Goal: Task Accomplishment & Management: Manage account settings

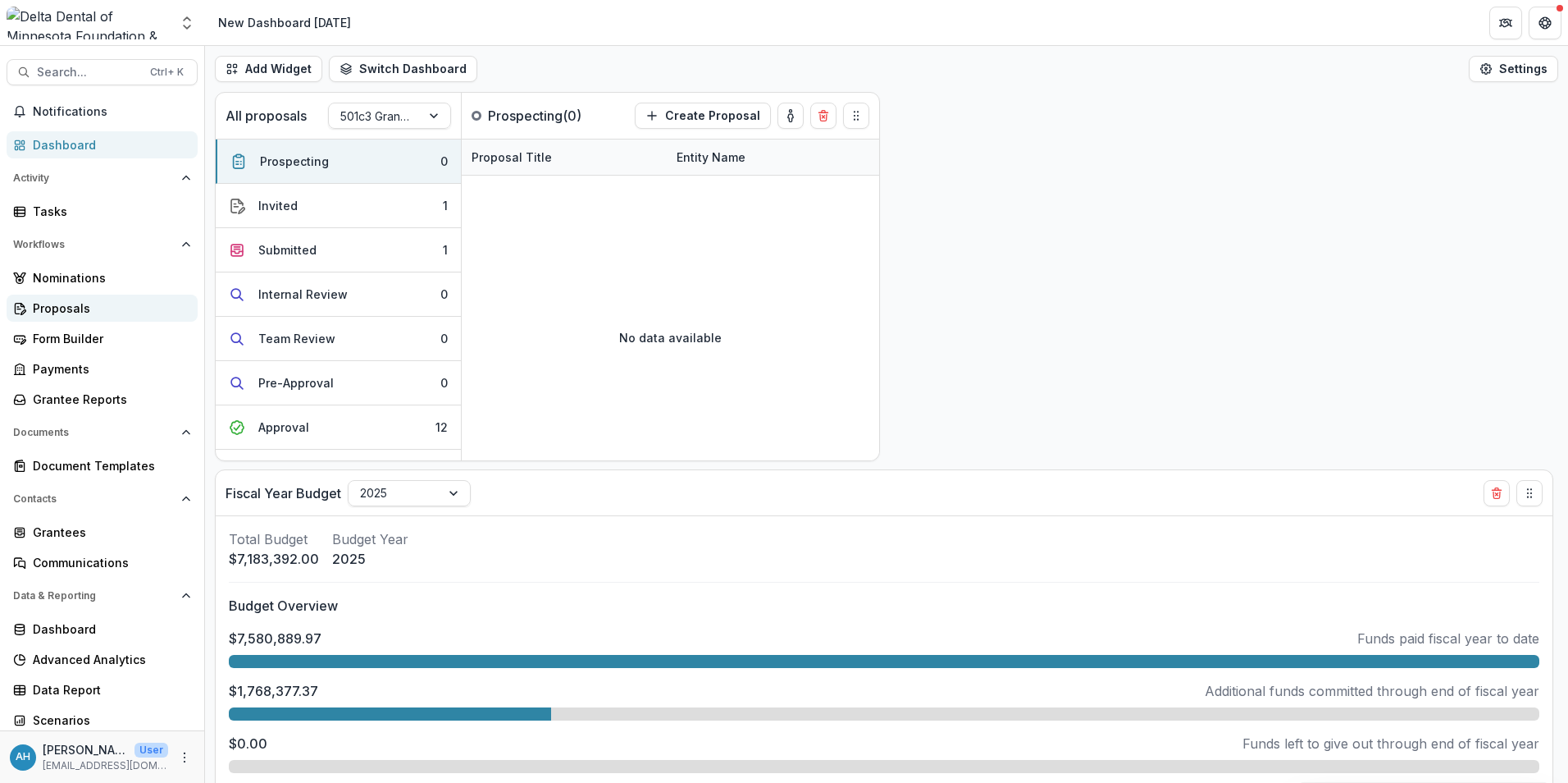
click at [76, 308] on div "Proposals" at bounding box center [109, 308] width 152 height 18
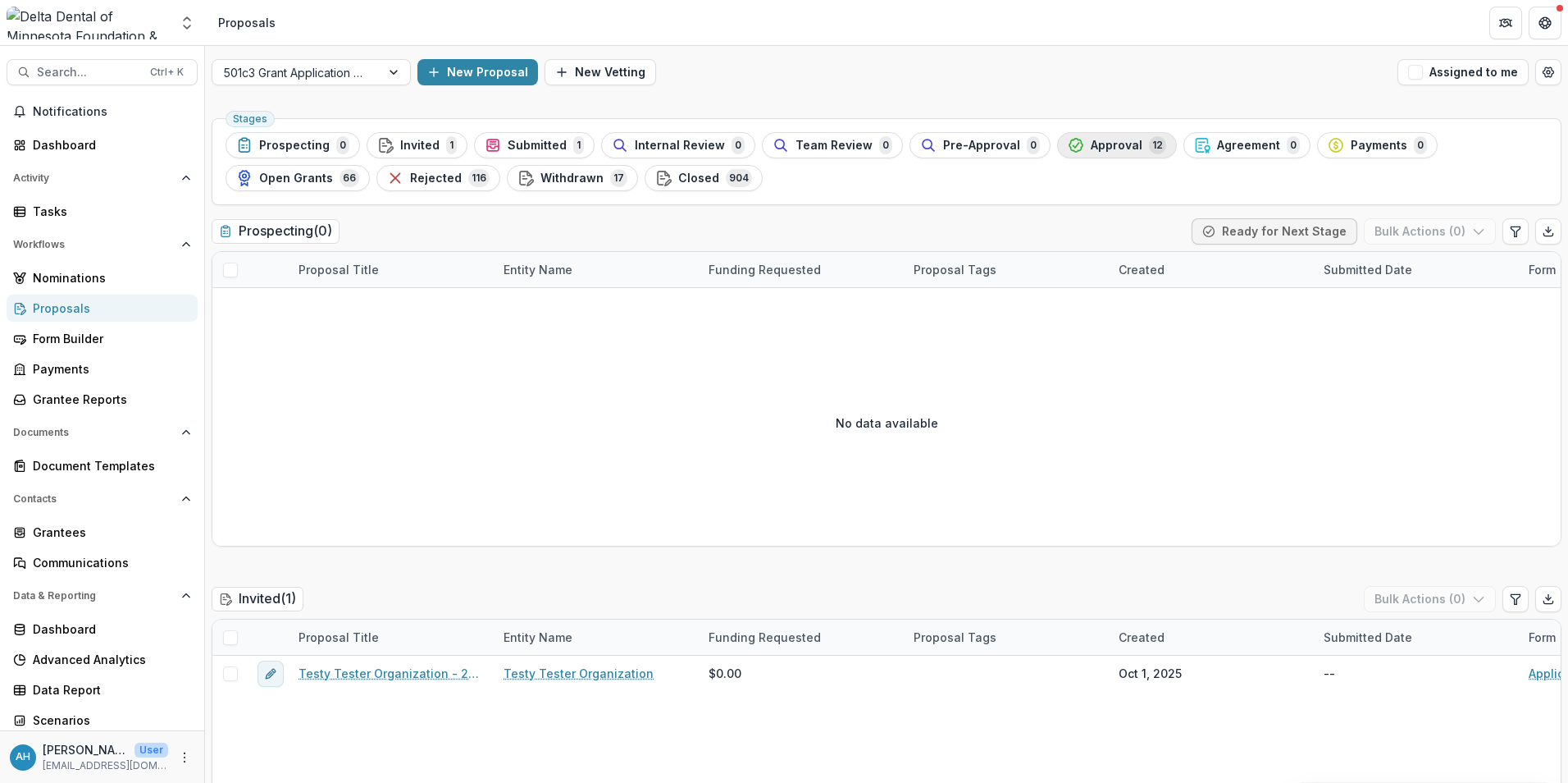
click at [1093, 150] on span "Approval" at bounding box center [1116, 146] width 52 height 14
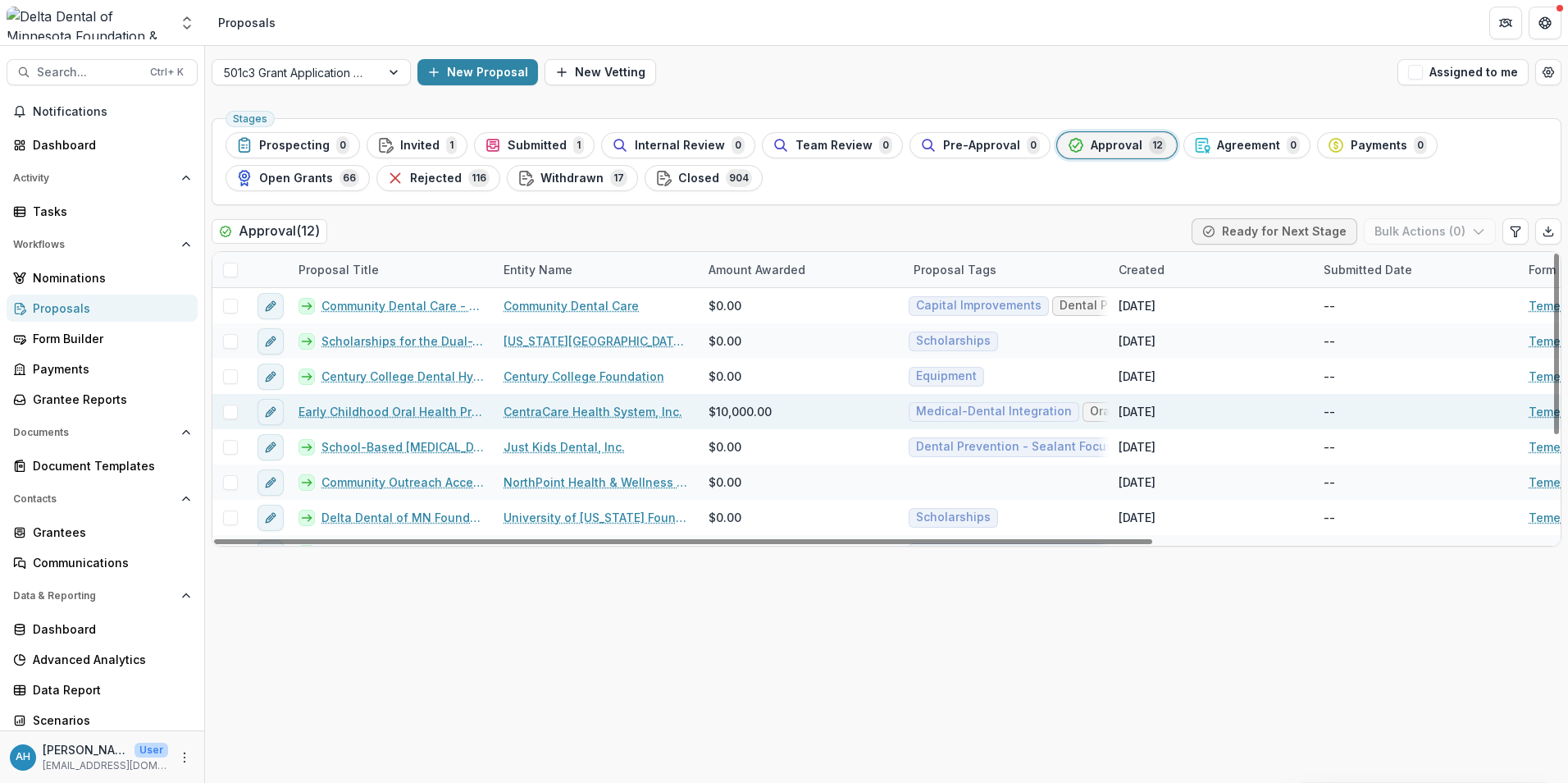
click at [401, 416] on link "Early Childhood Oral Health Promotion at CentraCare Primary Care Clinics" at bounding box center [391, 411] width 186 height 18
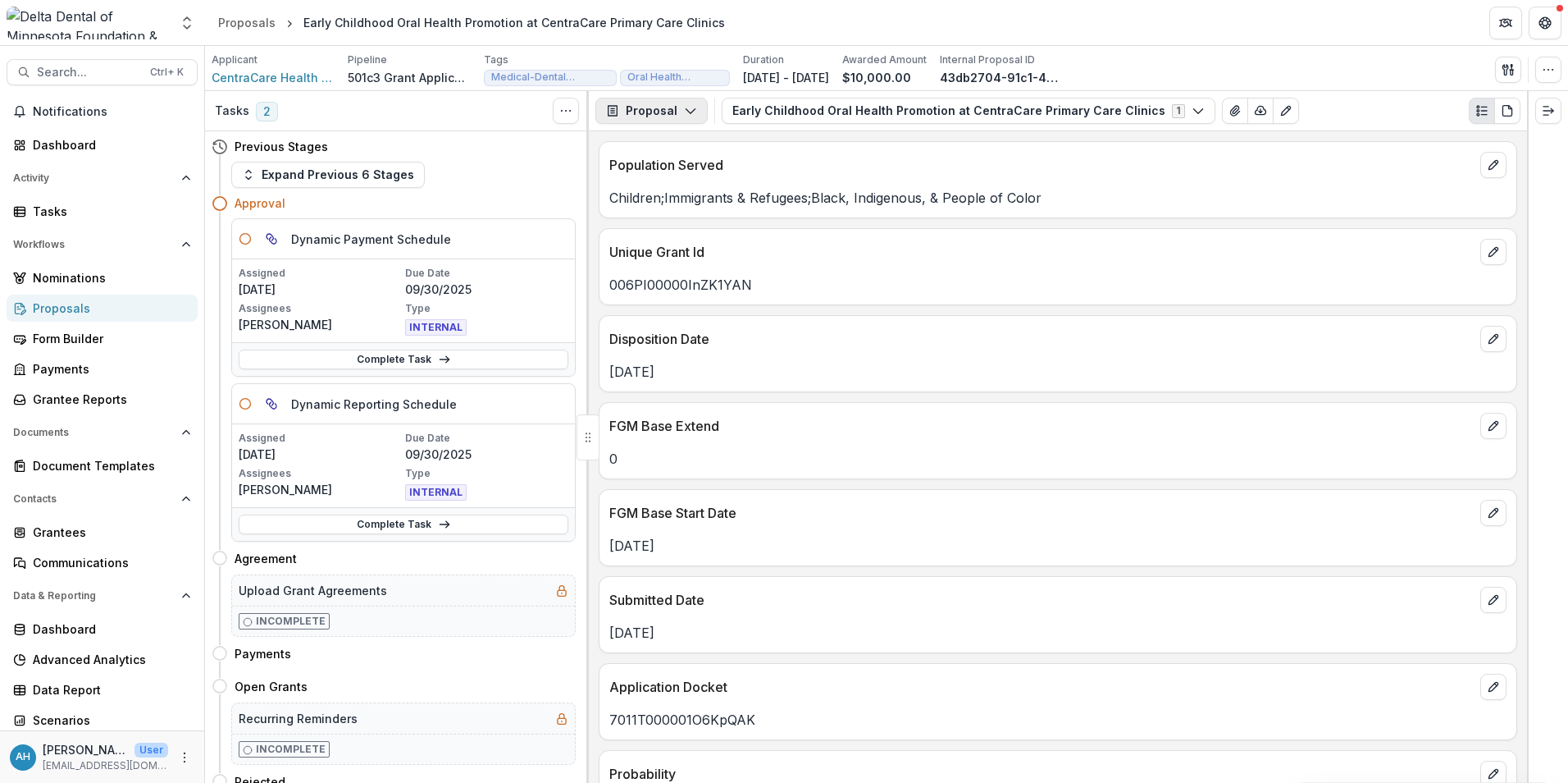
click at [659, 111] on button "Proposal" at bounding box center [651, 110] width 113 height 26
click at [684, 176] on div "Payments" at bounding box center [703, 175] width 150 height 18
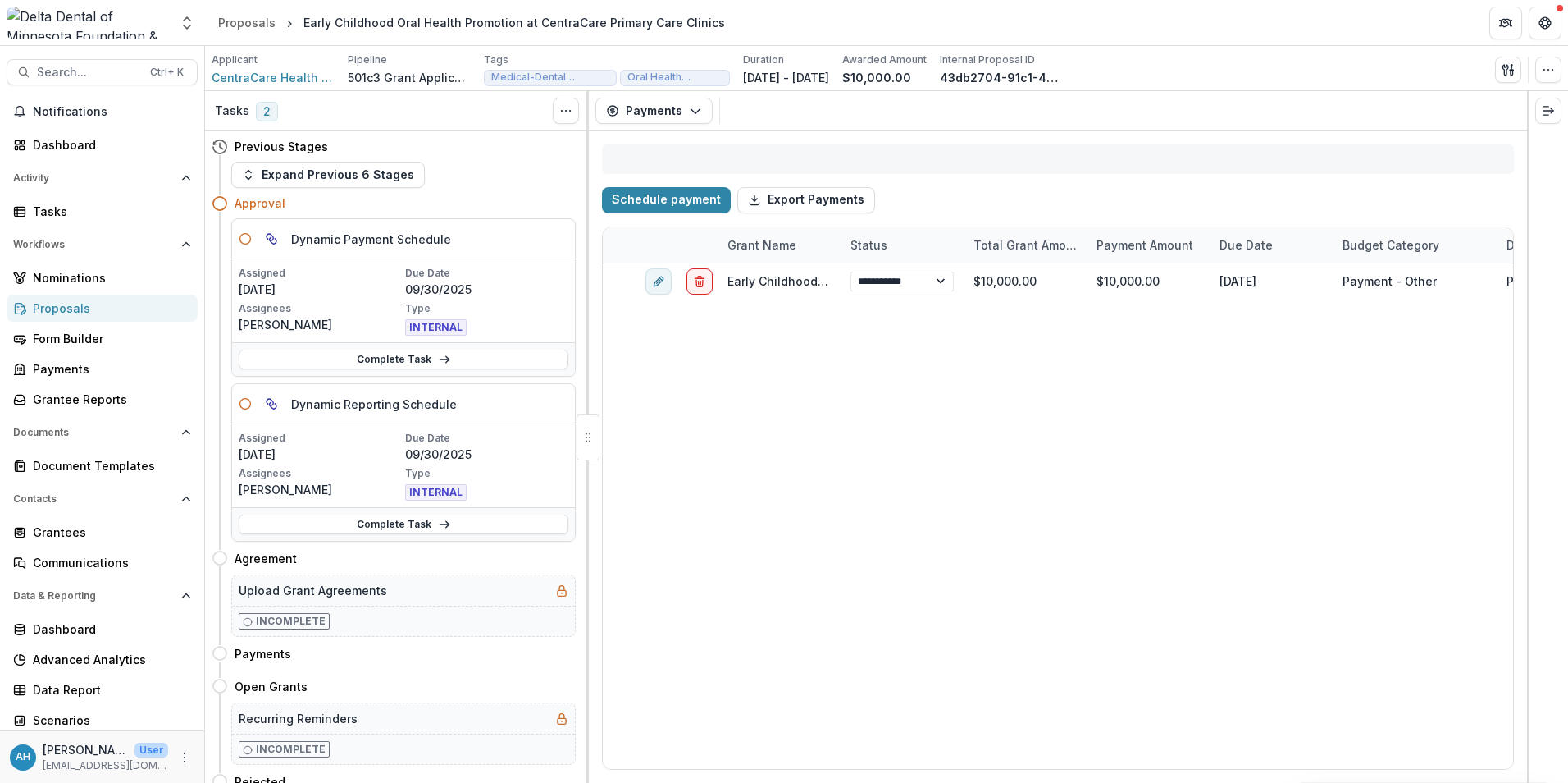
select select "**********"
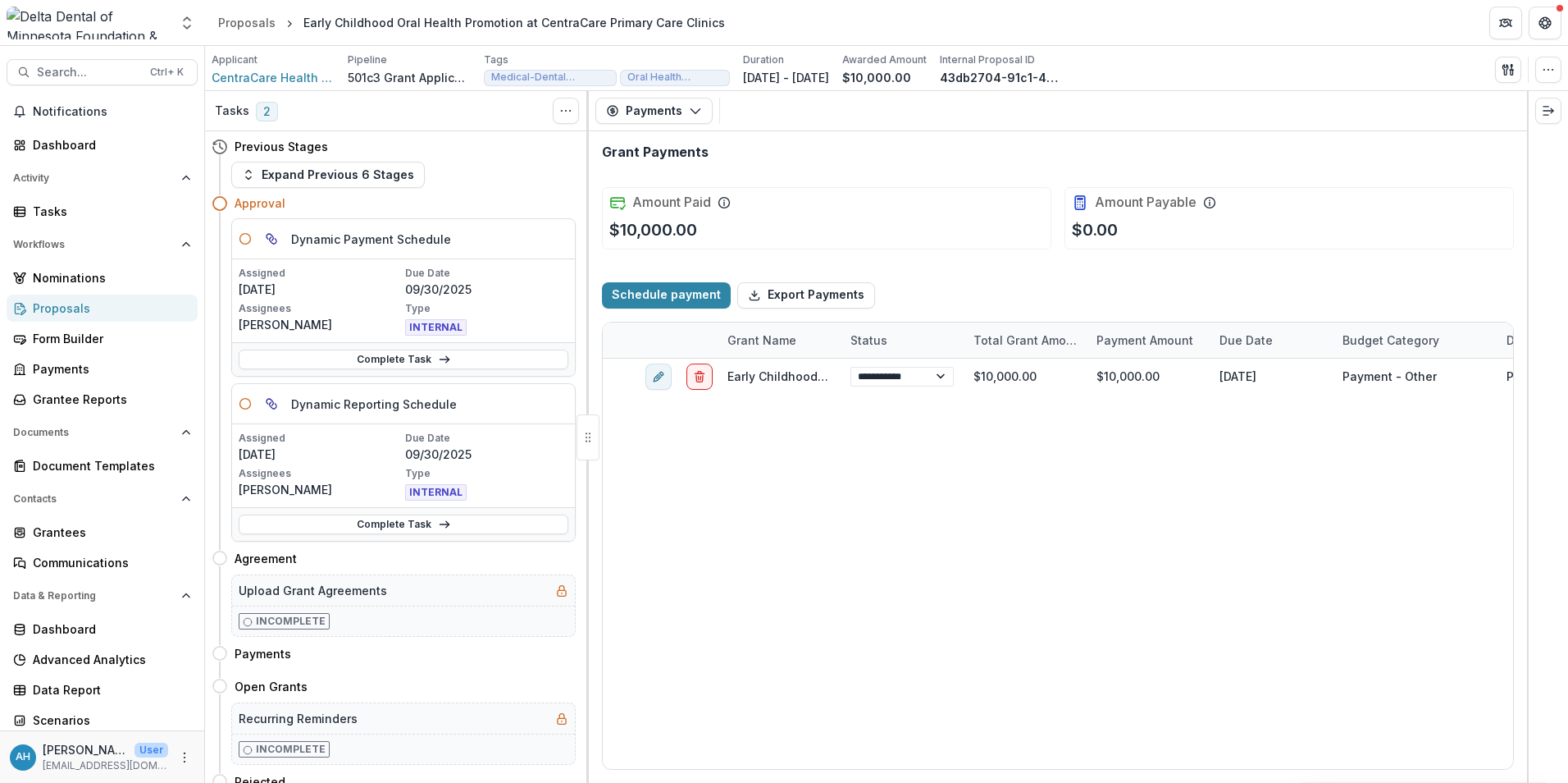
select select "**********"
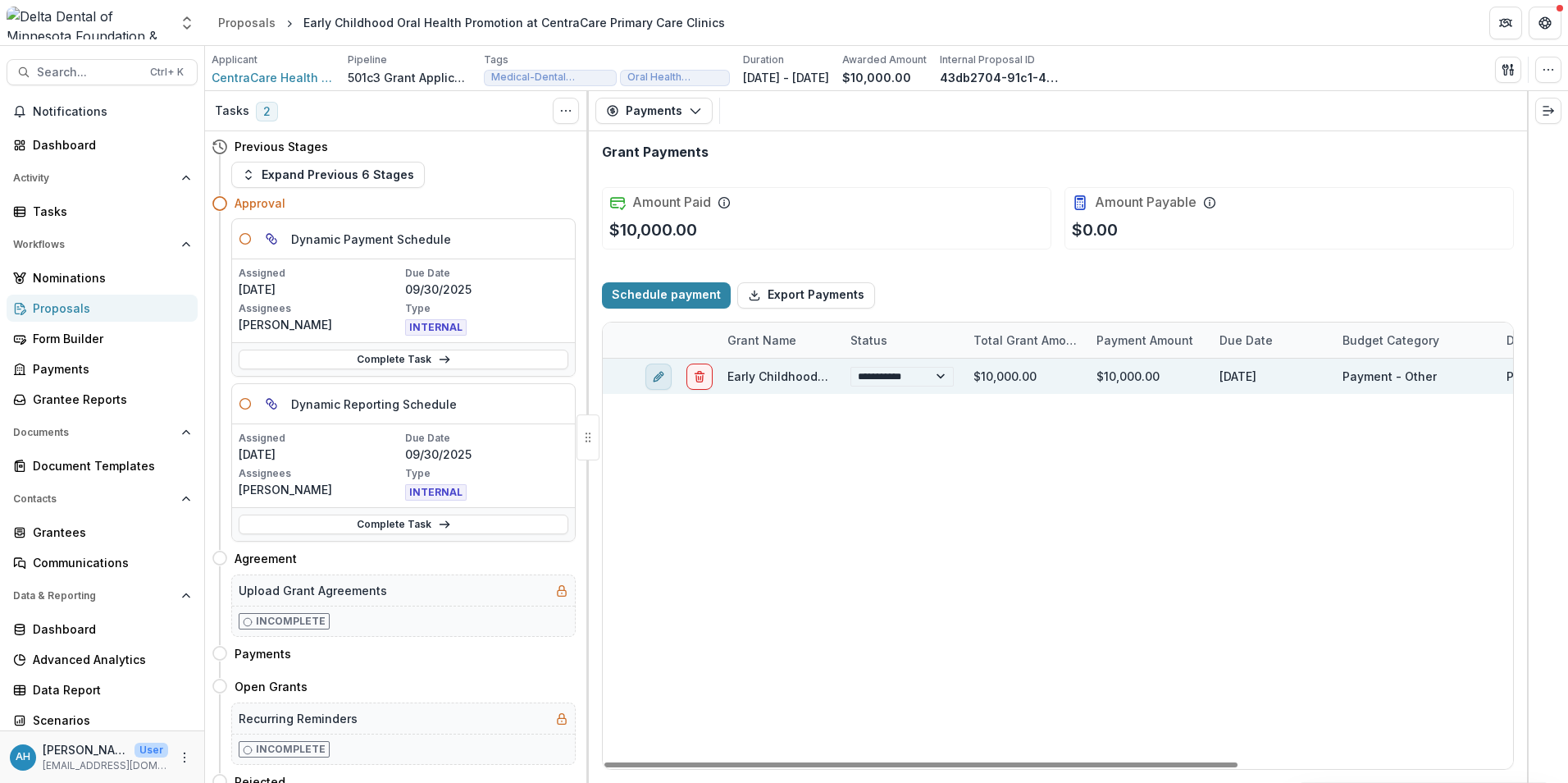
click at [656, 385] on button "edit" at bounding box center [658, 375] width 26 height 26
select select "*****"
select select "**********"
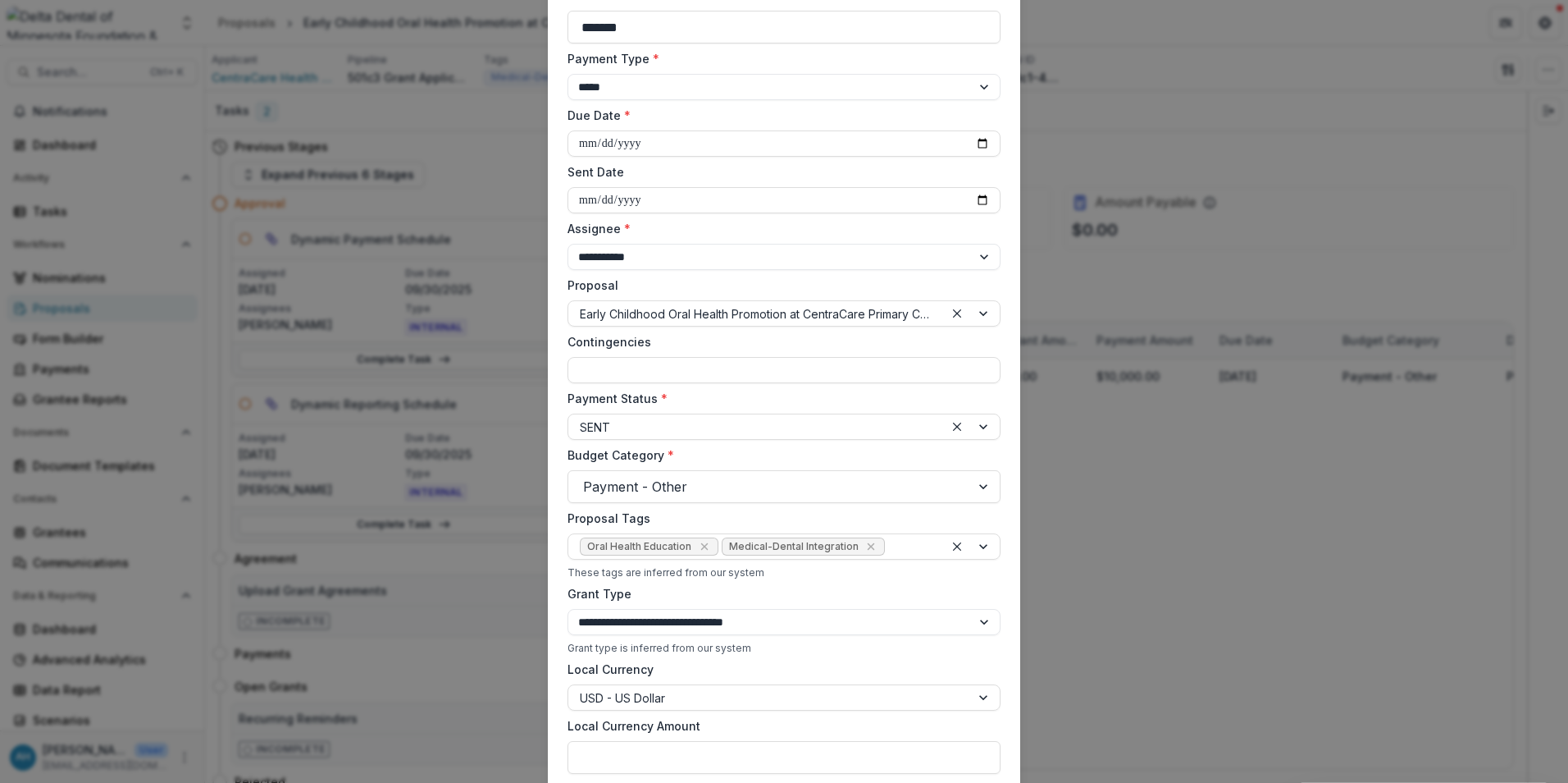
scroll to position [164, 0]
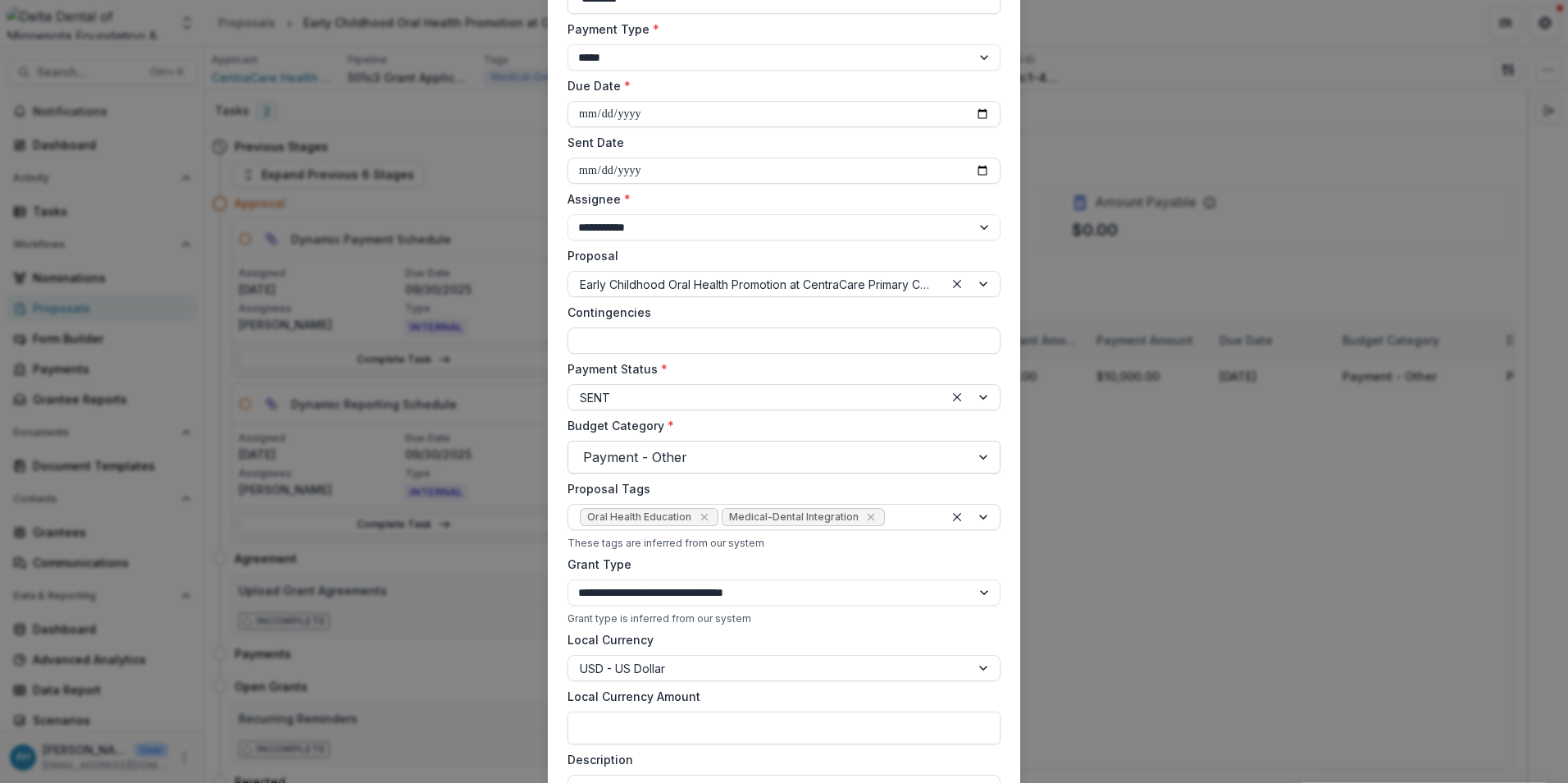
click at [690, 459] on div at bounding box center [769, 457] width 372 height 23
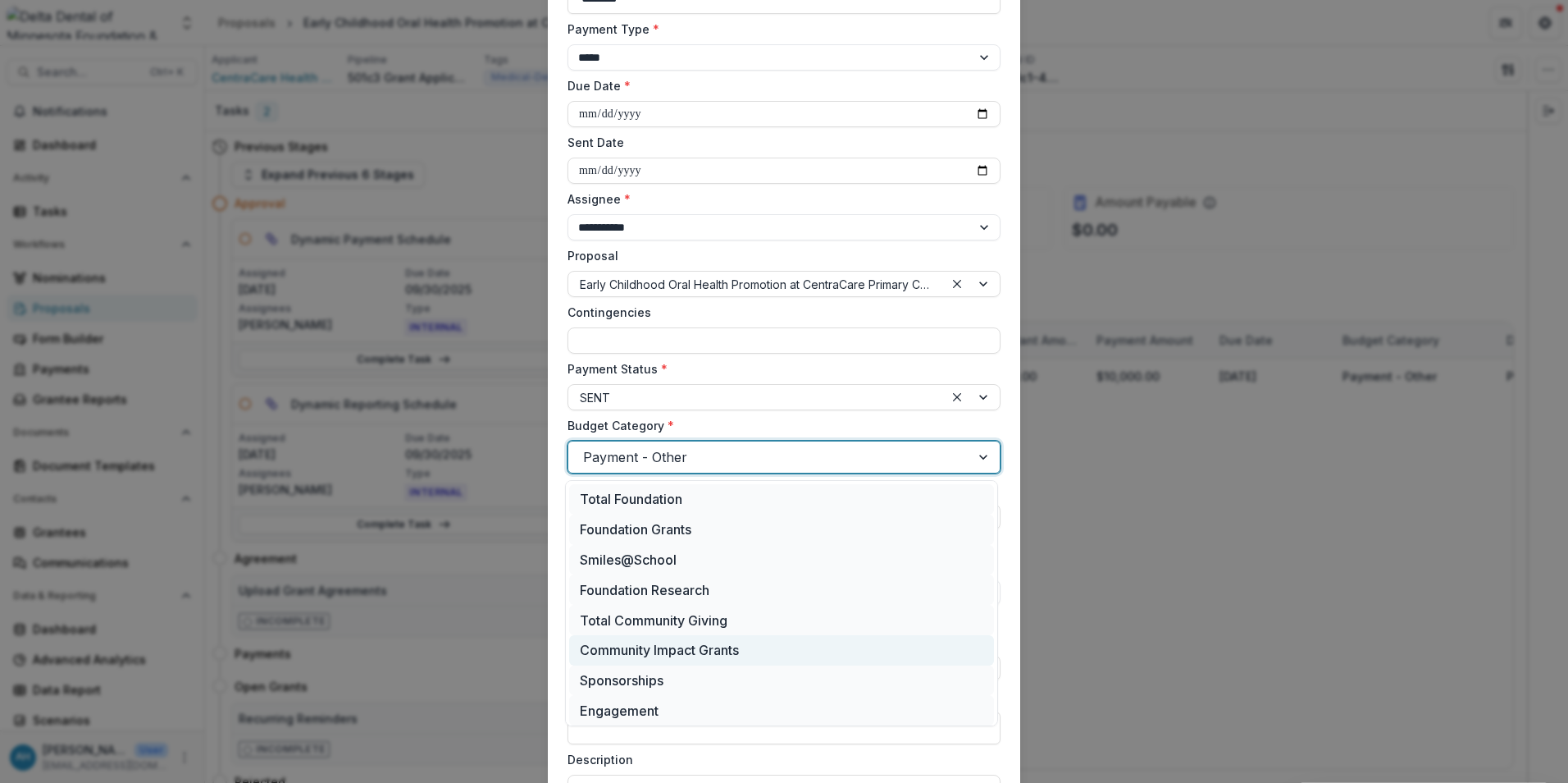
click at [678, 653] on div "Community Impact Grants" at bounding box center [781, 650] width 425 height 30
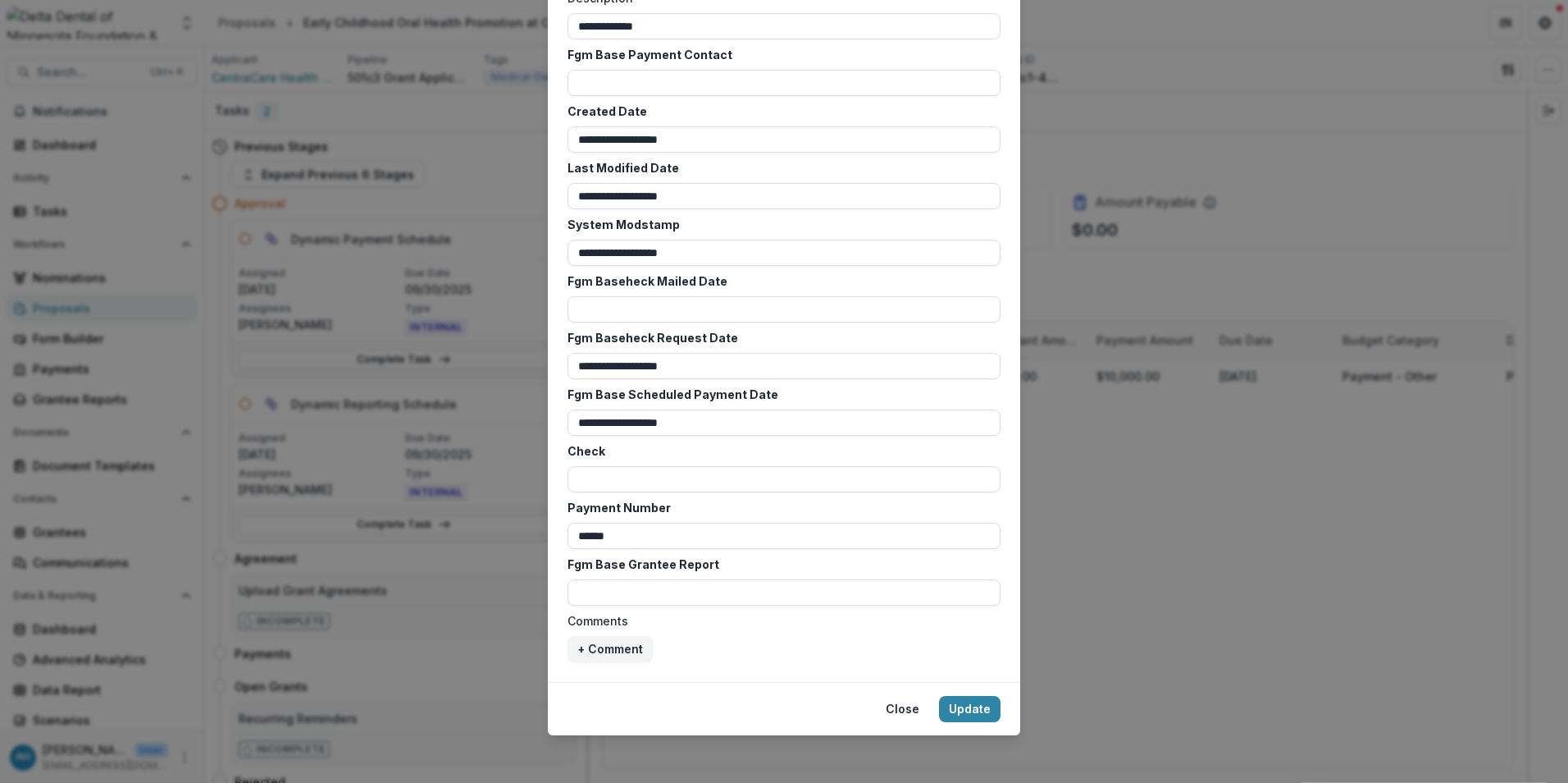
scroll to position [931, 0]
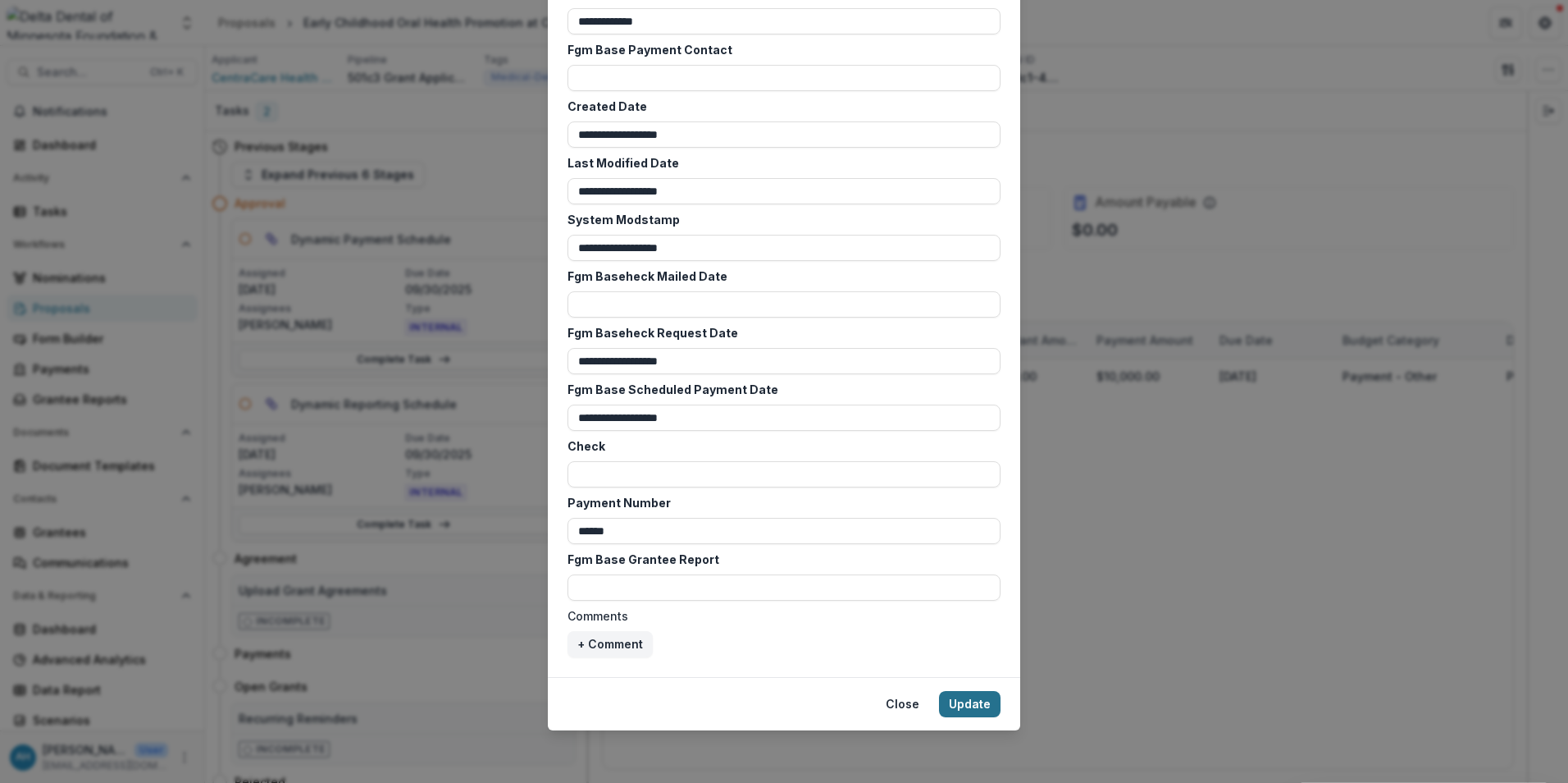
click at [983, 704] on button "Update" at bounding box center [969, 703] width 61 height 26
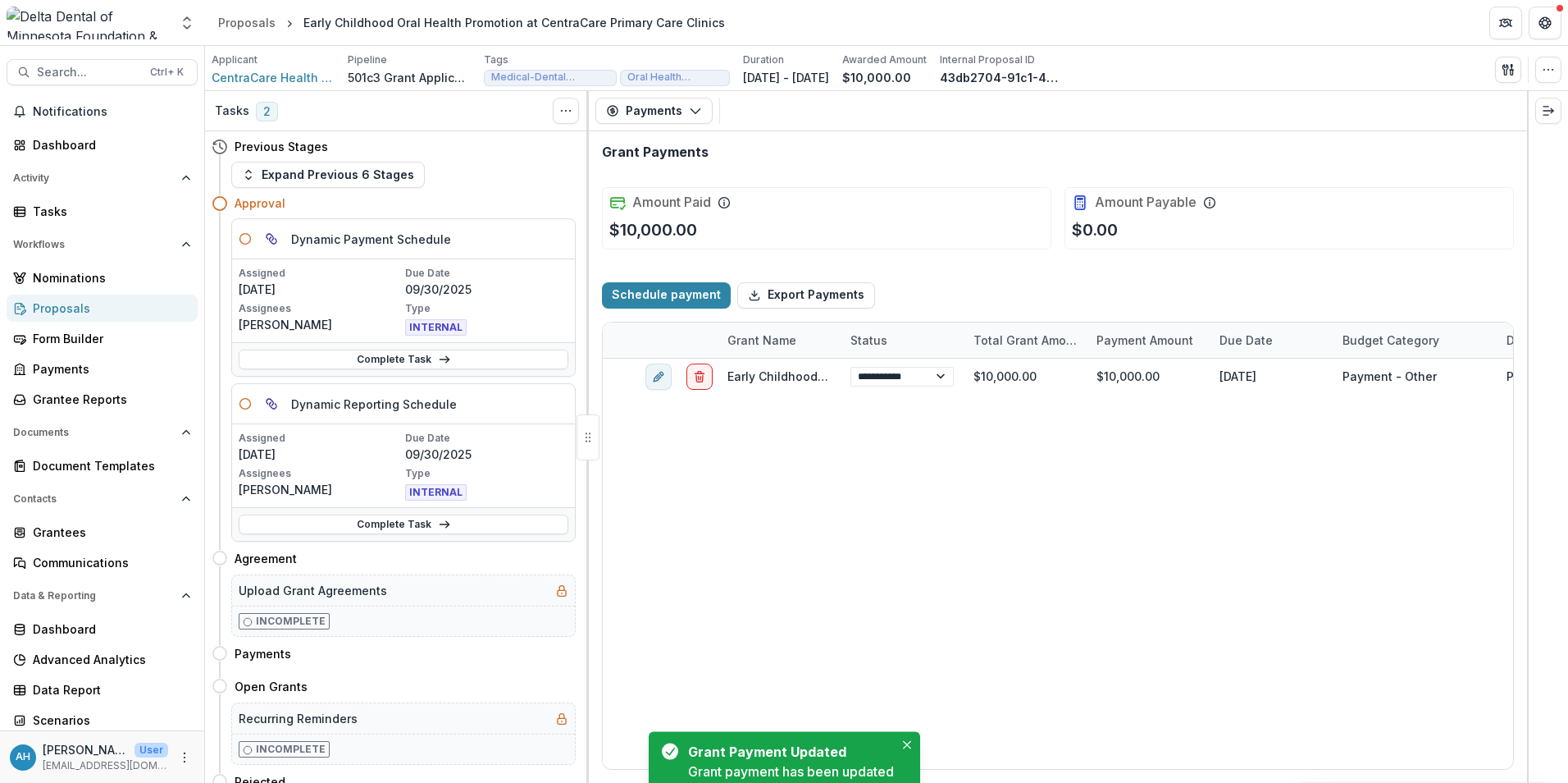
select select "**********"
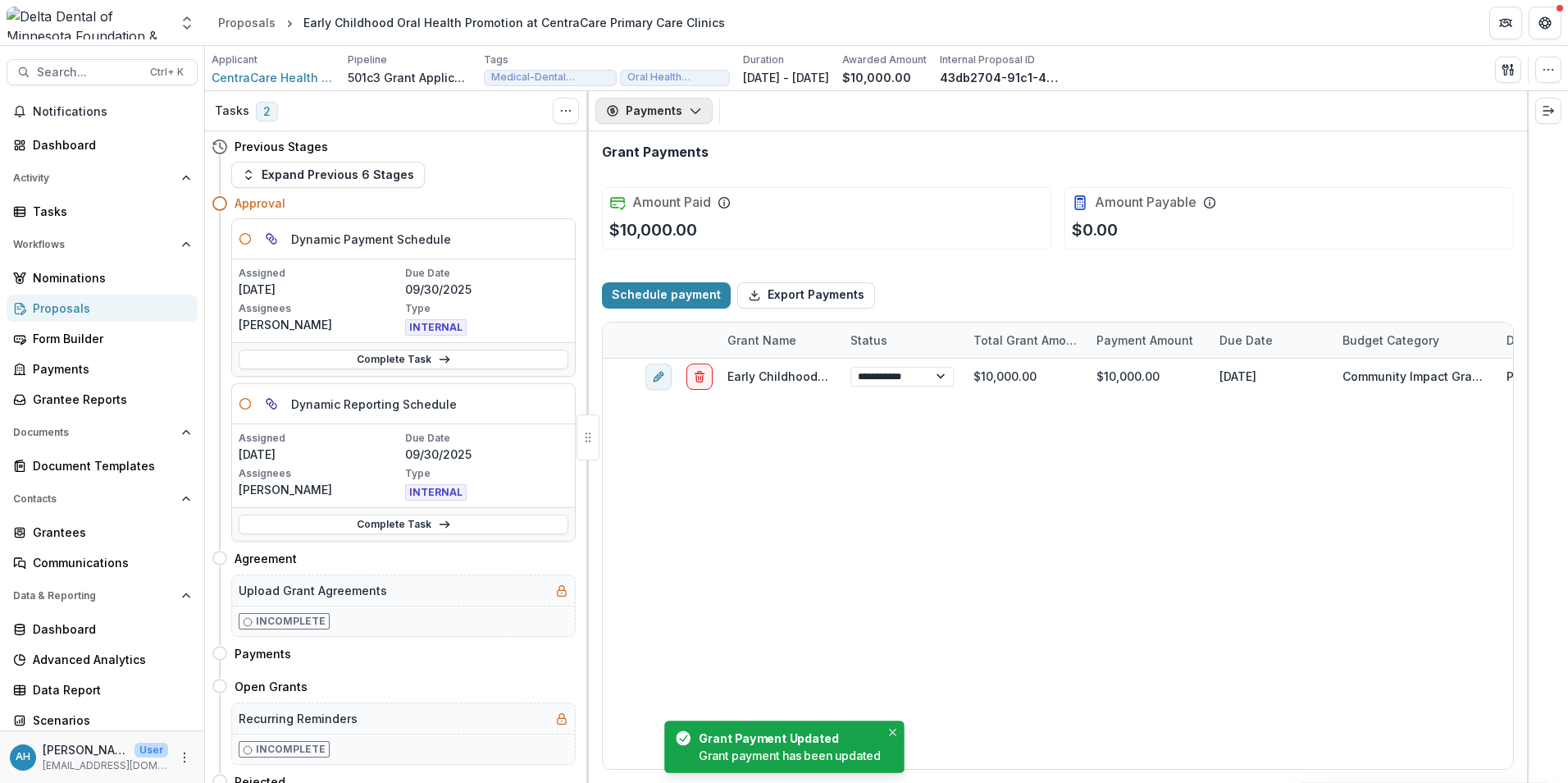
click at [659, 113] on button "Payments" at bounding box center [653, 110] width 118 height 26
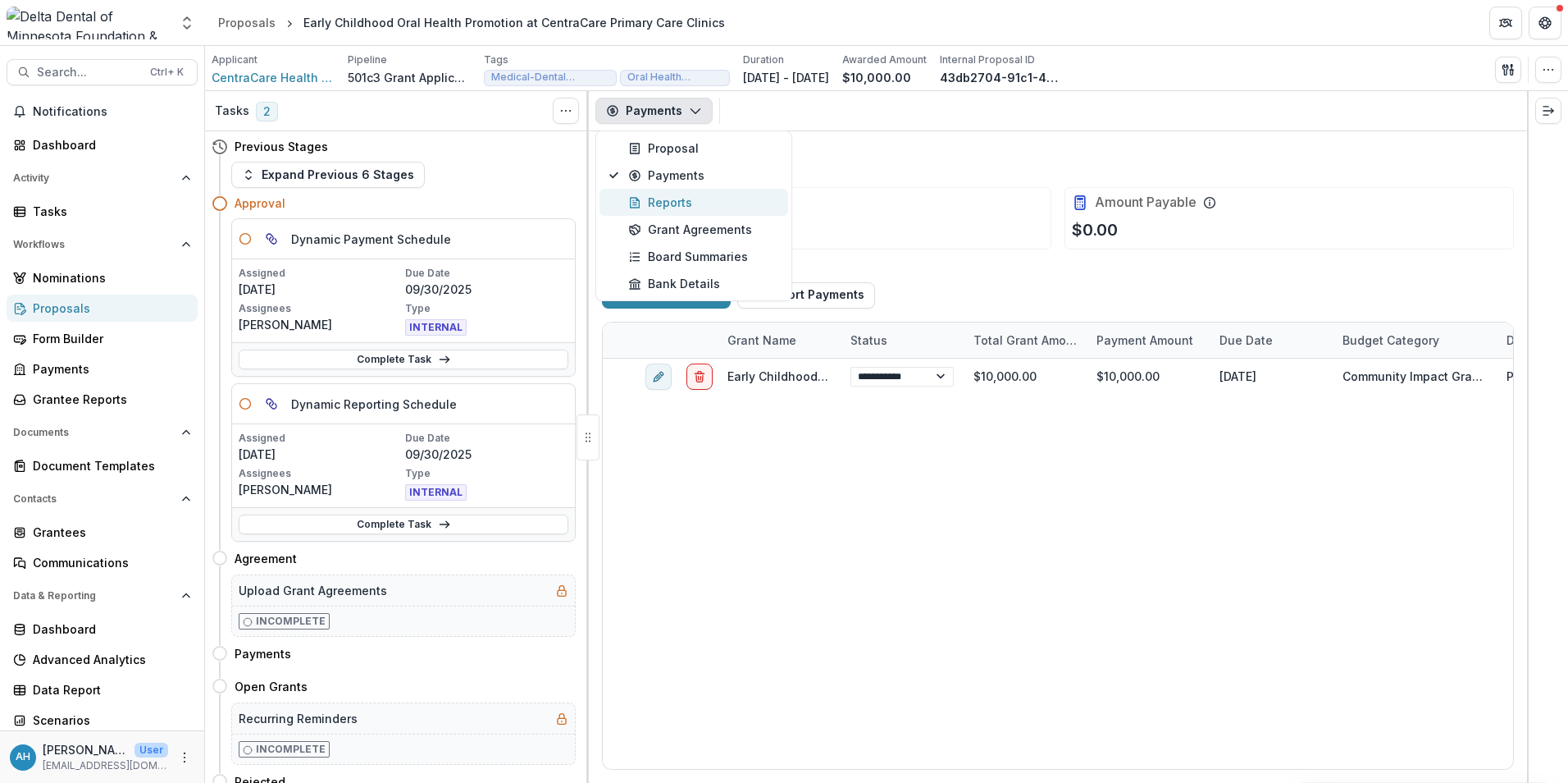
click at [663, 200] on div "Reports" at bounding box center [703, 202] width 150 height 18
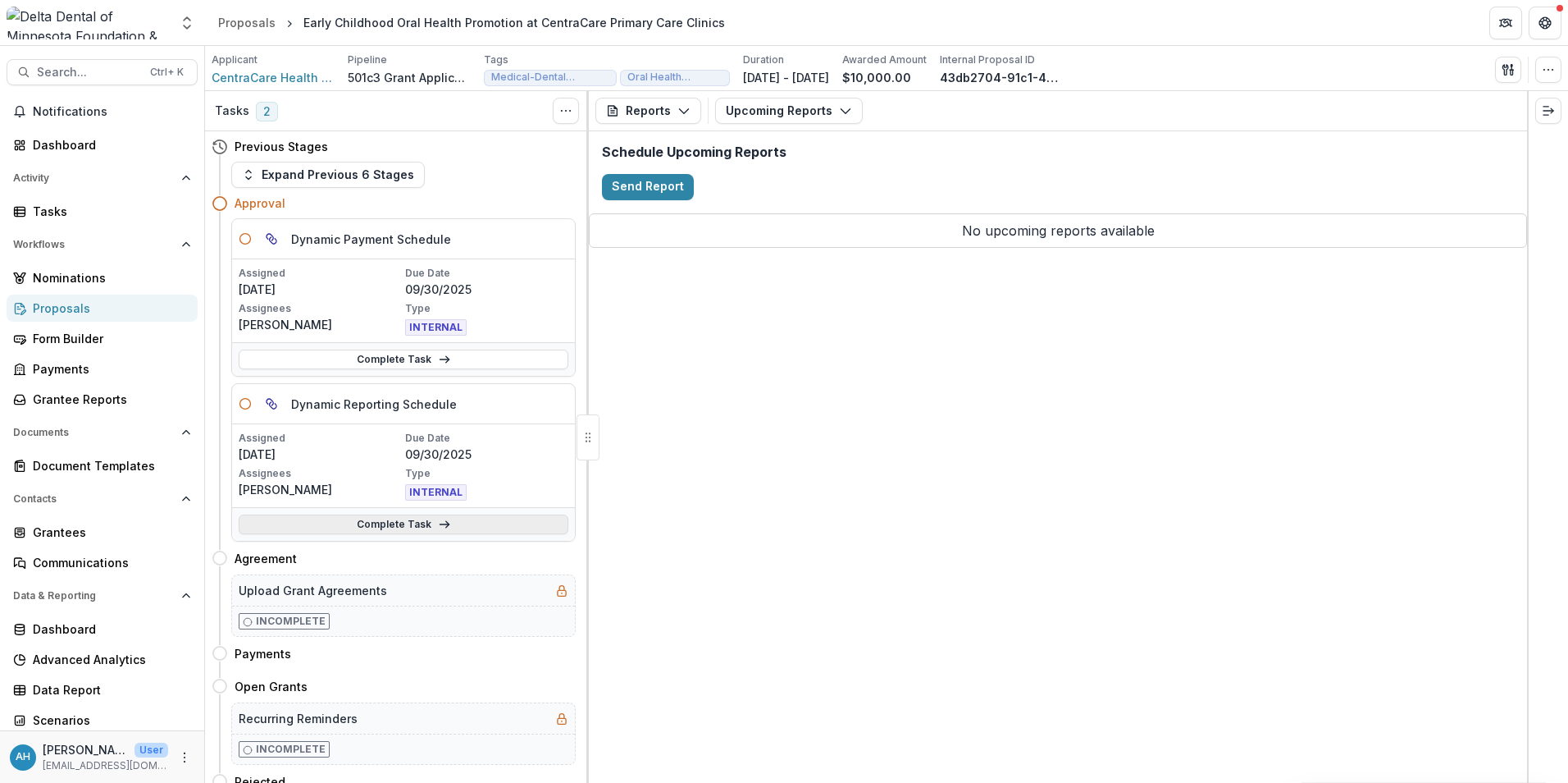
click at [391, 523] on link "Complete Task" at bounding box center [402, 524] width 330 height 19
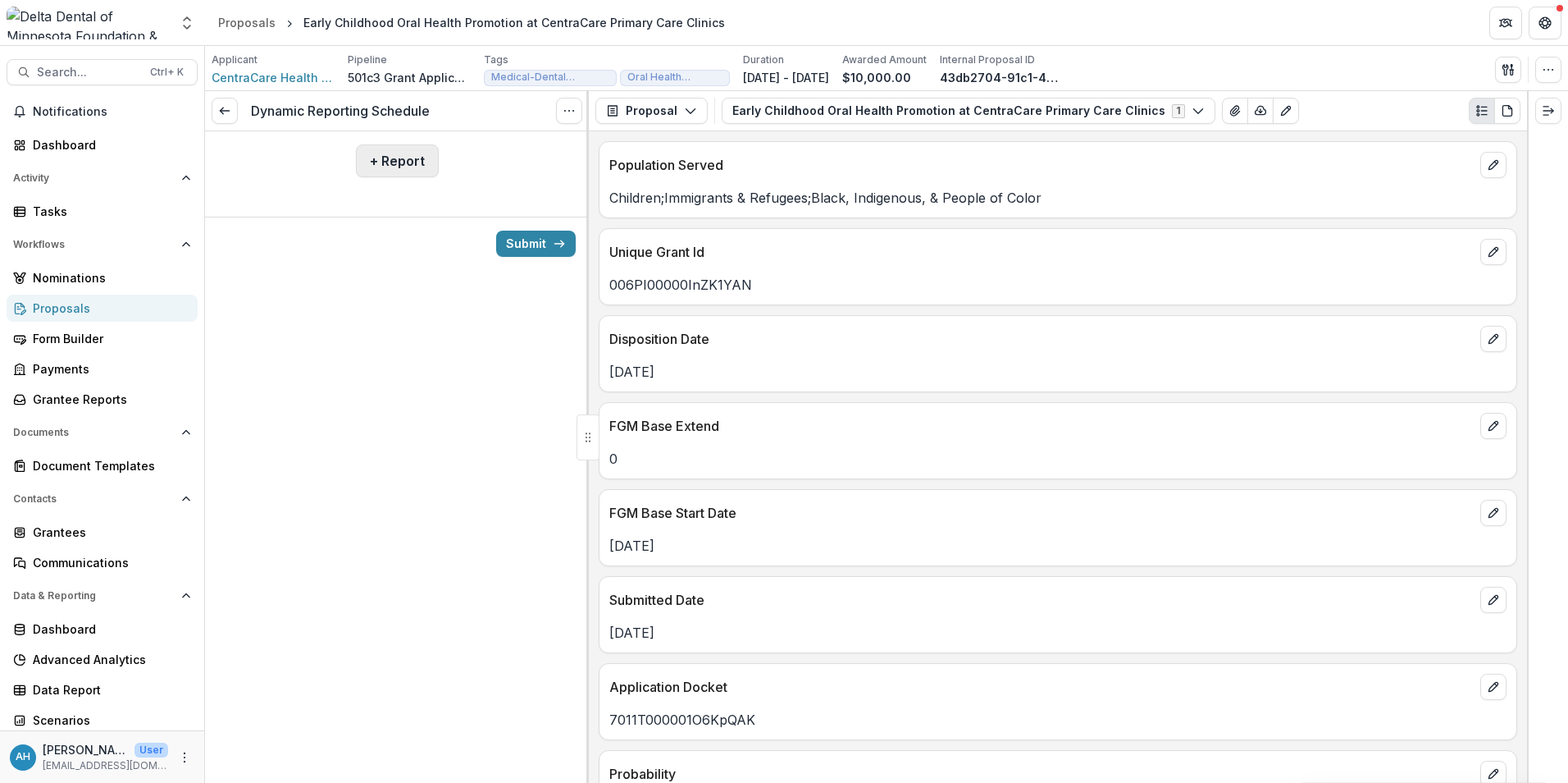
click at [415, 165] on button "+ Report" at bounding box center [397, 160] width 83 height 33
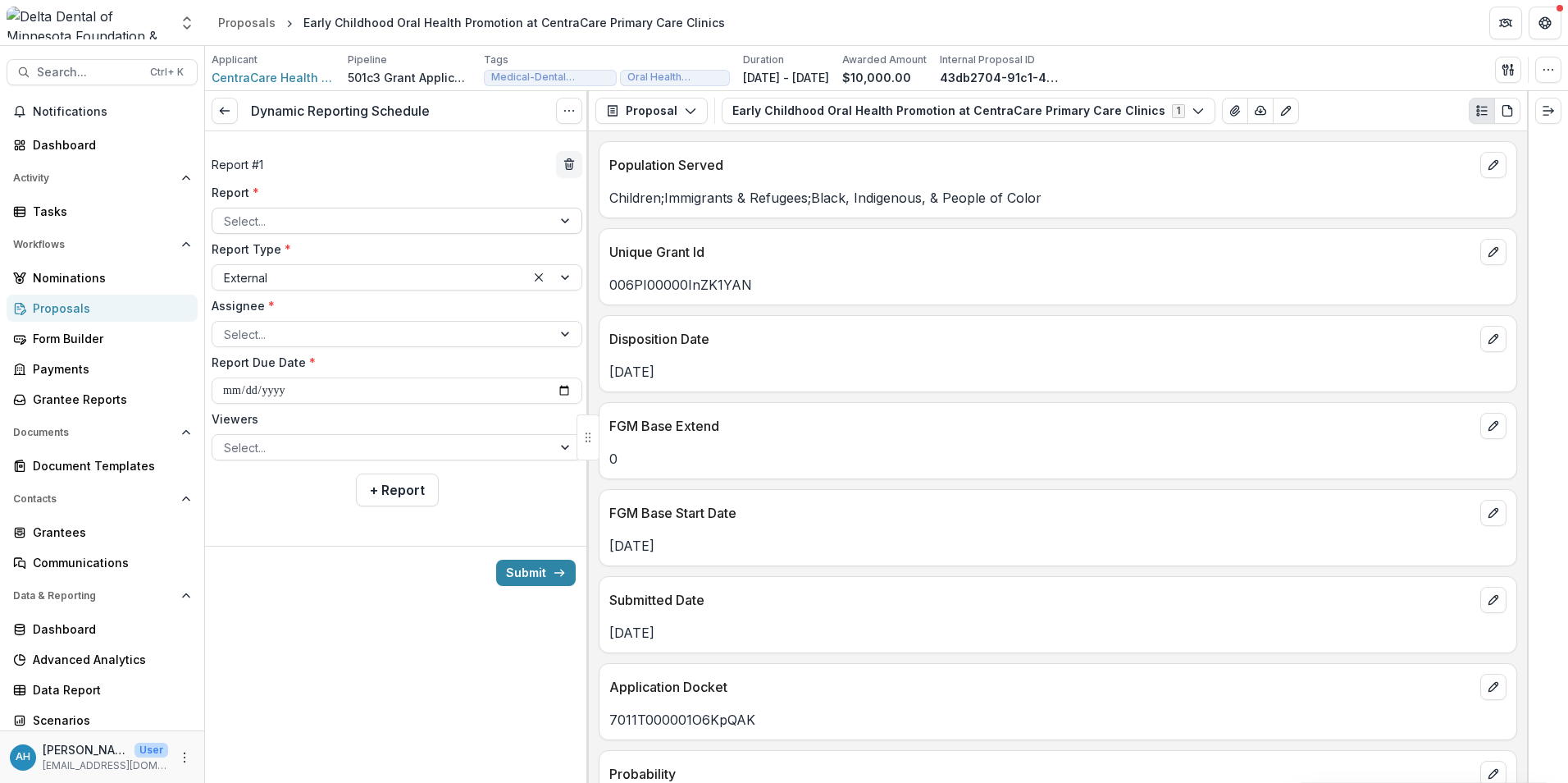
click at [318, 224] on div at bounding box center [382, 221] width 317 height 20
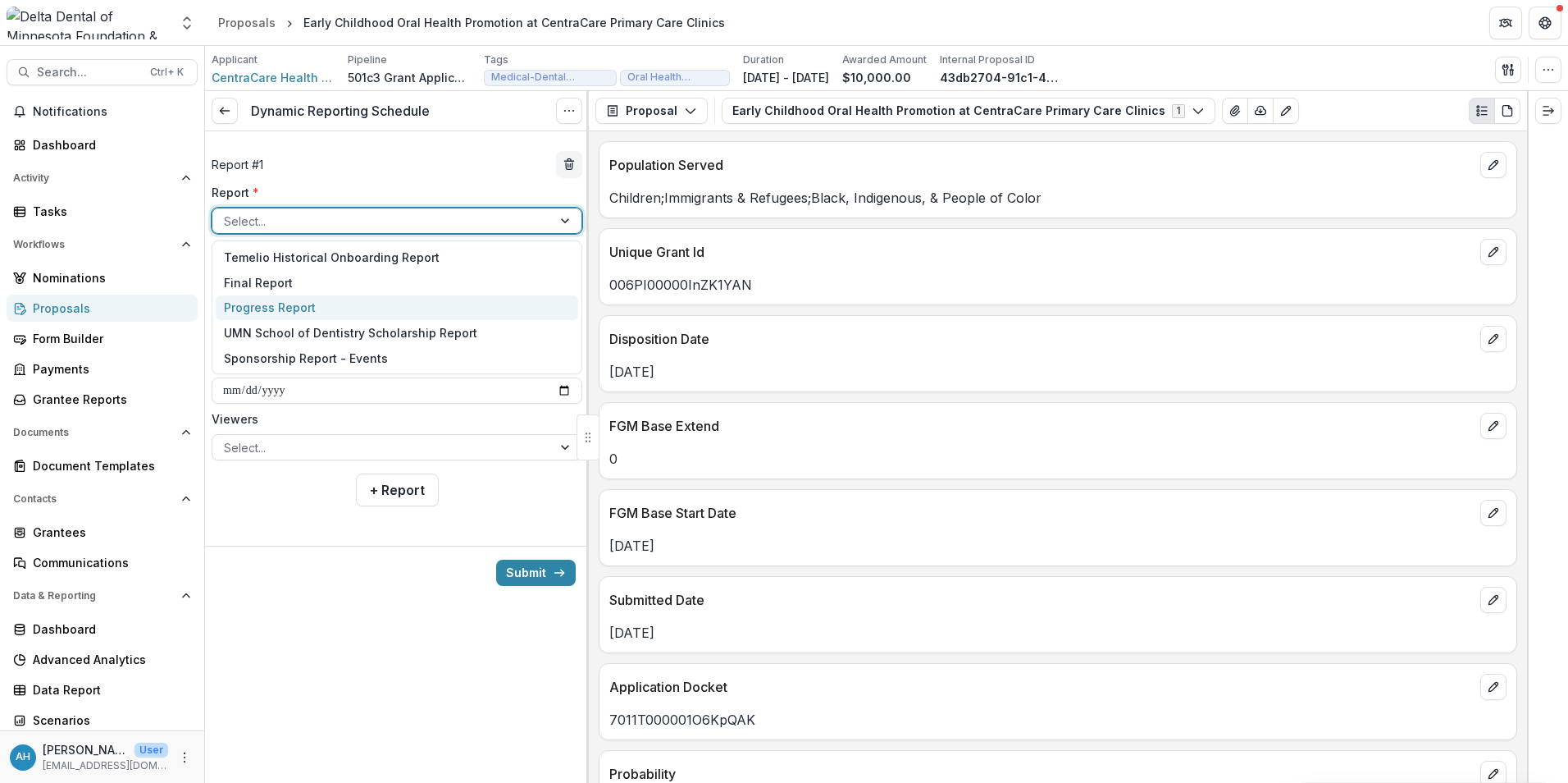
click at [282, 309] on div "Progress Report" at bounding box center [397, 308] width 363 height 25
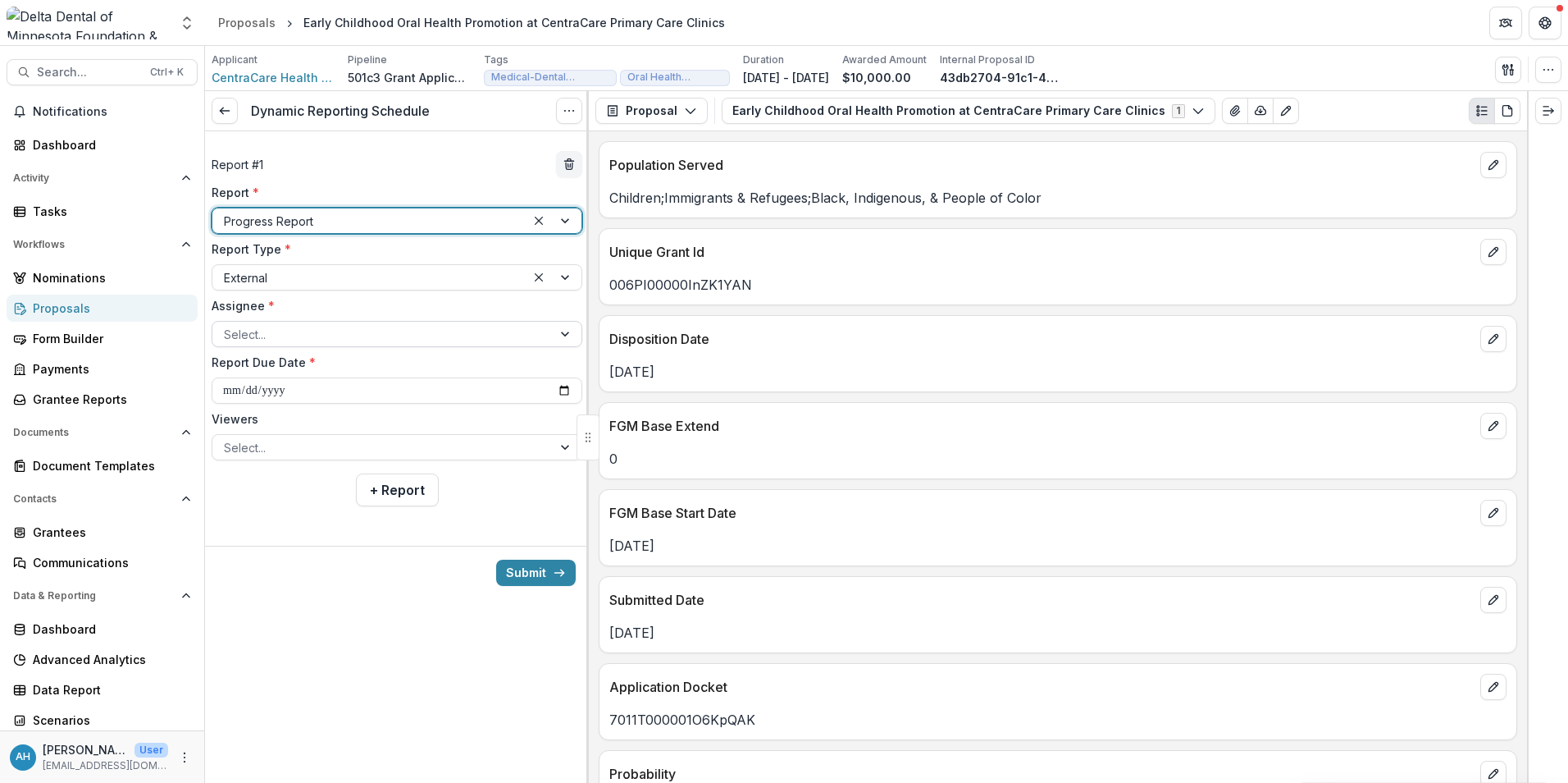
click at [313, 336] on div at bounding box center [382, 334] width 317 height 20
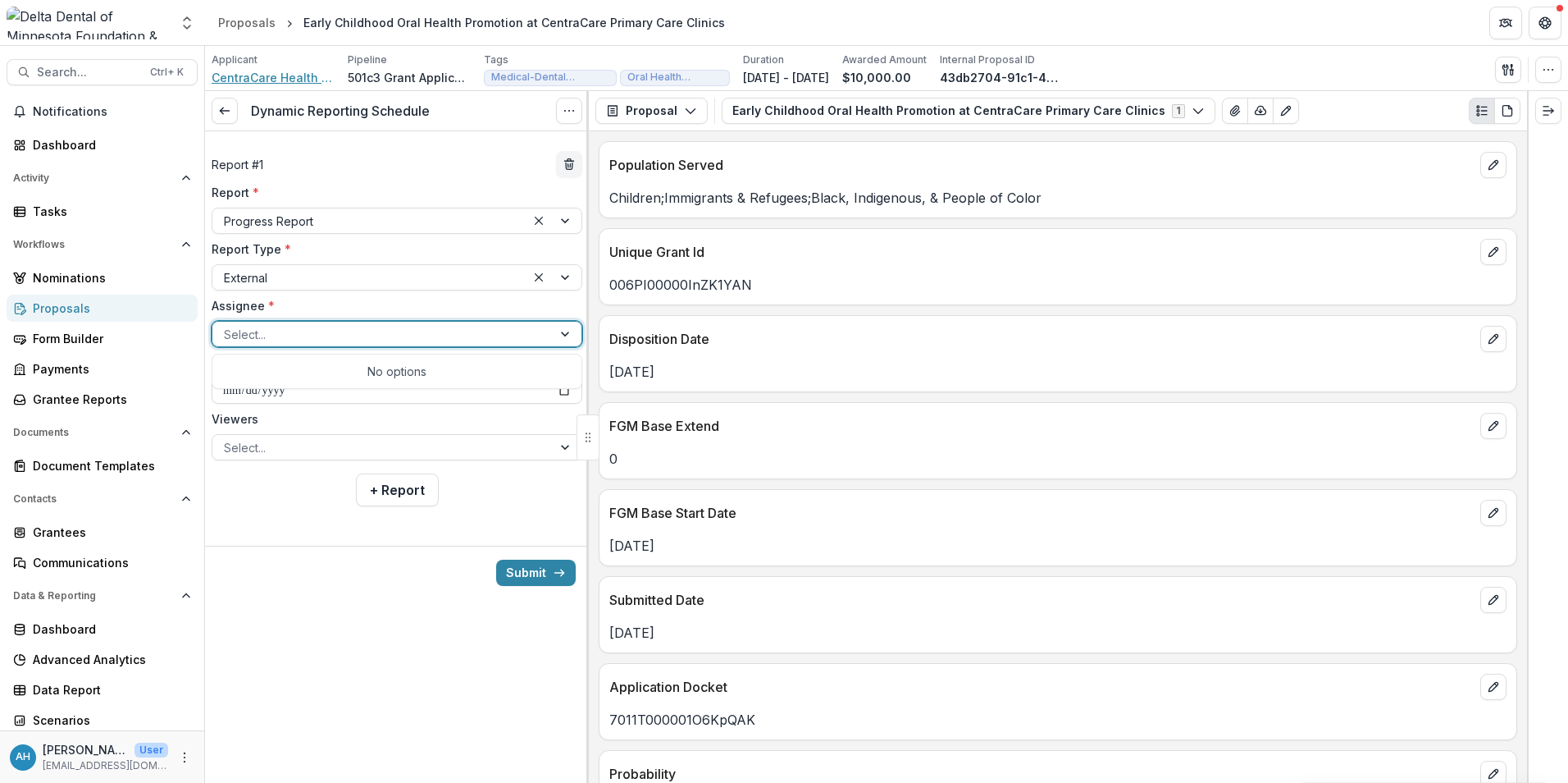
click at [263, 77] on span "CentraCare Health System, Inc." at bounding box center [273, 78] width 123 height 18
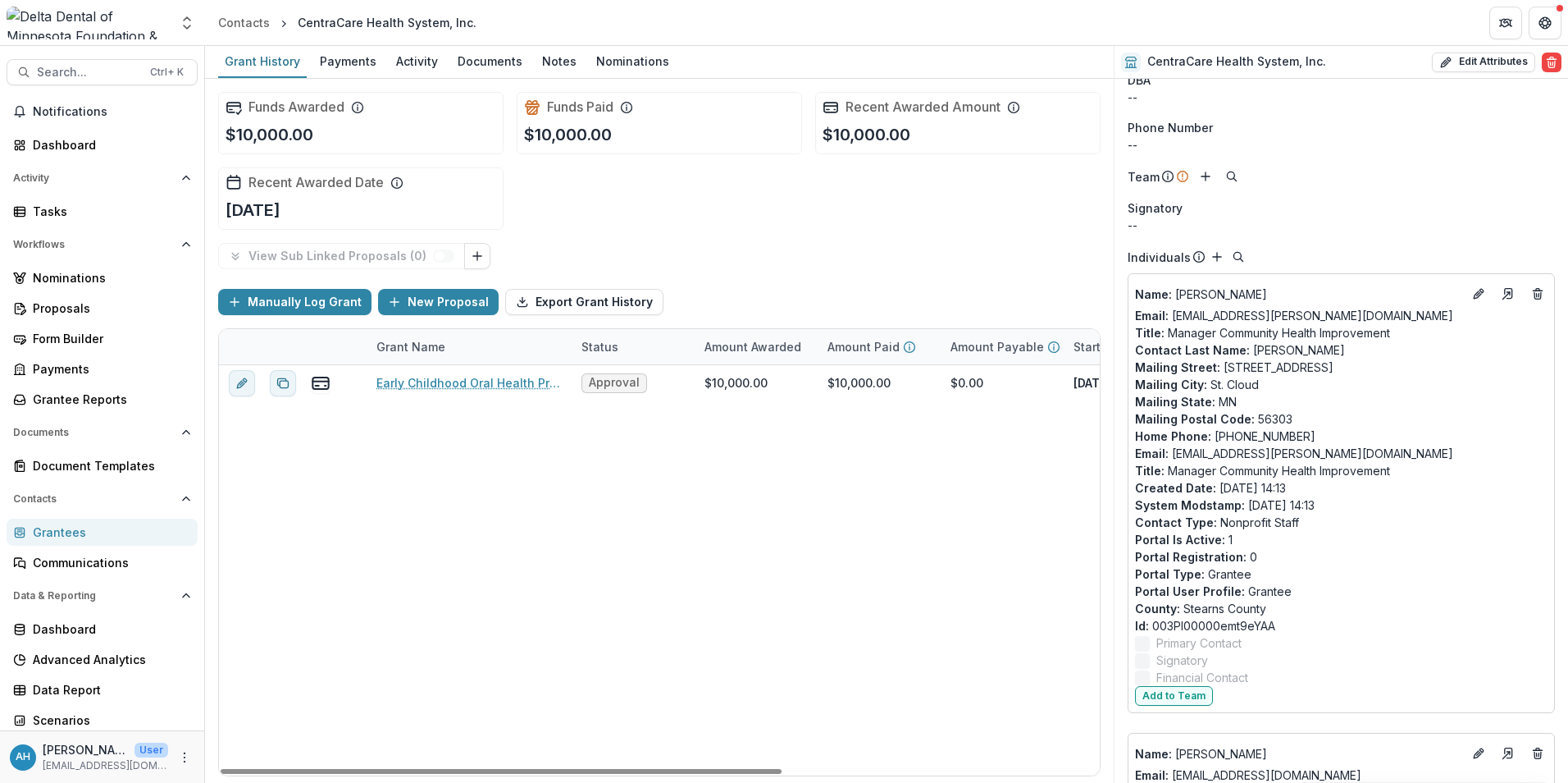
scroll to position [82, 0]
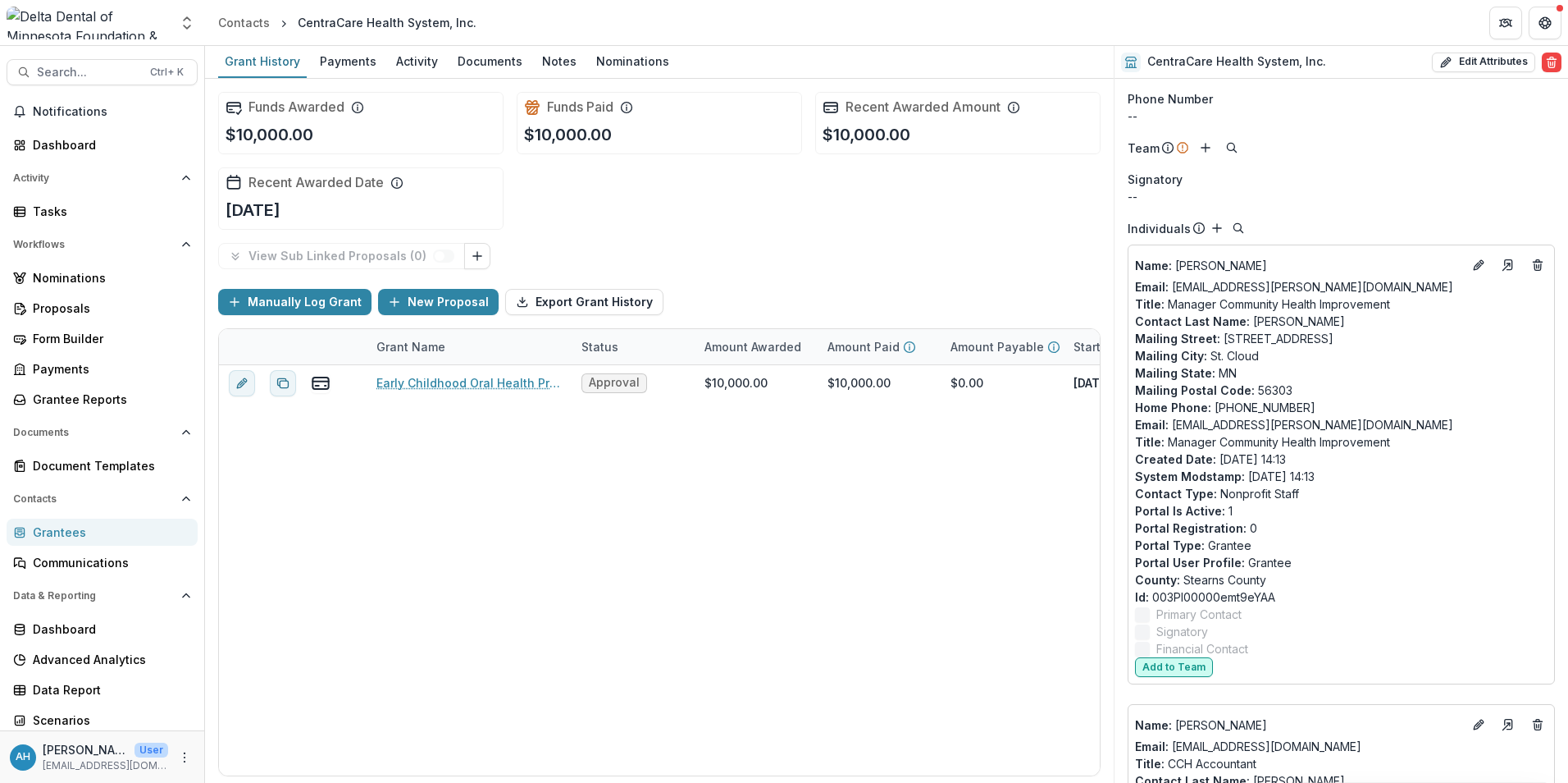
click at [1183, 665] on button "Add to Team" at bounding box center [1173, 667] width 78 height 19
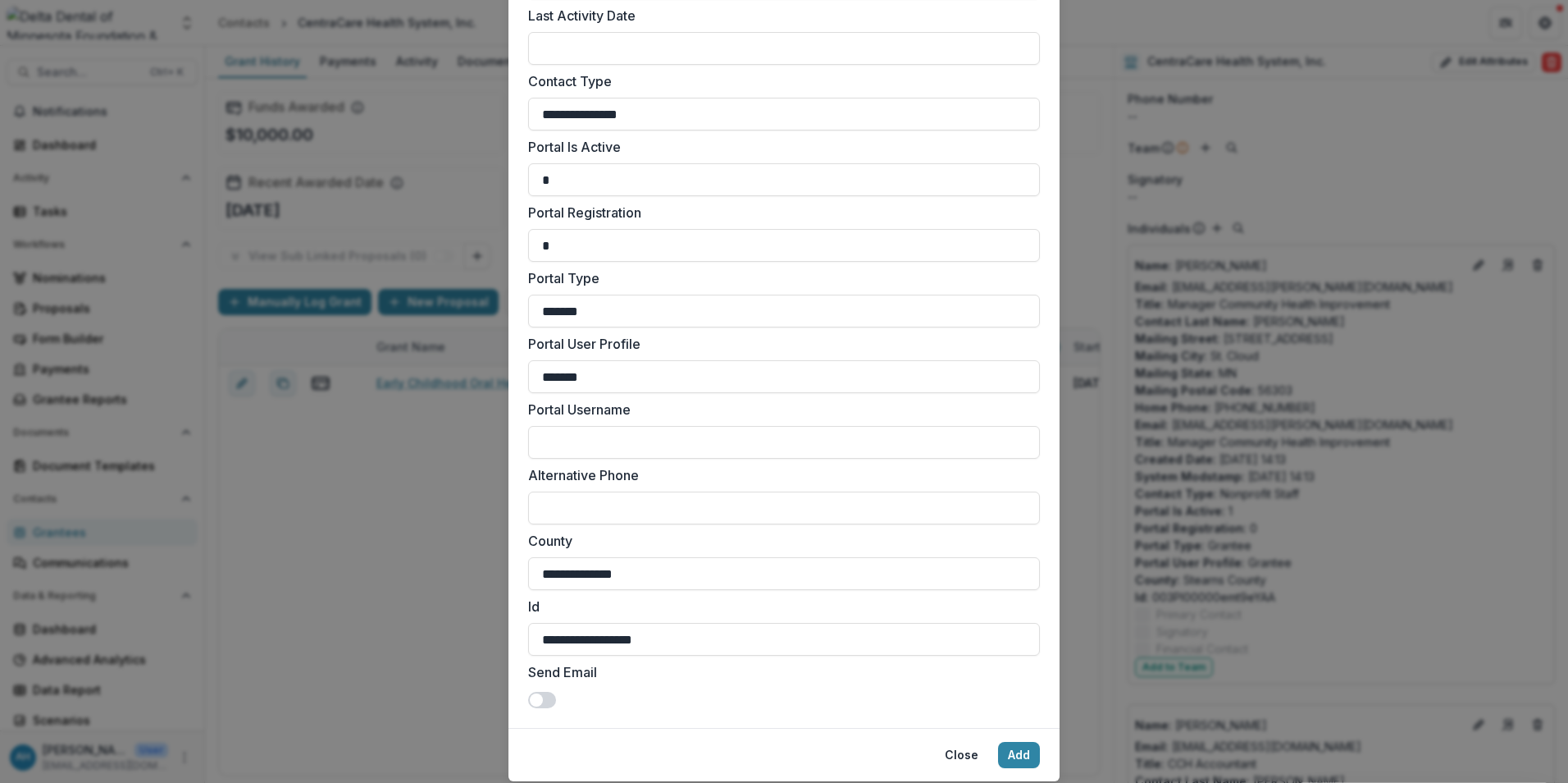
scroll to position [2038, 0]
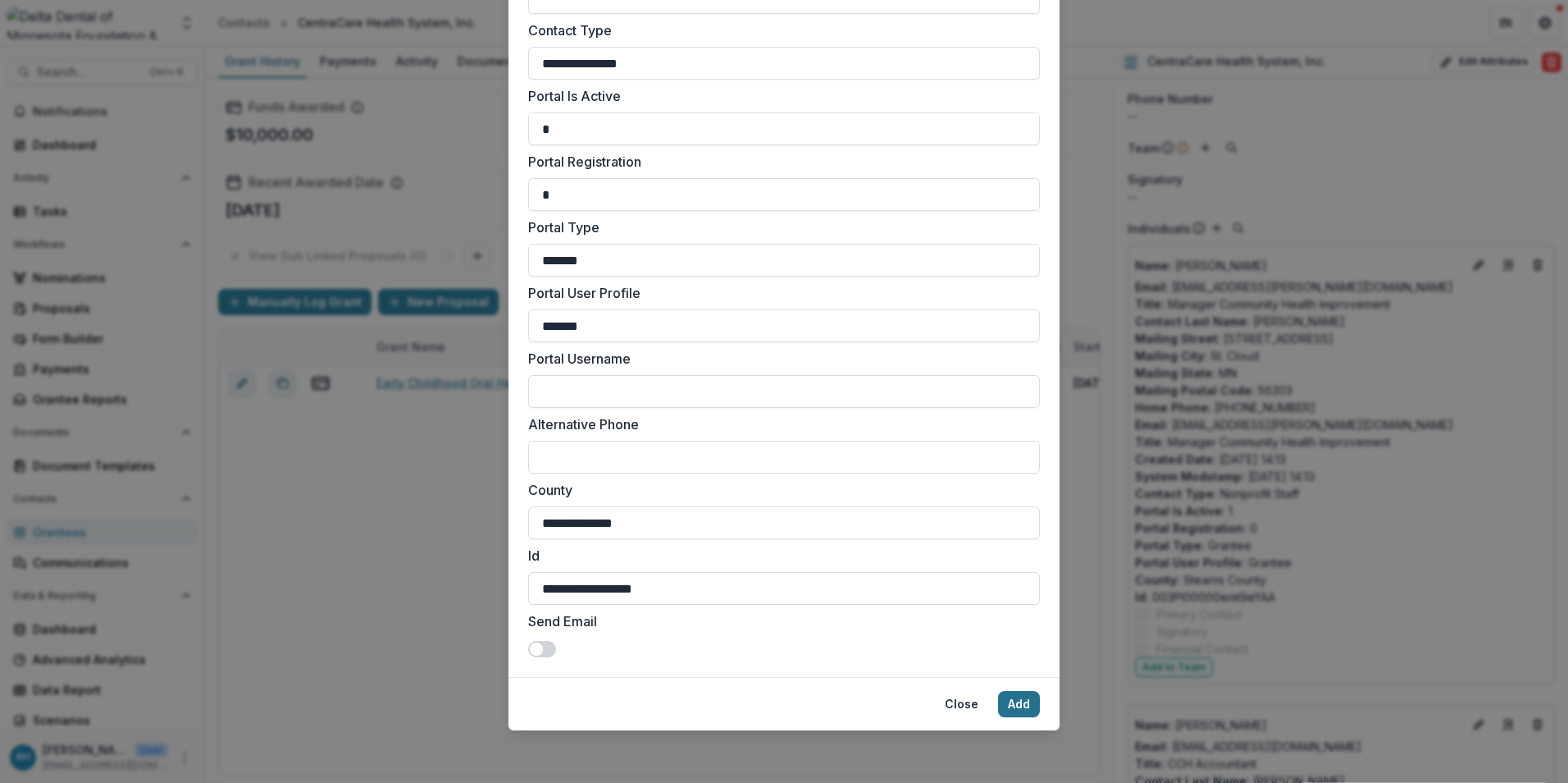
click at [1023, 704] on button "Add" at bounding box center [1019, 703] width 42 height 26
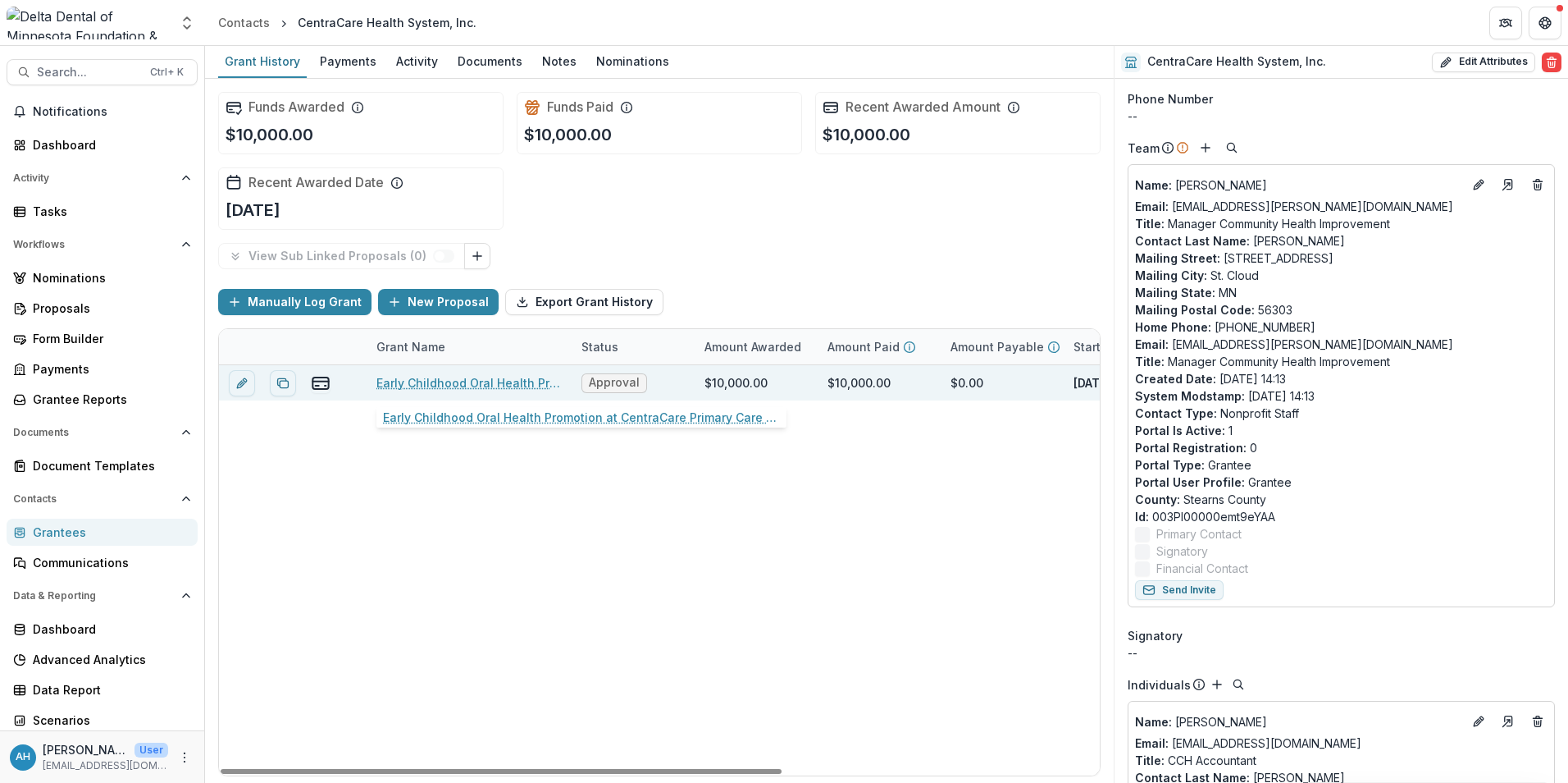
click at [476, 378] on link "Early Childhood Oral Health Promotion at CentraCare Primary Care Clinics" at bounding box center [469, 383] width 186 height 18
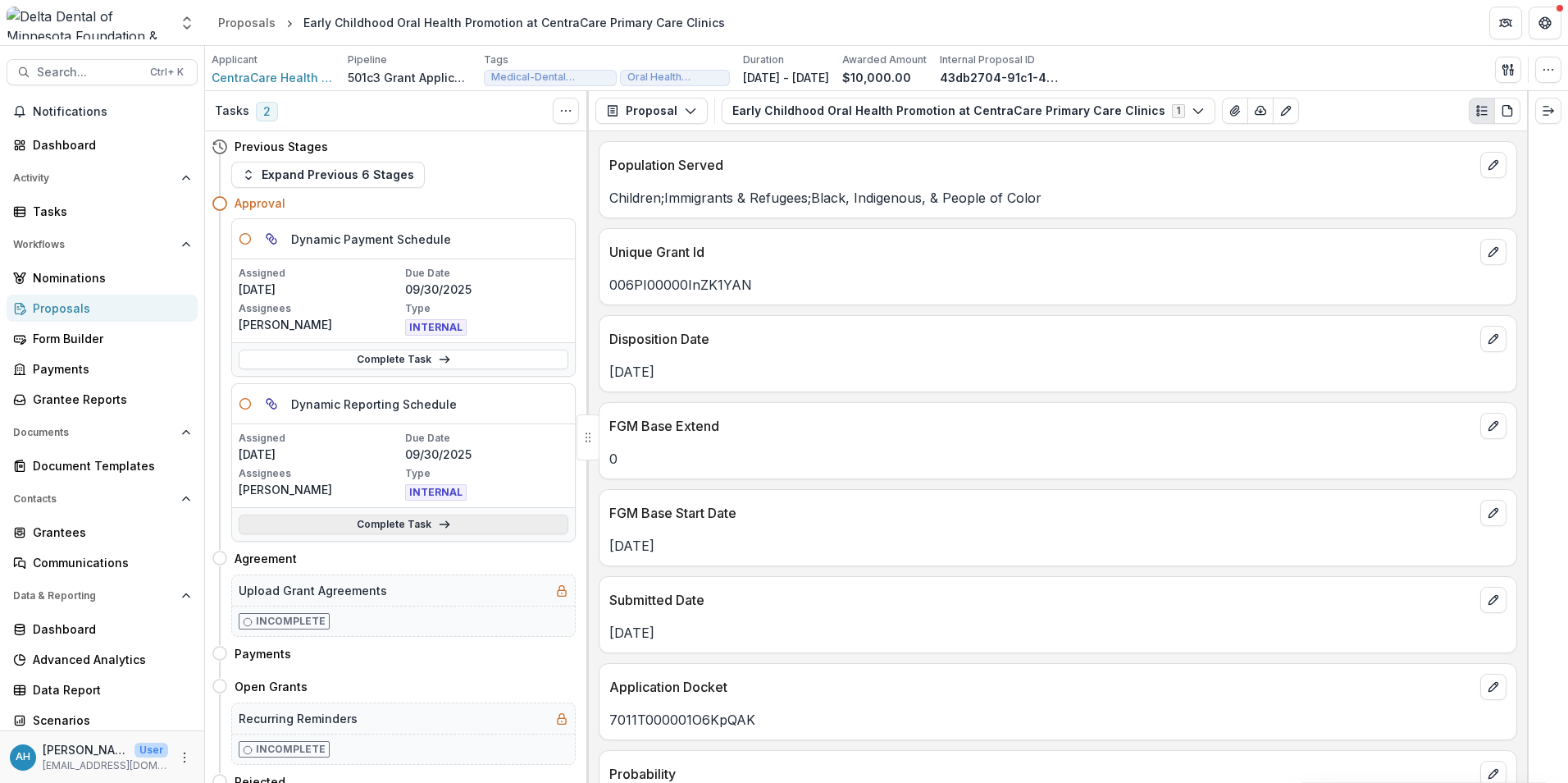
click at [361, 524] on link "Complete Task" at bounding box center [402, 524] width 330 height 19
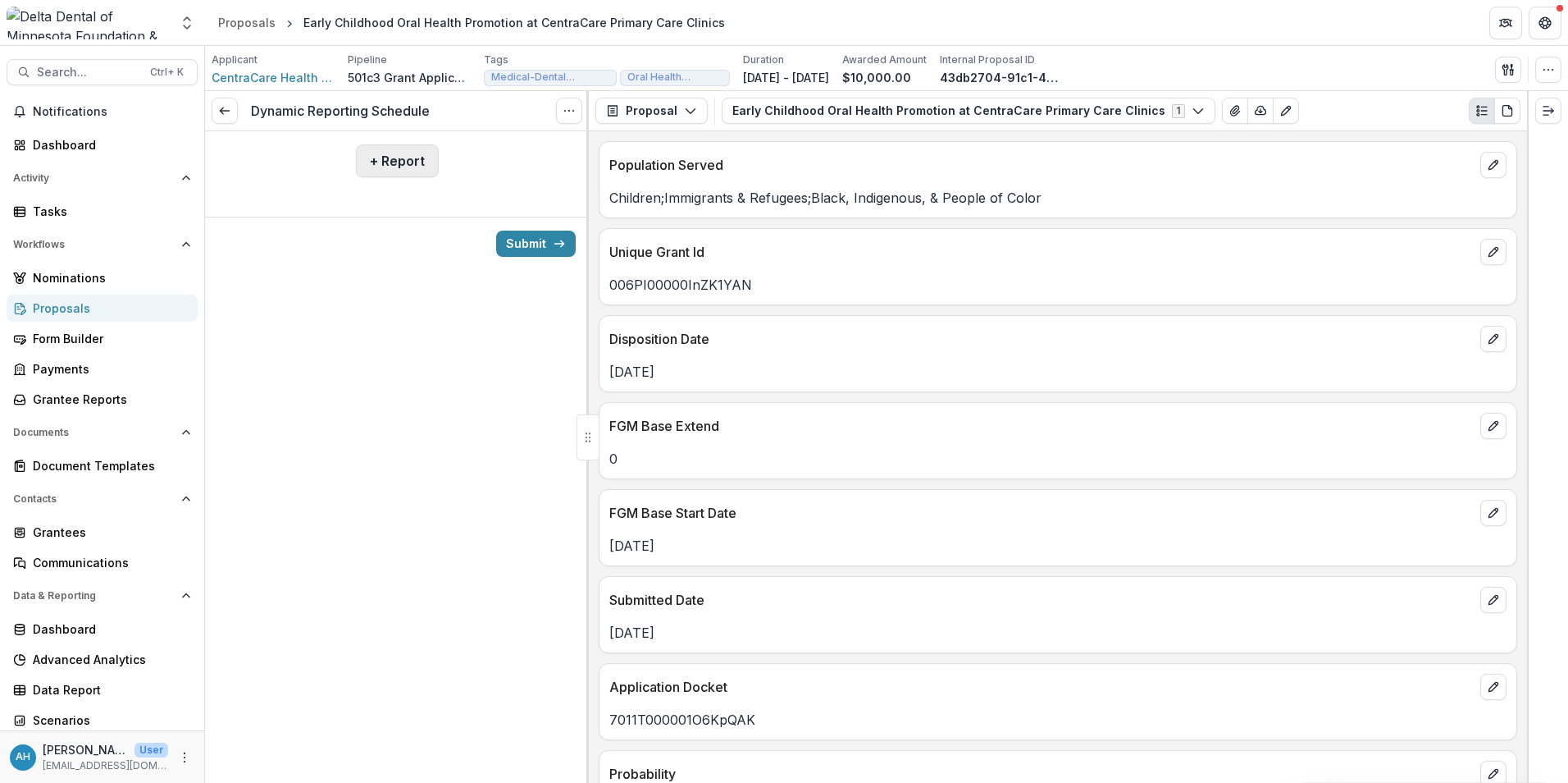
click at [404, 162] on button "+ Report" at bounding box center [397, 160] width 83 height 33
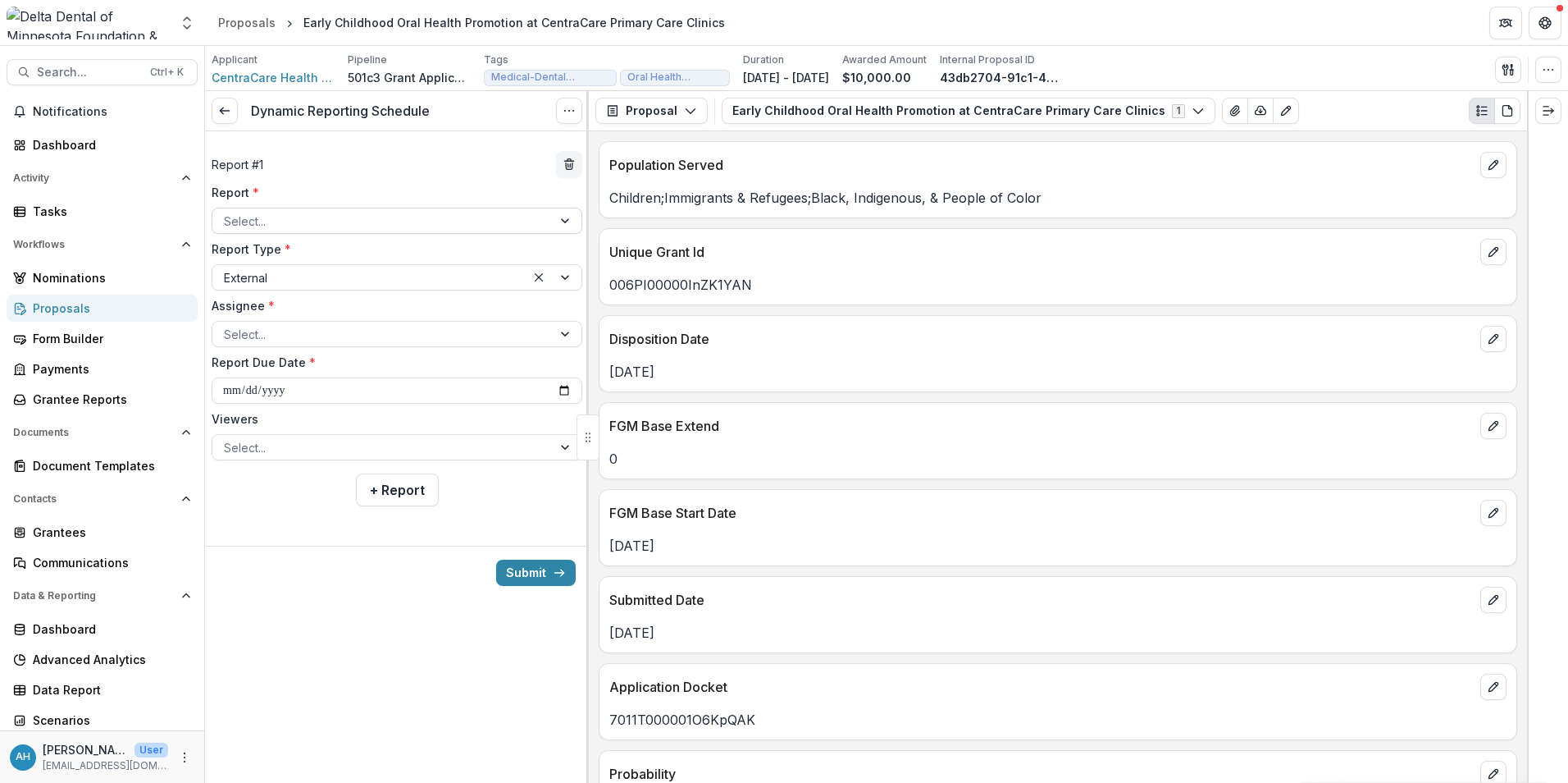
click at [327, 223] on div at bounding box center [382, 221] width 317 height 20
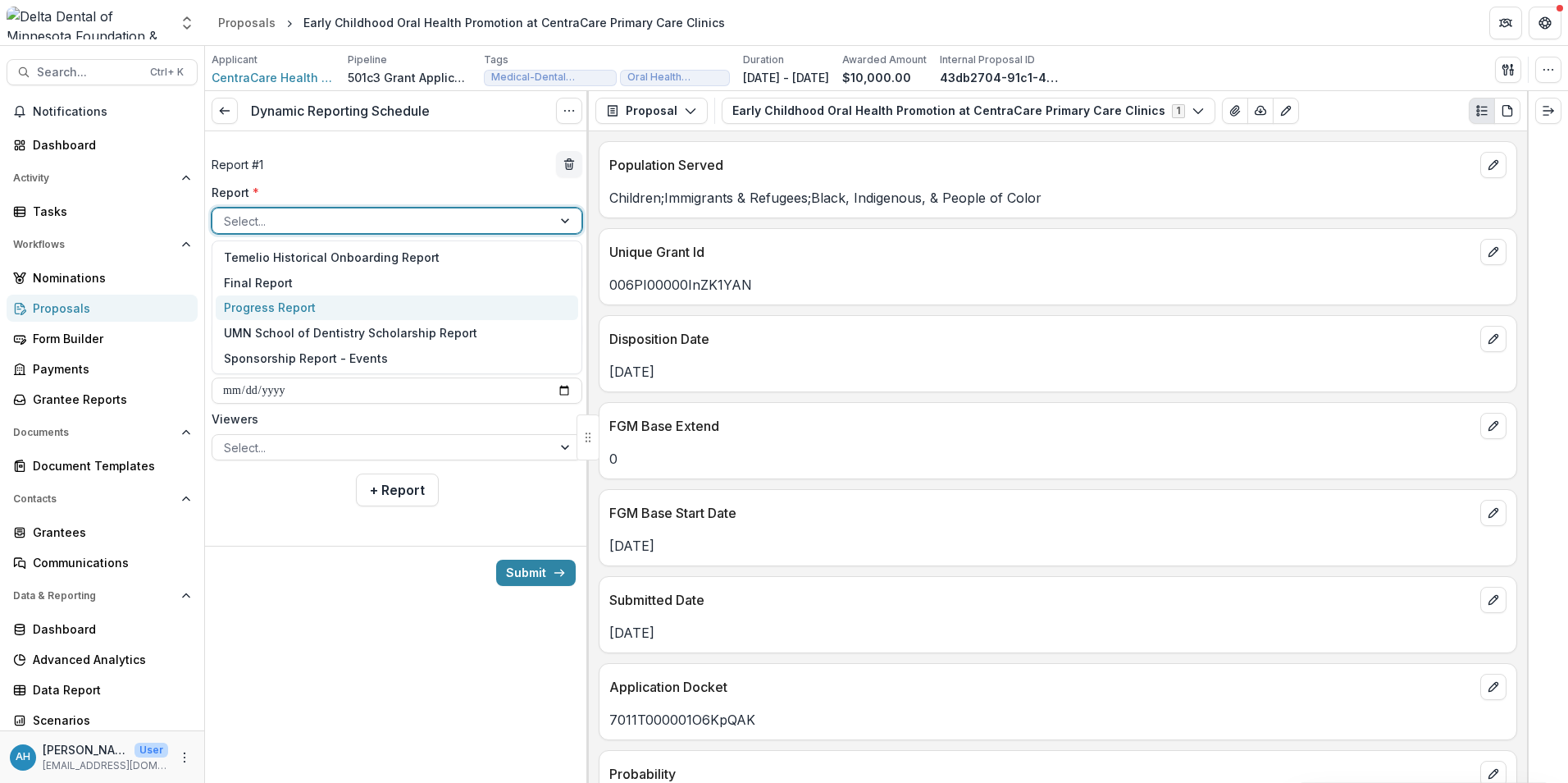
click at [278, 306] on div "Progress Report" at bounding box center [397, 308] width 363 height 25
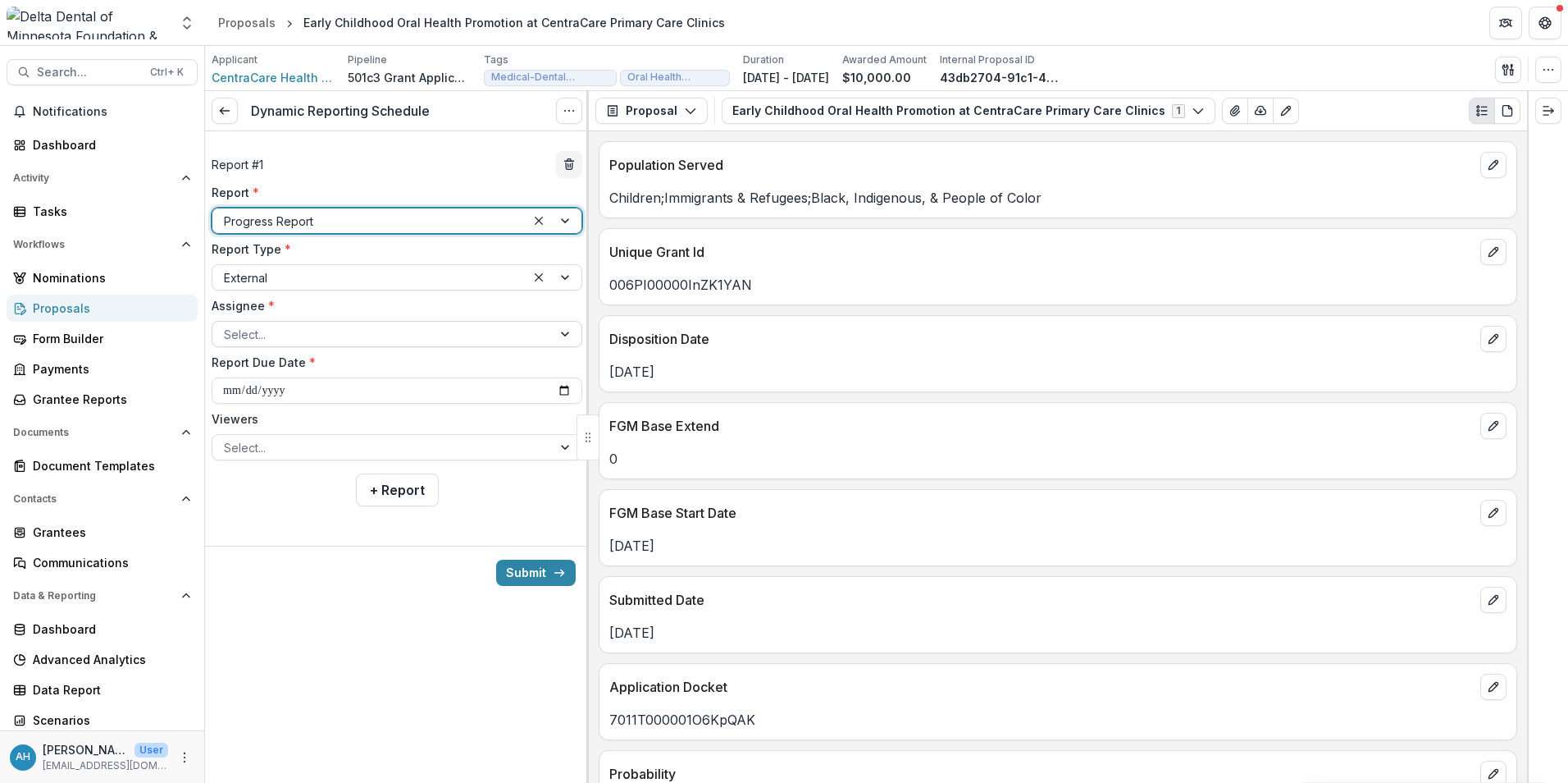
click at [296, 333] on div at bounding box center [382, 334] width 317 height 20
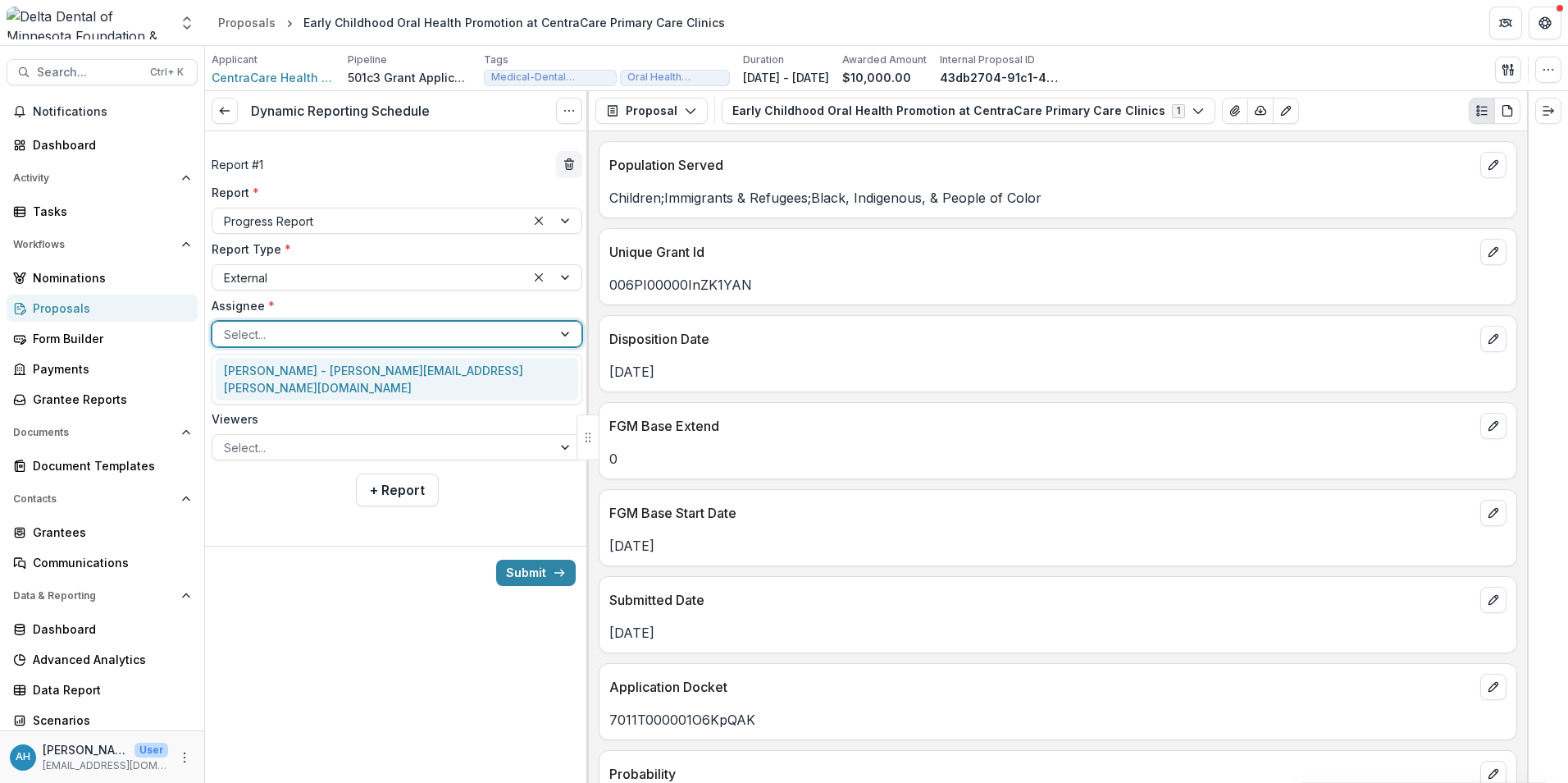
click at [306, 372] on div "[PERSON_NAME] - [PERSON_NAME][EMAIL_ADDRESS][PERSON_NAME][DOMAIN_NAME]" at bounding box center [397, 379] width 363 height 43
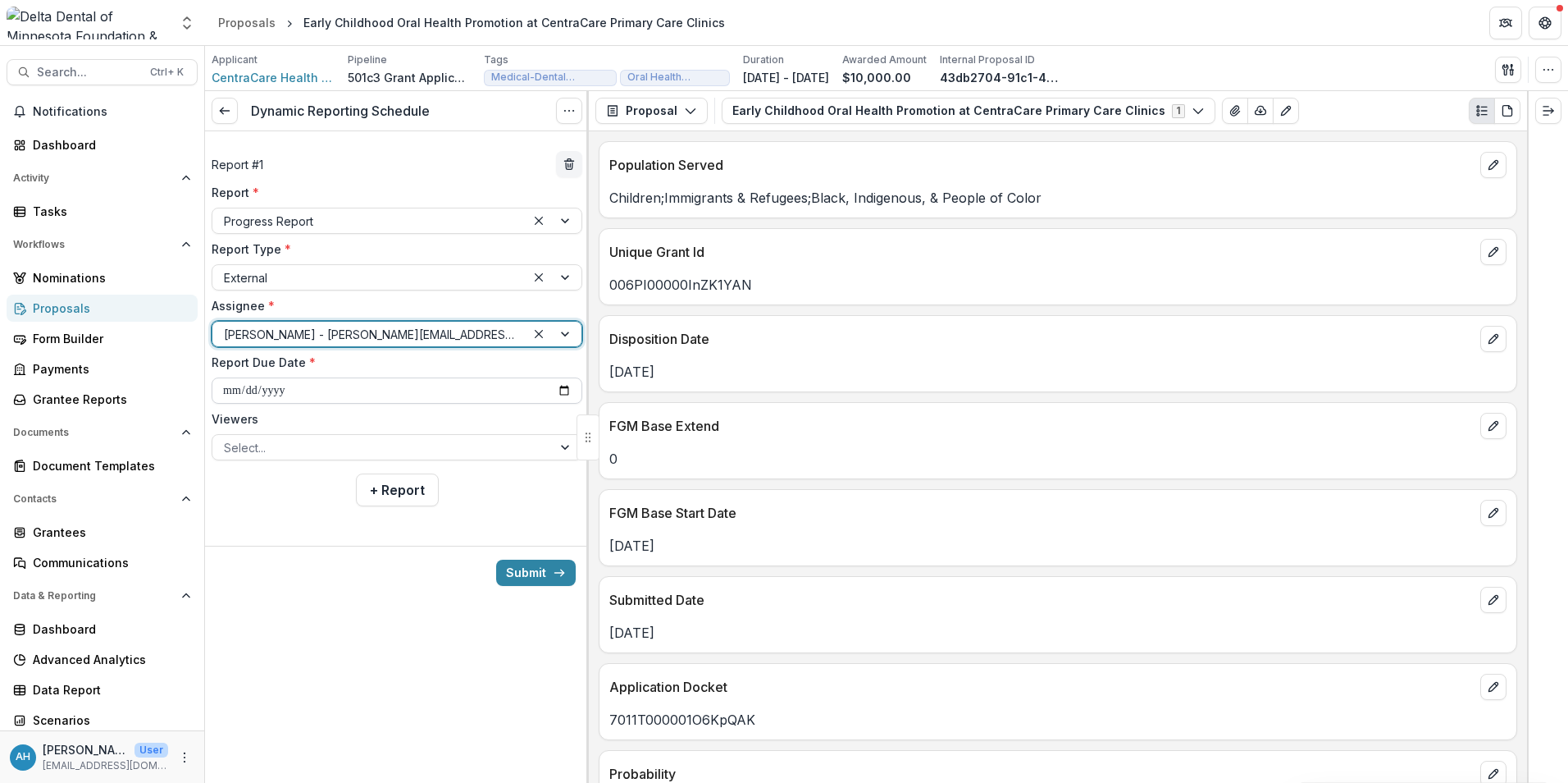
click at [327, 383] on input "**********" at bounding box center [397, 390] width 370 height 26
click at [561, 388] on input "**********" at bounding box center [397, 390] width 370 height 26
type input "**********"
click at [295, 449] on div at bounding box center [382, 447] width 317 height 20
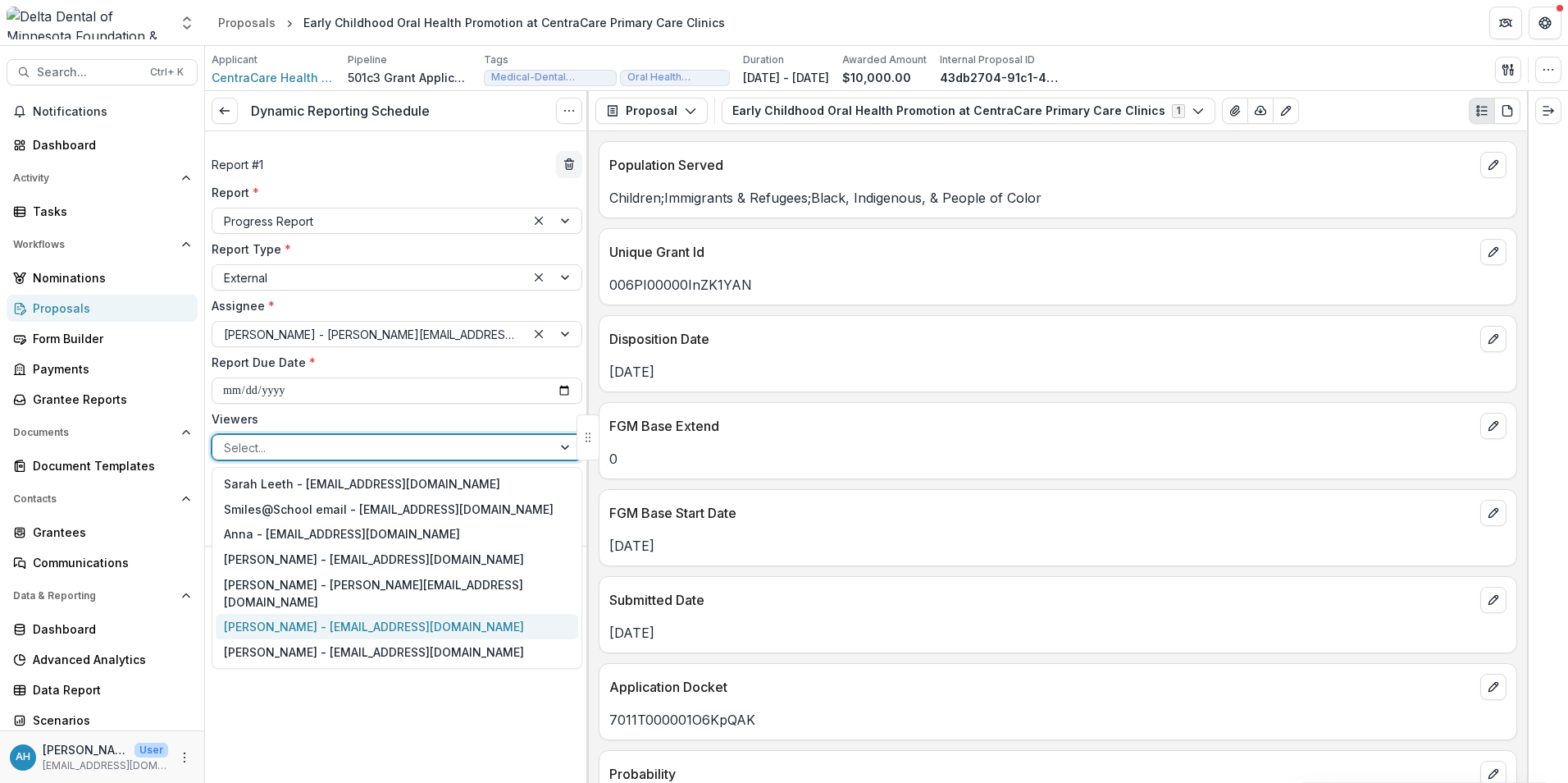
click at [253, 614] on div "[PERSON_NAME] - [EMAIL_ADDRESS][DOMAIN_NAME]" at bounding box center [397, 626] width 363 height 25
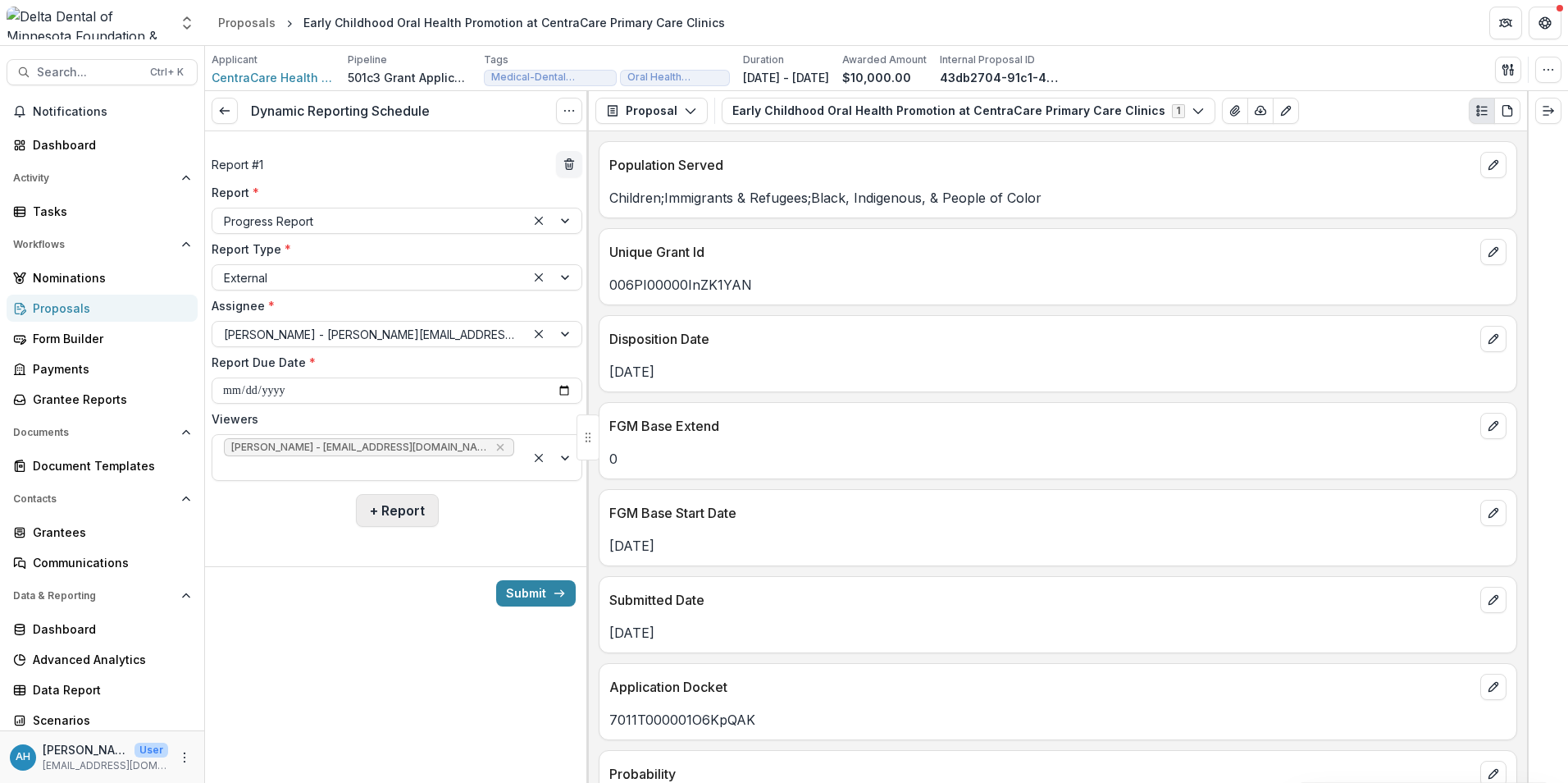
click at [401, 494] on button "+ Report" at bounding box center [397, 511] width 83 height 33
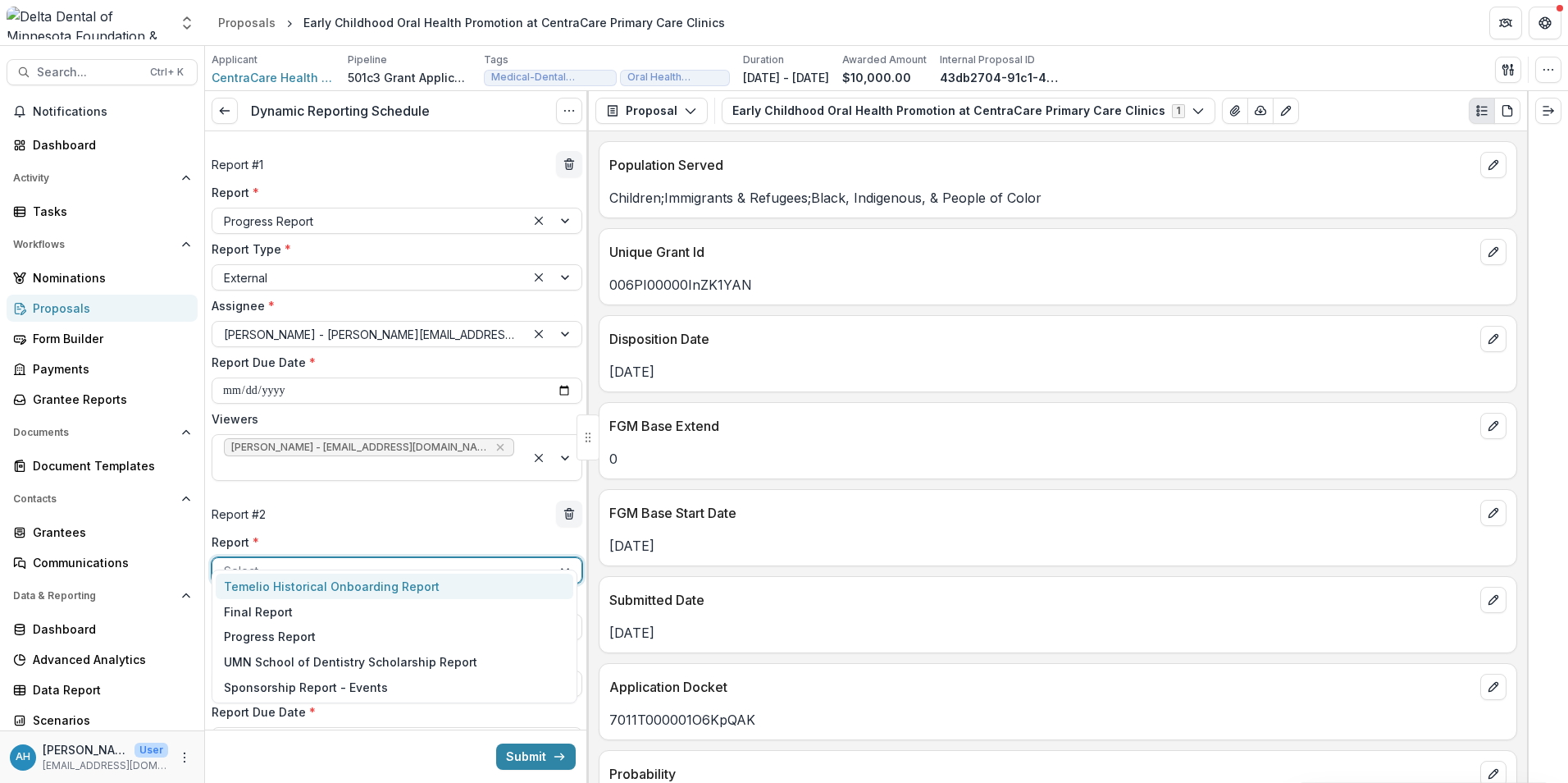
click at [255, 560] on div at bounding box center [382, 570] width 317 height 20
click at [280, 613] on div "Final Report" at bounding box center [395, 612] width 358 height 25
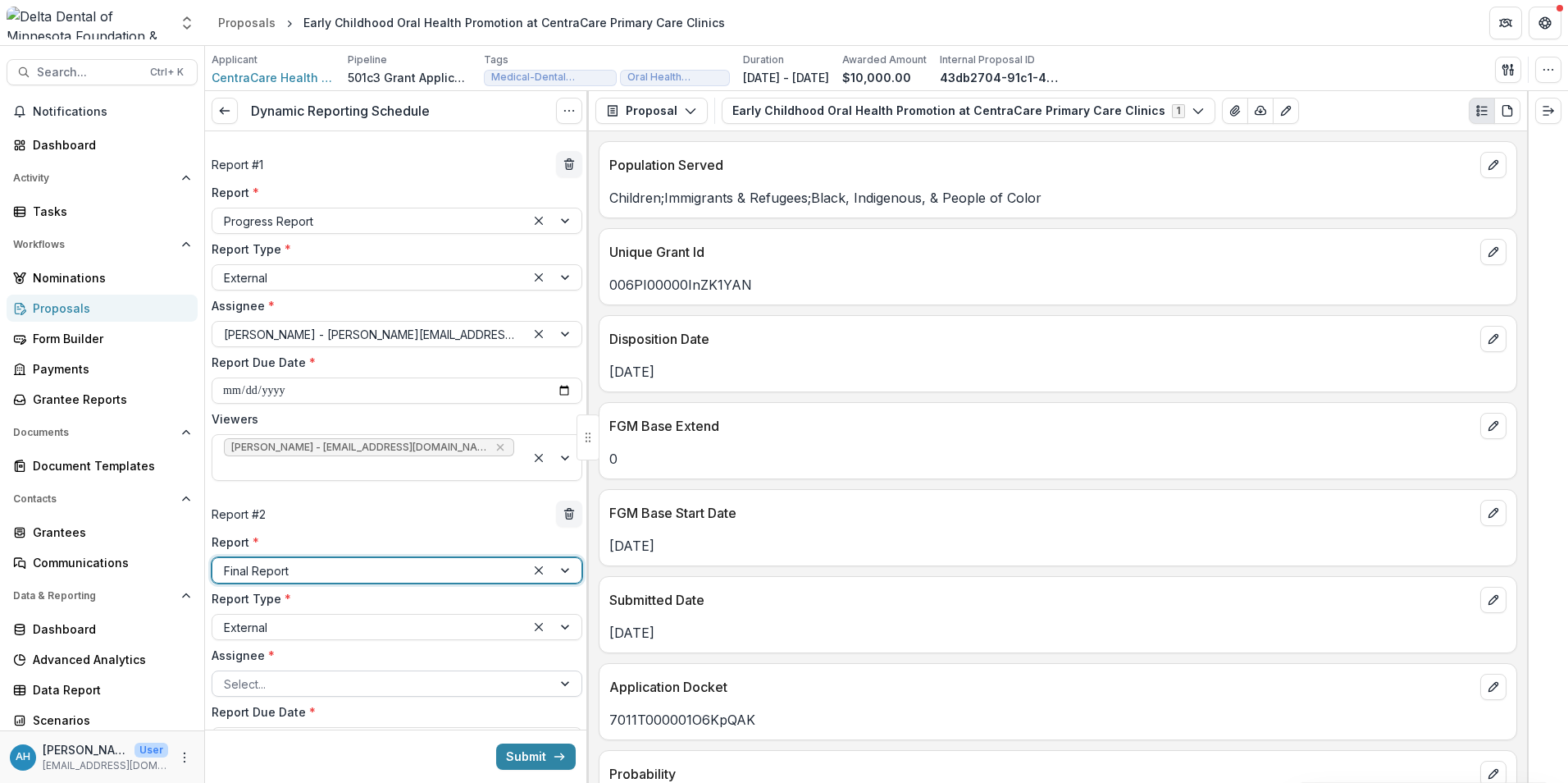
click at [276, 674] on div at bounding box center [382, 684] width 317 height 20
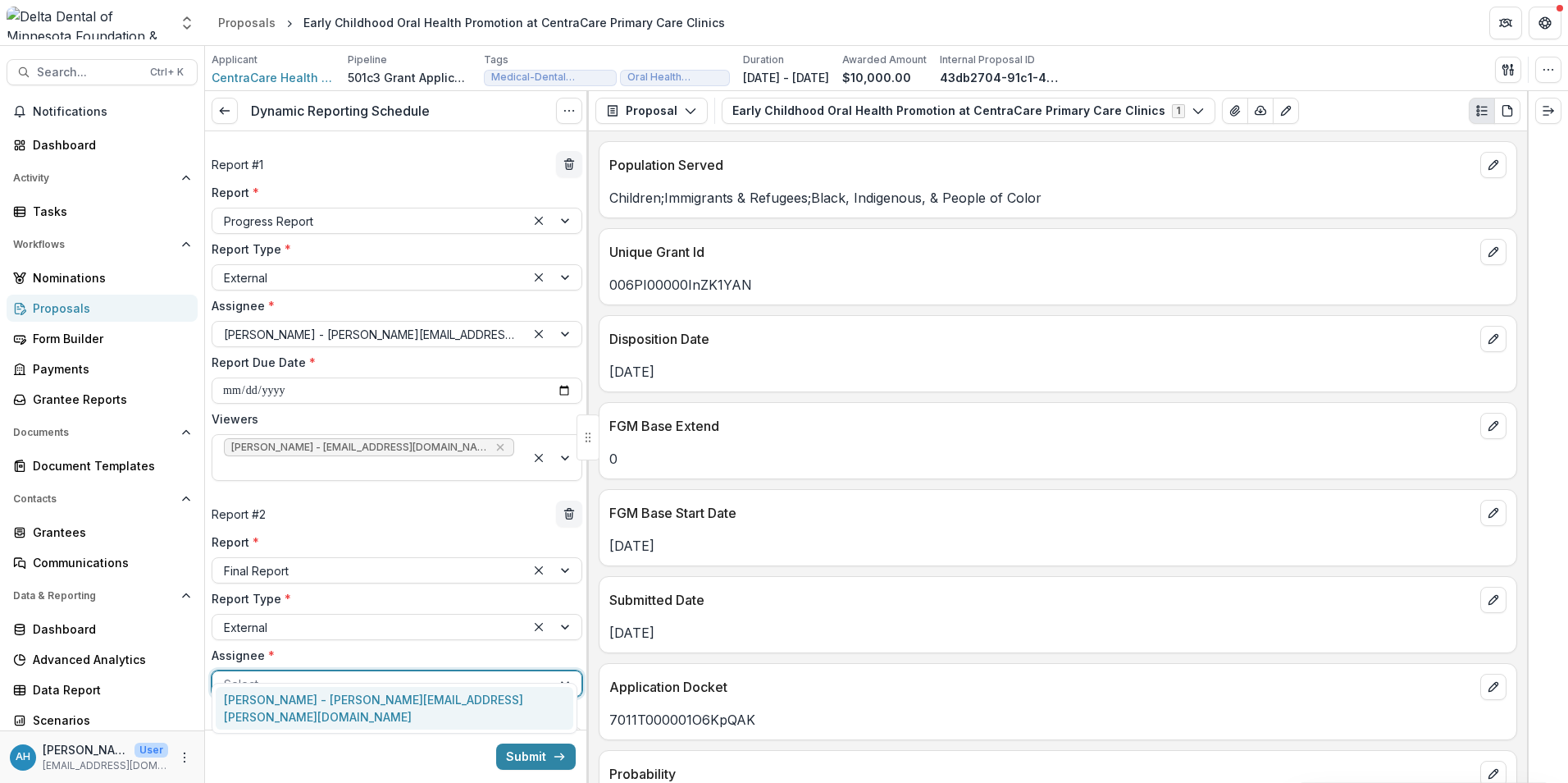
click at [289, 709] on div "[PERSON_NAME] - [PERSON_NAME][EMAIL_ADDRESS][PERSON_NAME][DOMAIN_NAME]" at bounding box center [395, 708] width 358 height 43
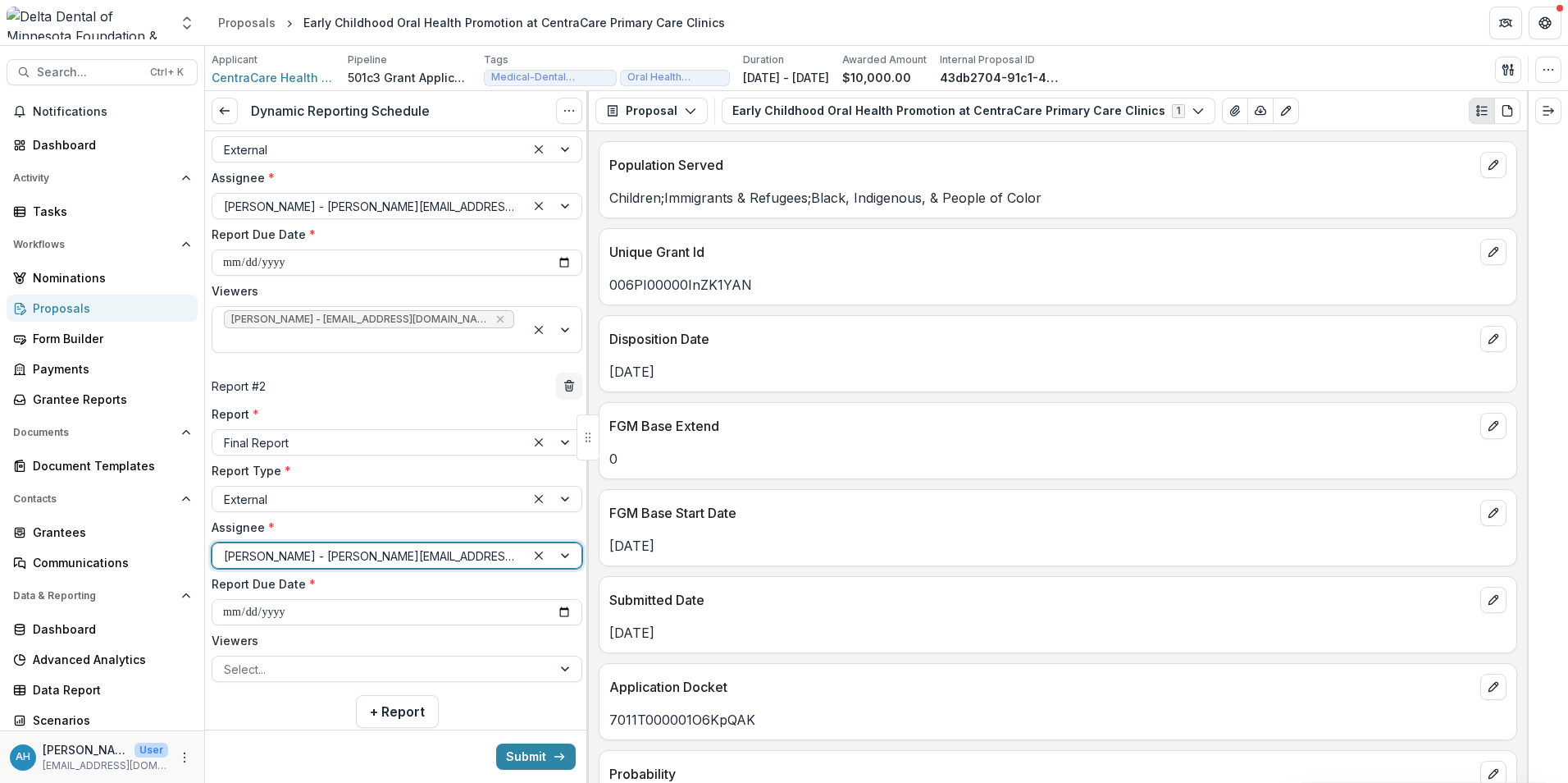
scroll to position [145, 0]
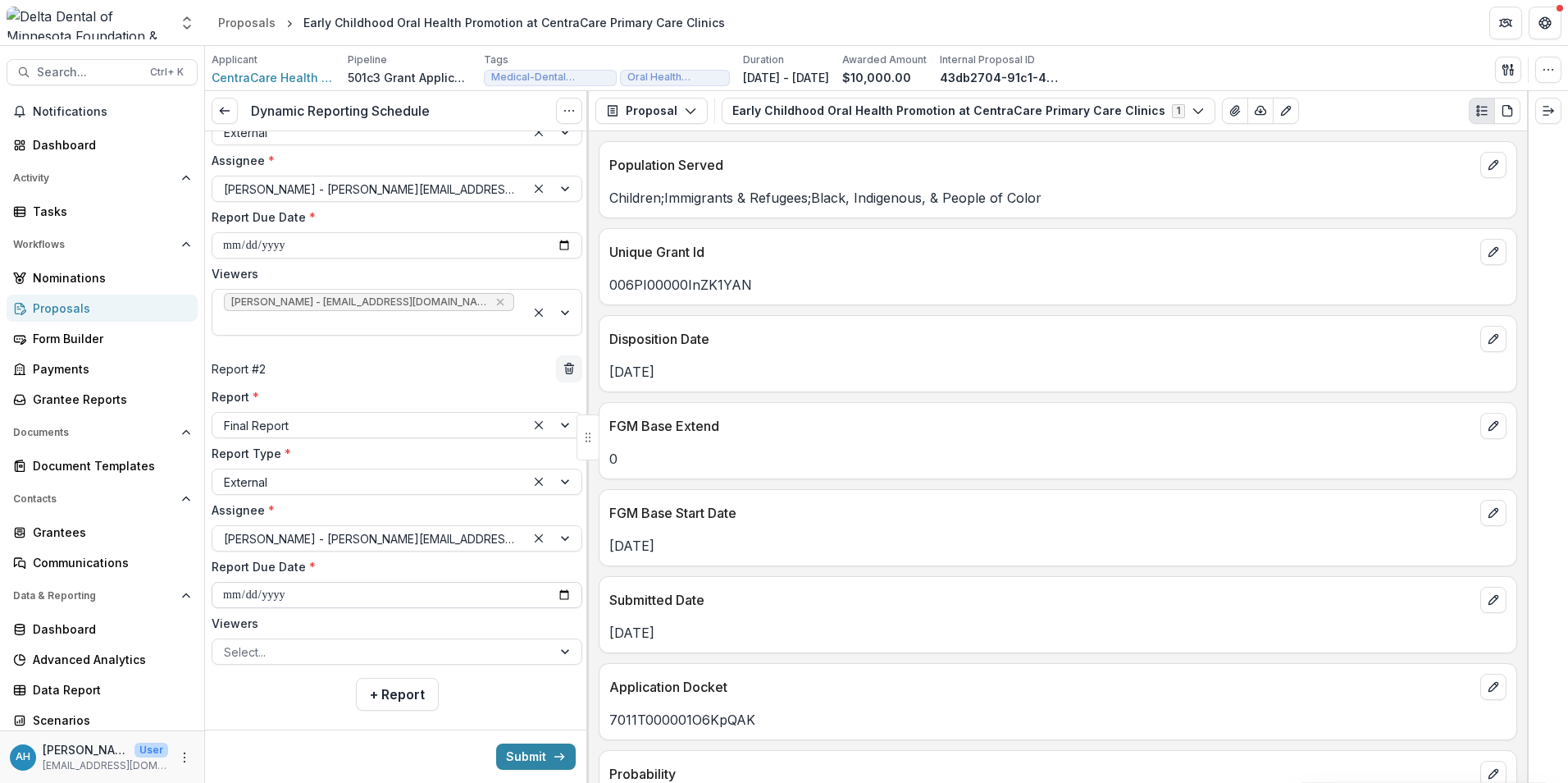
click at [555, 582] on input "**********" at bounding box center [397, 594] width 370 height 26
type input "**********"
click at [532, 759] on button "Submit" at bounding box center [536, 756] width 80 height 26
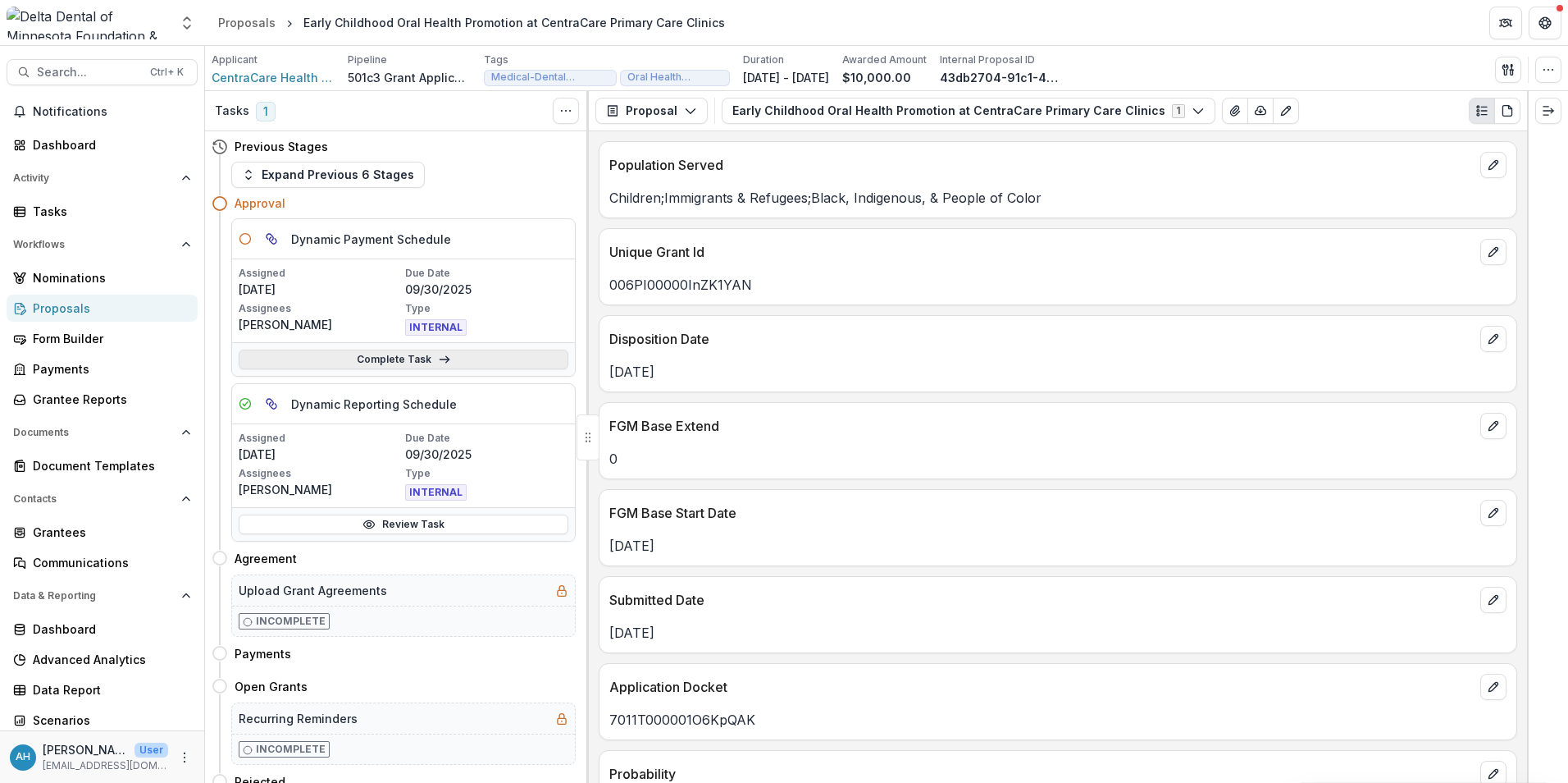
click at [448, 356] on link "Complete Task" at bounding box center [402, 359] width 330 height 19
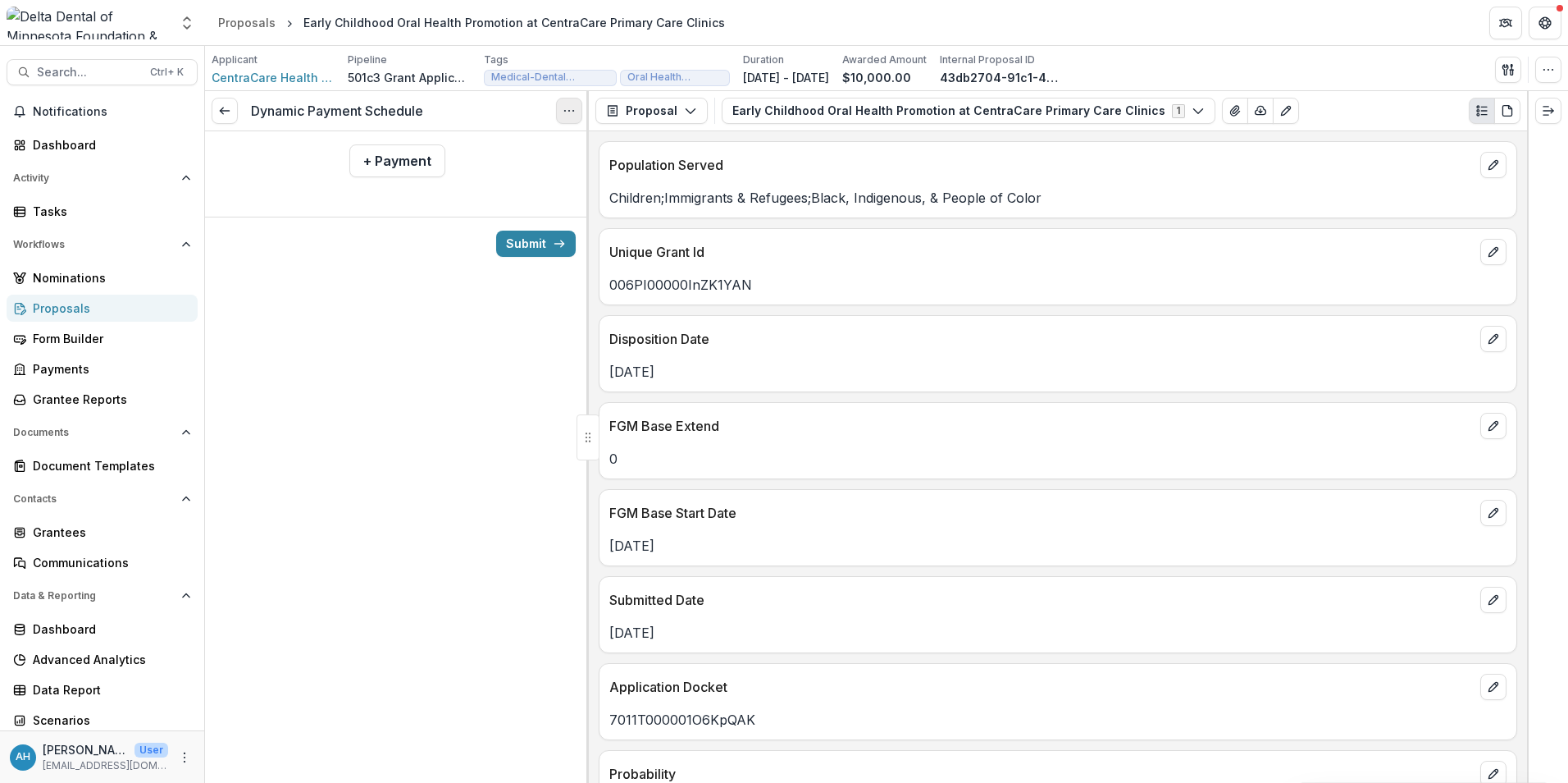
click at [565, 113] on icon "Options" at bounding box center [569, 110] width 13 height 13
click at [487, 187] on button "Cancel Task" at bounding box center [490, 183] width 176 height 27
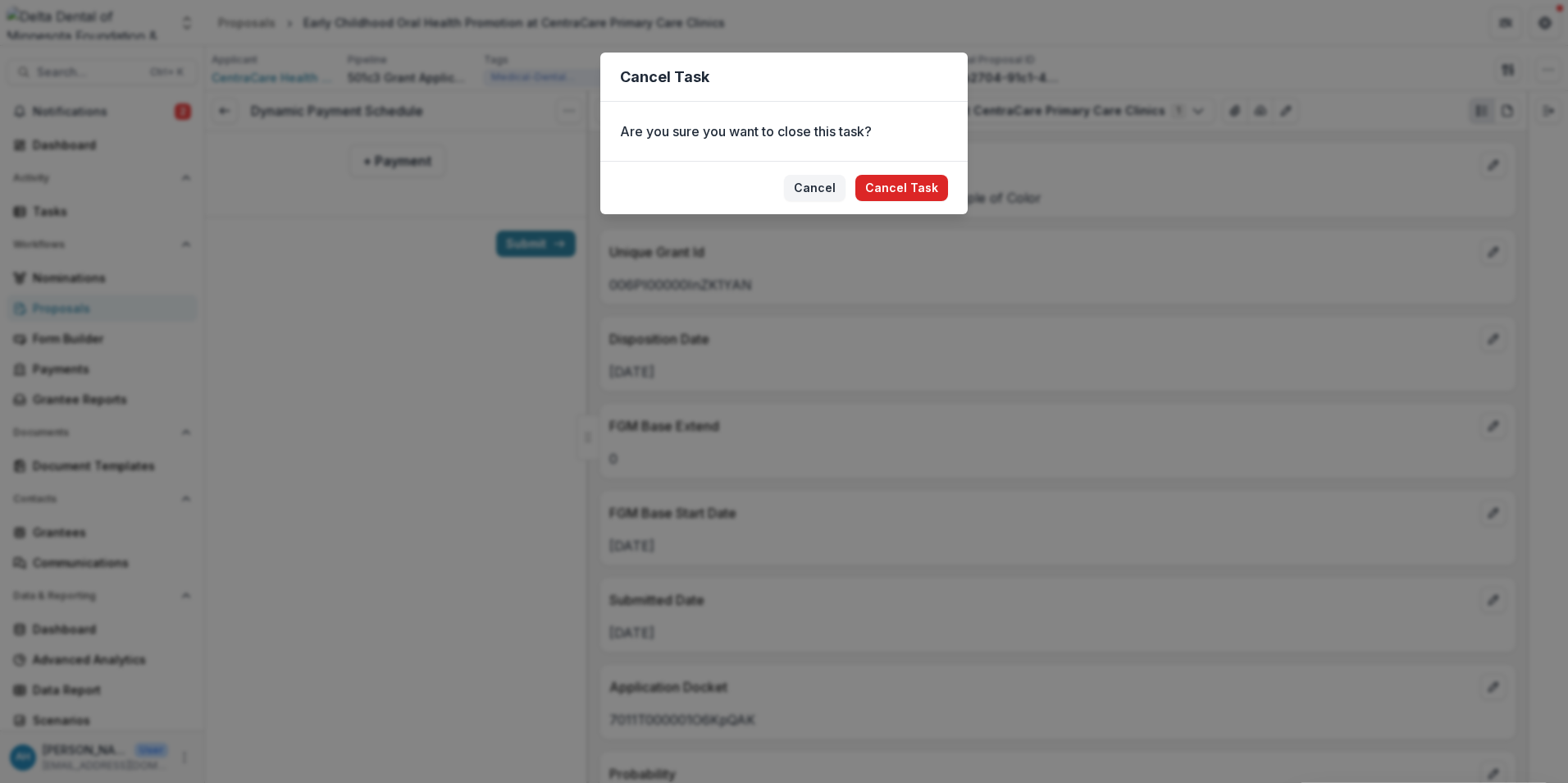
click at [900, 180] on button "Cancel Task" at bounding box center [901, 188] width 92 height 26
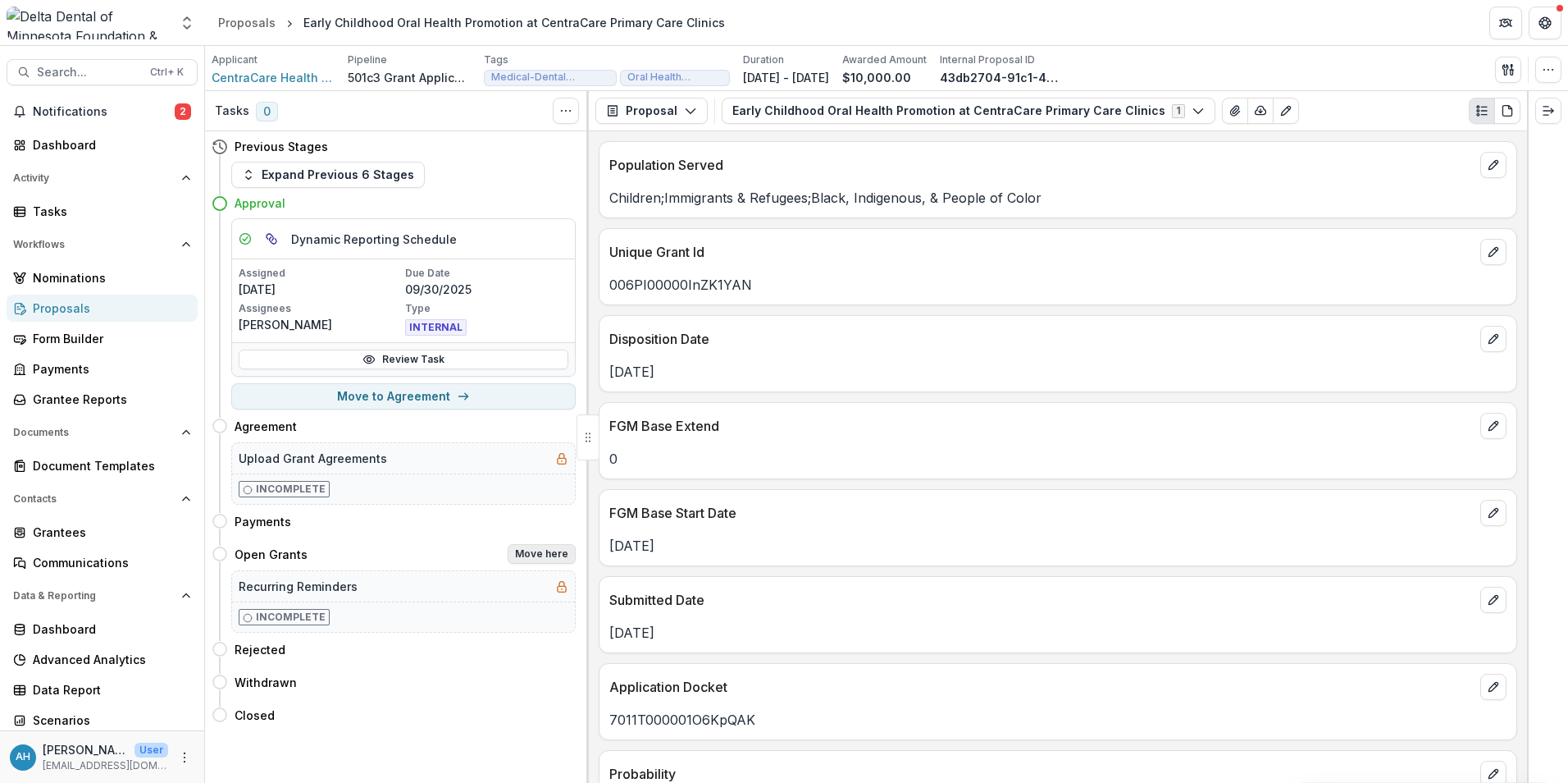
click at [541, 553] on button "Move here" at bounding box center [541, 553] width 68 height 19
select select "**********"
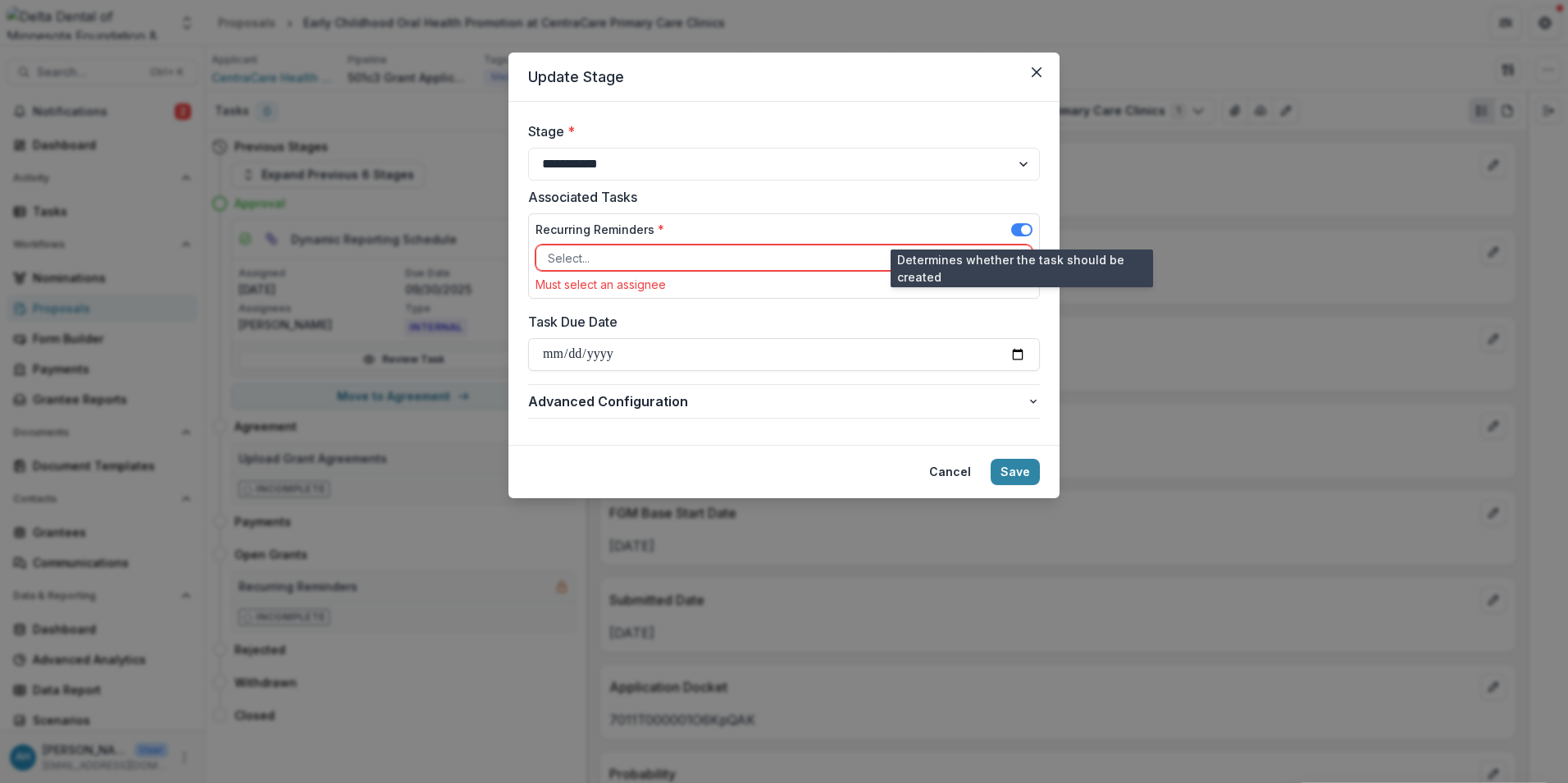
click at [1021, 227] on span at bounding box center [1026, 230] width 10 height 10
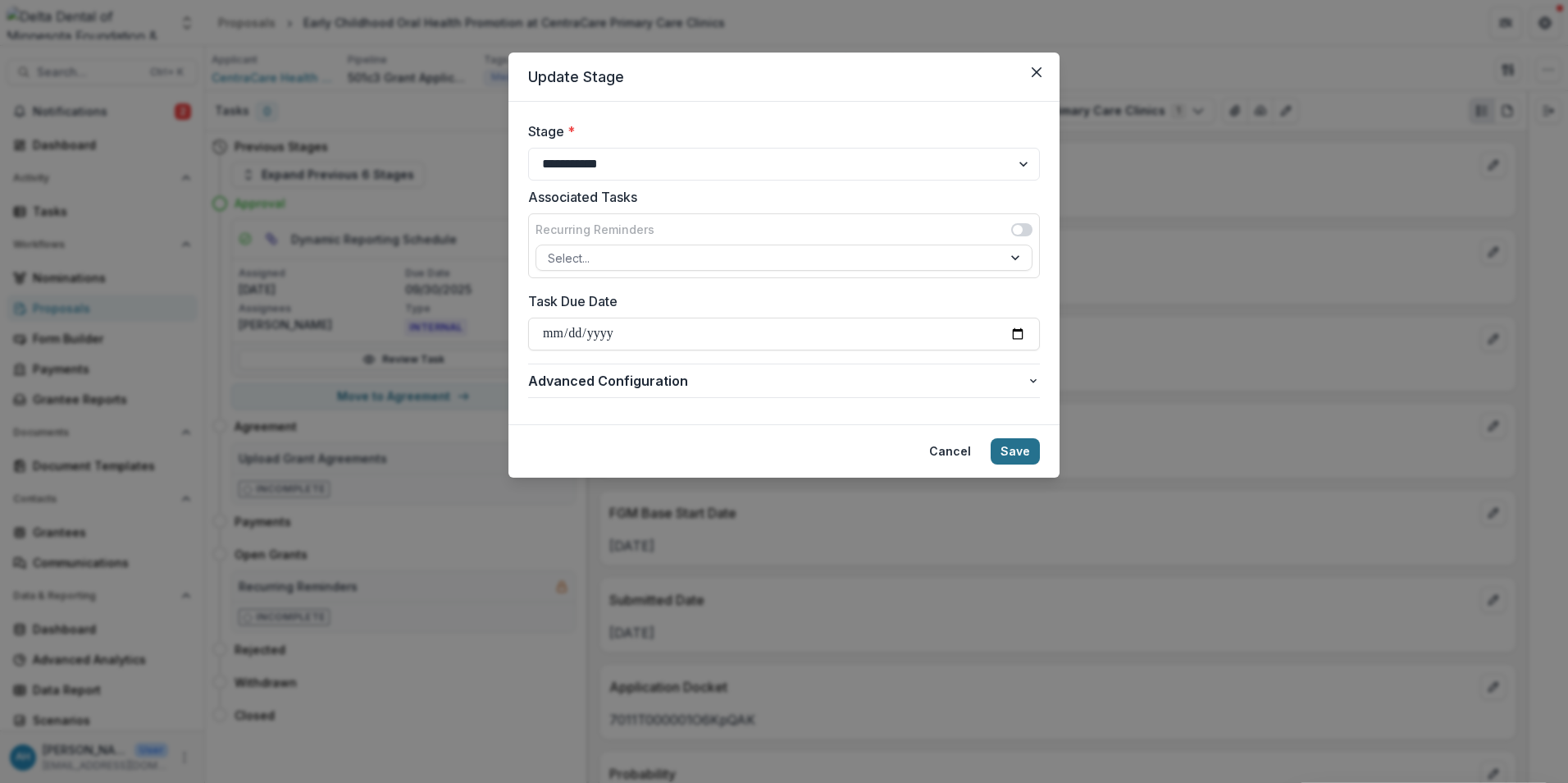
click at [1028, 450] on button "Save" at bounding box center [1015, 450] width 50 height 26
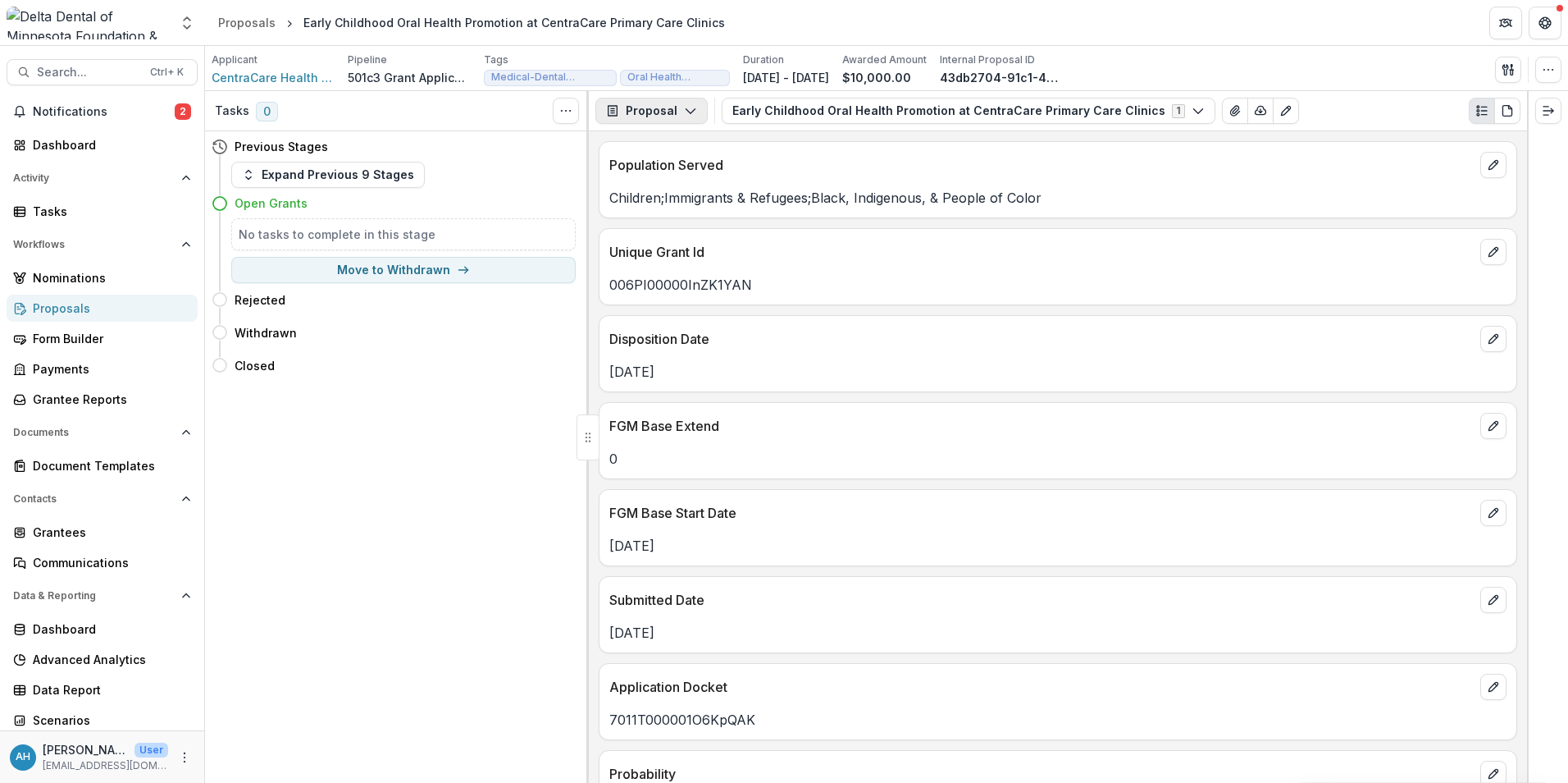
click at [675, 118] on button "Proposal" at bounding box center [651, 110] width 113 height 26
click at [661, 207] on div "Reports" at bounding box center [703, 202] width 150 height 18
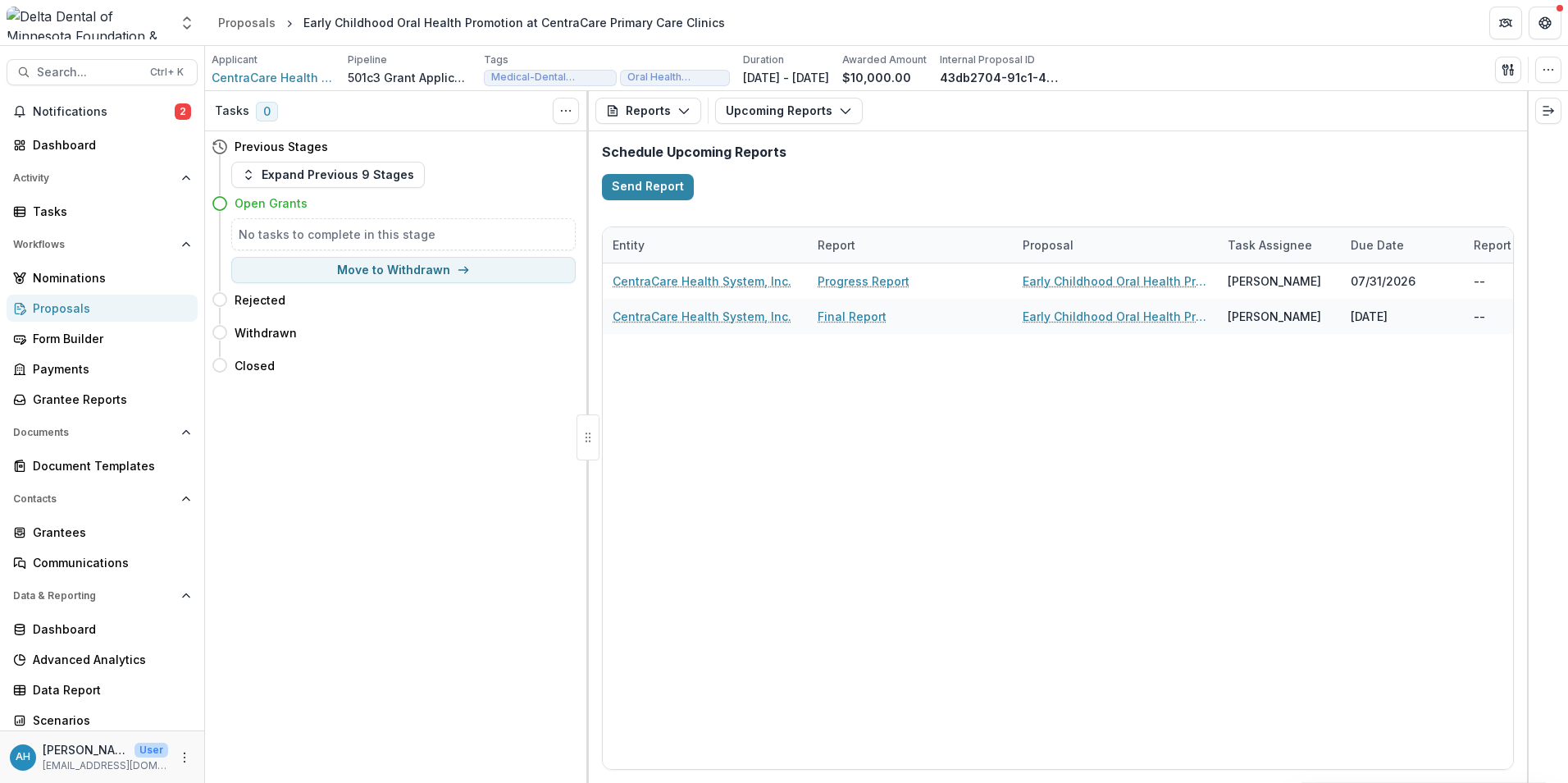
click at [54, 308] on div "Proposals" at bounding box center [109, 308] width 152 height 18
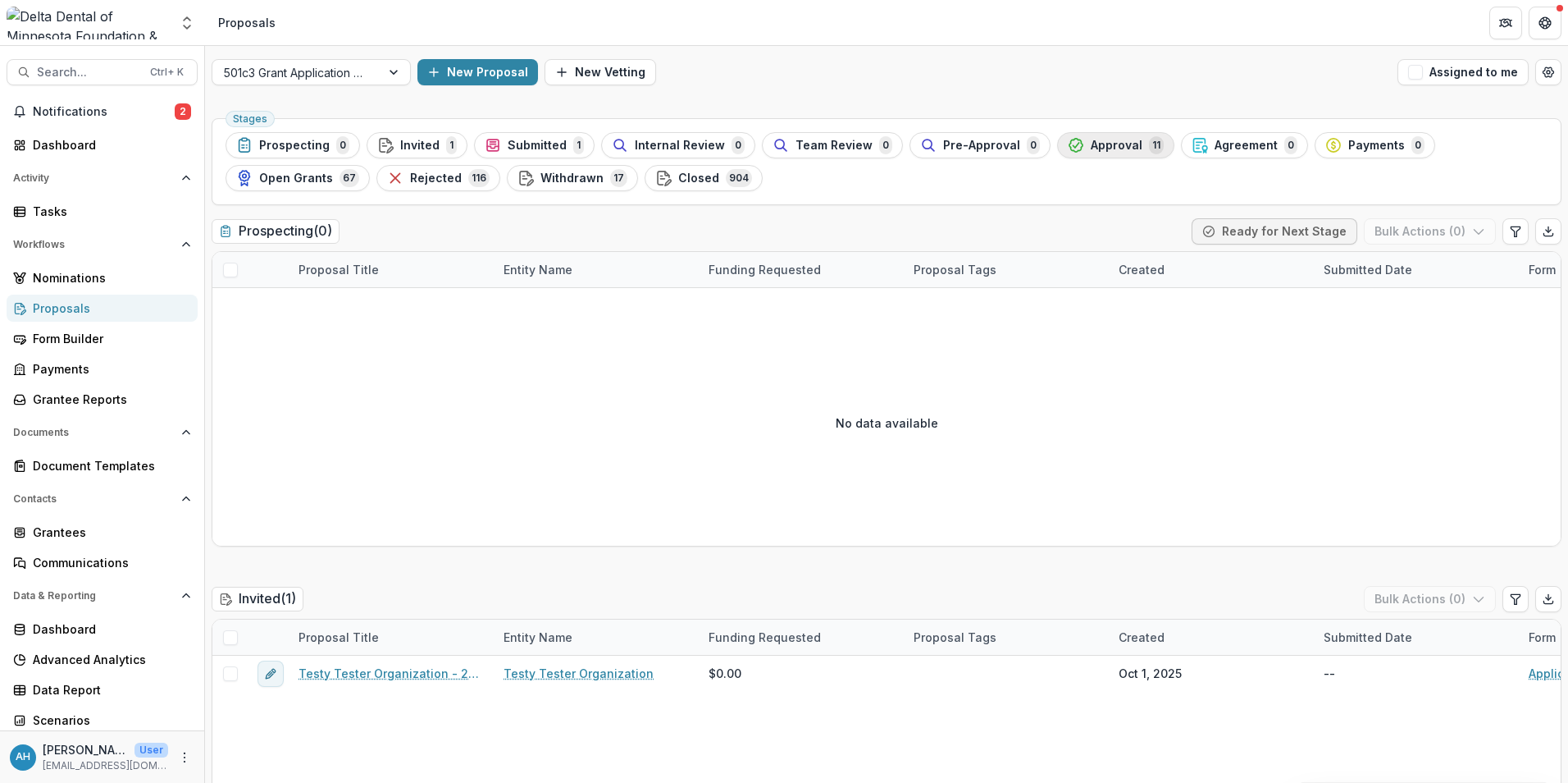
click at [1100, 150] on span "Approval" at bounding box center [1116, 146] width 52 height 14
click at [1100, 150] on ul "Stages Prospecting 0 Invited 1 Submitted 1 Internal Review 0 Team Review 0 Pre-…" at bounding box center [887, 161] width 1322 height 59
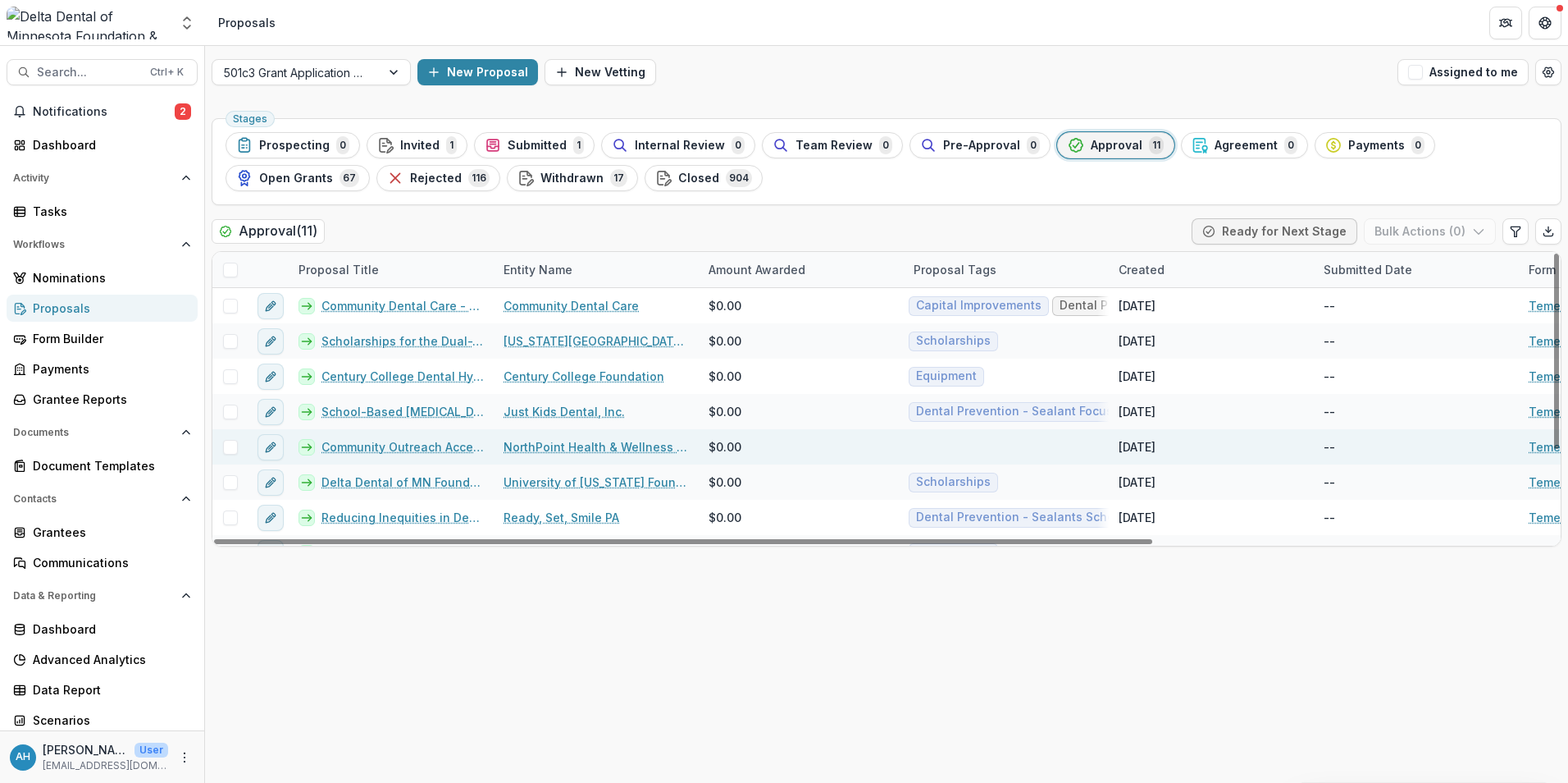
scroll to position [130, 0]
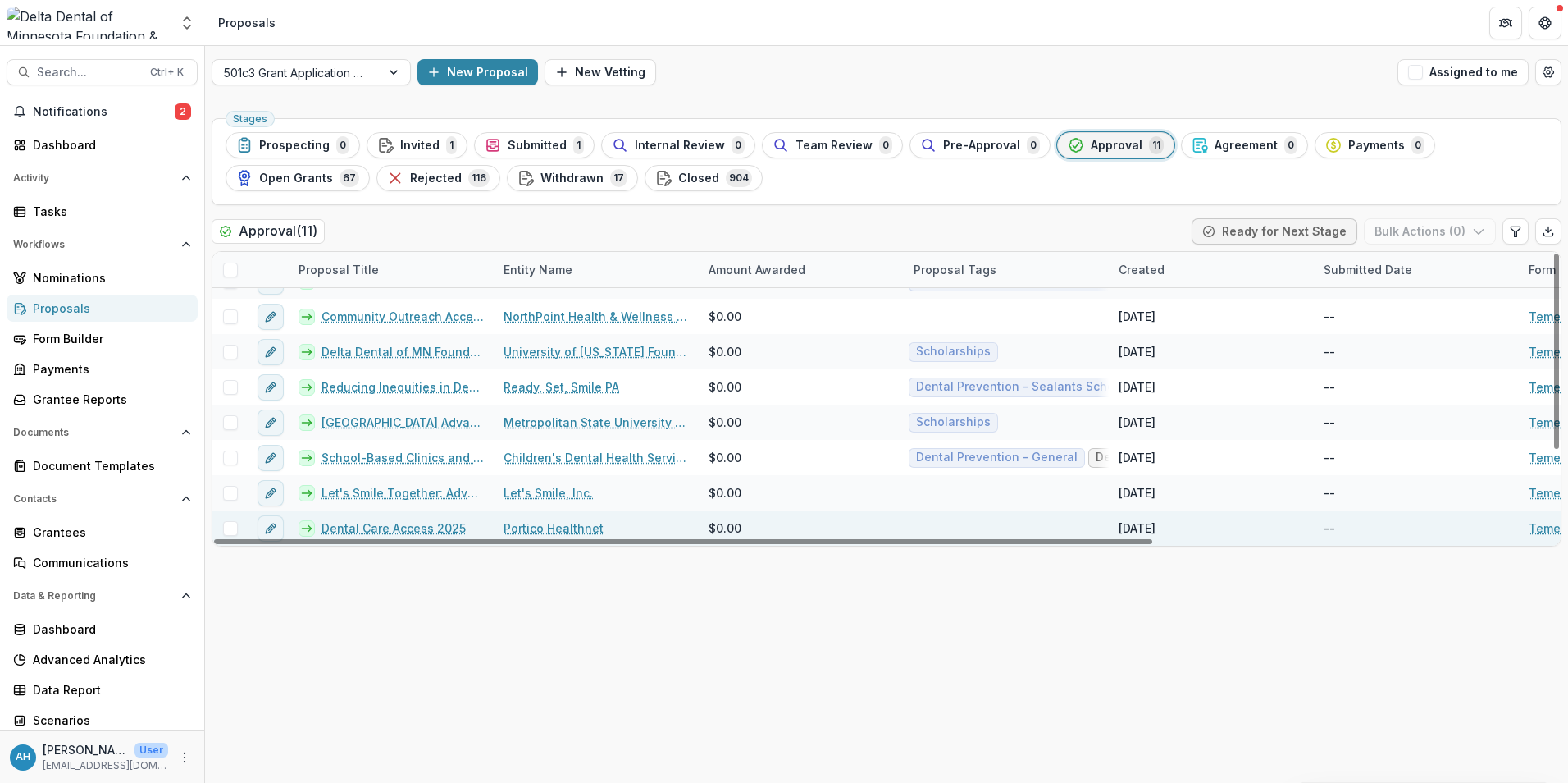
click at [553, 527] on link "Portico Healthnet" at bounding box center [553, 528] width 100 height 18
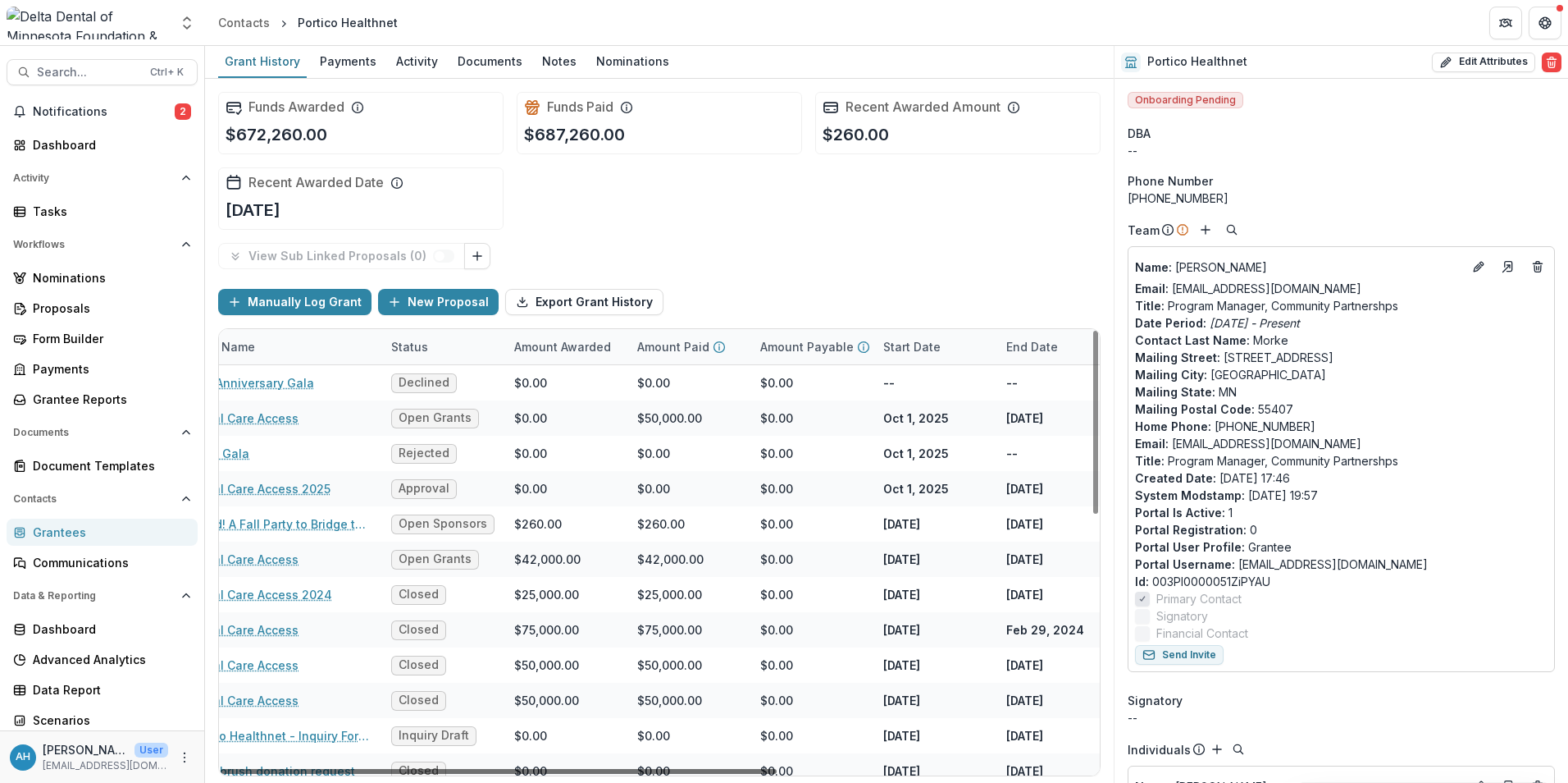
scroll to position [0, 202]
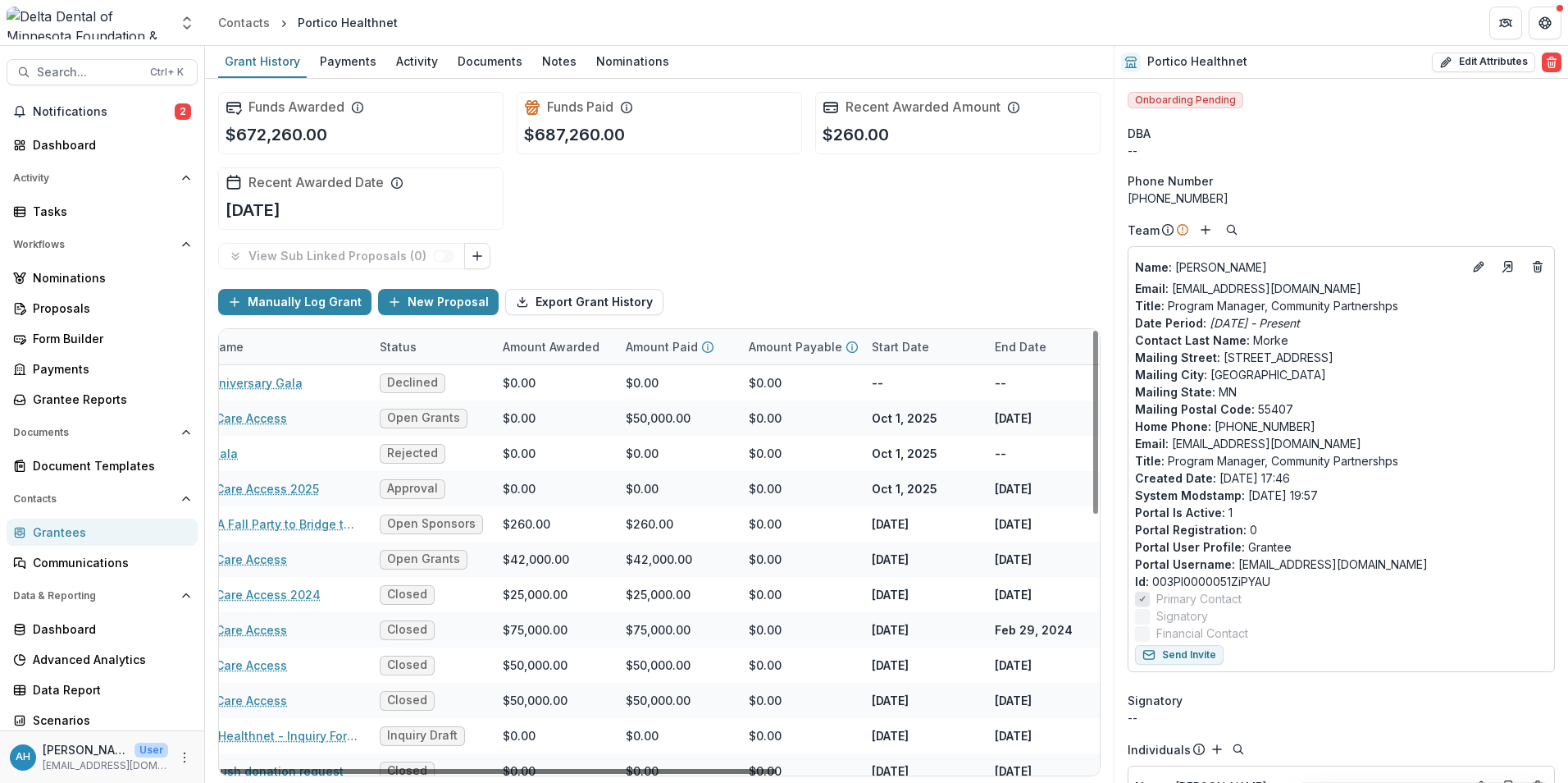
drag, startPoint x: 609, startPoint y: 768, endPoint x: 736, endPoint y: 772, distance: 127.1
click at [736, 772] on div at bounding box center [499, 770] width 556 height 5
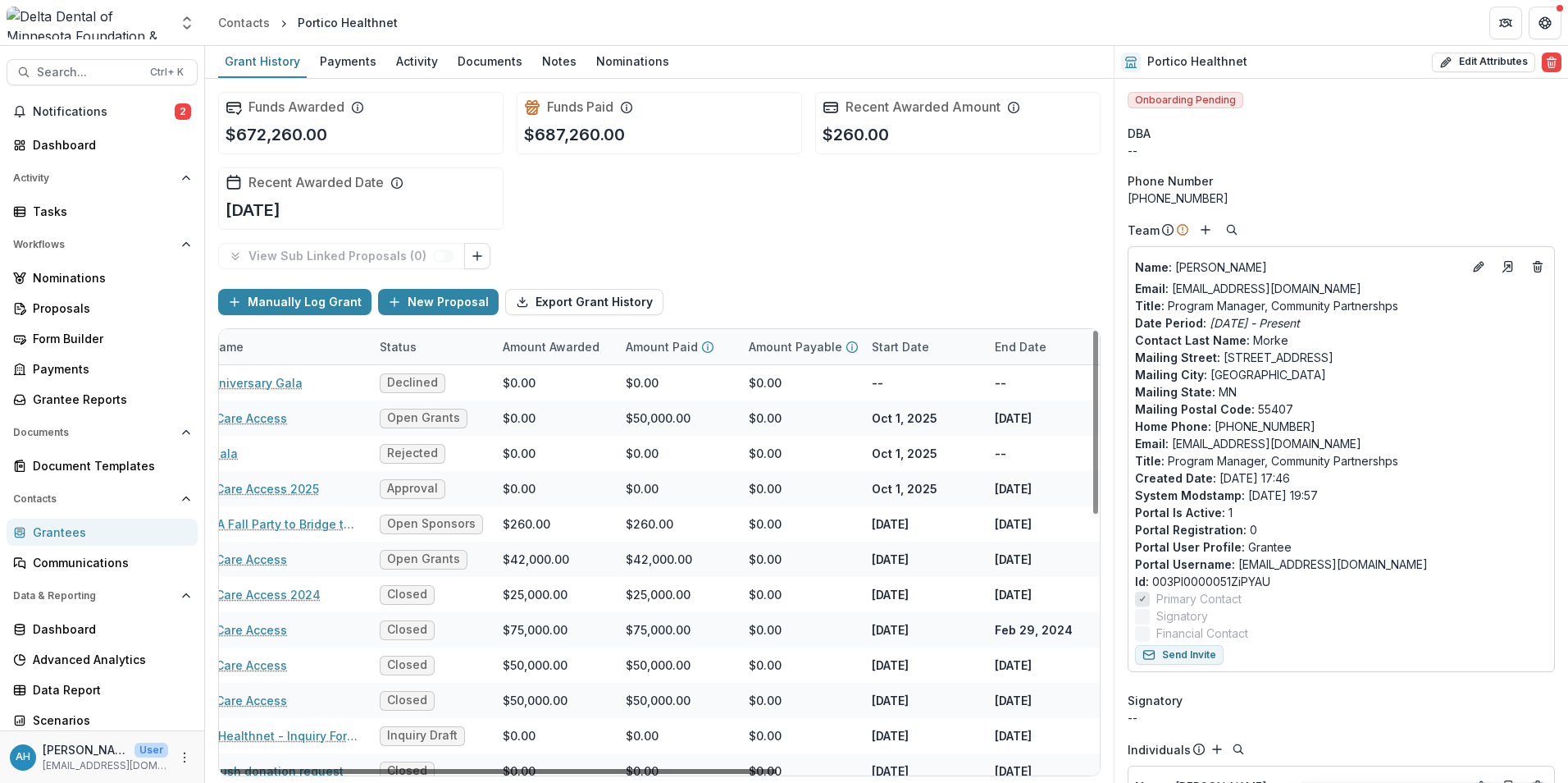
click at [736, 772] on div at bounding box center [499, 770] width 556 height 5
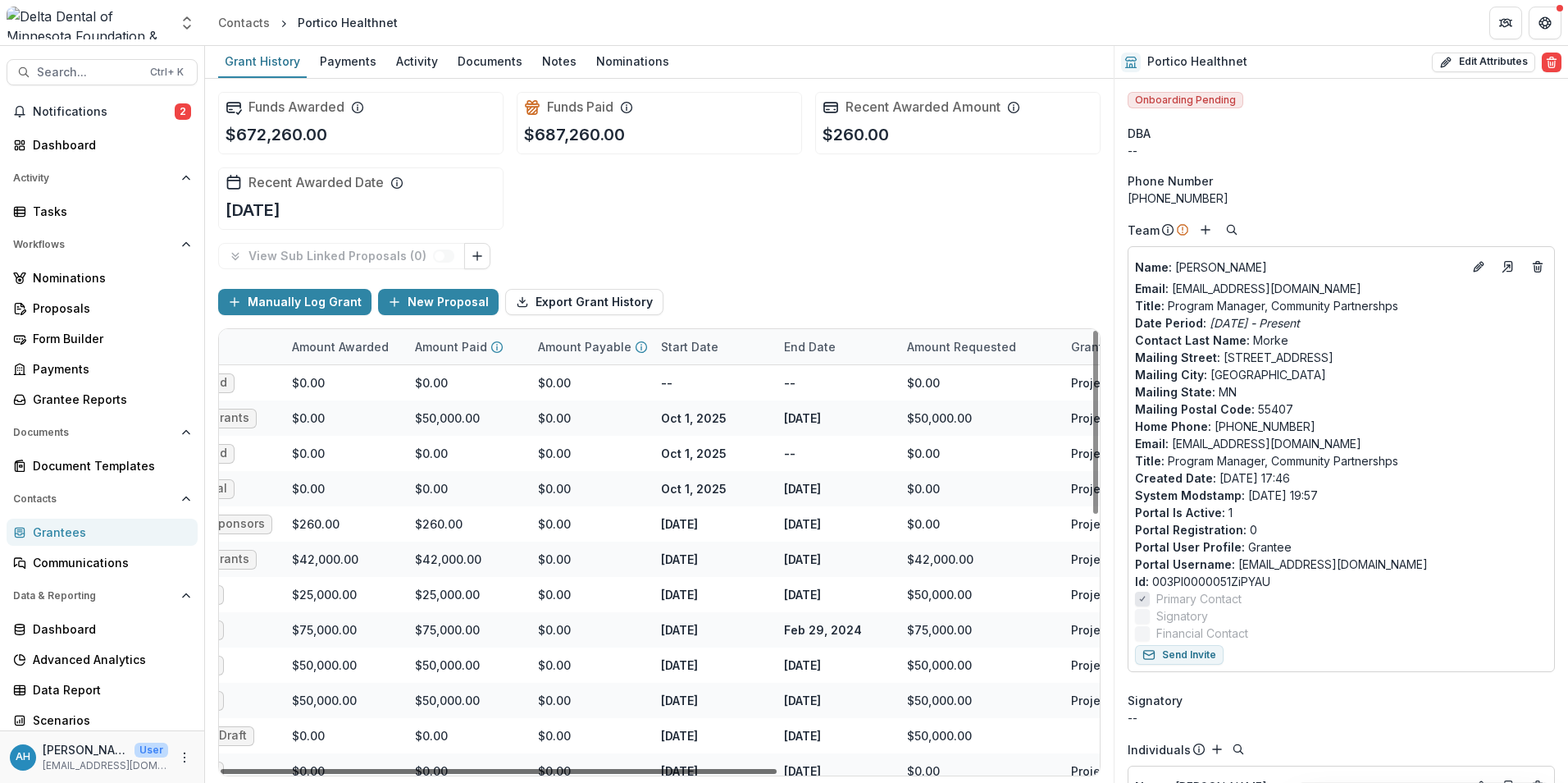
drag, startPoint x: 736, startPoint y: 772, endPoint x: 889, endPoint y: 771, distance: 153.0
click at [777, 771] on div at bounding box center [499, 770] width 556 height 5
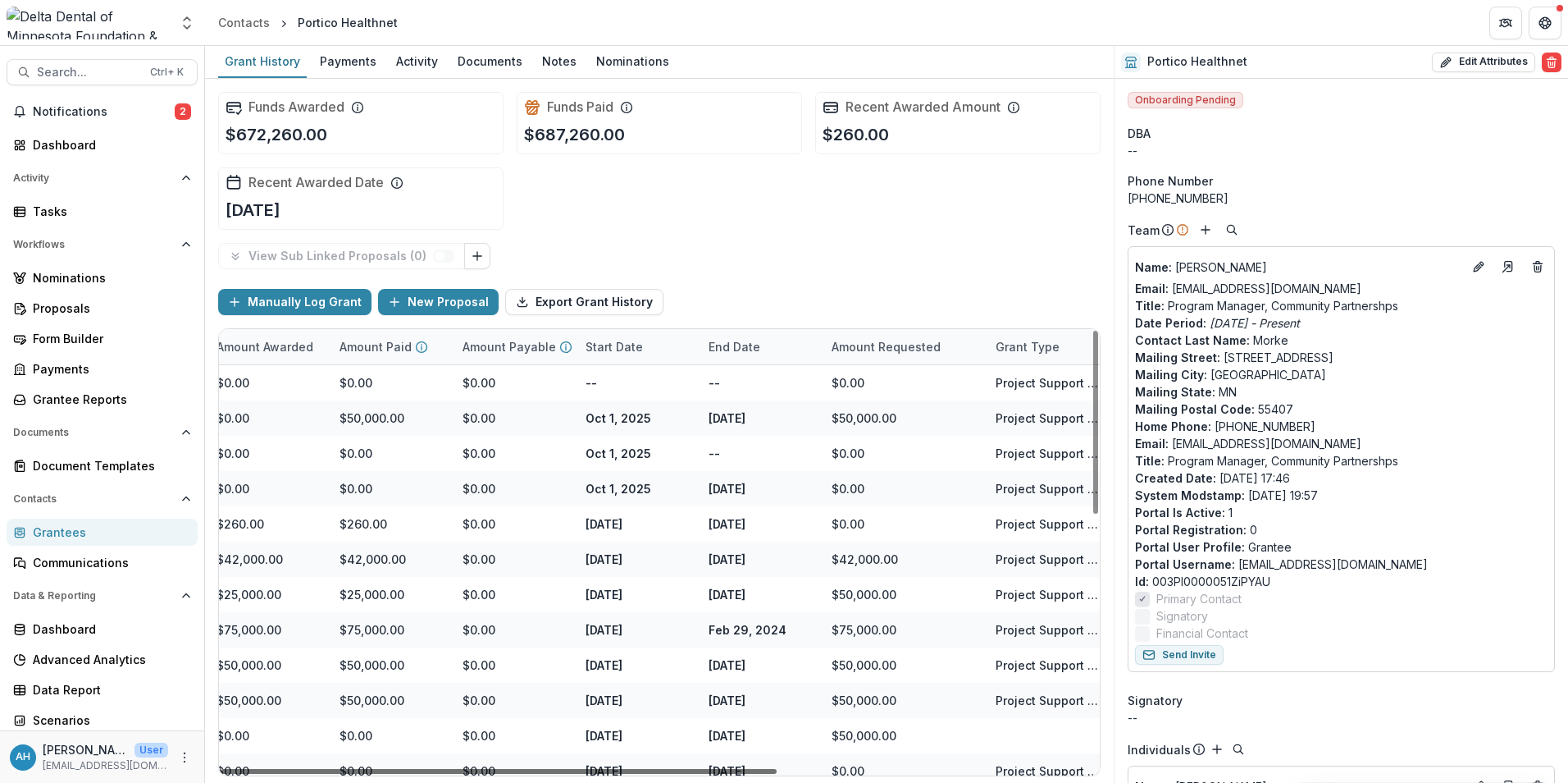
scroll to position [0, 497]
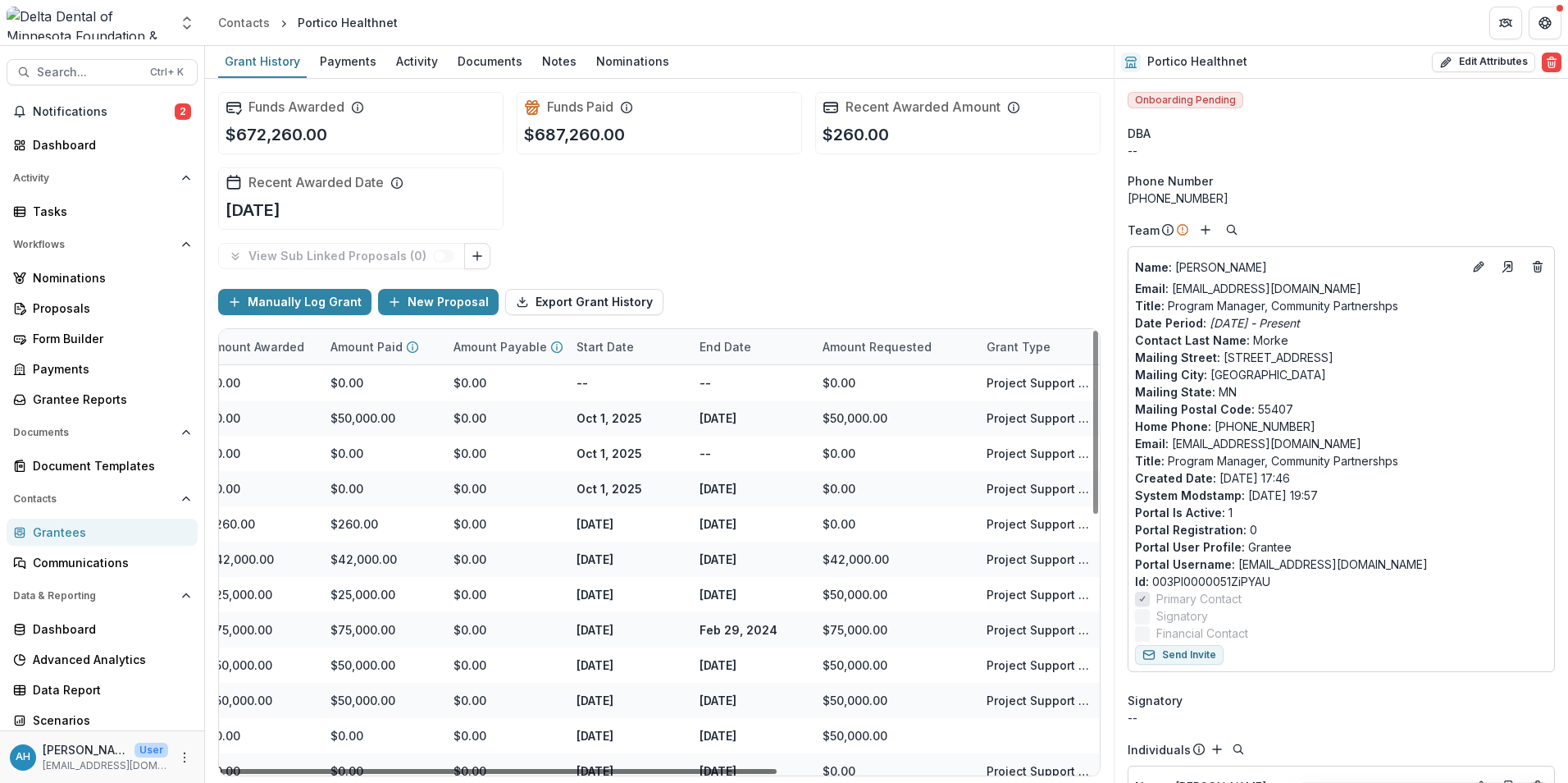
drag, startPoint x: 910, startPoint y: 772, endPoint x: 988, endPoint y: 773, distance: 78.0
click at [777, 773] on div at bounding box center [499, 770] width 556 height 5
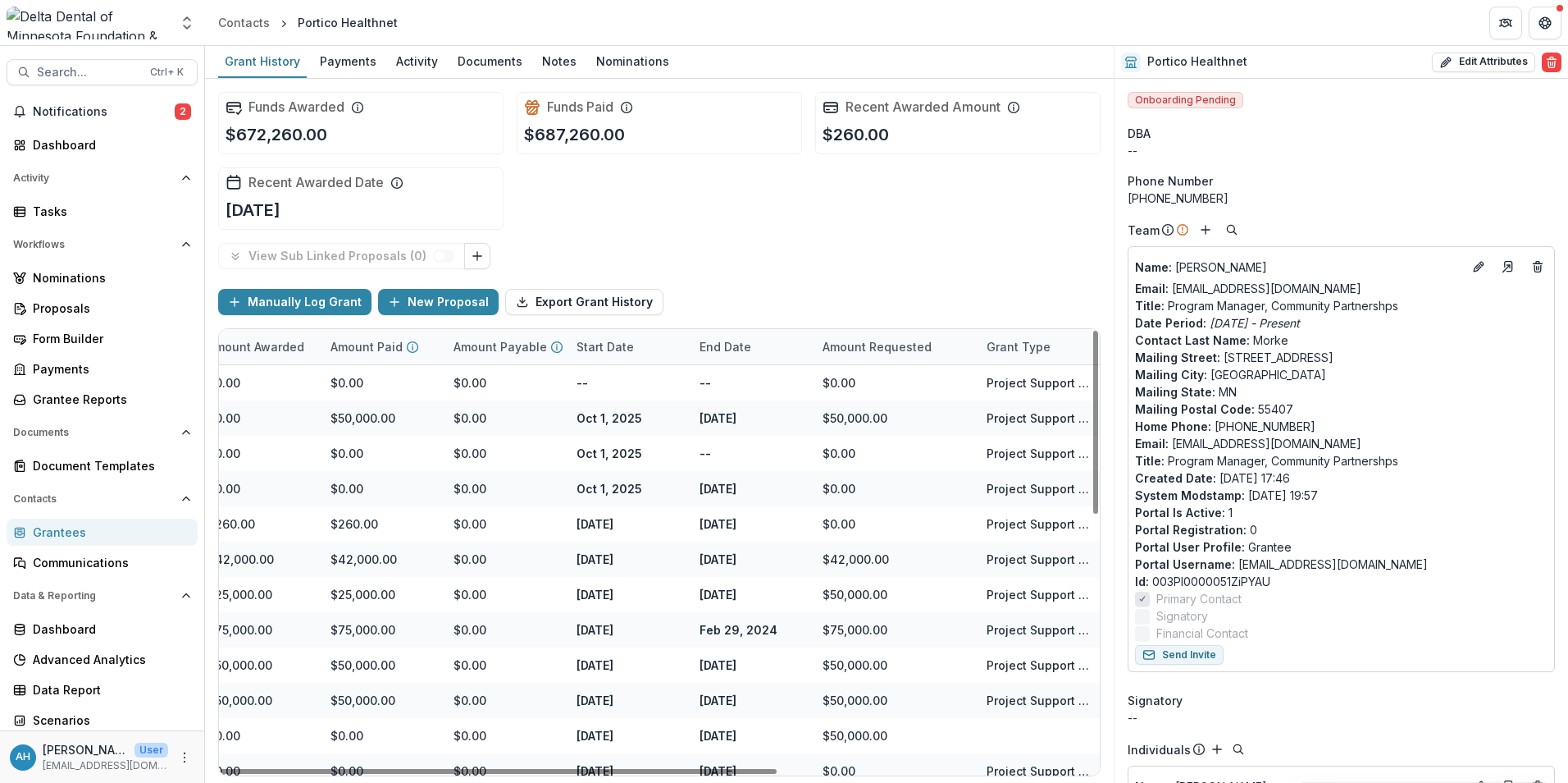
drag, startPoint x: 988, startPoint y: 774, endPoint x: 918, endPoint y: 779, distance: 70.2
click at [777, 773] on div at bounding box center [499, 770] width 556 height 5
drag, startPoint x: 918, startPoint y: 779, endPoint x: 868, endPoint y: 779, distance: 50.0
click at [904, 779] on div "Funds Awarded $672,260.00 Funds Paid $687,260.00 Recent Awarded Amount $260.00 …" at bounding box center [659, 431] width 909 height 704
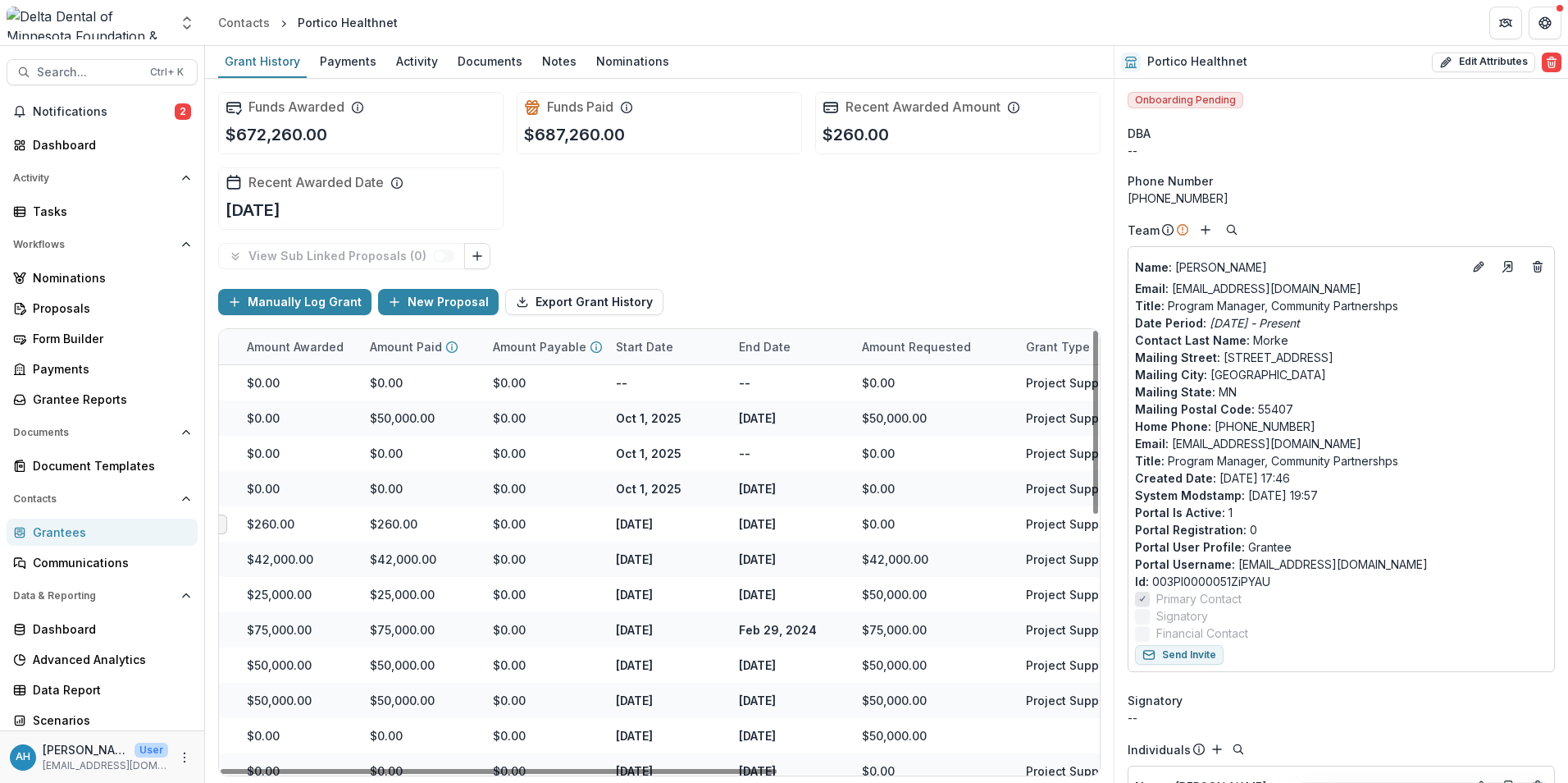
click at [868, 779] on div "Funds Awarded $672,260.00 Funds Paid $687,260.00 Recent Awarded Amount $260.00 …" at bounding box center [659, 431] width 909 height 704
click at [797, 776] on div "Funds Awarded $672,260.00 Funds Paid $687,260.00 Recent Awarded Amount $260.00 …" at bounding box center [659, 431] width 909 height 704
drag, startPoint x: 680, startPoint y: 767, endPoint x: 612, endPoint y: 763, distance: 68.1
click at [660, 768] on div at bounding box center [499, 770] width 556 height 5
click at [606, 762] on div "$0.00" at bounding box center [544, 770] width 123 height 35
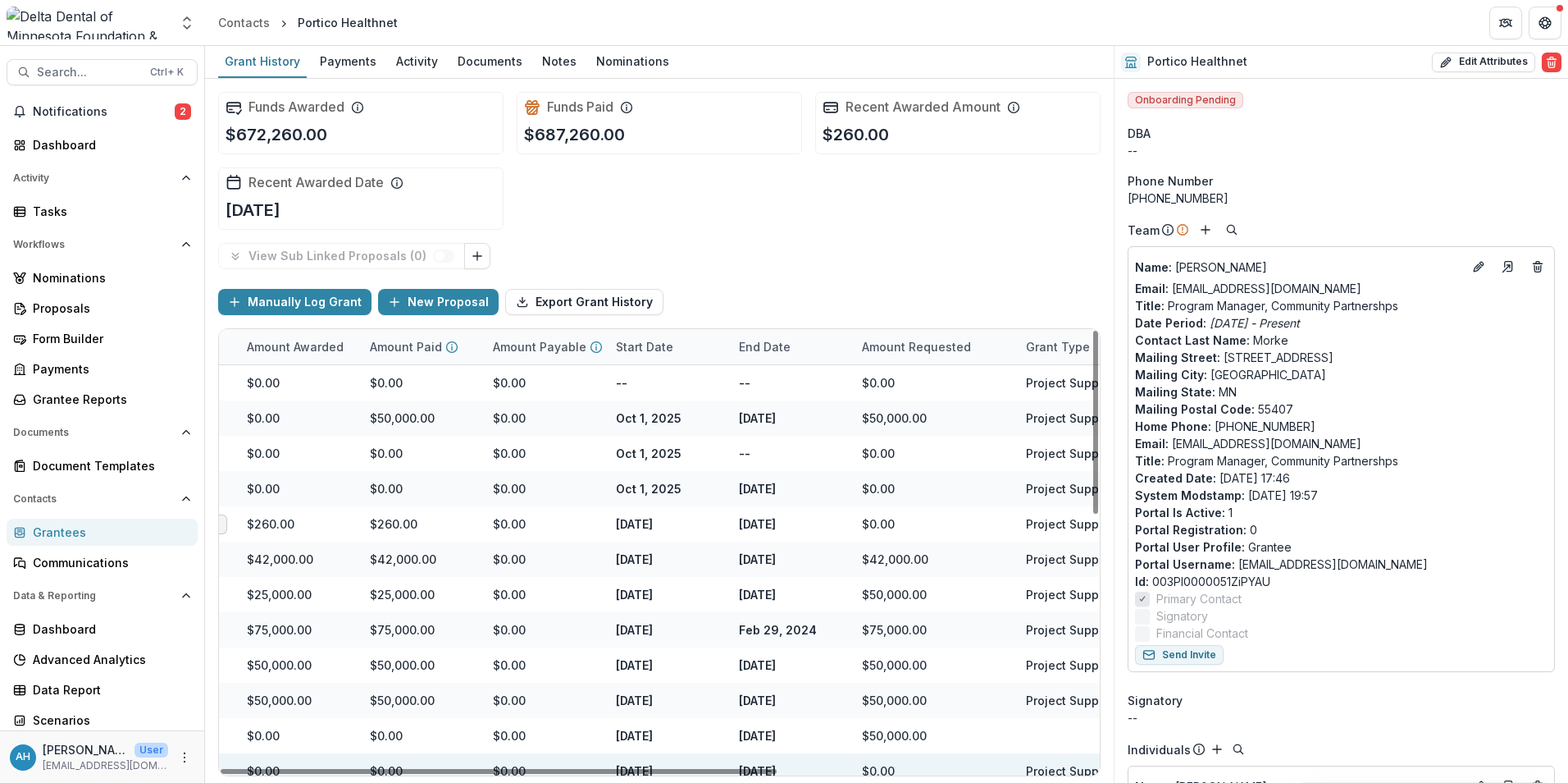
scroll to position [0, 369]
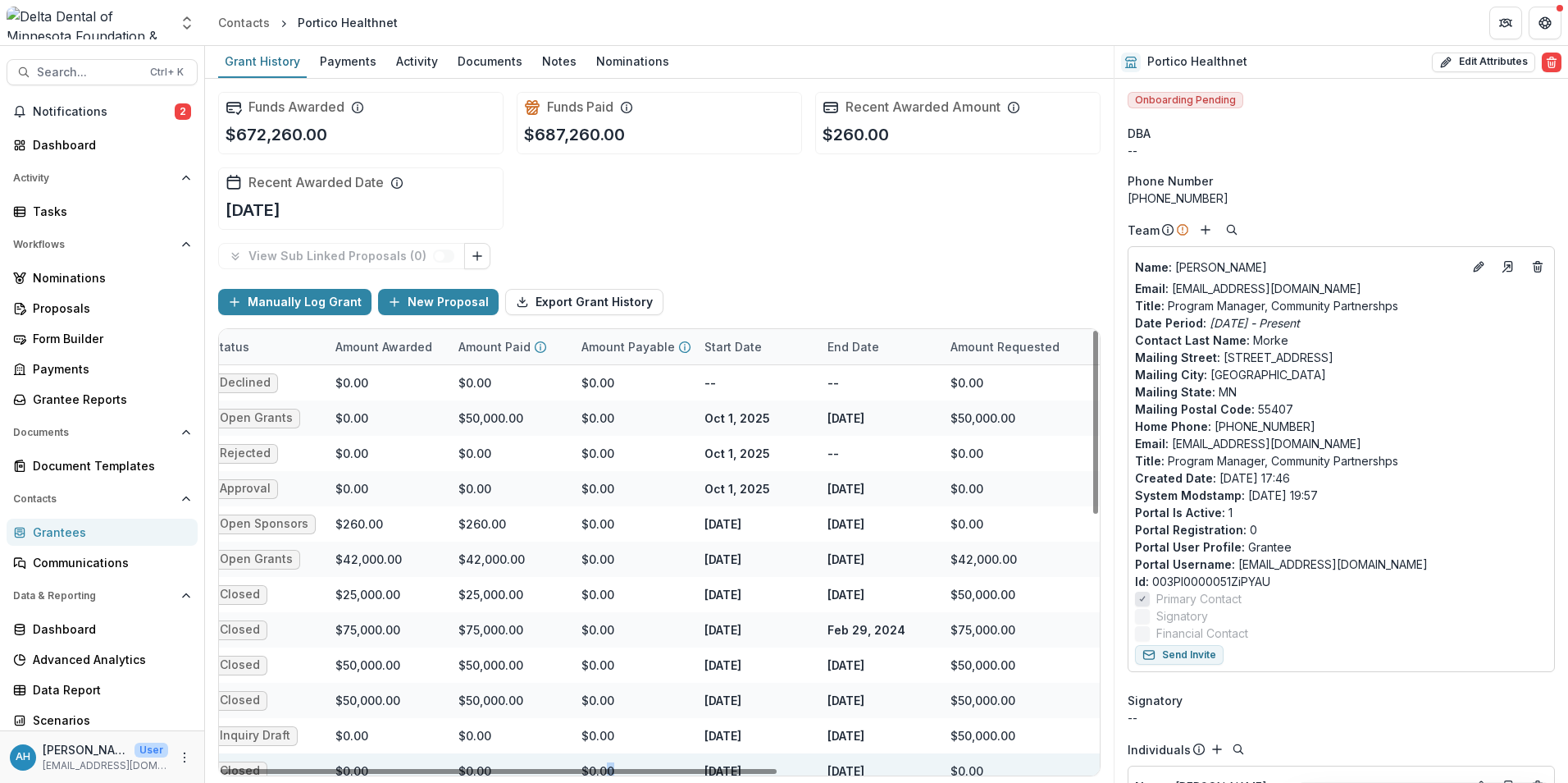
drag, startPoint x: 607, startPoint y: 762, endPoint x: 561, endPoint y: 757, distance: 46.3
click at [575, 758] on div "$0.00" at bounding box center [633, 770] width 123 height 35
click at [558, 757] on div "$0.00" at bounding box center [509, 770] width 123 height 35
click at [526, 756] on div "$0.00" at bounding box center [509, 770] width 123 height 35
drag, startPoint x: 505, startPoint y: 756, endPoint x: 482, endPoint y: 756, distance: 23.0
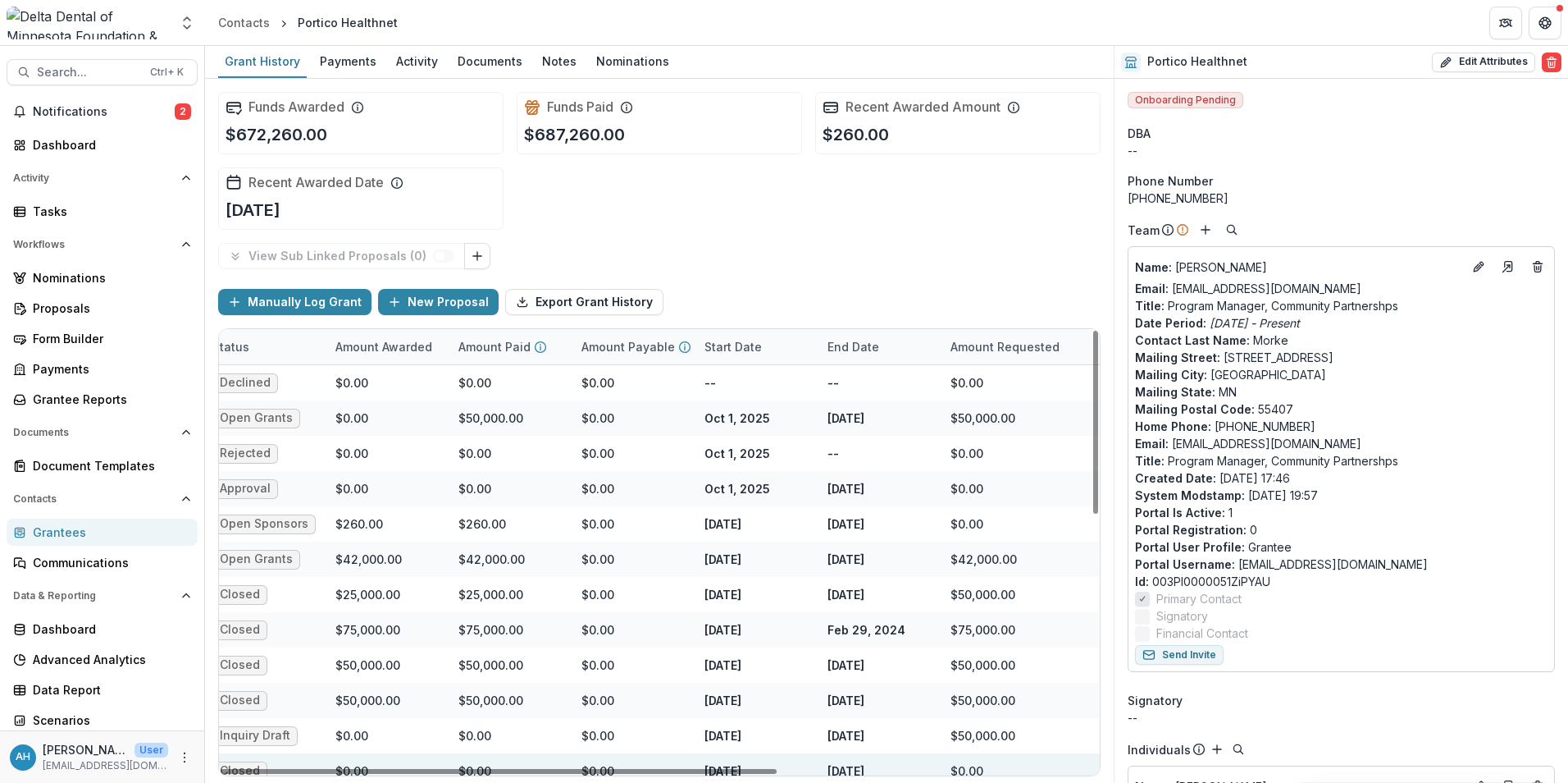
click at [482, 756] on div "$0.00" at bounding box center [509, 770] width 123 height 35
drag, startPoint x: 482, startPoint y: 756, endPoint x: 451, endPoint y: 759, distance: 31.1
click at [451, 759] on div "$0.00" at bounding box center [509, 770] width 123 height 35
drag, startPoint x: 451, startPoint y: 759, endPoint x: 437, endPoint y: 765, distance: 15.2
click at [437, 765] on div "$0.00" at bounding box center [387, 770] width 123 height 35
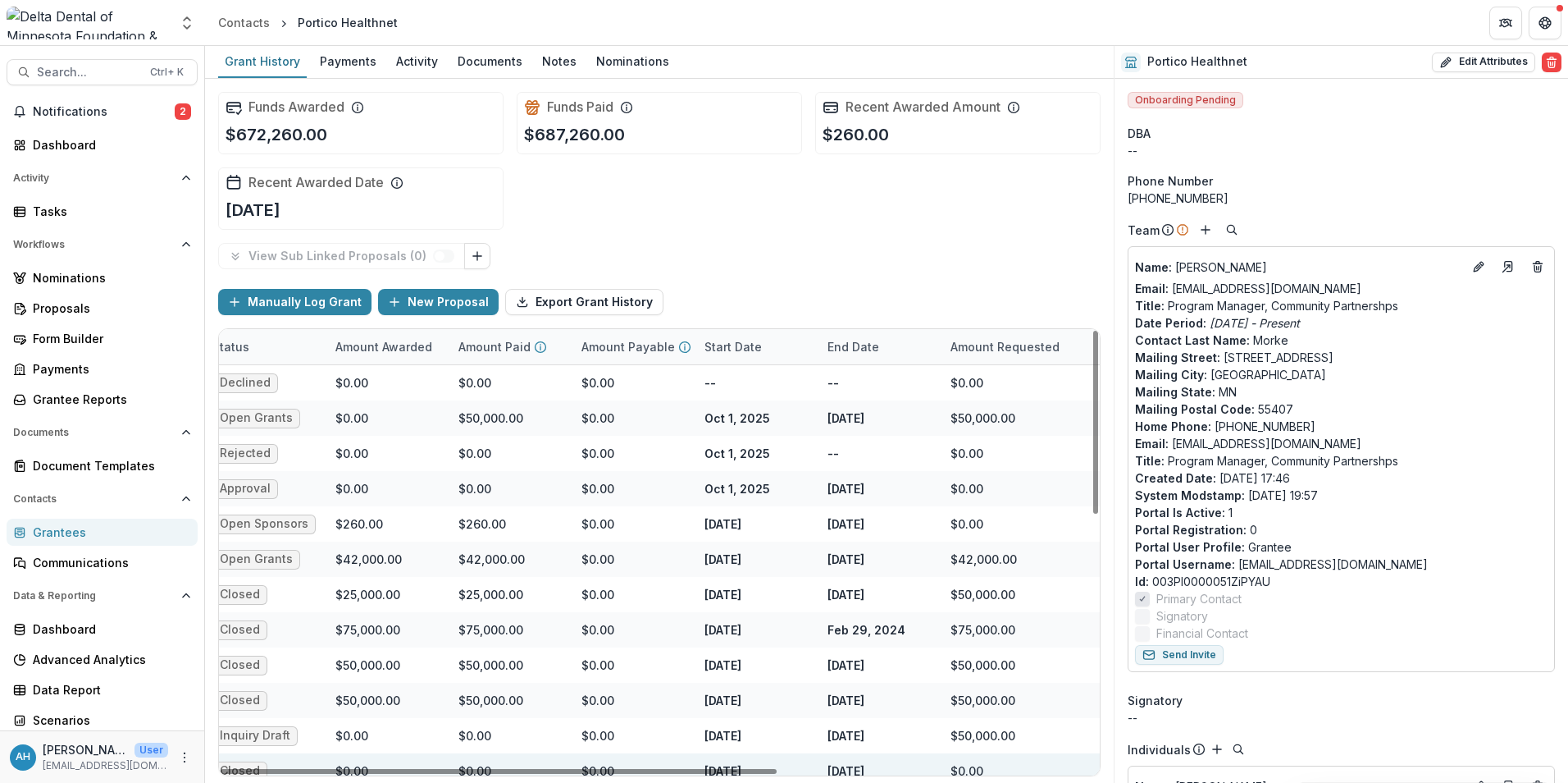
click at [440, 765] on div "$0.00" at bounding box center [387, 770] width 123 height 35
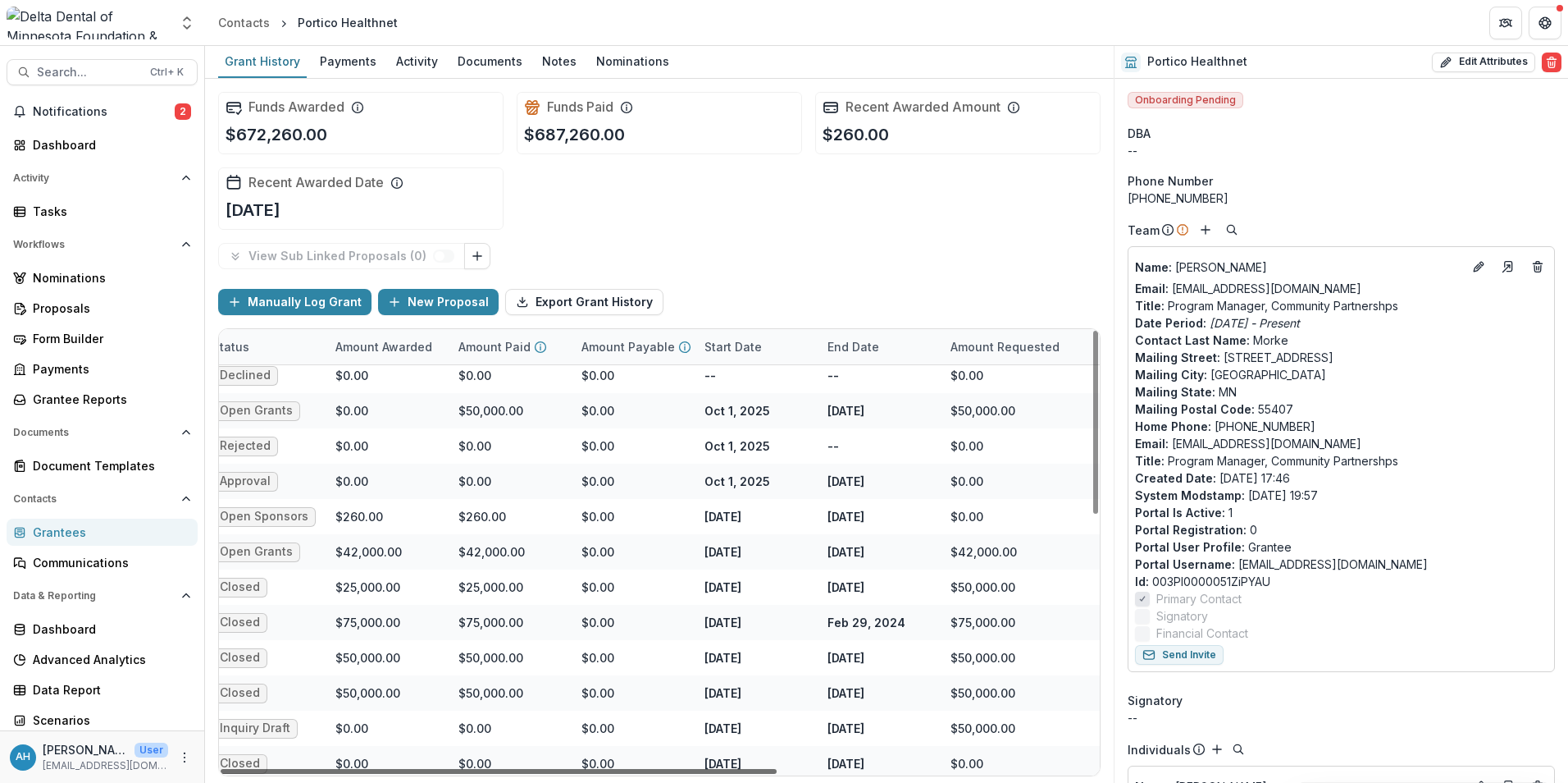
drag, startPoint x: 511, startPoint y: 767, endPoint x: 464, endPoint y: 768, distance: 47.0
click at [505, 768] on div at bounding box center [499, 770] width 556 height 5
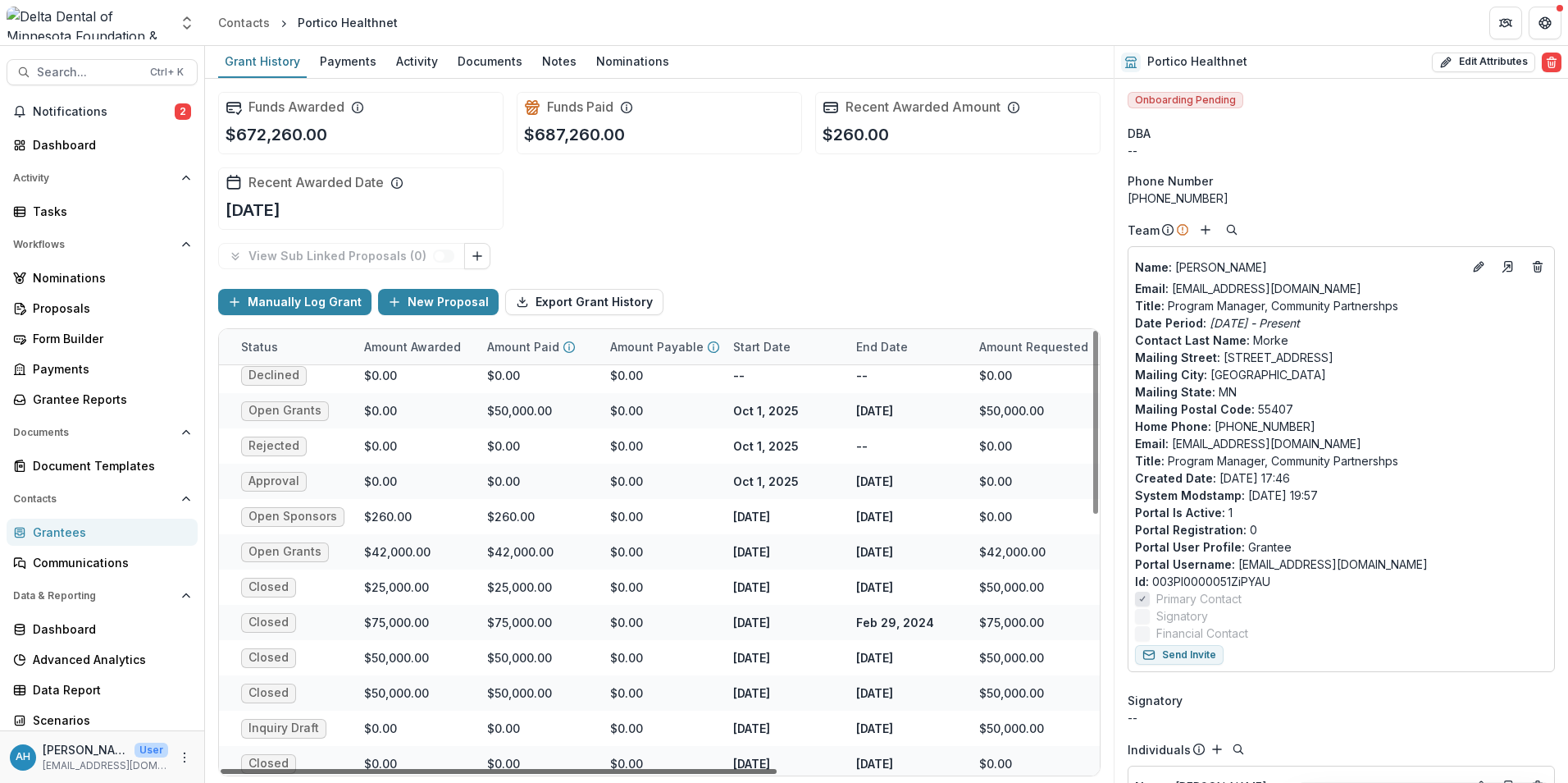
click at [466, 768] on div at bounding box center [499, 770] width 556 height 5
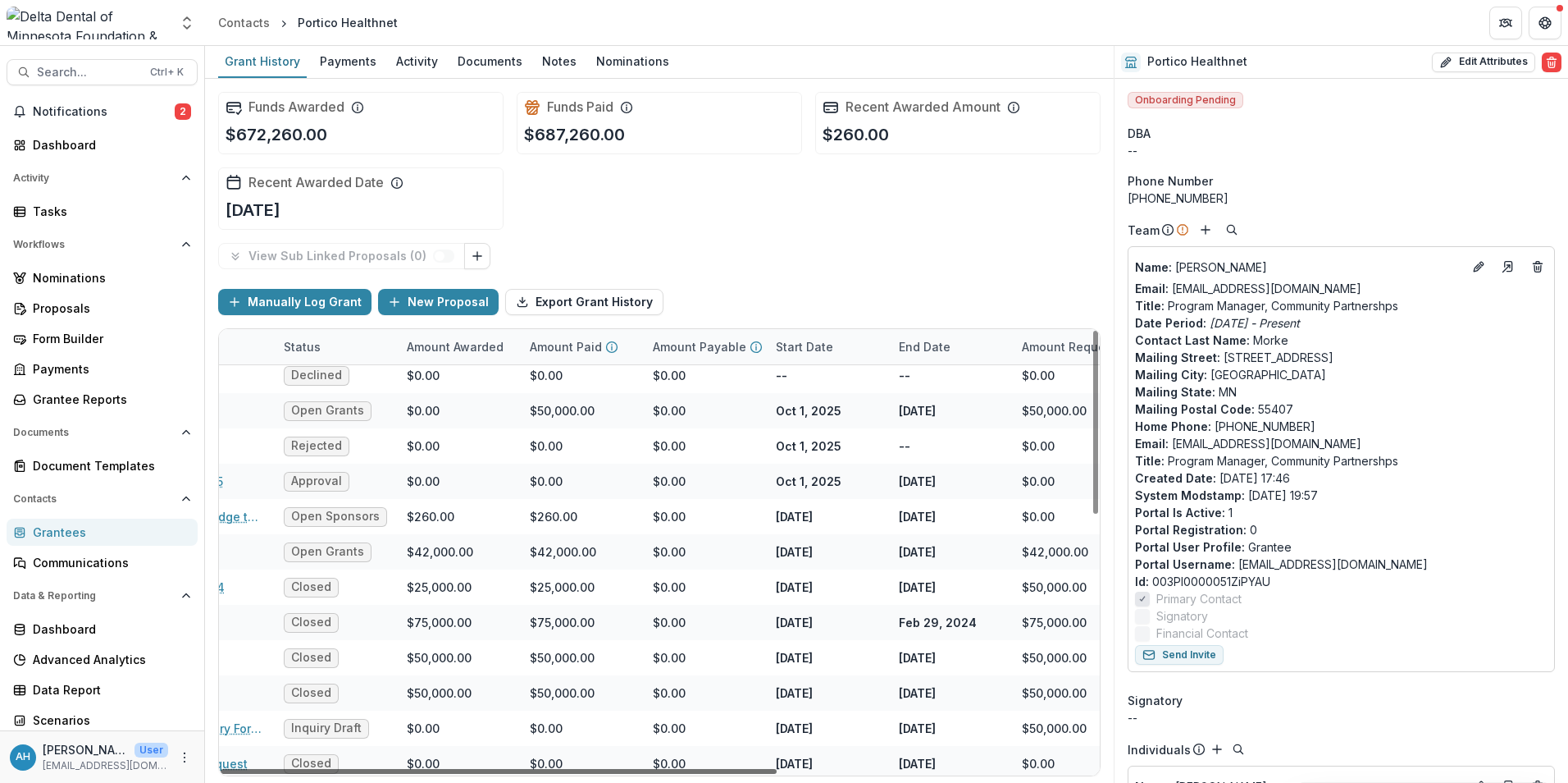
drag, startPoint x: 434, startPoint y: 769, endPoint x: 357, endPoint y: 764, distance: 77.2
click at [403, 768] on div at bounding box center [499, 770] width 556 height 5
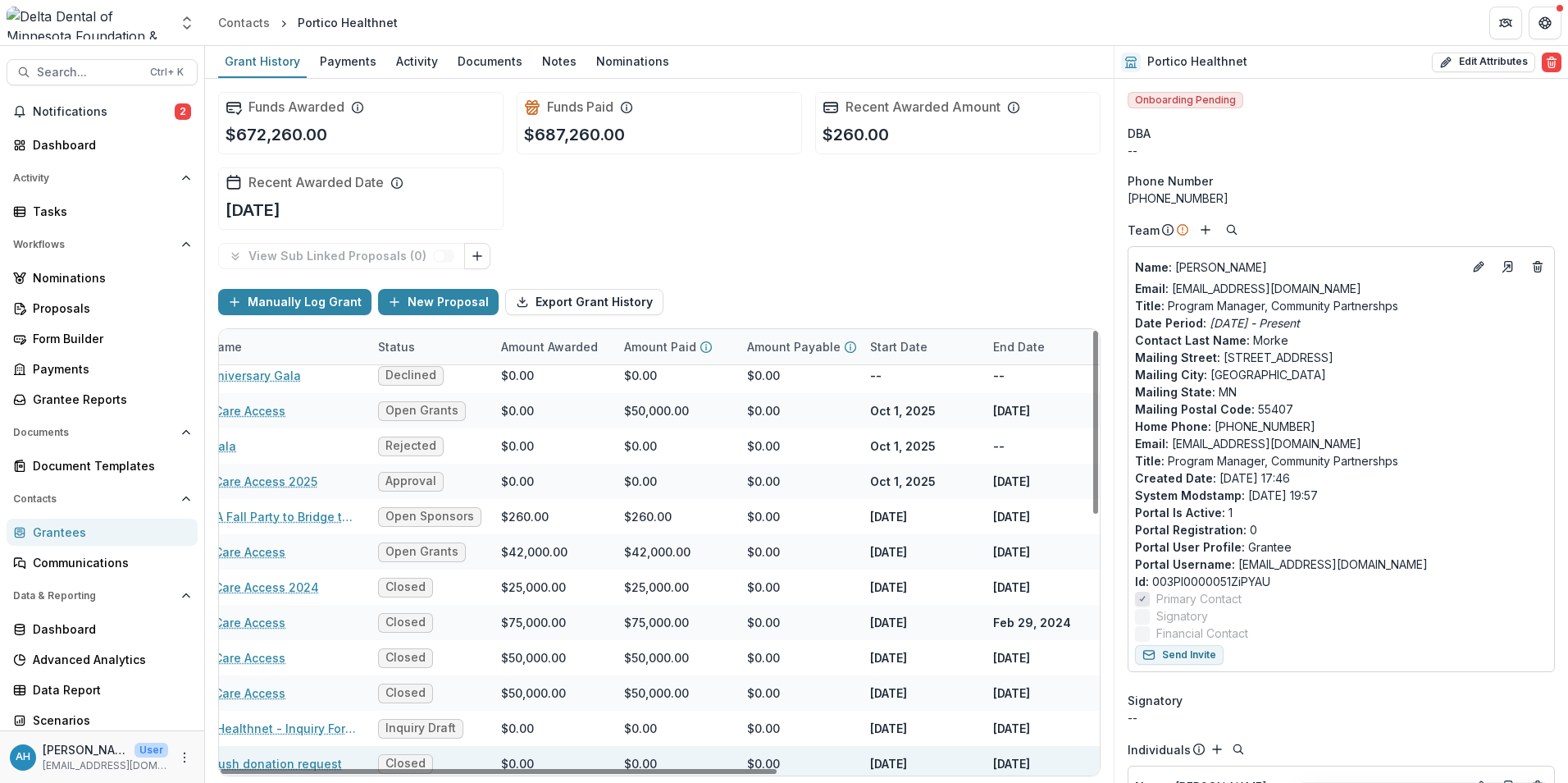
drag, startPoint x: 357, startPoint y: 764, endPoint x: 312, endPoint y: 759, distance: 45.3
click at [334, 768] on div at bounding box center [499, 770] width 556 height 5
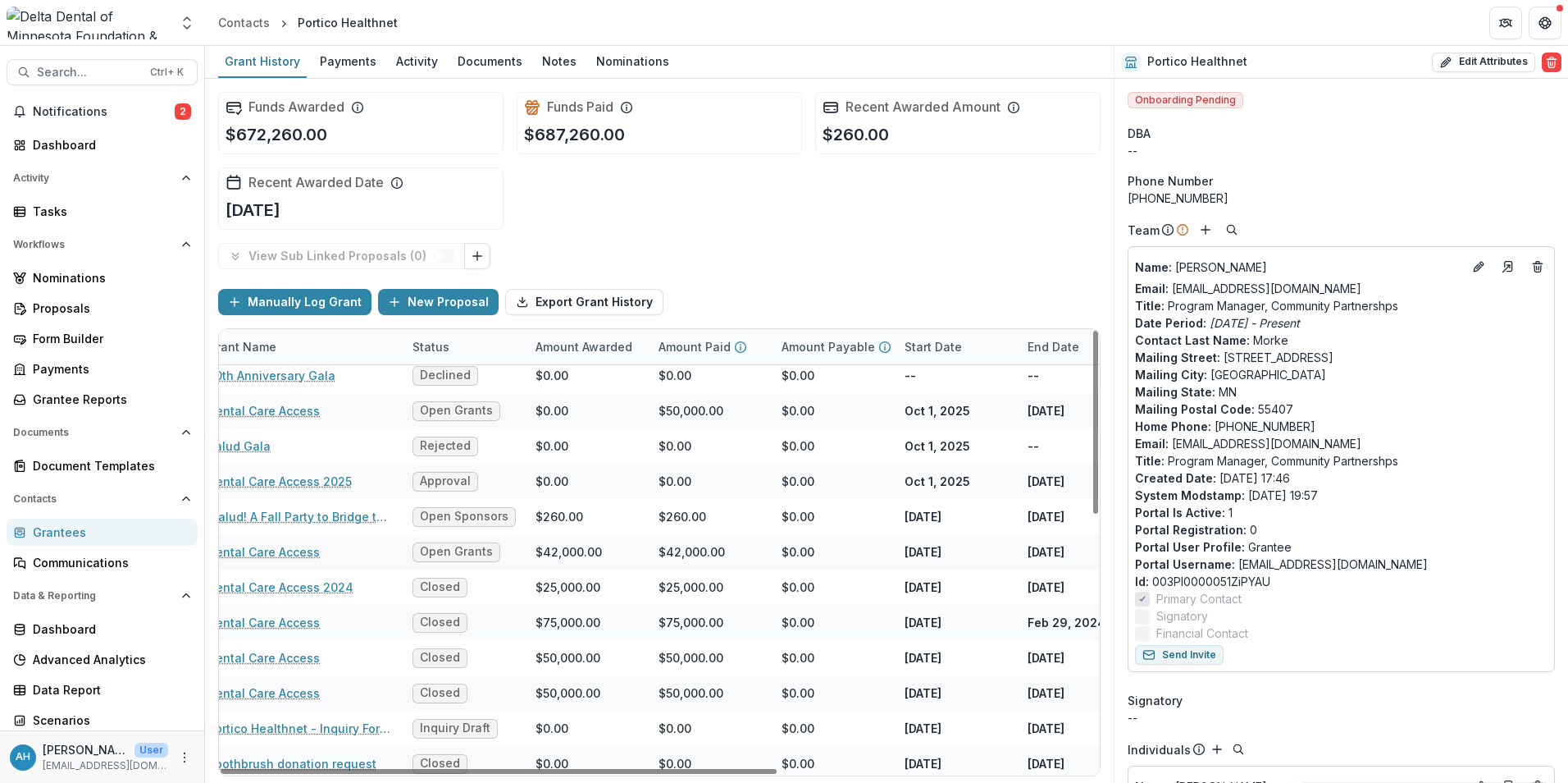
click at [190, 753] on div "AH [PERSON_NAME] User [EMAIL_ADDRESS][DOMAIN_NAME]" at bounding box center [102, 757] width 204 height 53
drag, startPoint x: 533, startPoint y: 770, endPoint x: 472, endPoint y: 769, distance: 61.0
click at [503, 770] on div at bounding box center [499, 770] width 556 height 5
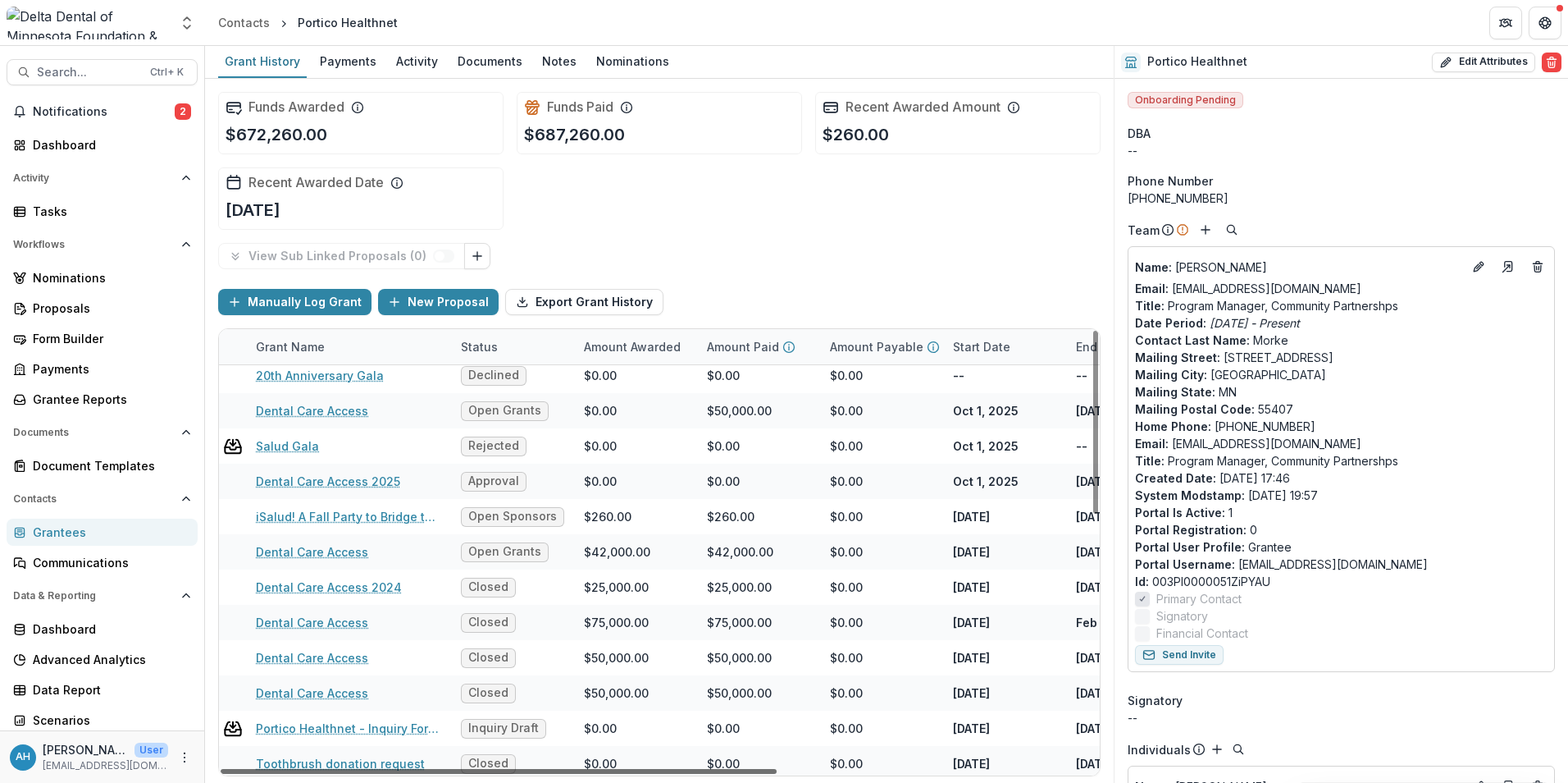
click at [470, 769] on div at bounding box center [499, 770] width 556 height 5
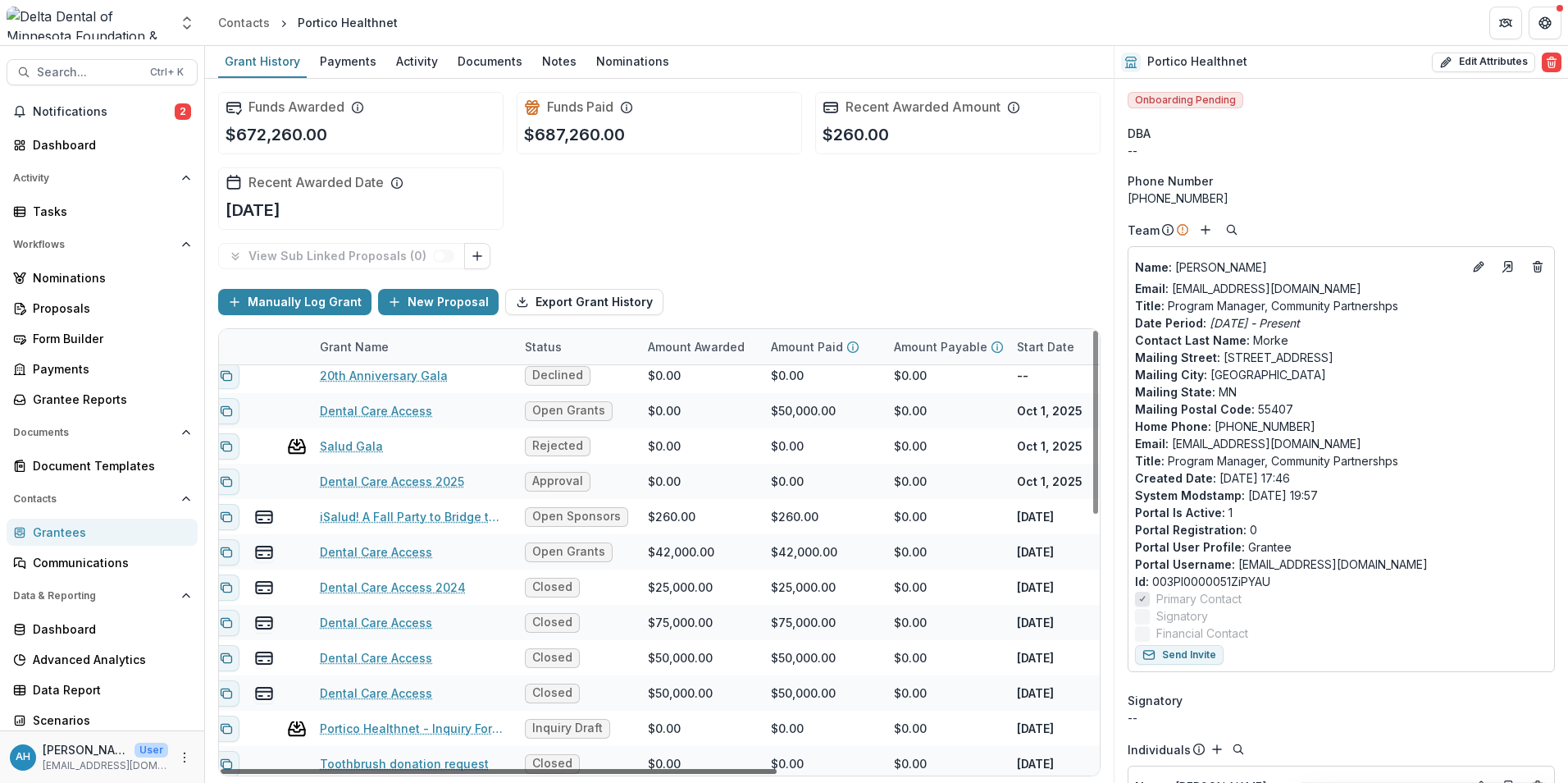
scroll to position [8, 0]
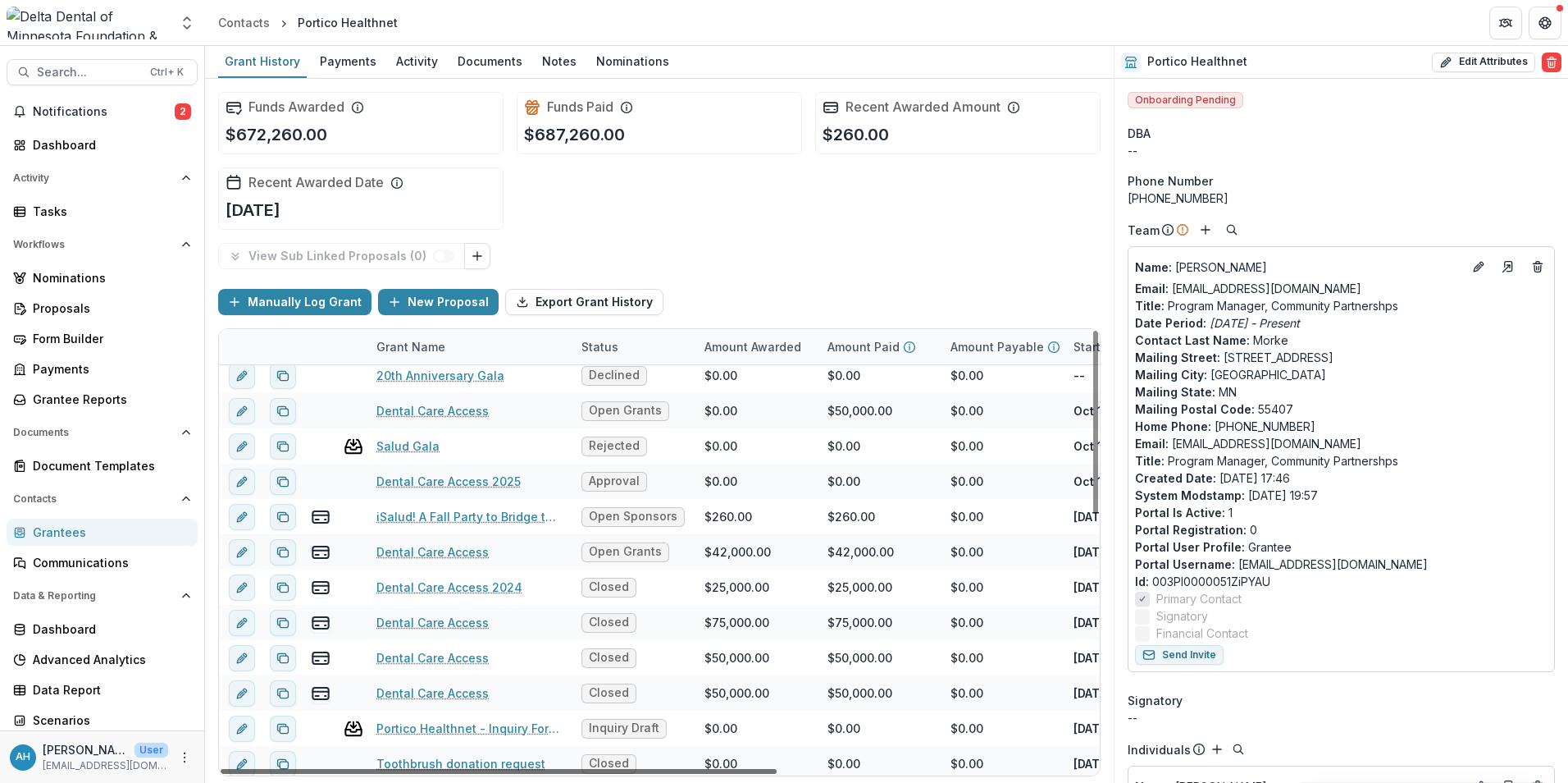
drag, startPoint x: 432, startPoint y: 768, endPoint x: 276, endPoint y: 739, distance: 158.7
click at [276, 768] on div at bounding box center [499, 770] width 556 height 5
click at [459, 412] on link "Dental Care Access" at bounding box center [433, 410] width 113 height 18
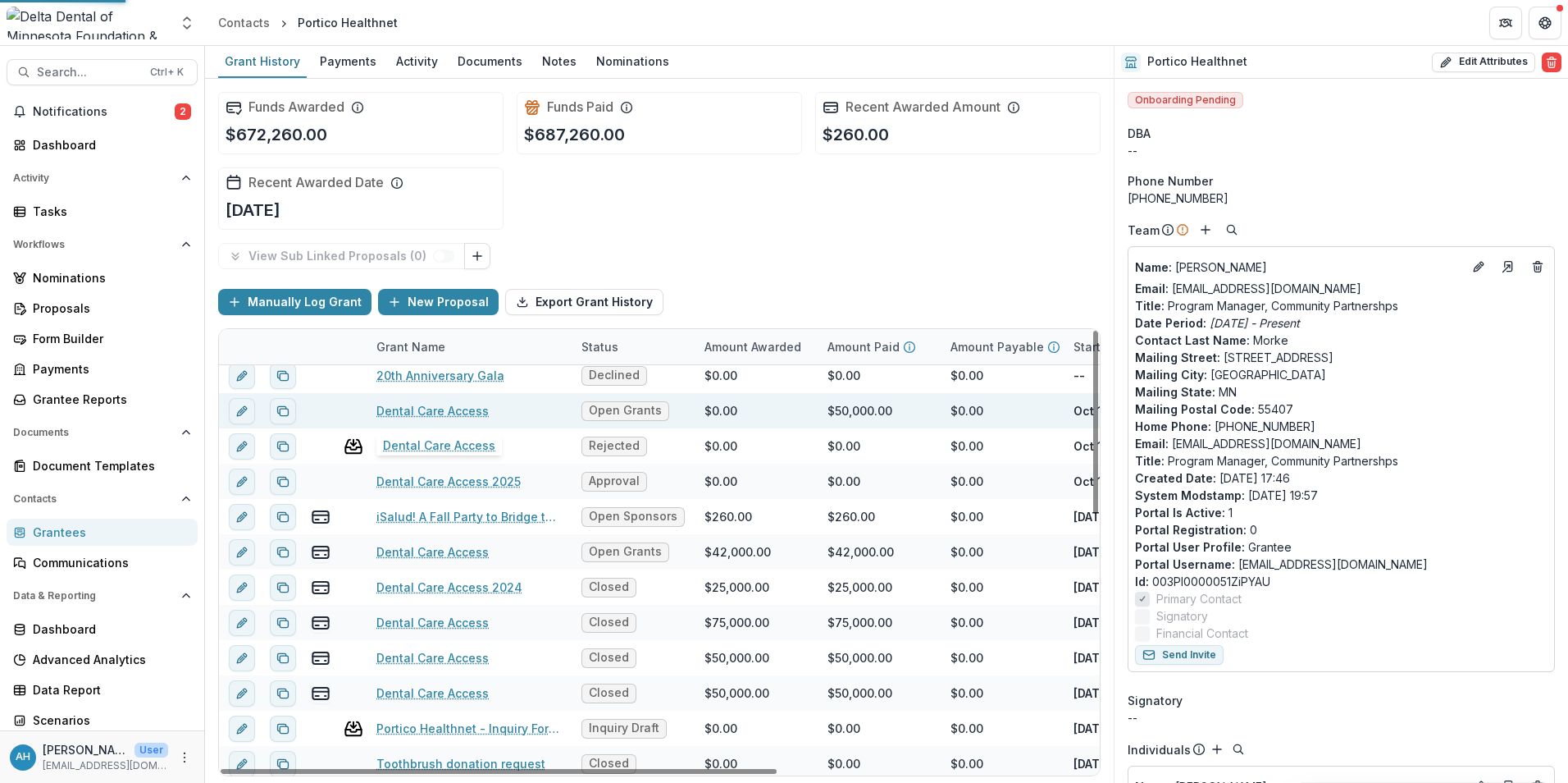
click at [459, 412] on link "Dental Care Access" at bounding box center [433, 410] width 113 height 18
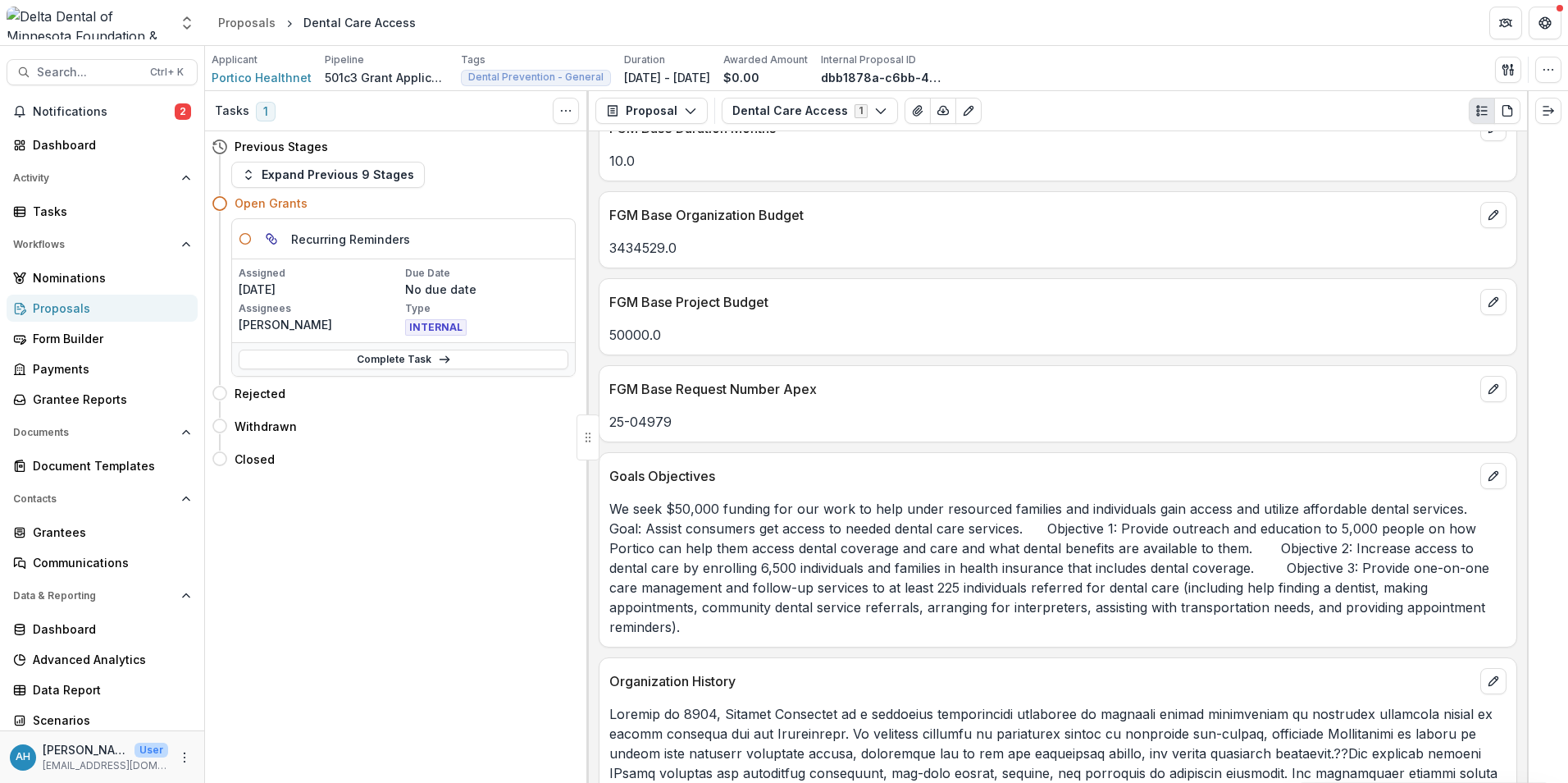
scroll to position [1641, 0]
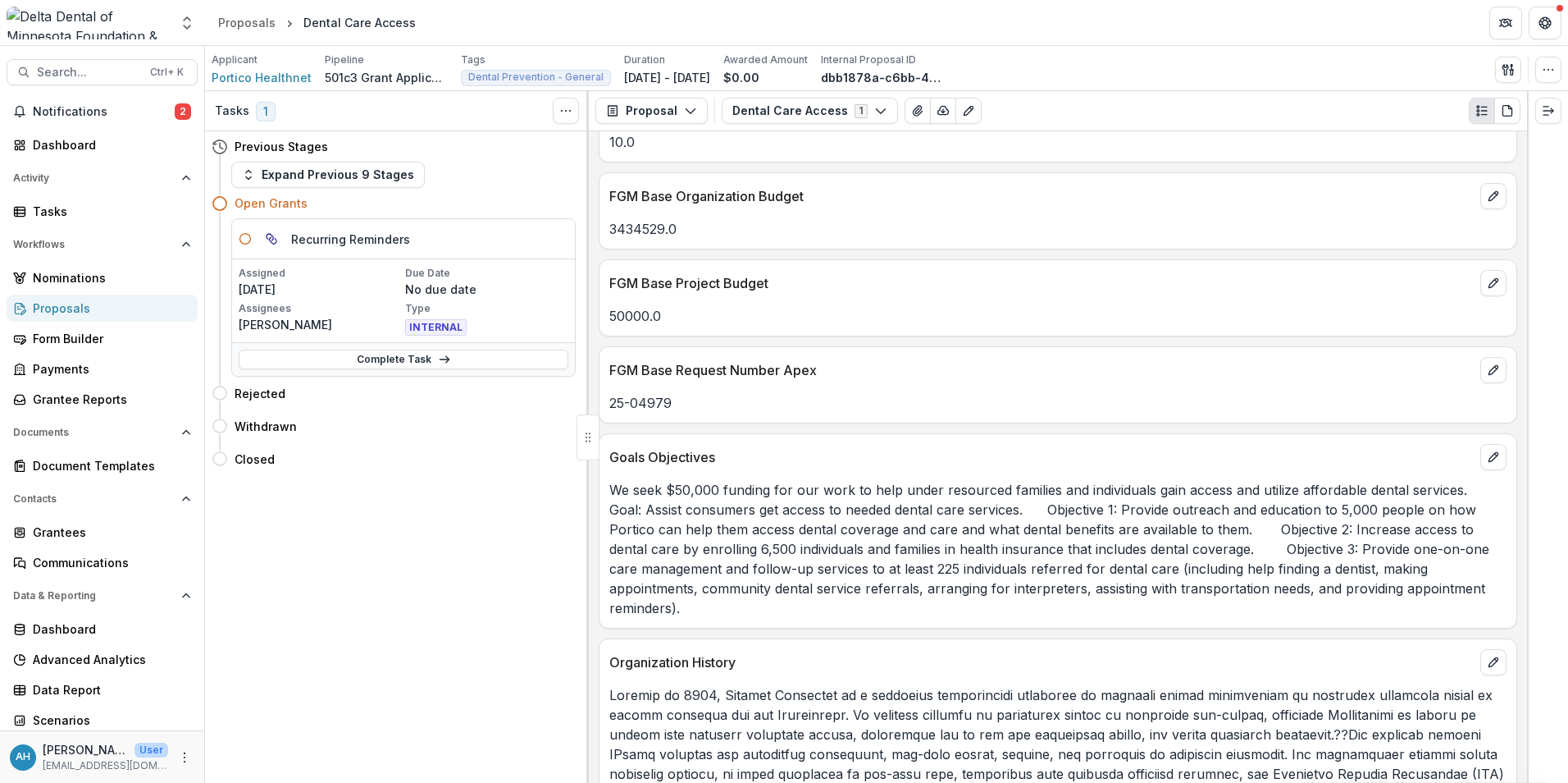
click at [54, 303] on div "Proposals" at bounding box center [109, 308] width 152 height 18
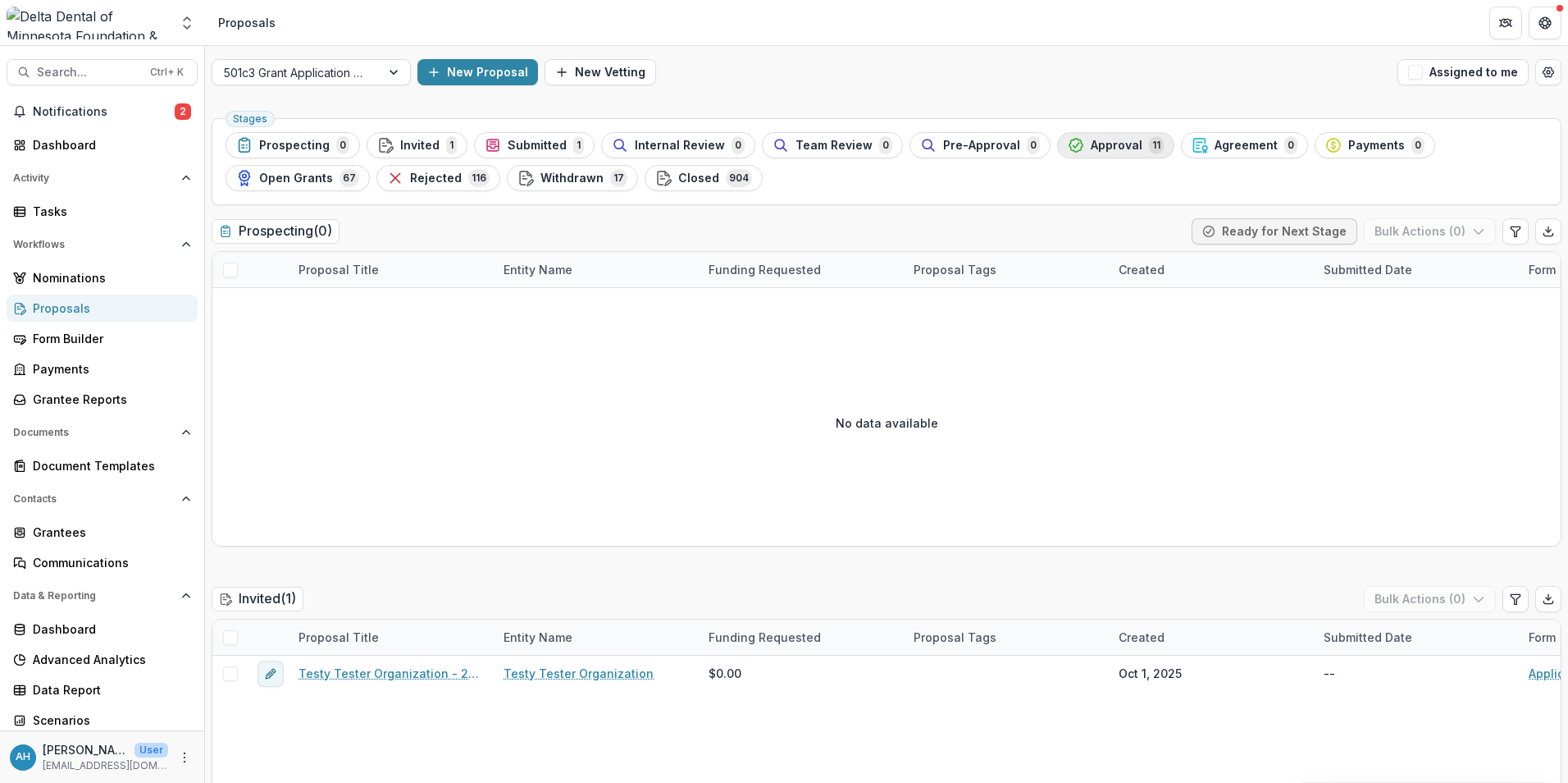
click at [1096, 152] on span "Approval" at bounding box center [1116, 146] width 52 height 14
click at [1096, 152] on ul "Stages Prospecting 0 Invited 1 Submitted 1 Internal Review 0 Team Review 0 Pre-…" at bounding box center [887, 161] width 1322 height 59
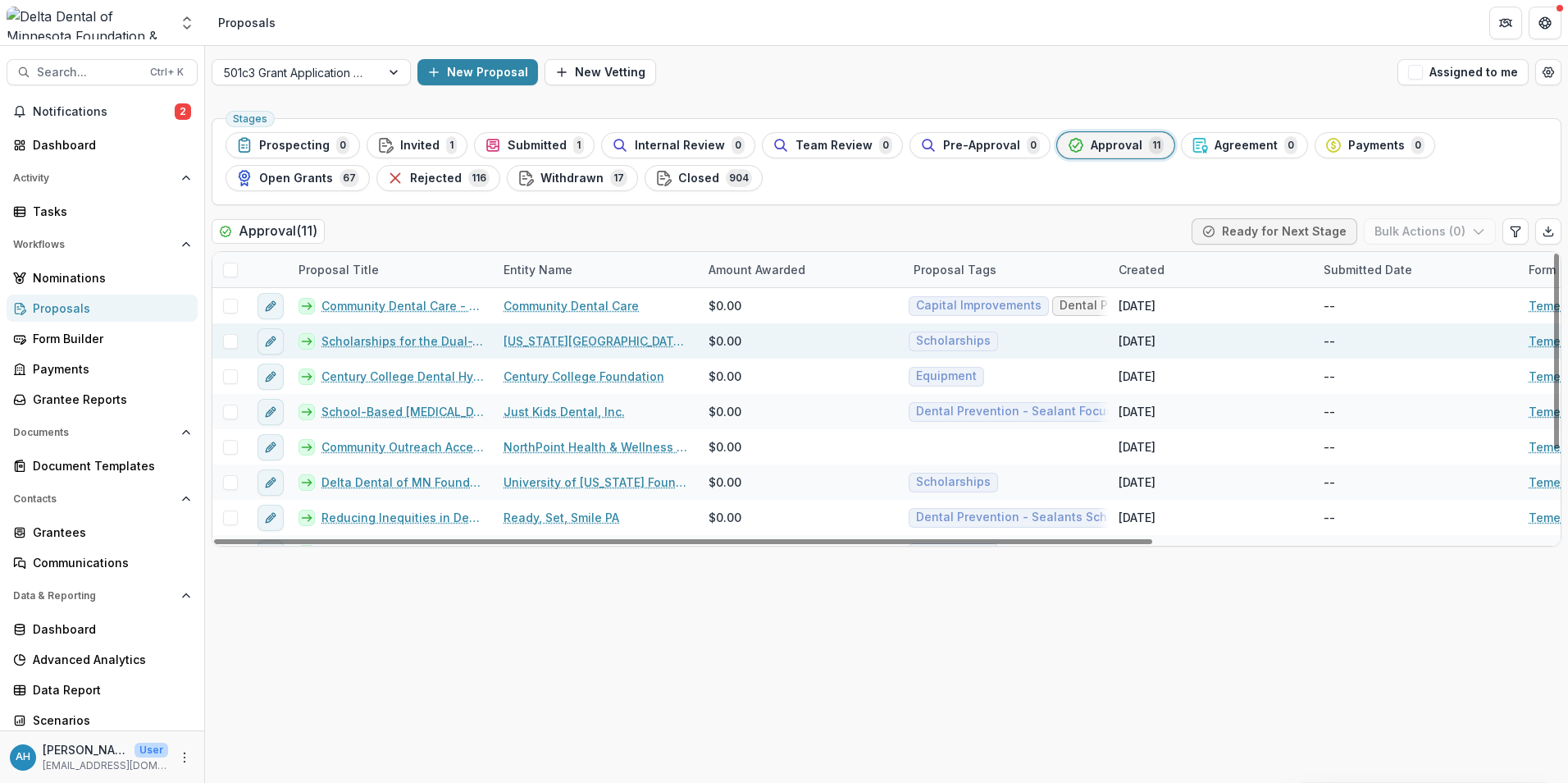
click at [413, 341] on link "Scholarships for the Dual-Track Dental Hygiene/Advanced Dental Therapy Students…" at bounding box center [402, 341] width 162 height 18
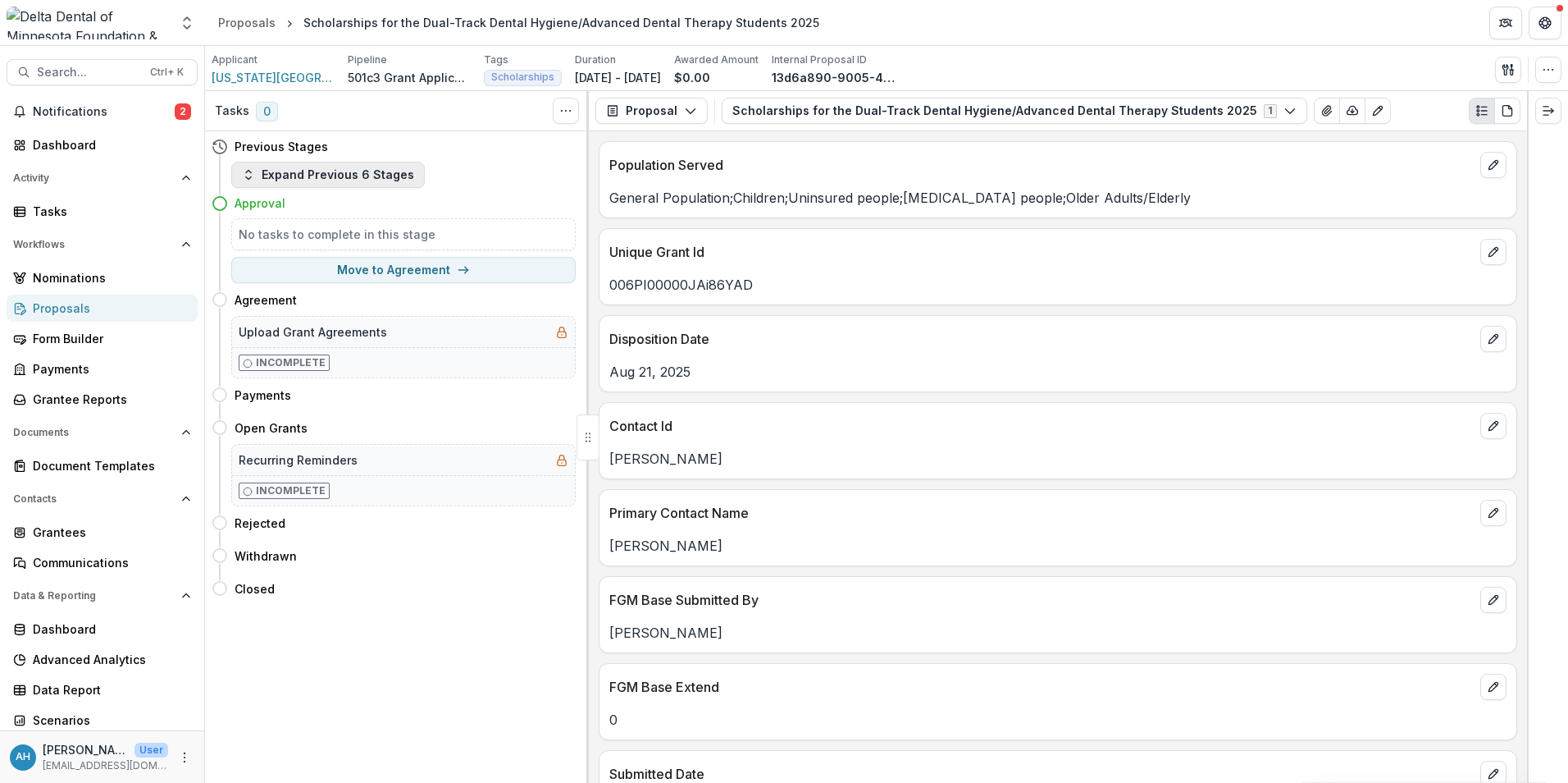
click at [376, 179] on button "Expand Previous 6 Stages" at bounding box center [328, 174] width 193 height 26
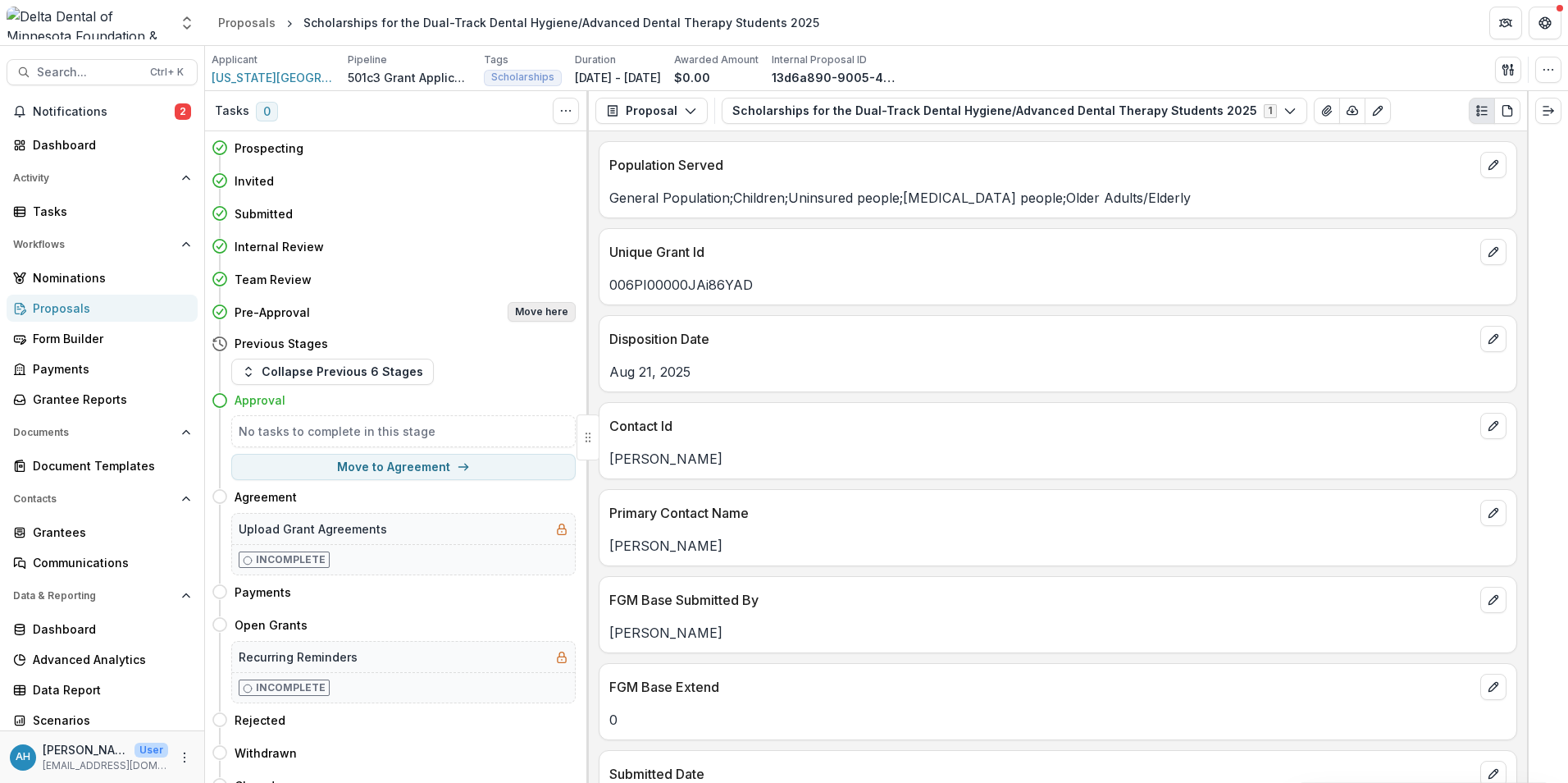
click at [553, 310] on button "Move here" at bounding box center [541, 311] width 68 height 19
select select "**********"
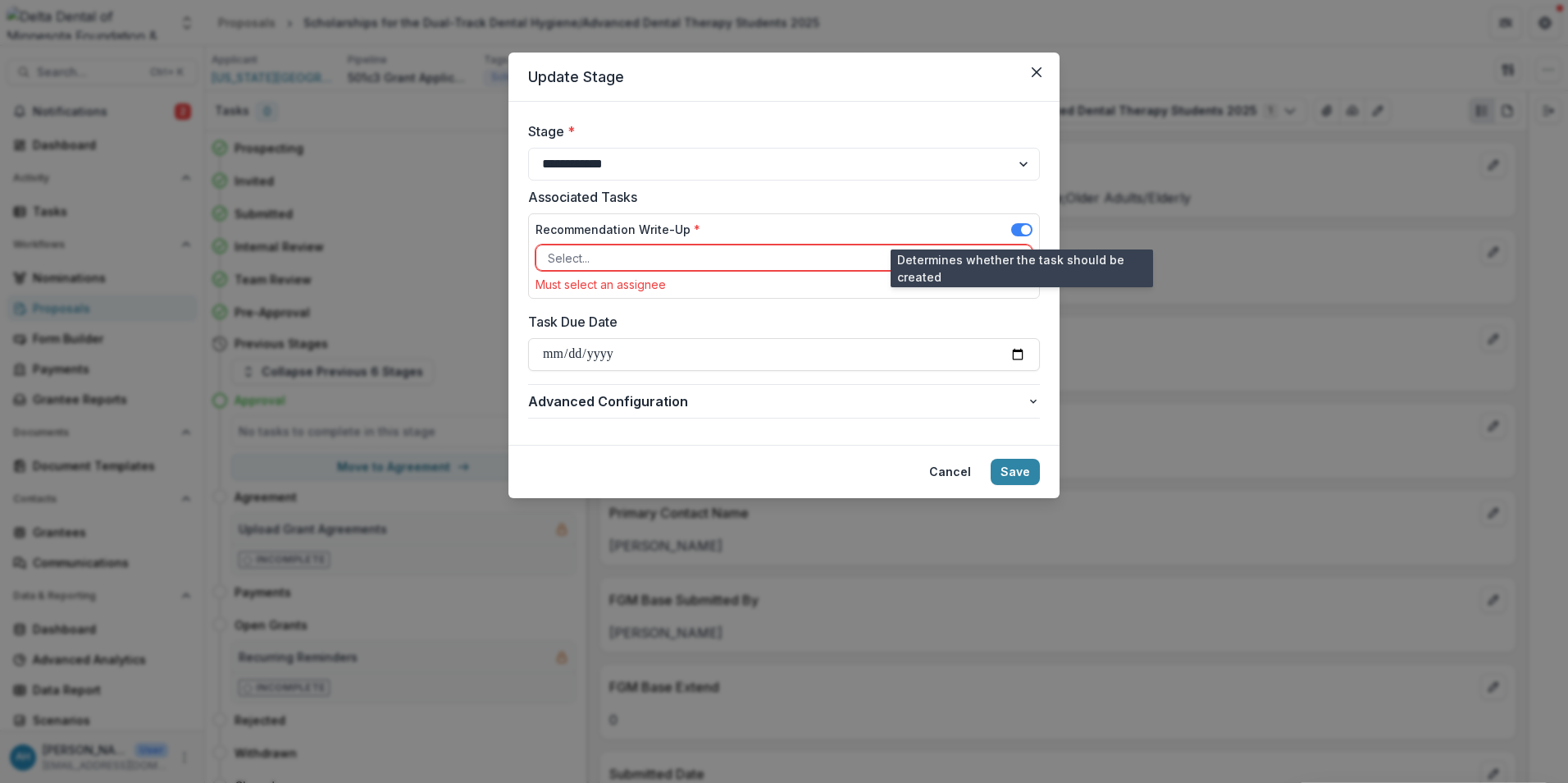
click at [1020, 224] on span at bounding box center [1022, 229] width 21 height 13
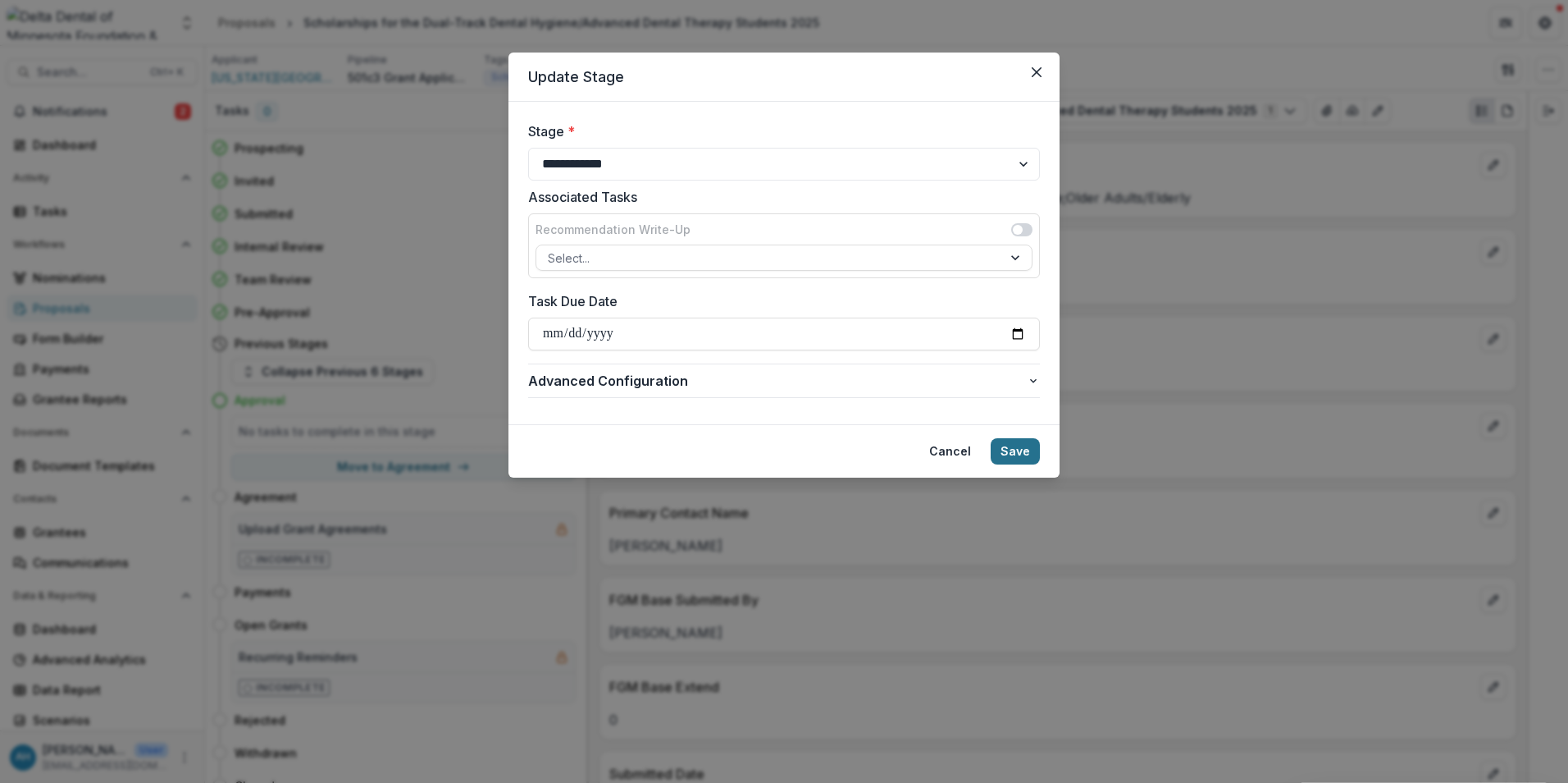
click at [1029, 452] on button "Save" at bounding box center [1015, 450] width 50 height 26
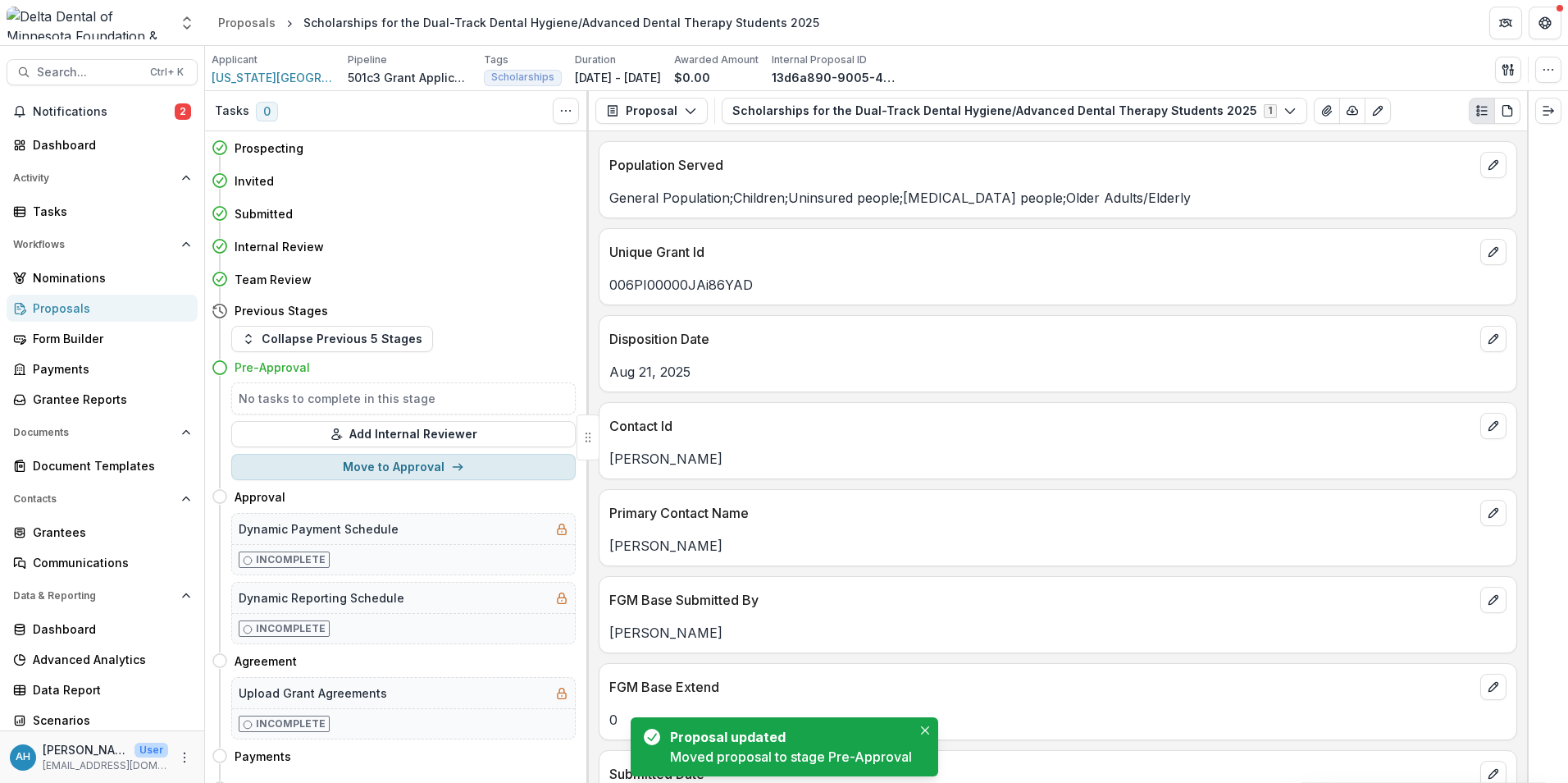
click at [421, 467] on button "Move to Approval" at bounding box center [403, 466] width 344 height 26
select select "********"
select select "**********"
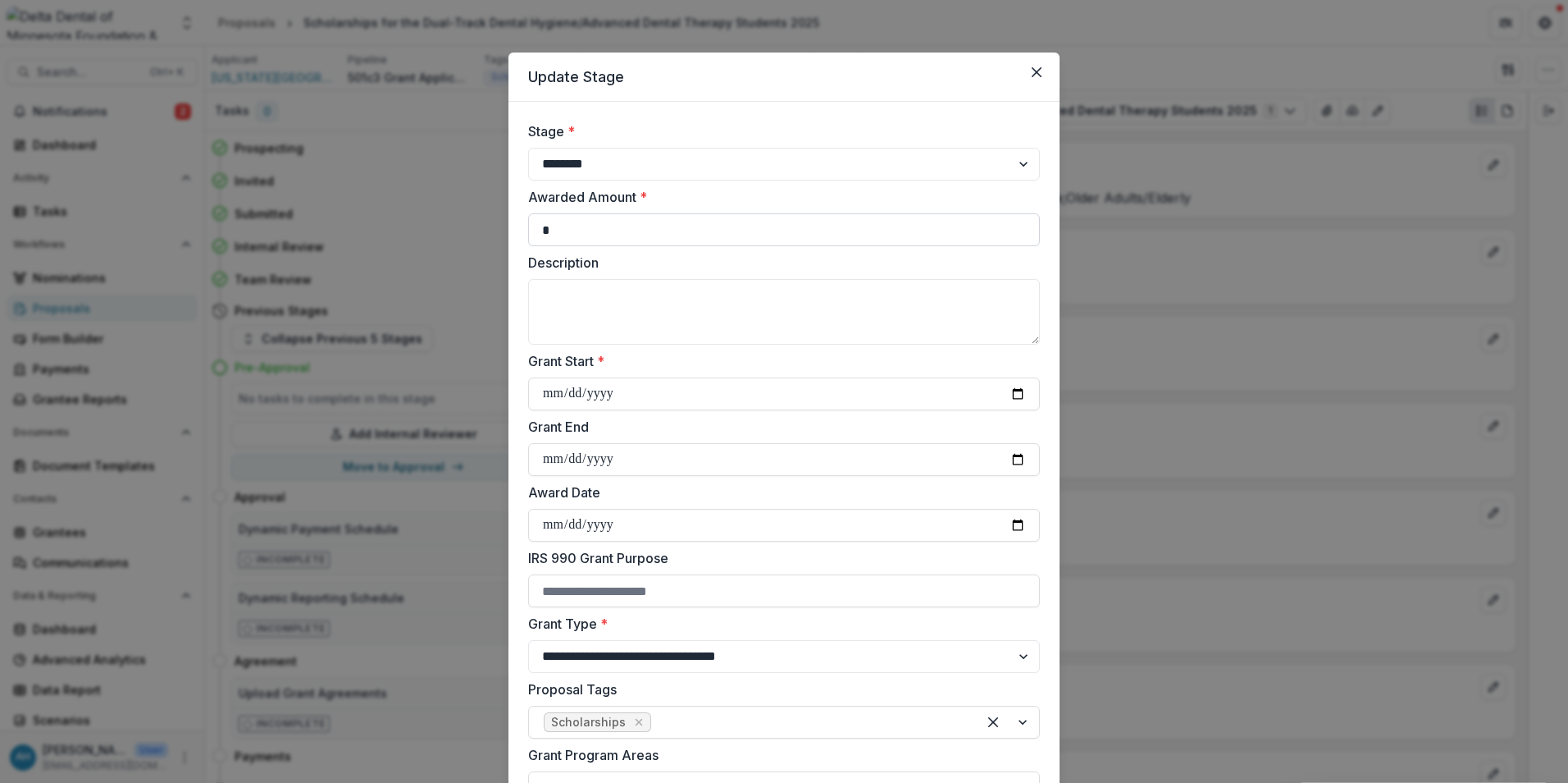
click at [684, 235] on input "*" at bounding box center [784, 230] width 511 height 33
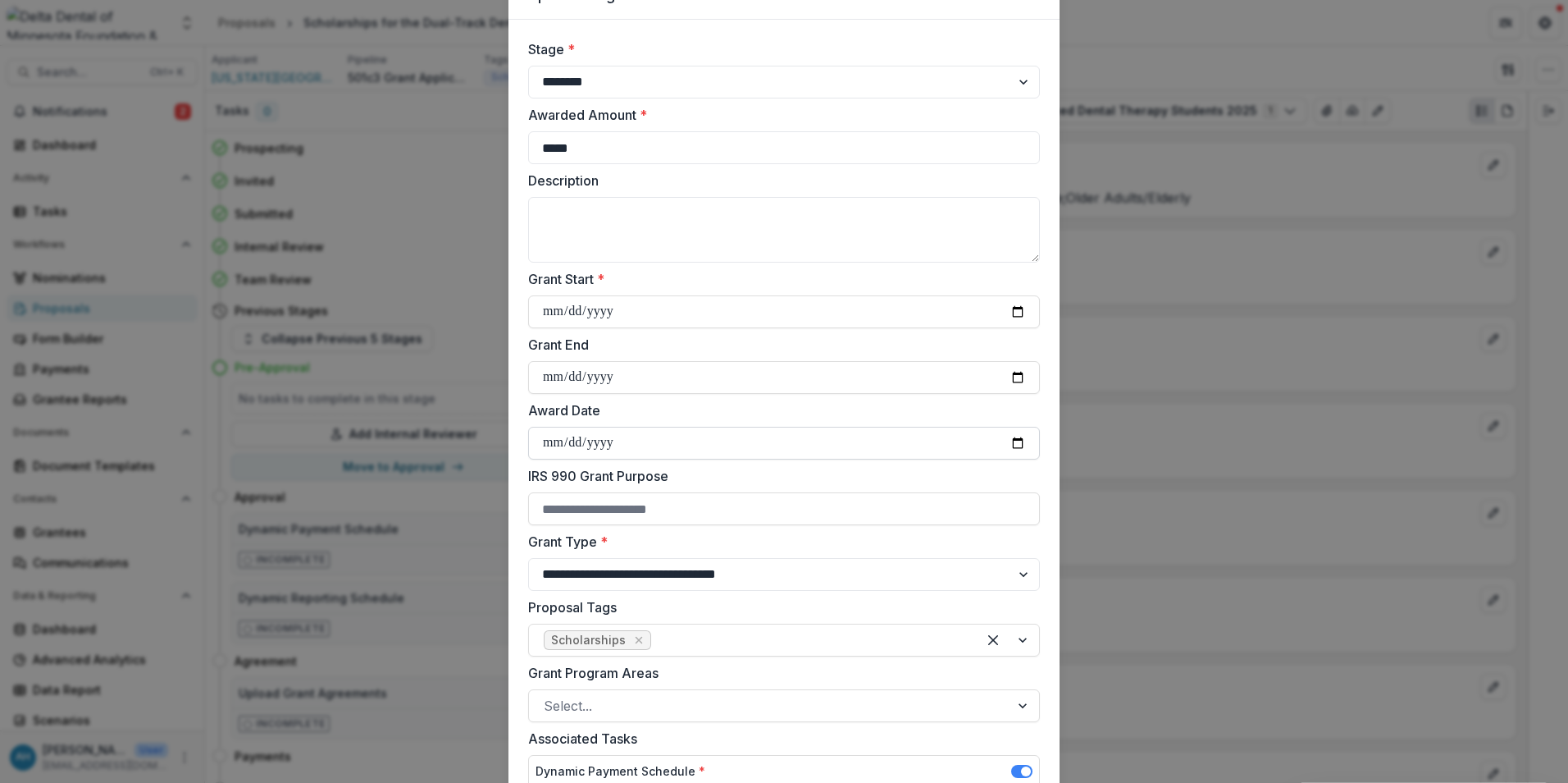
type input "*****"
click at [1014, 446] on input "Award Date" at bounding box center [784, 444] width 511 height 33
type input "**********"
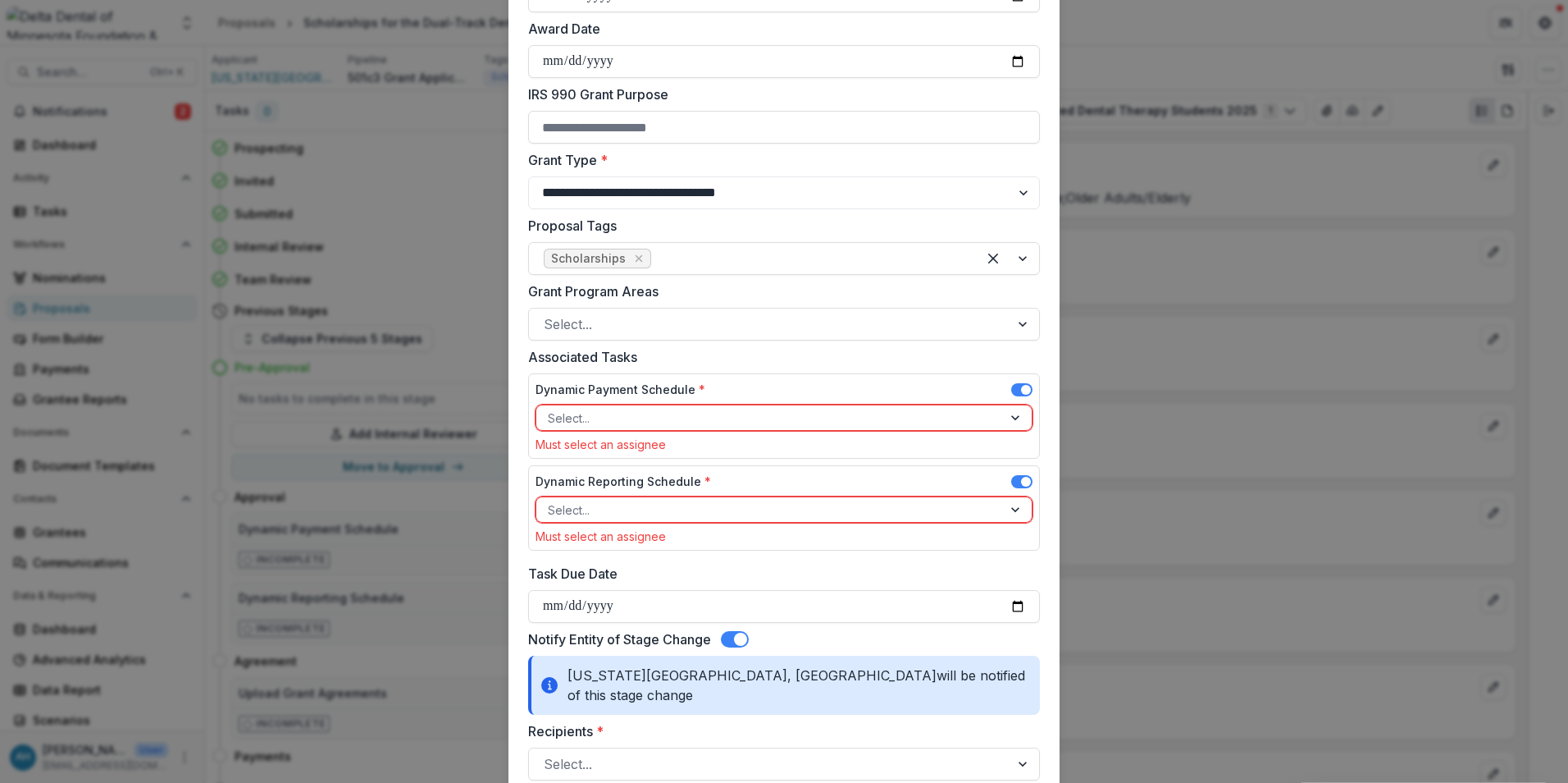
scroll to position [492, 0]
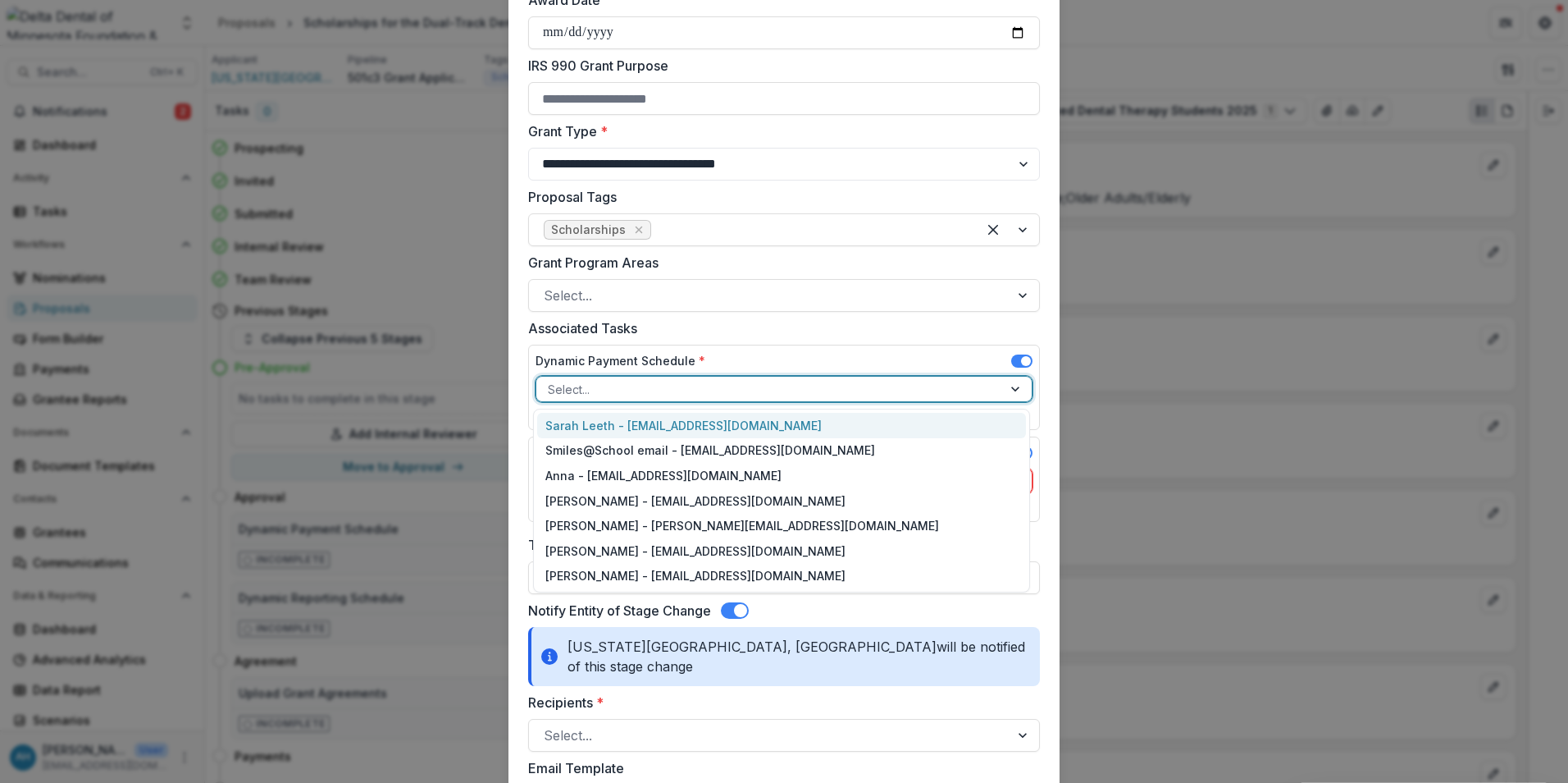
click at [711, 386] on div at bounding box center [769, 389] width 443 height 20
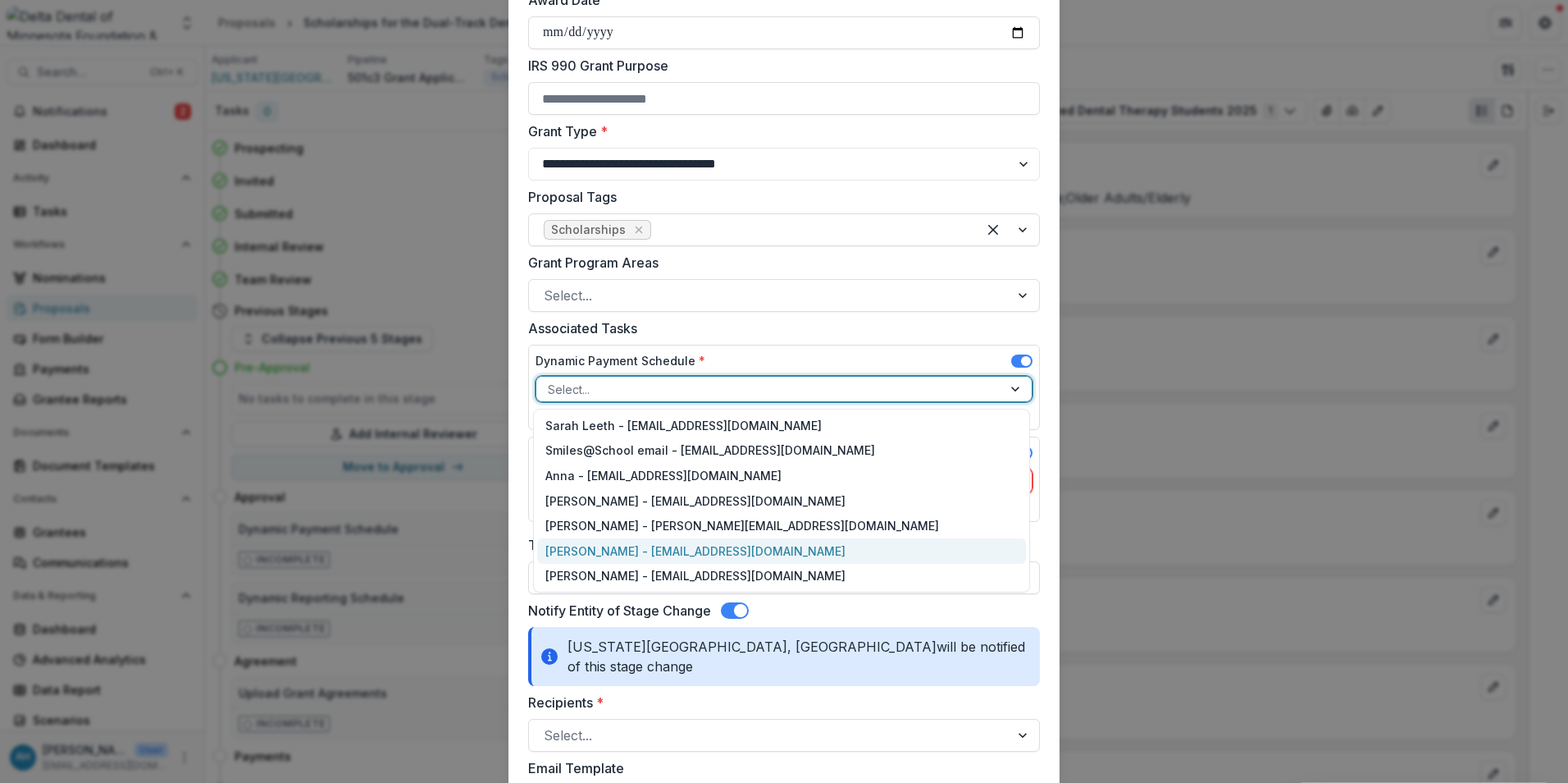
click at [590, 551] on div "[PERSON_NAME] - [EMAIL_ADDRESS][DOMAIN_NAME]" at bounding box center [782, 551] width 489 height 25
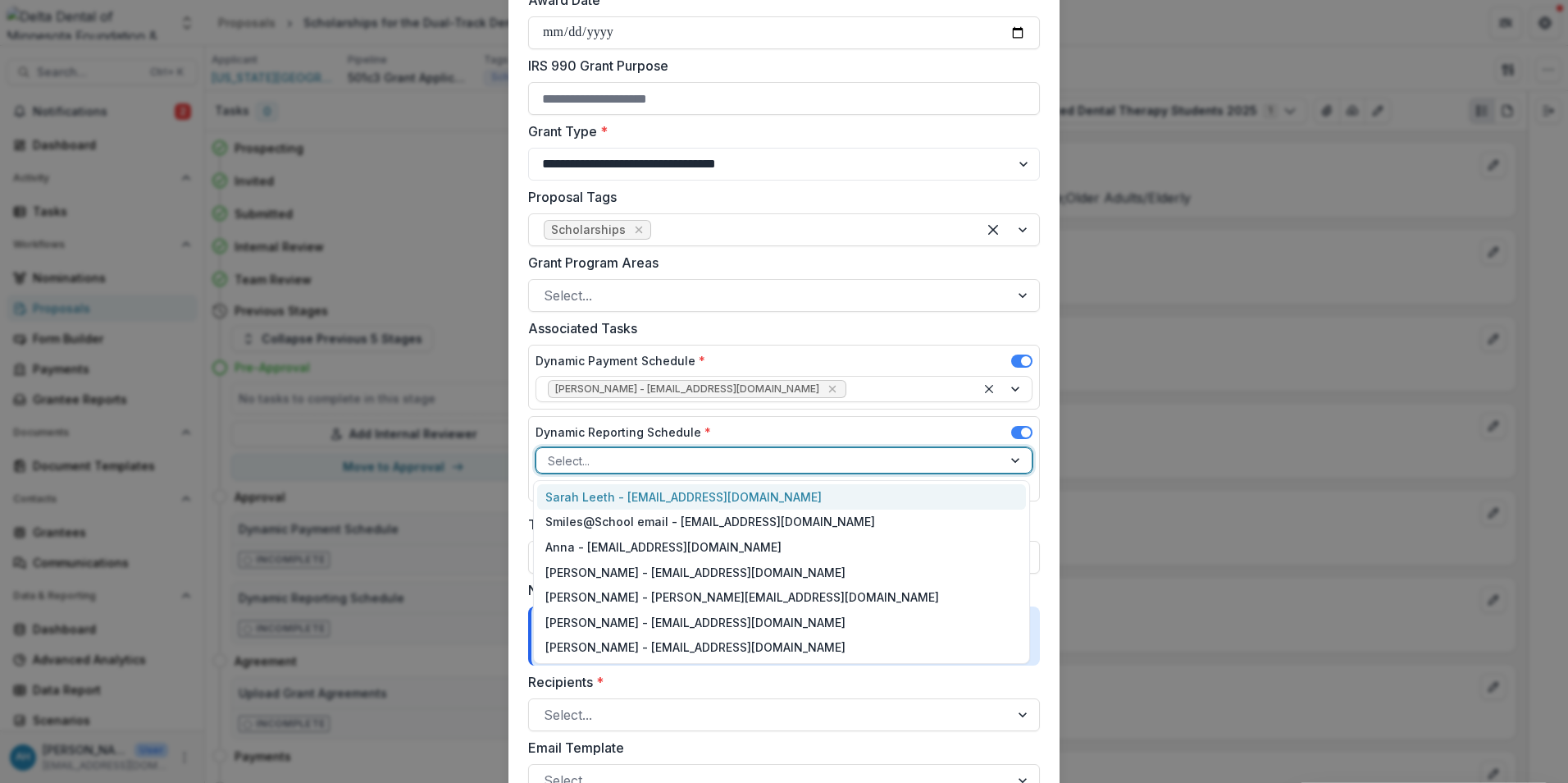
click at [656, 466] on div at bounding box center [769, 460] width 443 height 20
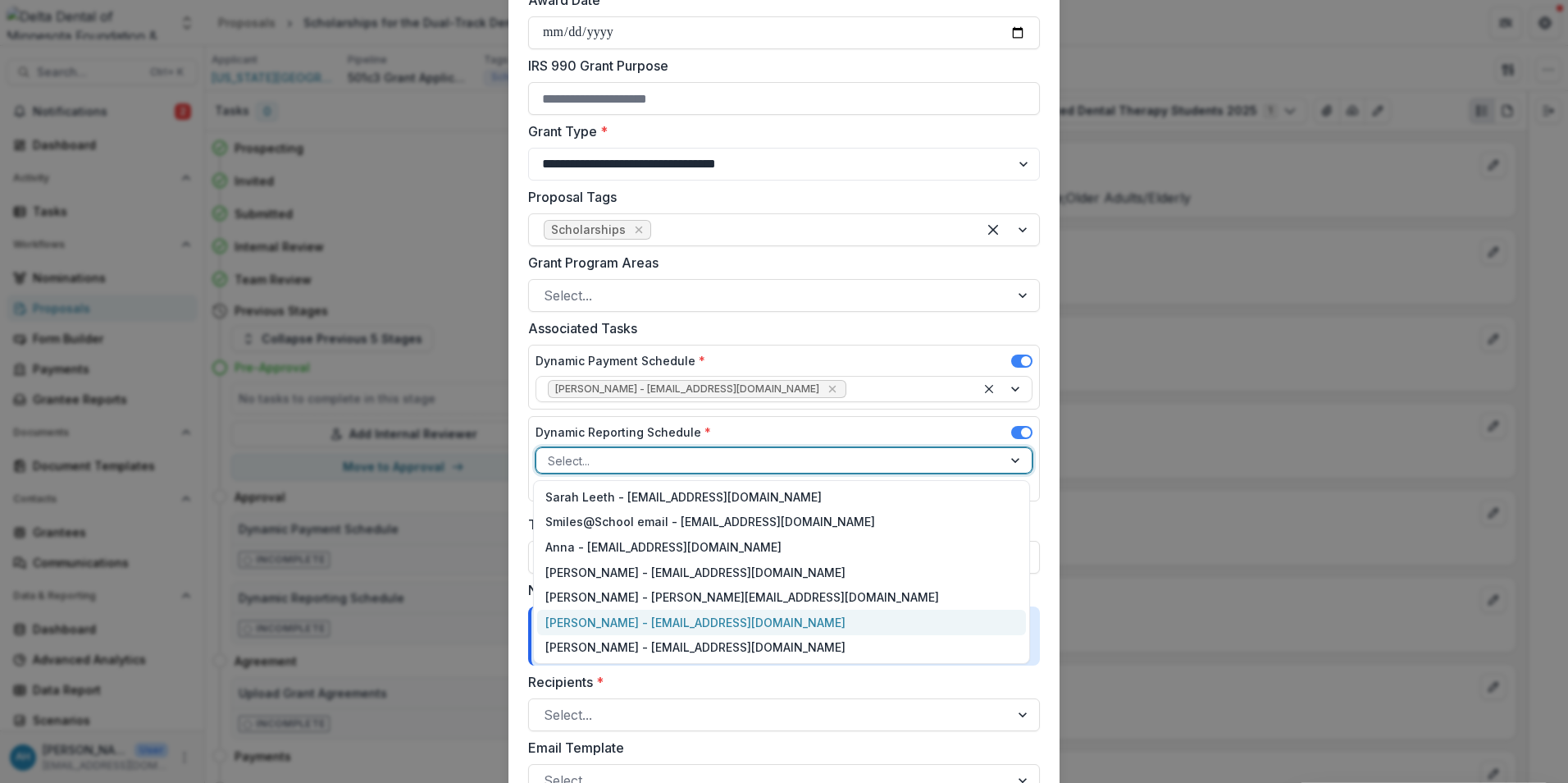
click at [624, 626] on div "[PERSON_NAME] - [EMAIL_ADDRESS][DOMAIN_NAME]" at bounding box center [782, 623] width 489 height 25
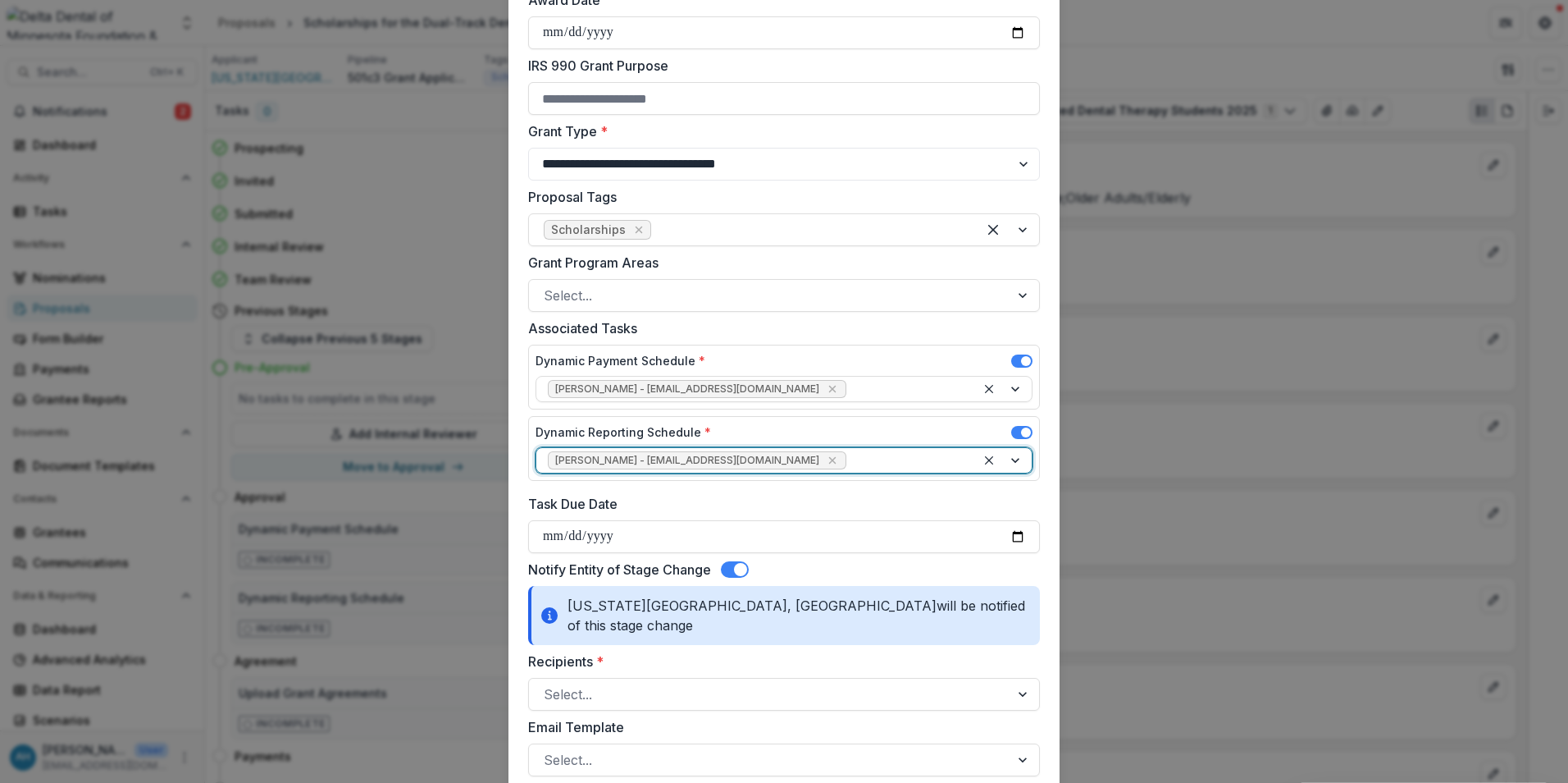
scroll to position [574, 0]
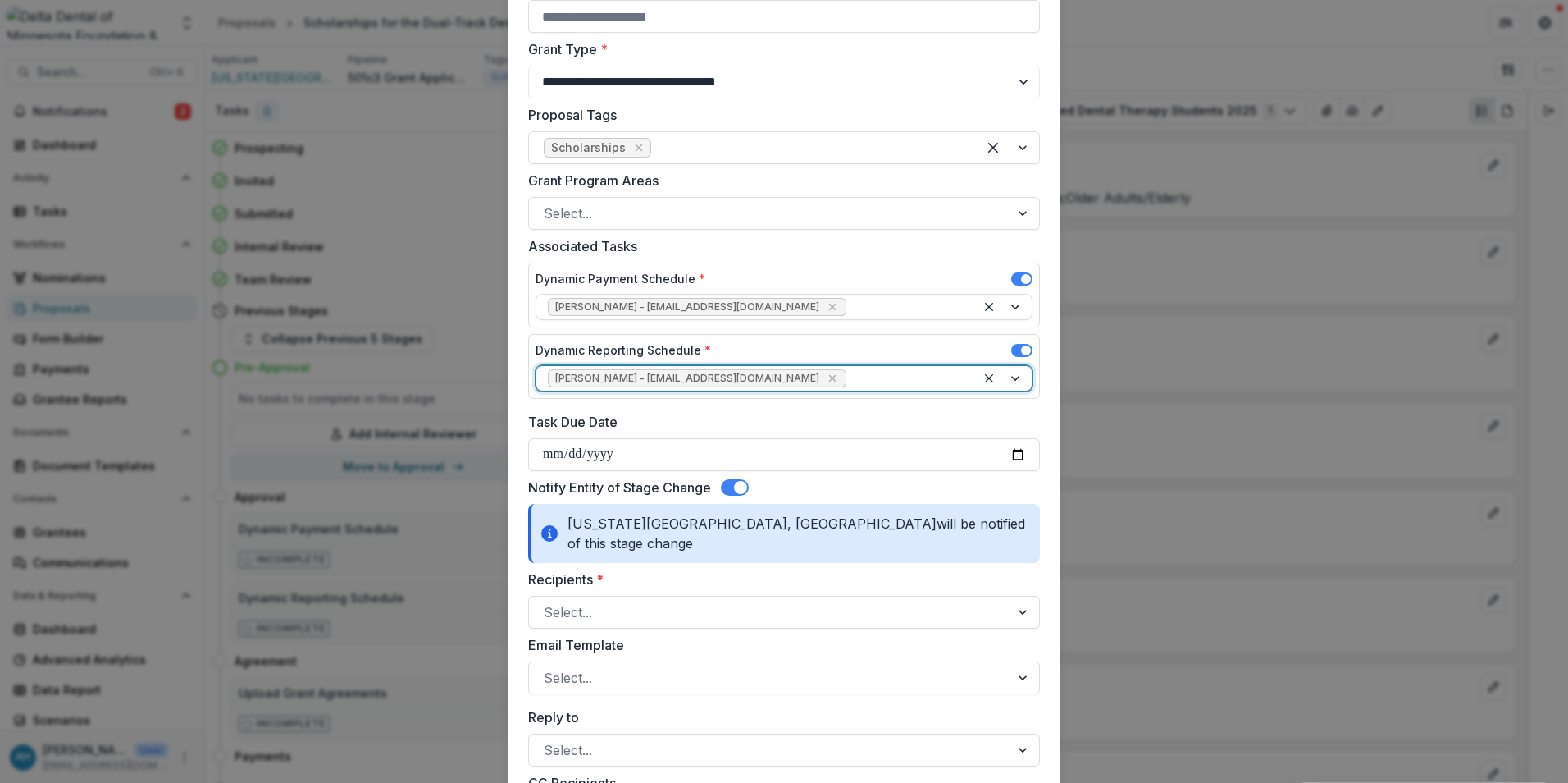
click at [729, 490] on span at bounding box center [734, 487] width 28 height 17
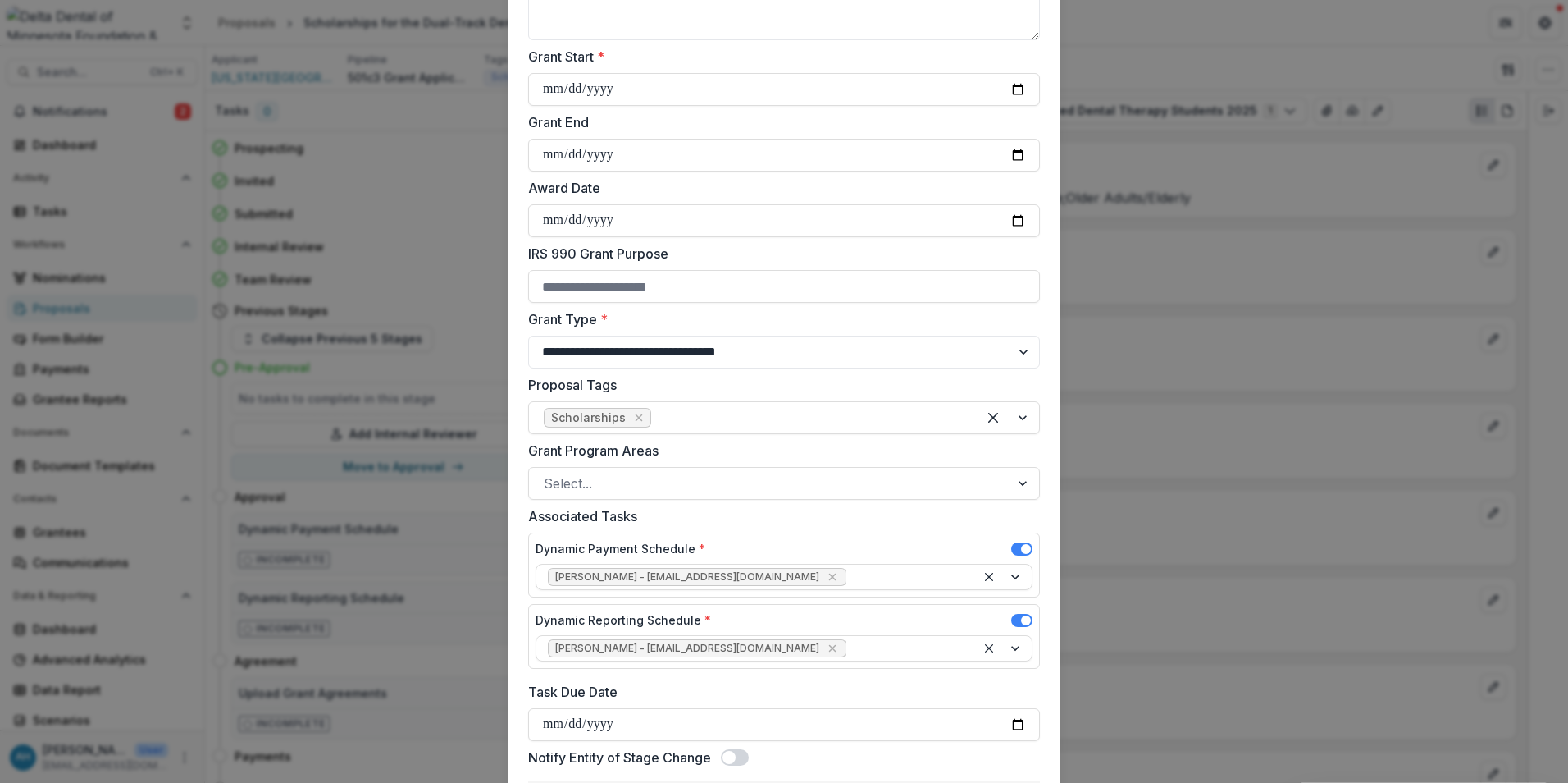
scroll to position [223, 0]
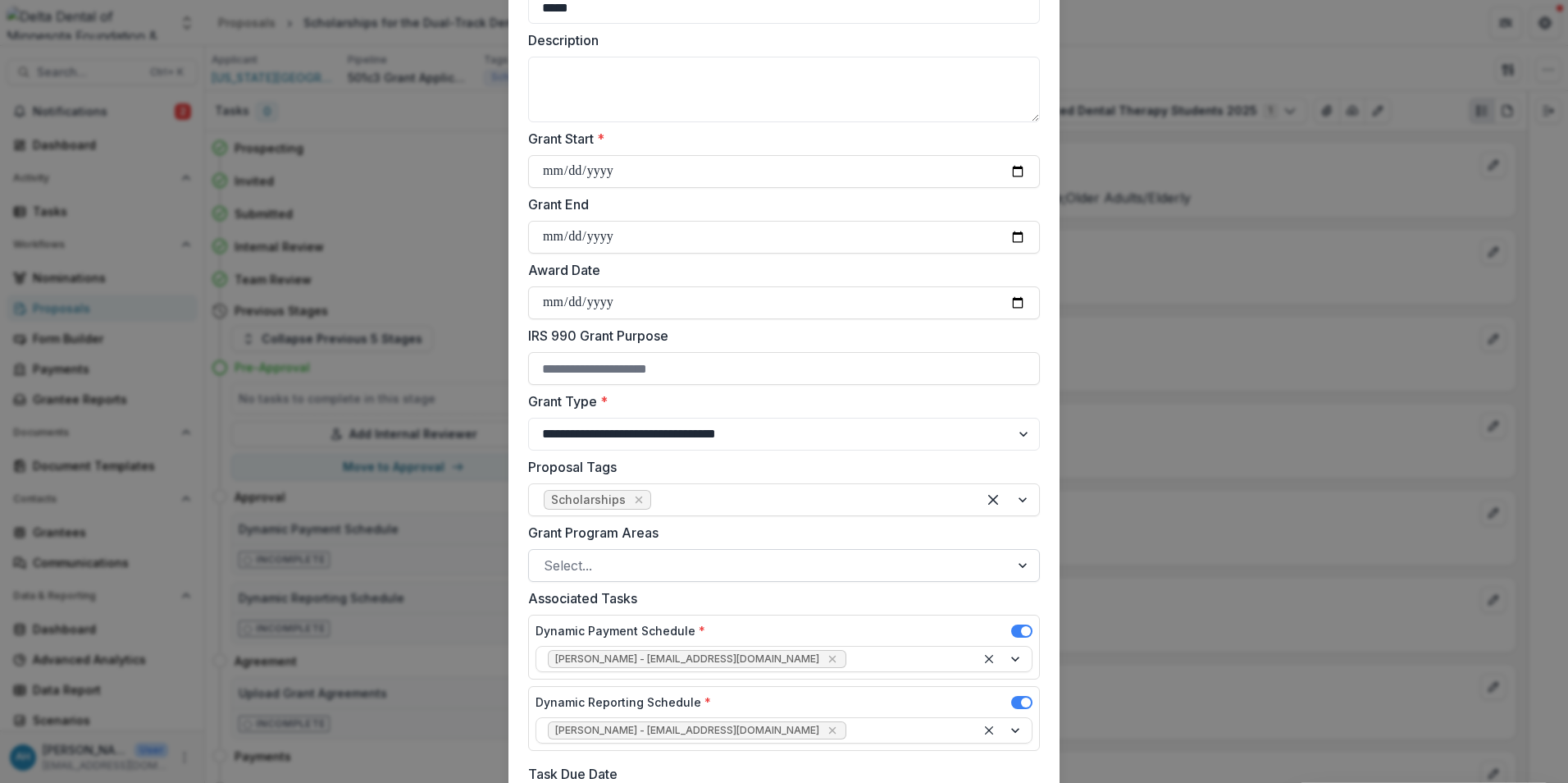
click at [647, 564] on div at bounding box center [769, 565] width 451 height 23
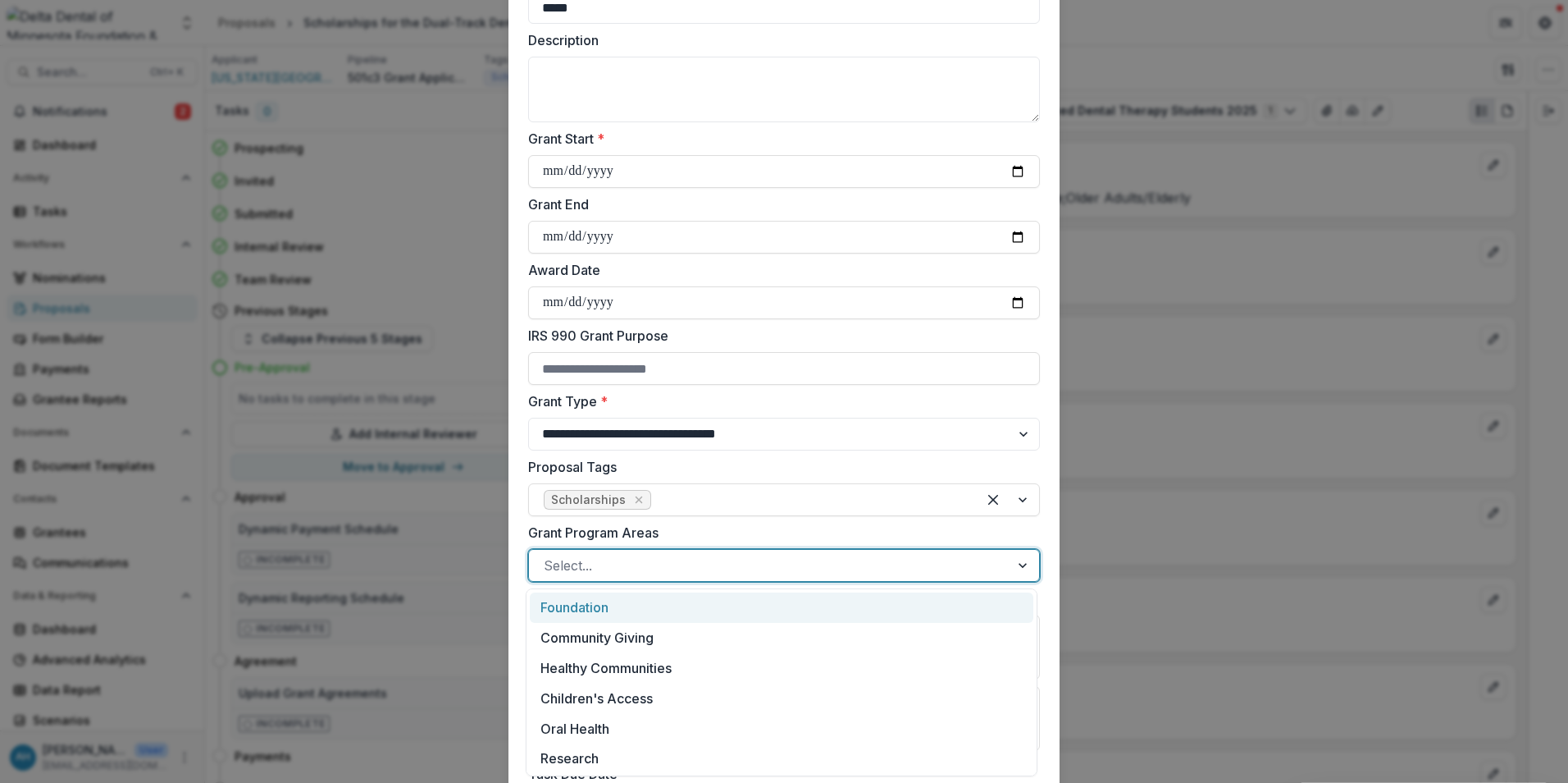
click at [600, 611] on div "Foundation" at bounding box center [782, 607] width 504 height 30
click at [861, 568] on div at bounding box center [803, 565] width 317 height 23
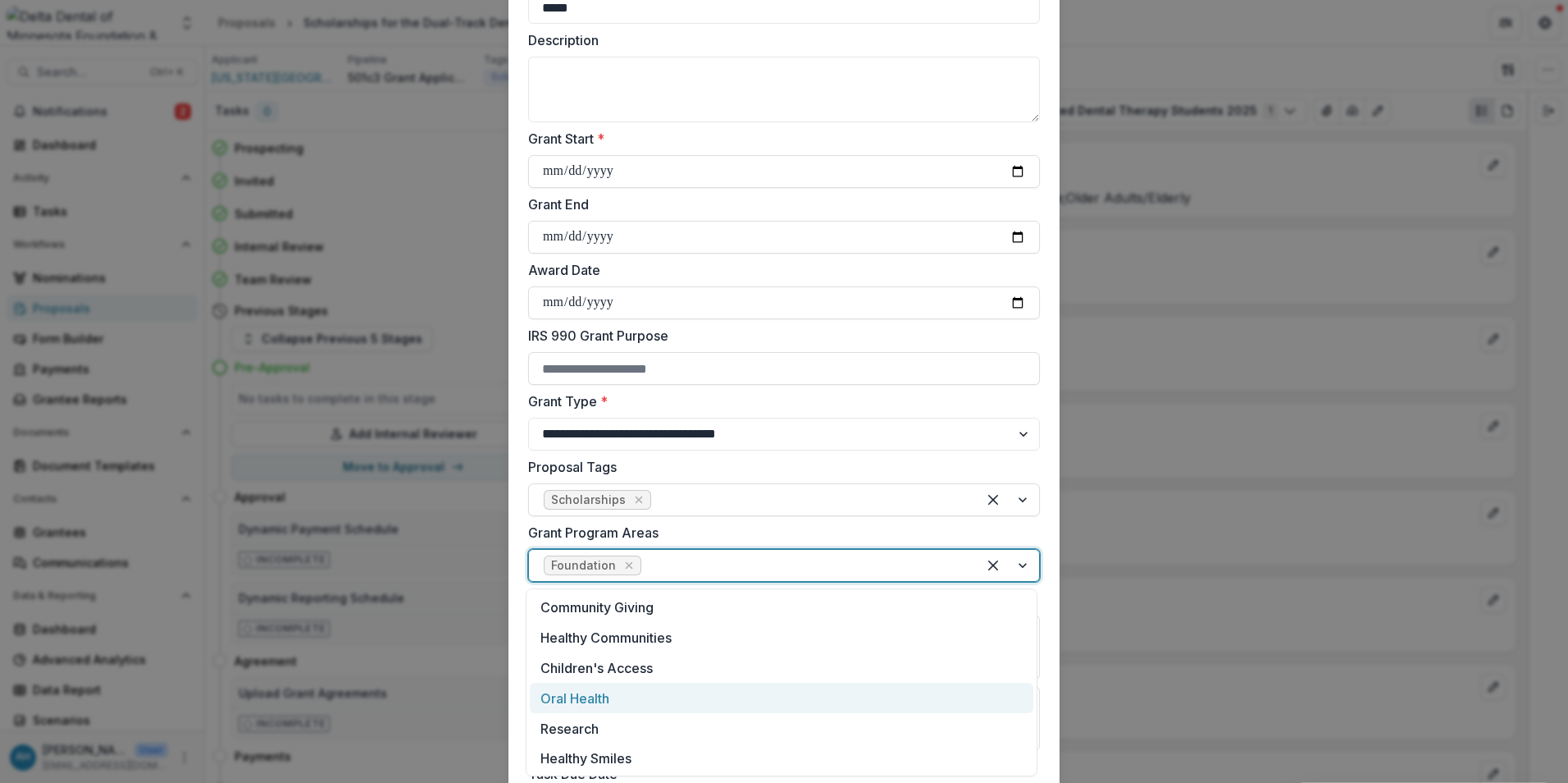
click at [606, 702] on div "Oral Health" at bounding box center [782, 697] width 504 height 30
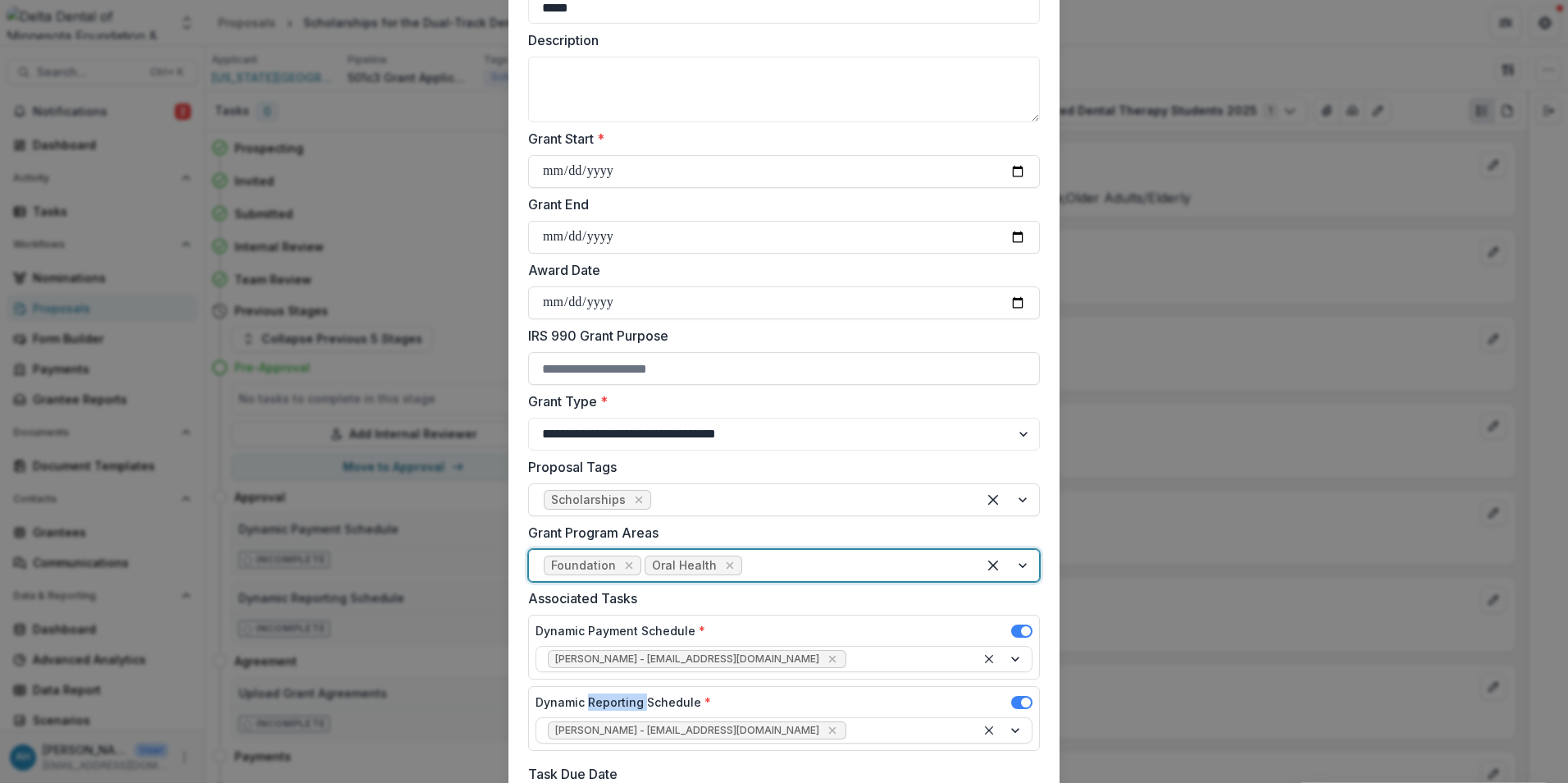
click at [606, 702] on label "Dynamic Reporting Schedule *" at bounding box center [623, 702] width 176 height 18
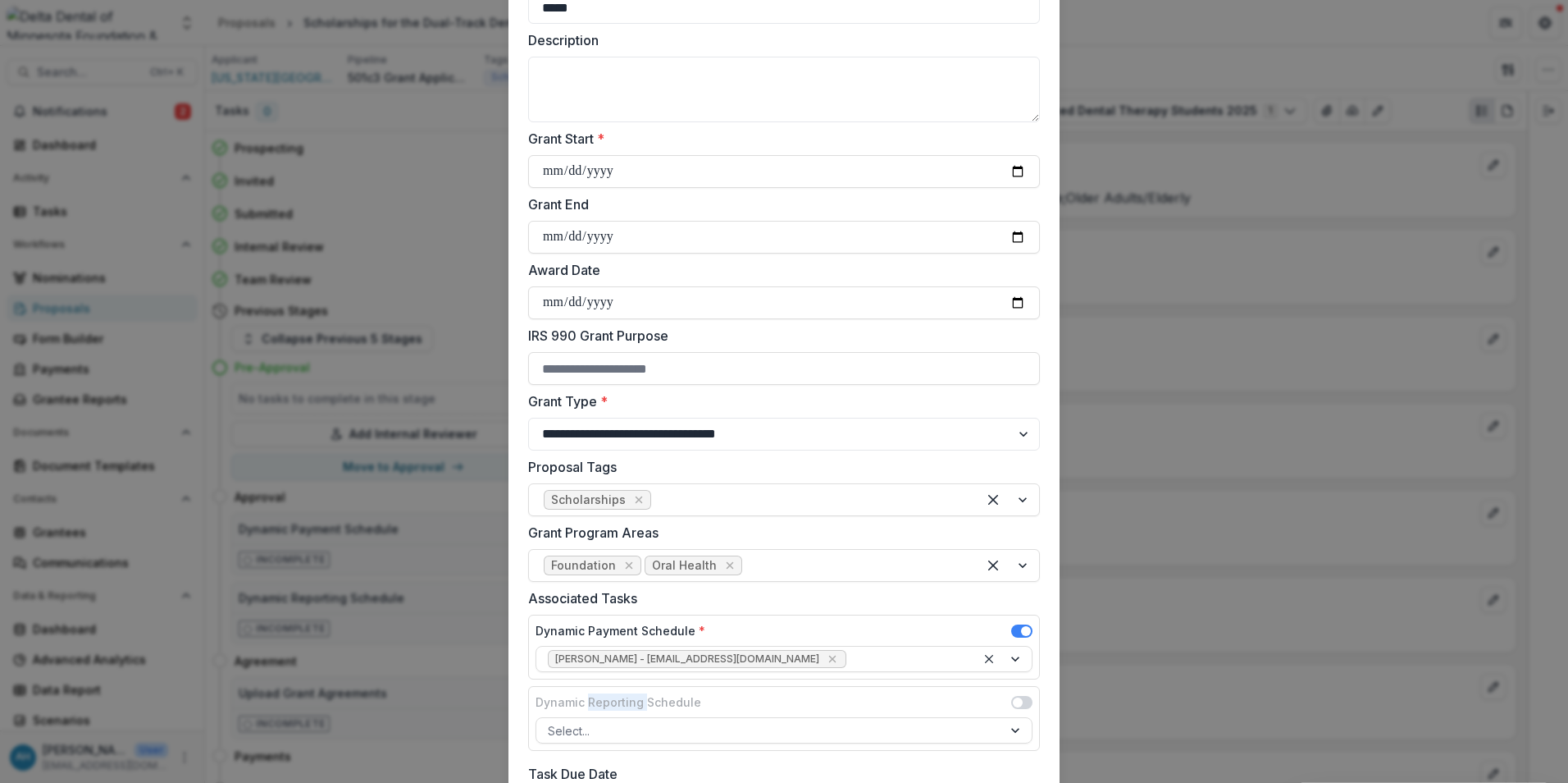
drag, startPoint x: 606, startPoint y: 702, endPoint x: 799, endPoint y: 567, distance: 235.5
click at [799, 567] on div at bounding box center [854, 565] width 217 height 23
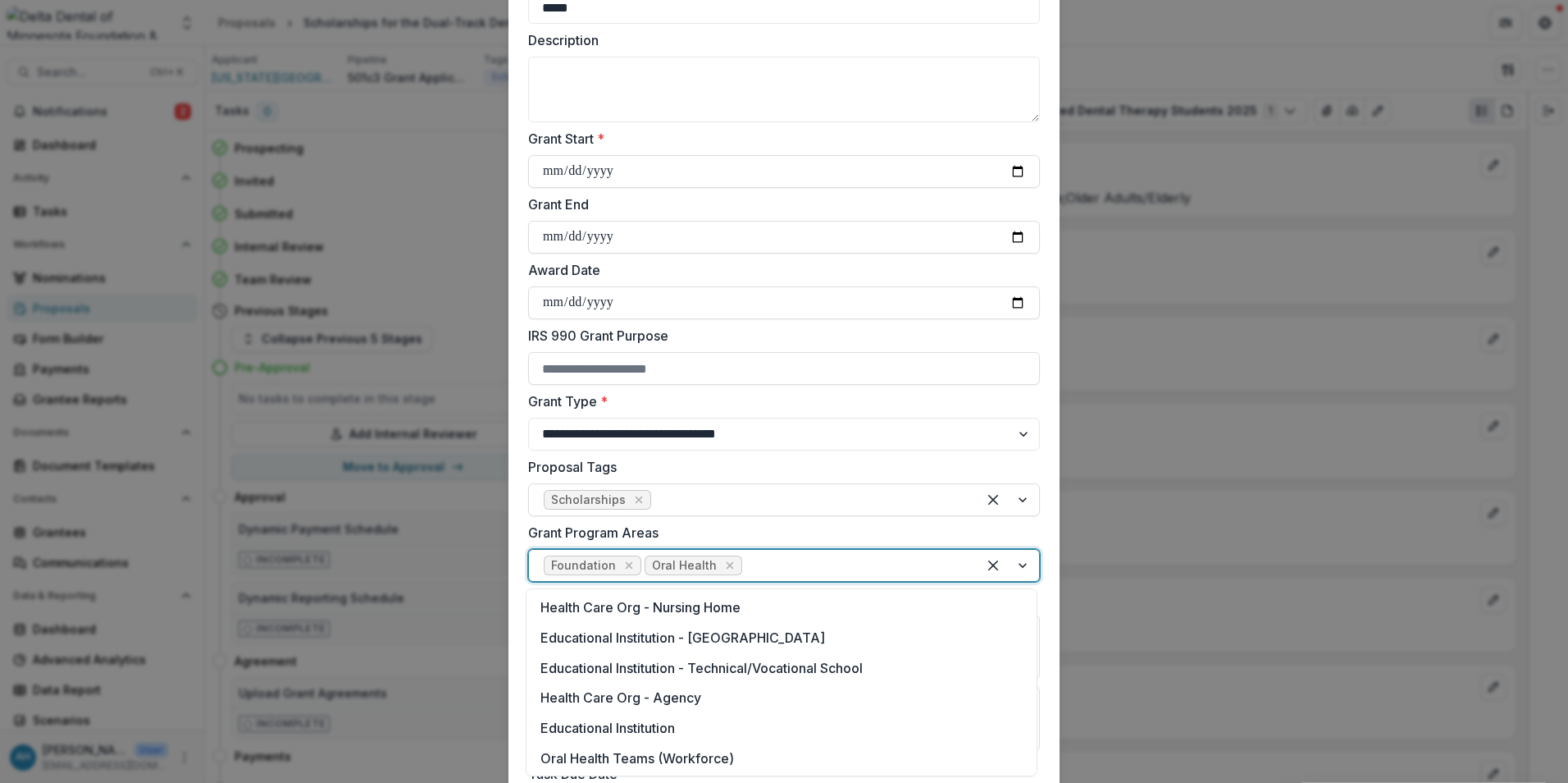
scroll to position [333, 0]
click at [711, 755] on div "Oral Health Teams (Workforce)" at bounding box center [782, 757] width 504 height 30
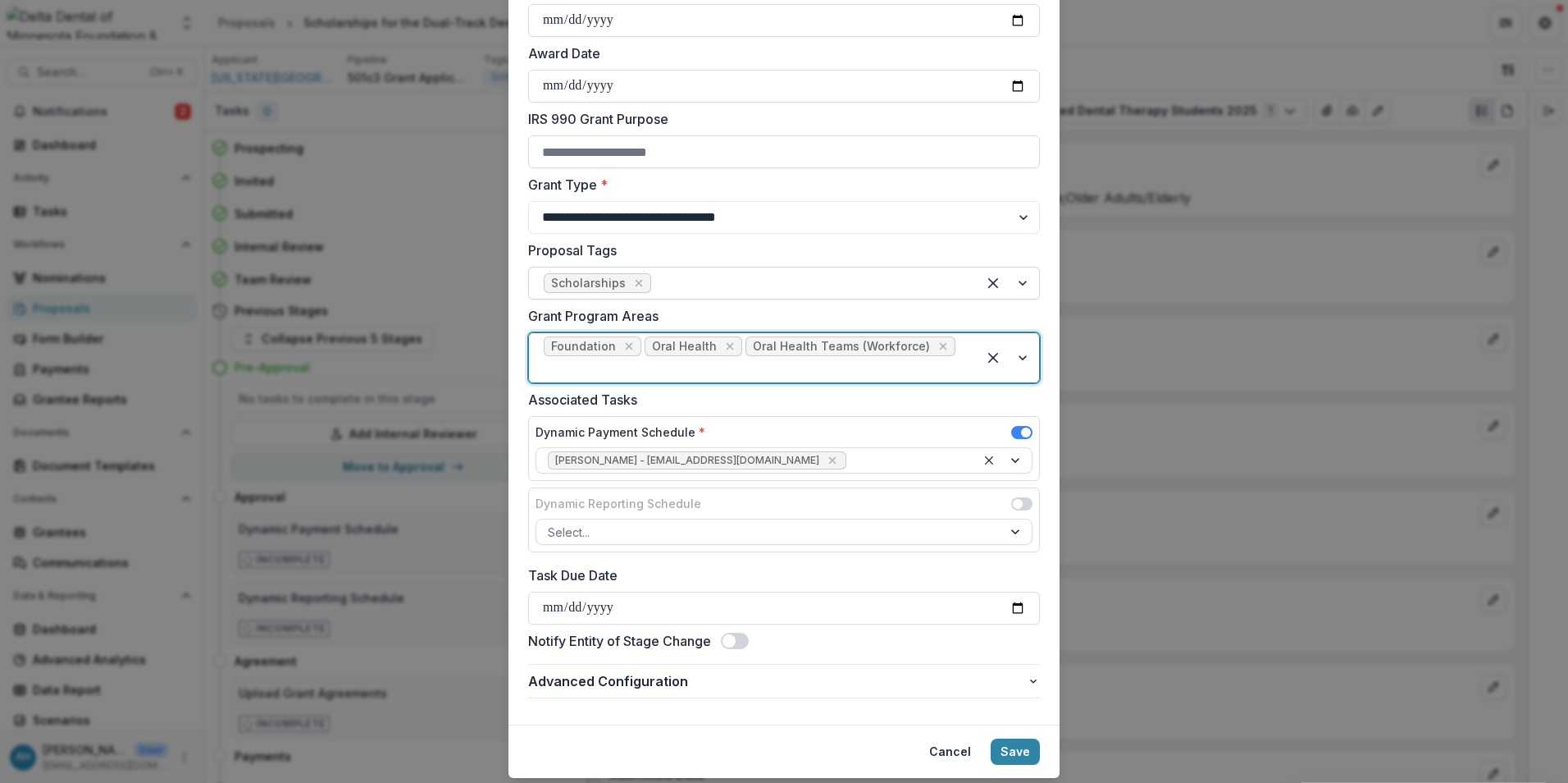
scroll to position [469, 0]
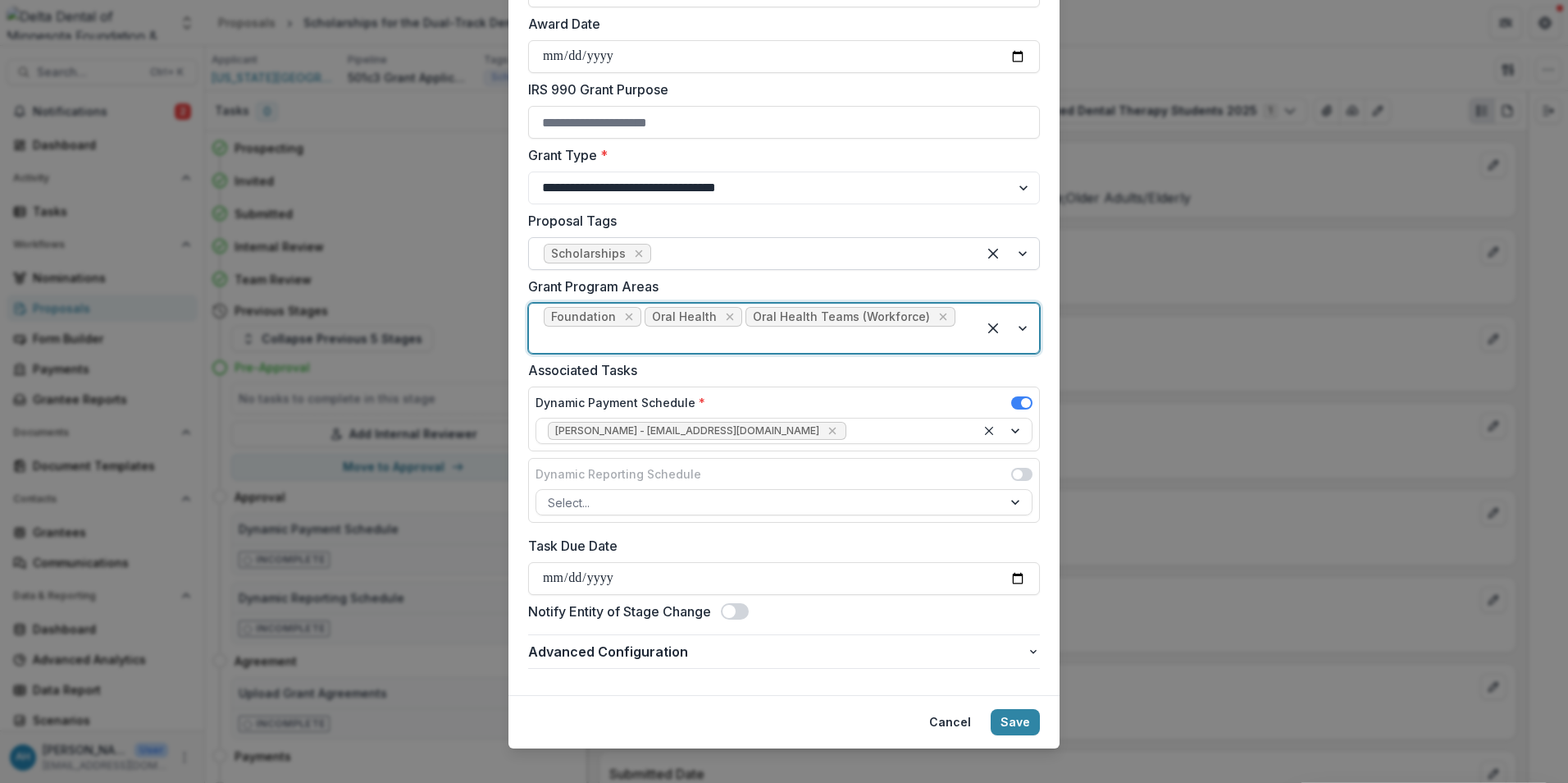
click at [715, 250] on div at bounding box center [808, 254] width 307 height 23
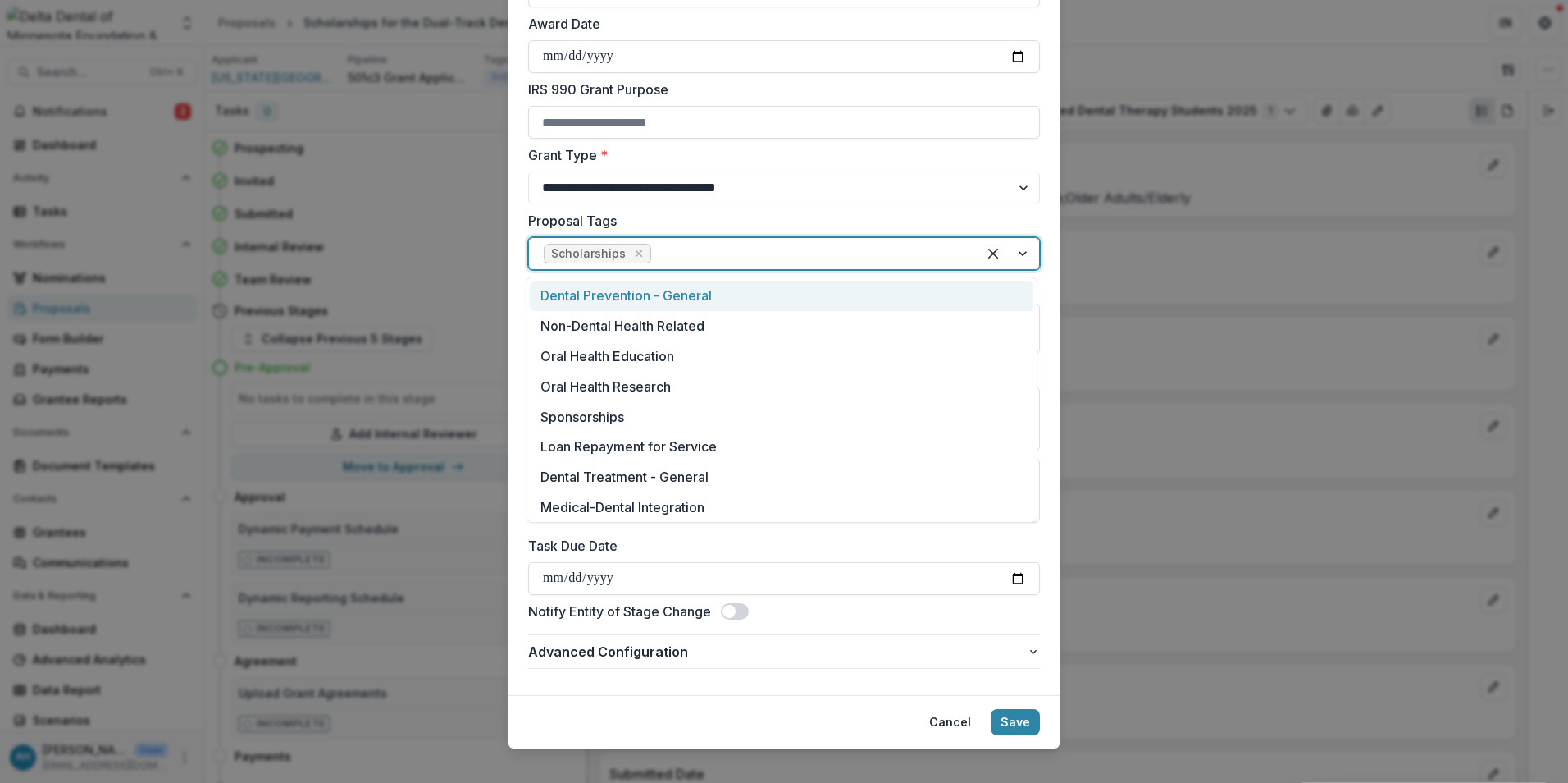
click at [715, 250] on div at bounding box center [808, 254] width 307 height 23
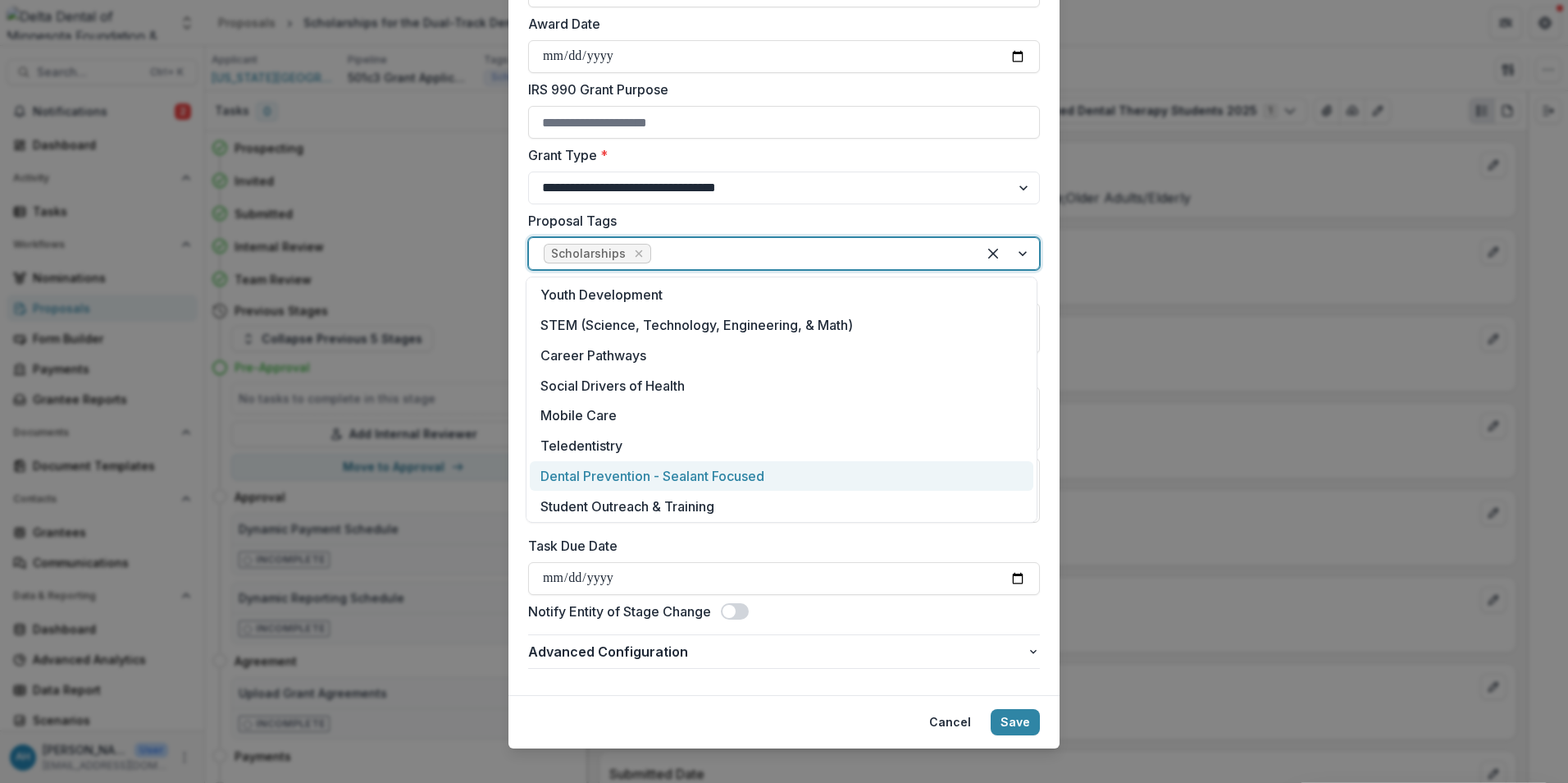
scroll to position [607, 0]
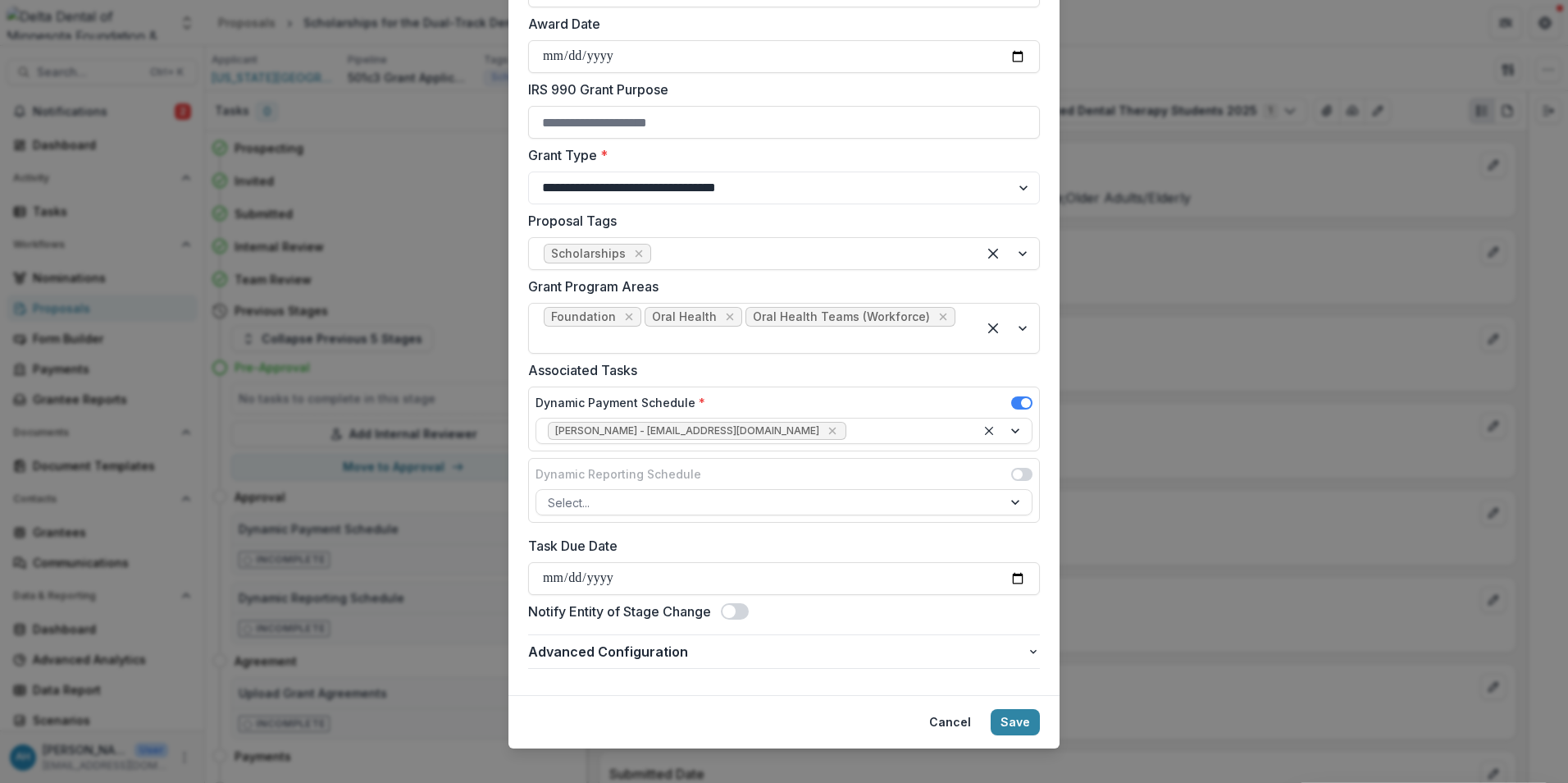
click at [889, 218] on label "Proposal Tags" at bounding box center [779, 221] width 502 height 19
click at [658, 244] on input "Proposal Tags" at bounding box center [656, 254] width 4 height 19
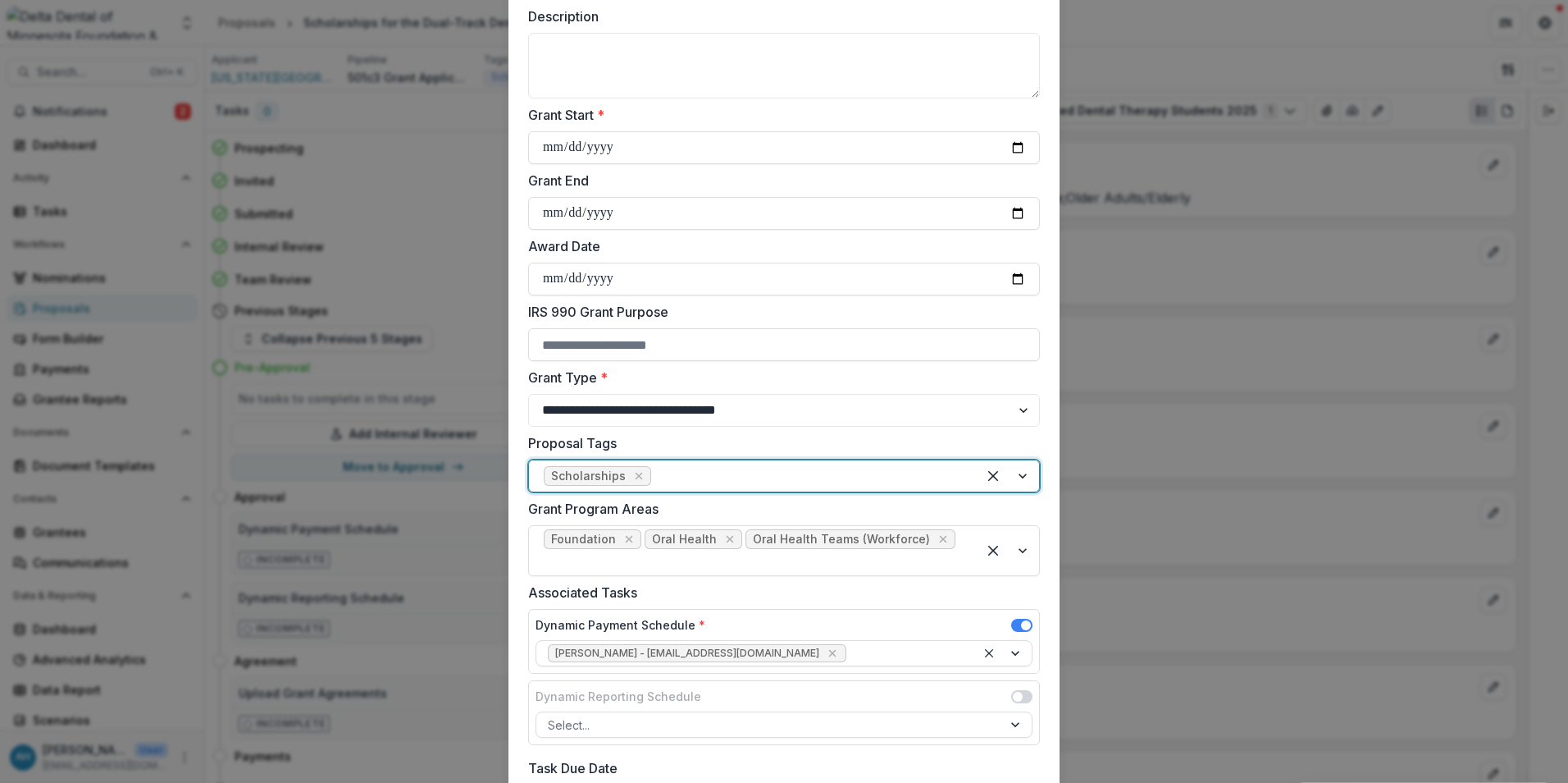
scroll to position [469, 0]
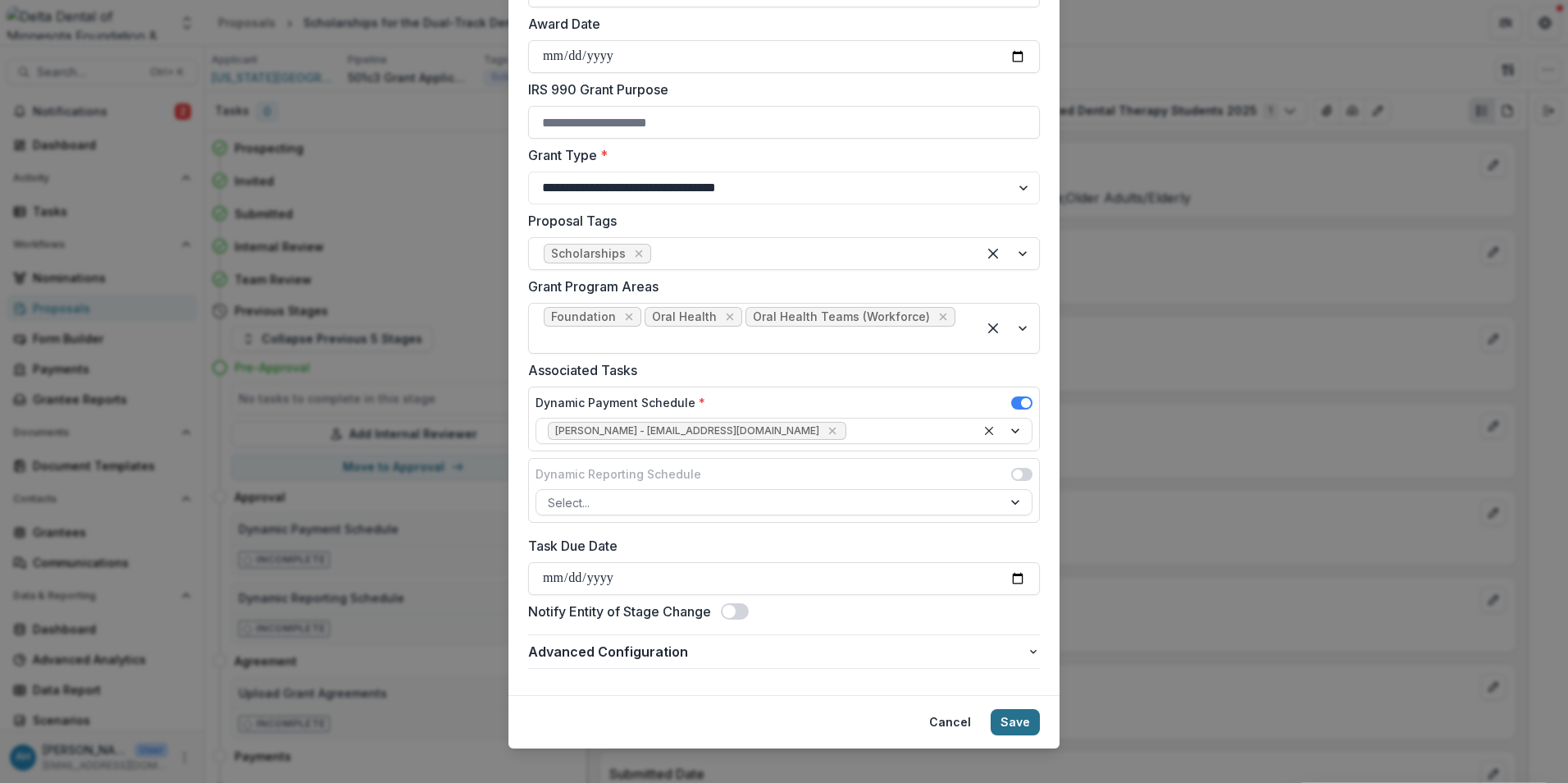
click at [1023, 709] on button "Save" at bounding box center [1015, 722] width 50 height 26
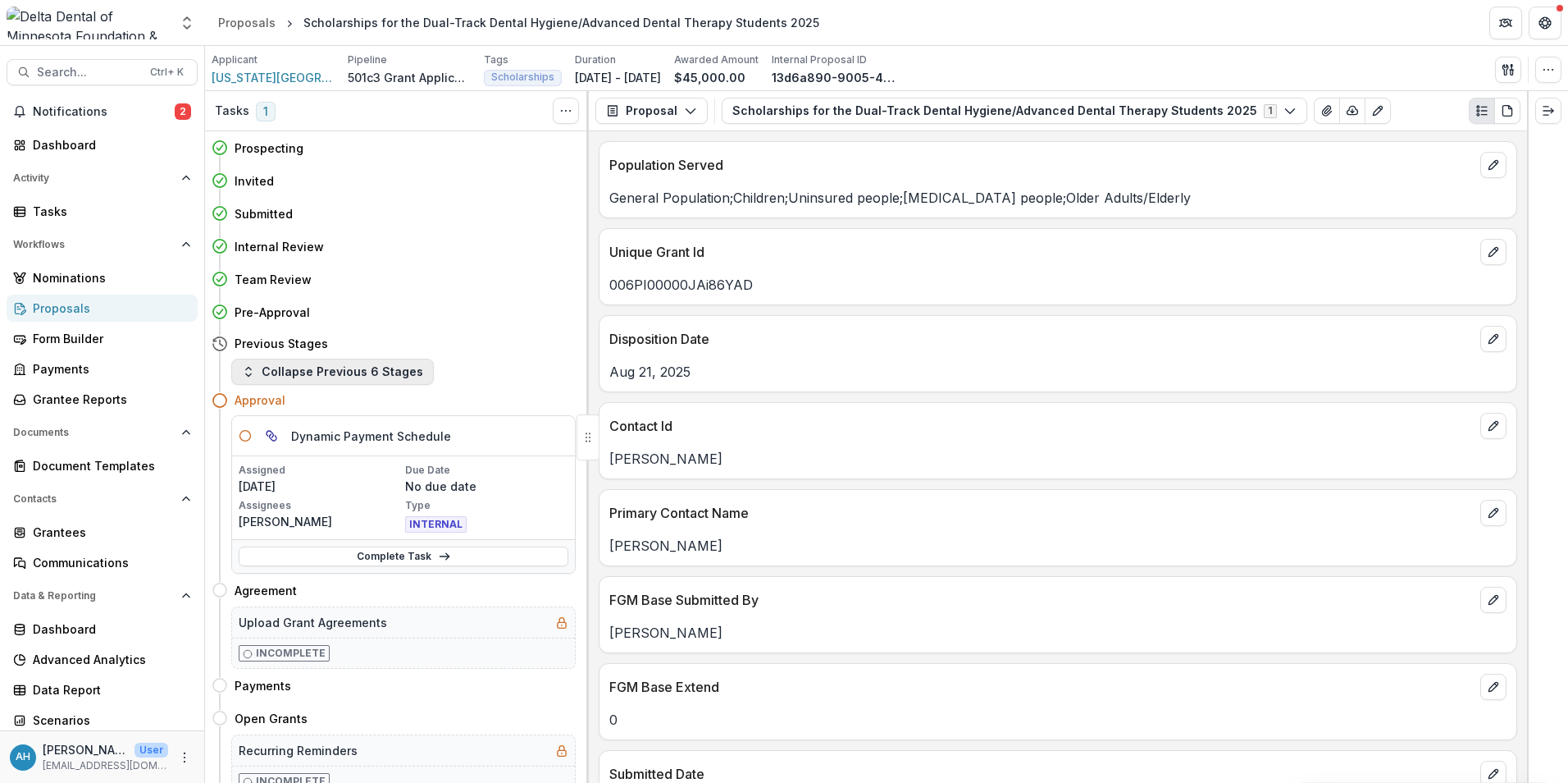
click at [365, 374] on button "Collapse Previous 6 Stages" at bounding box center [332, 372] width 202 height 26
click at [365, 539] on div "Complete Task" at bounding box center [403, 555] width 343 height 34
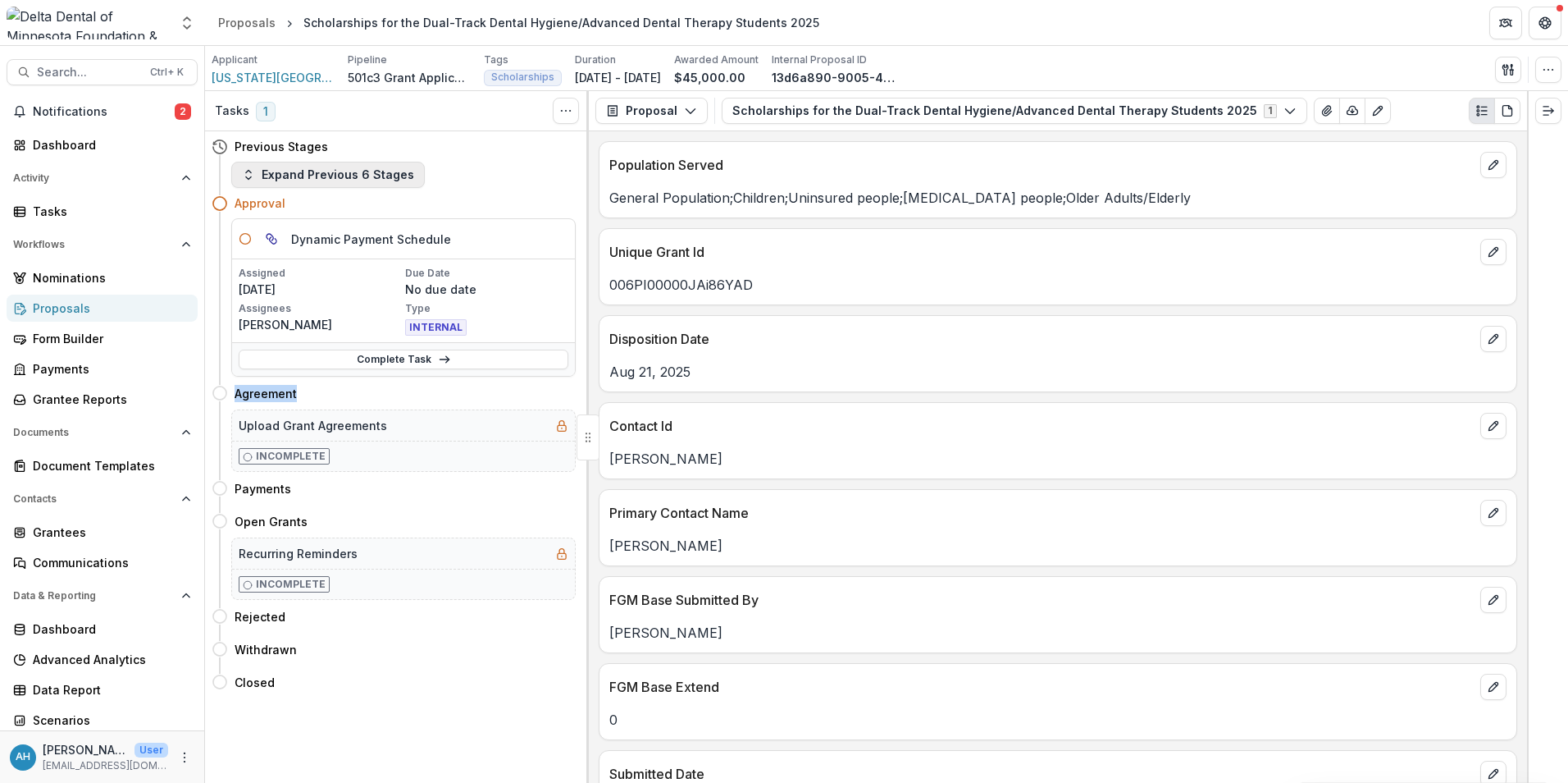
click at [349, 165] on button "Expand Previous 6 Stages" at bounding box center [328, 174] width 193 height 26
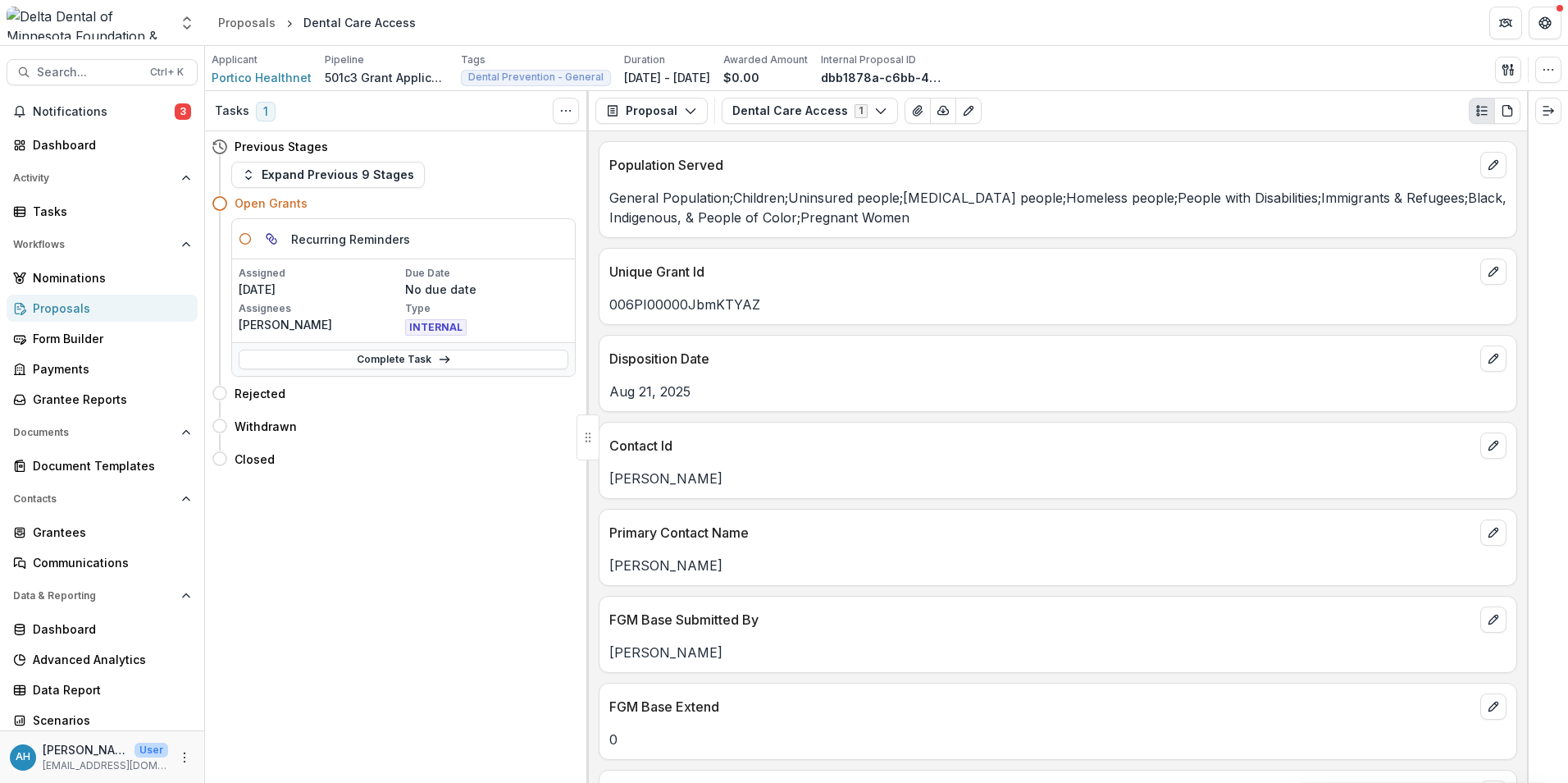
click at [62, 312] on div "Proposals" at bounding box center [109, 308] width 152 height 18
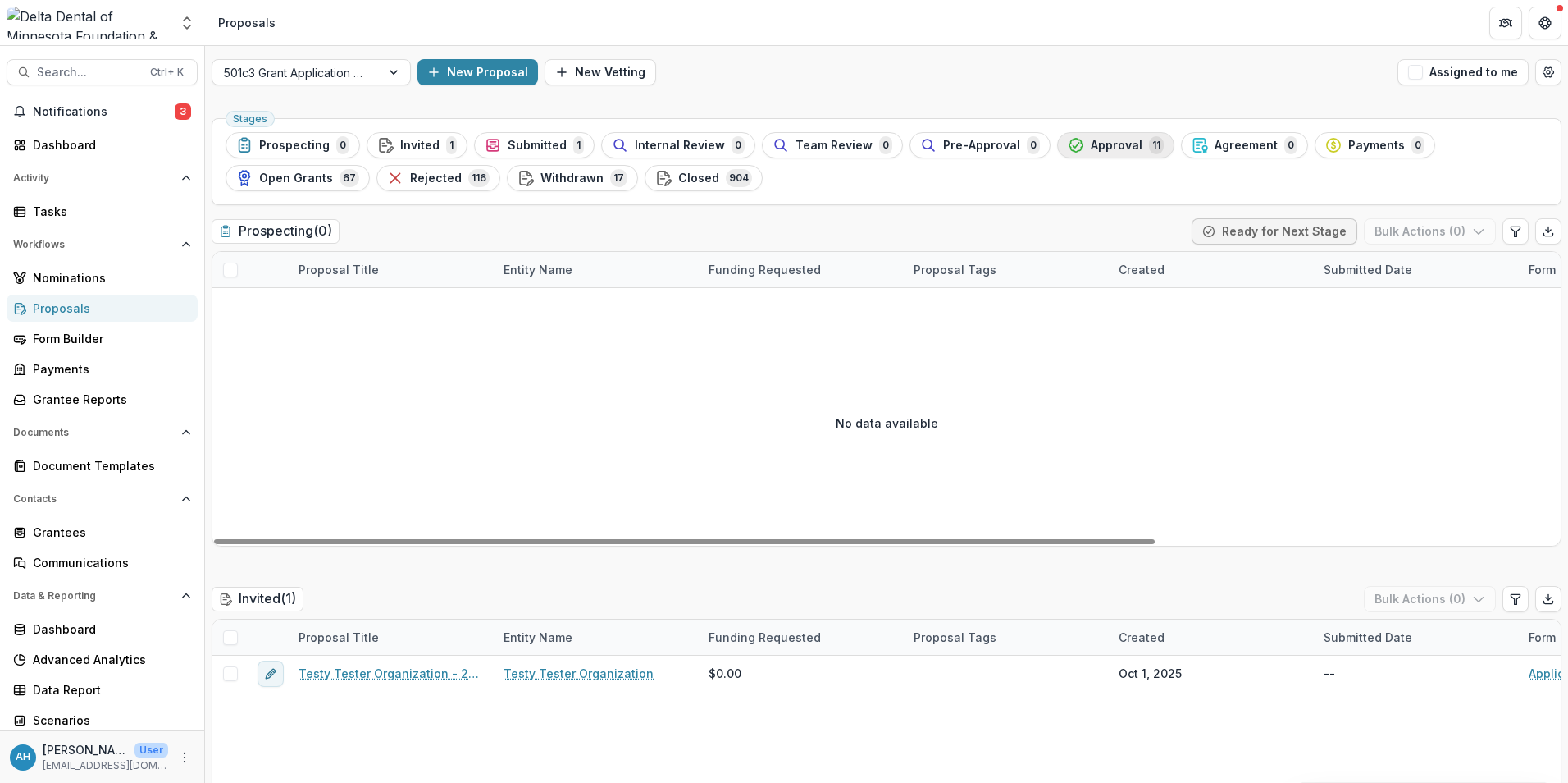
click at [1115, 147] on span "Approval" at bounding box center [1116, 146] width 52 height 14
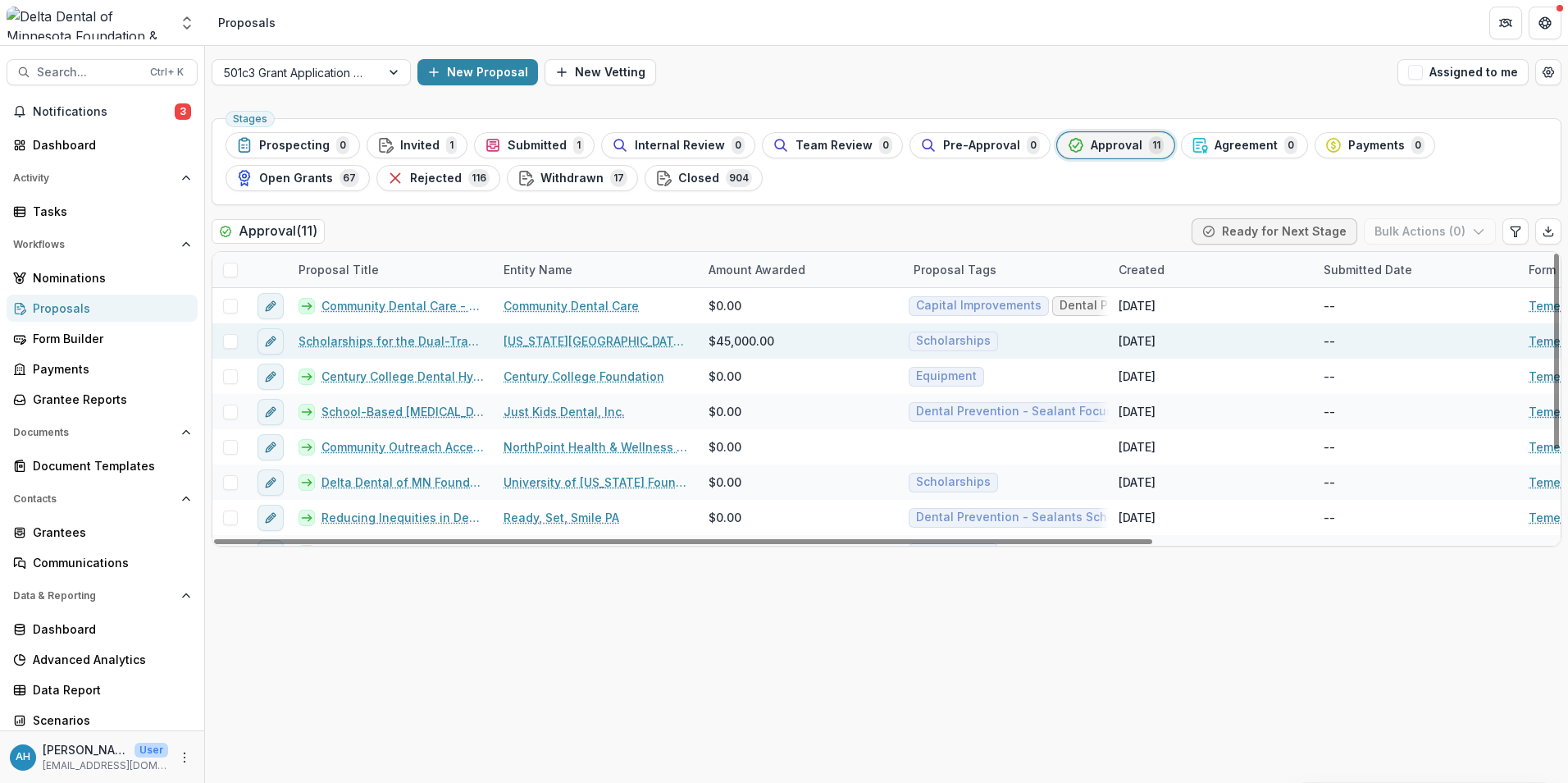
click at [381, 341] on link "Scholarships for the Dual-Track Dental Hygiene/Advanced Dental Therapy Students…" at bounding box center [391, 341] width 186 height 18
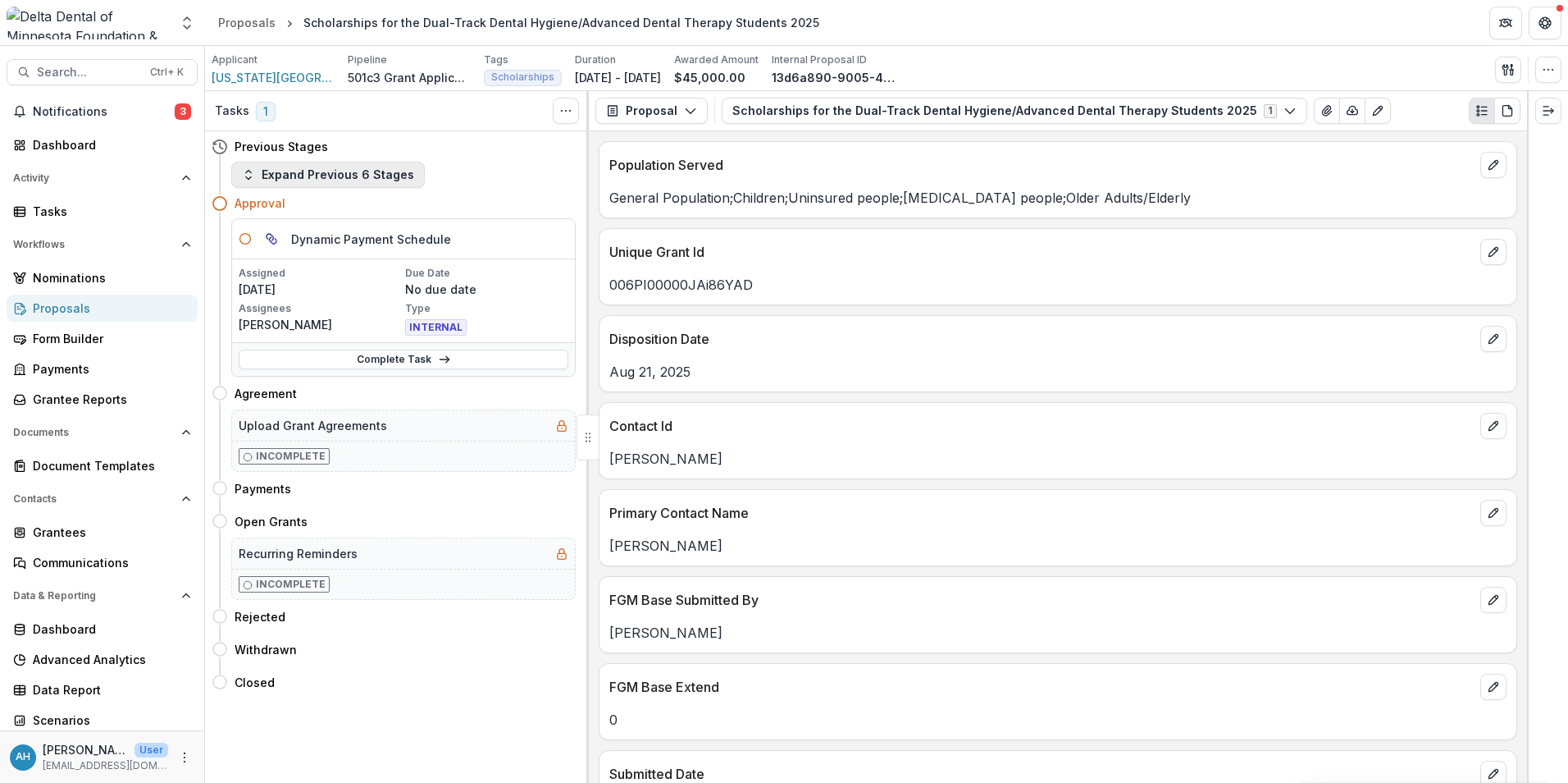
click at [338, 180] on button "Expand Previous 6 Stages" at bounding box center [328, 174] width 193 height 26
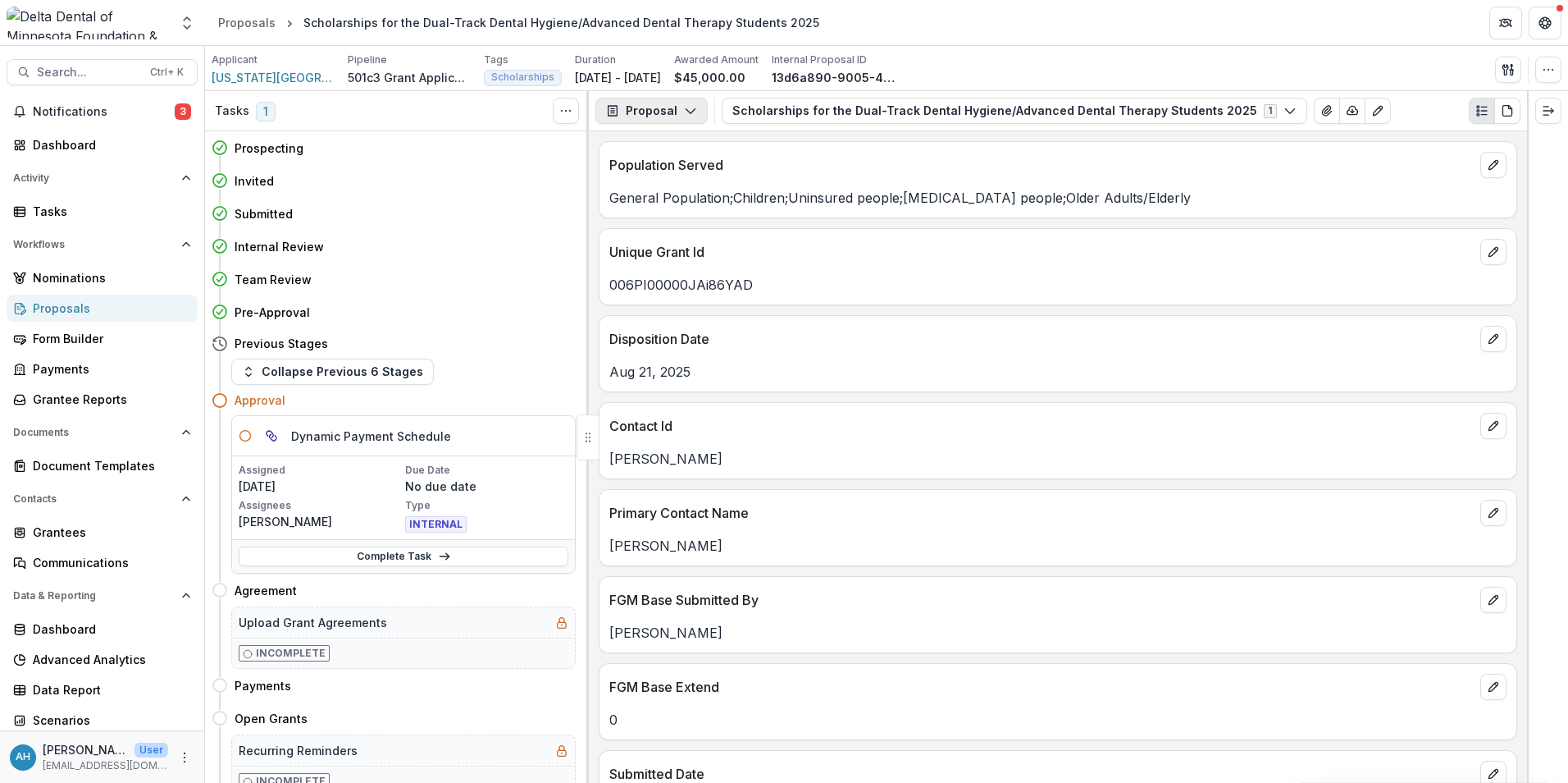
click at [652, 115] on button "Proposal" at bounding box center [651, 110] width 113 height 26
click at [694, 205] on div "Reports" at bounding box center [703, 202] width 150 height 18
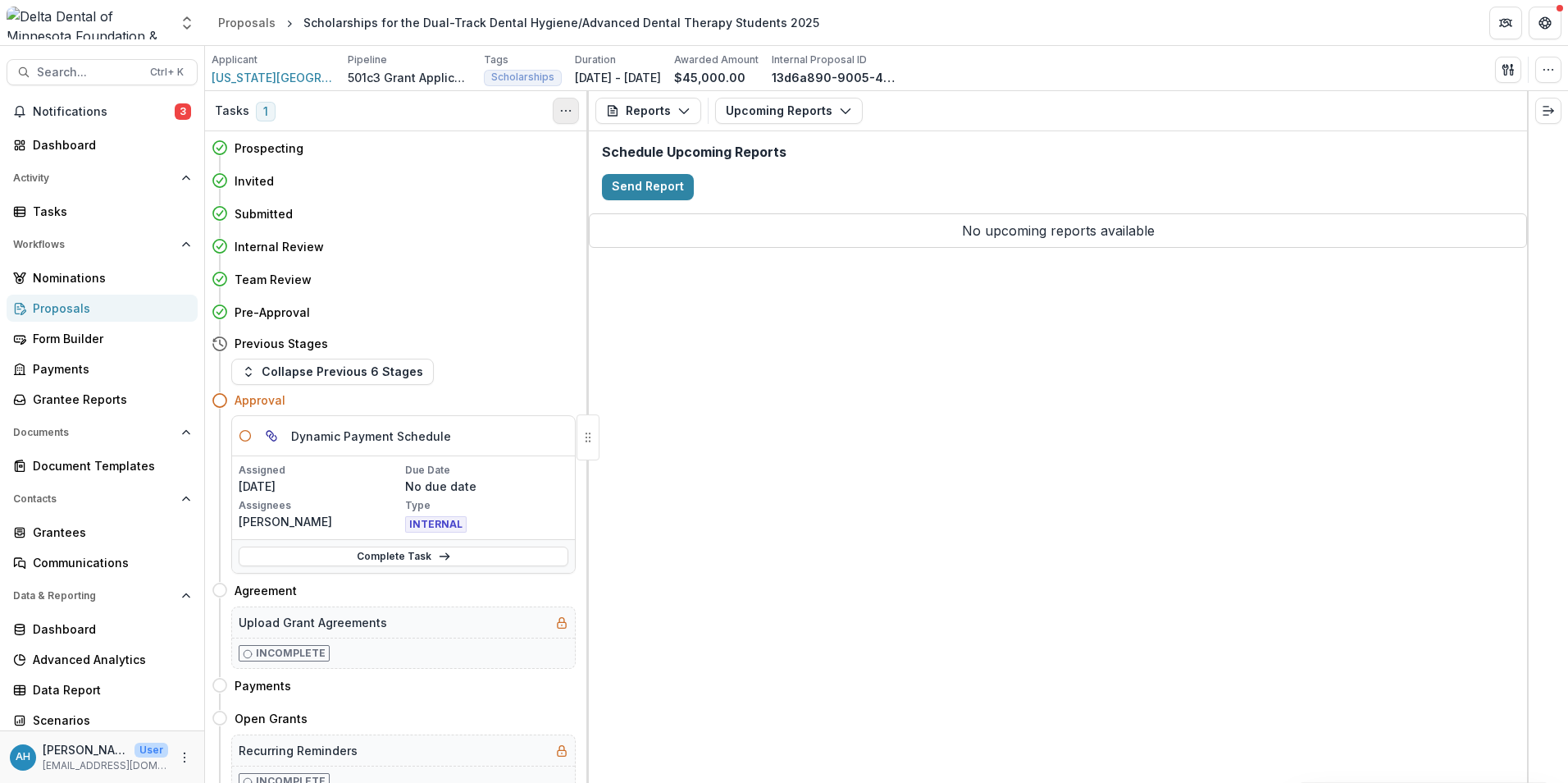
click at [567, 118] on icon "Toggle View Cancelled Tasks" at bounding box center [565, 110] width 13 height 13
click at [610, 146] on button "Show Cancelled Tasks" at bounding box center [645, 148] width 176 height 27
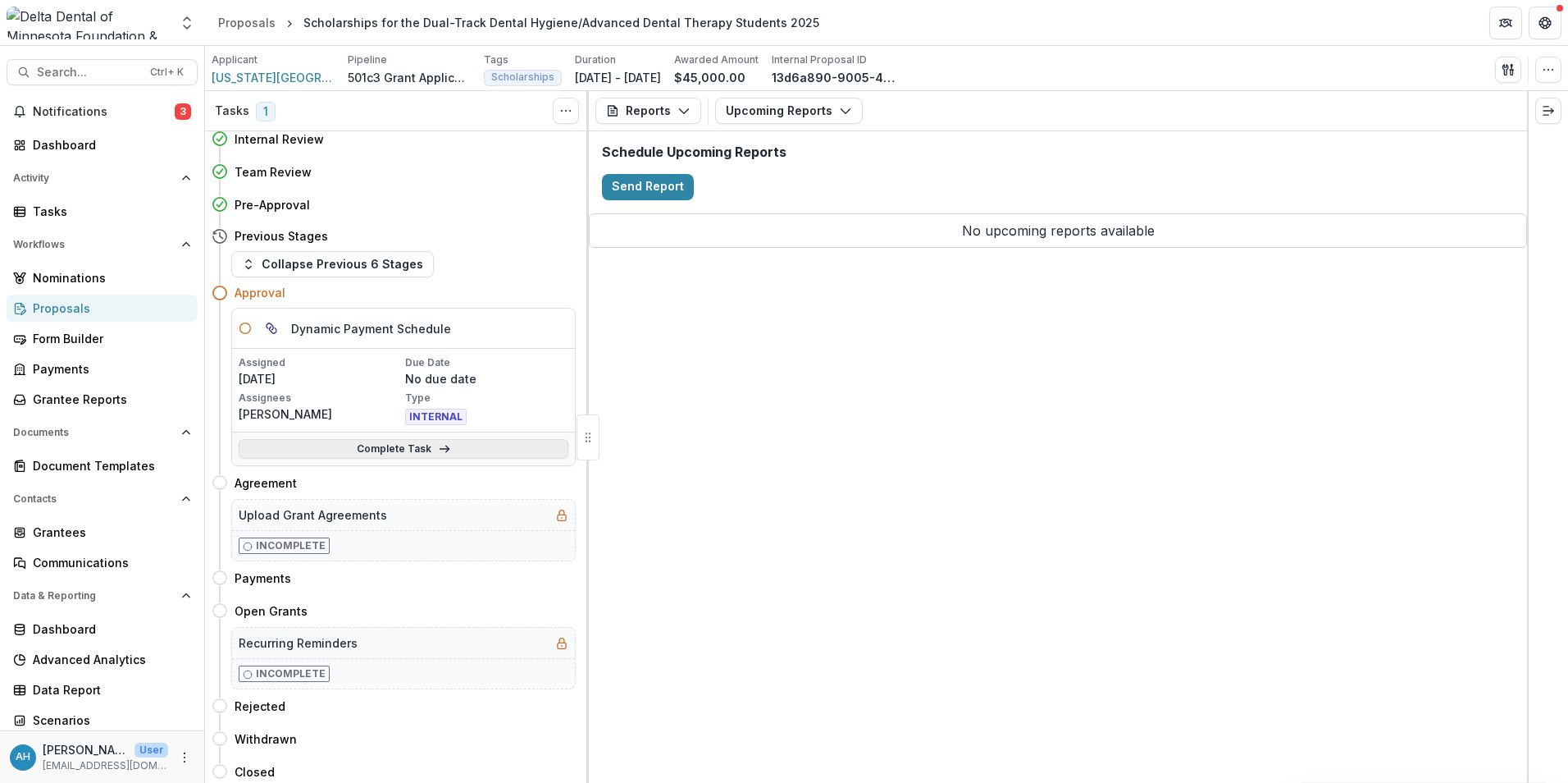
scroll to position [113, 0]
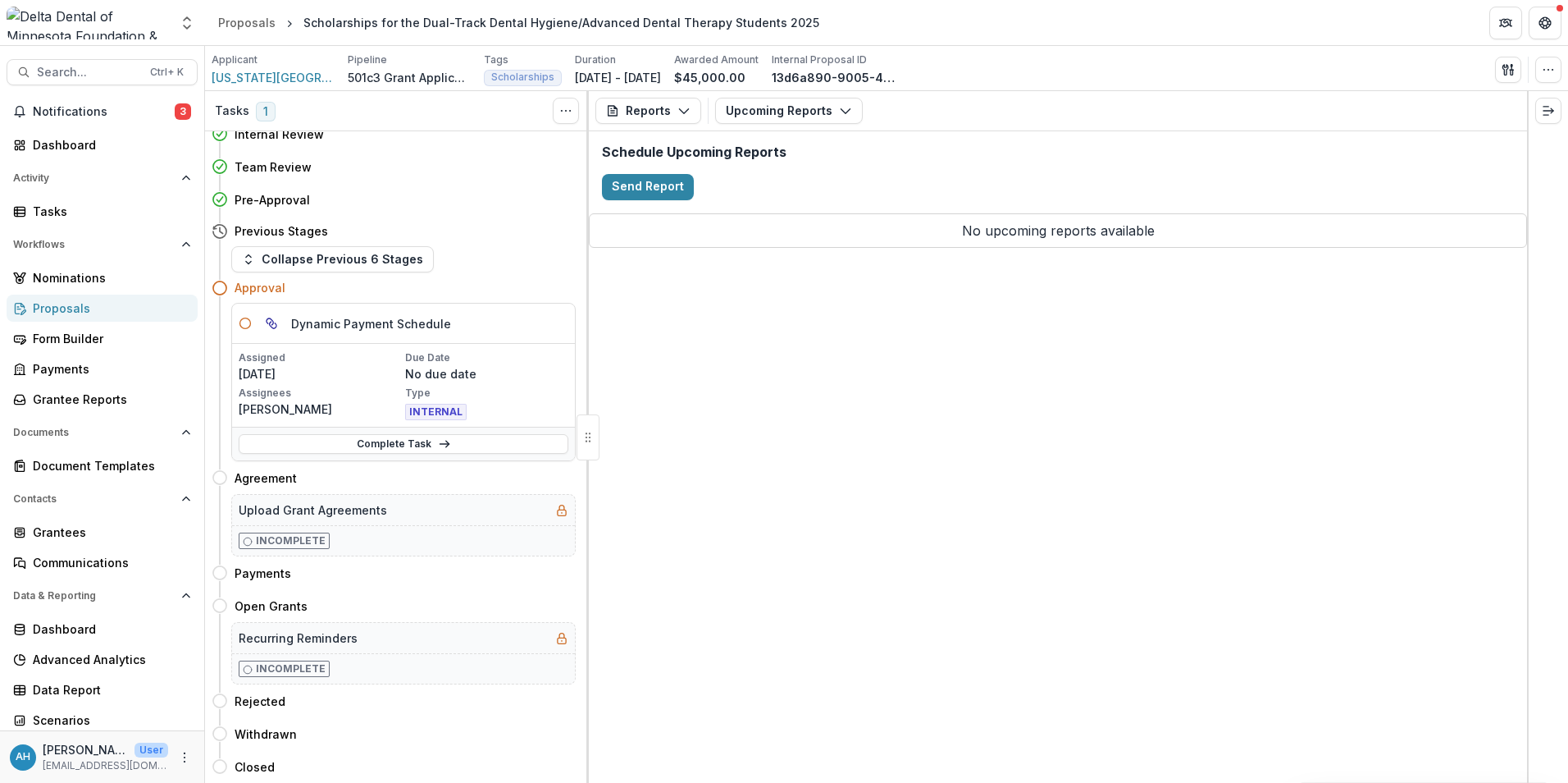
click at [262, 290] on h4 "Approval" at bounding box center [260, 288] width 51 height 18
click at [366, 444] on link "Complete Task" at bounding box center [402, 444] width 330 height 19
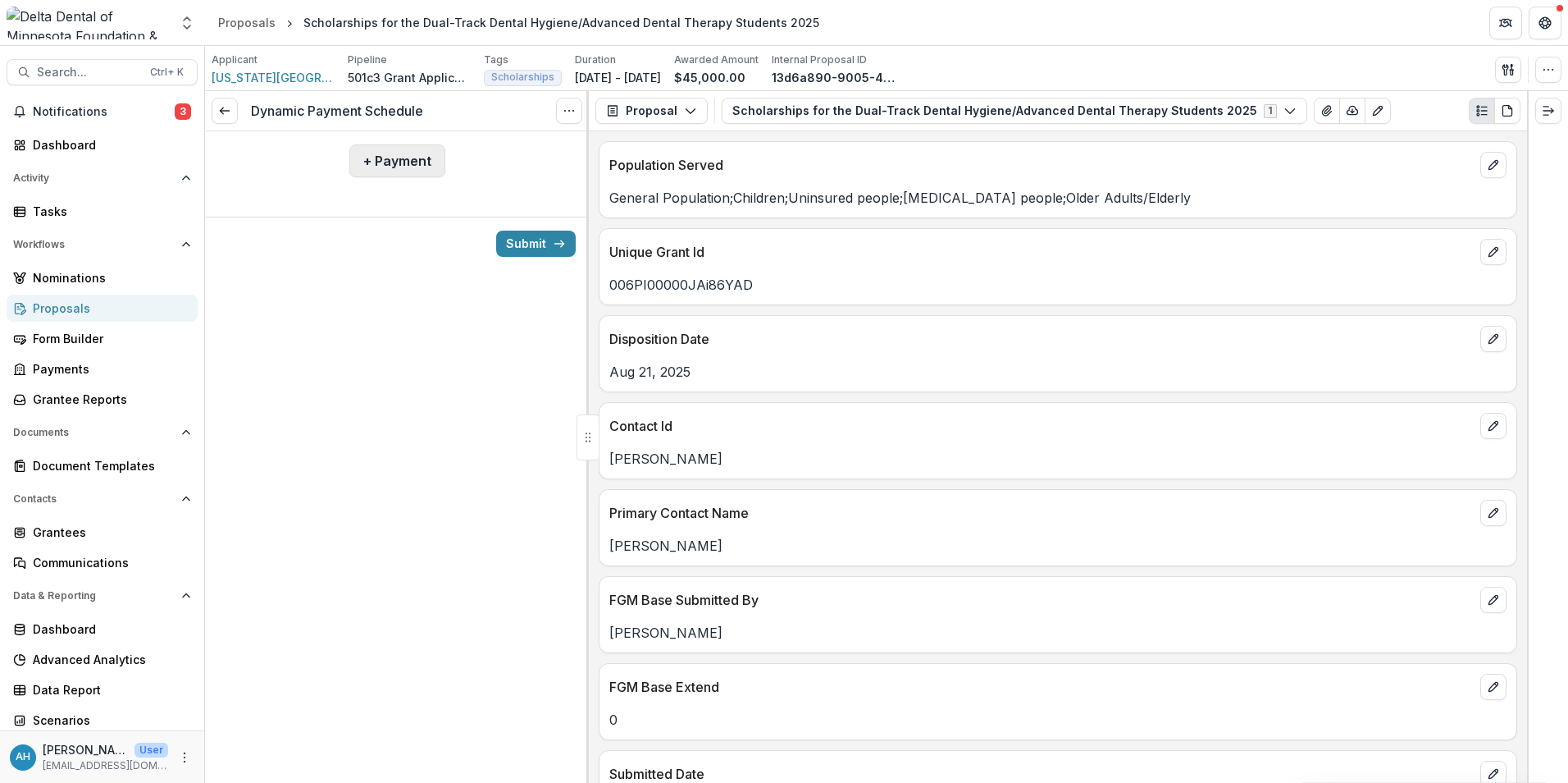
click at [401, 162] on button "+ Payment" at bounding box center [397, 160] width 96 height 33
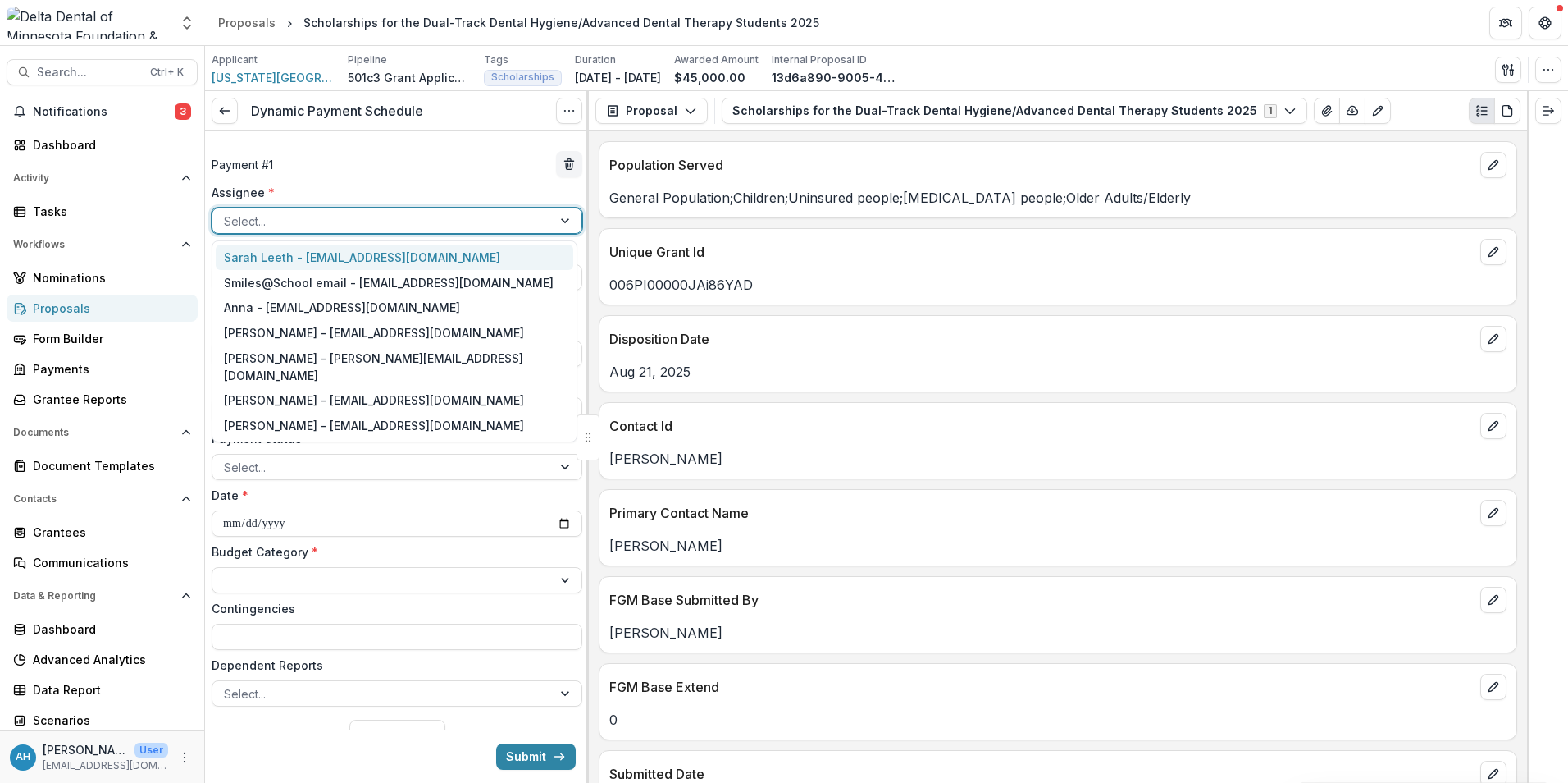
click at [290, 226] on div at bounding box center [382, 221] width 317 height 20
click at [276, 387] on div "[PERSON_NAME] - [EMAIL_ADDRESS][DOMAIN_NAME]" at bounding box center [395, 400] width 358 height 25
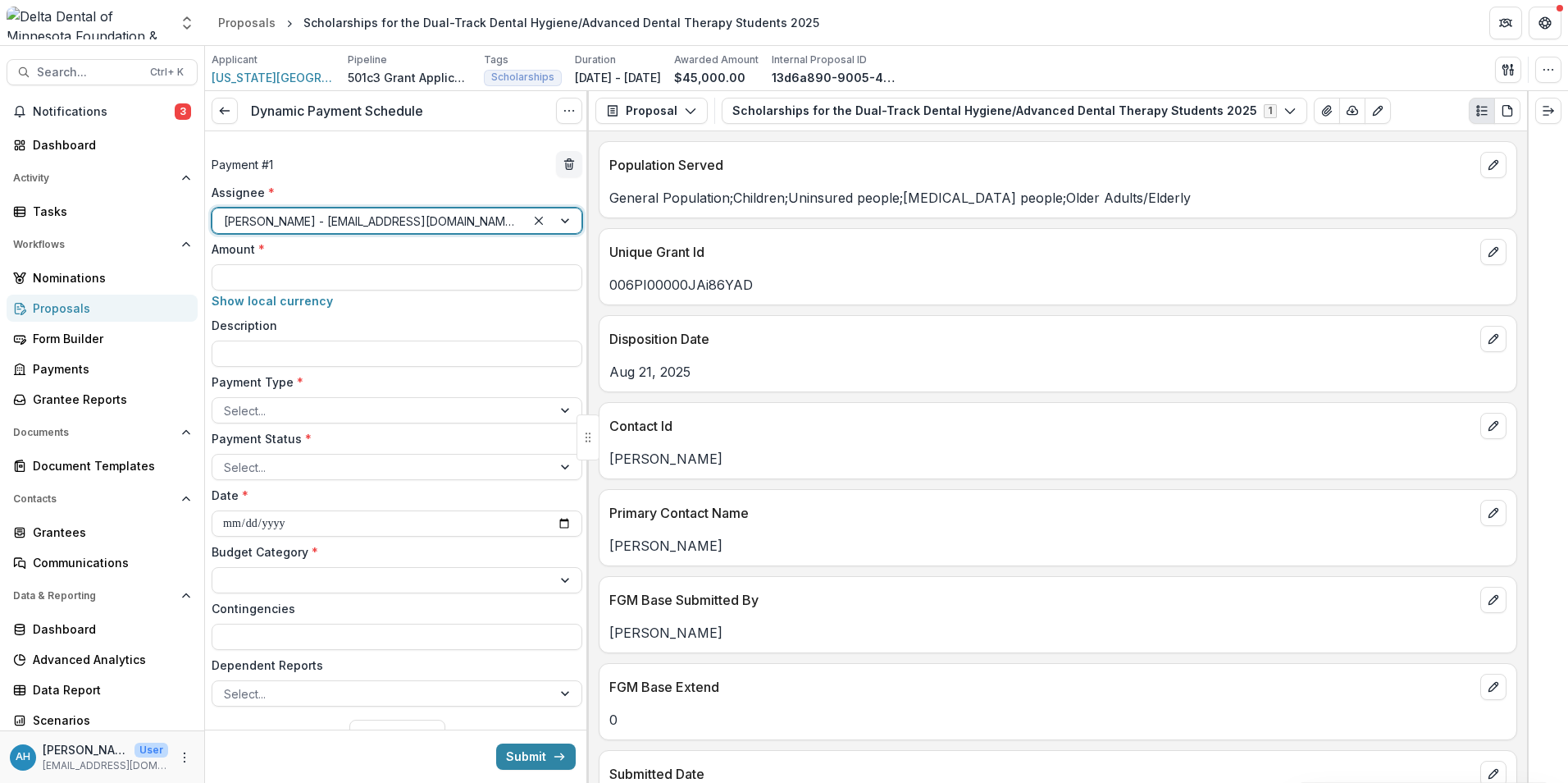
click at [280, 262] on div "Amount * Show local currency" at bounding box center [397, 275] width 370 height 70
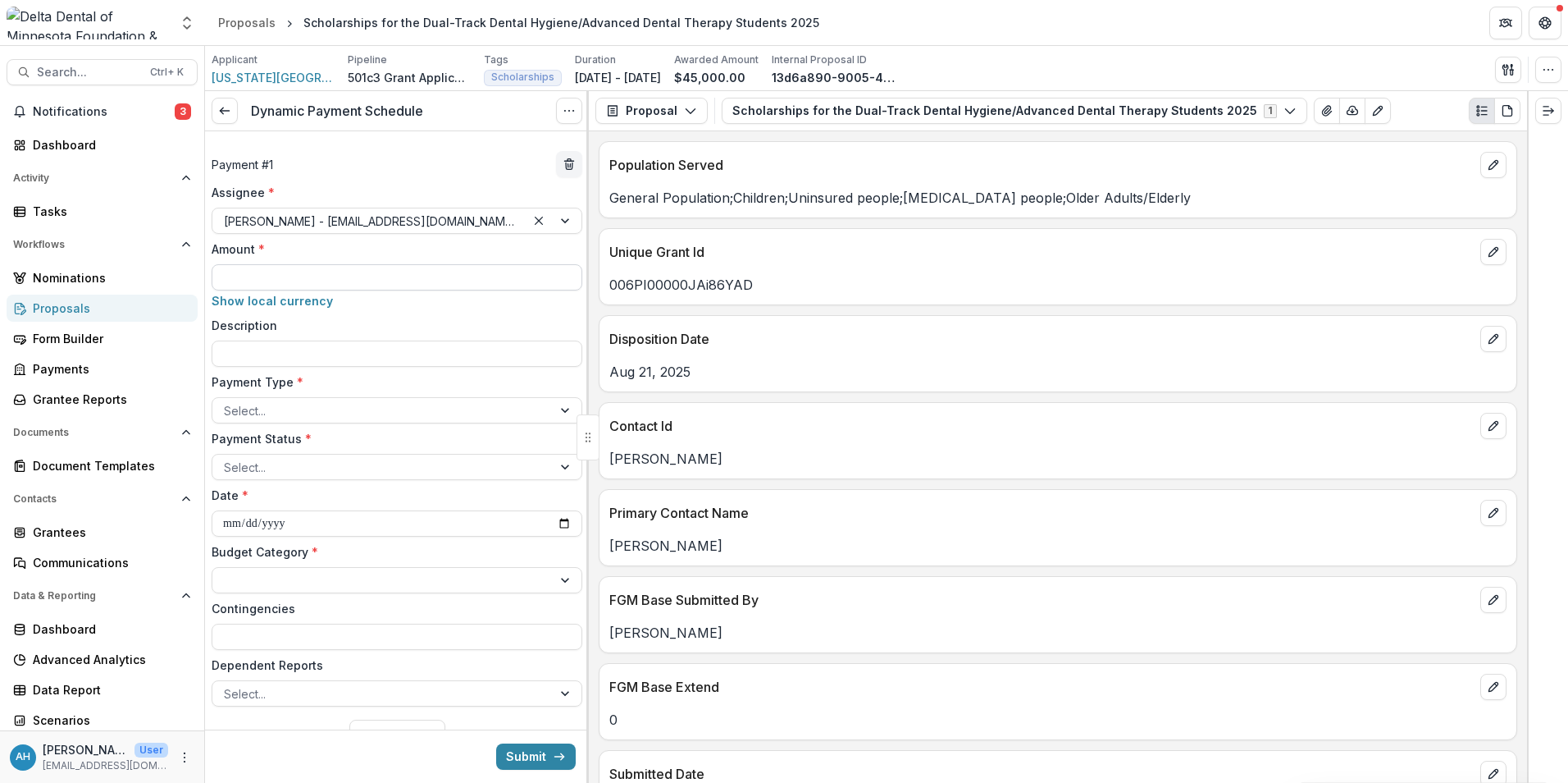
click at [282, 278] on input "Amount *" at bounding box center [397, 277] width 370 height 26
type input "*******"
click at [313, 411] on div at bounding box center [382, 410] width 317 height 20
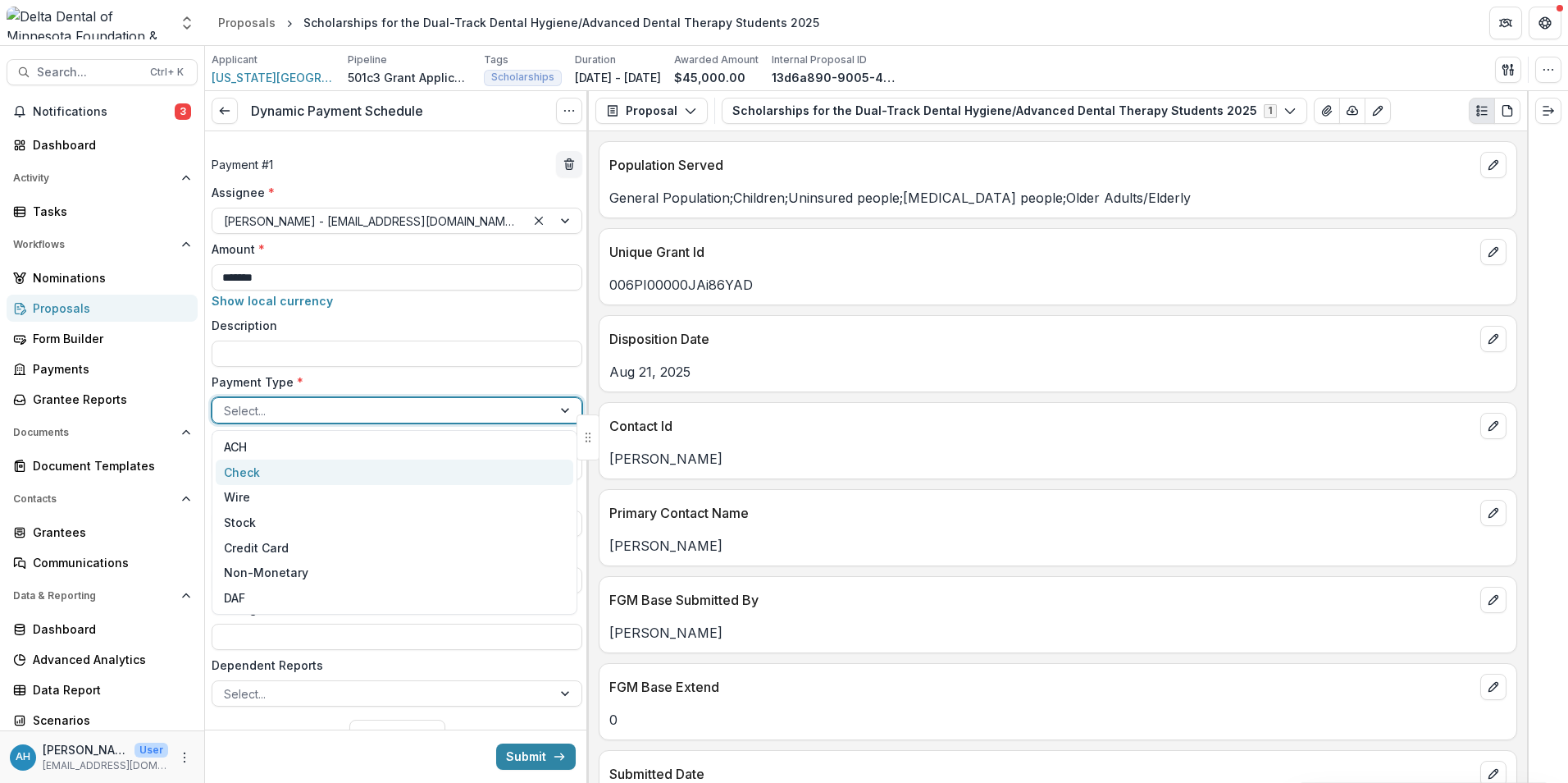
click at [253, 472] on div "Check" at bounding box center [395, 472] width 358 height 25
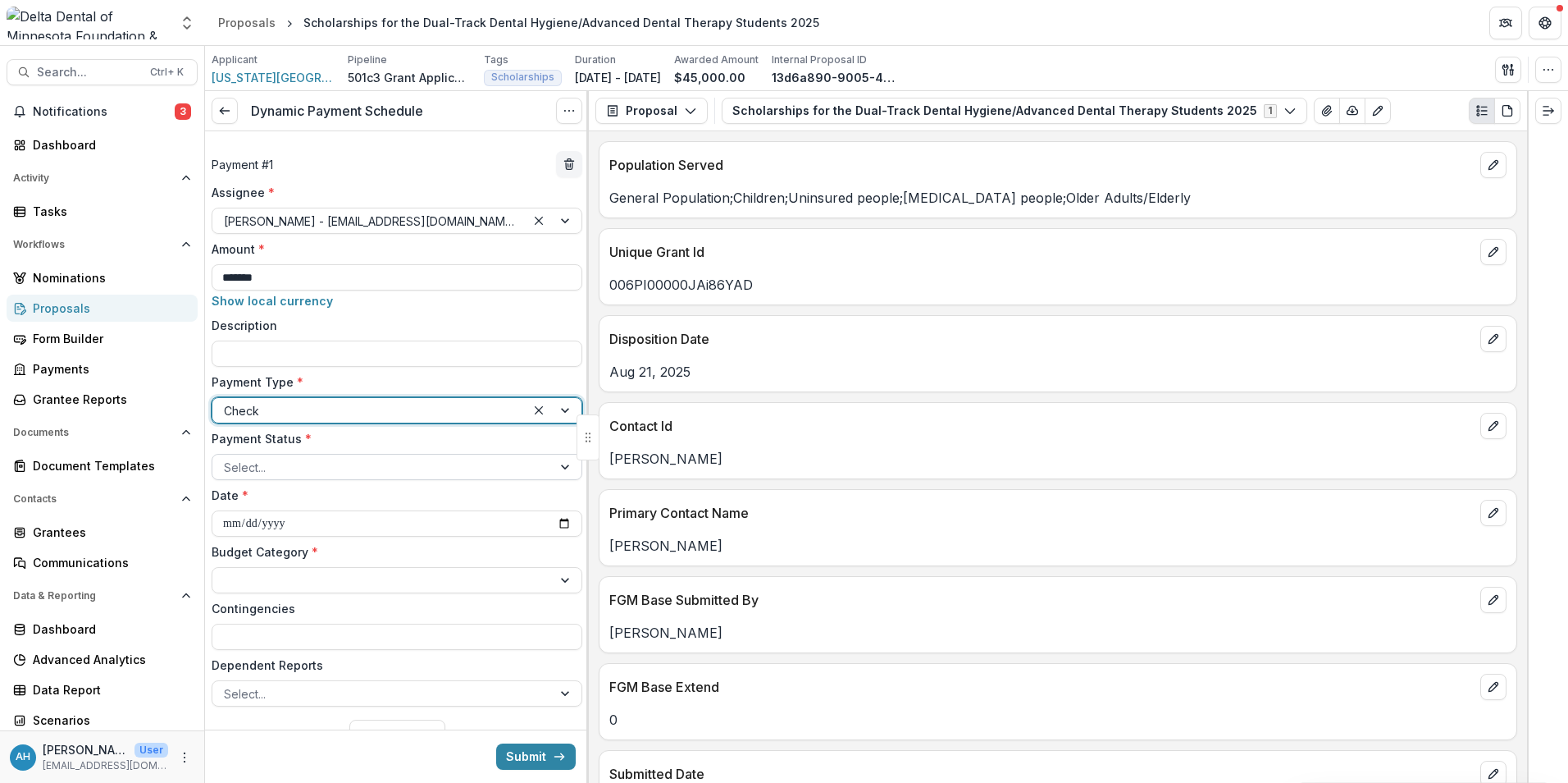
click at [289, 466] on div at bounding box center [382, 467] width 317 height 20
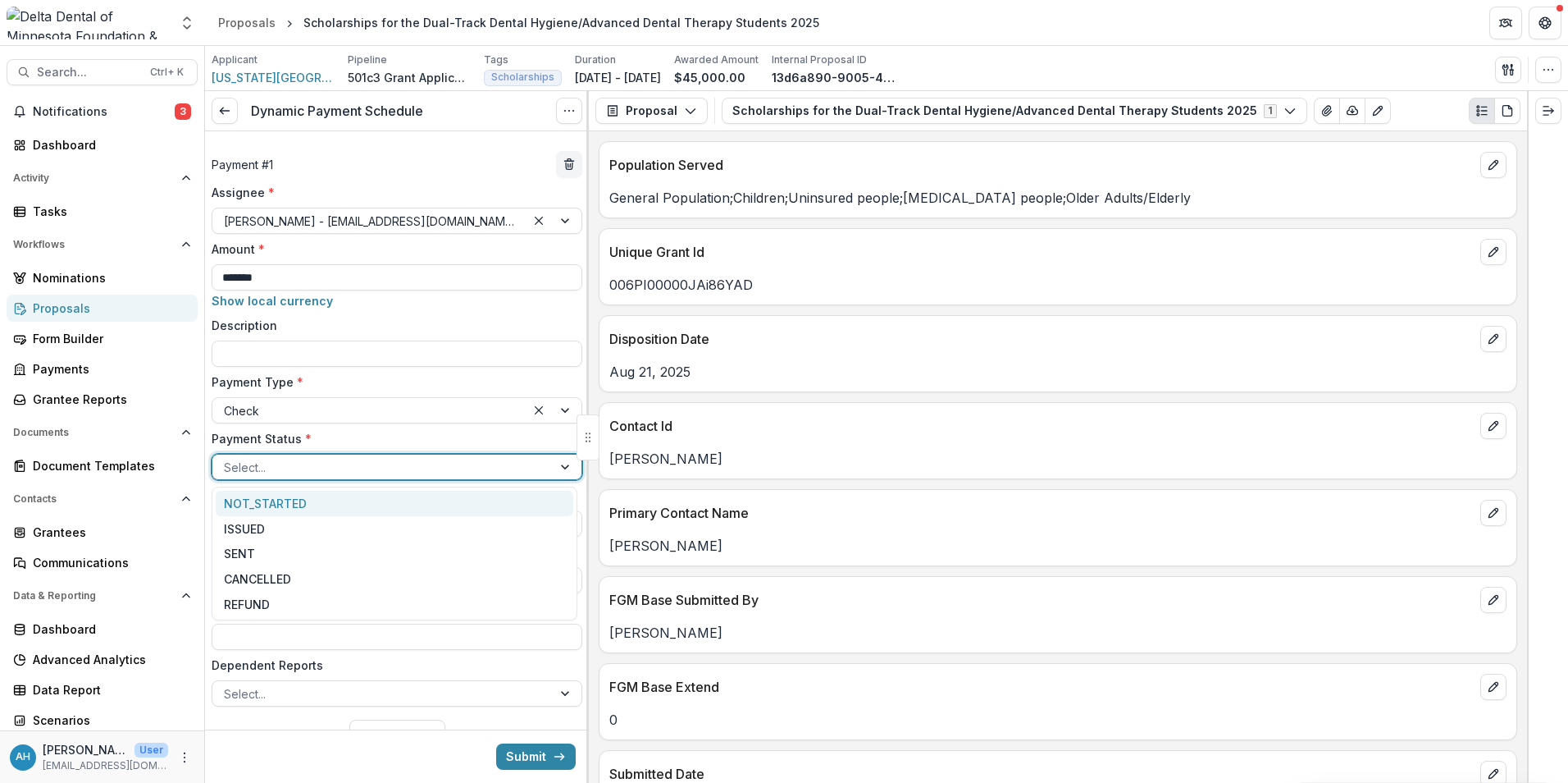
click at [293, 509] on div "NOT_STARTED" at bounding box center [395, 503] width 358 height 25
click at [293, 509] on div "**********" at bounding box center [397, 511] width 370 height 50
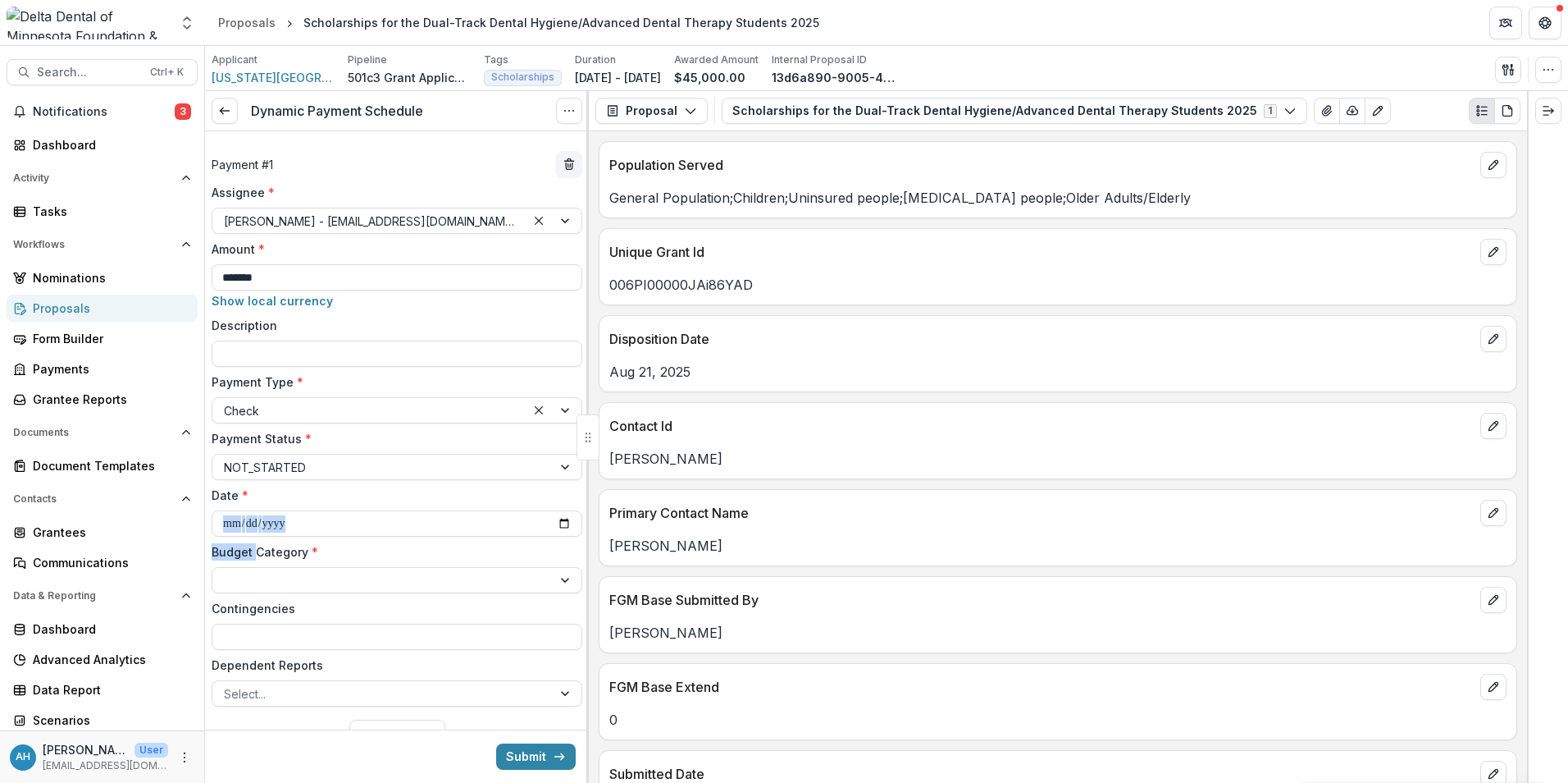
drag, startPoint x: 293, startPoint y: 509, endPoint x: 463, endPoint y: 488, distance: 171.3
click at [463, 488] on label "Date *" at bounding box center [392, 495] width 361 height 18
click at [463, 511] on input "**********" at bounding box center [397, 523] width 370 height 26
click at [556, 523] on input "**********" at bounding box center [397, 523] width 370 height 26
type input "**********"
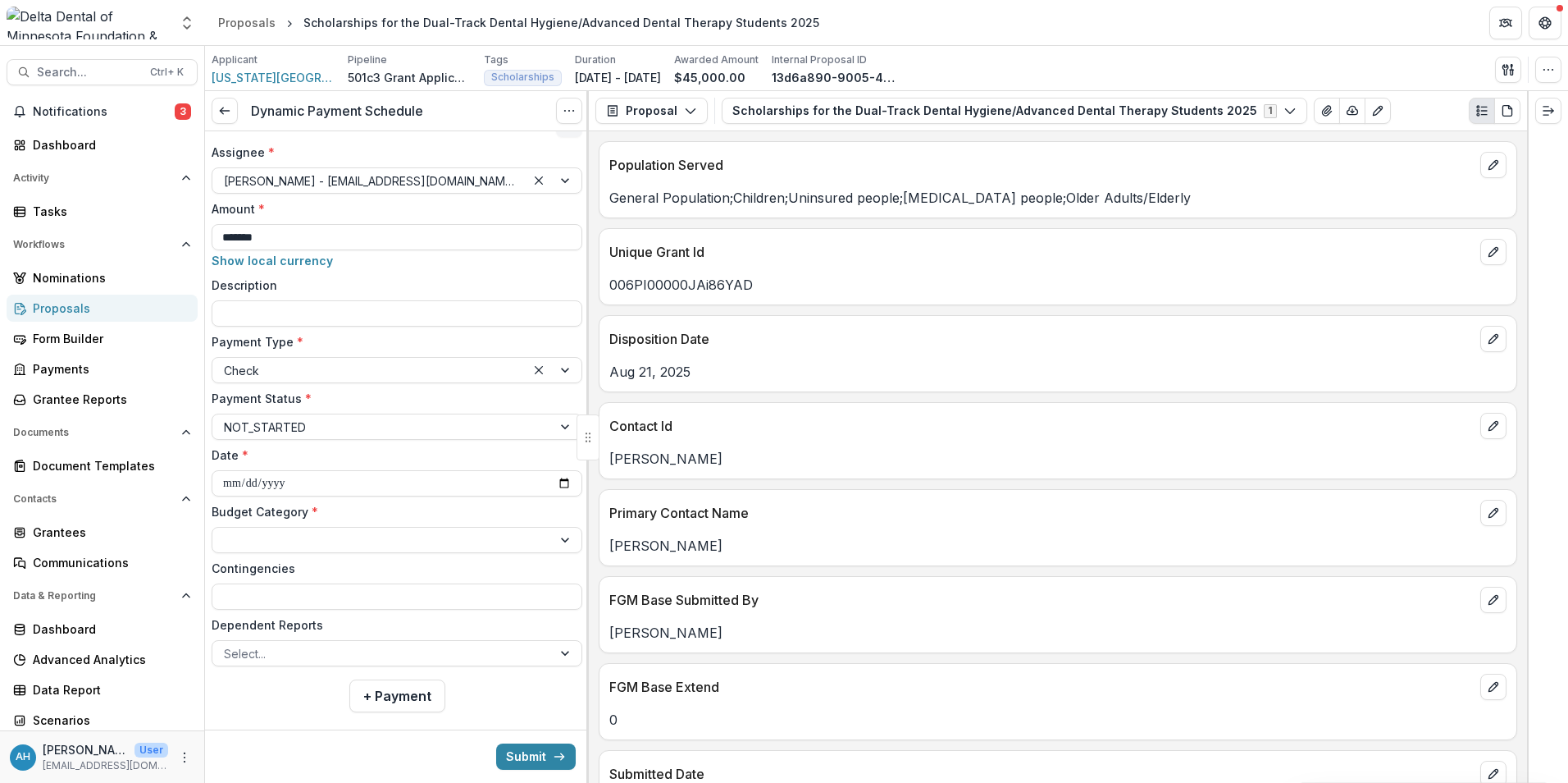
scroll to position [62, 0]
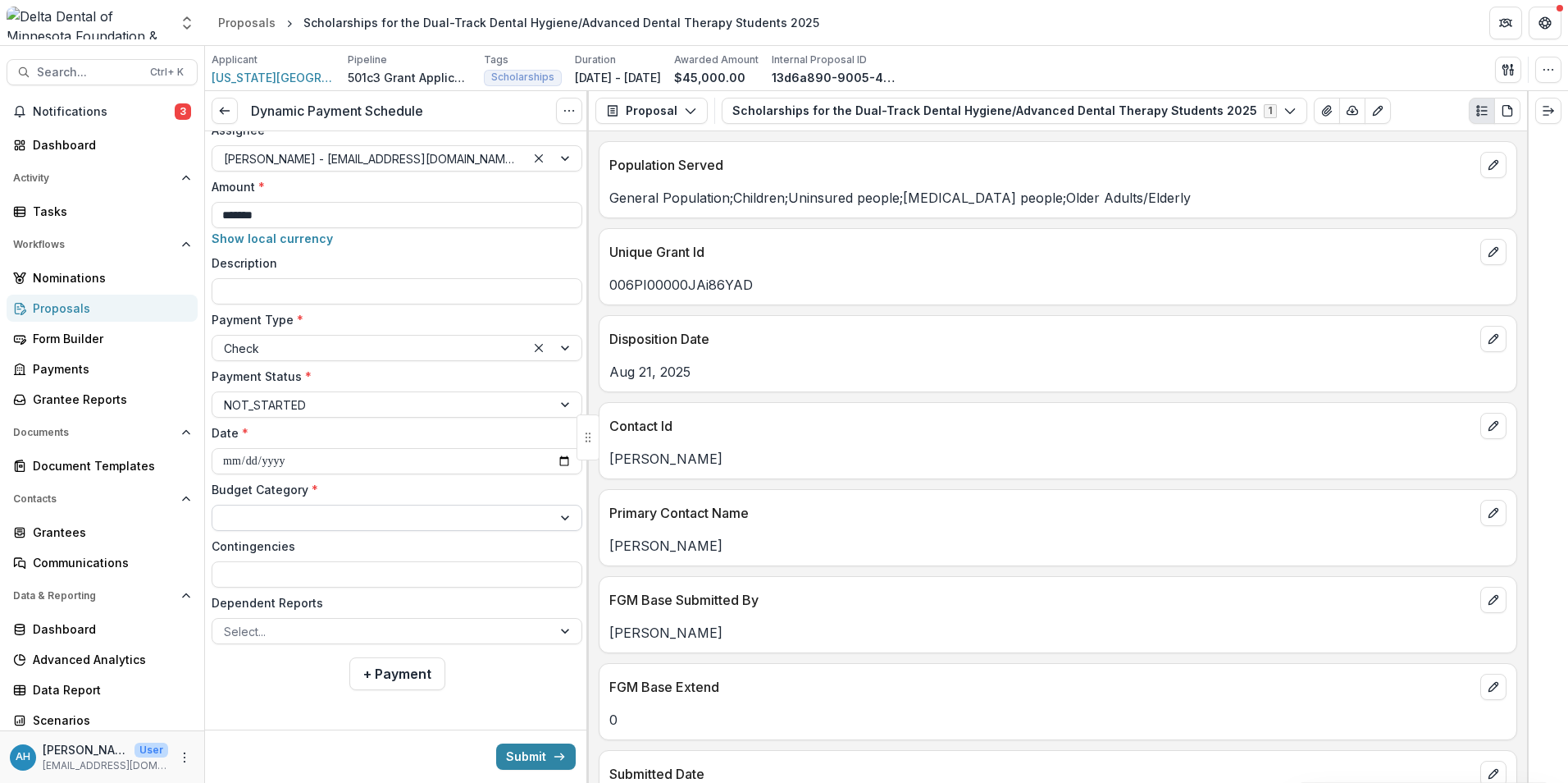
click at [278, 516] on div at bounding box center [382, 517] width 317 height 20
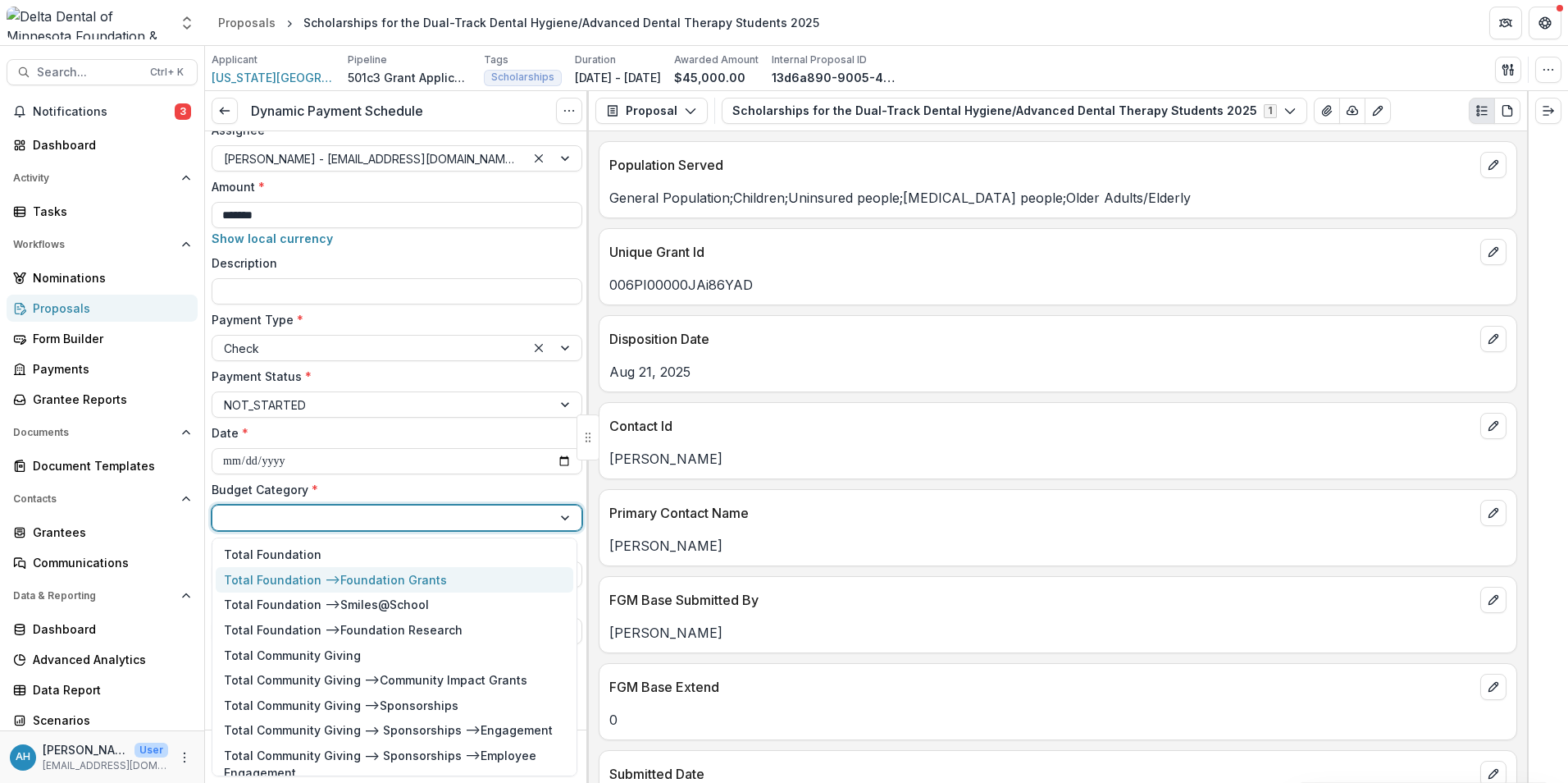
click at [406, 588] on div "Total Foundation --> Foundation Grants" at bounding box center [395, 580] width 358 height 25
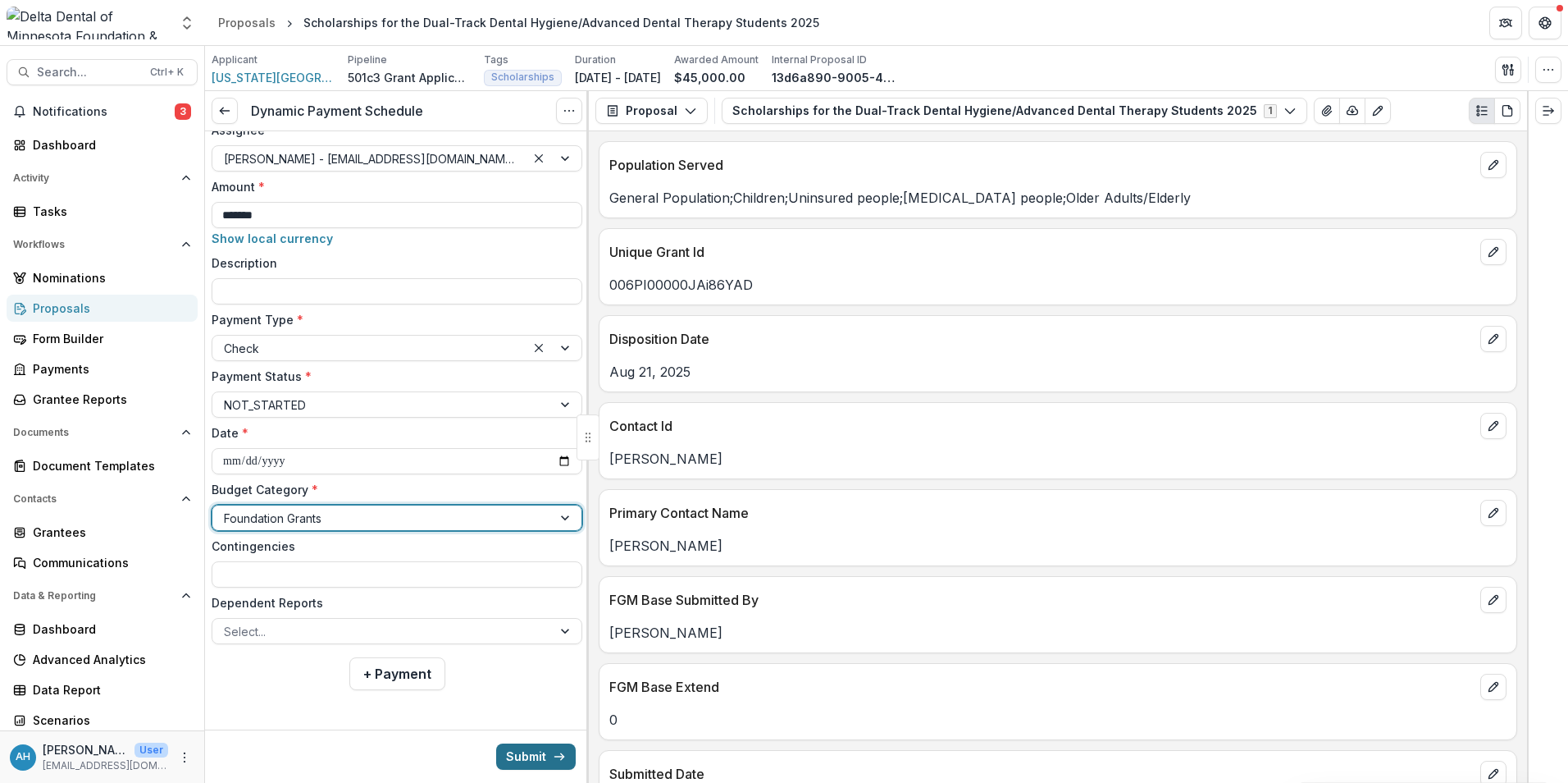
click at [516, 753] on button "Submit" at bounding box center [536, 756] width 80 height 26
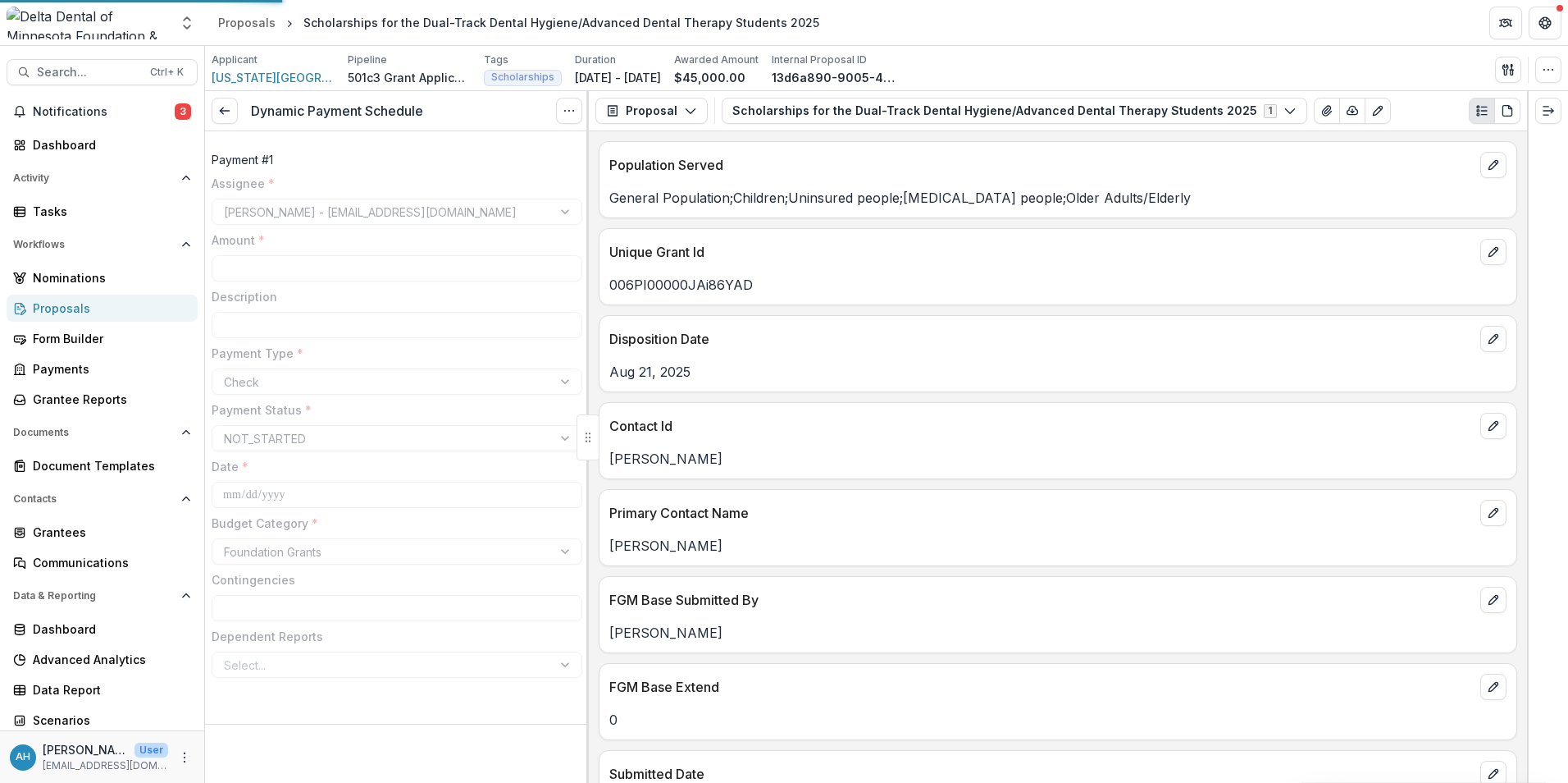
type input "*******"
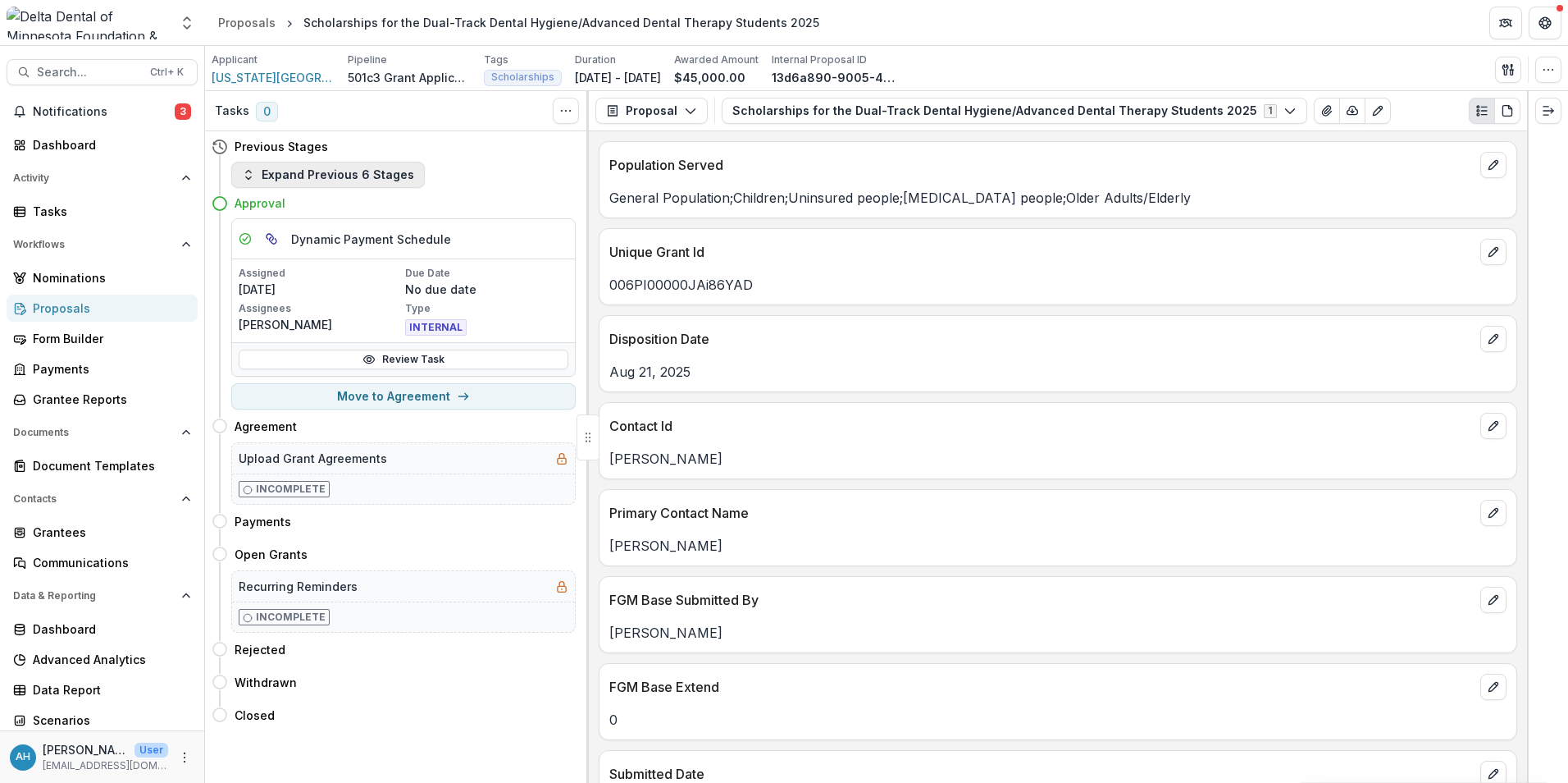
click at [374, 177] on button "Expand Previous 6 Stages" at bounding box center [328, 174] width 193 height 26
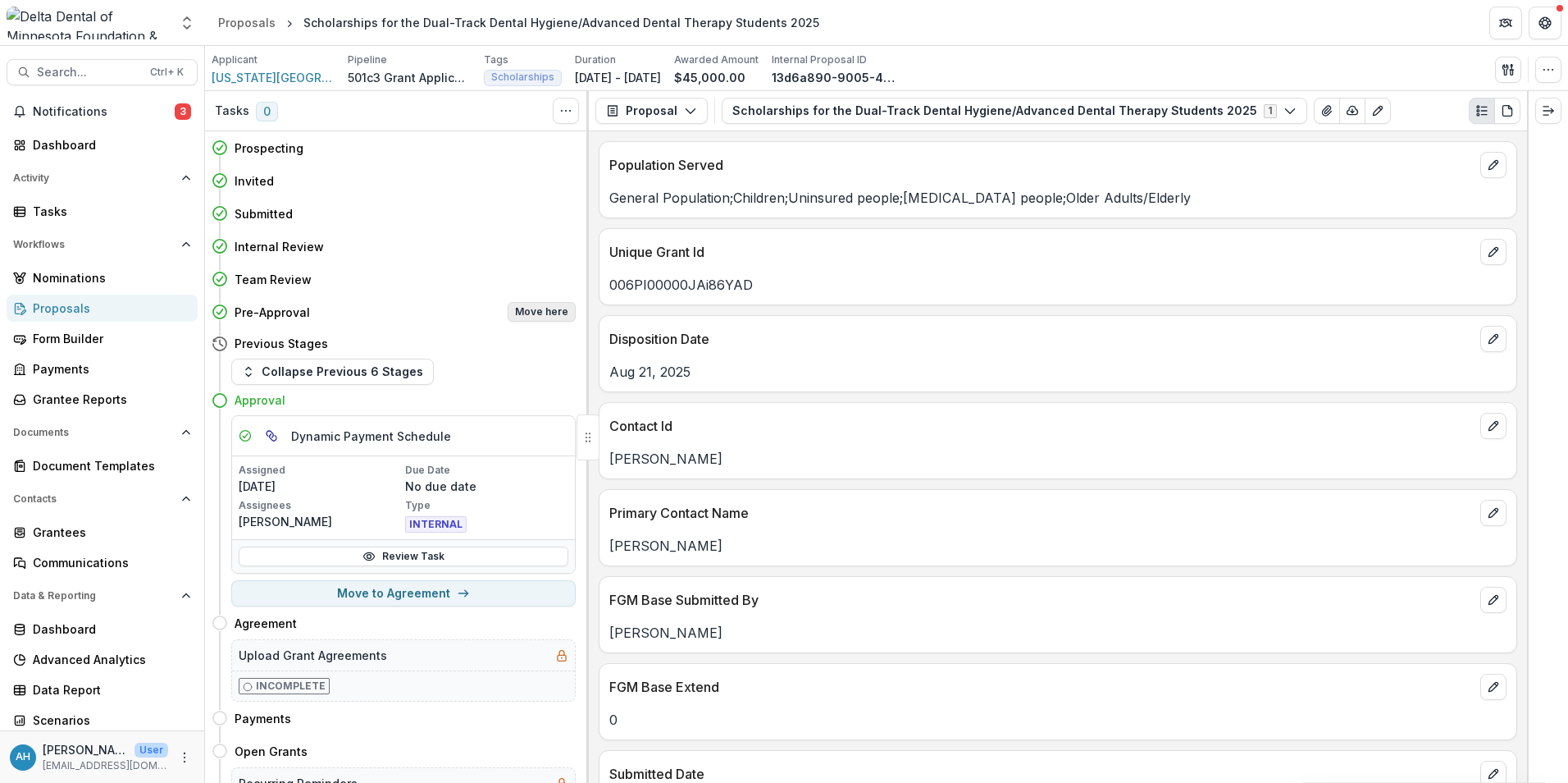
click at [544, 310] on button "Move here" at bounding box center [541, 311] width 68 height 19
select select "**********"
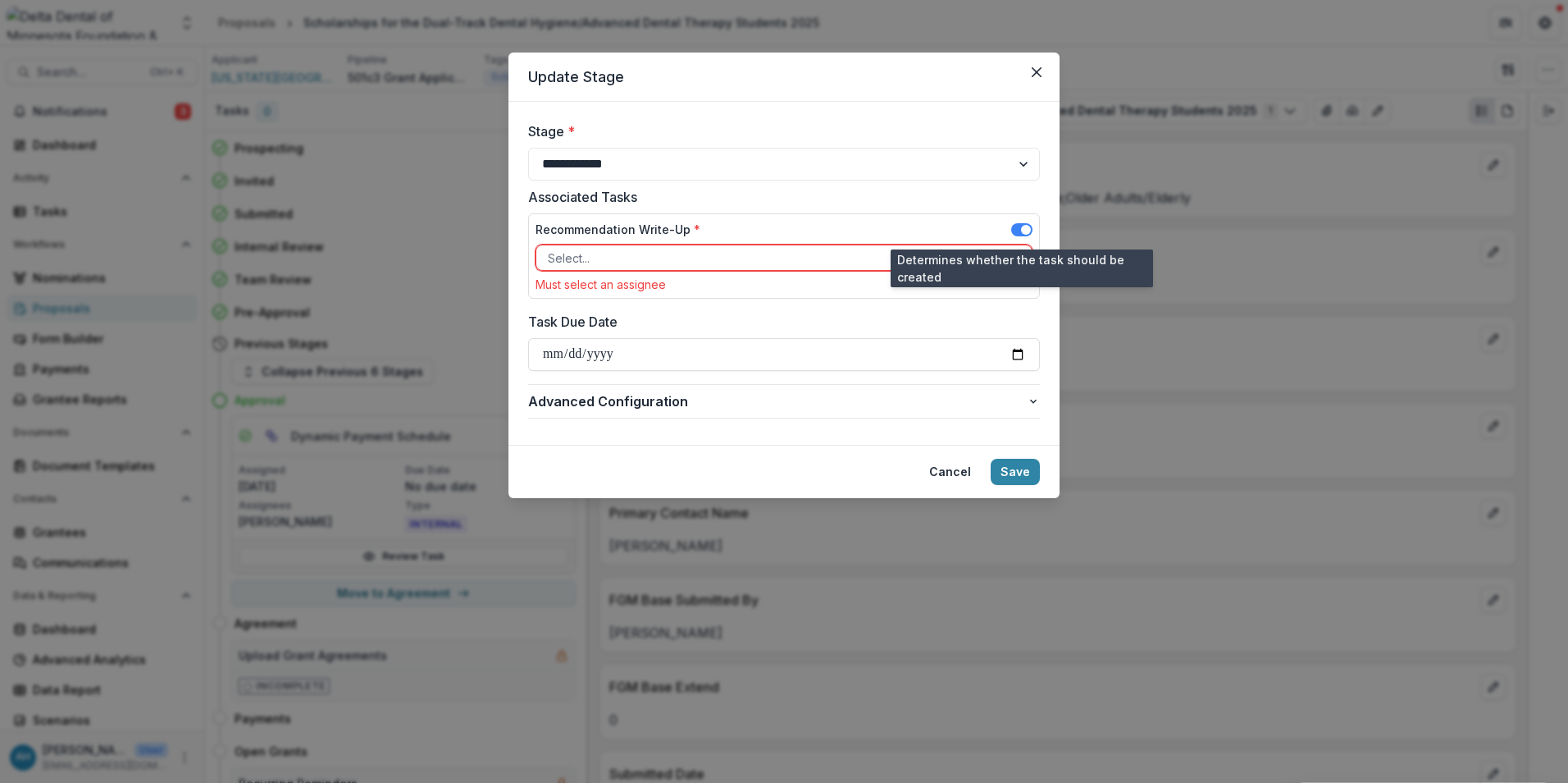
click at [1023, 231] on span at bounding box center [1026, 230] width 10 height 10
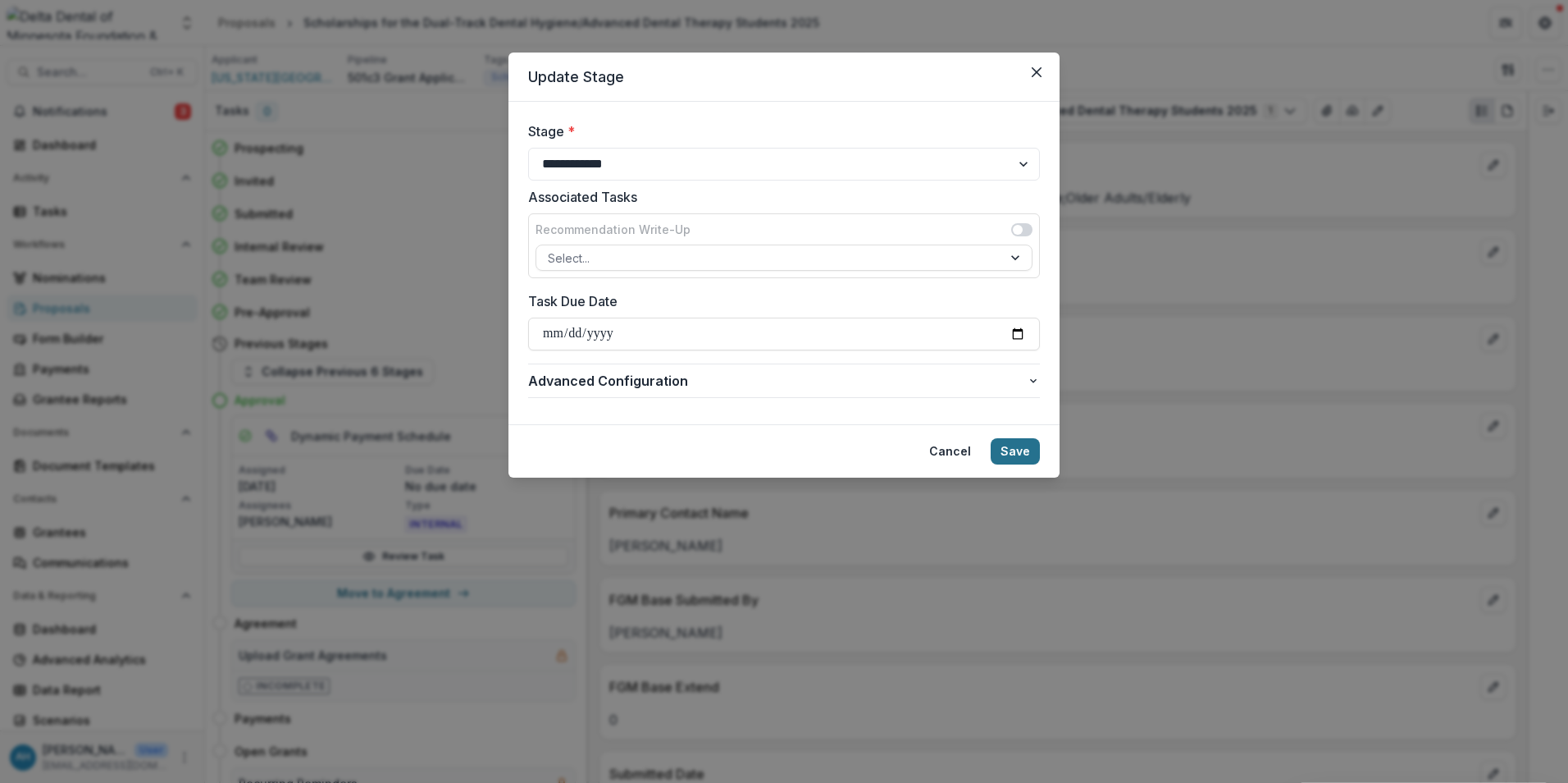
click at [1025, 449] on button "Save" at bounding box center [1015, 450] width 50 height 26
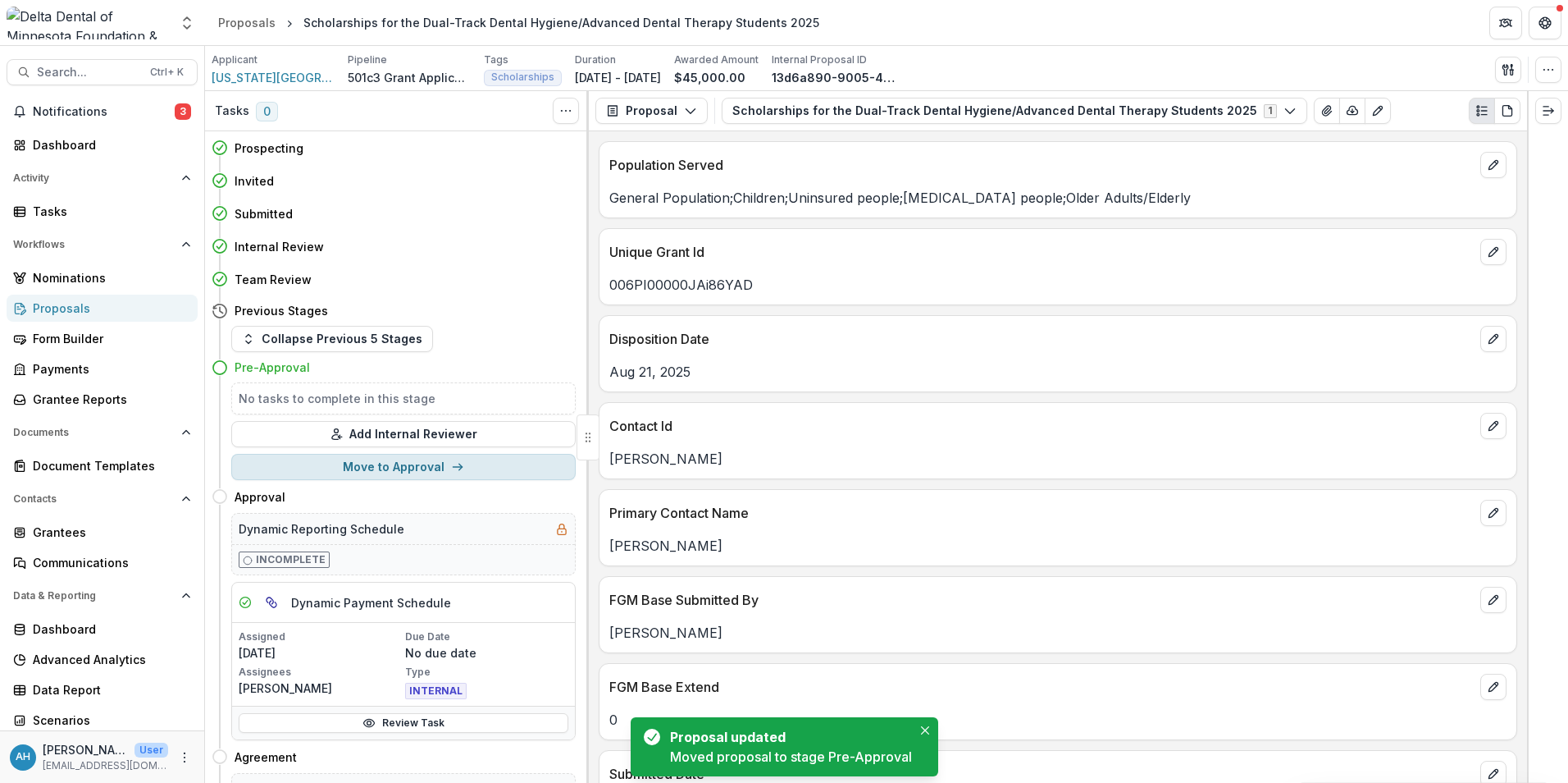
click at [421, 464] on button "Move to Approval" at bounding box center [403, 466] width 344 height 26
select select "********"
select select "**********"
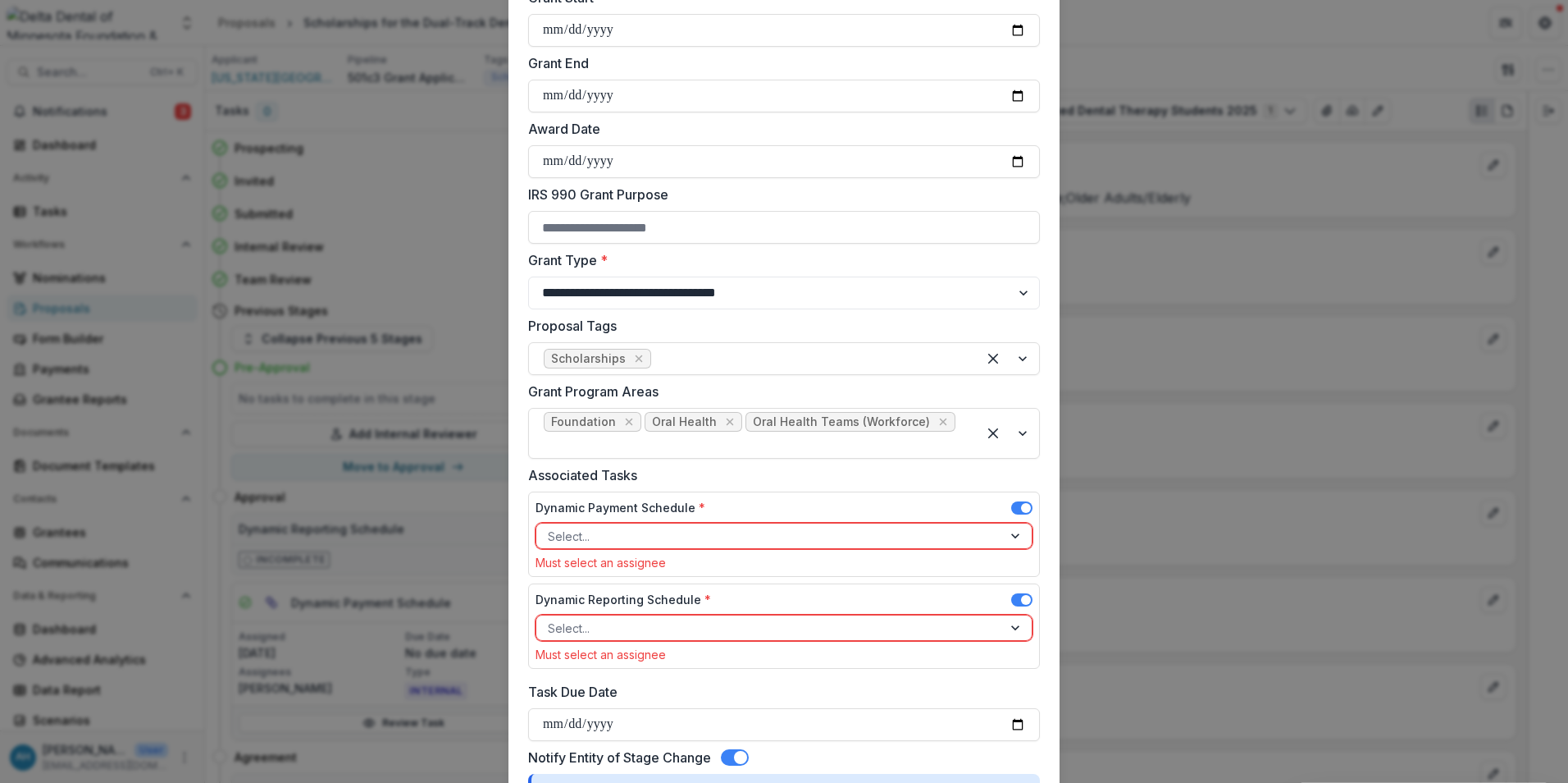
scroll to position [492, 0]
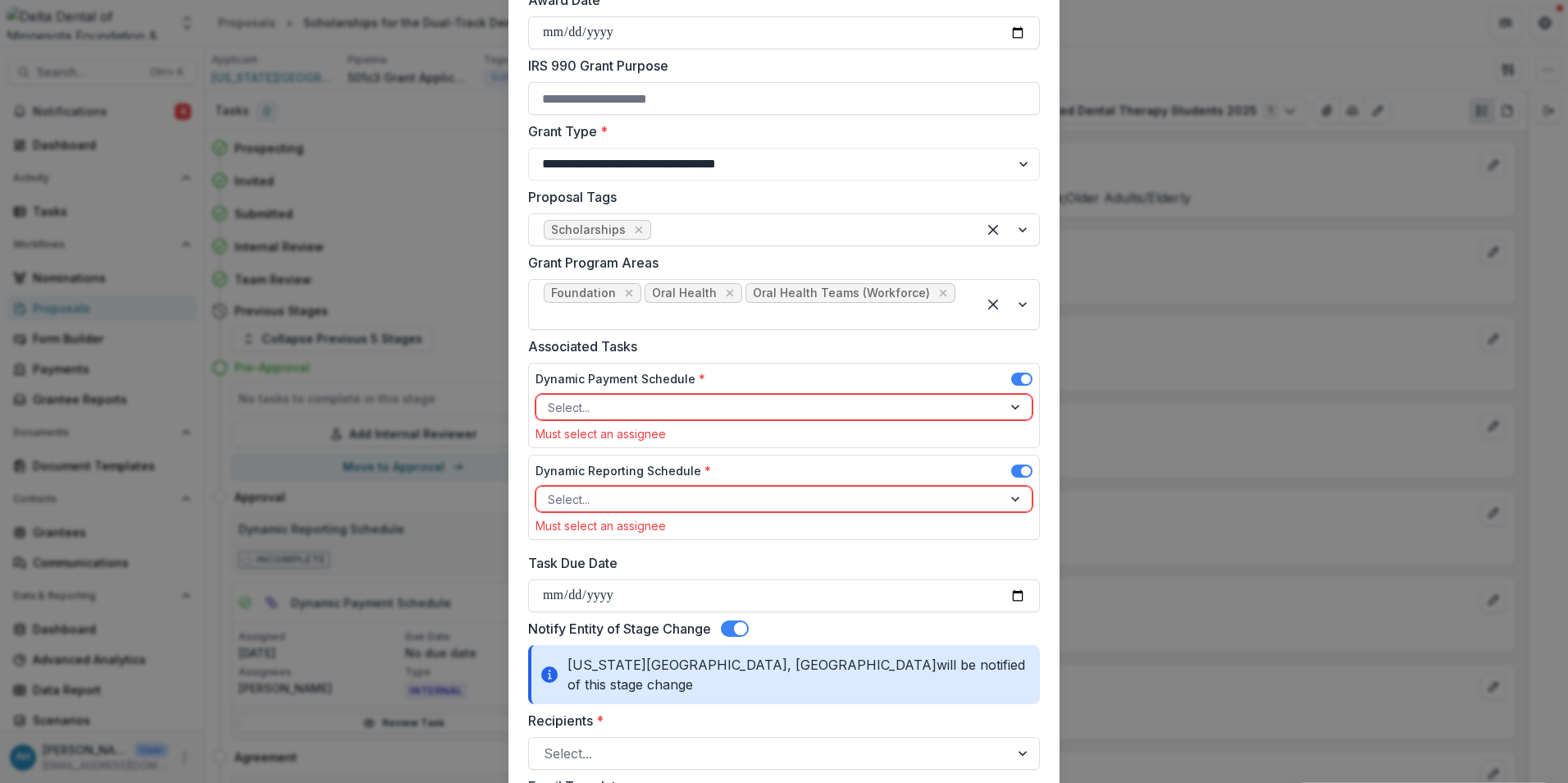
click at [689, 489] on div at bounding box center [769, 499] width 443 height 20
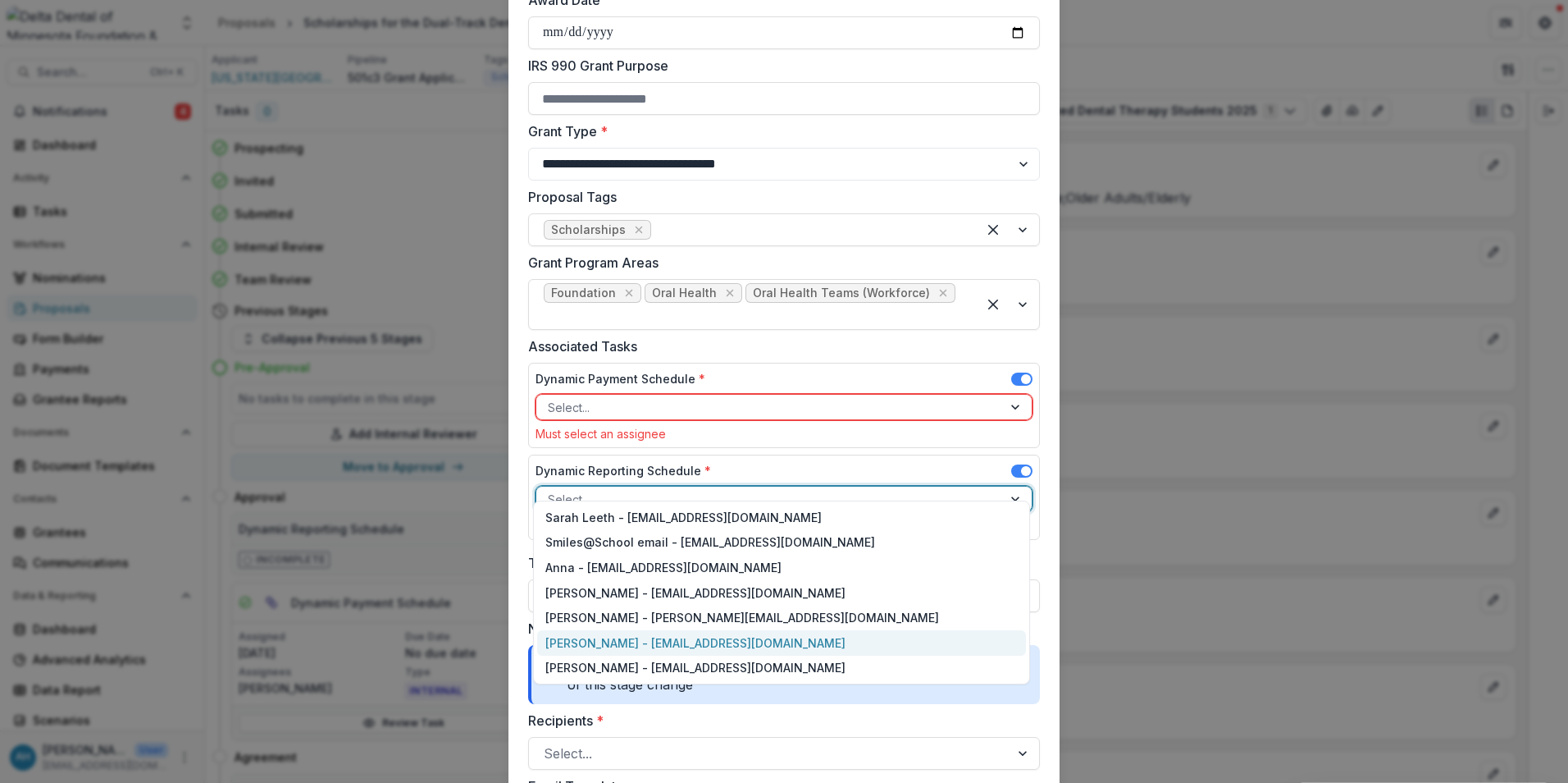
drag, startPoint x: 619, startPoint y: 644, endPoint x: 630, endPoint y: 642, distance: 11.2
click at [620, 644] on div "[PERSON_NAME] - [EMAIL_ADDRESS][DOMAIN_NAME]" at bounding box center [782, 643] width 489 height 25
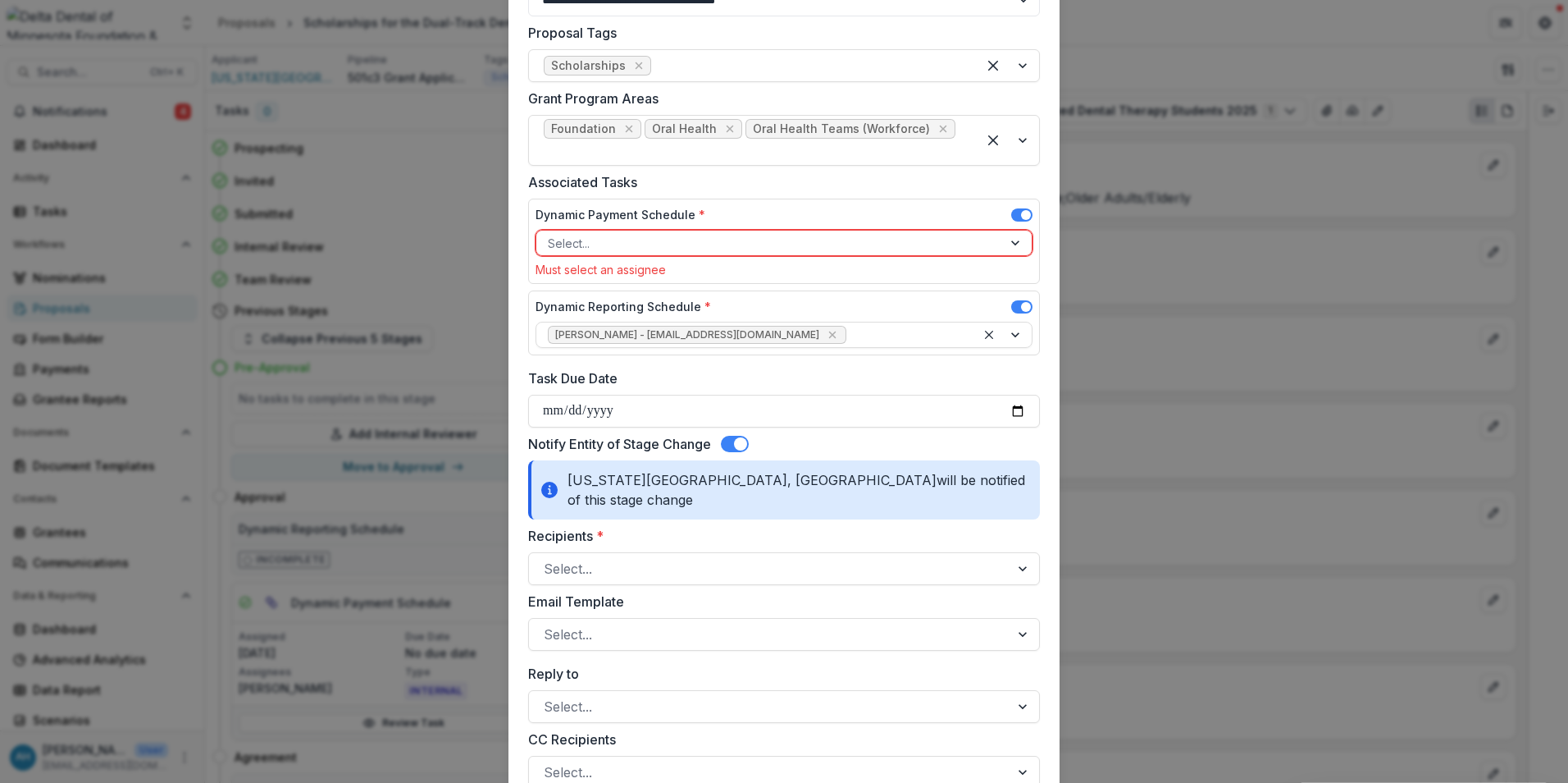
click at [731, 436] on span at bounding box center [734, 444] width 28 height 17
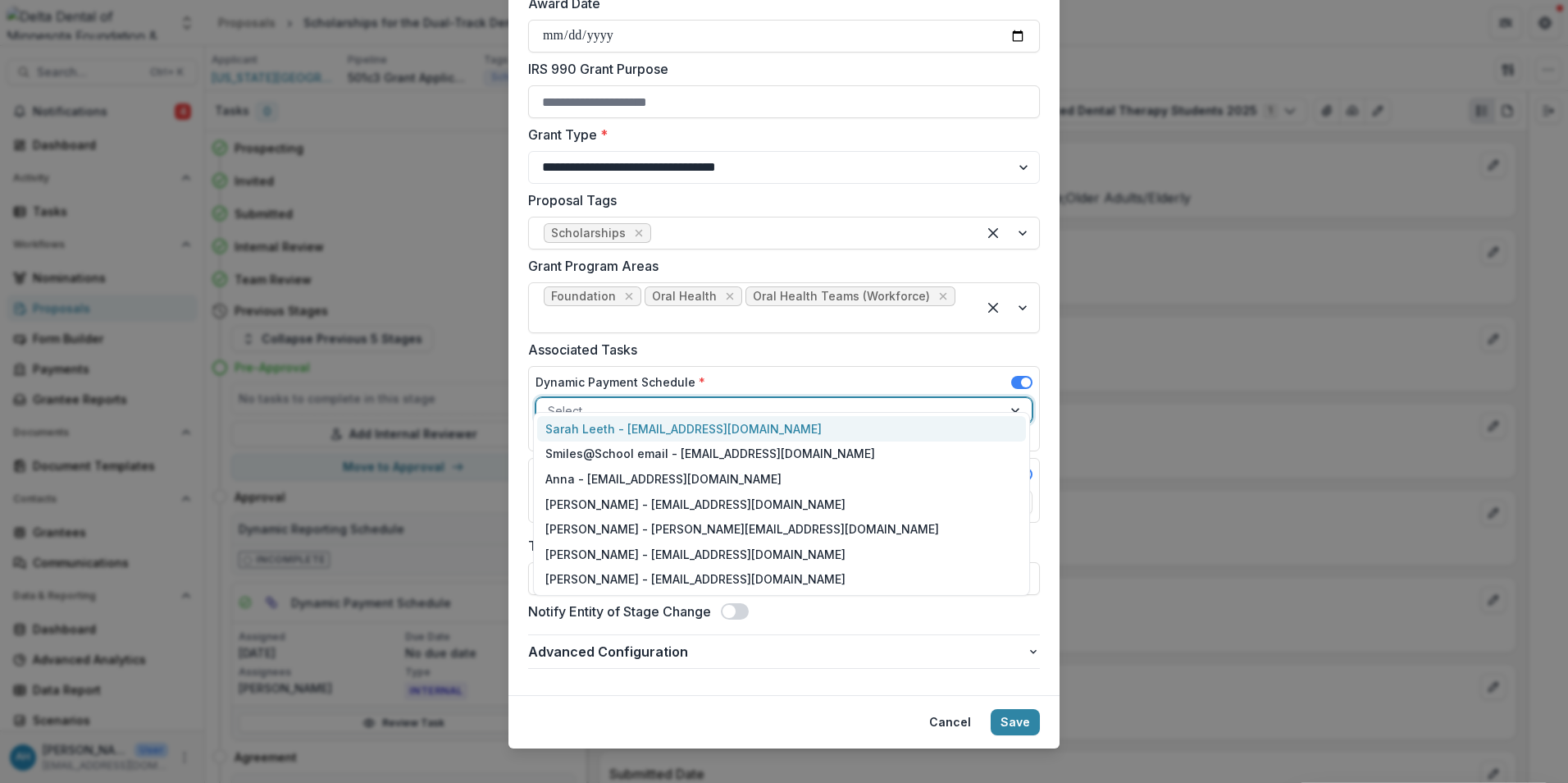
click at [708, 401] on div at bounding box center [769, 410] width 443 height 20
click at [847, 366] on div "Dynamic Payment Schedule * 7 results available. Use Up and Down to choose optio…" at bounding box center [784, 409] width 511 height 86
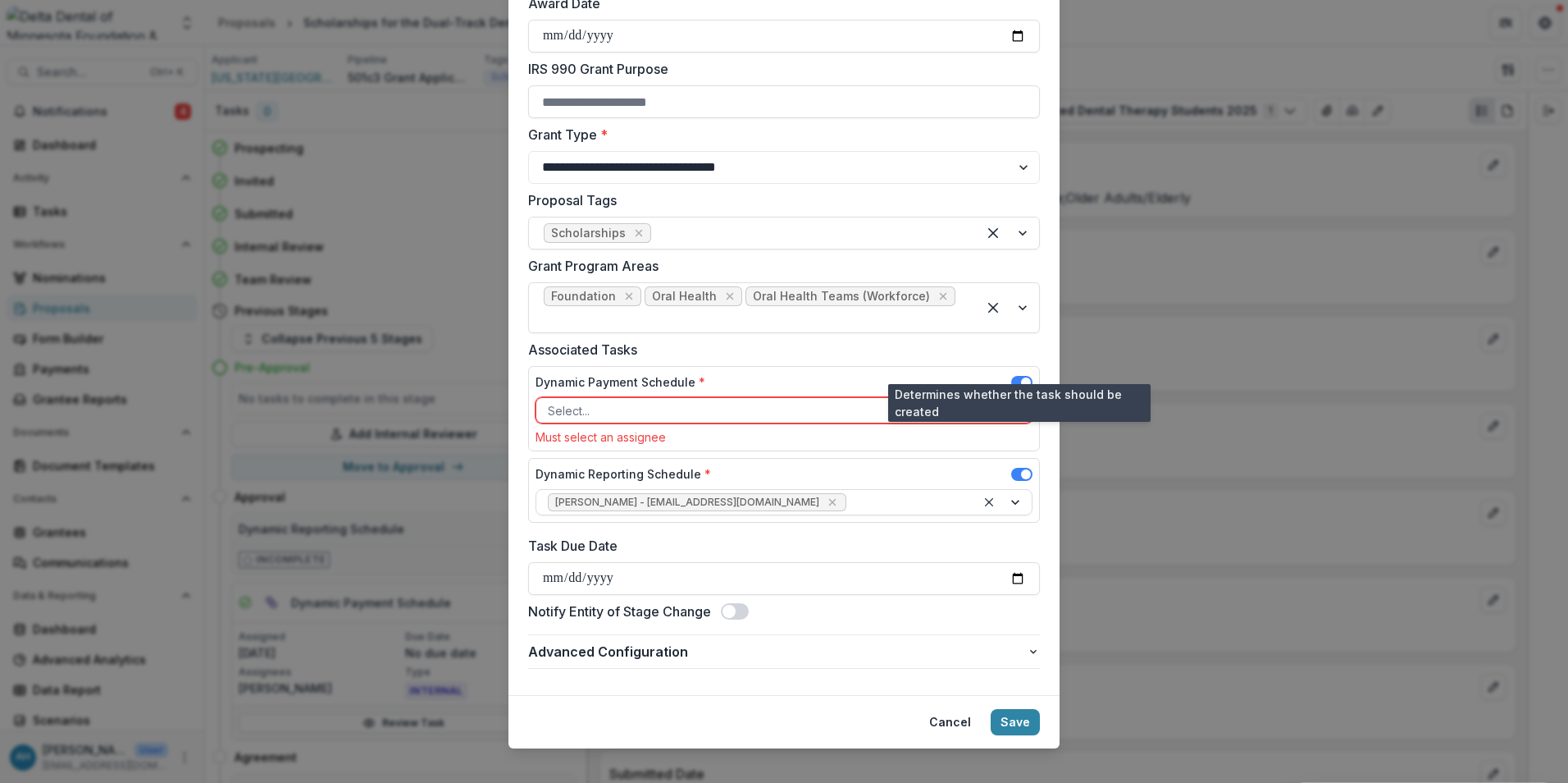
click at [1025, 377] on span at bounding box center [1026, 382] width 10 height 10
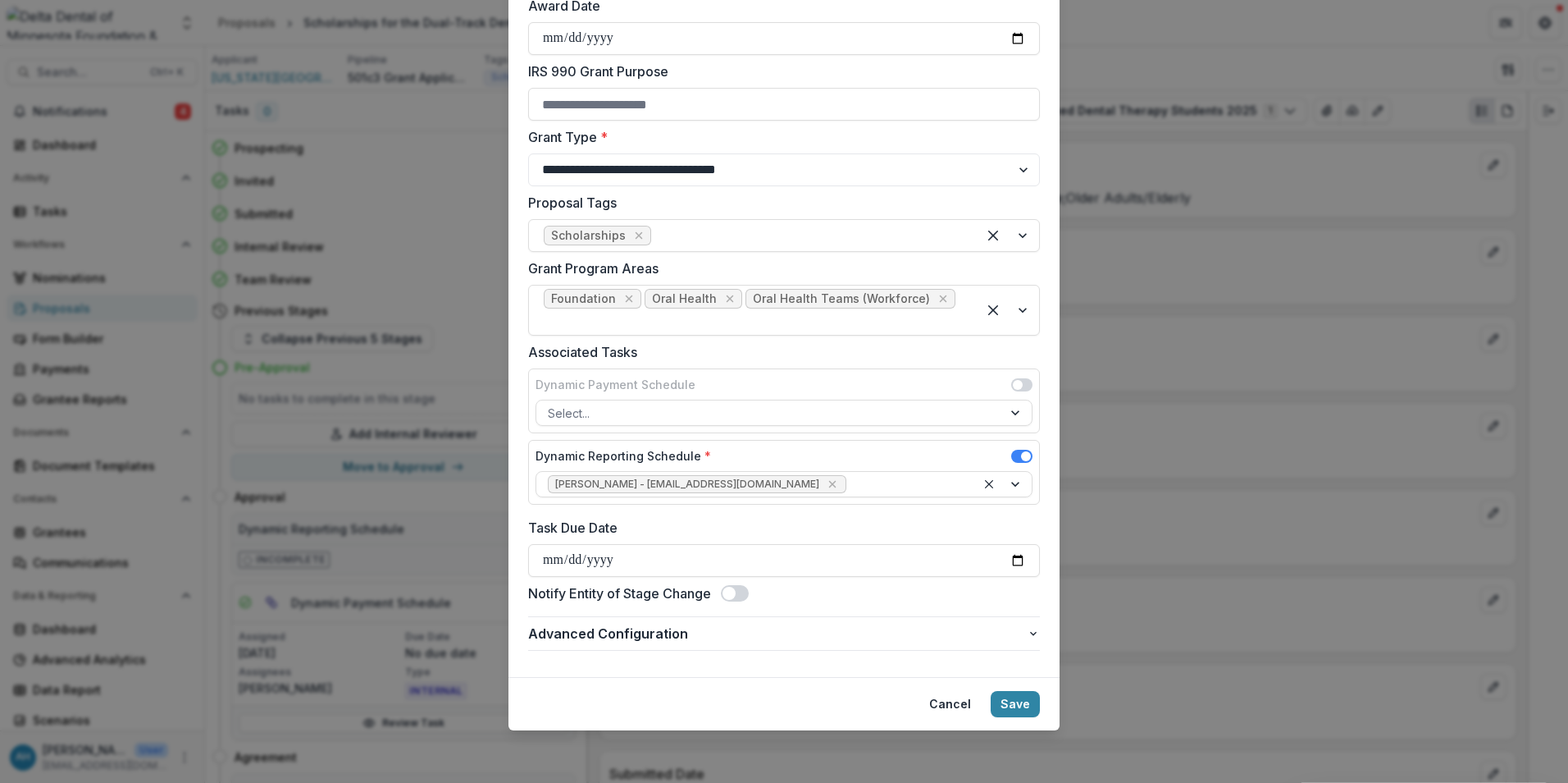
scroll to position [469, 0]
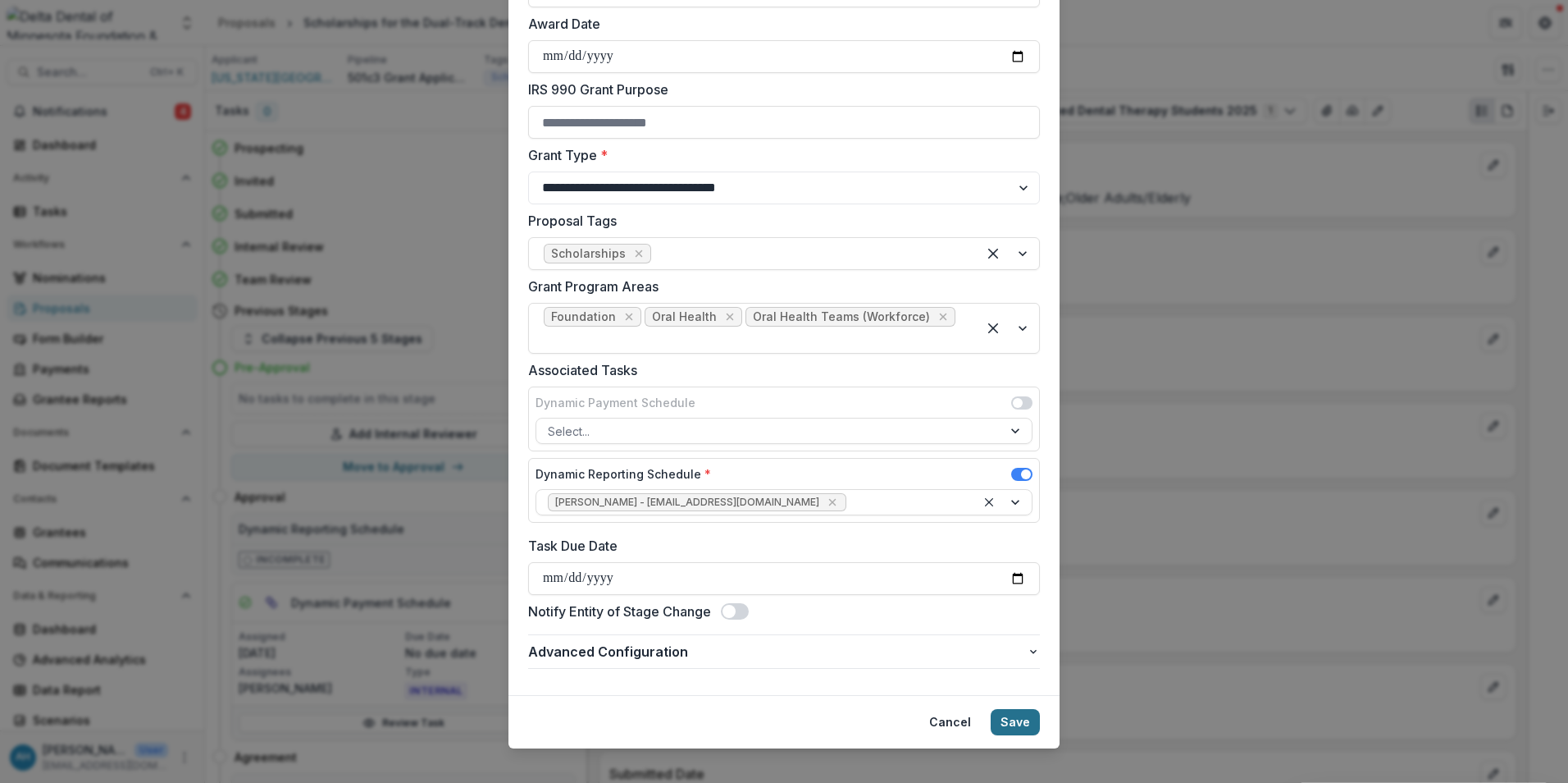
click at [1012, 709] on button "Save" at bounding box center [1015, 722] width 50 height 26
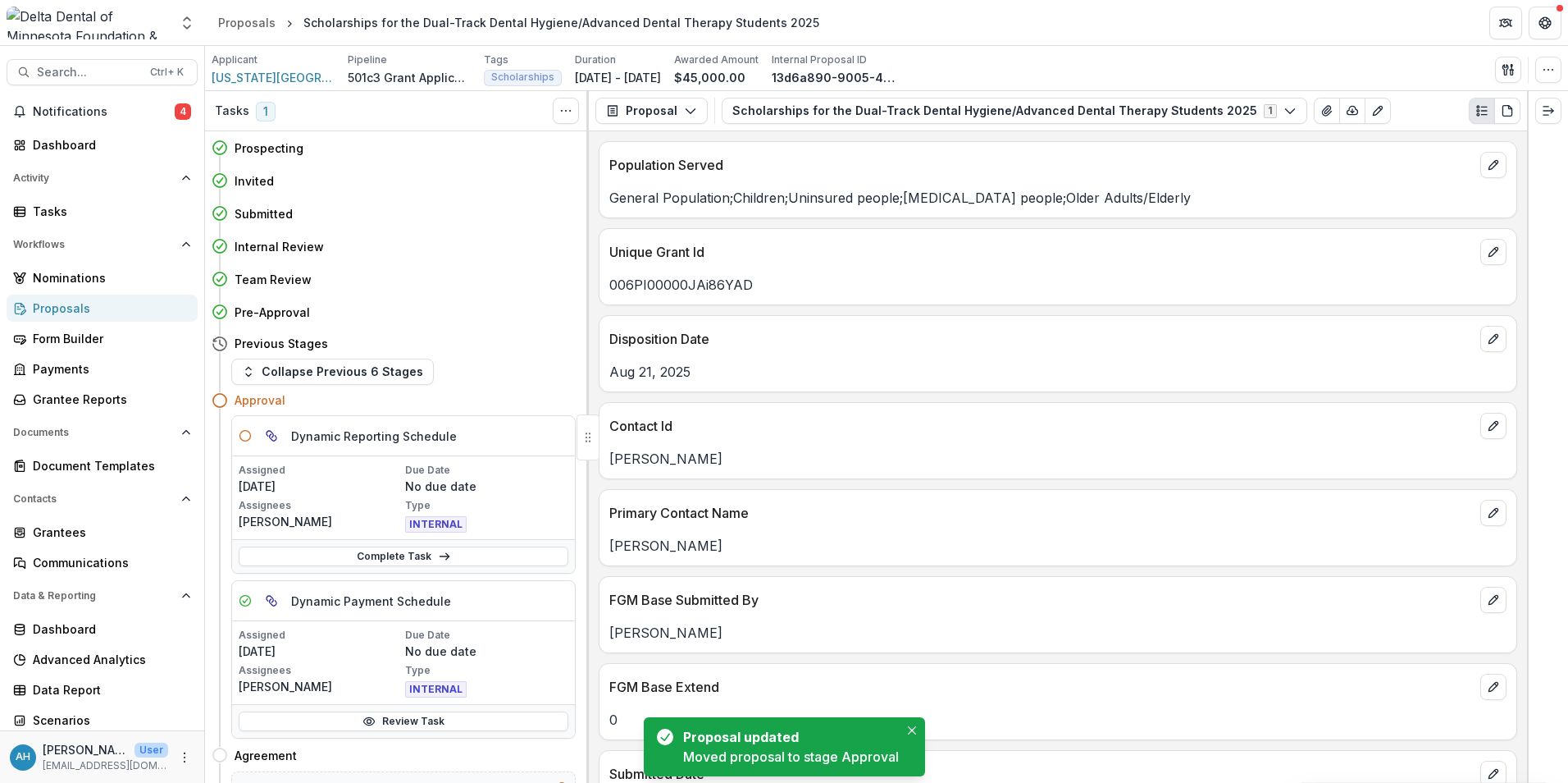
scroll to position [82, 0]
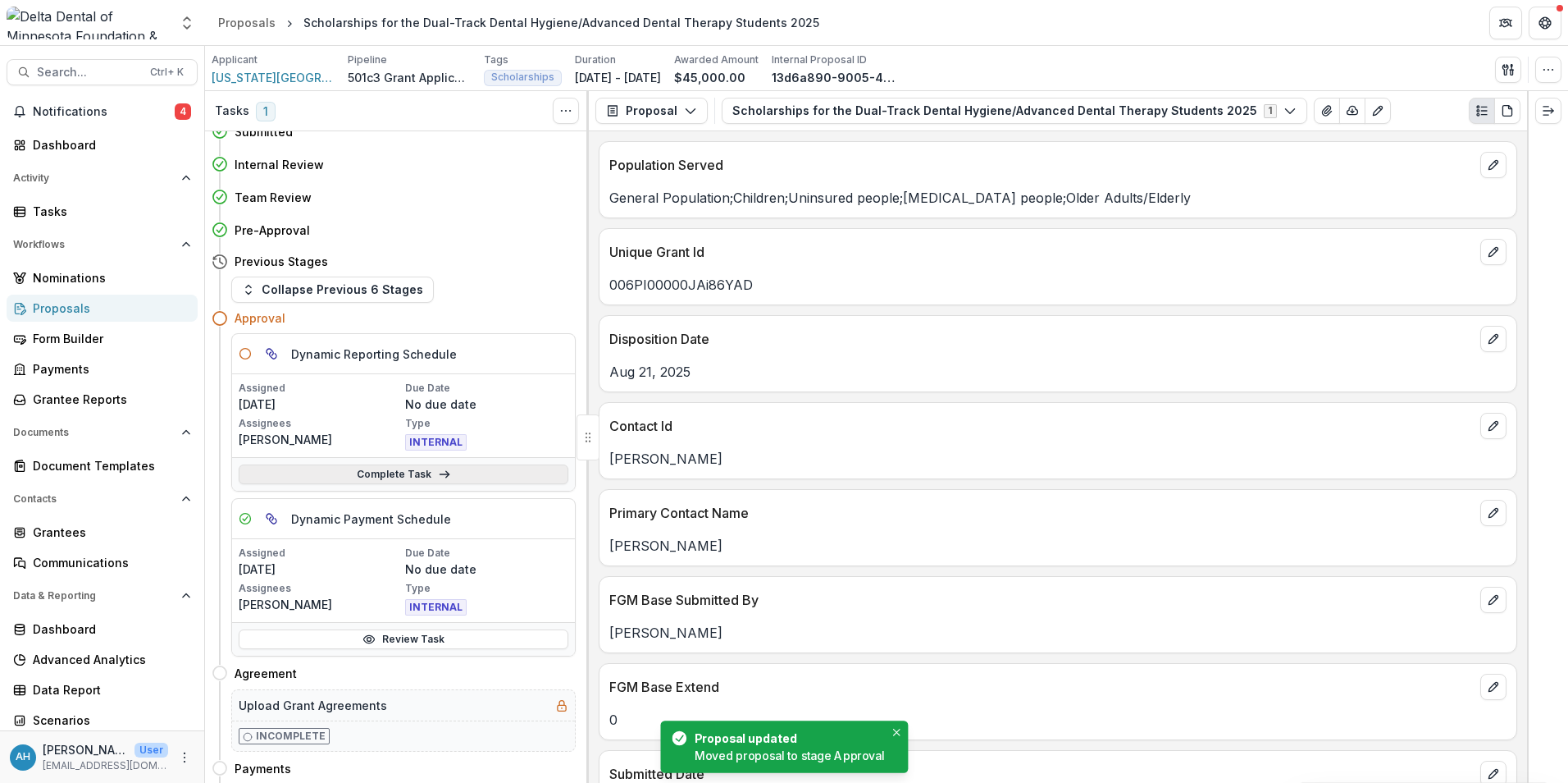
click at [395, 475] on link "Complete Task" at bounding box center [402, 474] width 330 height 19
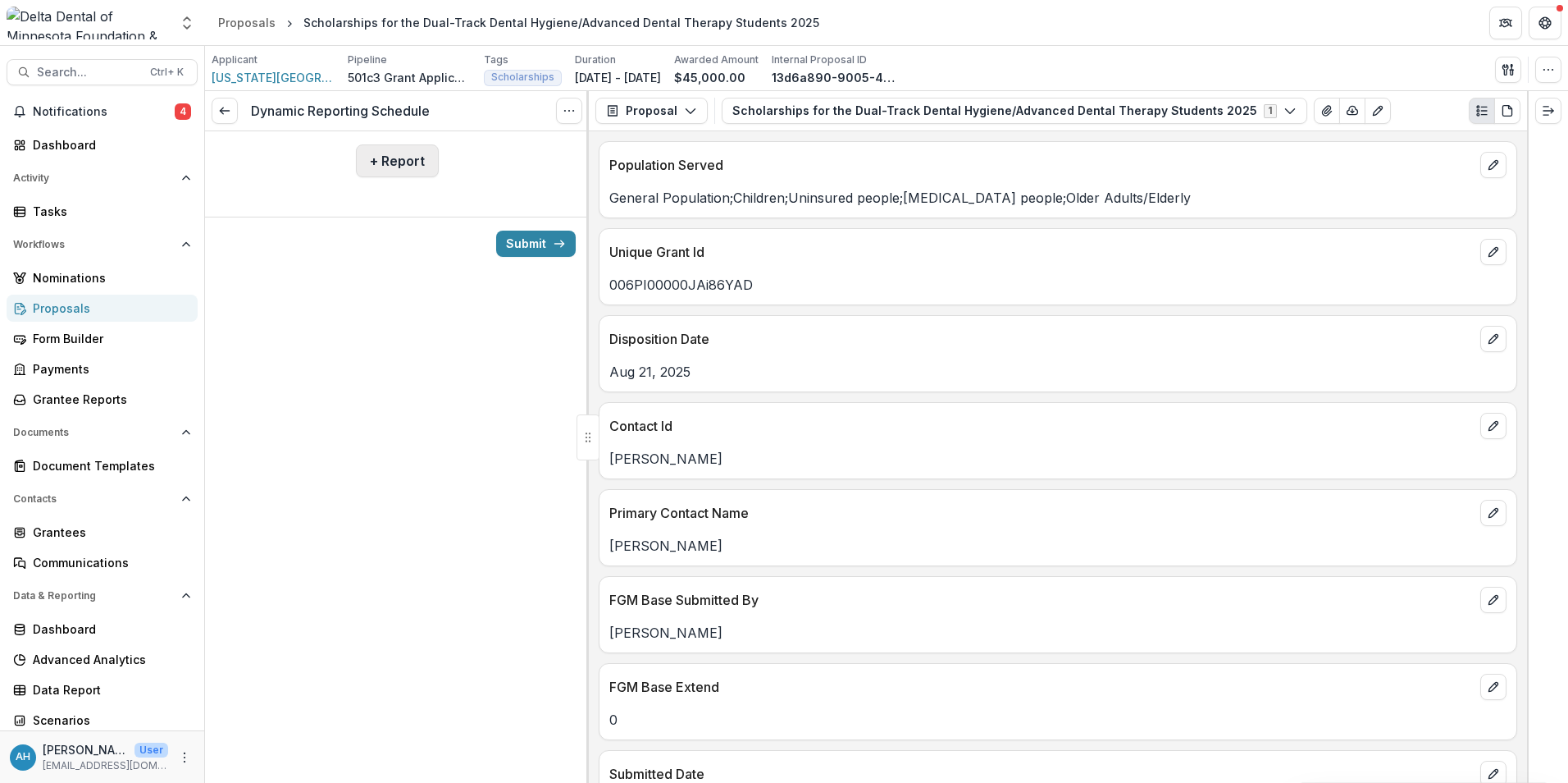
click at [412, 165] on button "+ Report" at bounding box center [397, 160] width 83 height 33
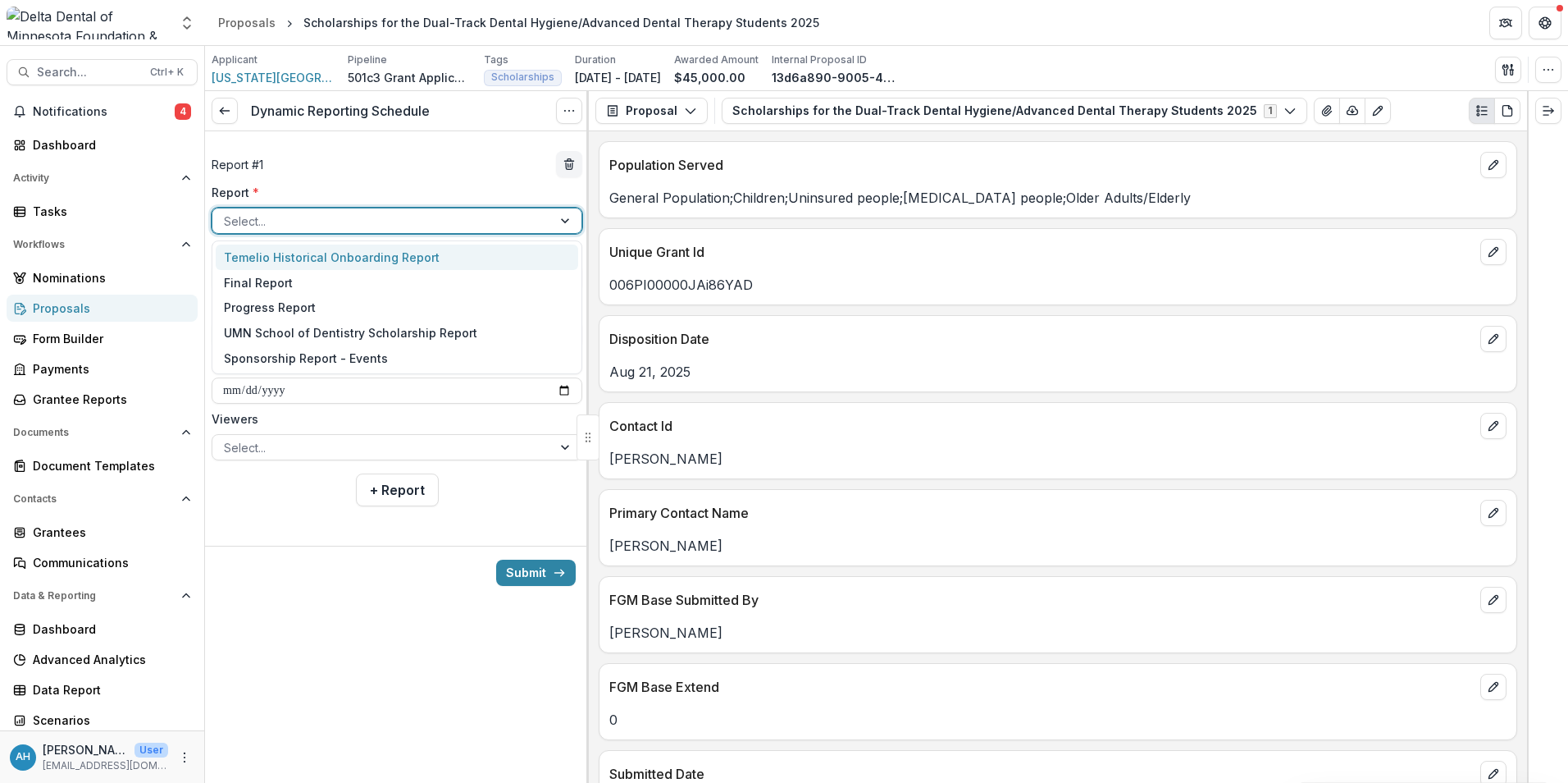
click at [284, 214] on div at bounding box center [382, 221] width 317 height 20
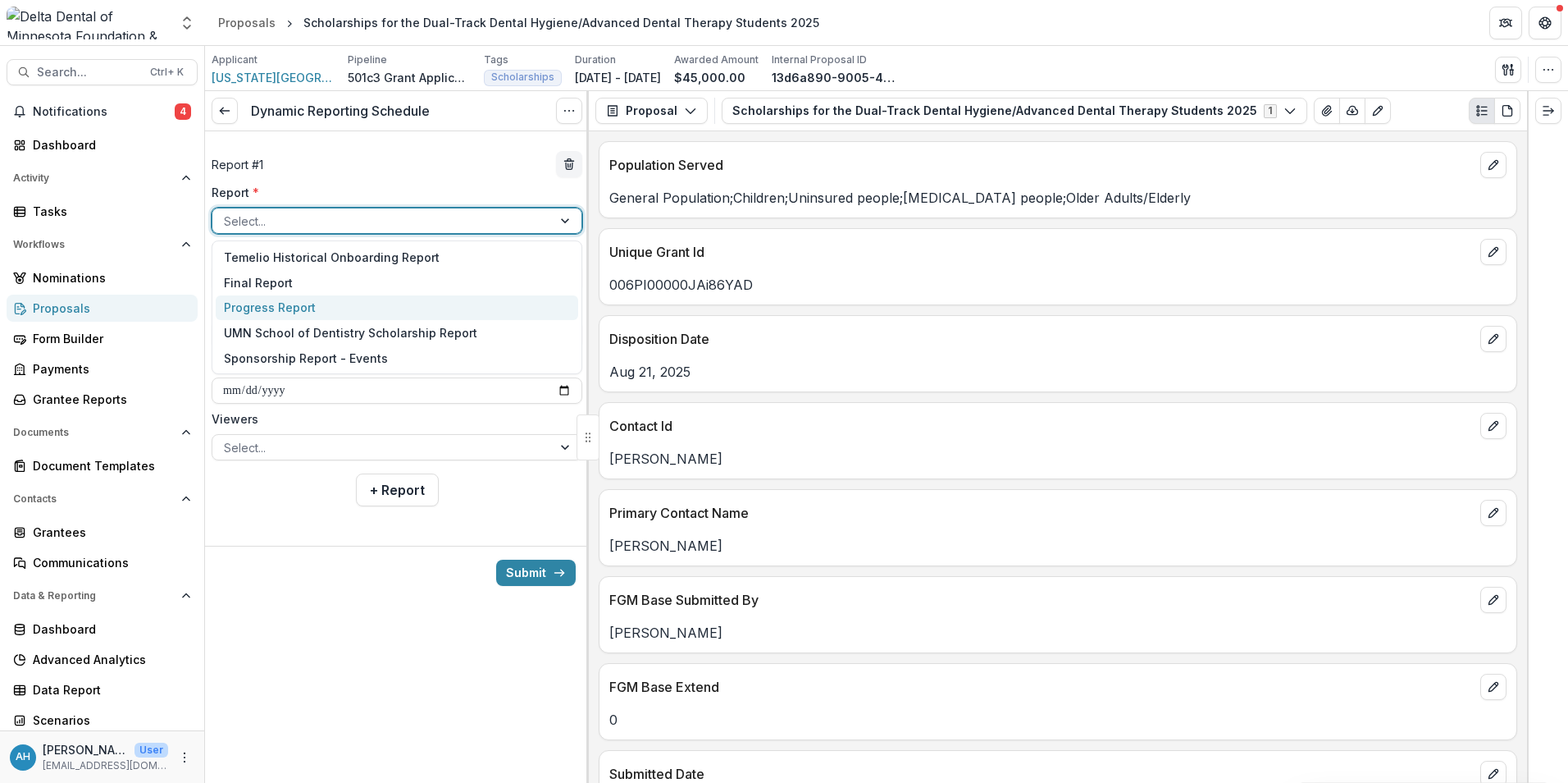
click at [267, 309] on div "Progress Report" at bounding box center [397, 308] width 363 height 25
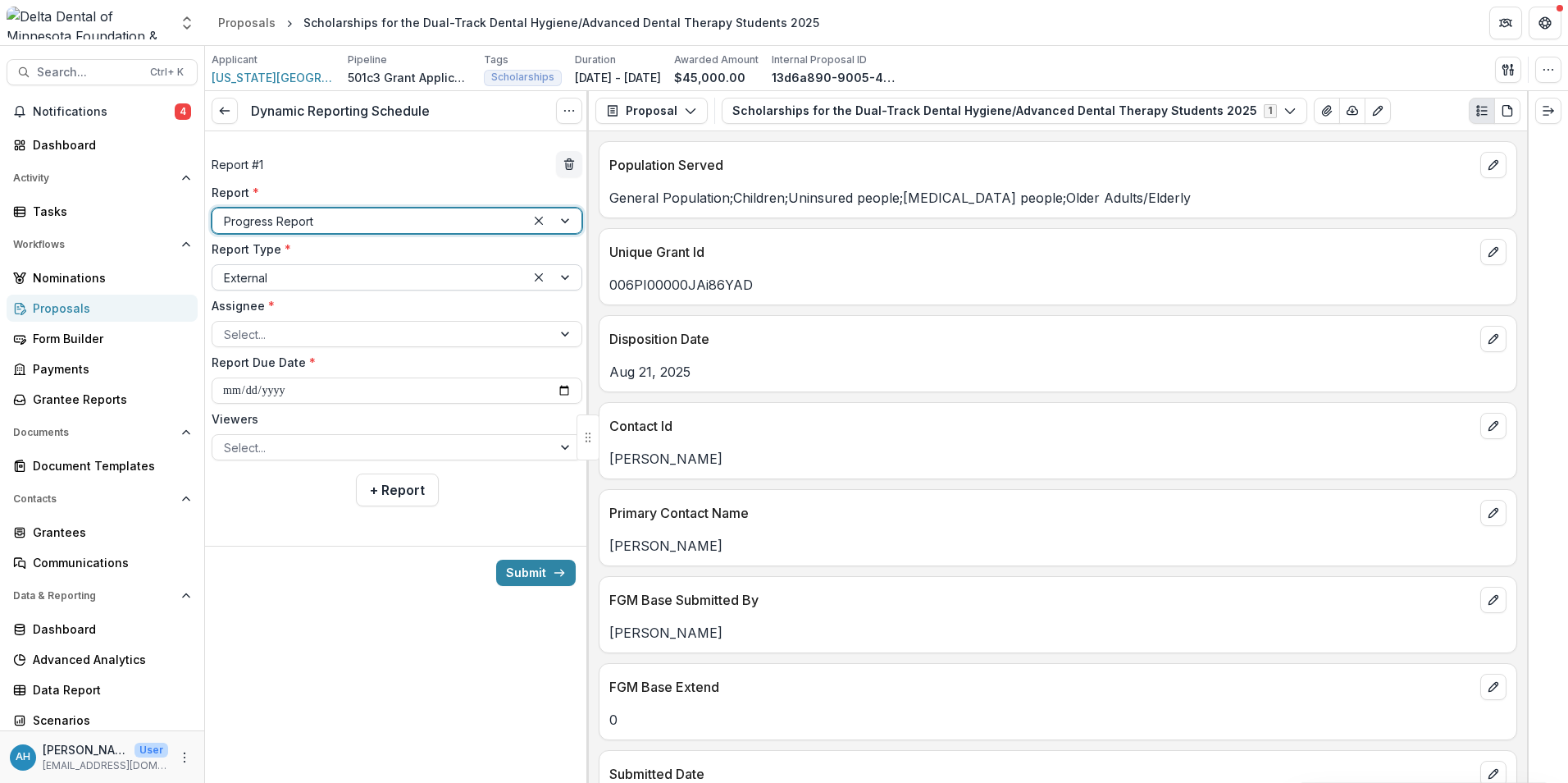
click at [325, 277] on div at bounding box center [368, 277] width 291 height 20
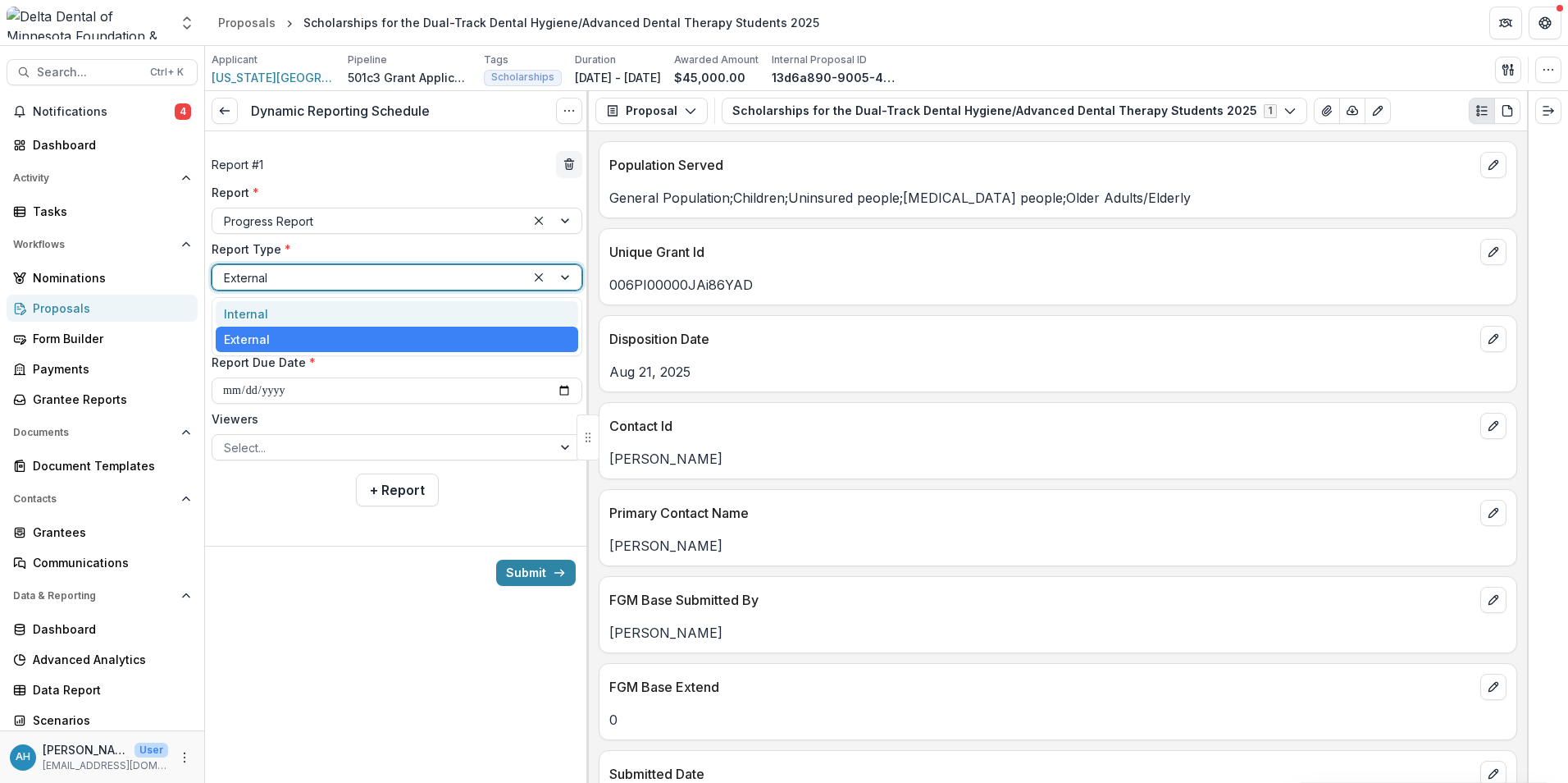
click at [387, 144] on div "**********" at bounding box center [397, 305] width 384 height 323
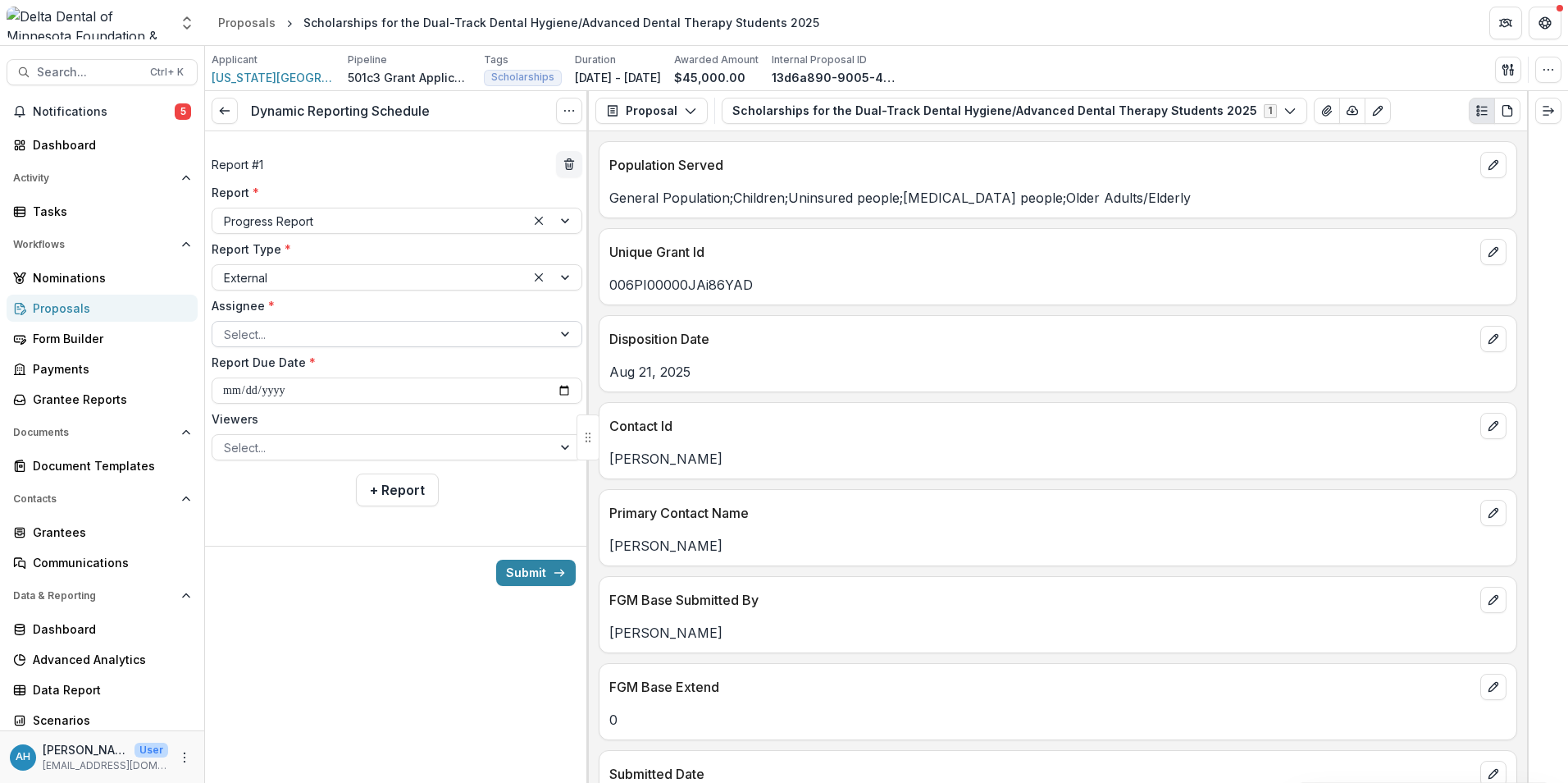
click at [326, 339] on div at bounding box center [382, 334] width 317 height 20
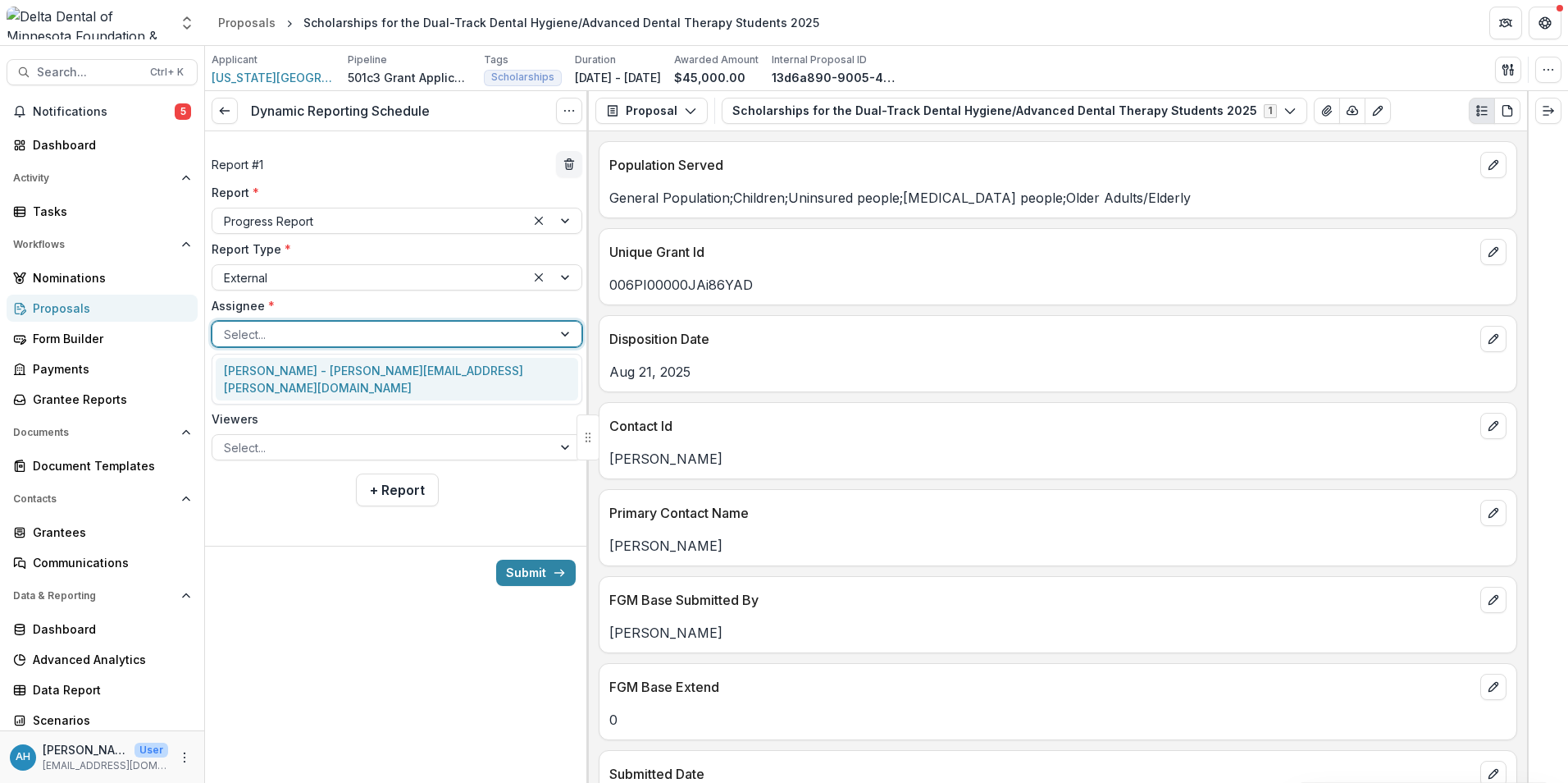
click at [330, 371] on div "[PERSON_NAME] - [PERSON_NAME][EMAIL_ADDRESS][PERSON_NAME][DOMAIN_NAME]" at bounding box center [397, 379] width 363 height 43
click at [330, 371] on label "Report Due Date *" at bounding box center [392, 363] width 361 height 18
click at [330, 377] on input "**********" at bounding box center [397, 390] width 370 height 26
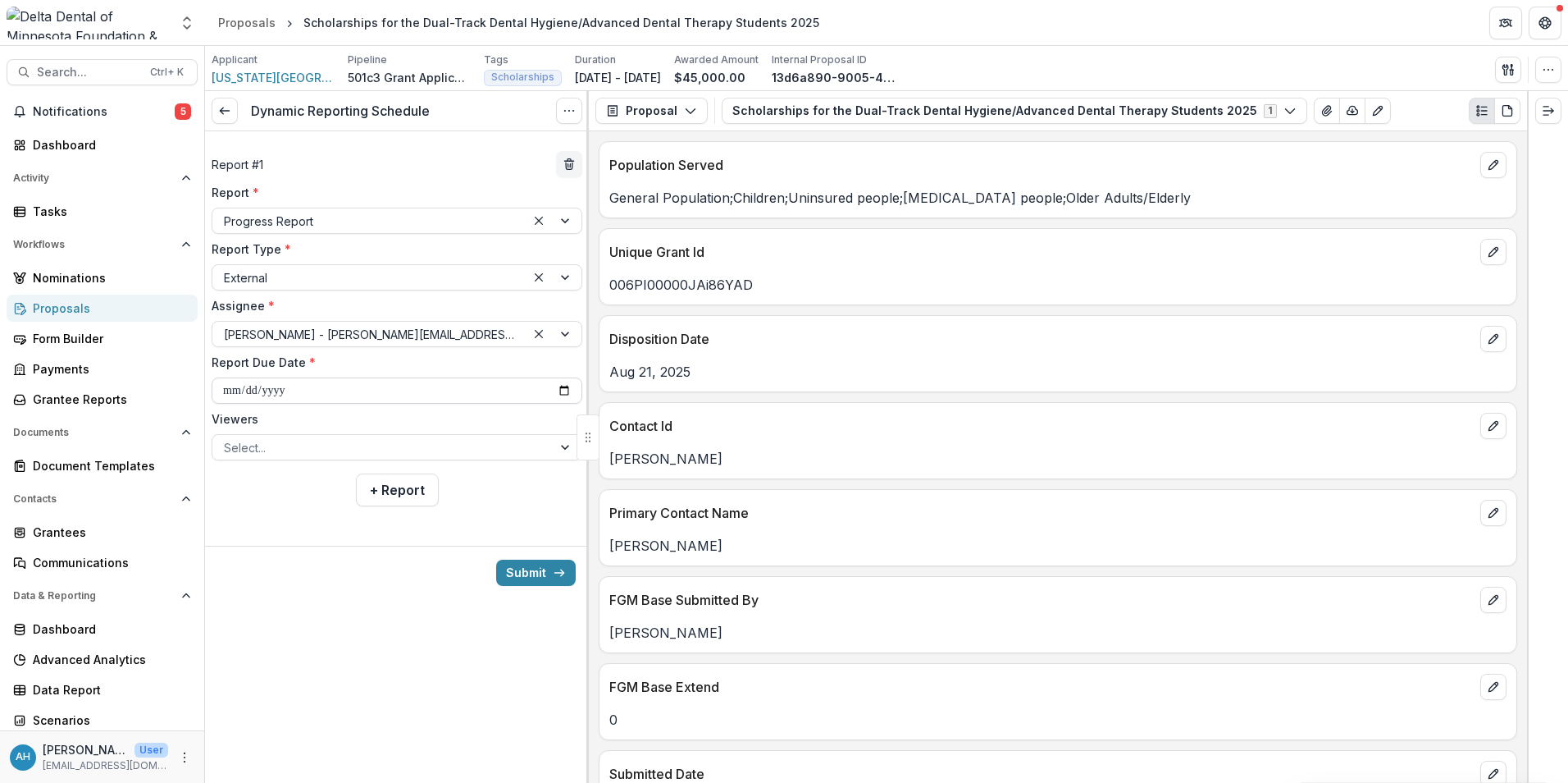
click at [354, 394] on input "**********" at bounding box center [397, 390] width 370 height 26
click at [564, 386] on input "**********" at bounding box center [397, 390] width 370 height 26
click at [565, 391] on input "**********" at bounding box center [397, 390] width 370 height 26
type input "**********"
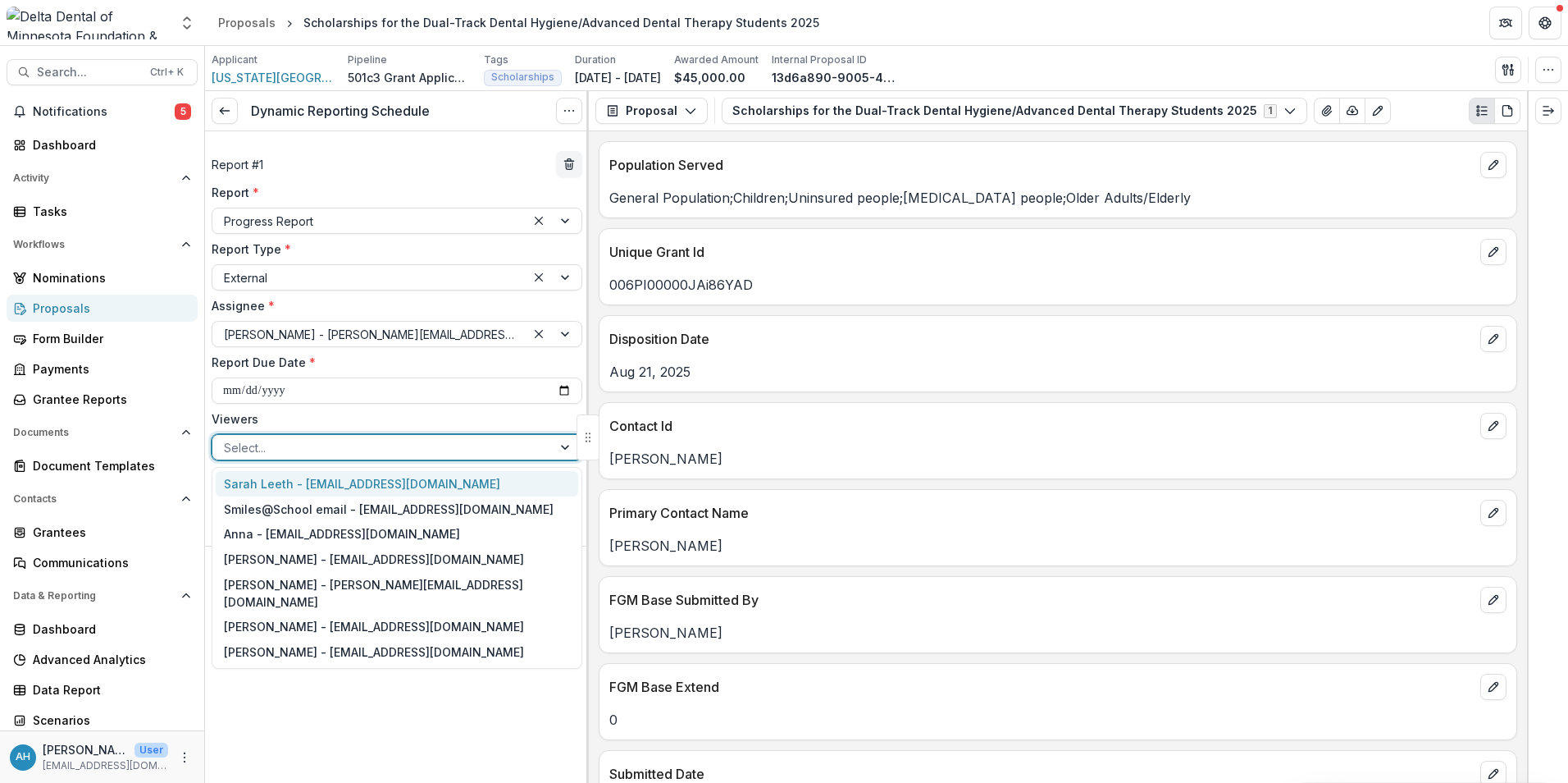
click at [400, 453] on div at bounding box center [382, 447] width 317 height 20
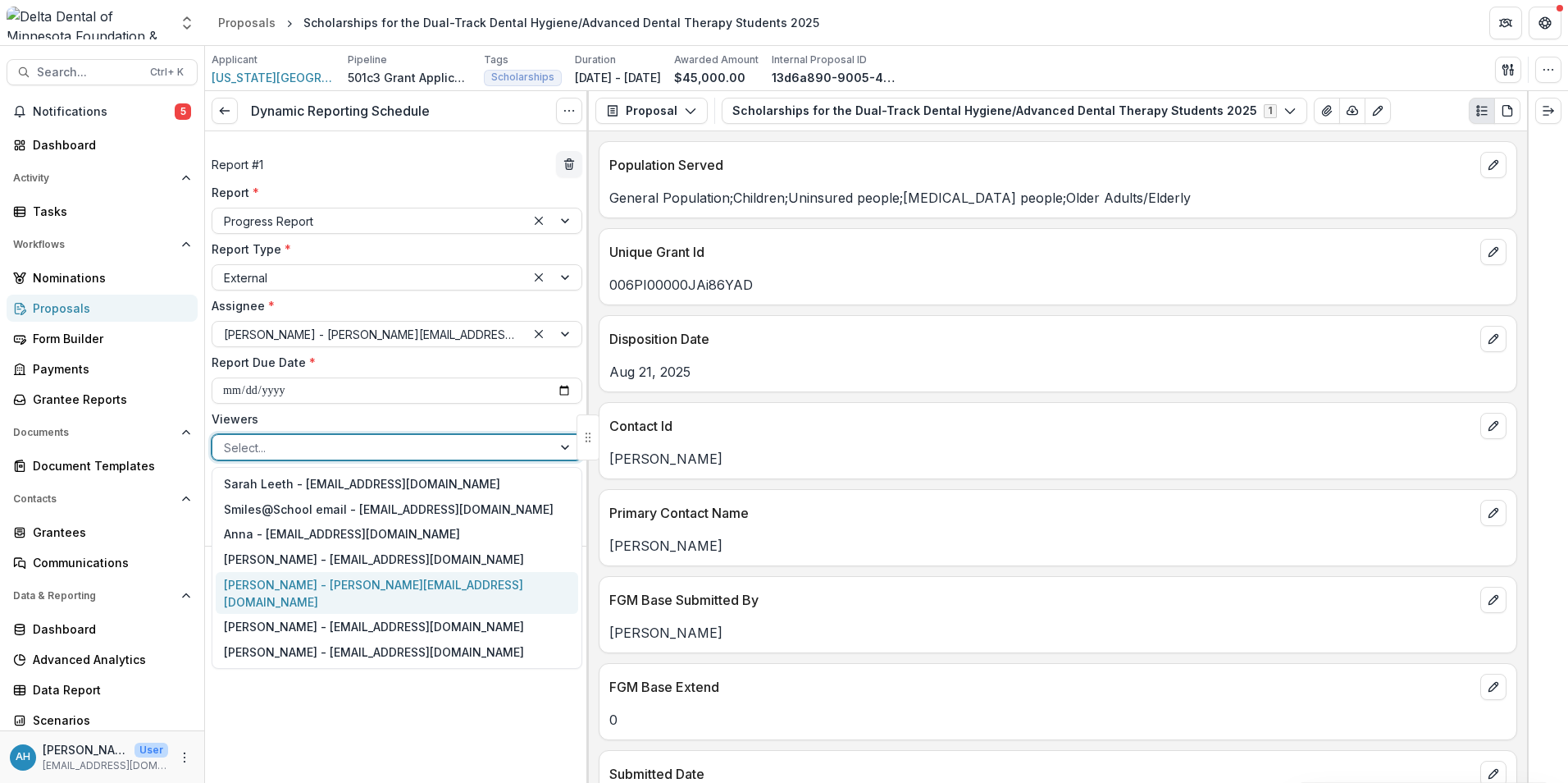
click at [291, 580] on div "[PERSON_NAME] - [PERSON_NAME][EMAIL_ADDRESS][DOMAIN_NAME]" at bounding box center [397, 593] width 363 height 43
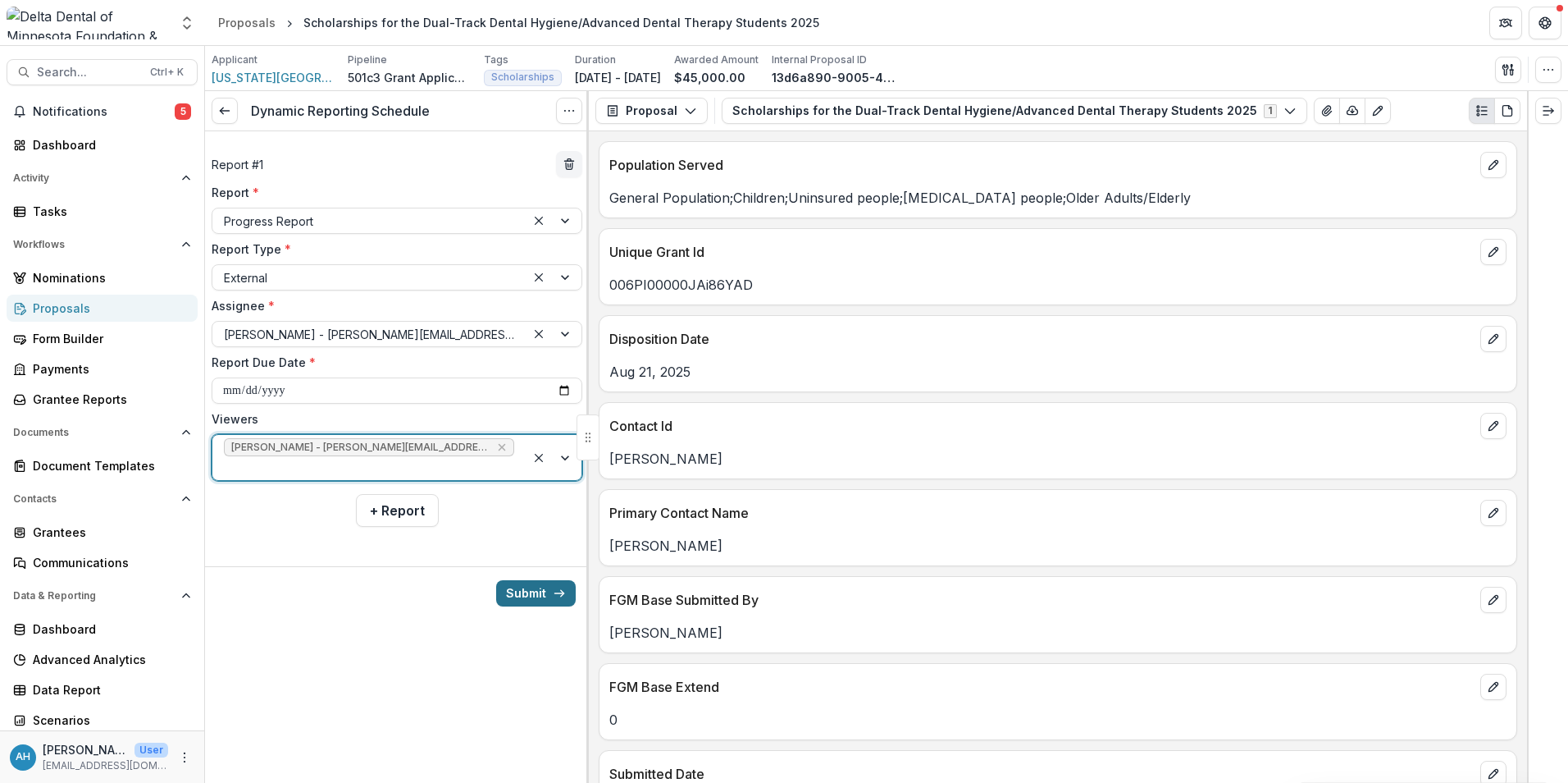
click at [523, 580] on button "Submit" at bounding box center [536, 592] width 80 height 26
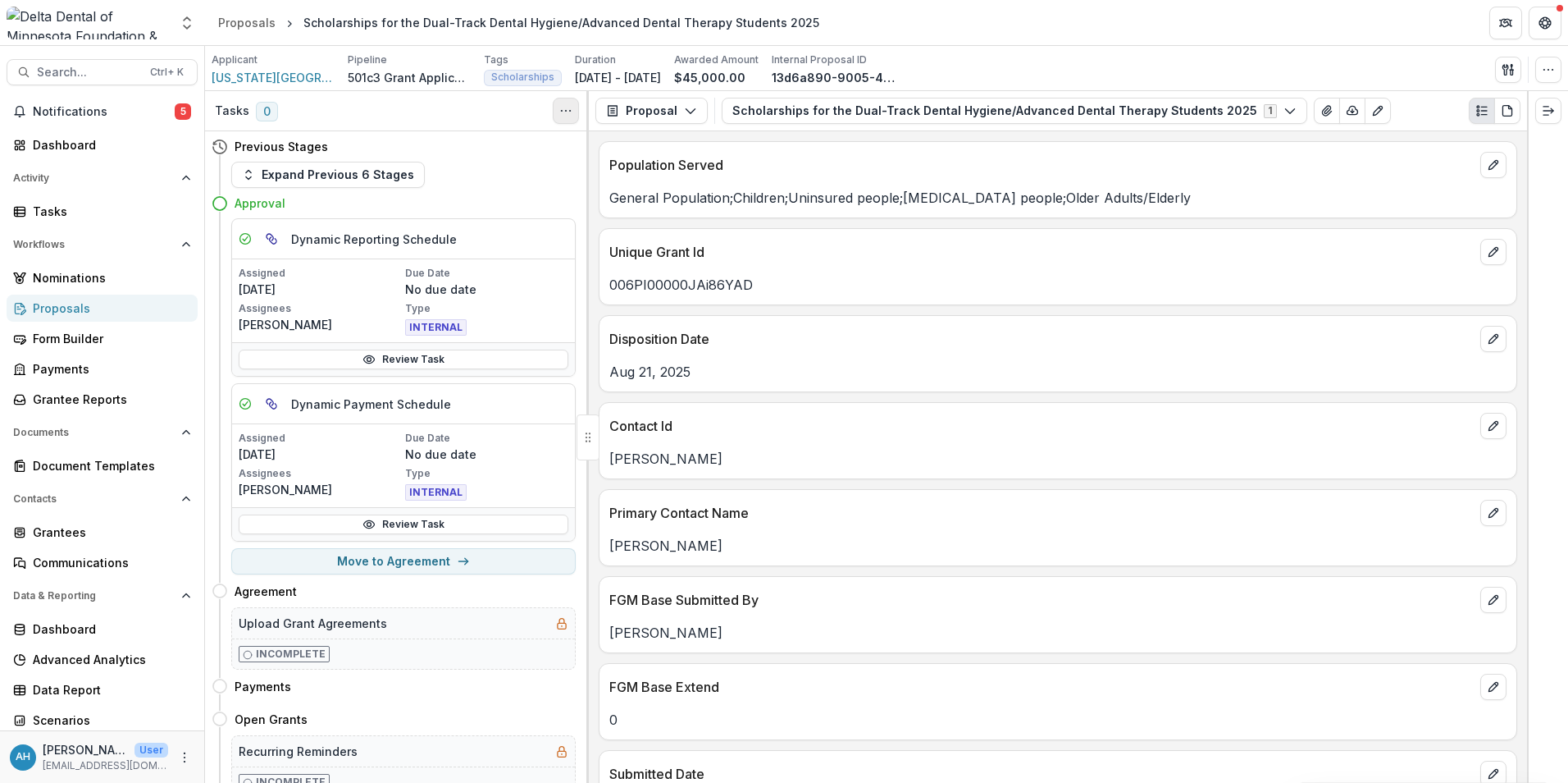
click at [569, 108] on icon "Toggle View Cancelled Tasks" at bounding box center [565, 110] width 13 height 13
click at [515, 166] on div "Expand Previous 6 Stages" at bounding box center [403, 174] width 344 height 26
click at [401, 362] on link "Review Task" at bounding box center [402, 359] width 330 height 19
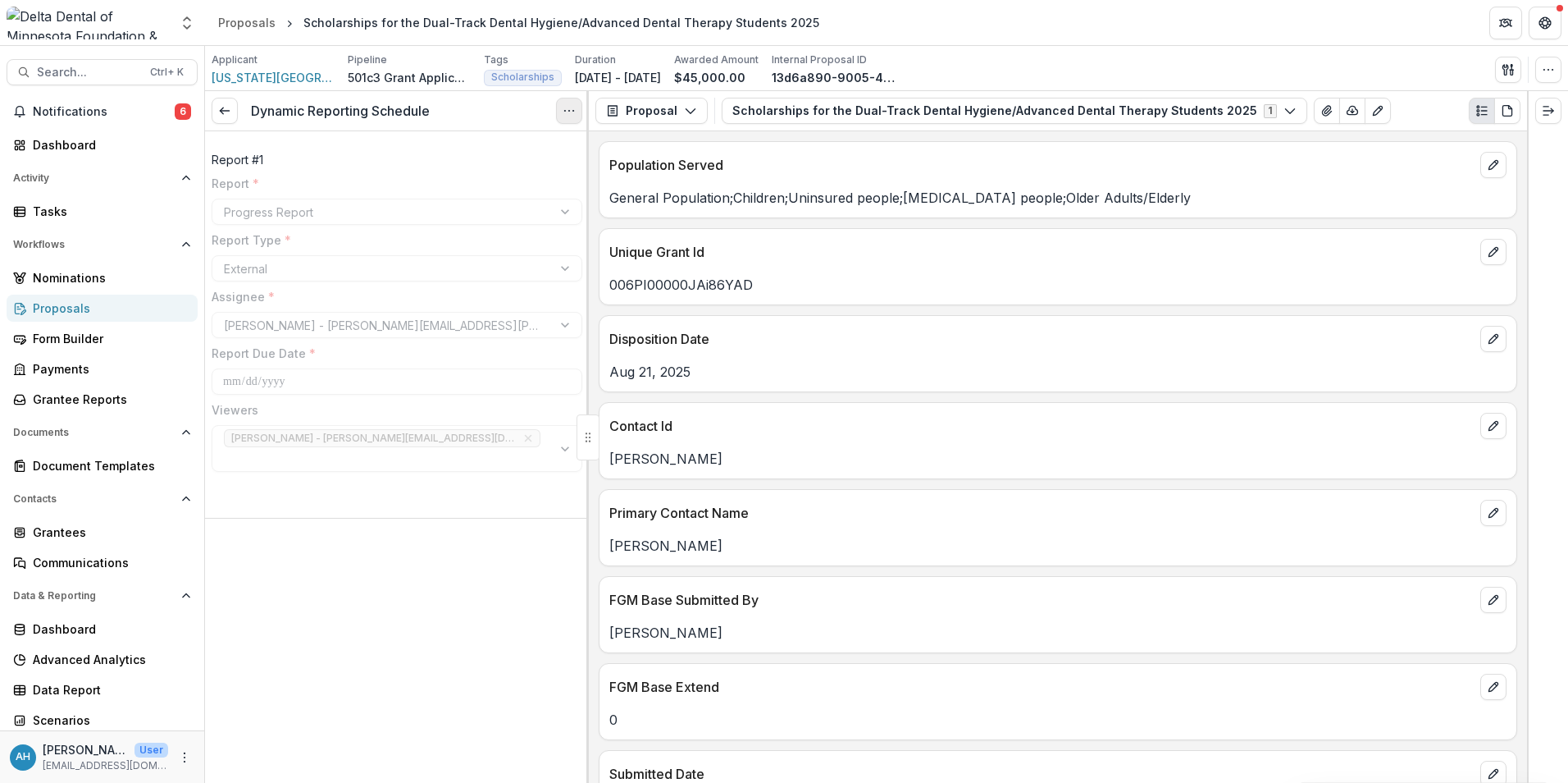
click at [564, 108] on icon "Options" at bounding box center [569, 110] width 13 height 13
click at [478, 178] on button "Reopen Task" at bounding box center [490, 183] width 176 height 27
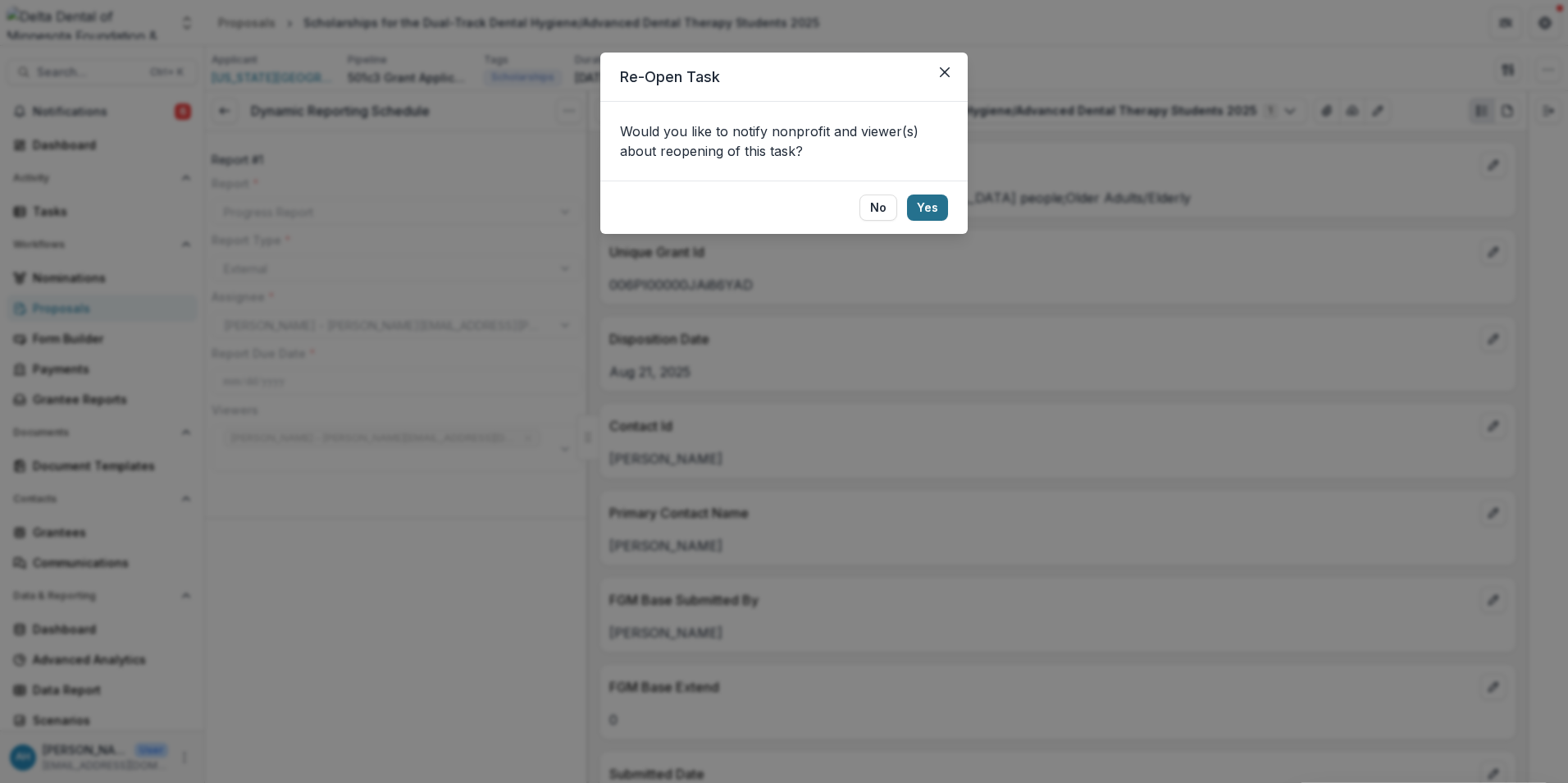
click at [938, 205] on button "Yes" at bounding box center [927, 207] width 41 height 26
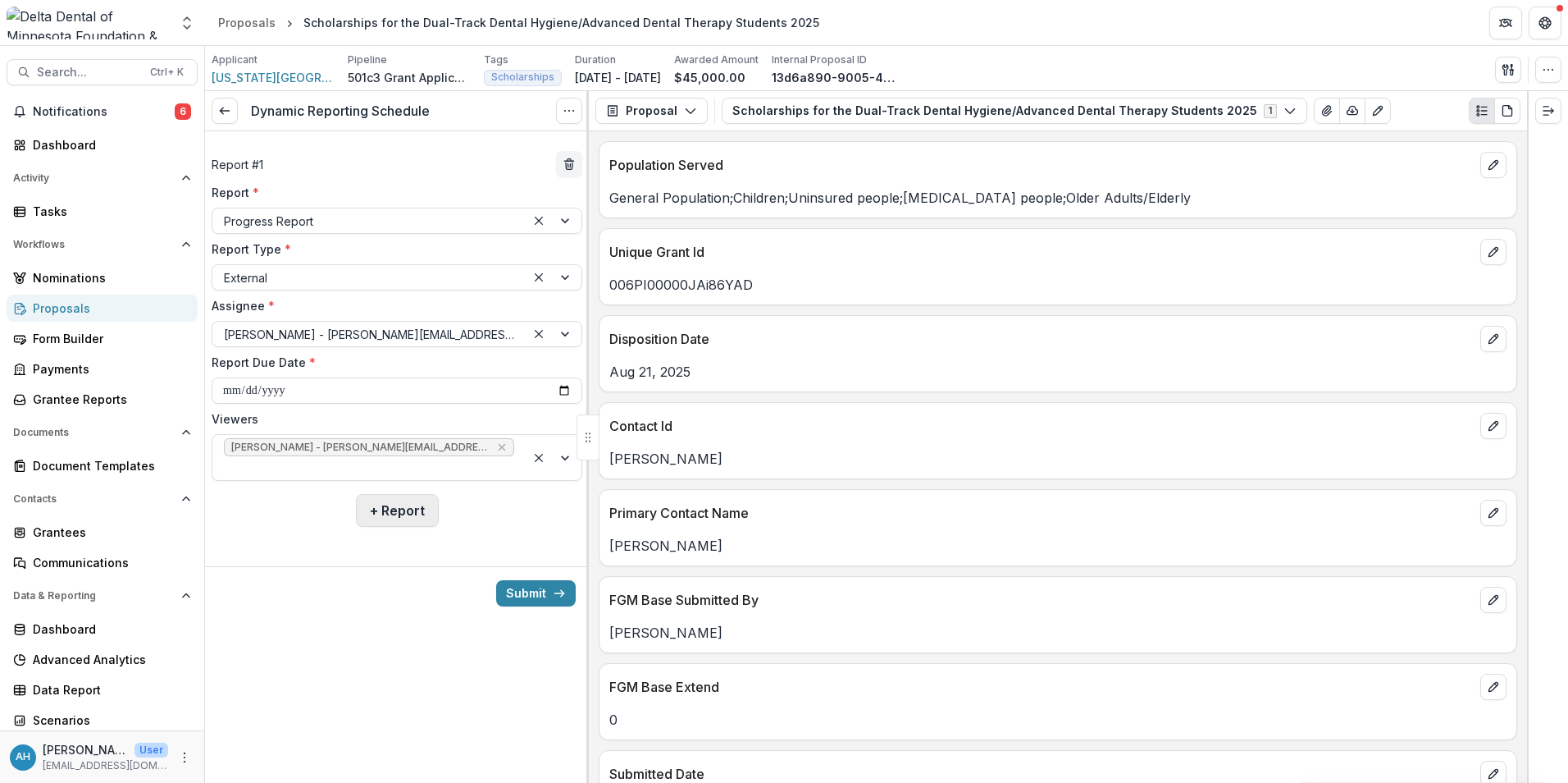
click at [411, 497] on button "+ Report" at bounding box center [397, 511] width 83 height 33
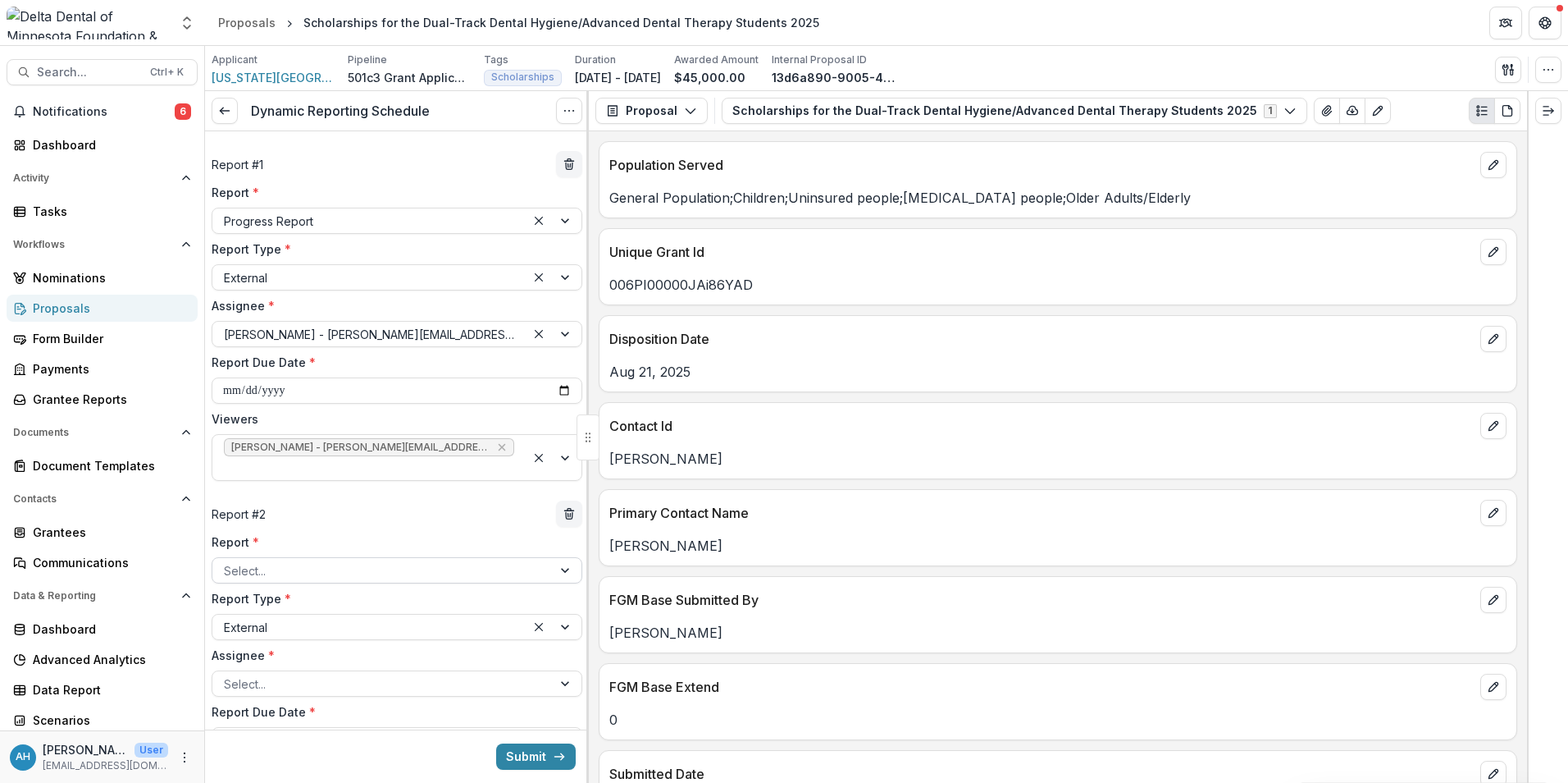
click at [328, 560] on div at bounding box center [382, 570] width 317 height 20
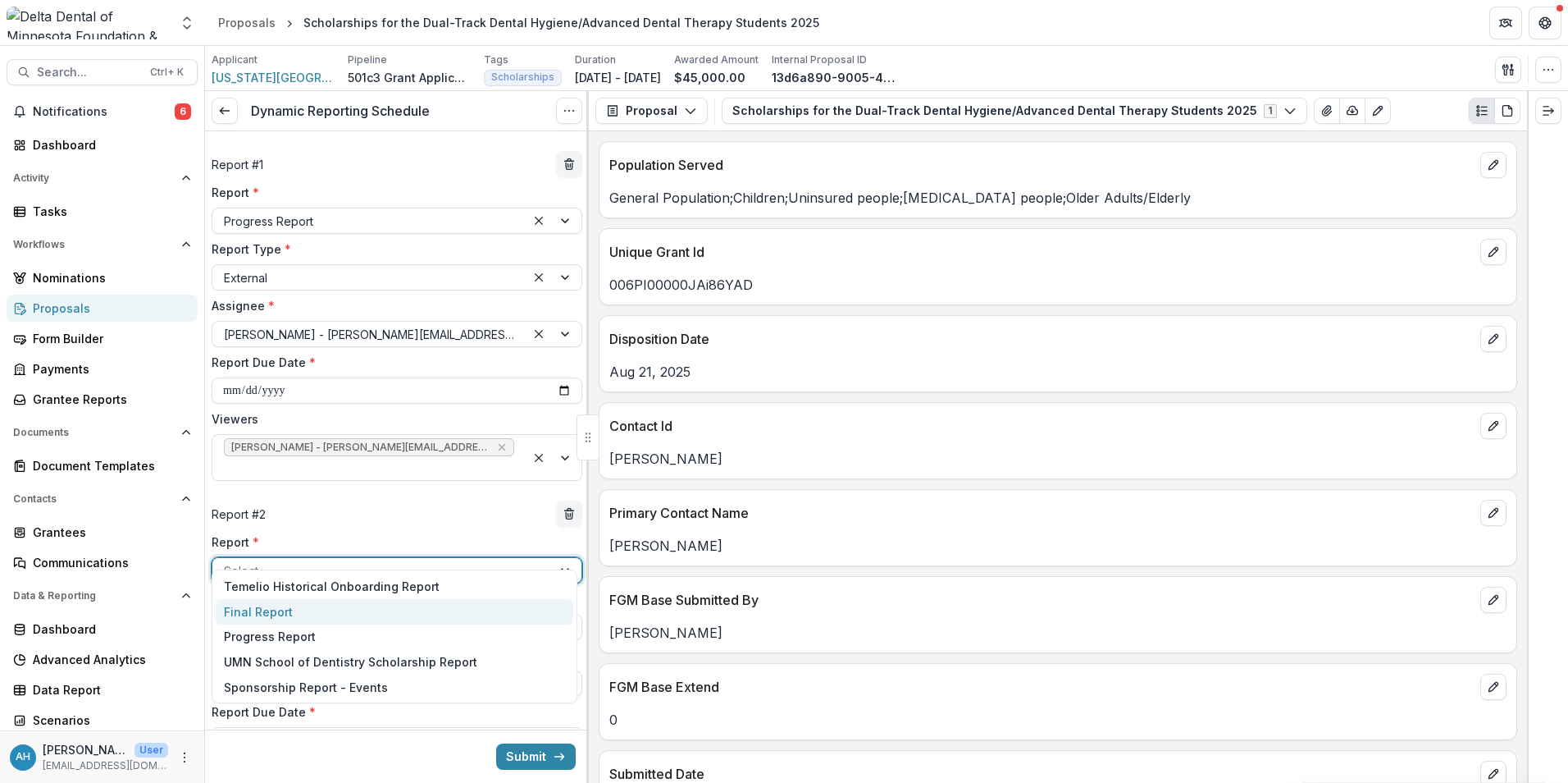
click at [287, 616] on div "Final Report" at bounding box center [395, 612] width 358 height 25
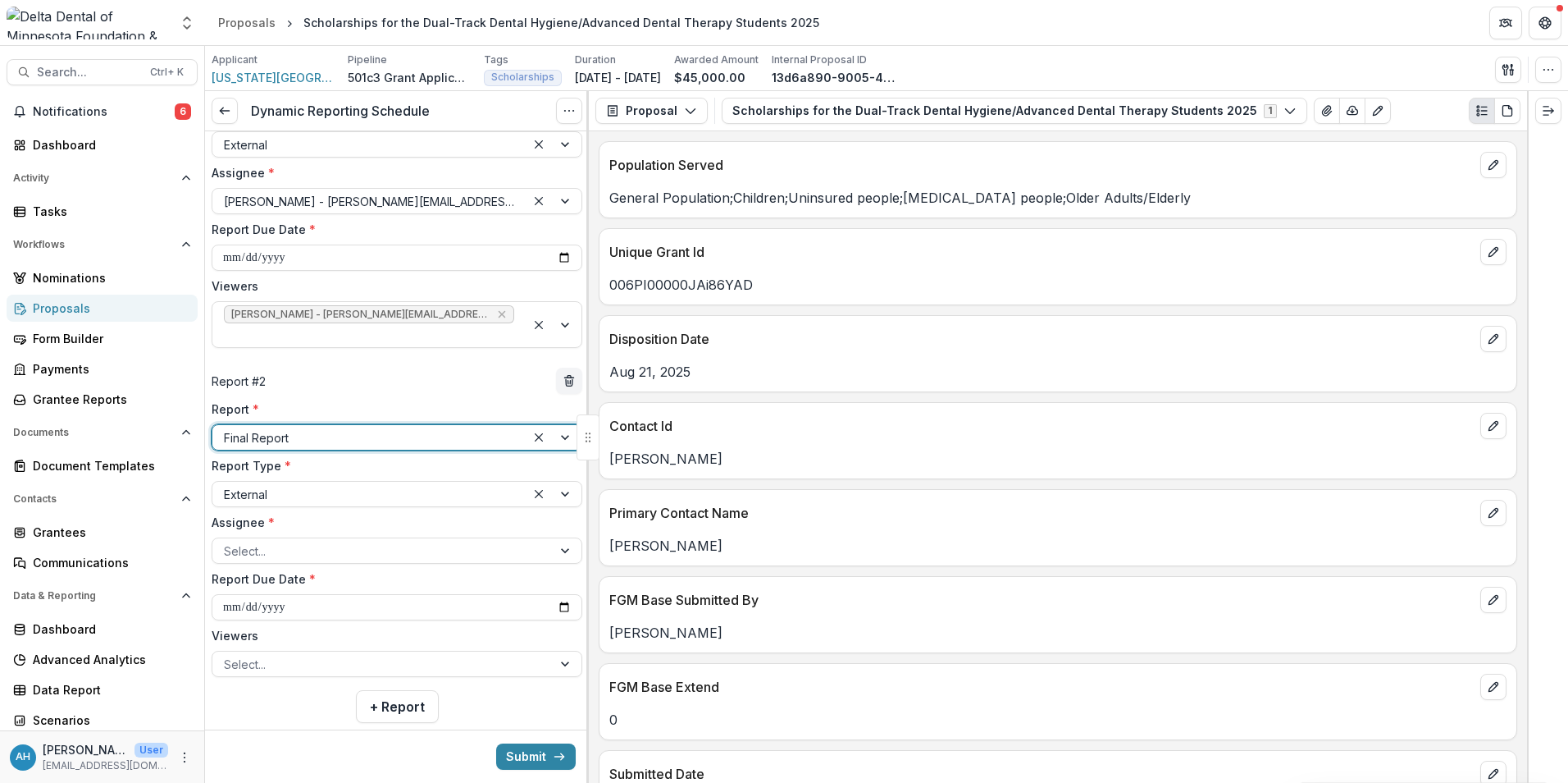
scroll to position [145, 0]
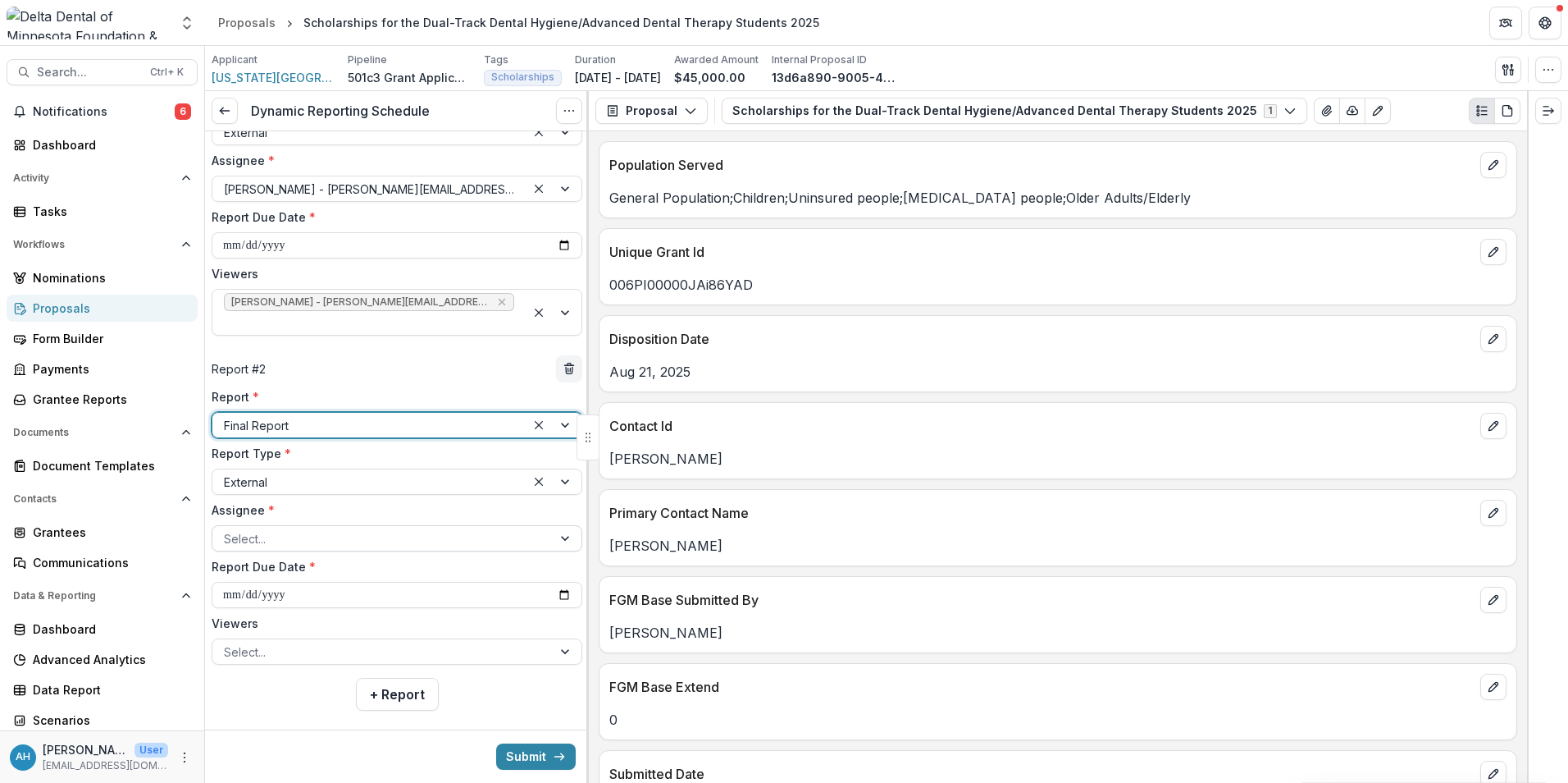
click at [332, 528] on div at bounding box center [382, 538] width 317 height 20
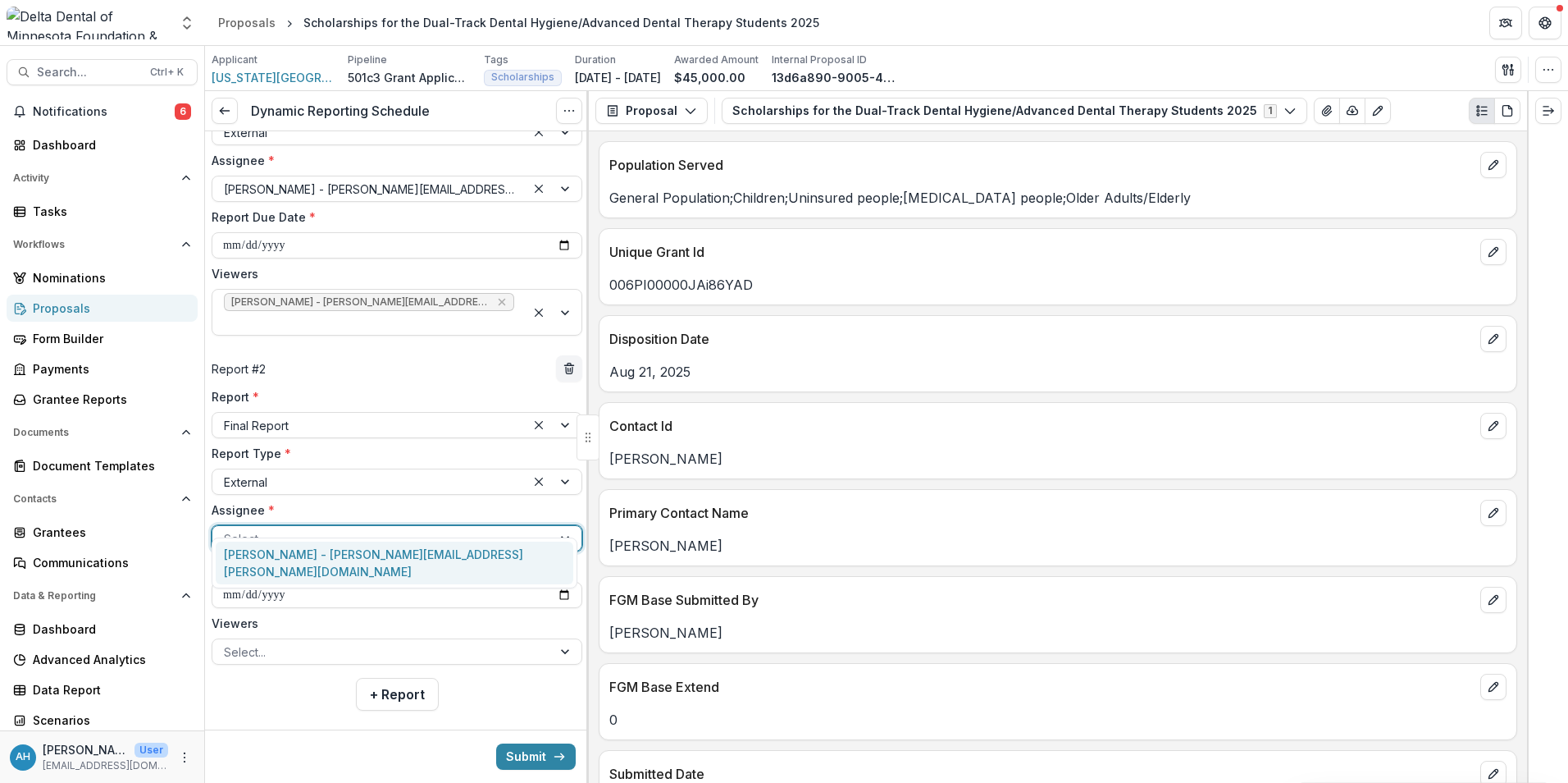
click at [312, 552] on div "[PERSON_NAME] - [PERSON_NAME][EMAIL_ADDRESS][PERSON_NAME][DOMAIN_NAME]" at bounding box center [395, 563] width 358 height 43
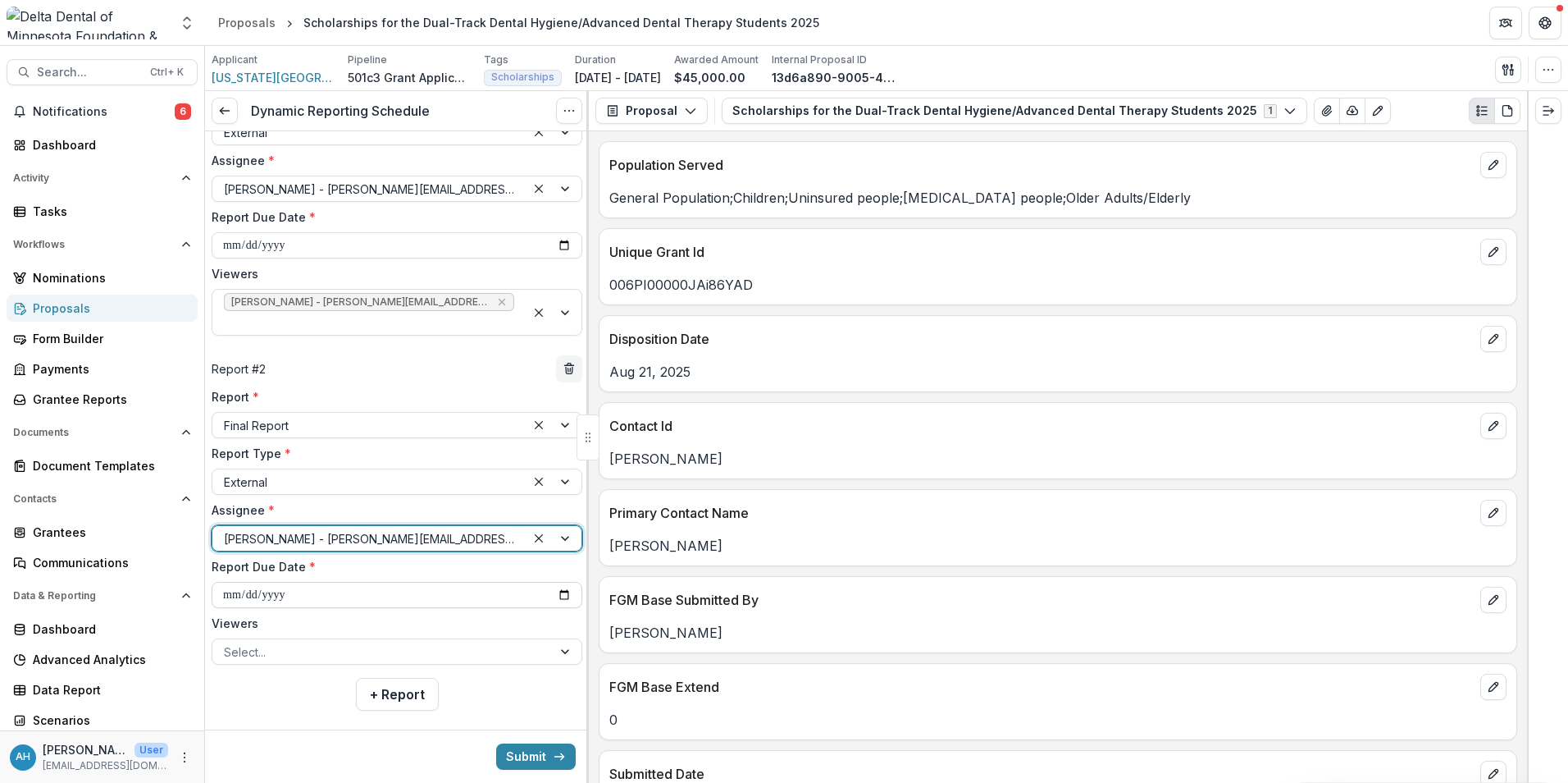
click at [328, 582] on input "**********" at bounding box center [397, 594] width 370 height 26
click at [564, 582] on input "**********" at bounding box center [397, 594] width 370 height 26
type input "**********"
click at [303, 642] on div at bounding box center [382, 652] width 317 height 20
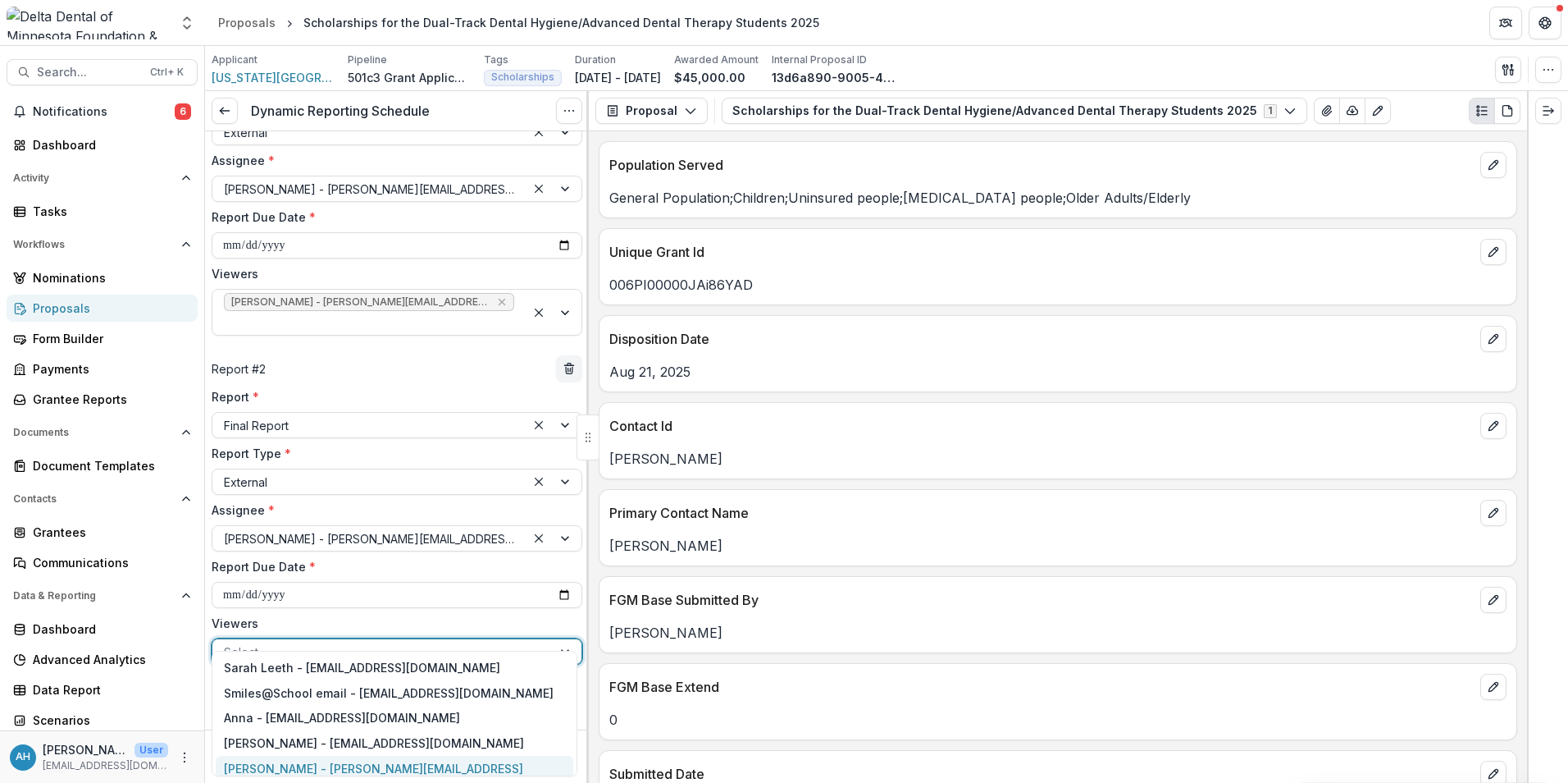
click at [312, 765] on div "[PERSON_NAME] - [PERSON_NAME][EMAIL_ADDRESS][DOMAIN_NAME]" at bounding box center [395, 777] width 358 height 43
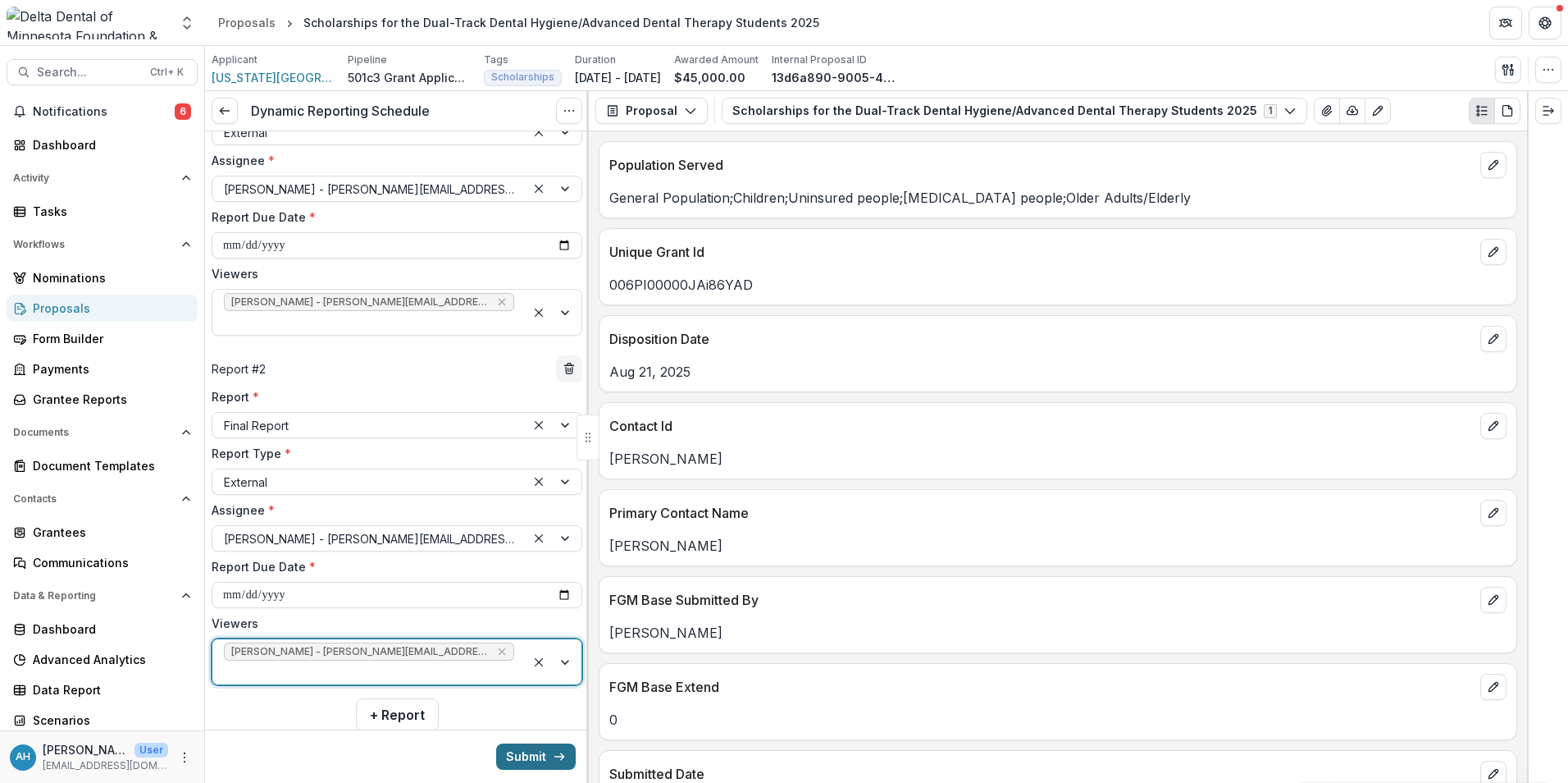
click at [521, 757] on button "Submit" at bounding box center [536, 756] width 80 height 26
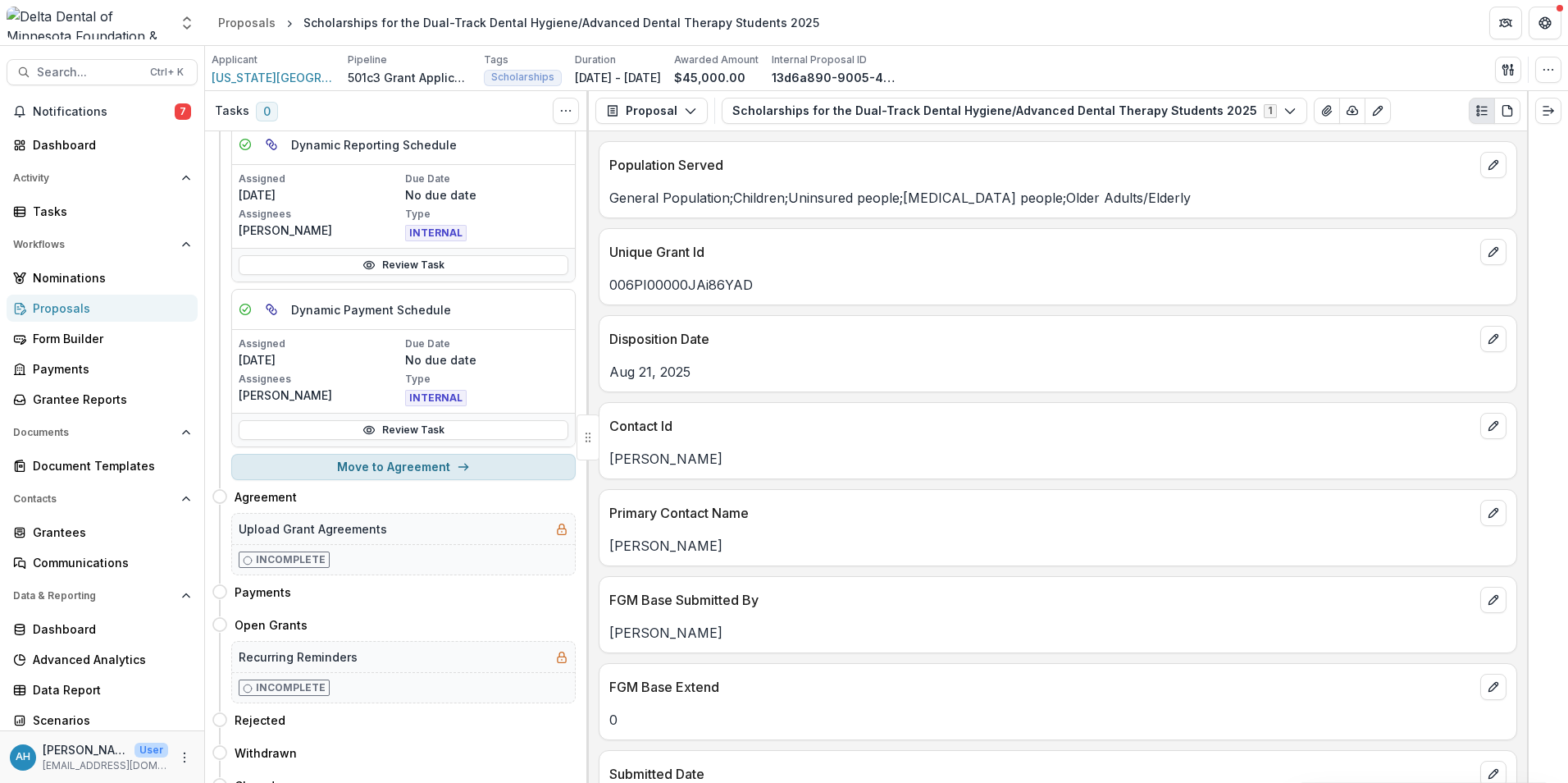
scroll to position [113, 0]
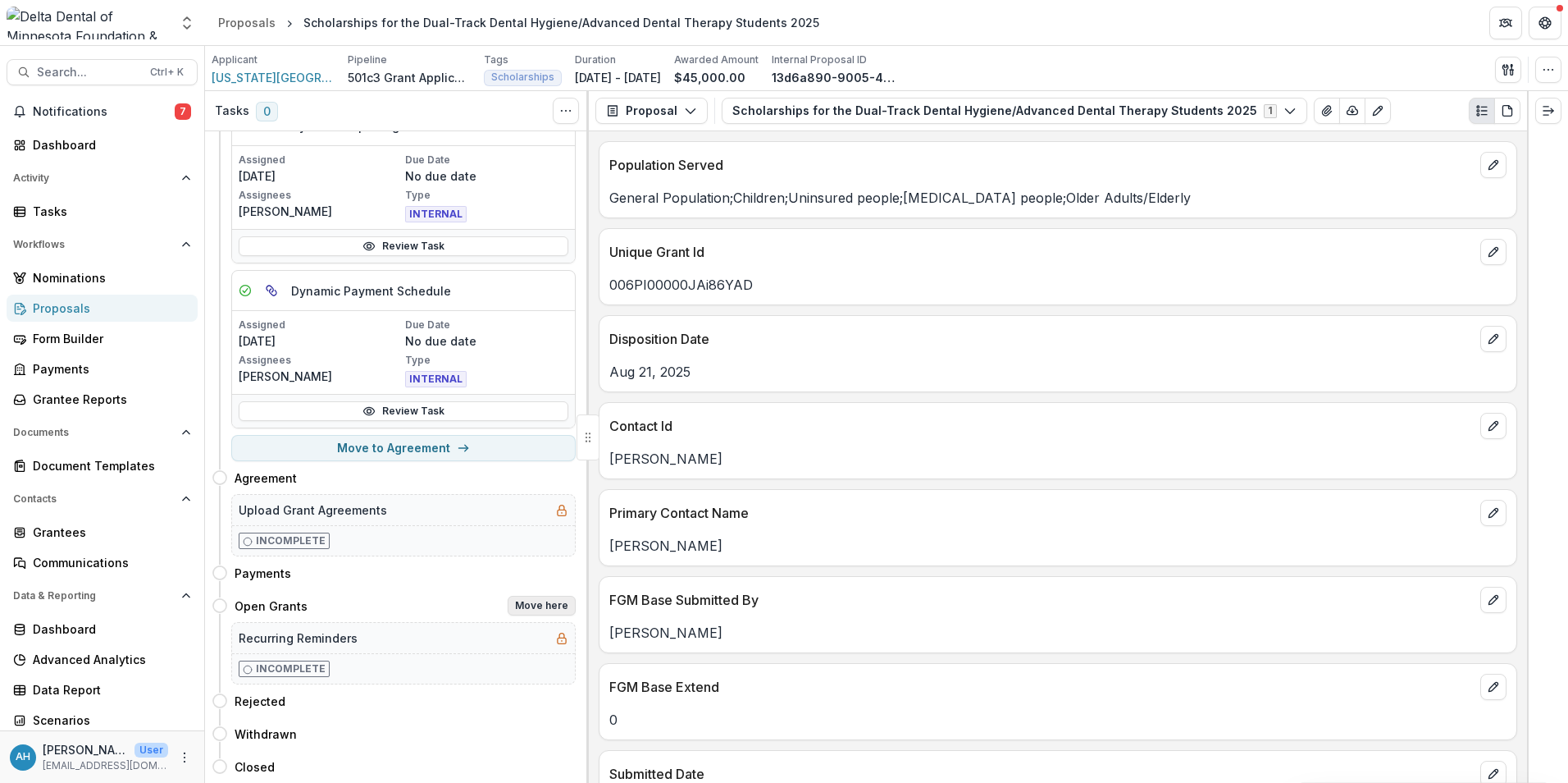
click at [541, 606] on button "Move here" at bounding box center [541, 605] width 68 height 19
select select "**********"
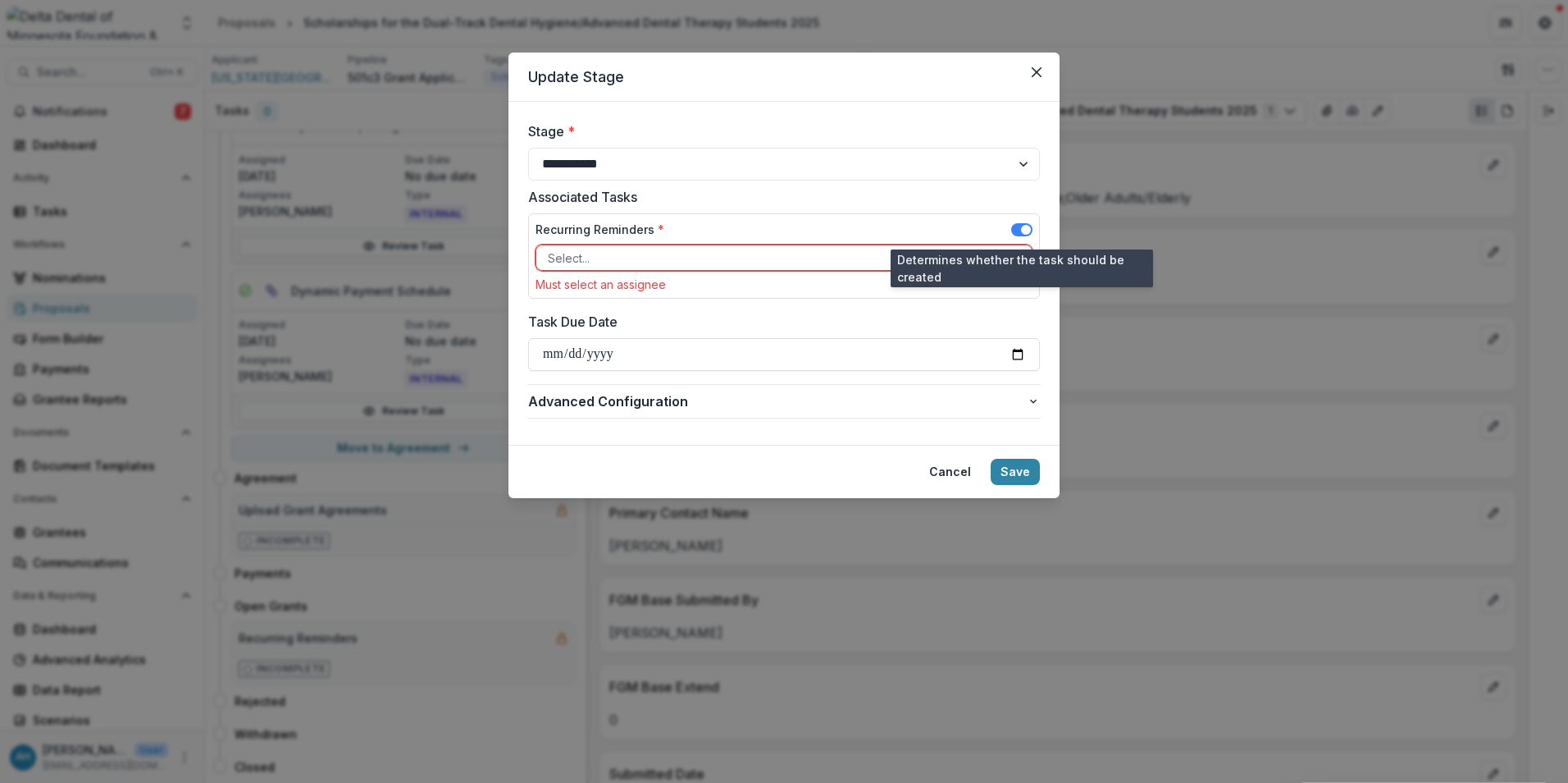
click at [1023, 229] on span at bounding box center [1026, 230] width 10 height 10
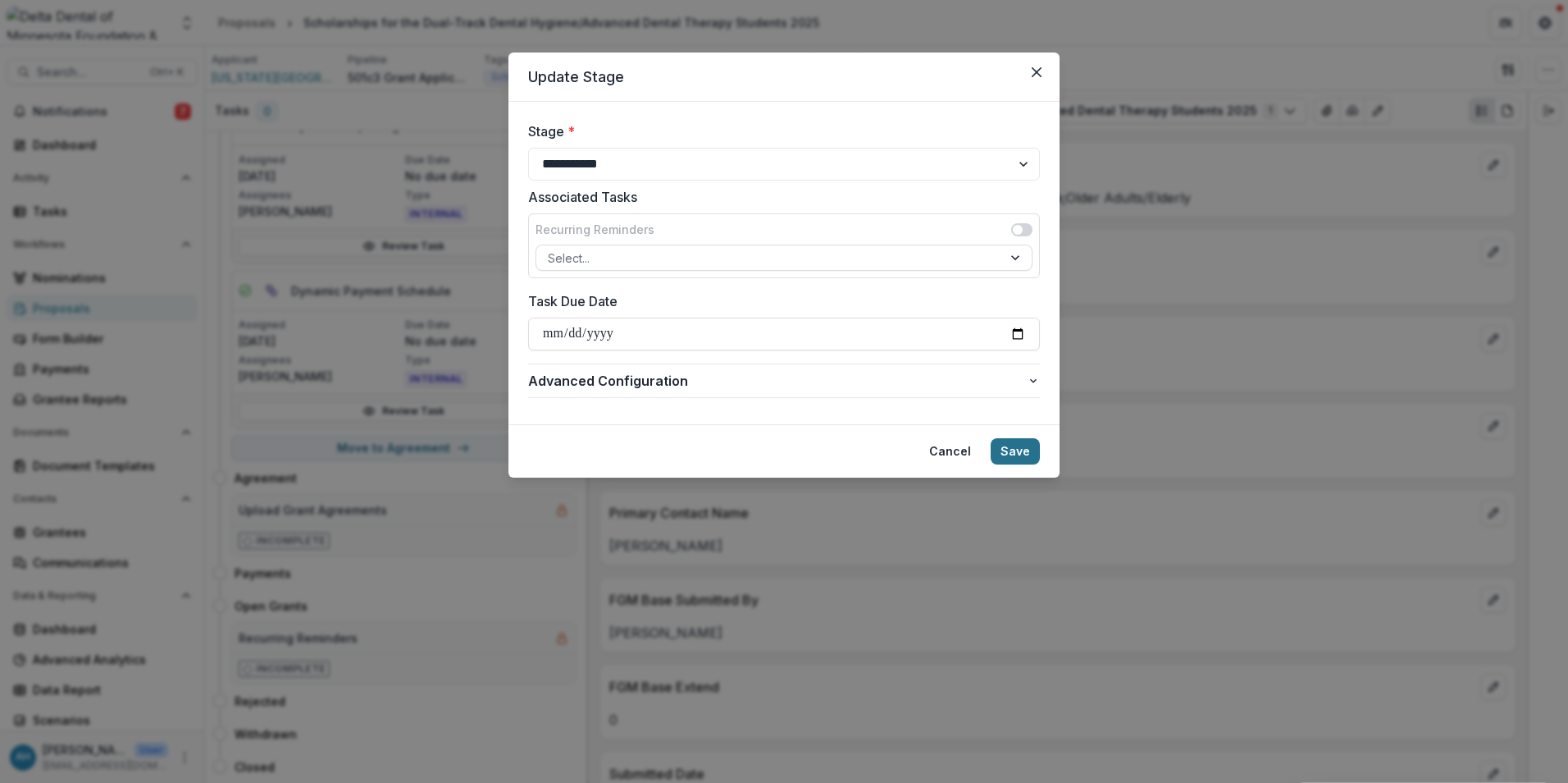
click at [1025, 454] on button "Save" at bounding box center [1015, 450] width 50 height 26
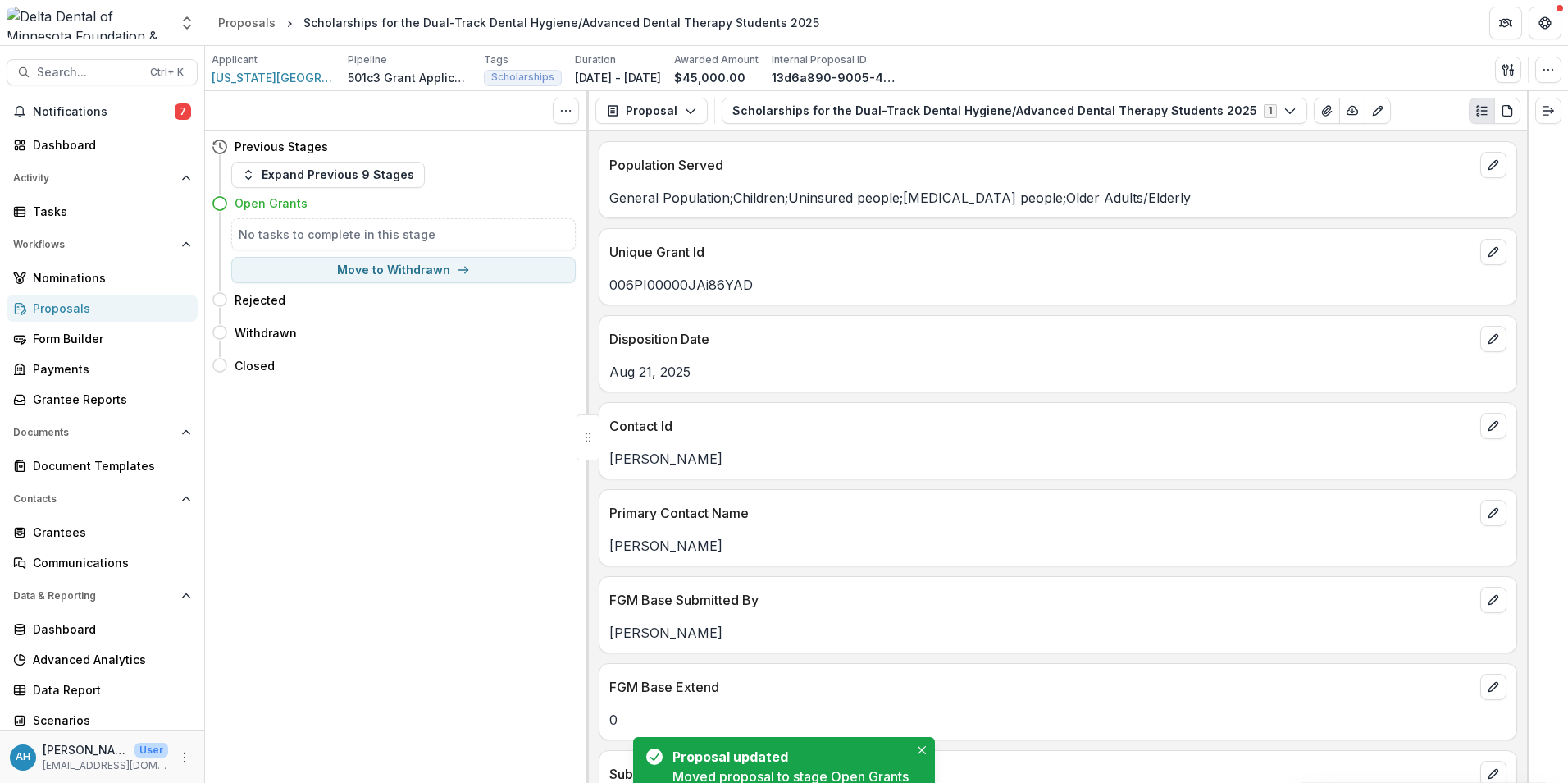
scroll to position [0, 0]
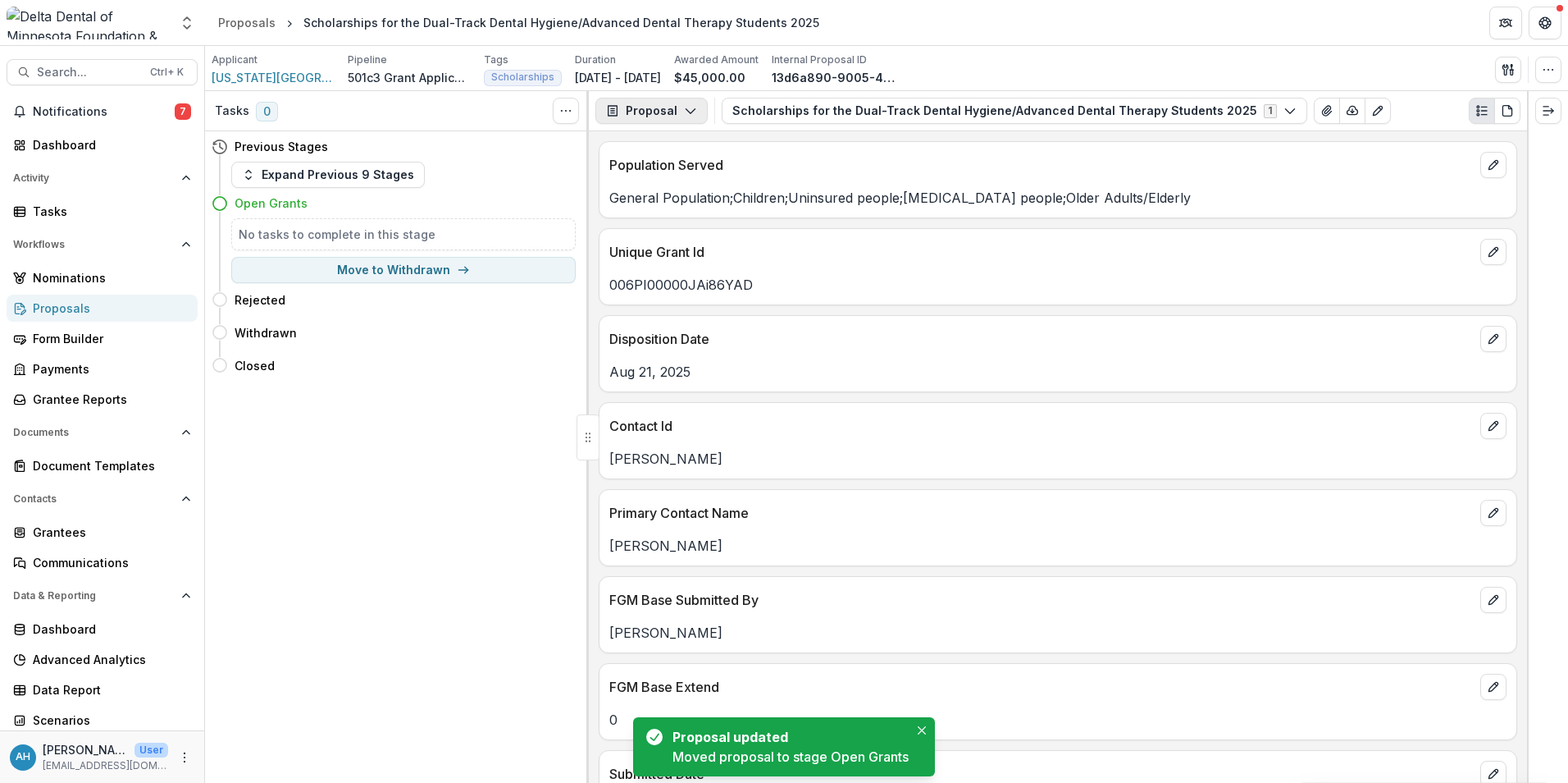
click at [664, 113] on button "Proposal" at bounding box center [651, 110] width 113 height 26
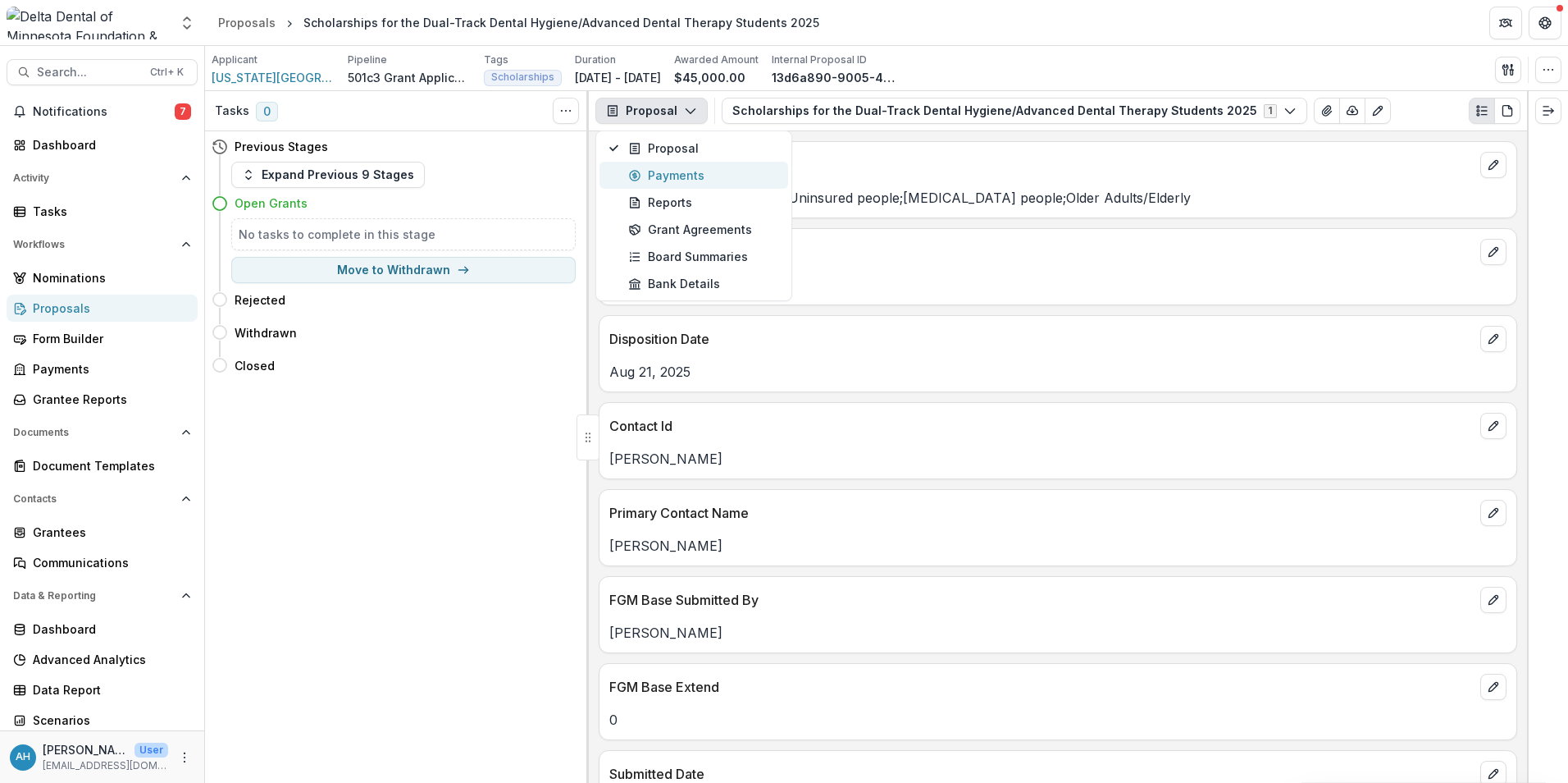
click at [686, 179] on div "Payments" at bounding box center [703, 175] width 150 height 18
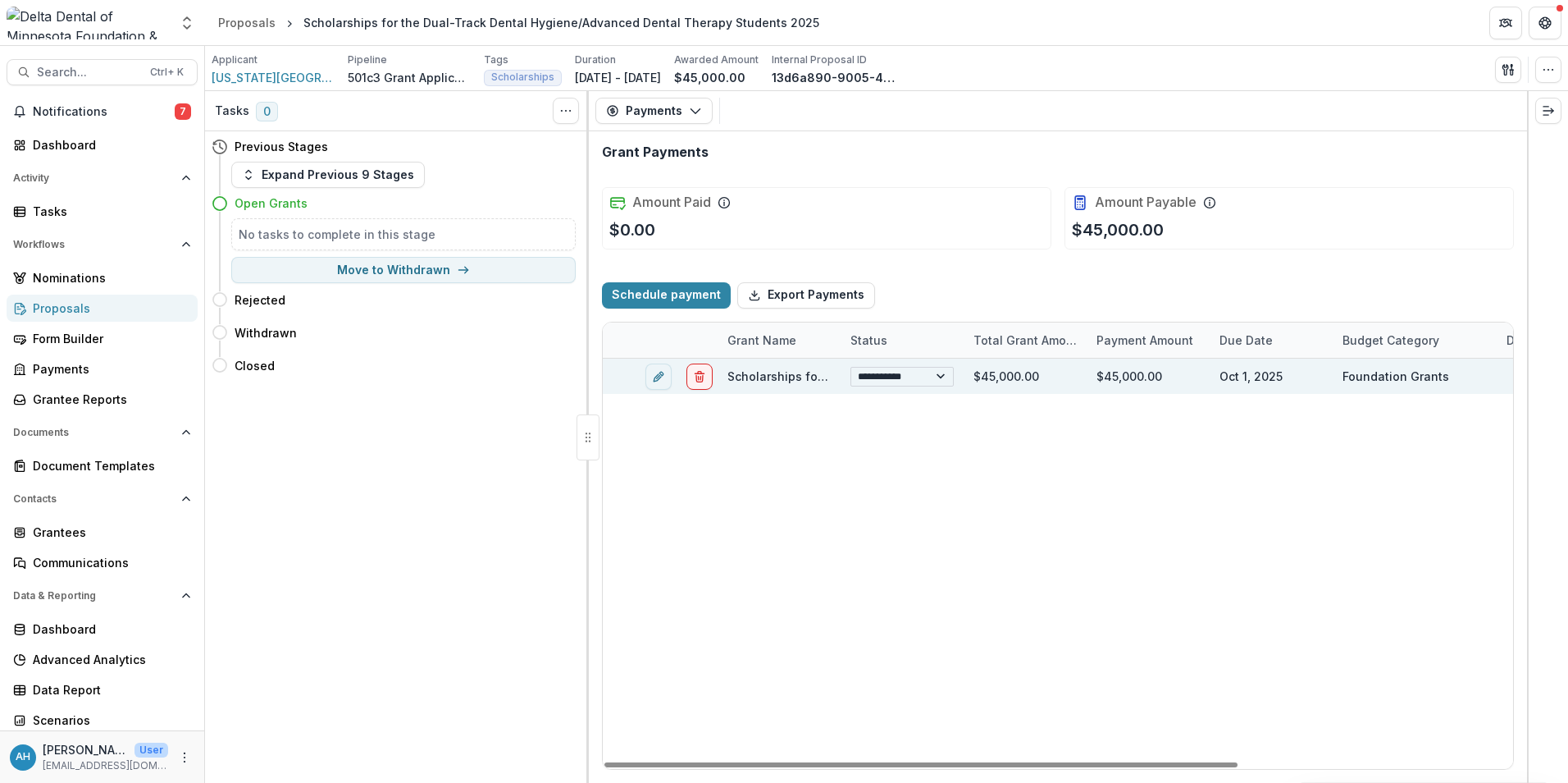
click at [946, 380] on select "**********" at bounding box center [902, 376] width 103 height 19
click at [851, 367] on select "**********" at bounding box center [902, 376] width 103 height 19
select select "**********"
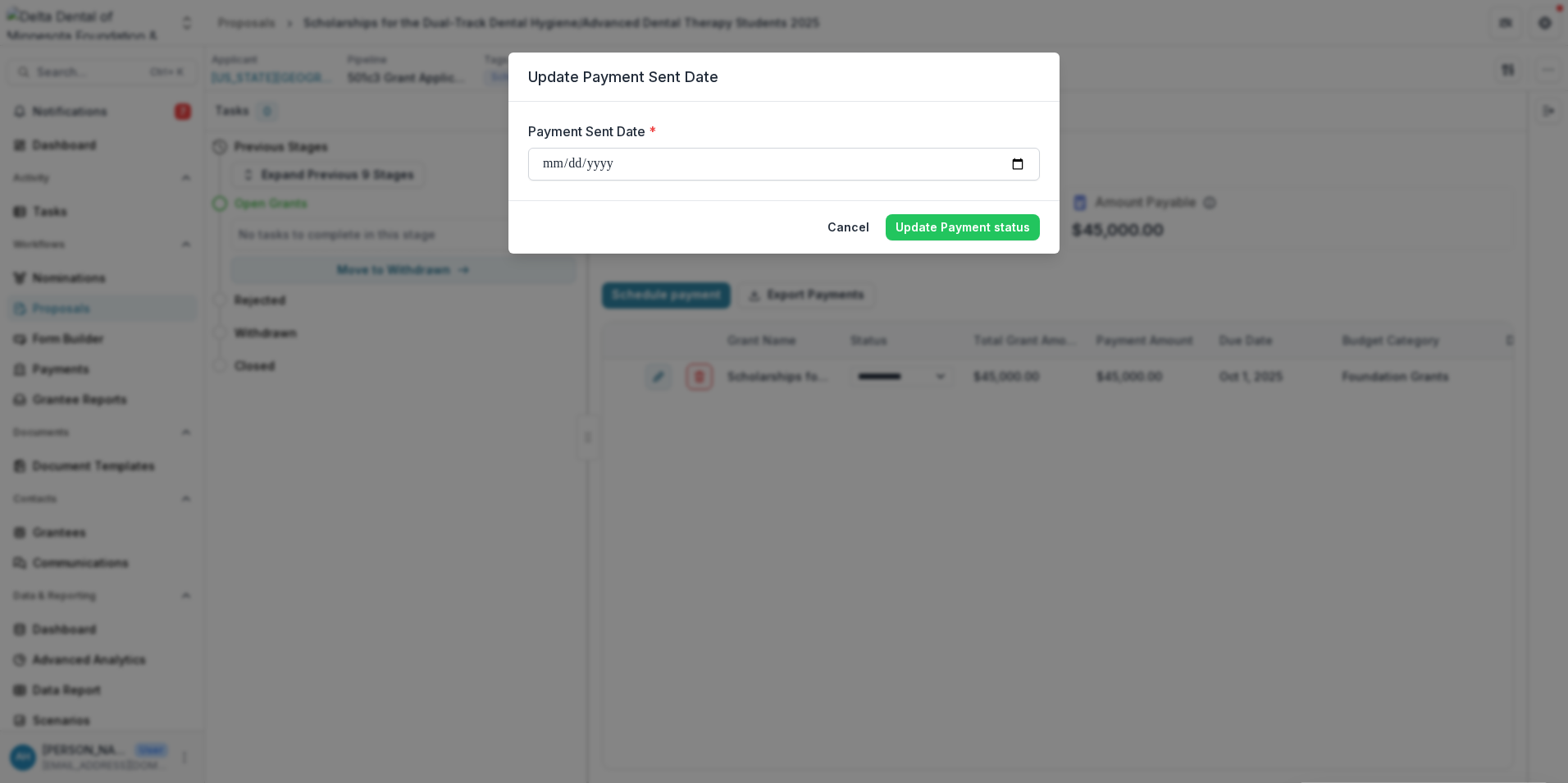
click at [1019, 161] on input "**********" at bounding box center [784, 164] width 511 height 33
type input "**********"
click at [952, 229] on button "Update Payment status" at bounding box center [962, 227] width 155 height 26
select select "**********"
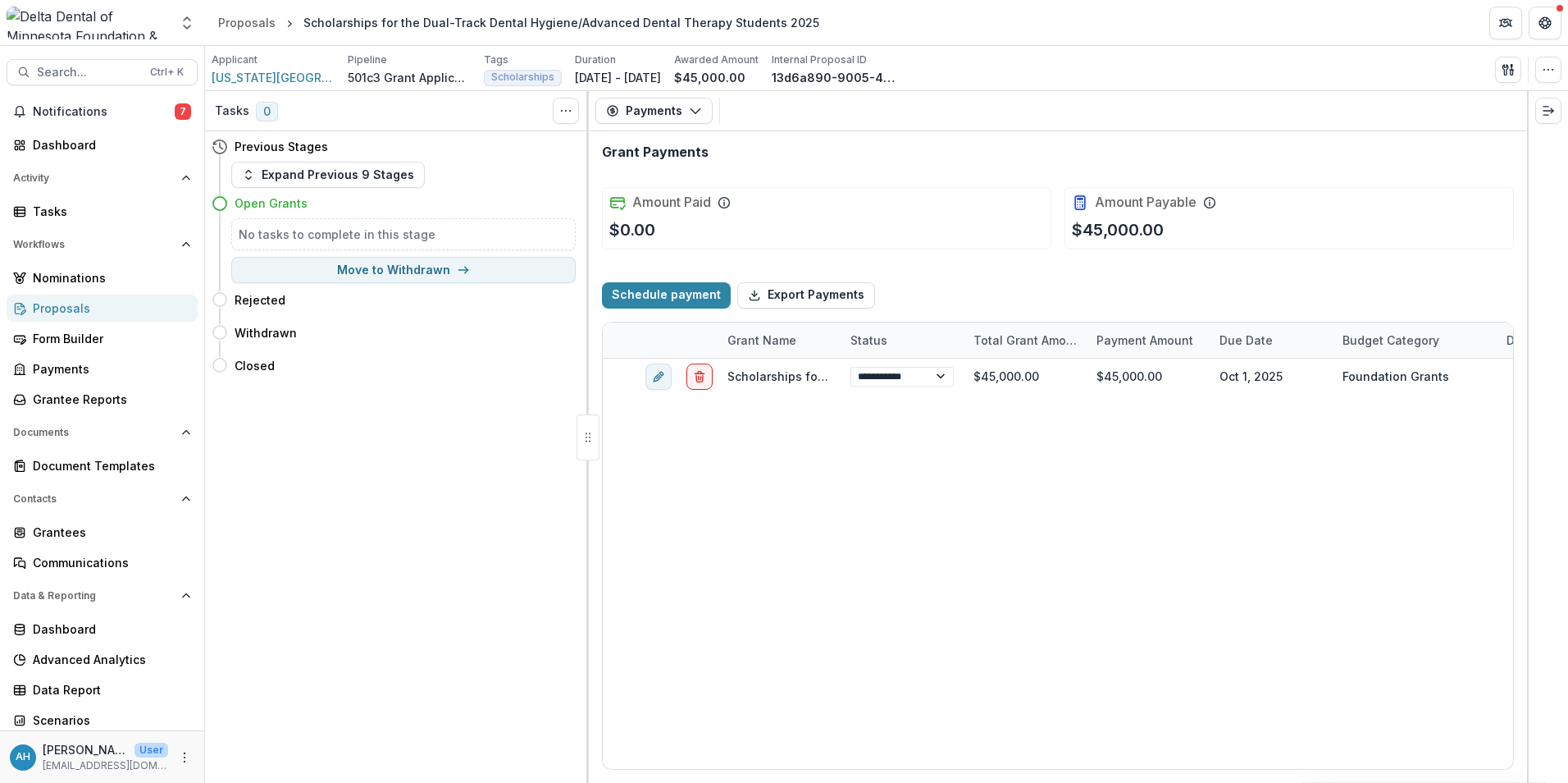
click at [71, 310] on div "Proposals" at bounding box center [109, 308] width 152 height 18
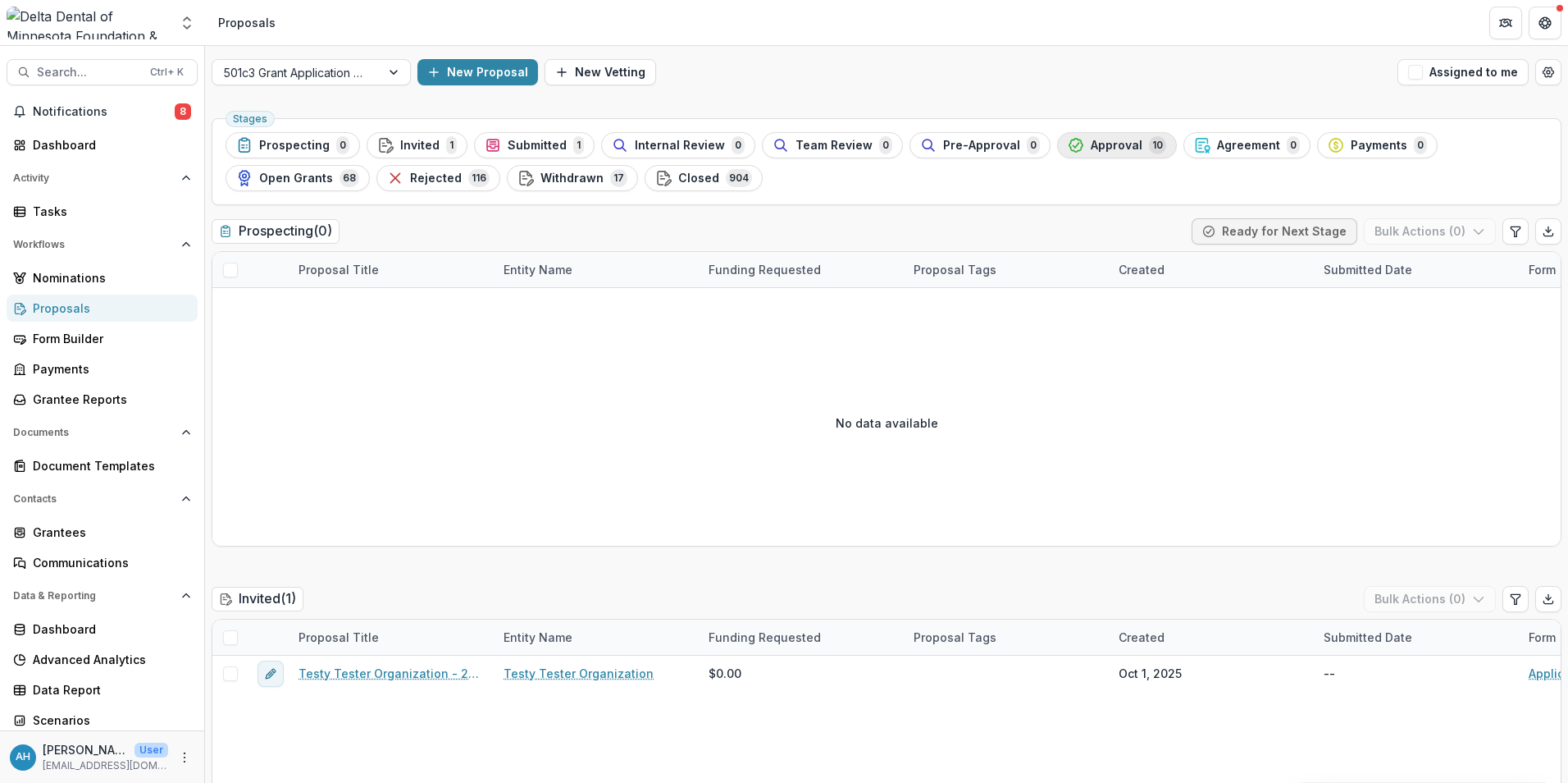
click at [1091, 143] on span "Approval" at bounding box center [1116, 146] width 52 height 14
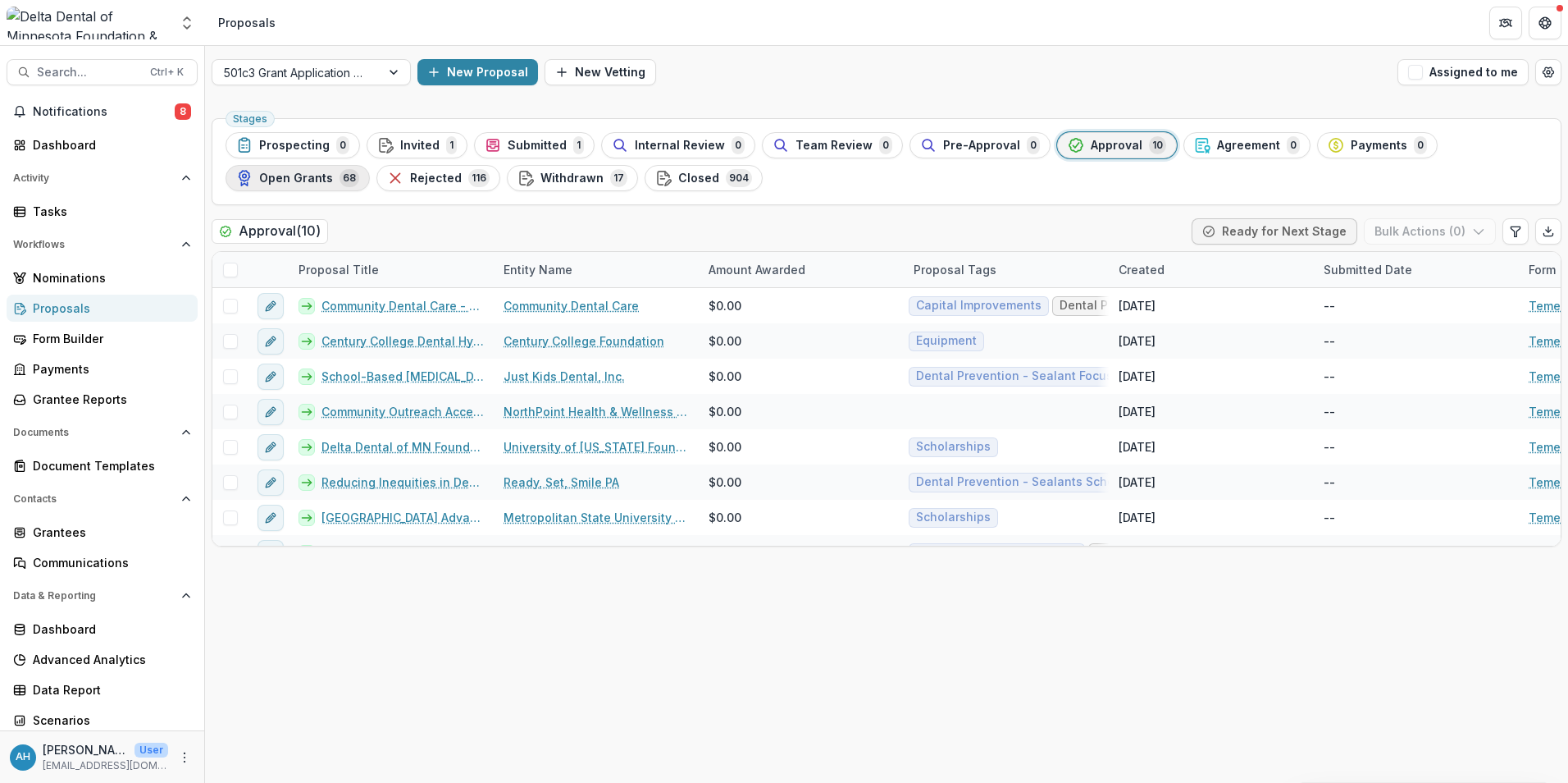
click at [316, 181] on span "Open Grants" at bounding box center [296, 178] width 74 height 14
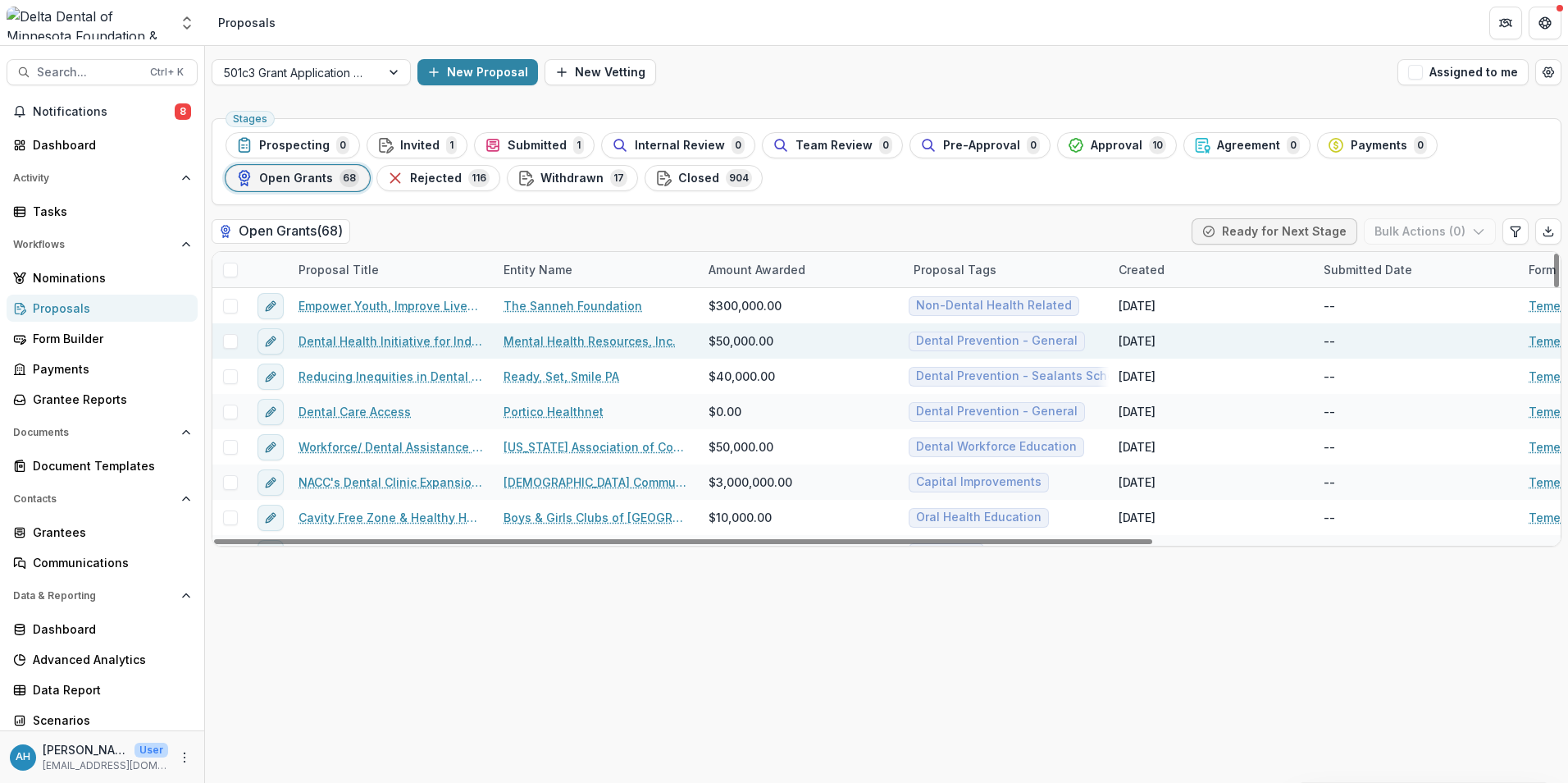
click at [351, 346] on link "Dental Health Initiative for Individuals with Serious and Persistent Mental Ill…" at bounding box center [391, 341] width 186 height 18
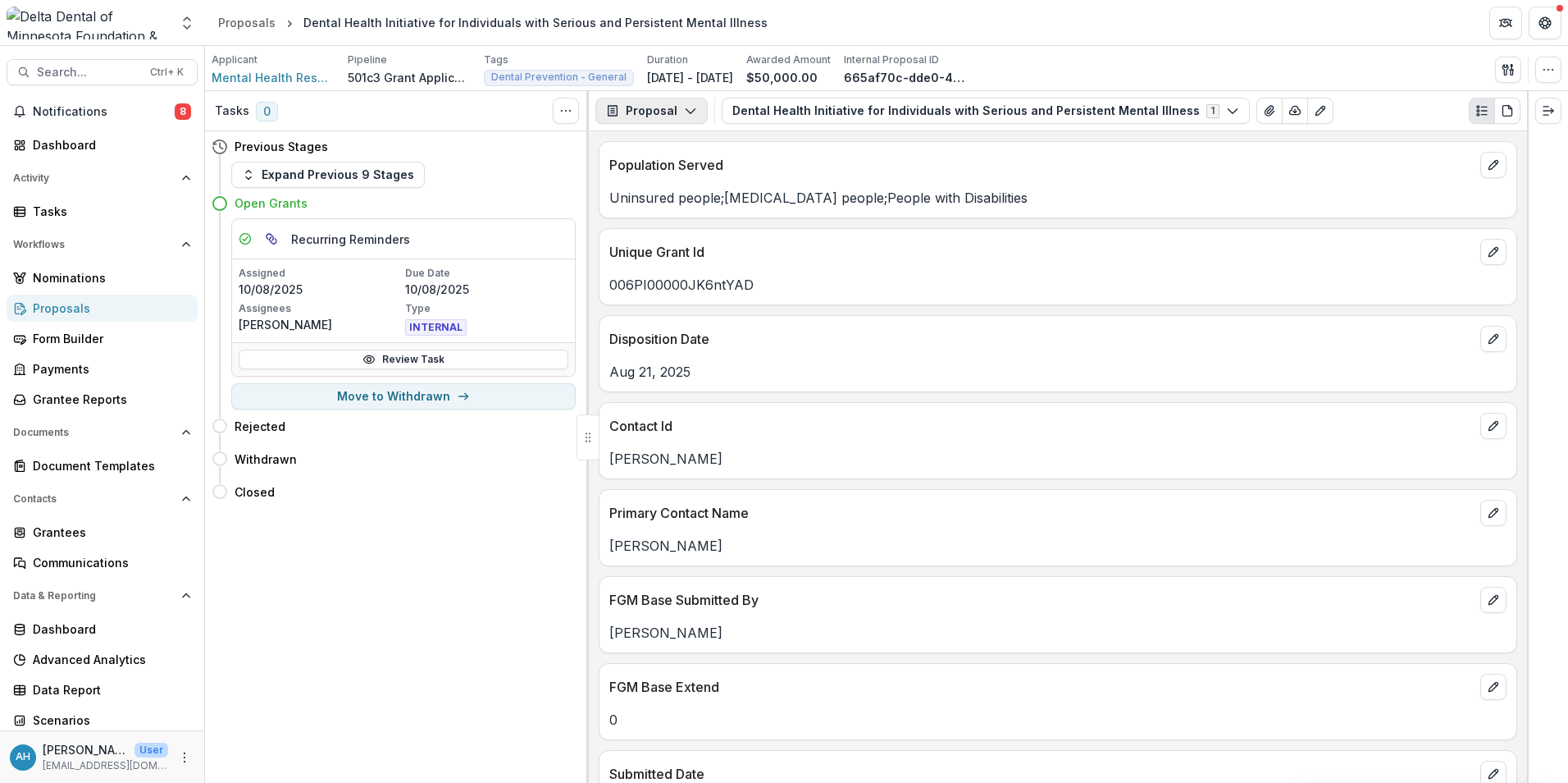
click at [662, 108] on button "Proposal" at bounding box center [651, 110] width 113 height 26
click at [676, 200] on div "Reports" at bounding box center [703, 202] width 150 height 18
click at [676, 200] on button "Reports" at bounding box center [694, 202] width 189 height 27
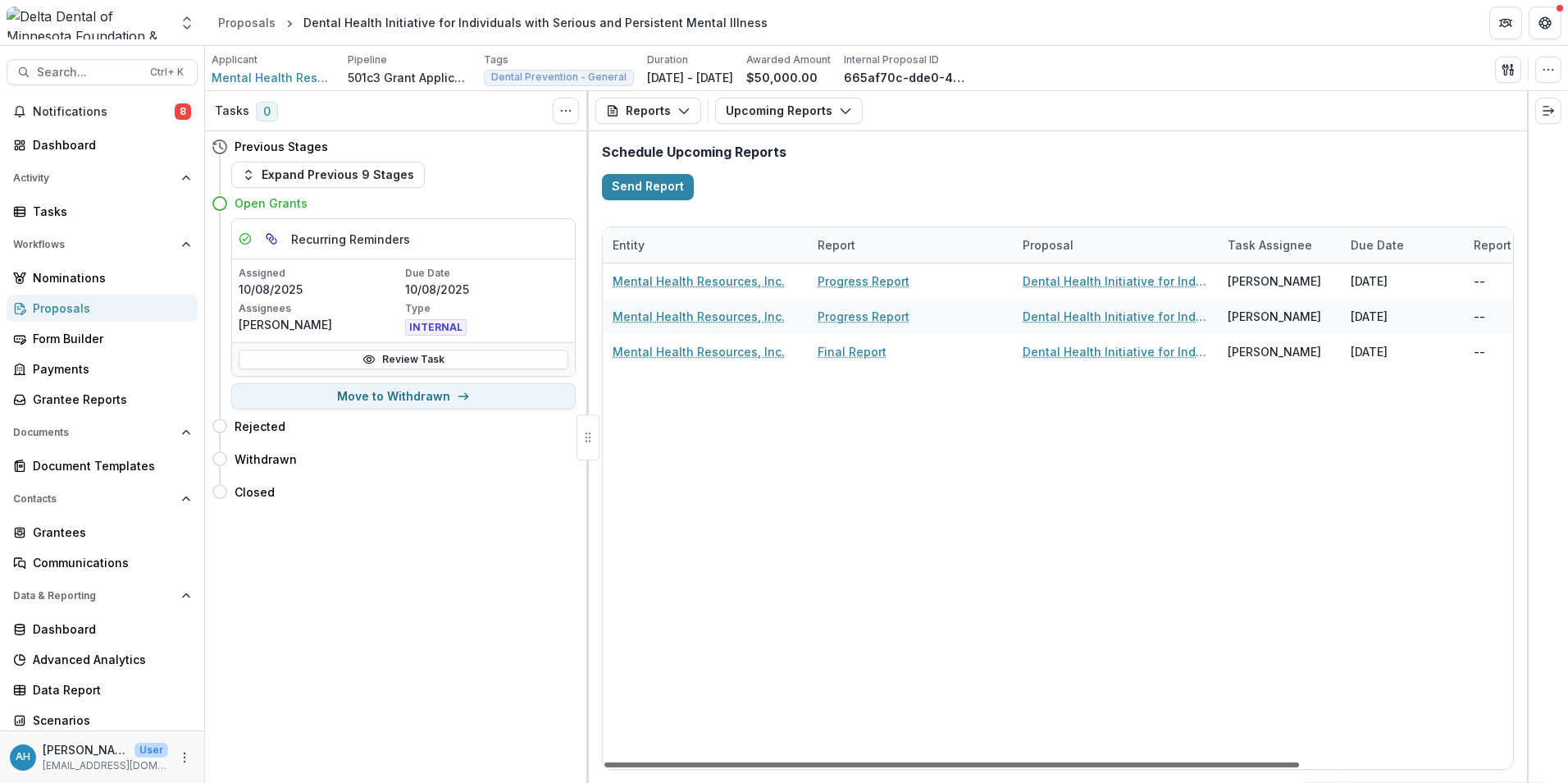
click at [1176, 764] on div at bounding box center [952, 765] width 694 height 5
click at [1177, 764] on div at bounding box center [952, 765] width 694 height 5
drag, startPoint x: 1190, startPoint y: 764, endPoint x: 1199, endPoint y: 764, distance: 9.0
click at [1193, 764] on div at bounding box center [952, 765] width 694 height 5
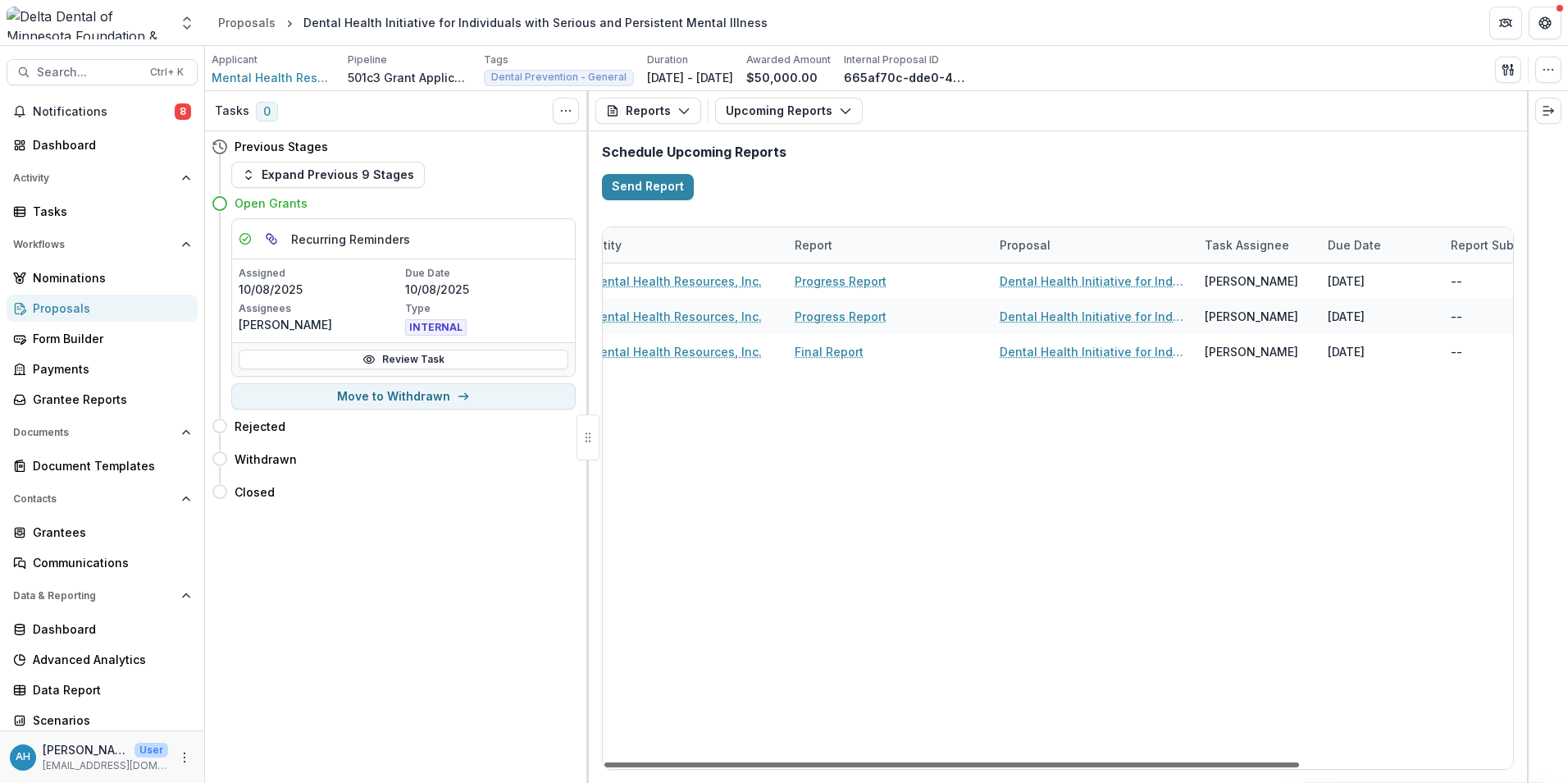
drag, startPoint x: 1199, startPoint y: 764, endPoint x: 1219, endPoint y: 763, distance: 20.0
click at [1202, 764] on div at bounding box center [952, 765] width 694 height 5
drag, startPoint x: 1219, startPoint y: 763, endPoint x: 1239, endPoint y: 763, distance: 20.0
click at [1237, 763] on div at bounding box center [952, 765] width 694 height 5
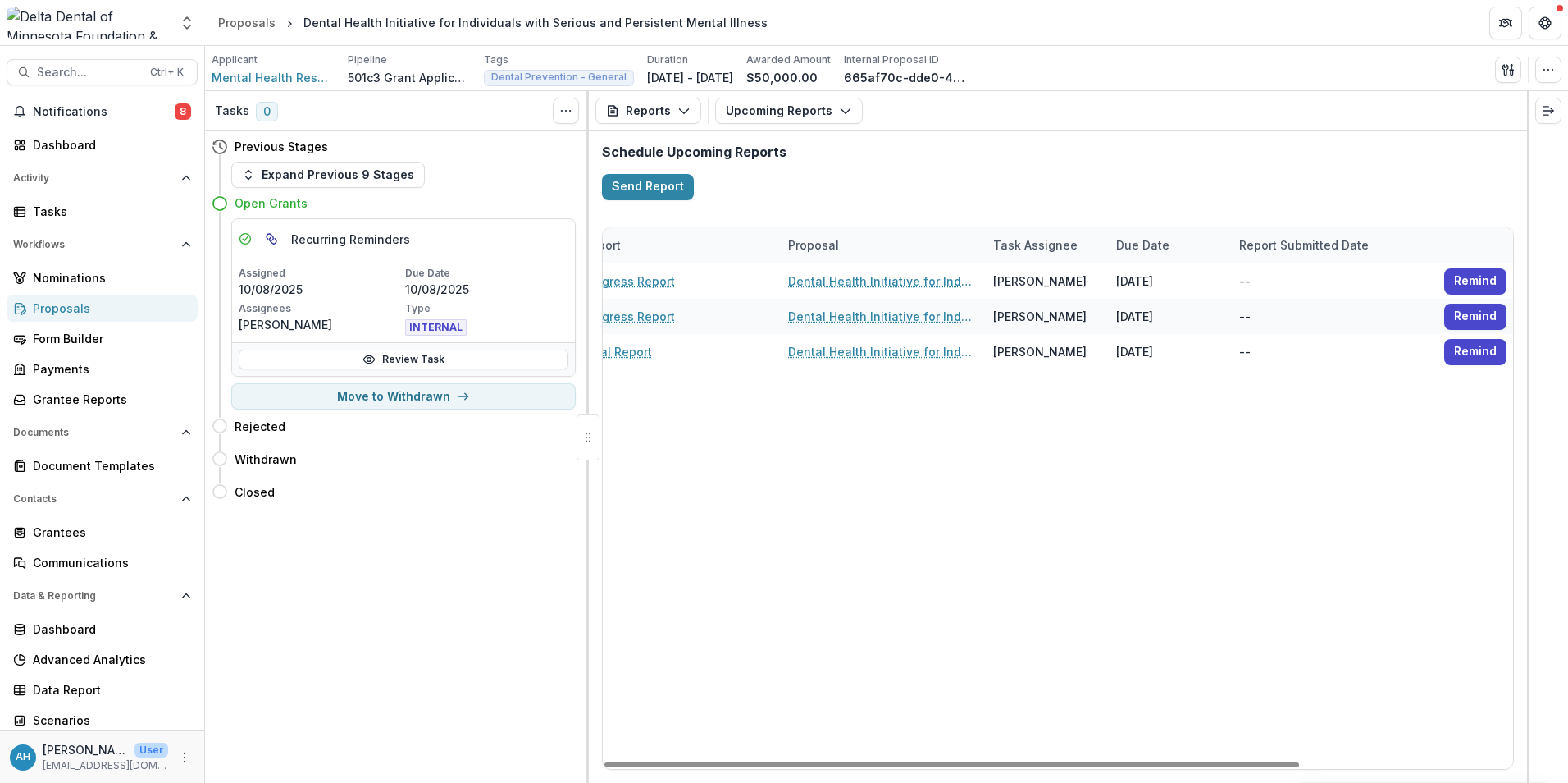
scroll to position [0, 279]
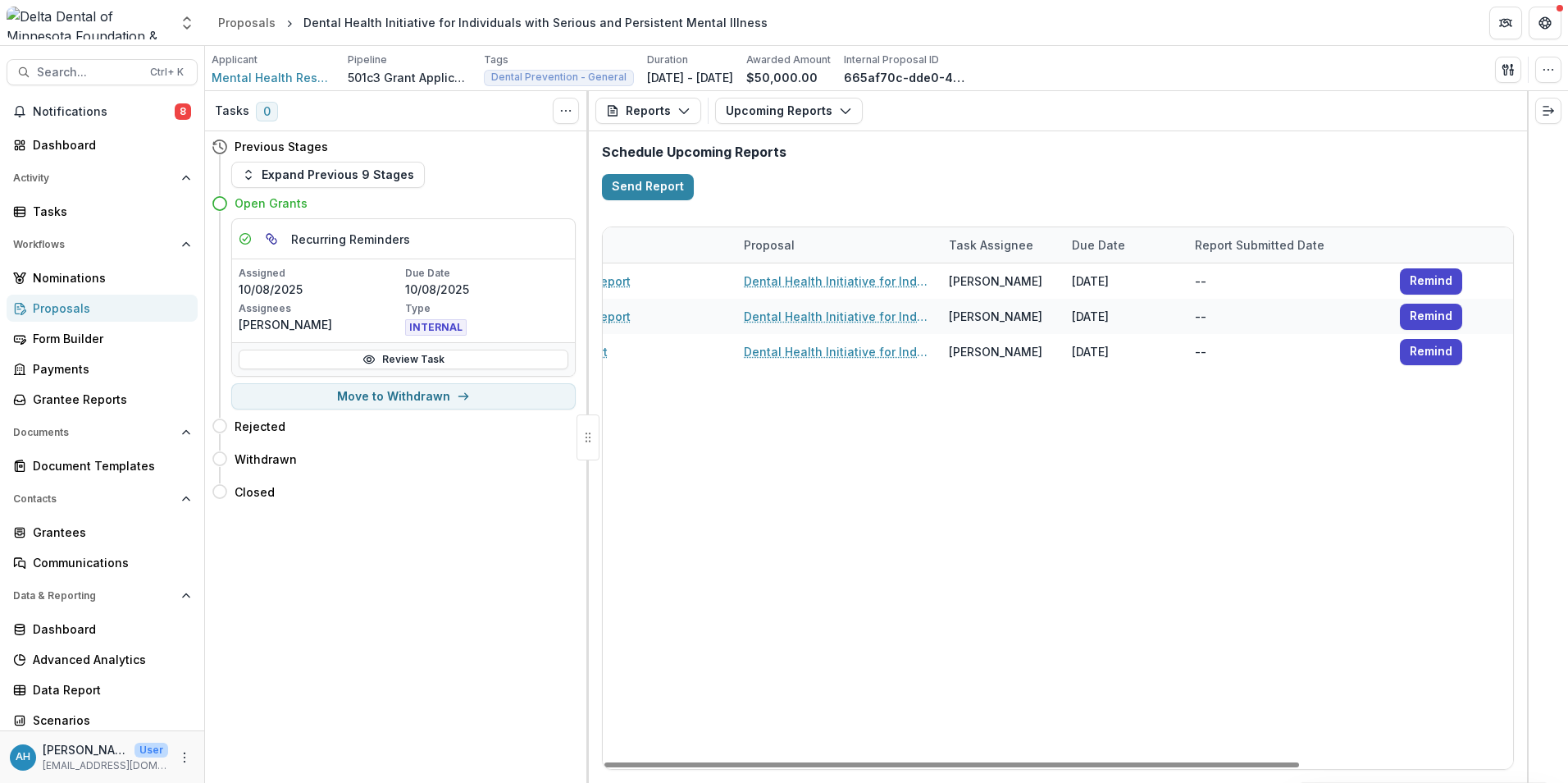
drag, startPoint x: 1296, startPoint y: 760, endPoint x: 1427, endPoint y: 752, distance: 131.2
click at [1299, 763] on div at bounding box center [952, 765] width 694 height 5
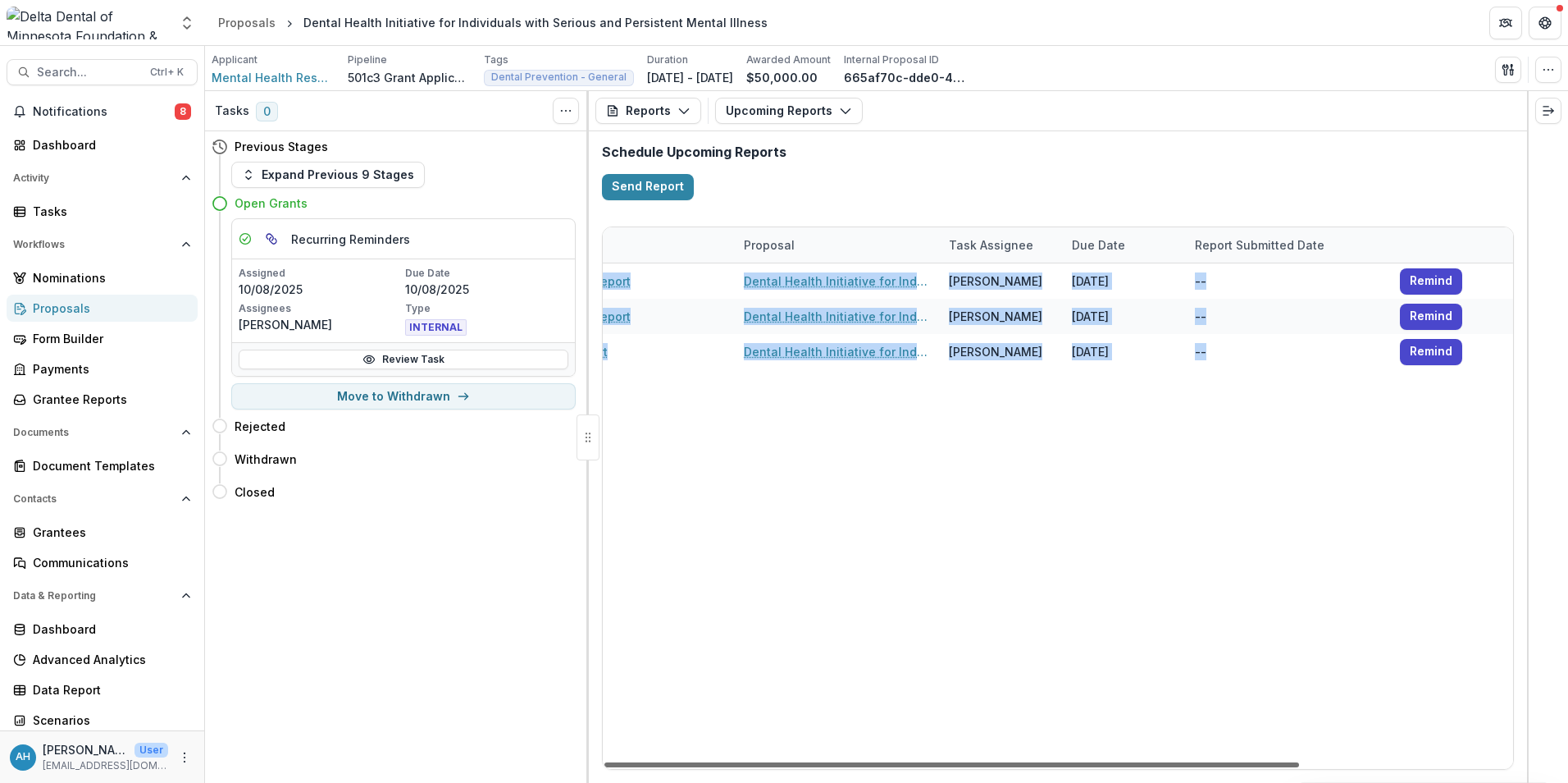
drag, startPoint x: 1427, startPoint y: 752, endPoint x: 1375, endPoint y: 768, distance: 54.4
click at [1378, 768] on div "Entity Report Proposal Task Assignee Due Date Report Submitted Date Mental Heal…" at bounding box center [1058, 498] width 910 height 542
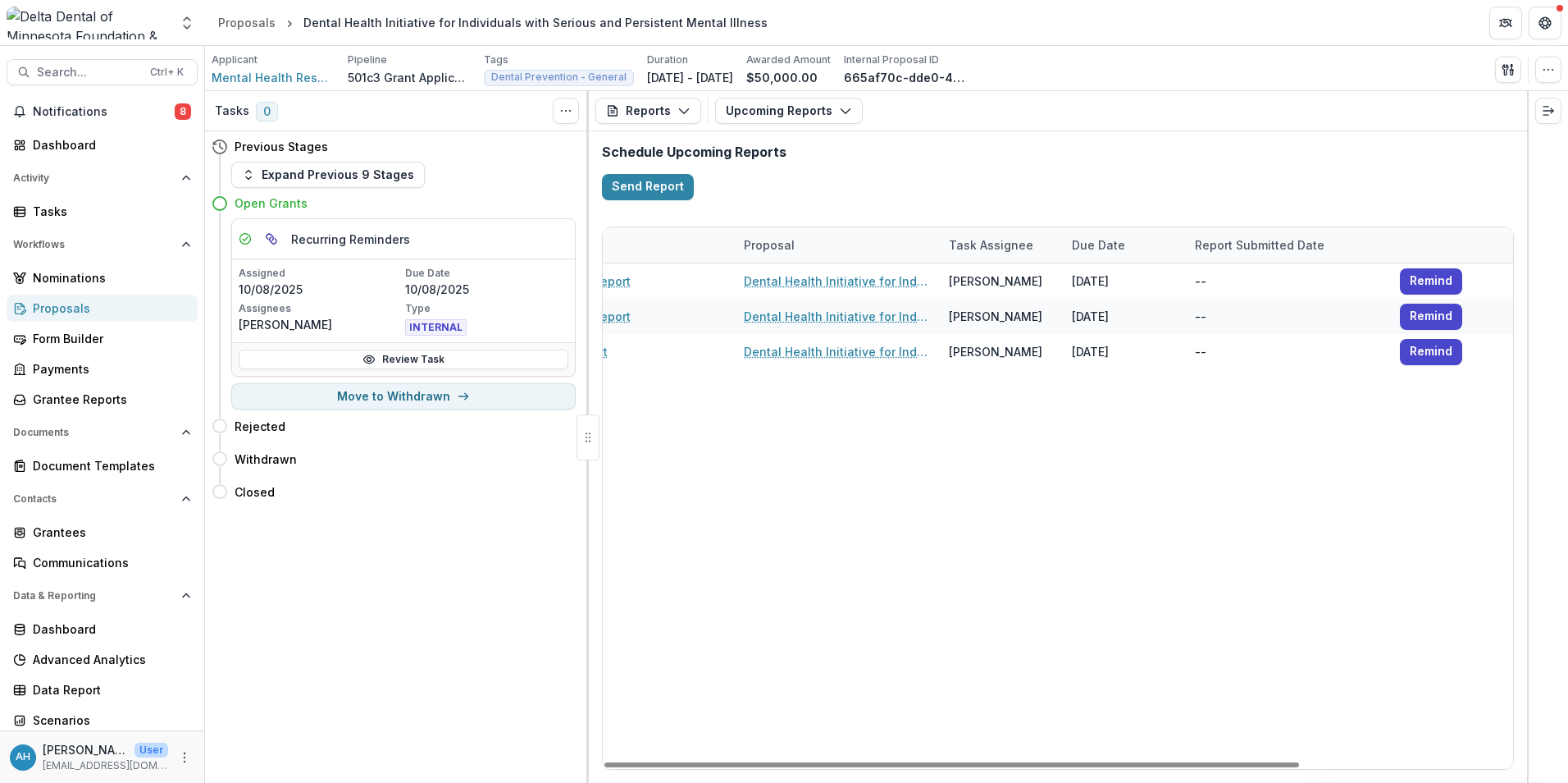
drag, startPoint x: 1375, startPoint y: 768, endPoint x: 1148, endPoint y: 779, distance: 227.3
click at [1148, 779] on div "Entity Report Proposal Task Assignee Due Date Report Submitted Date Mental Heal…" at bounding box center [1058, 497] width 938 height 569
drag, startPoint x: 1148, startPoint y: 779, endPoint x: 1198, endPoint y: 771, distance: 50.6
click at [1148, 775] on div "Entity Report Proposal Task Assignee Due Date Report Submitted Date Mental Heal…" at bounding box center [1058, 497] width 938 height 569
drag, startPoint x: 1277, startPoint y: 761, endPoint x: 1173, endPoint y: 763, distance: 104.0
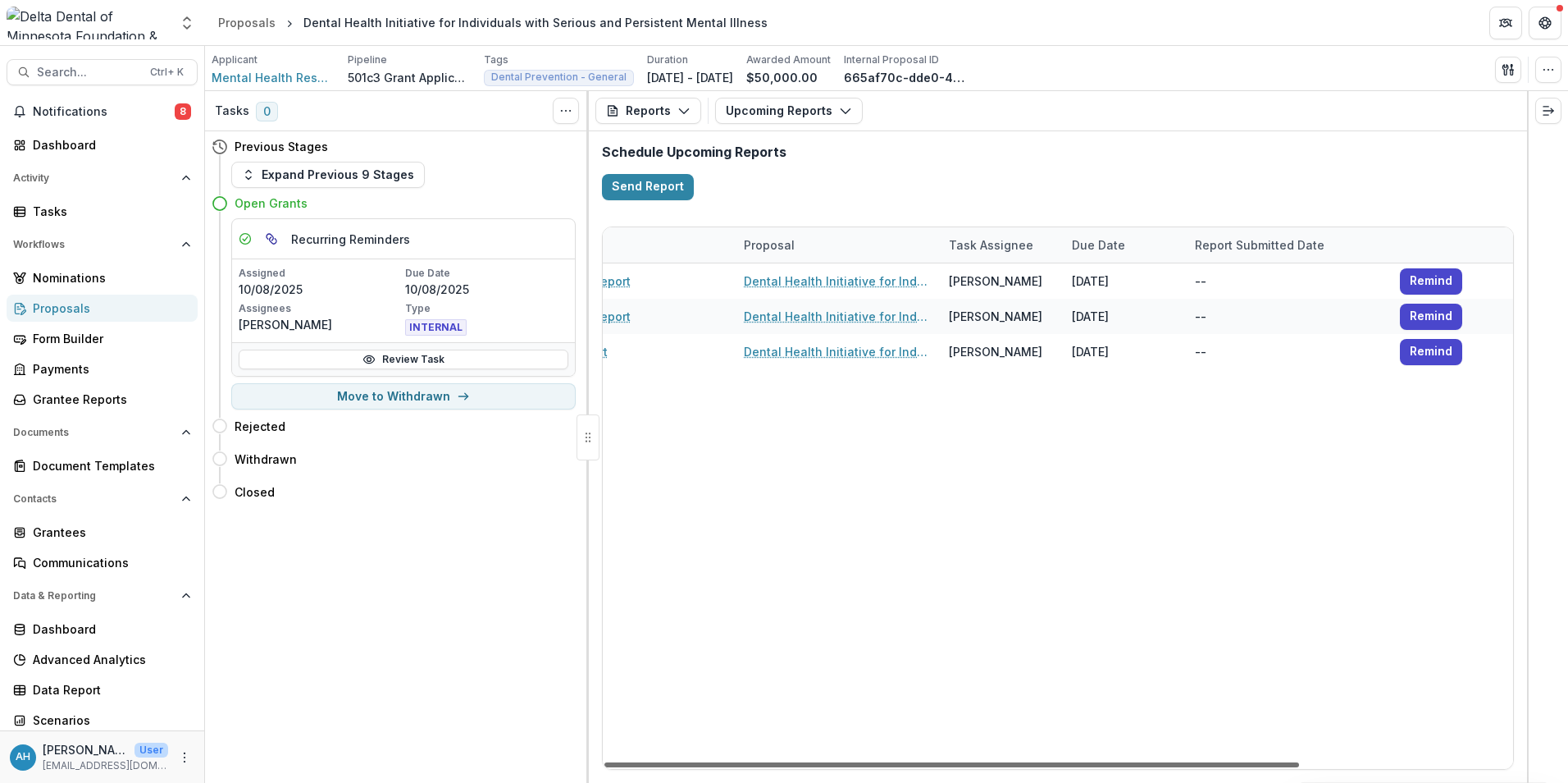
click at [1215, 763] on div at bounding box center [952, 765] width 694 height 5
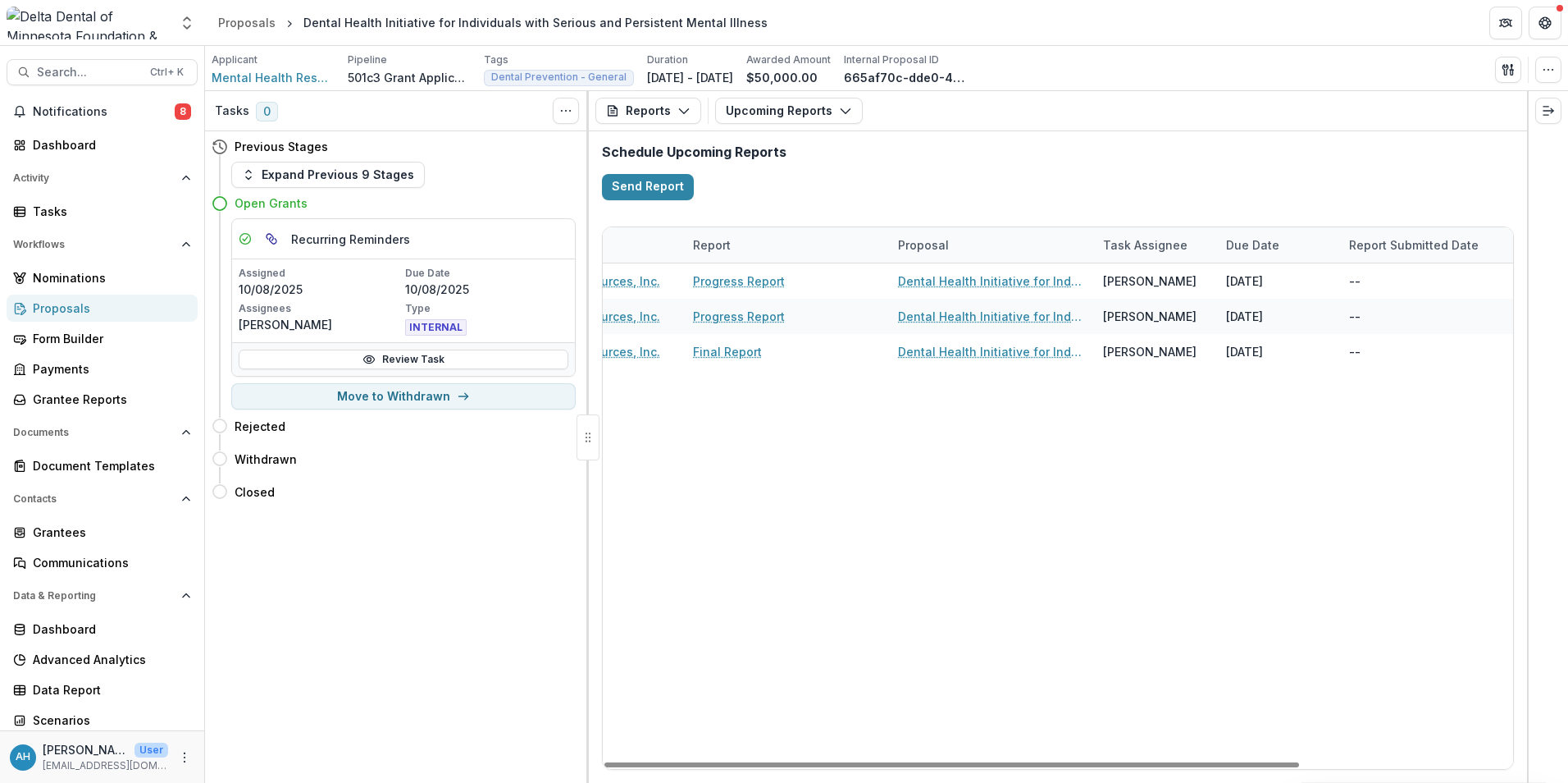
scroll to position [0, 0]
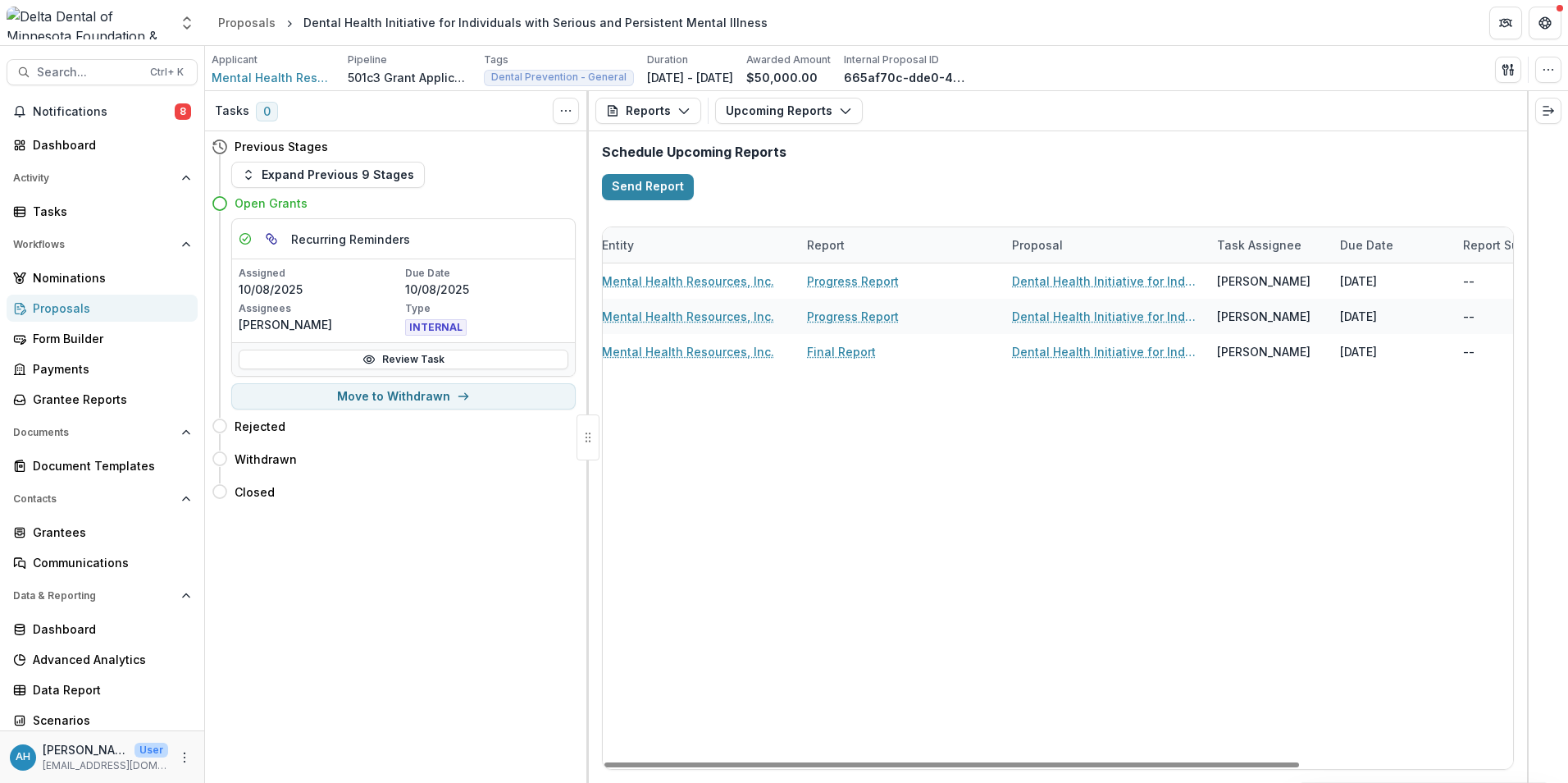
drag, startPoint x: 1173, startPoint y: 763, endPoint x: 1021, endPoint y: 745, distance: 153.1
click at [1021, 763] on div at bounding box center [952, 765] width 694 height 5
drag, startPoint x: 1021, startPoint y: 745, endPoint x: 994, endPoint y: 725, distance: 33.6
click at [1018, 742] on div "Mental Health Resources, Inc. Progress Report Dental Health Initiative for Indi…" at bounding box center [1197, 516] width 1189 height 506
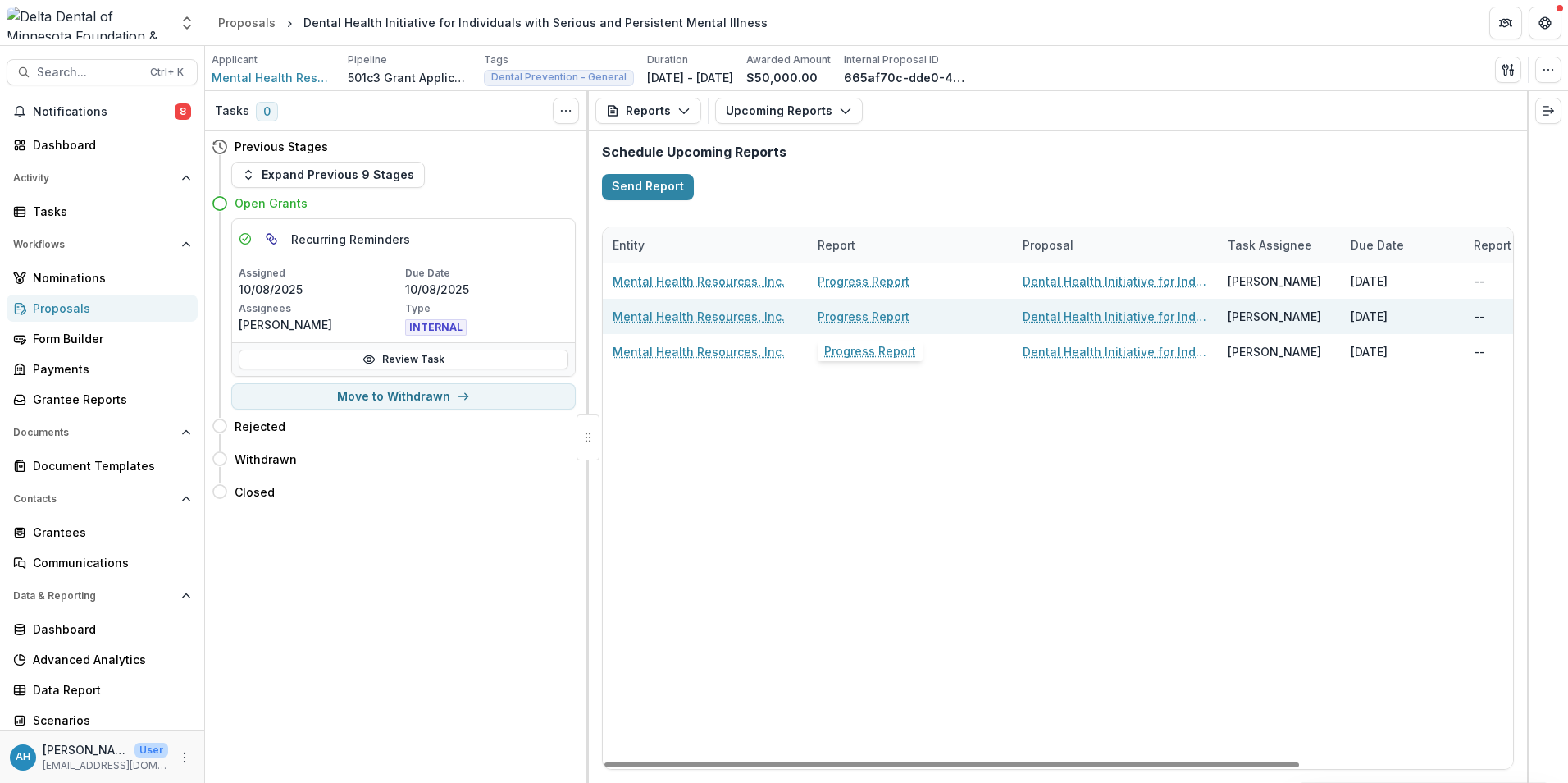
click at [890, 315] on link "Progress Report" at bounding box center [863, 316] width 91 height 18
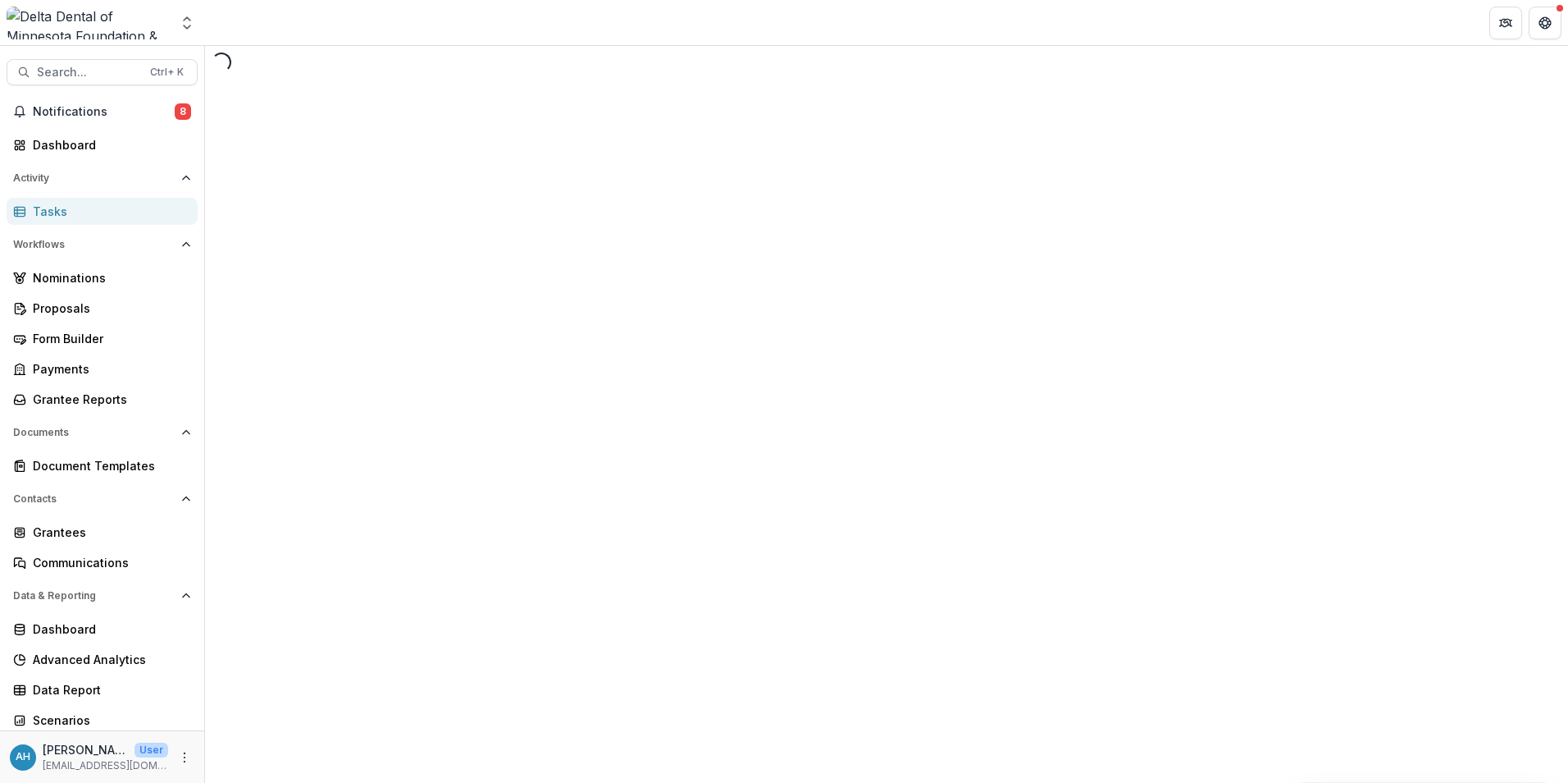
select select "********"
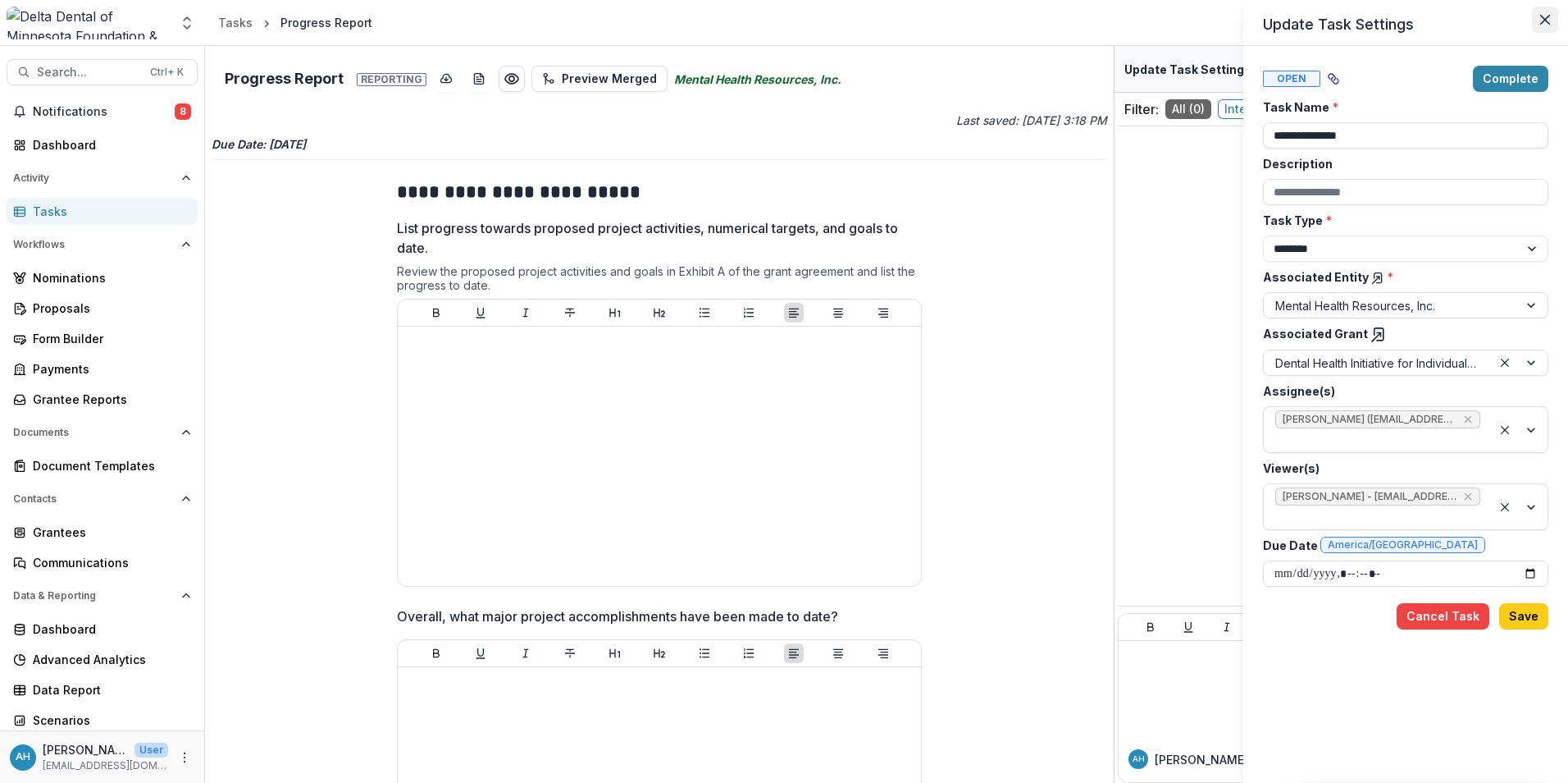
click at [1545, 14] on button "Close" at bounding box center [1545, 19] width 26 height 26
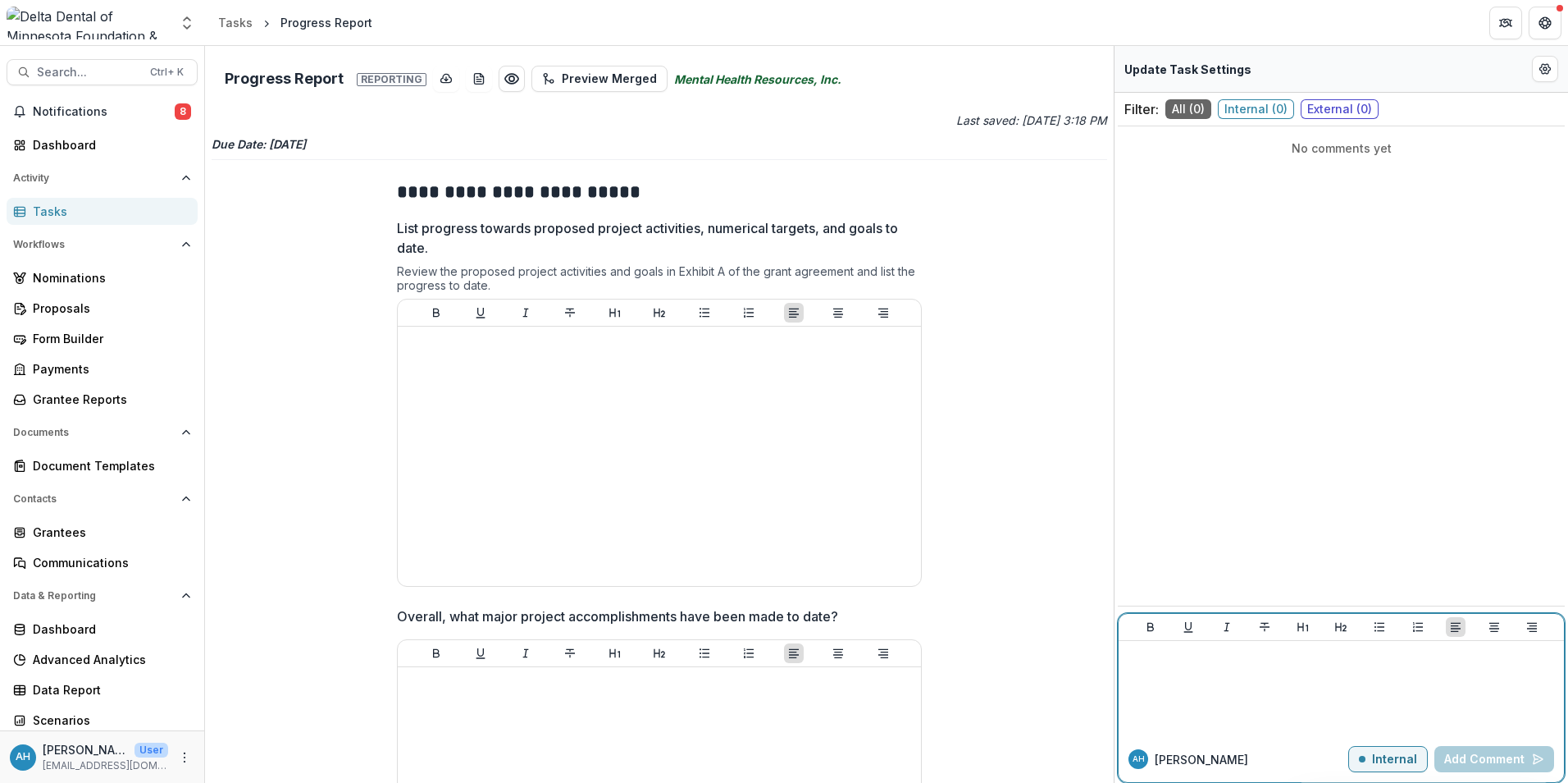
click at [1388, 763] on p "Internal" at bounding box center [1394, 760] width 45 height 14
click at [1388, 763] on p "External" at bounding box center [1393, 760] width 48 height 14
click at [80, 72] on span "Search..." at bounding box center [88, 72] width 103 height 14
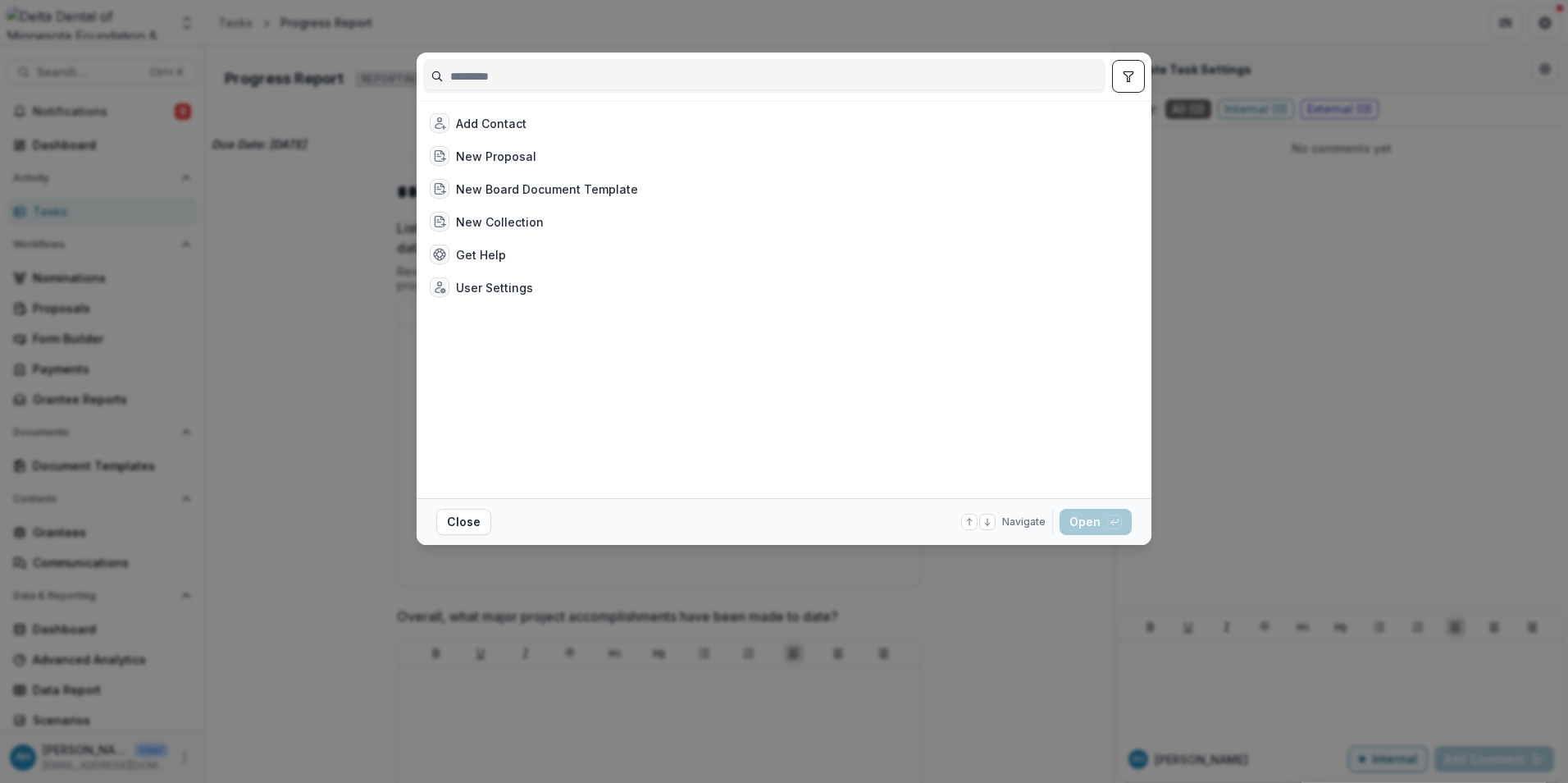
click at [273, 302] on div "Add Contact New Proposal New Board Document Template New Collection Get Help Us…" at bounding box center [784, 391] width 1568 height 783
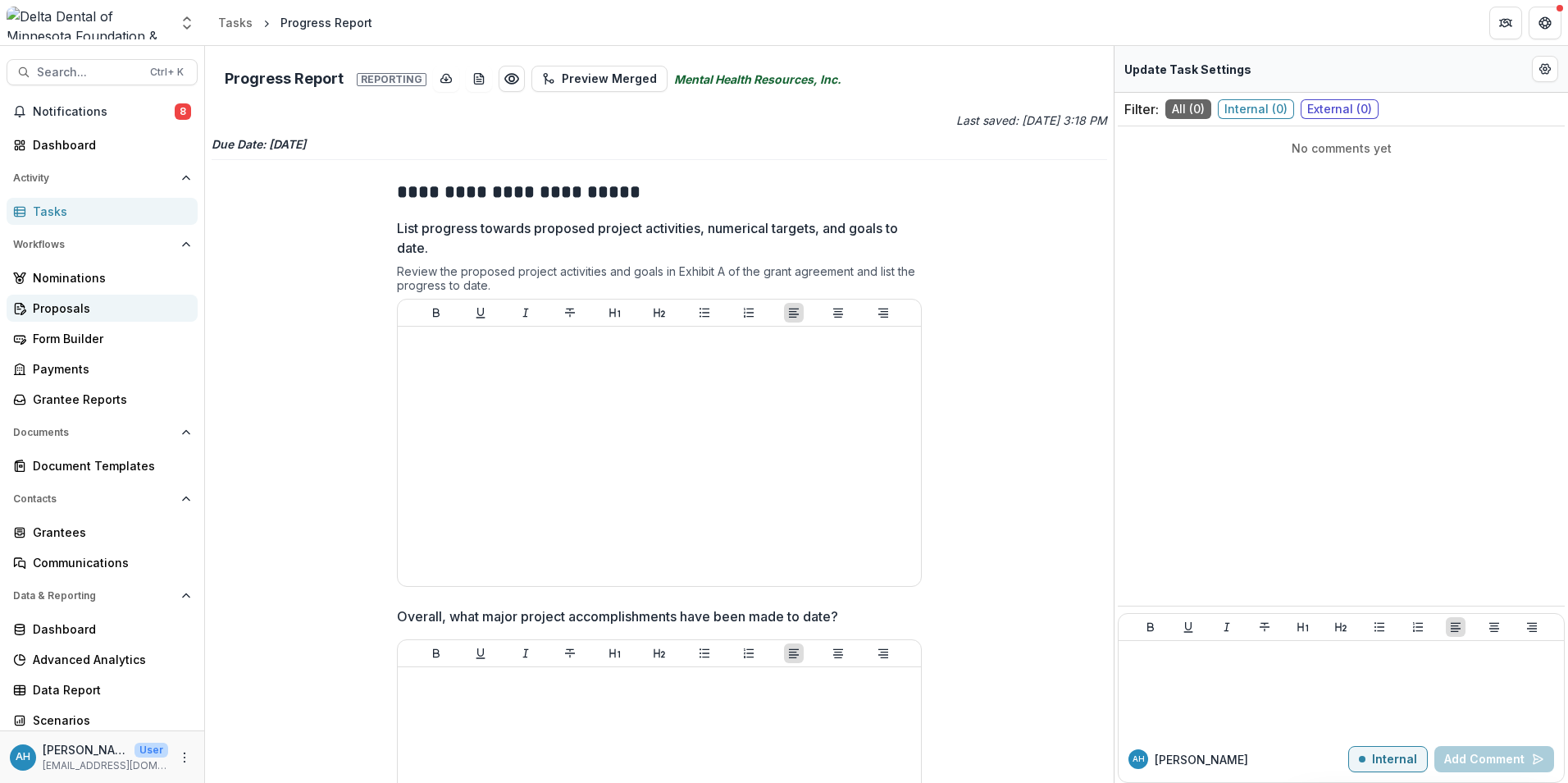
click at [69, 308] on div "Proposals" at bounding box center [109, 308] width 152 height 18
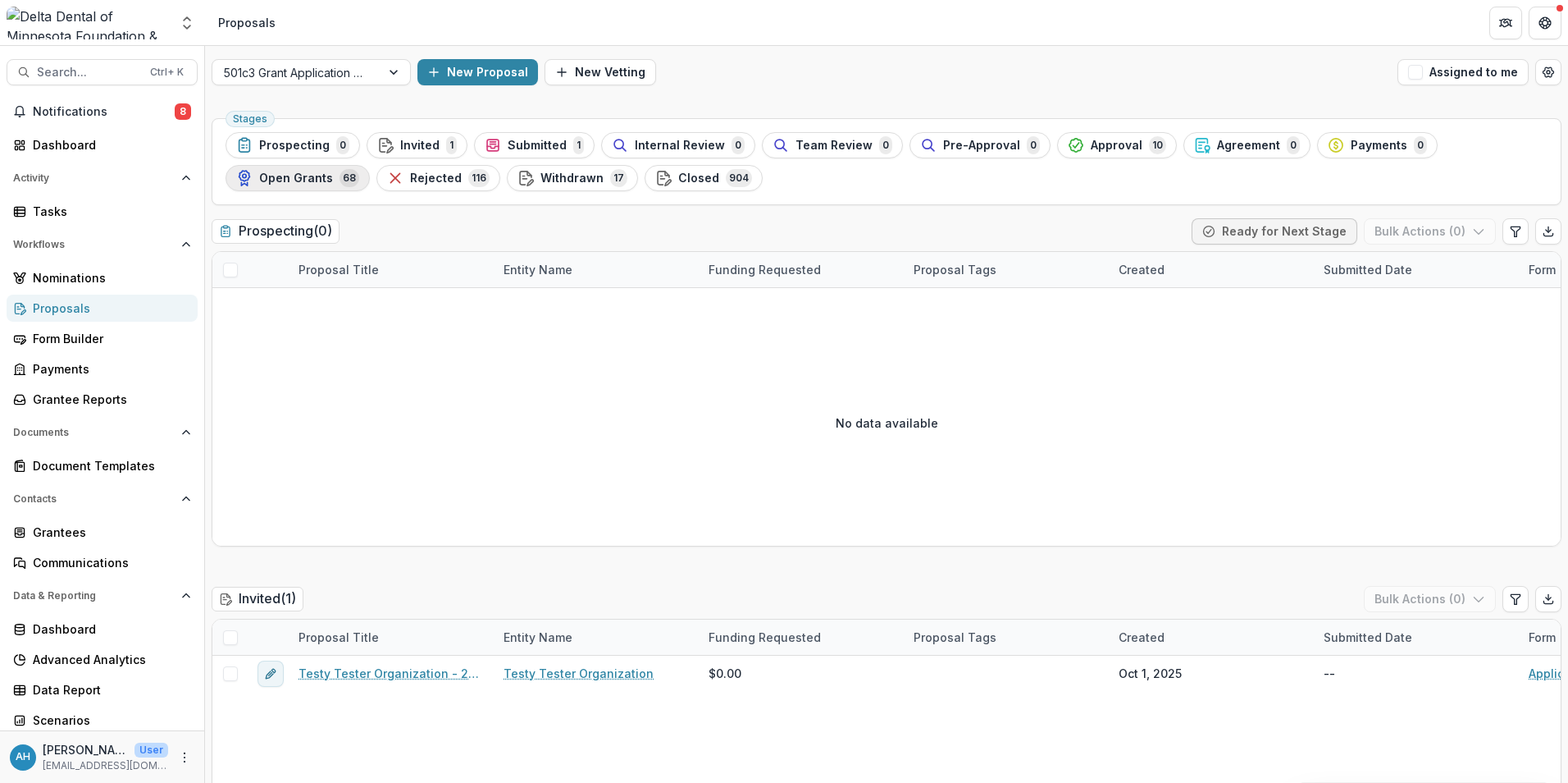
click at [311, 181] on span "Open Grants" at bounding box center [296, 178] width 74 height 14
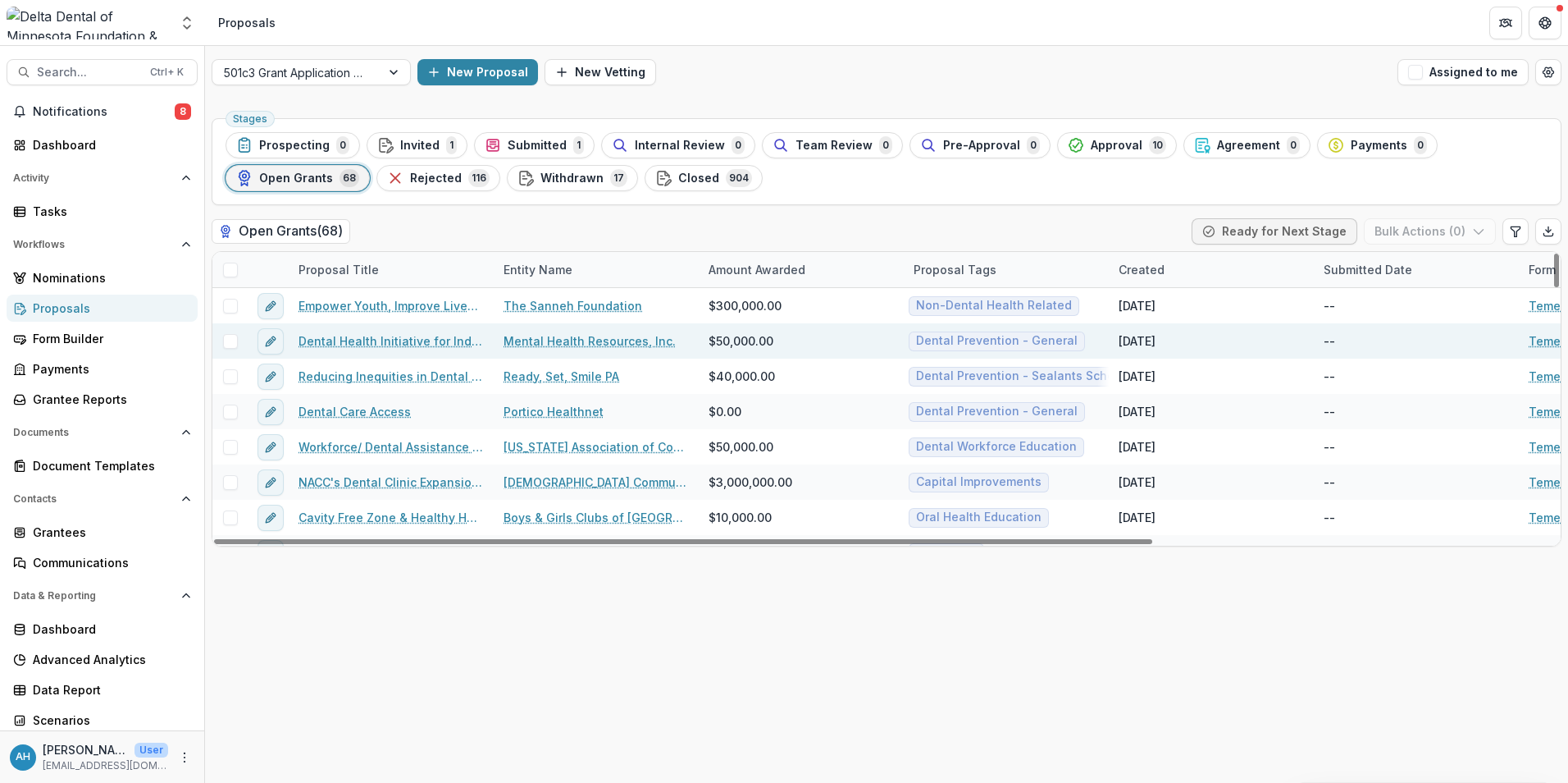
click at [417, 338] on link "Dental Health Initiative for Individuals with Serious and Persistent Mental Ill…" at bounding box center [391, 341] width 186 height 18
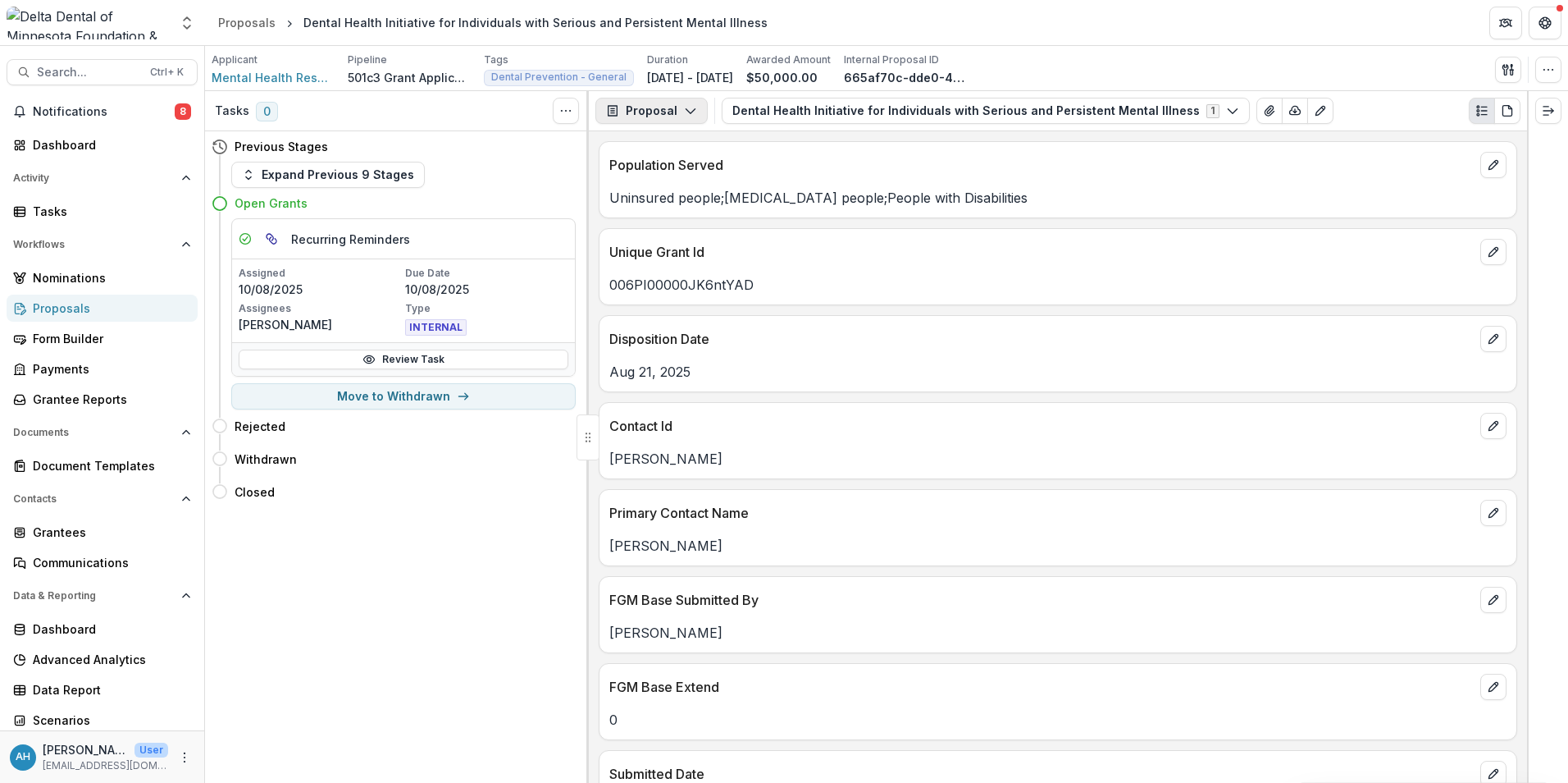
click at [658, 114] on button "Proposal" at bounding box center [651, 110] width 113 height 26
click at [694, 199] on div "Reports" at bounding box center [703, 202] width 150 height 18
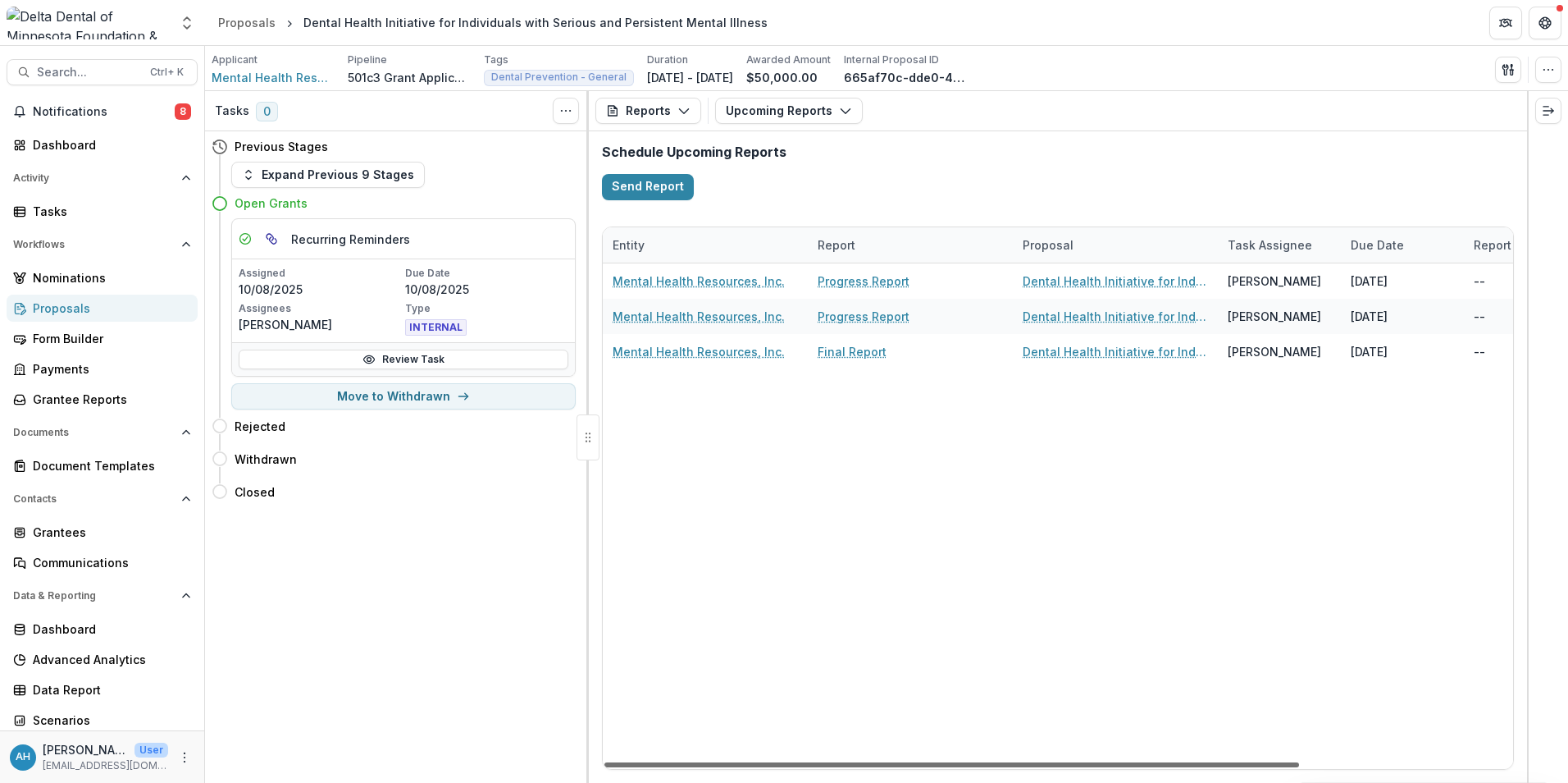
drag, startPoint x: 863, startPoint y: 763, endPoint x: 739, endPoint y: 751, distance: 124.6
click at [739, 763] on div at bounding box center [952, 765] width 694 height 5
click at [739, 751] on div "Mental Health Resources, Inc. Progress Report Dental Health Initiative for Indi…" at bounding box center [1197, 516] width 1189 height 506
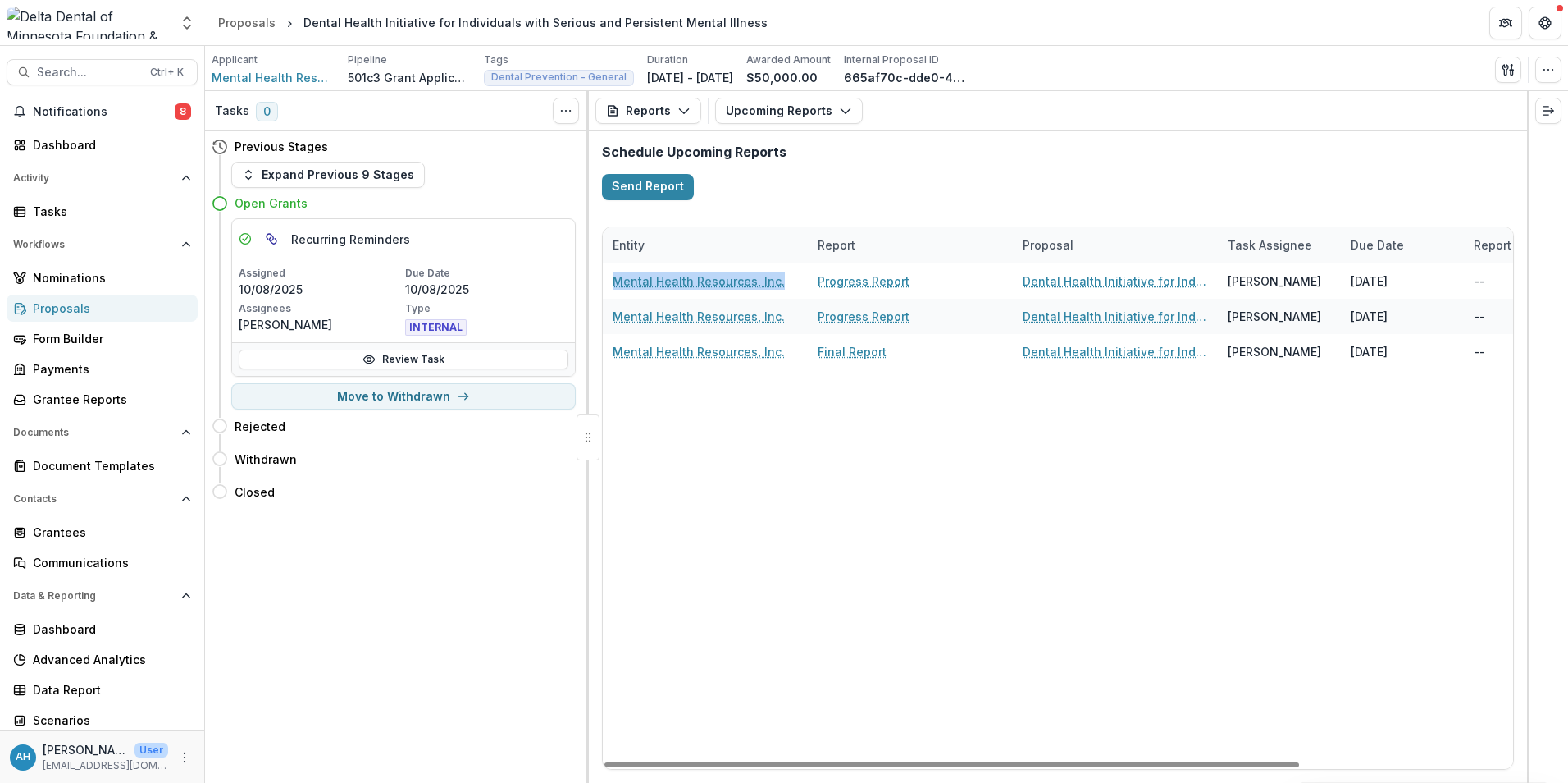
drag, startPoint x: 739, startPoint y: 751, endPoint x: 778, endPoint y: 476, distance: 277.8
click at [778, 476] on div "Mental Health Resources, Inc. Progress Report Dental Health Initiative for Indi…" at bounding box center [1197, 516] width 1189 height 506
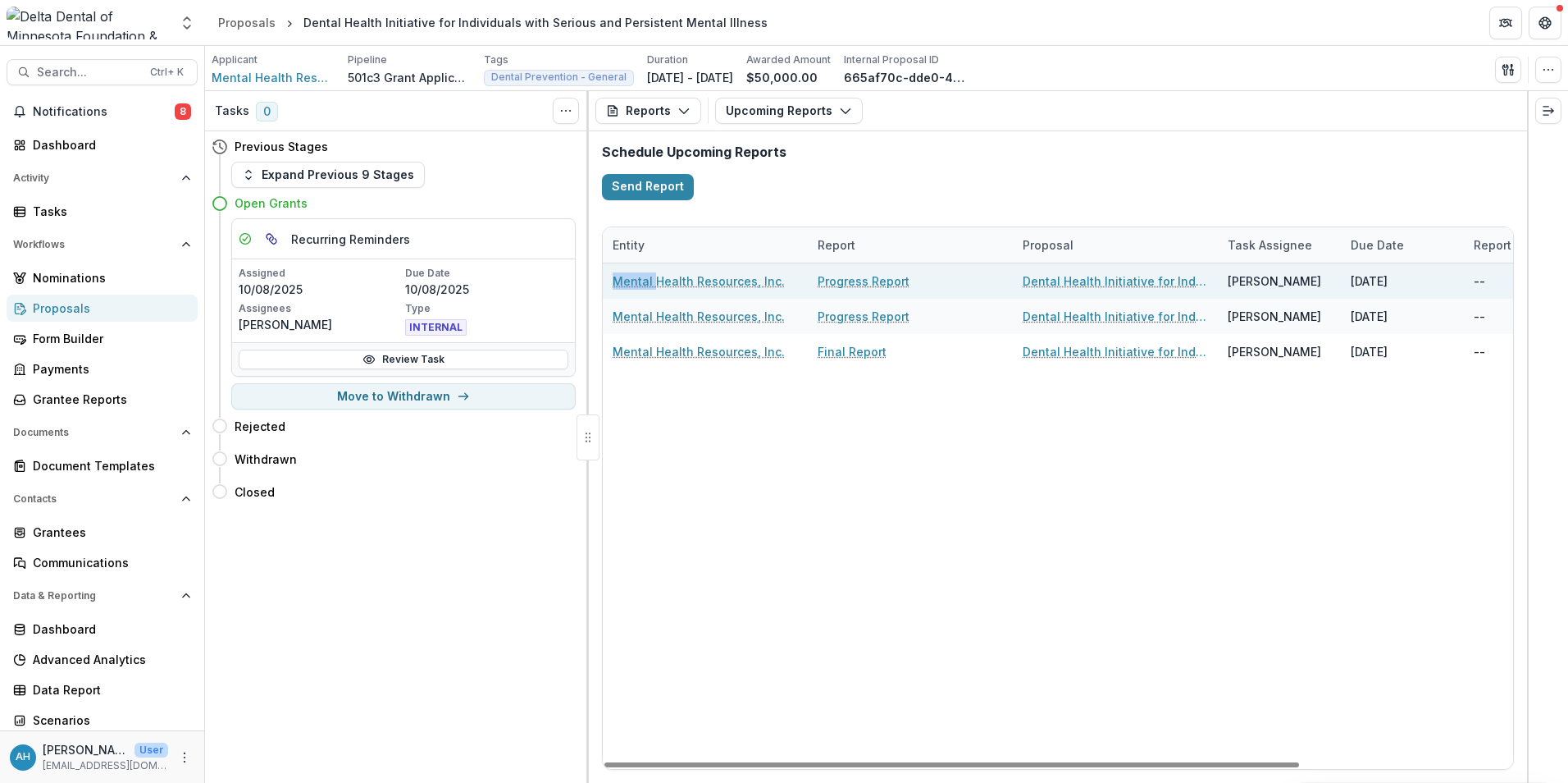
drag, startPoint x: 778, startPoint y: 476, endPoint x: 877, endPoint y: 281, distance: 218.7
click at [877, 281] on link "Progress Report" at bounding box center [863, 281] width 91 height 18
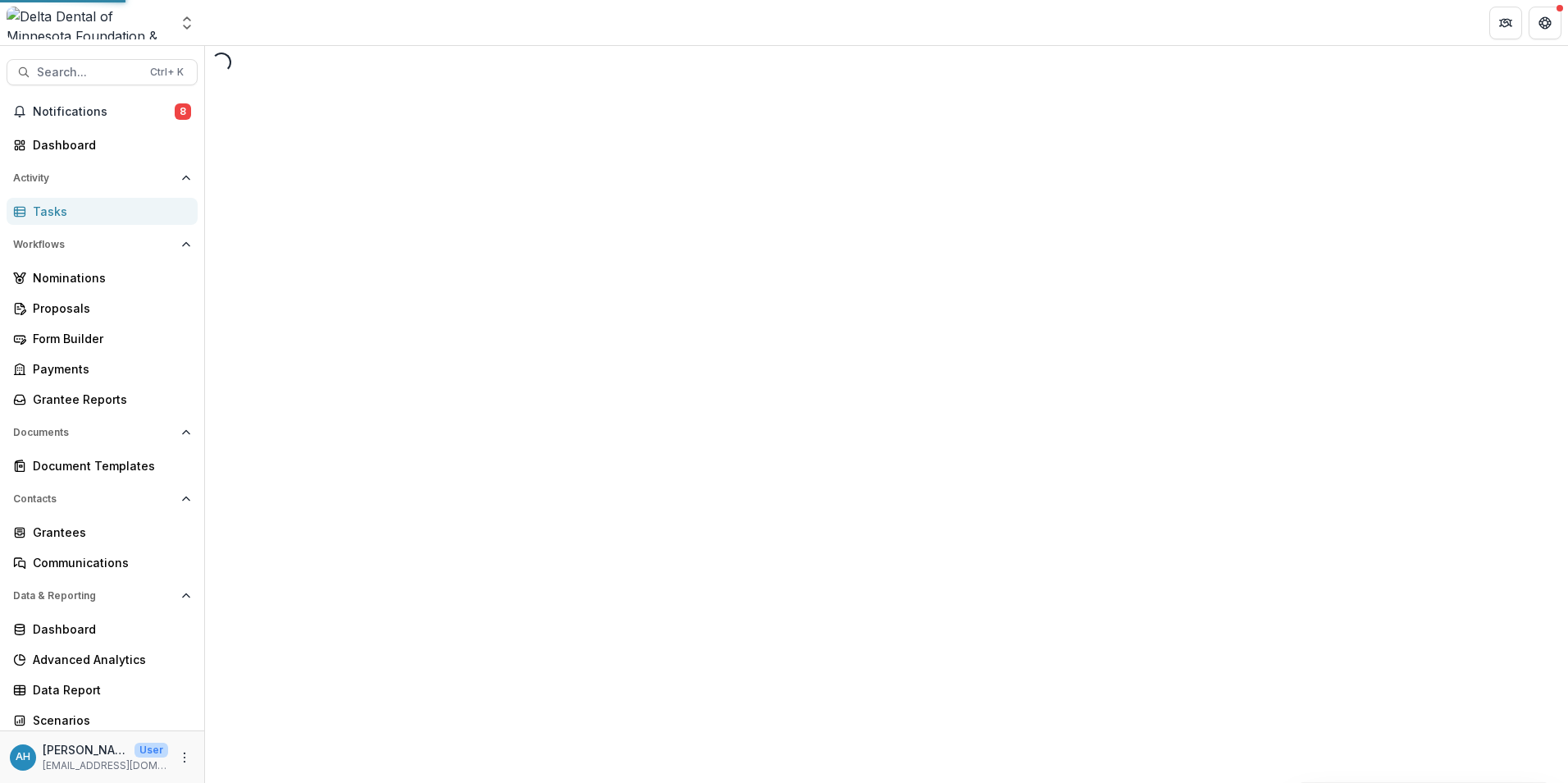
select select "********"
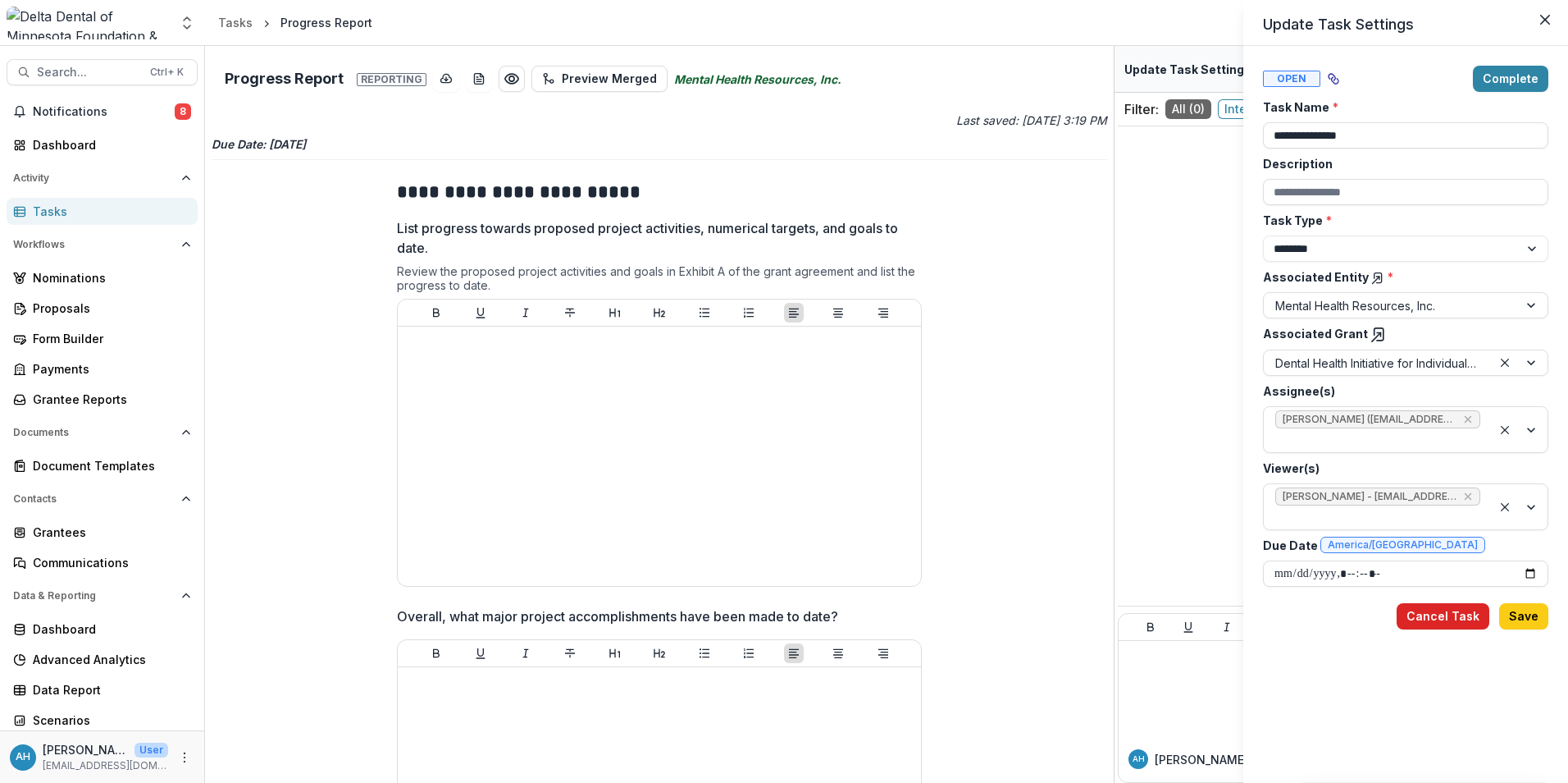
click at [1427, 614] on button "Cancel Task" at bounding box center [1443, 616] width 92 height 26
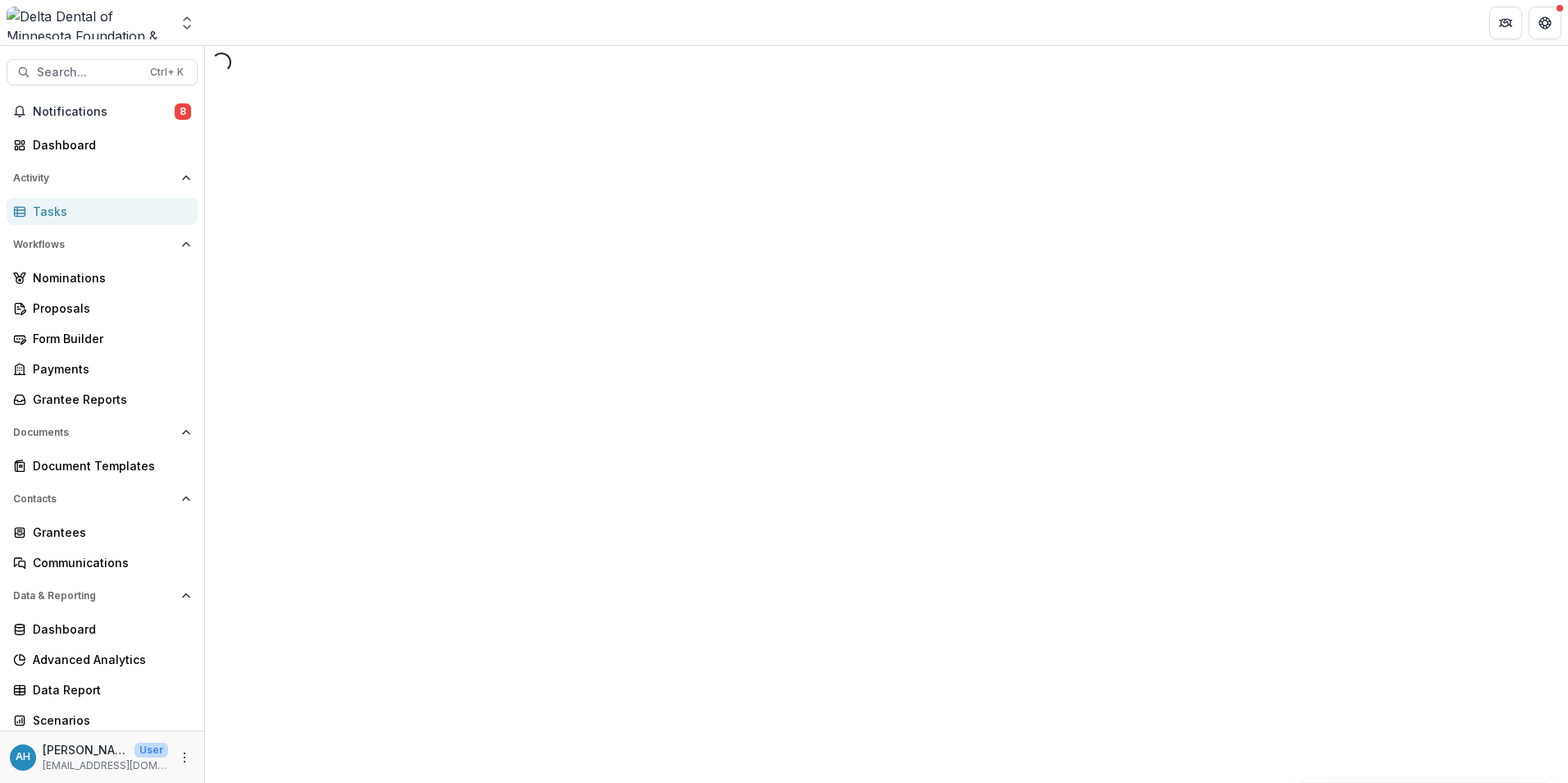
select select "********"
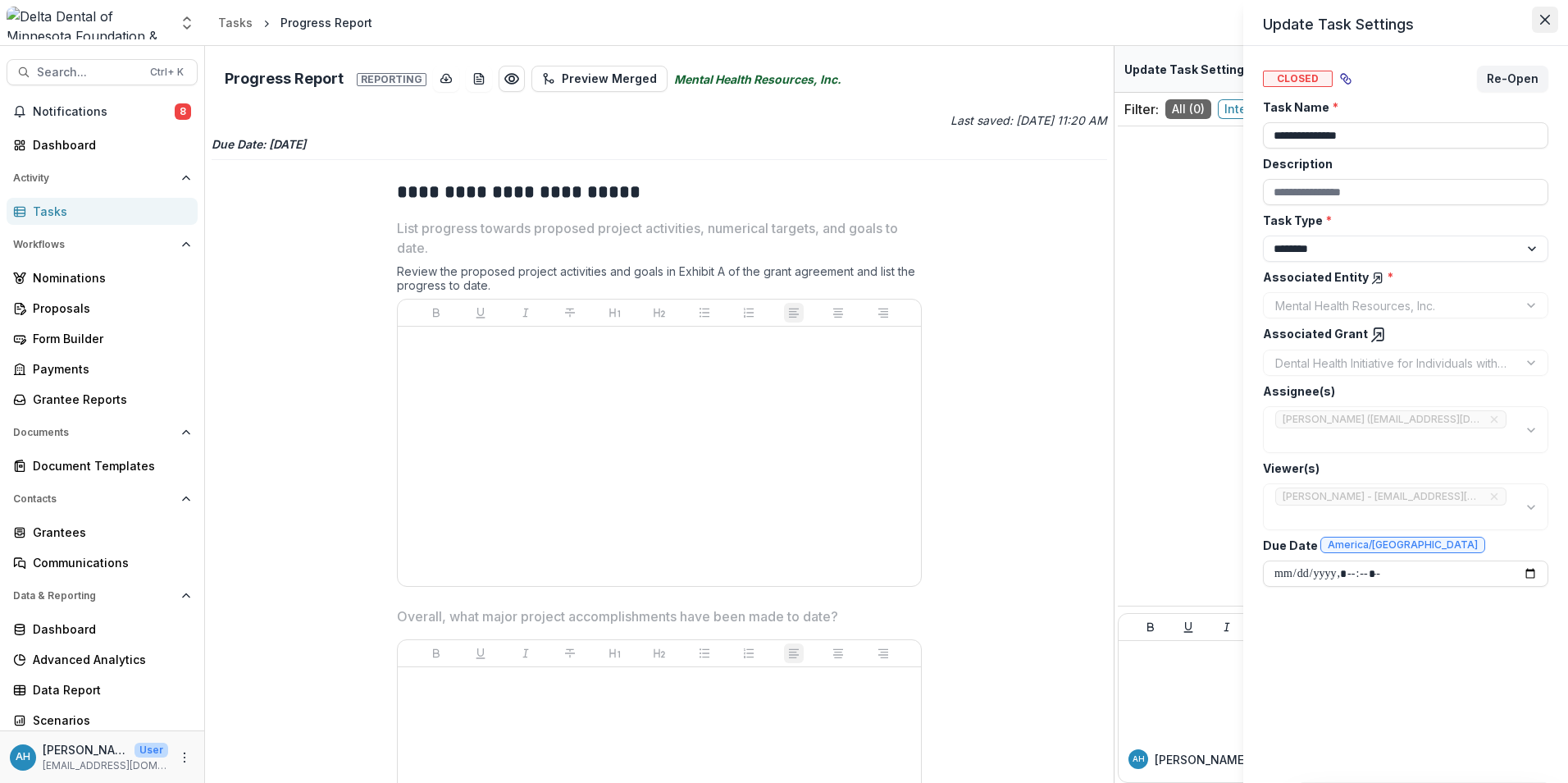
click at [1545, 18] on icon "Close" at bounding box center [1545, 19] width 10 height 10
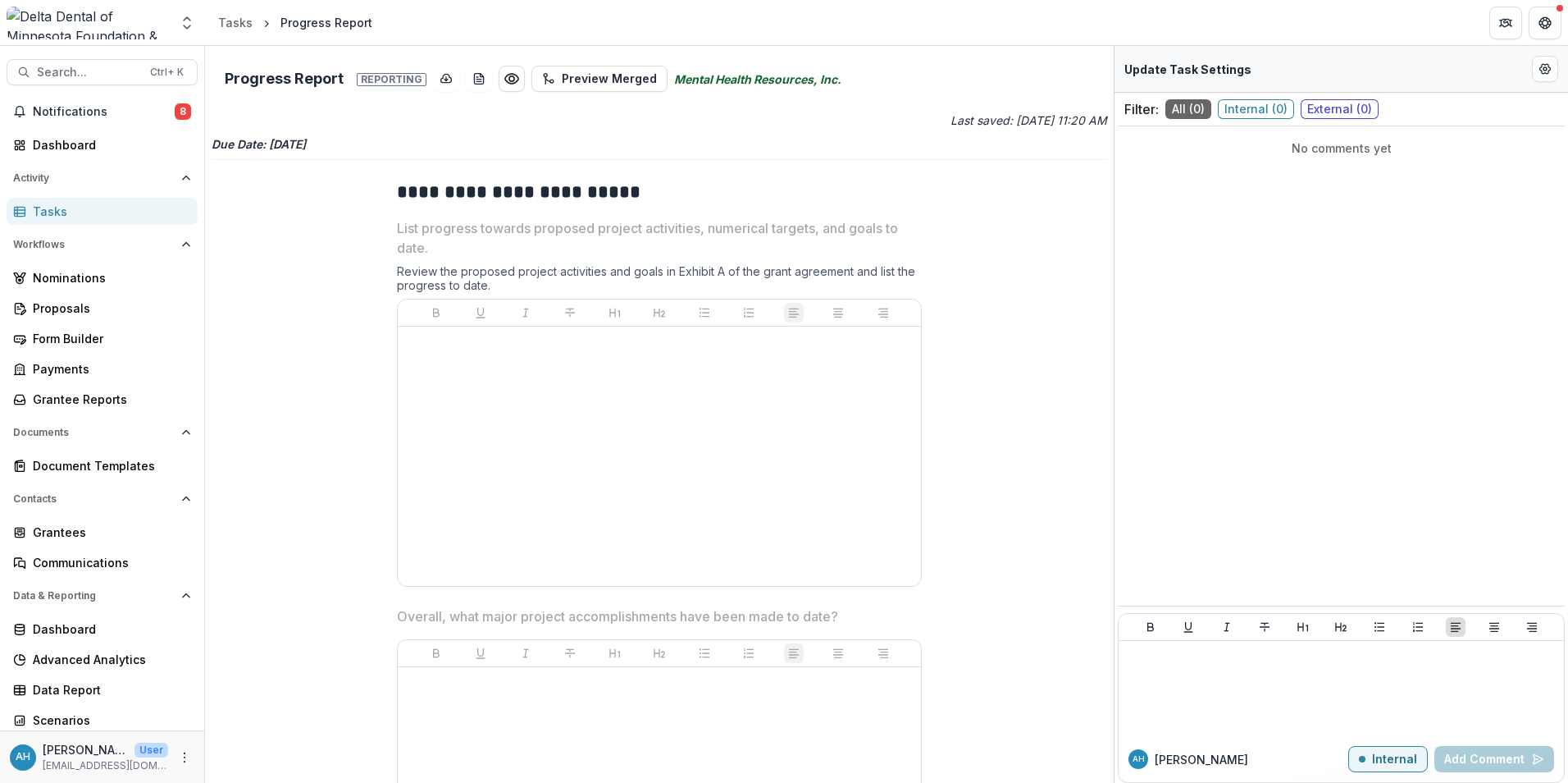
click at [55, 212] on div "Tasks" at bounding box center [109, 211] width 152 height 18
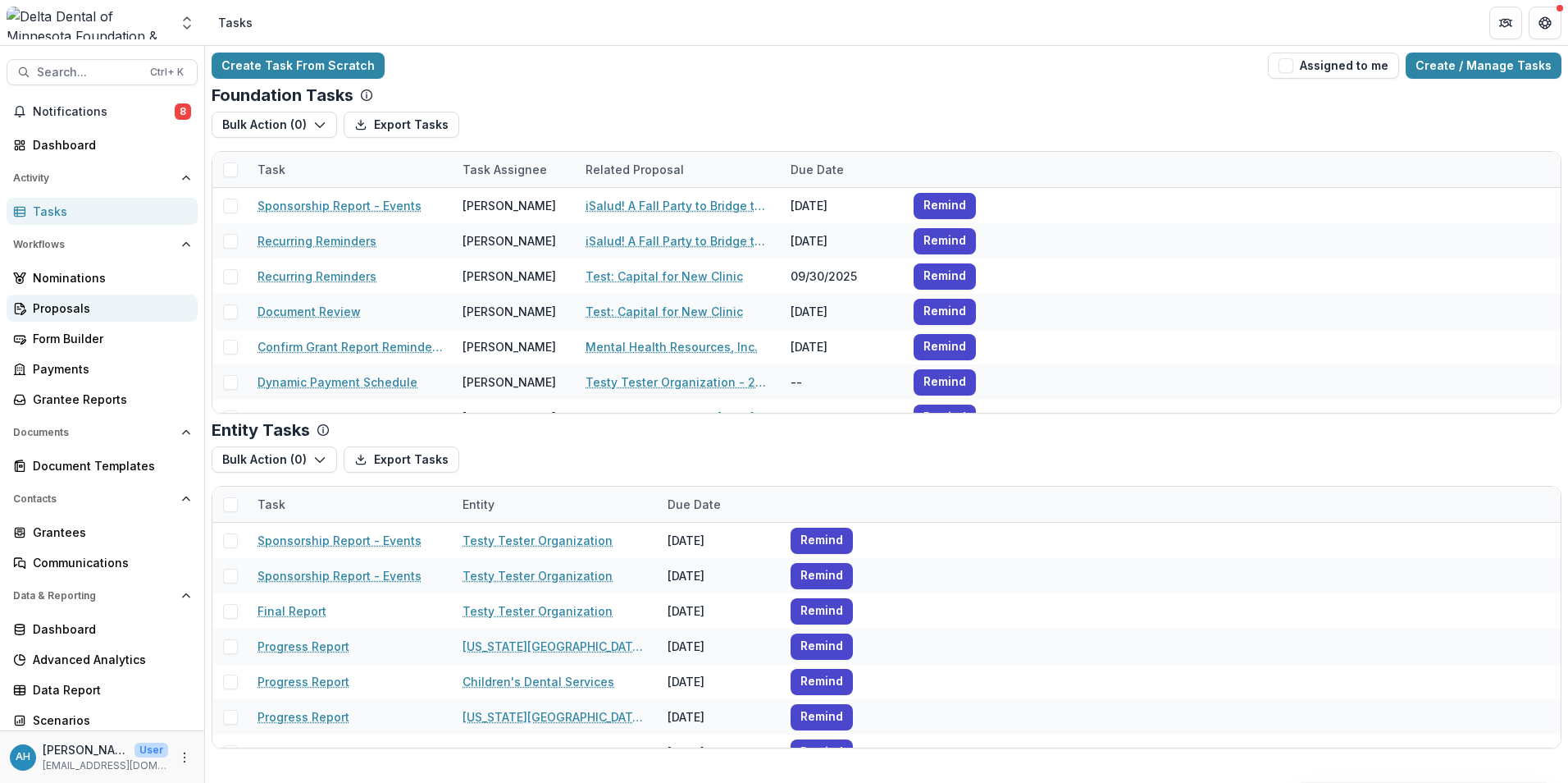
click at [60, 310] on div "Proposals" at bounding box center [109, 308] width 152 height 18
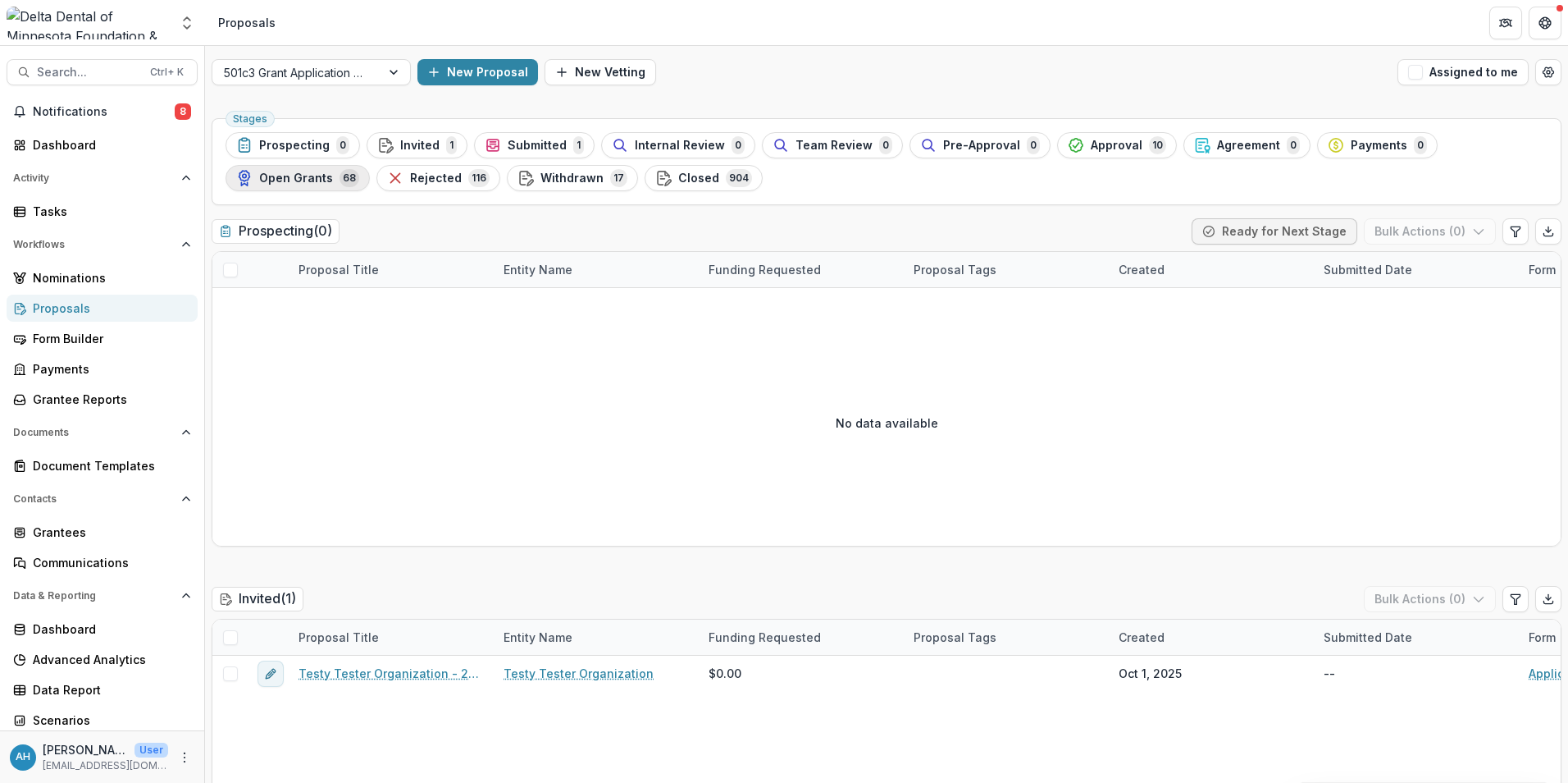
click at [300, 181] on span "Open Grants" at bounding box center [296, 178] width 74 height 14
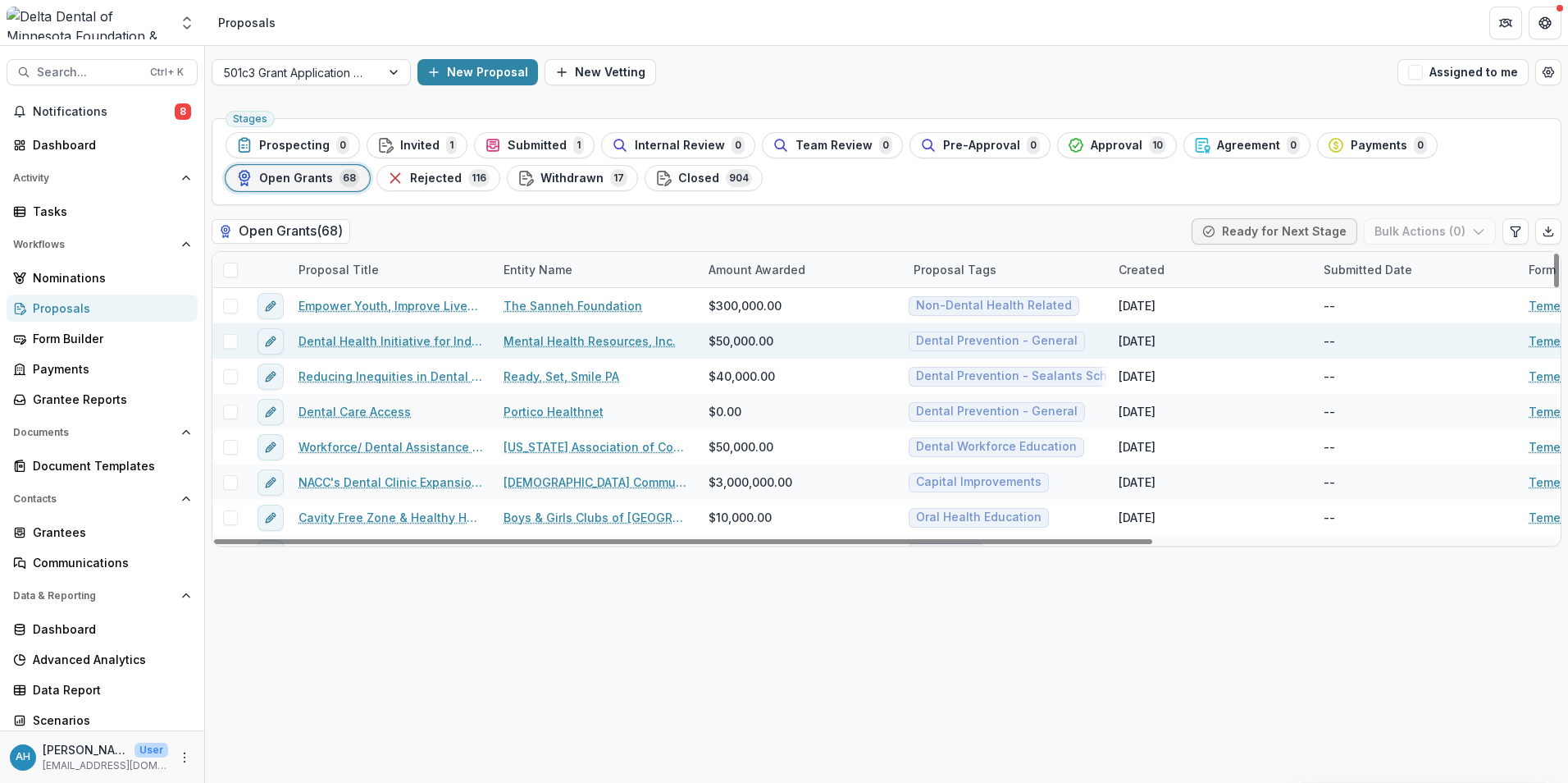
click at [395, 339] on link "Dental Health Initiative for Individuals with Serious and Persistent Mental Ill…" at bounding box center [391, 341] width 186 height 18
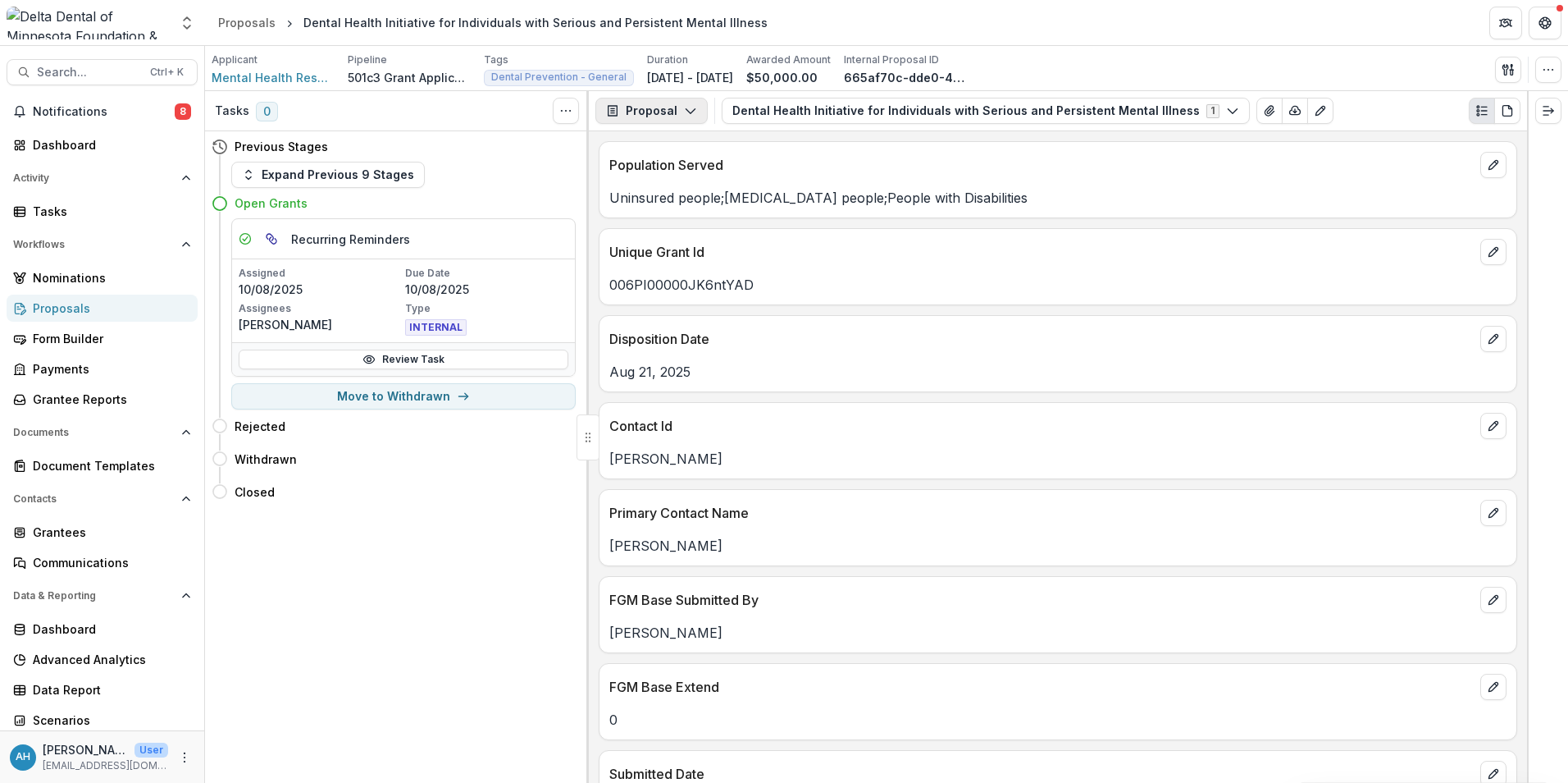
click at [654, 105] on button "Proposal" at bounding box center [651, 110] width 113 height 26
click at [673, 203] on div "Reports" at bounding box center [703, 202] width 150 height 18
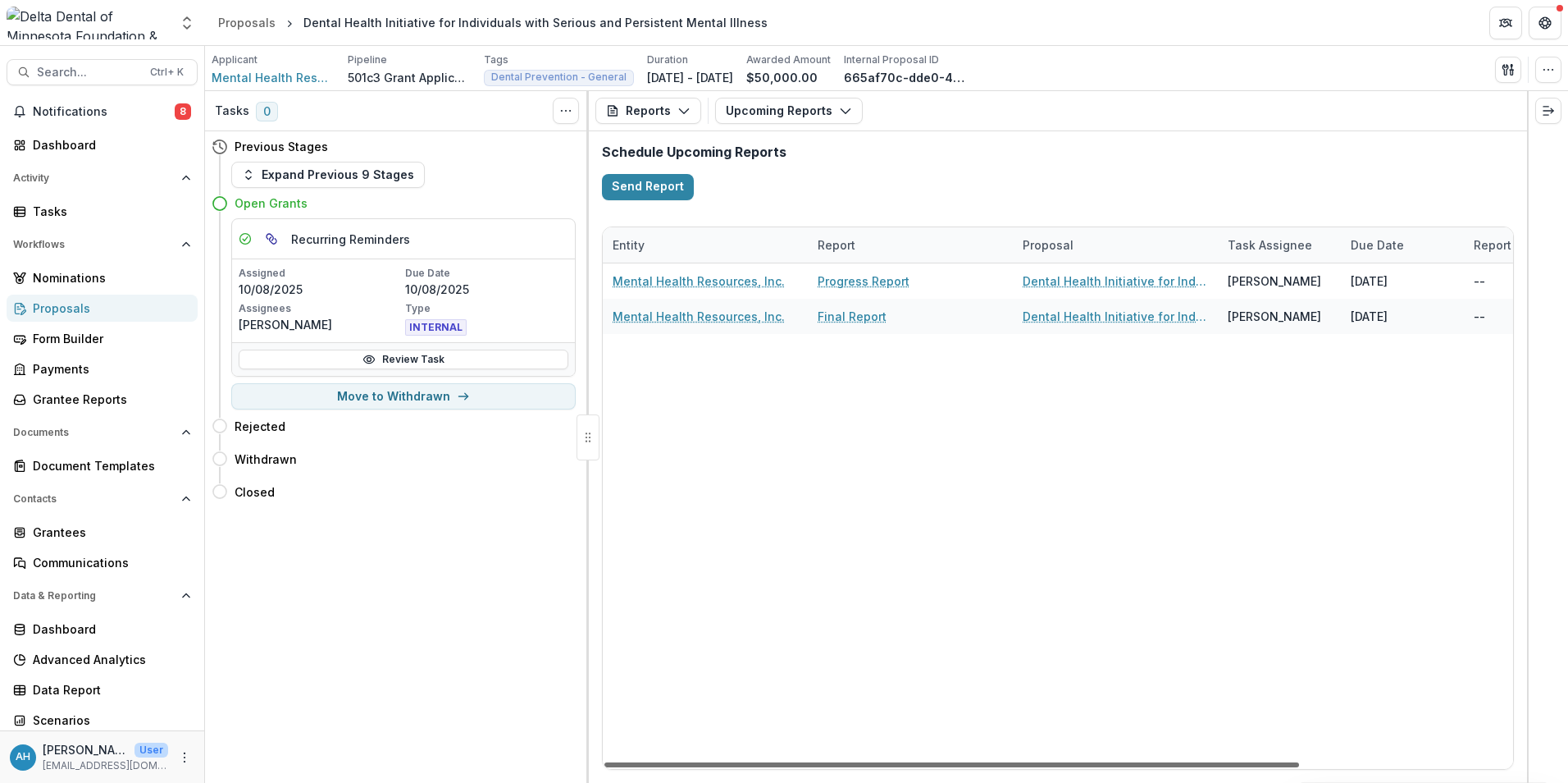
click at [1098, 764] on div at bounding box center [952, 765] width 694 height 5
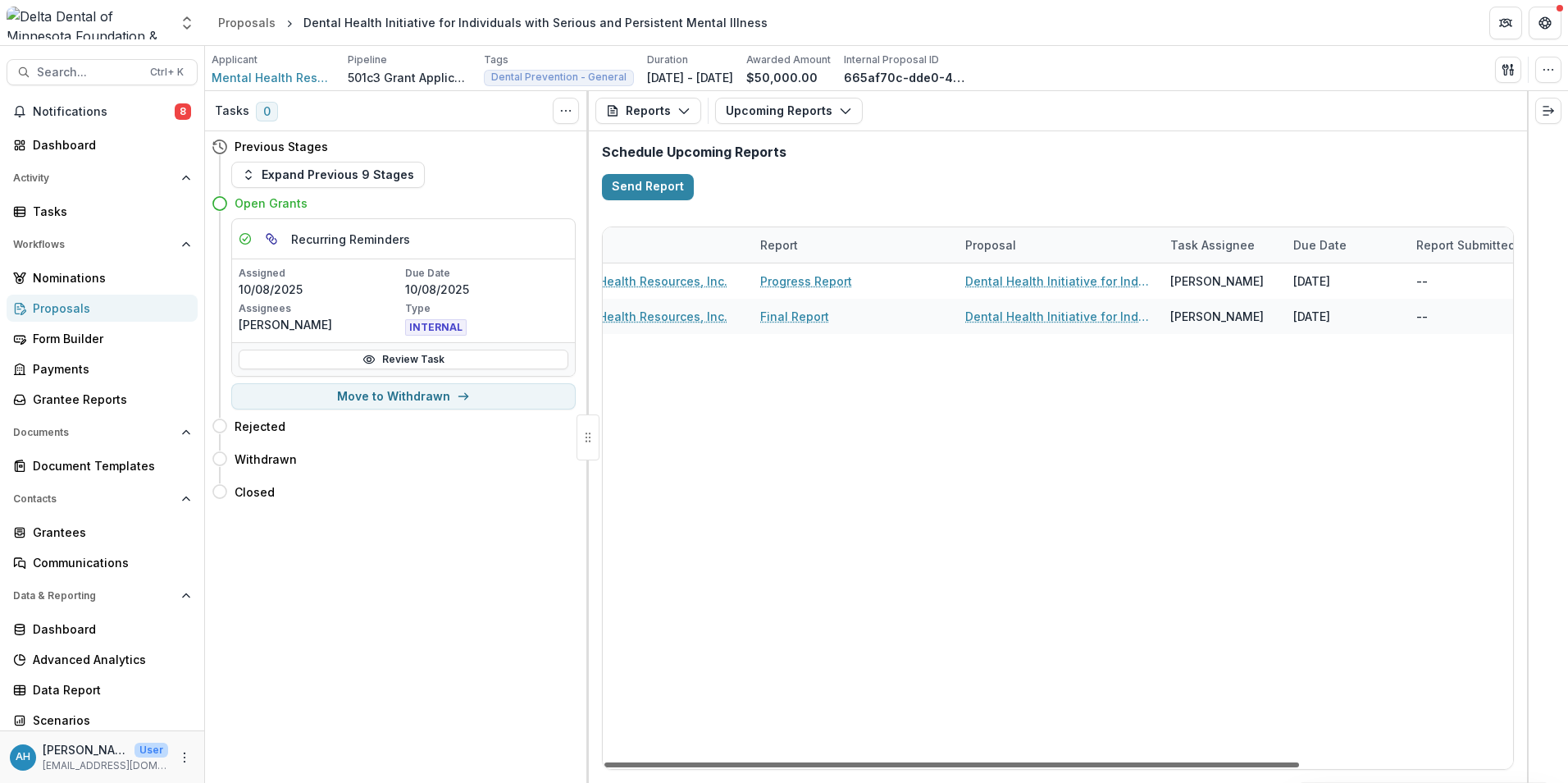
click at [1177, 766] on div at bounding box center [952, 765] width 694 height 5
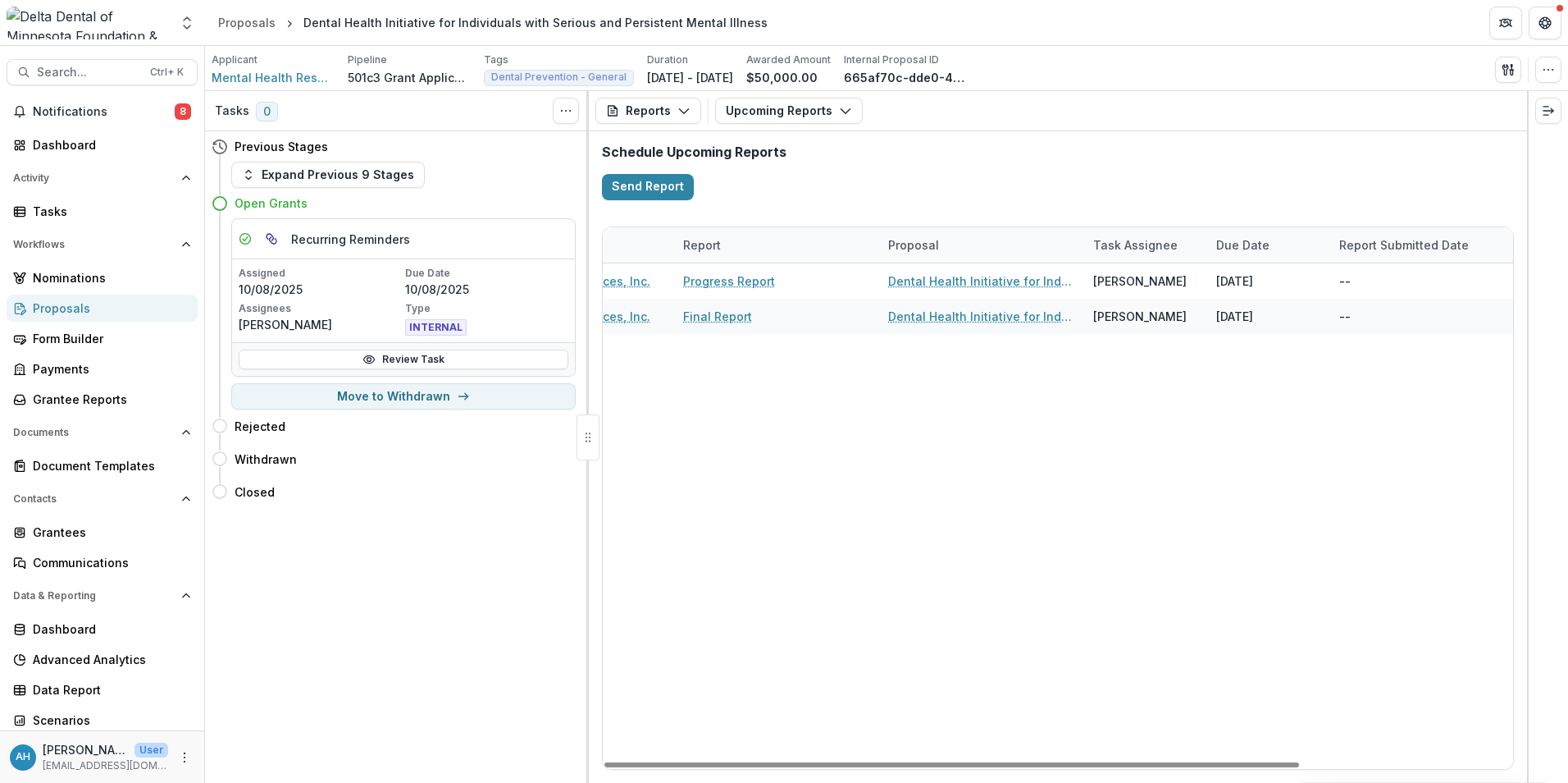
drag, startPoint x: 1286, startPoint y: 769, endPoint x: 1309, endPoint y: 772, distance: 23.2
click at [1299, 767] on div at bounding box center [952, 765] width 694 height 5
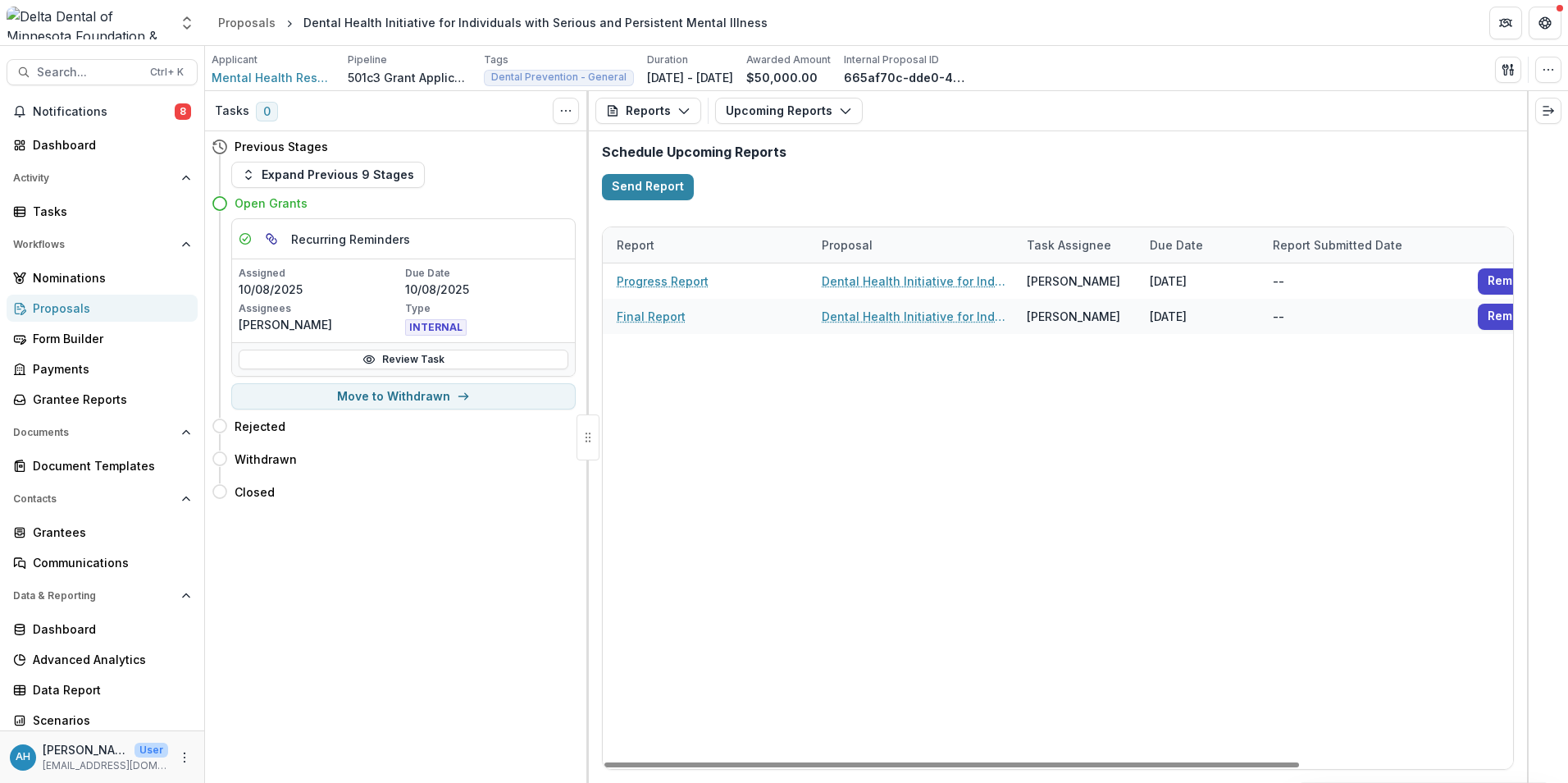
drag, startPoint x: 1309, startPoint y: 772, endPoint x: 1355, endPoint y: 771, distance: 46.0
click at [1350, 772] on div "Entity Report Proposal Task Assignee Due Date Report Submitted Date Mental Heal…" at bounding box center [1058, 497] width 938 height 569
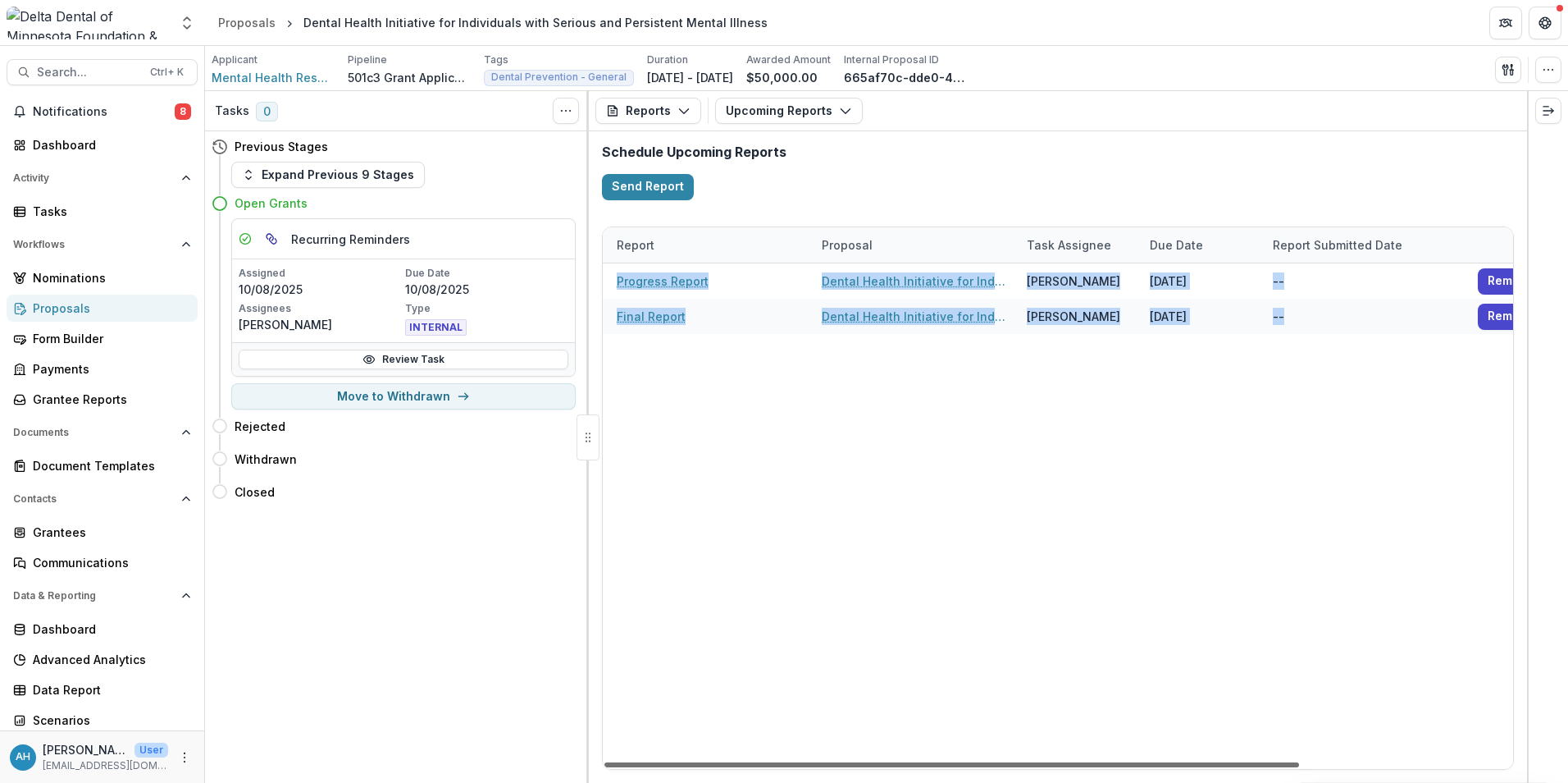
drag, startPoint x: 1411, startPoint y: 765, endPoint x: 1437, endPoint y: 764, distance: 26.0
click at [1437, 764] on div "Entity Report Proposal Task Assignee Due Date Report Submitted Date Mental Heal…" at bounding box center [1058, 498] width 912 height 543
click at [1299, 764] on div at bounding box center [952, 765] width 694 height 5
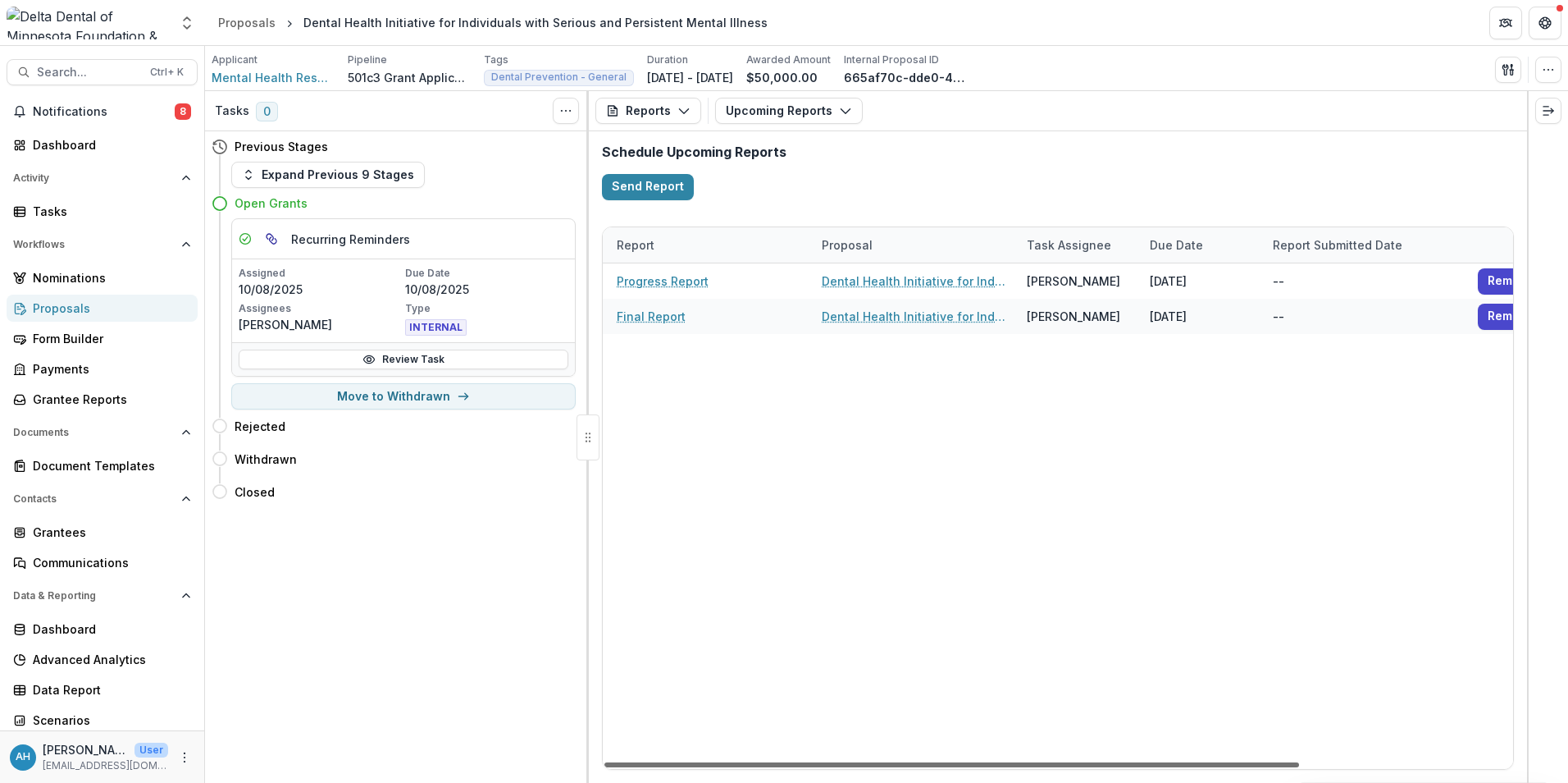
drag, startPoint x: 1308, startPoint y: 763, endPoint x: 1372, endPoint y: 759, distance: 64.1
click at [1299, 763] on div at bounding box center [952, 765] width 694 height 5
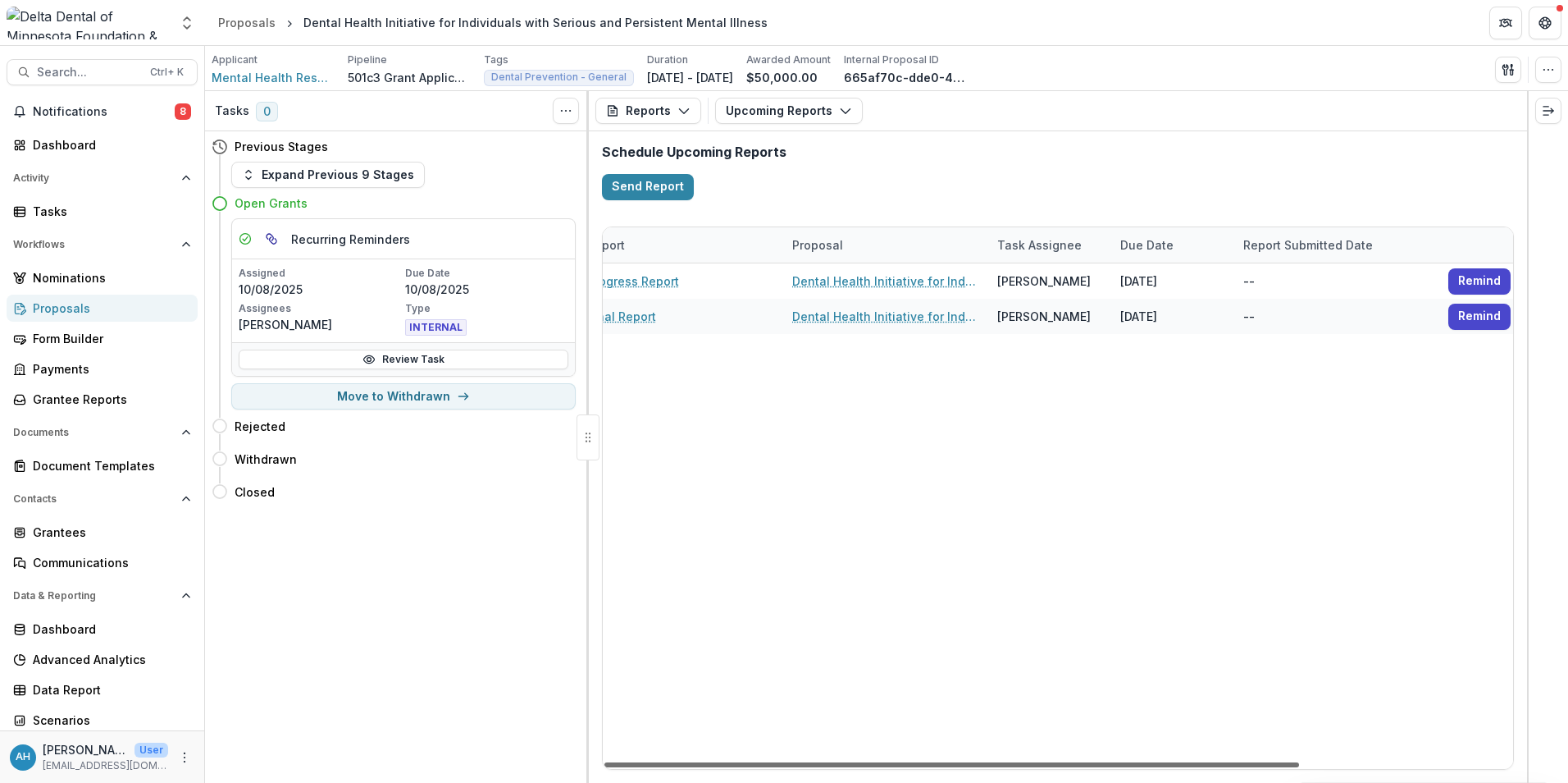
click at [1299, 763] on div at bounding box center [952, 765] width 694 height 5
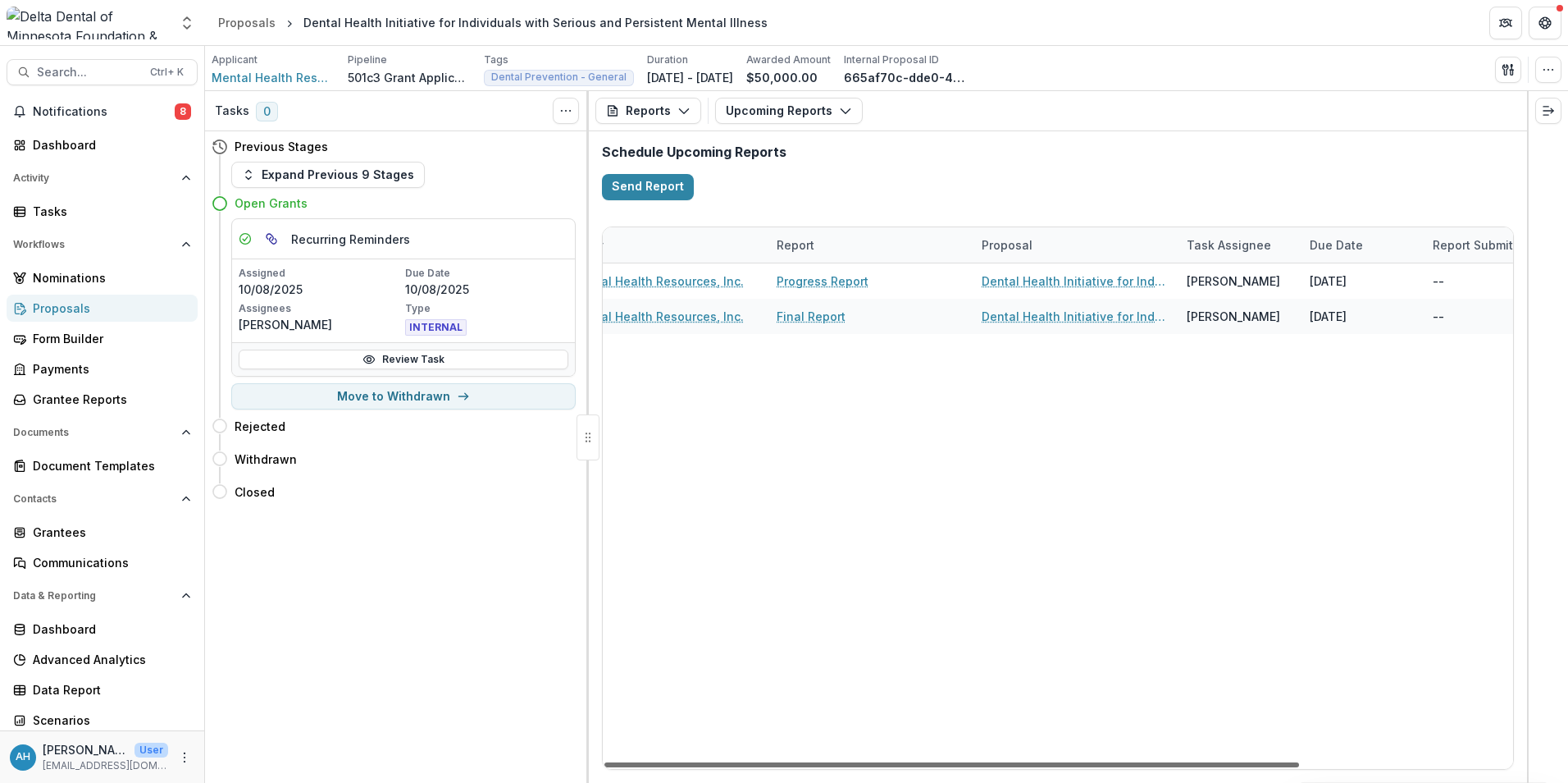
scroll to position [0, 0]
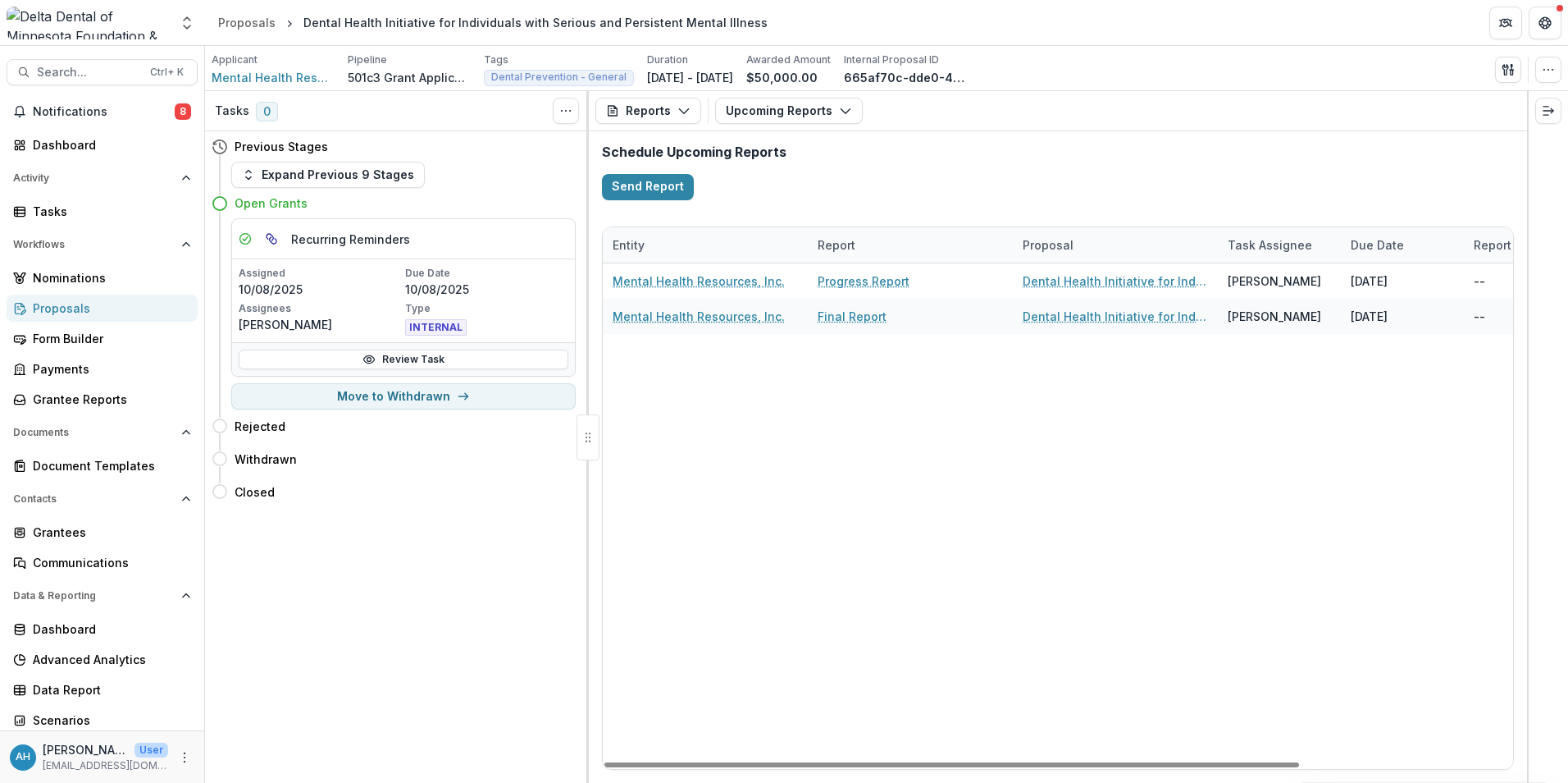
drag, startPoint x: 1411, startPoint y: 758, endPoint x: 794, endPoint y: 686, distance: 621.2
click at [794, 763] on div at bounding box center [952, 765] width 694 height 5
click at [916, 579] on div "Mental Health Resources, Inc. Progress Report Dental Health Initiative for Indi…" at bounding box center [1197, 516] width 1189 height 506
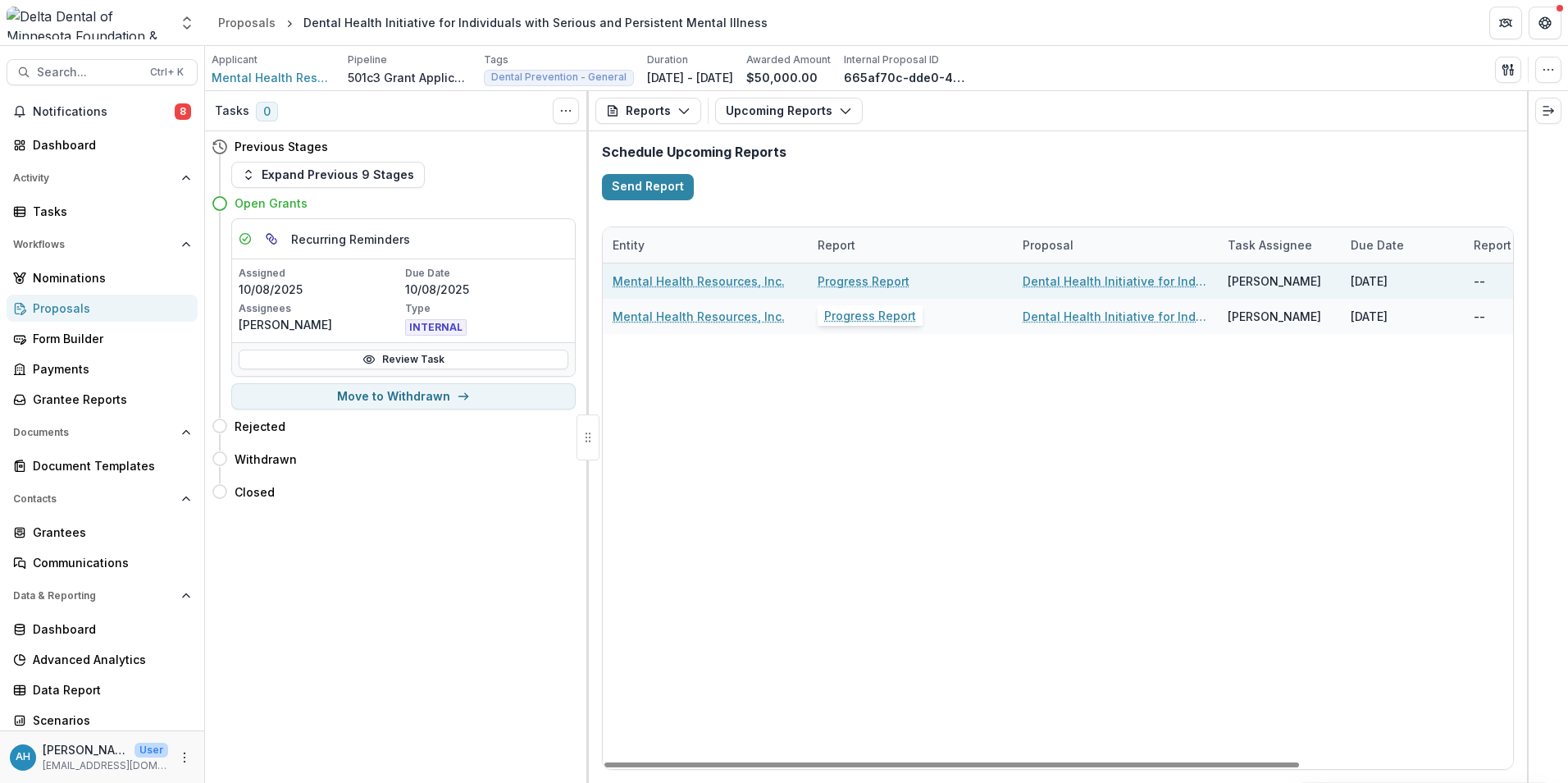
click at [864, 284] on link "Progress Report" at bounding box center [863, 281] width 91 height 18
select select "********"
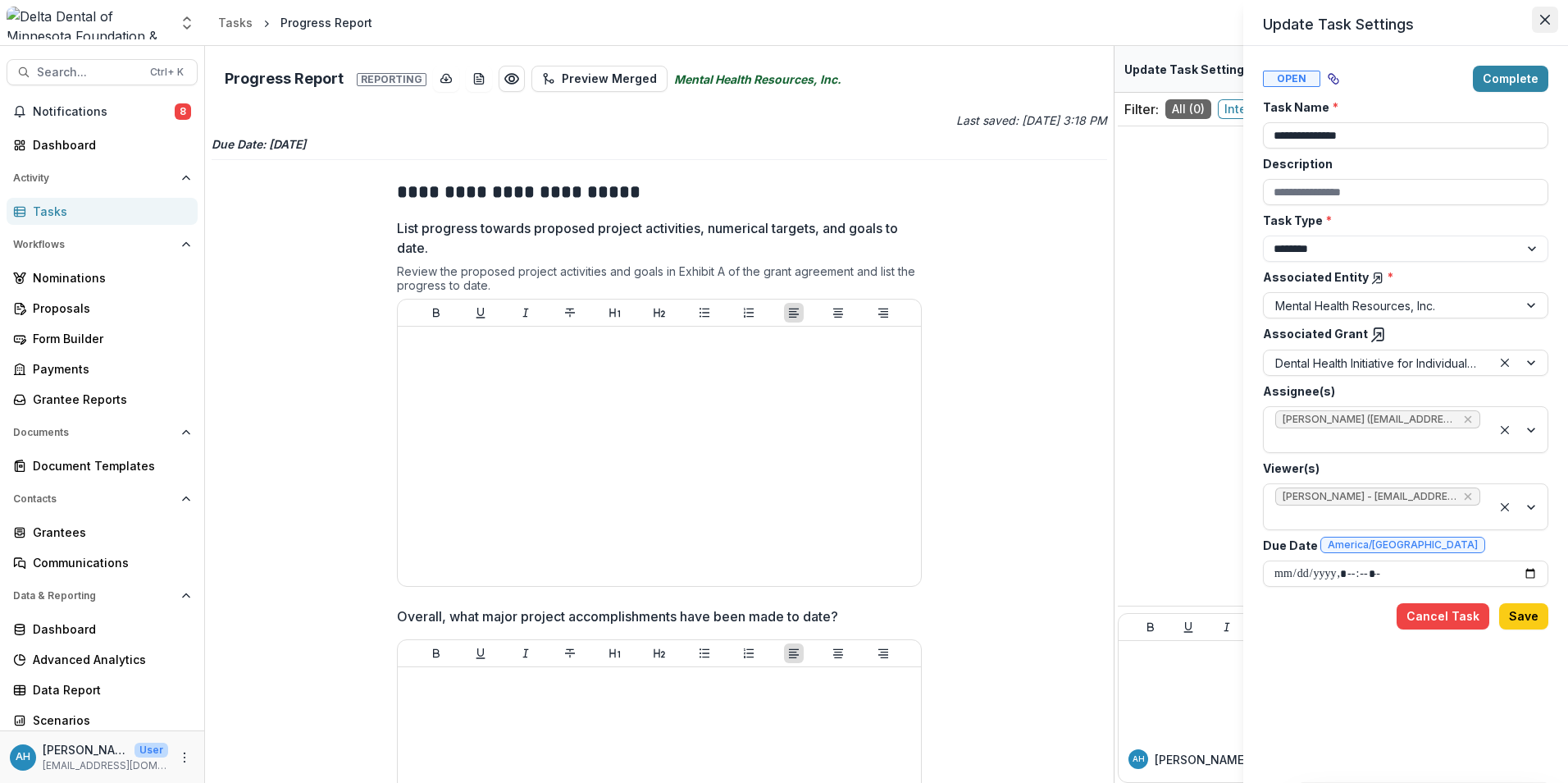
click at [1543, 19] on icon "Close" at bounding box center [1545, 19] width 10 height 10
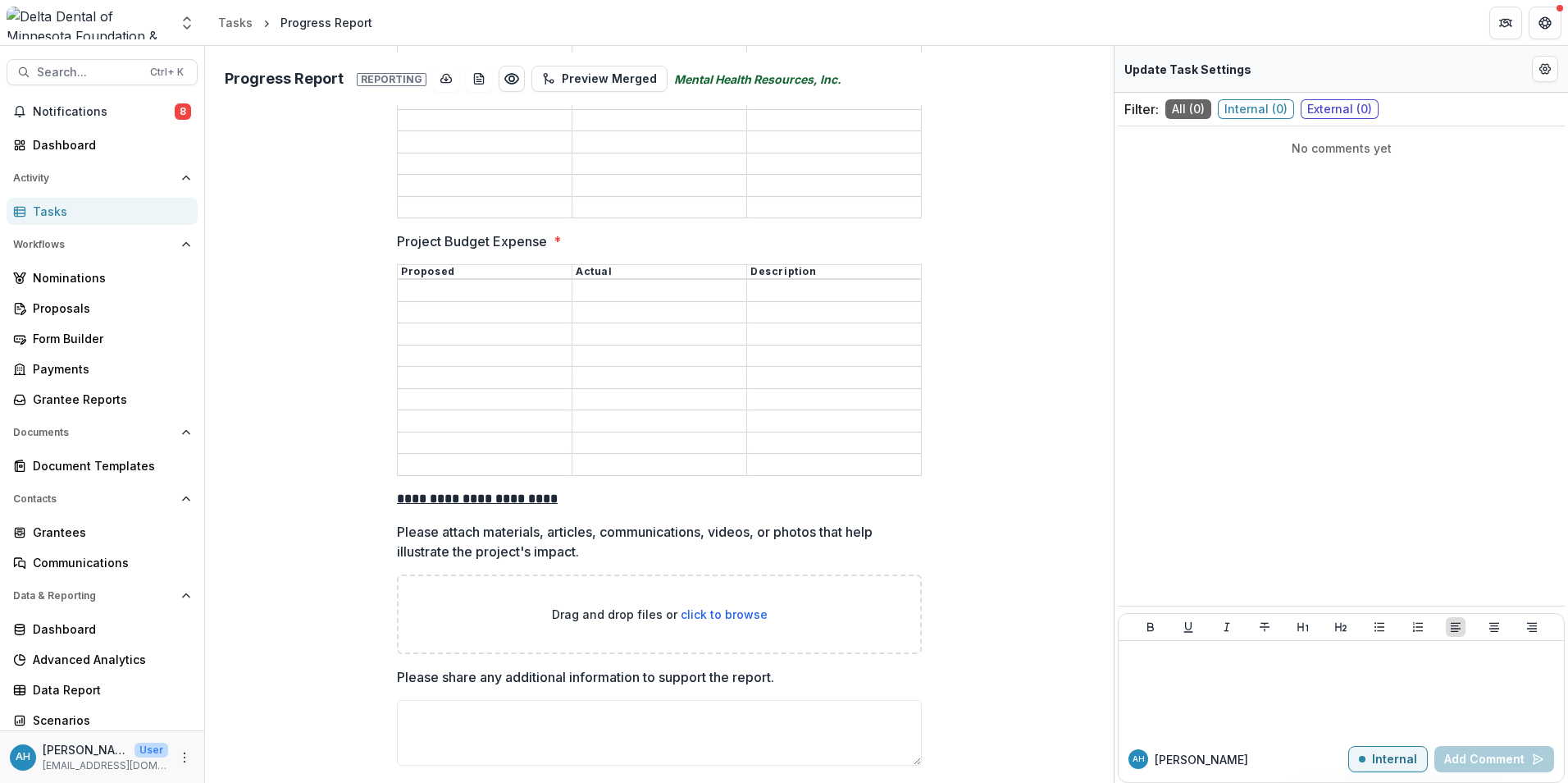
scroll to position [2897, 0]
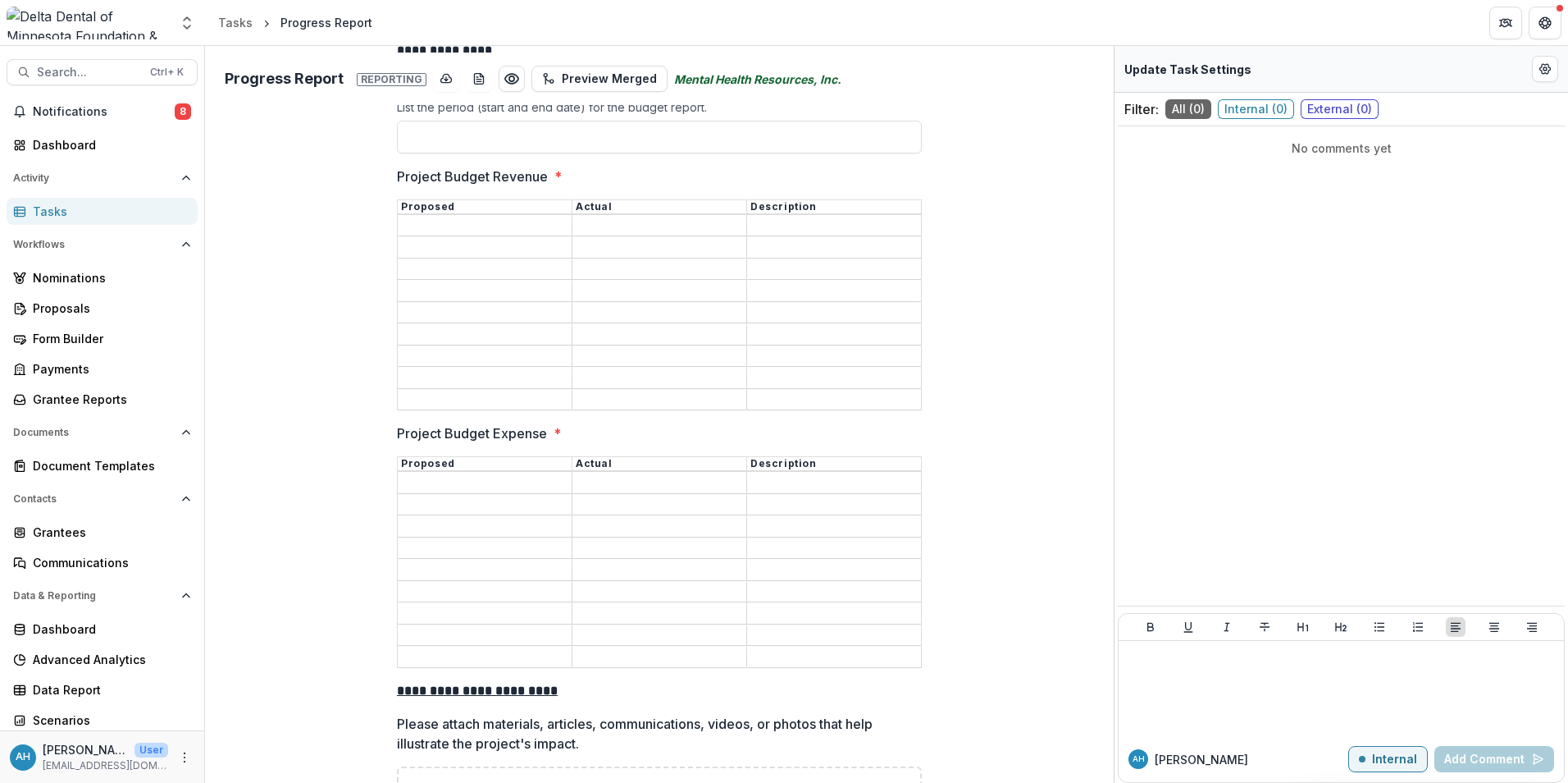
click at [1093, 552] on div "**********" at bounding box center [659, 413] width 909 height 736
drag, startPoint x: 1091, startPoint y: 441, endPoint x: 1090, endPoint y: 265, distance: 176.0
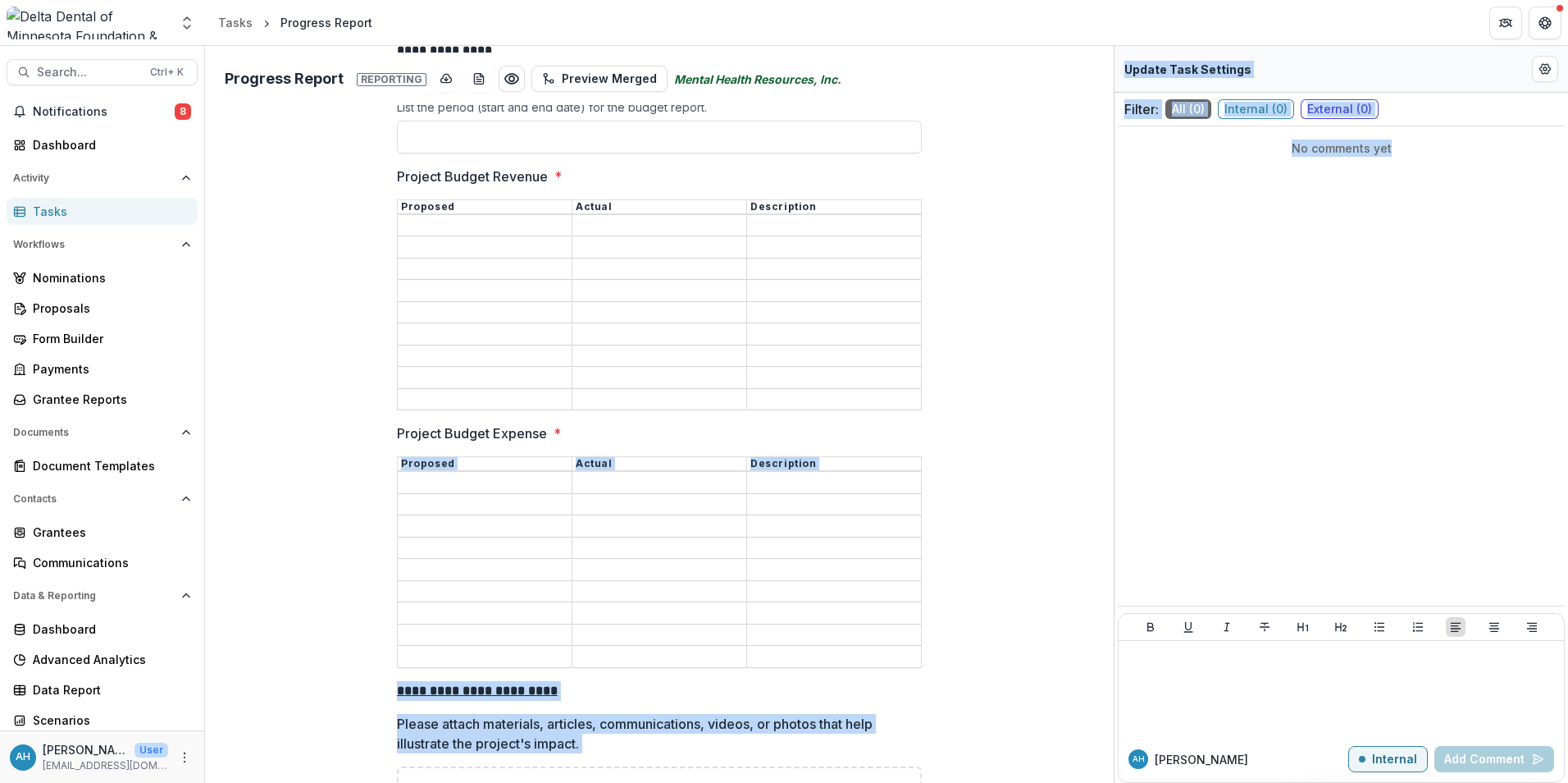
drag, startPoint x: 1118, startPoint y: 590, endPoint x: 1108, endPoint y: 523, distance: 67.7
click at [1108, 523] on div "**********" at bounding box center [887, 413] width 1363 height 736
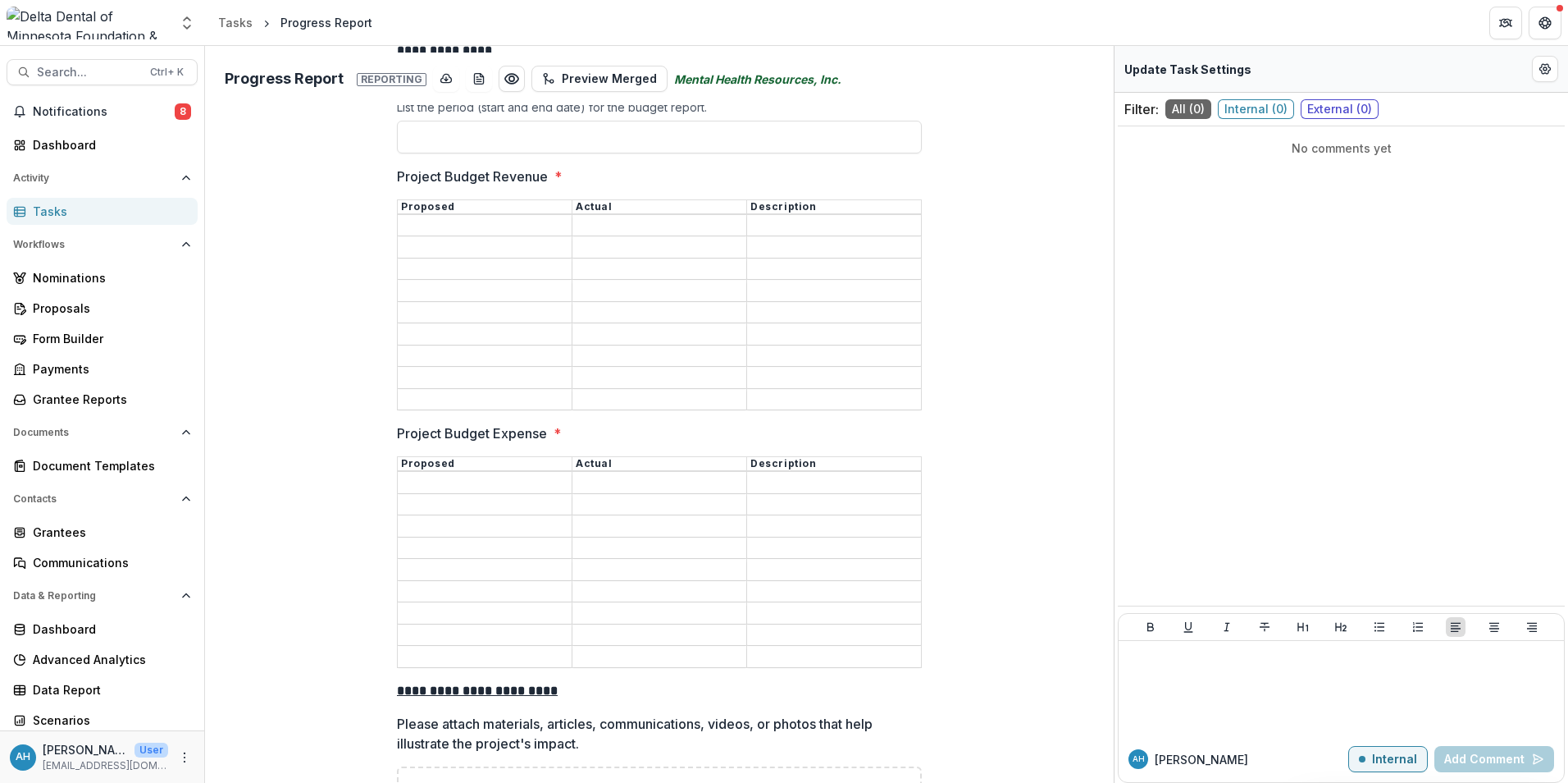
drag, startPoint x: 1108, startPoint y: 523, endPoint x: 1037, endPoint y: 488, distance: 79.2
click at [1545, 67] on circle "Edit Form Settings" at bounding box center [1545, 68] width 3 height 3
select select "********"
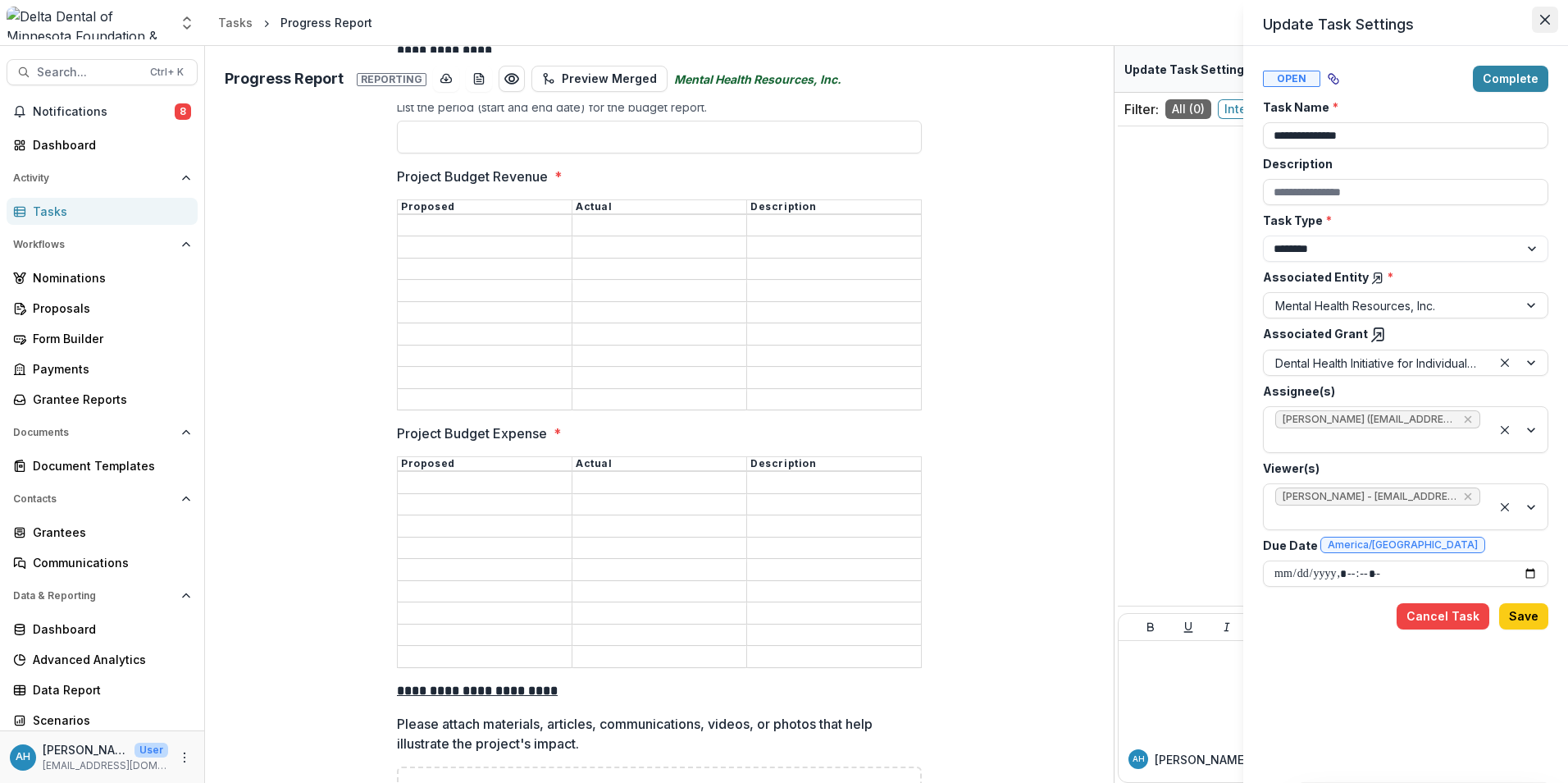
click at [1544, 18] on icon "Close" at bounding box center [1545, 19] width 10 height 10
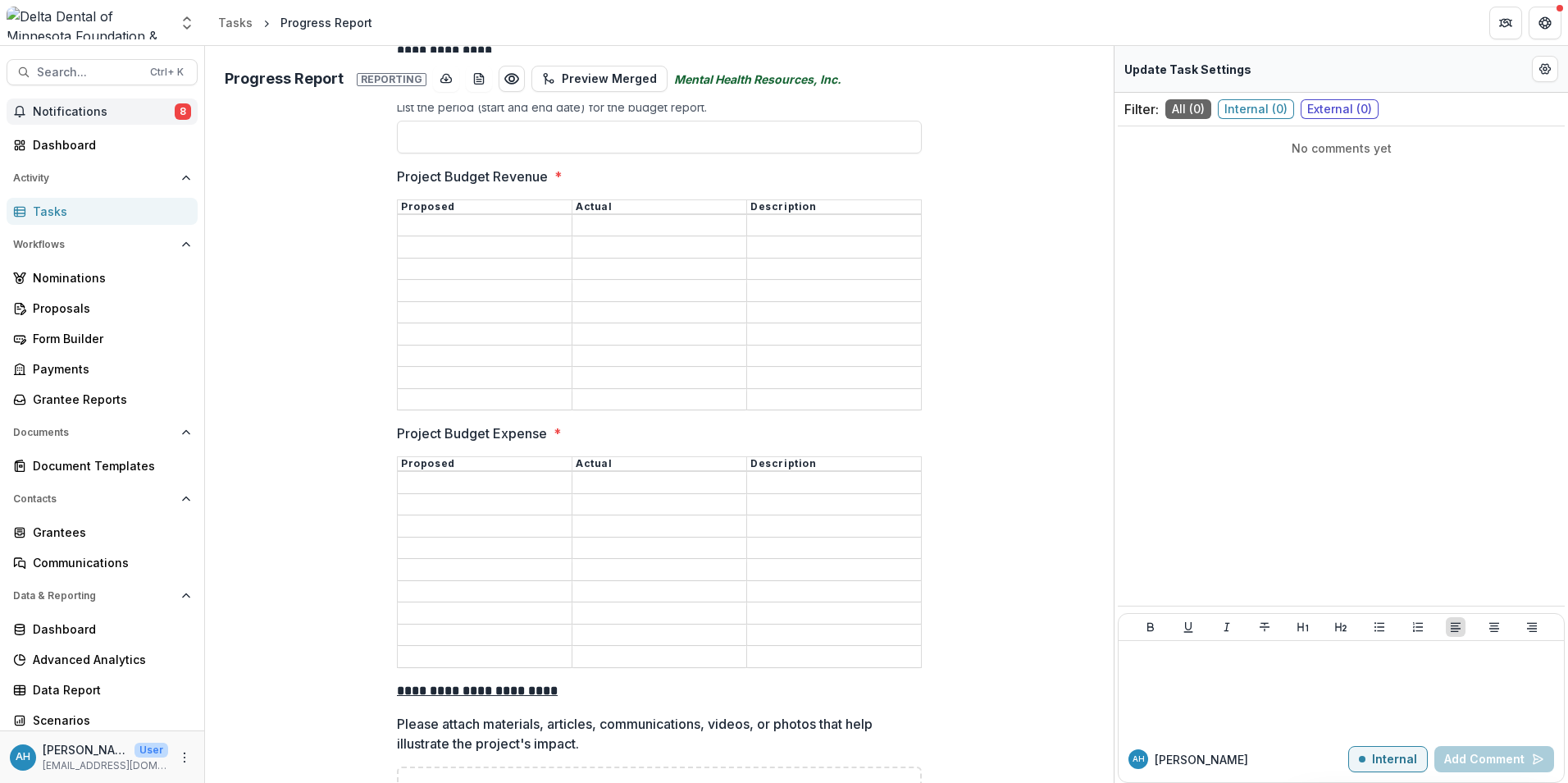
click at [85, 111] on span "Notifications" at bounding box center [104, 112] width 142 height 14
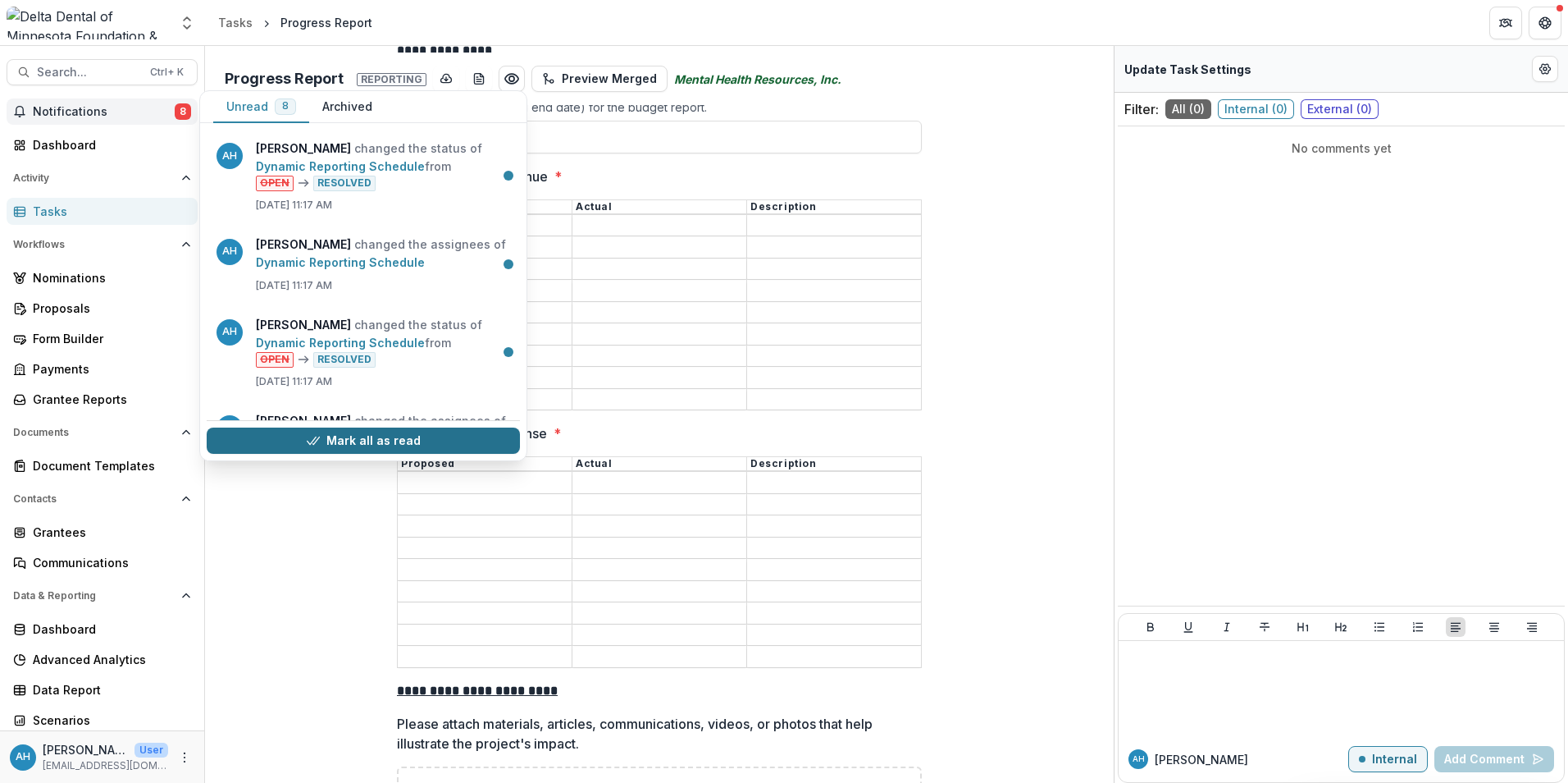
click at [354, 443] on button "Mark all as read" at bounding box center [364, 440] width 313 height 26
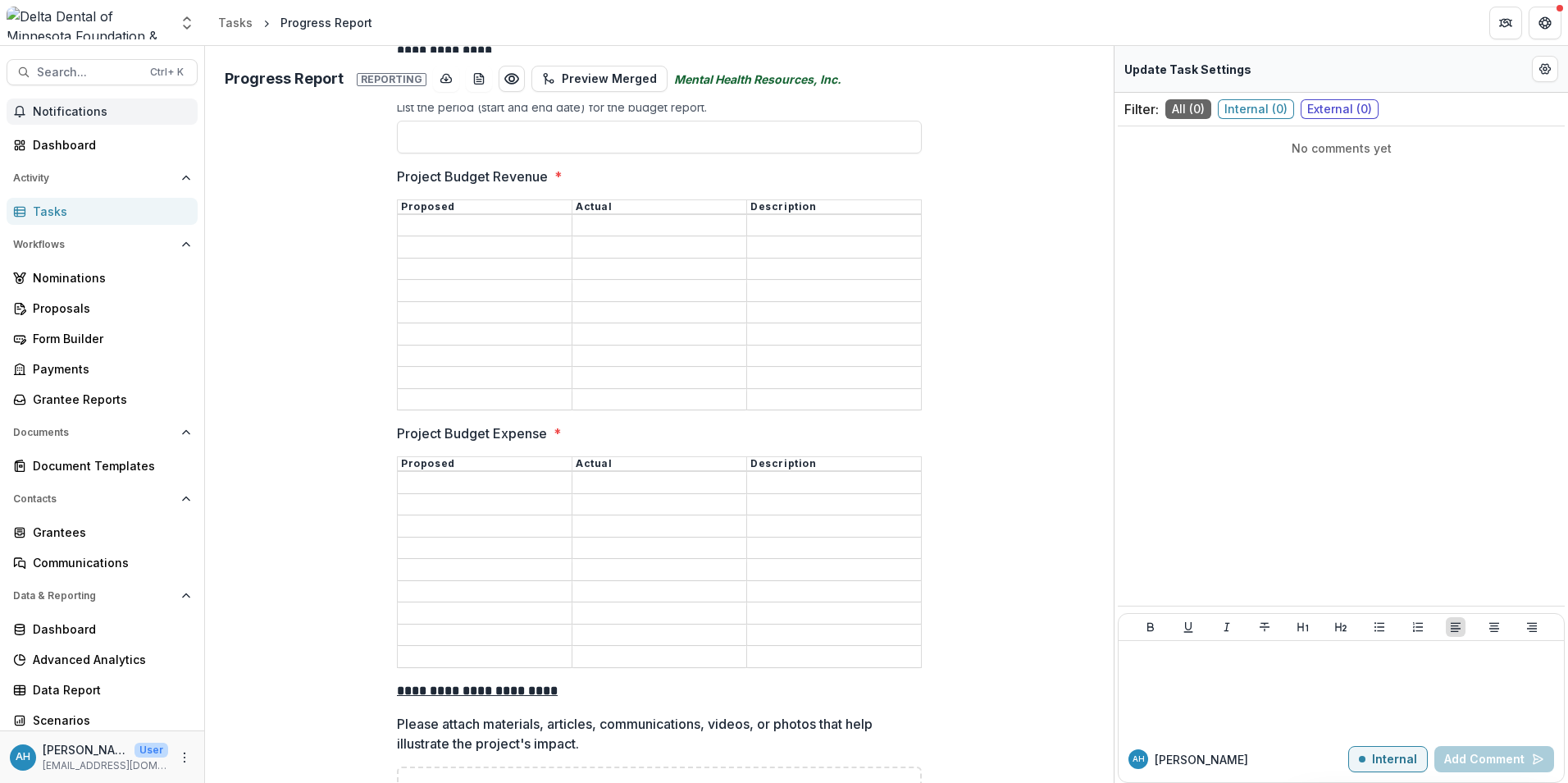
click at [45, 212] on div "Tasks" at bounding box center [109, 211] width 152 height 18
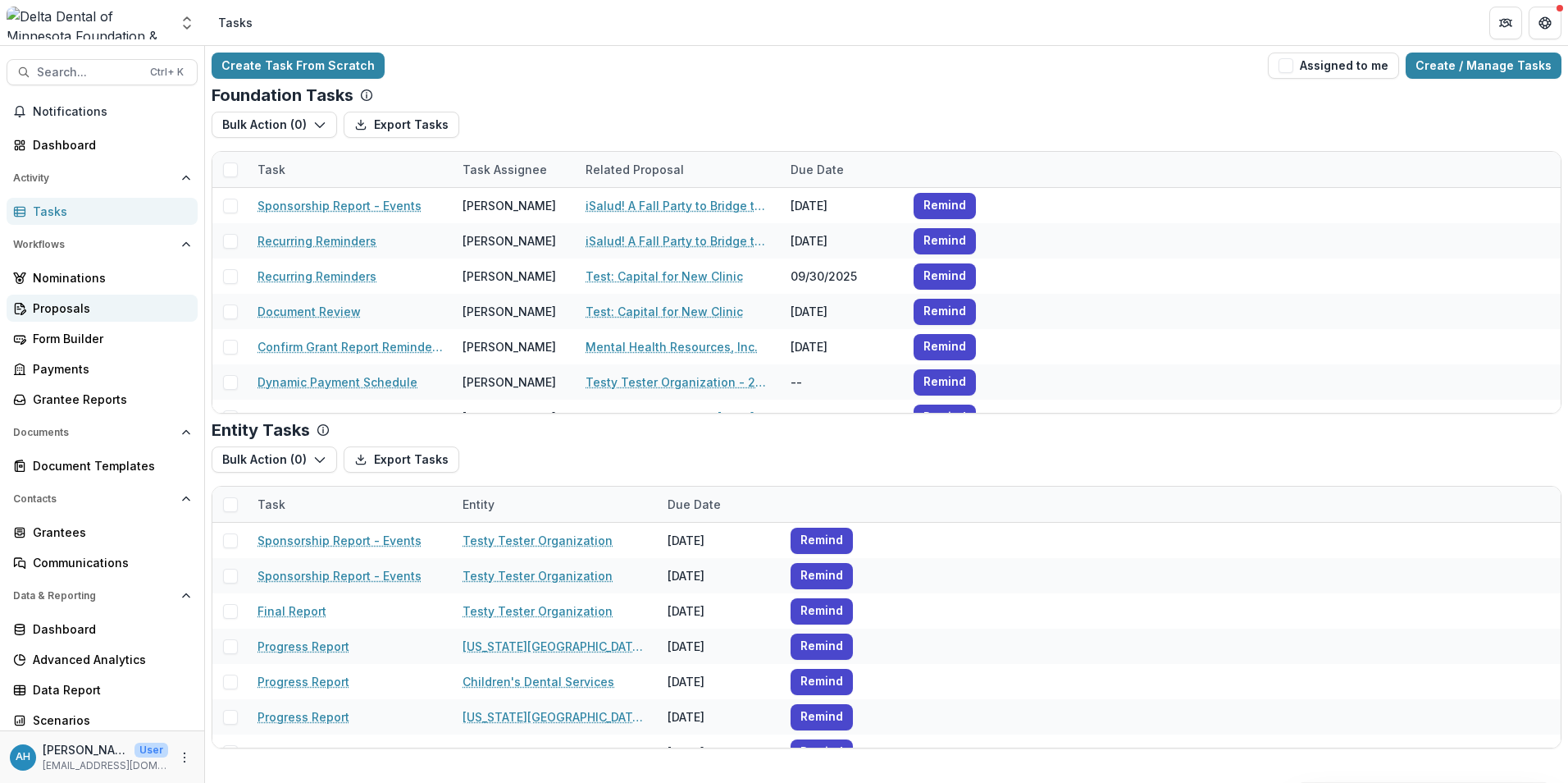
click at [63, 307] on div "Proposals" at bounding box center [109, 308] width 152 height 18
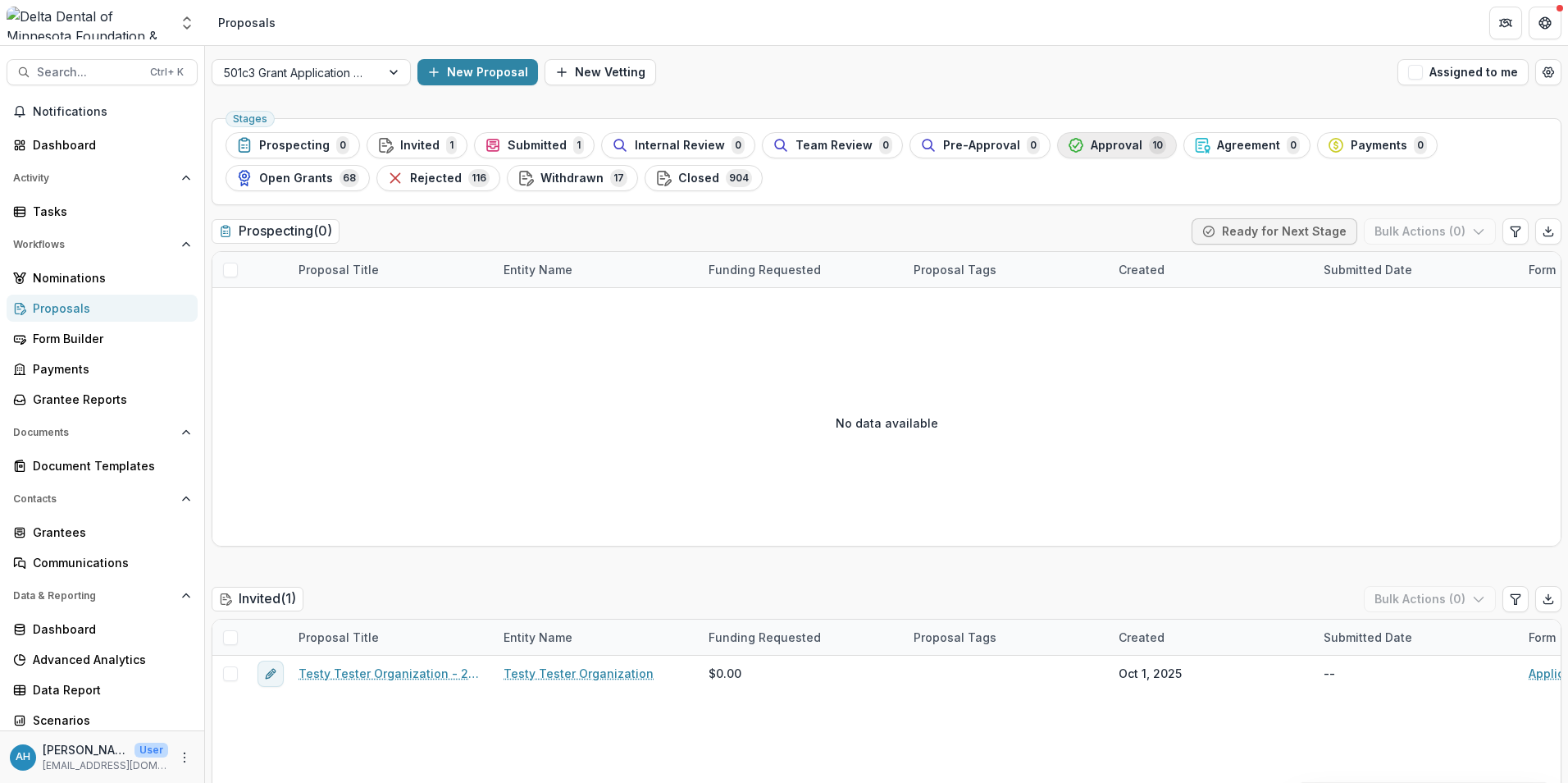
click at [1107, 144] on span "Approval" at bounding box center [1116, 146] width 52 height 14
click at [1107, 144] on ul "Stages Prospecting 0 Invited 1 Submitted 1 Internal Review 0 Team Review 0 Pre-…" at bounding box center [887, 161] width 1322 height 59
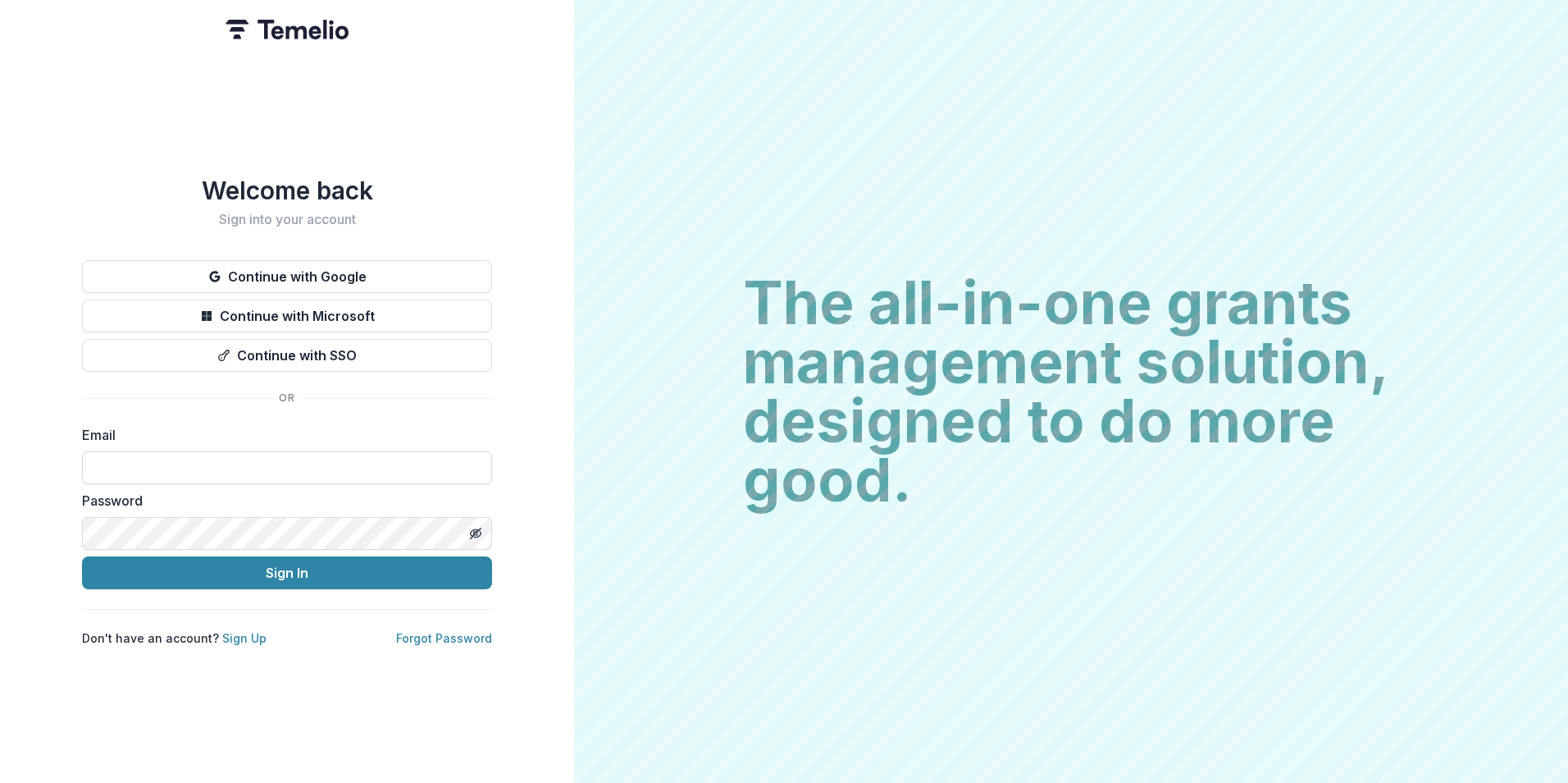
click at [189, 479] on input at bounding box center [287, 468] width 410 height 33
type input "**********"
click at [82, 556] on button "Sign In" at bounding box center [287, 573] width 410 height 33
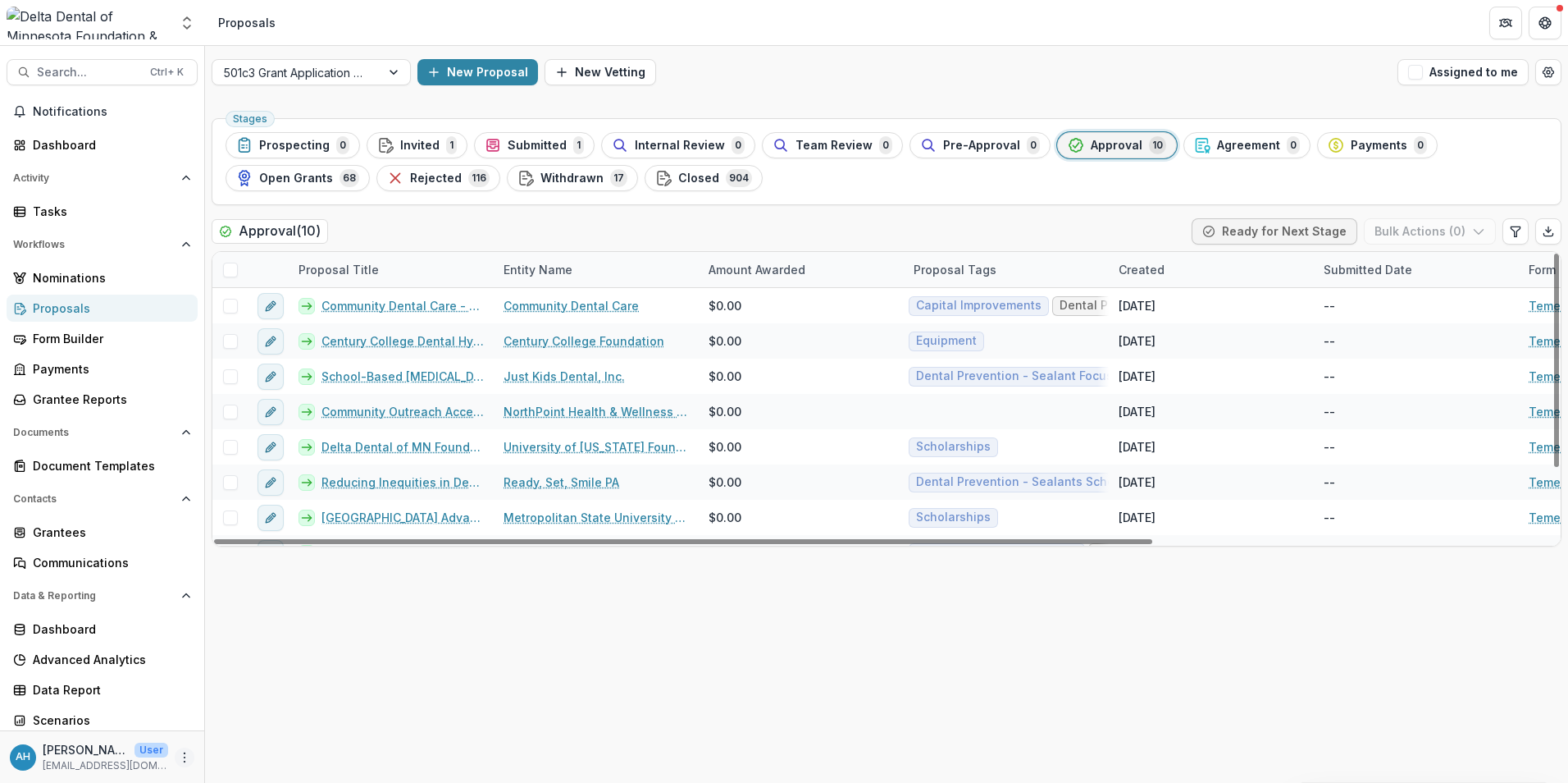
click at [185, 753] on icon "More" at bounding box center [184, 757] width 13 height 13
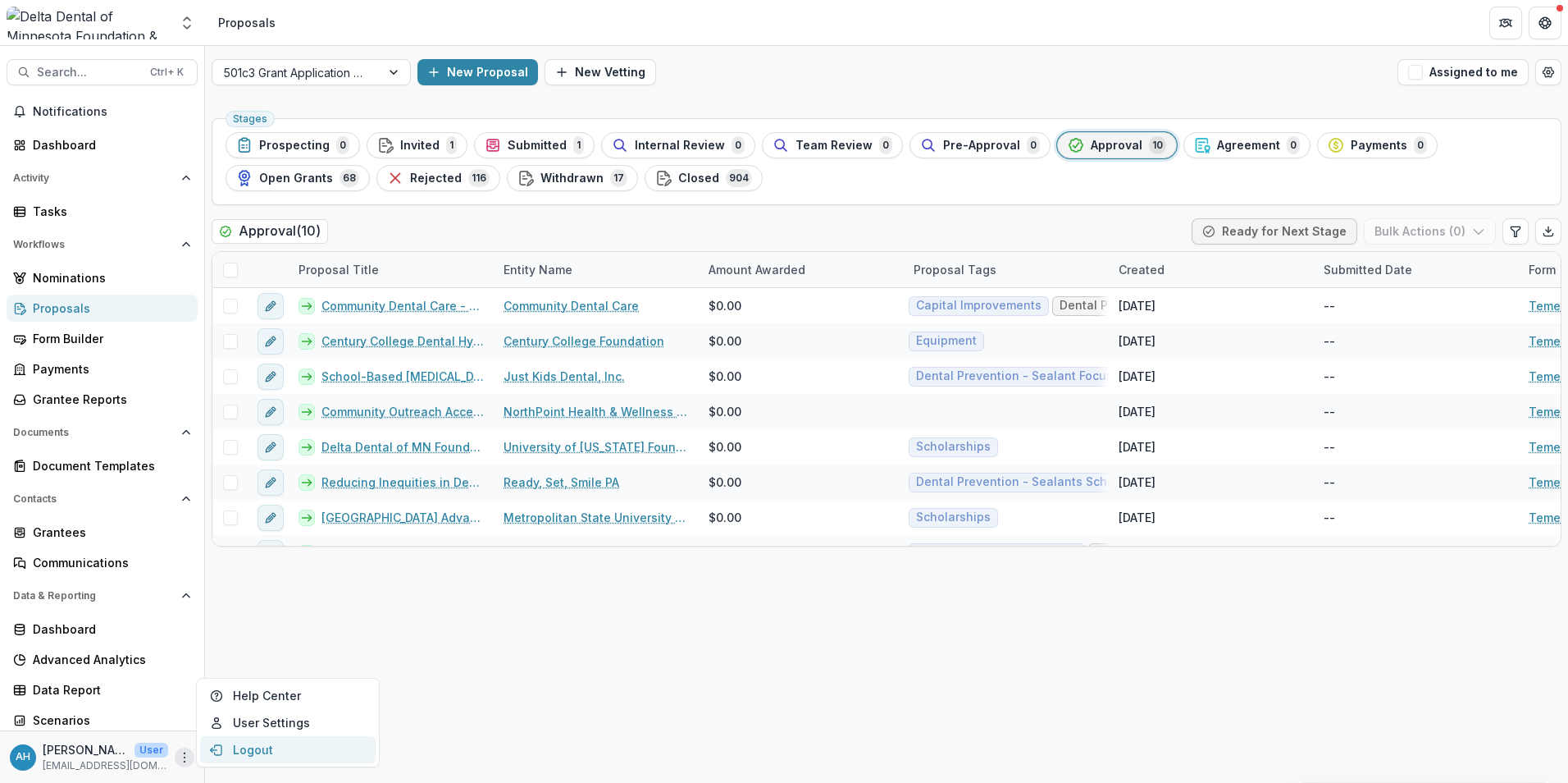
click at [269, 753] on button "Logout" at bounding box center [288, 750] width 176 height 27
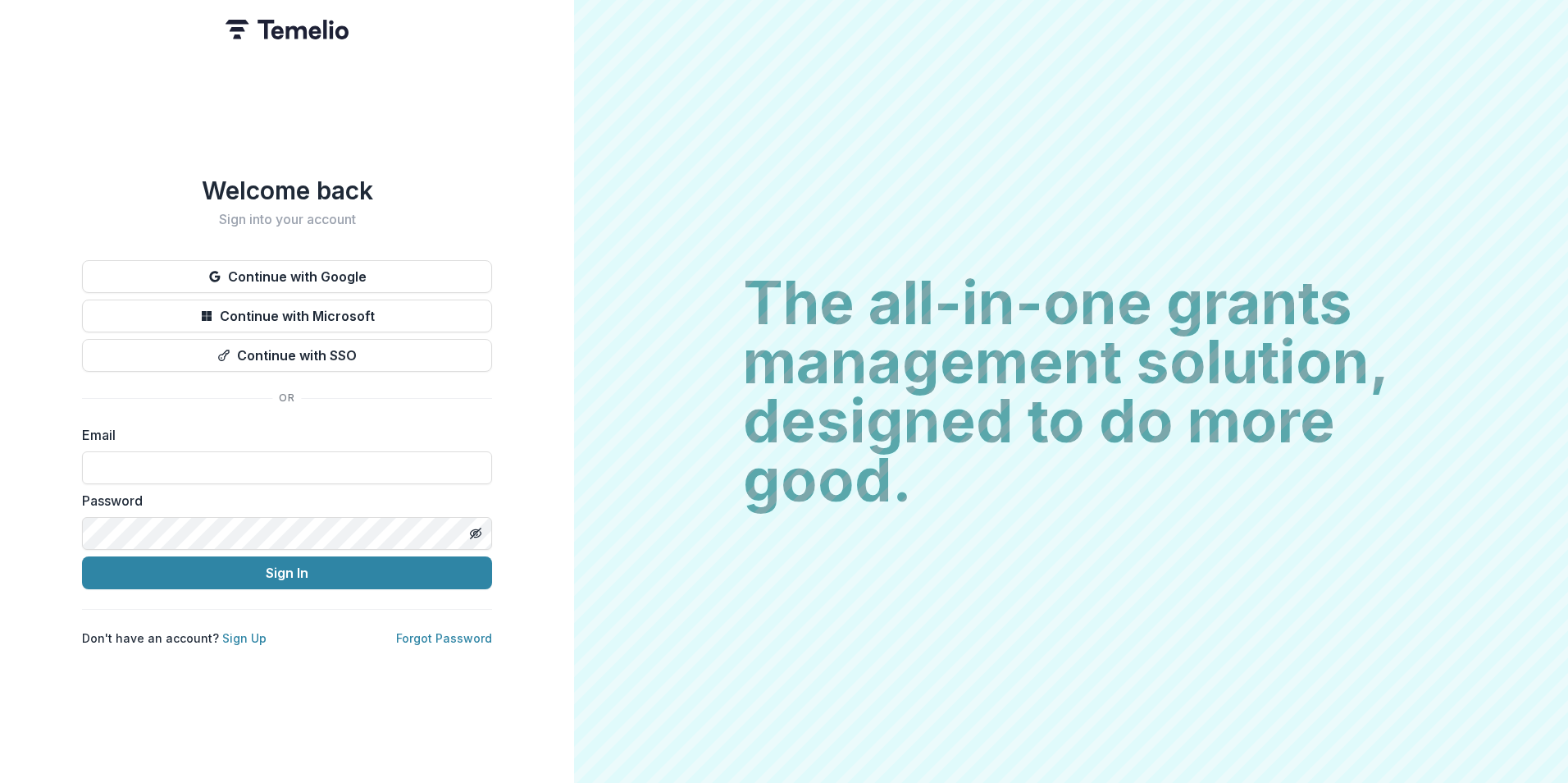
drag, startPoint x: 600, startPoint y: 3, endPoint x: 144, endPoint y: 54, distance: 458.8
click at [122, 66] on div "Welcome back Sign into your account Continue with Google Continue with Microsof…" at bounding box center [287, 391] width 574 height 783
